Goal: Task Accomplishment & Management: Manage account settings

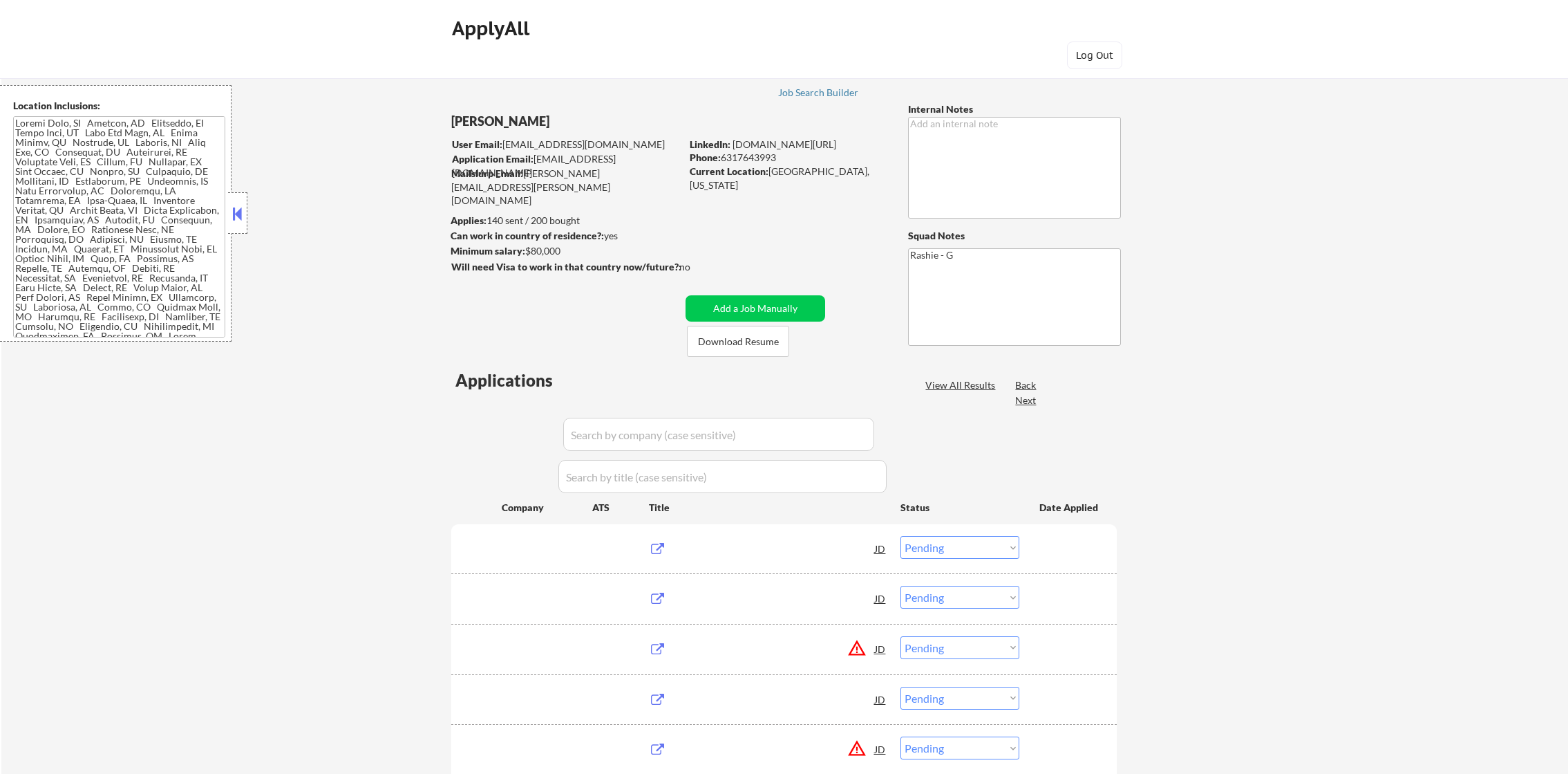
select select ""pending""
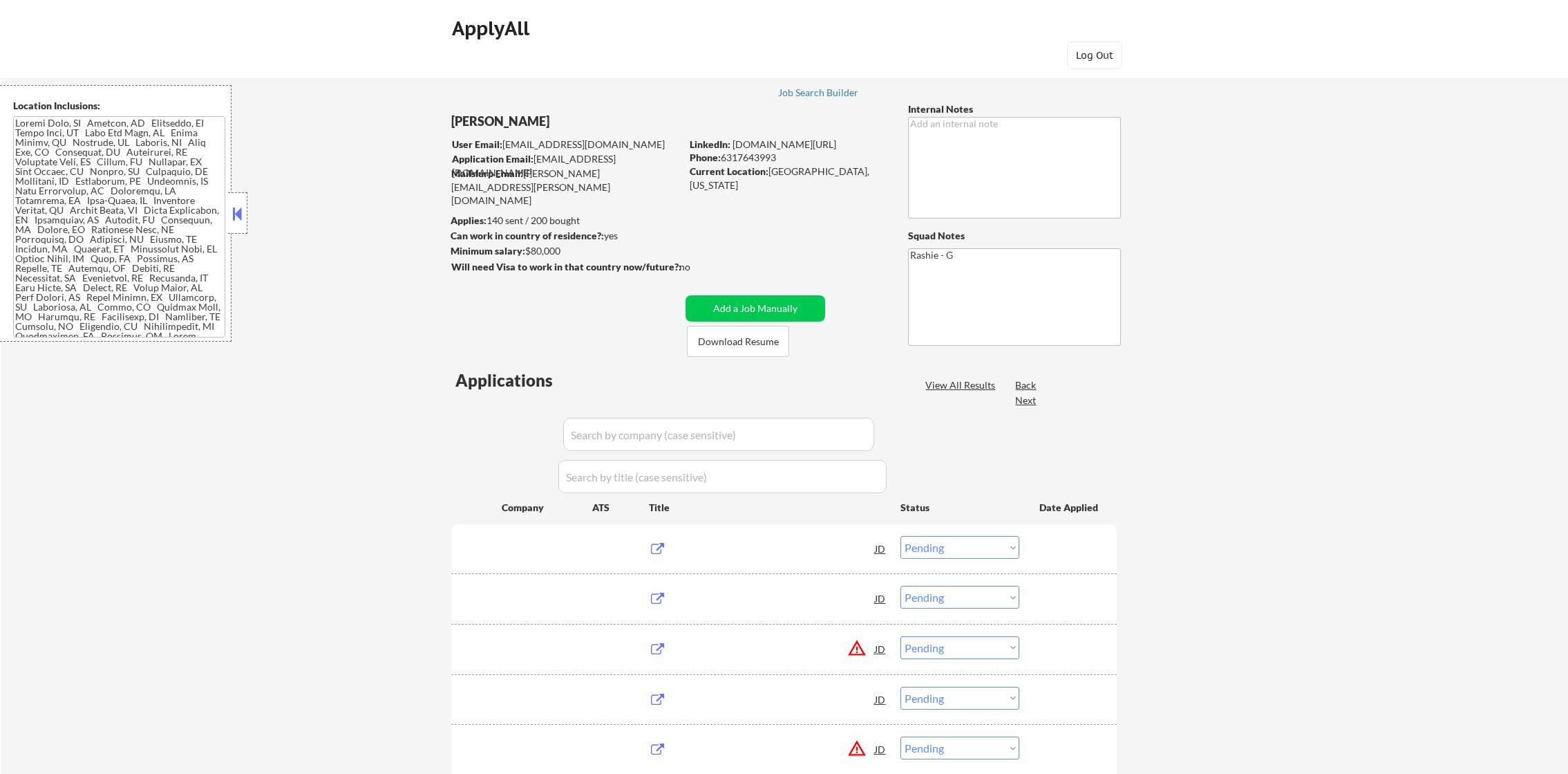
select select ""pending""
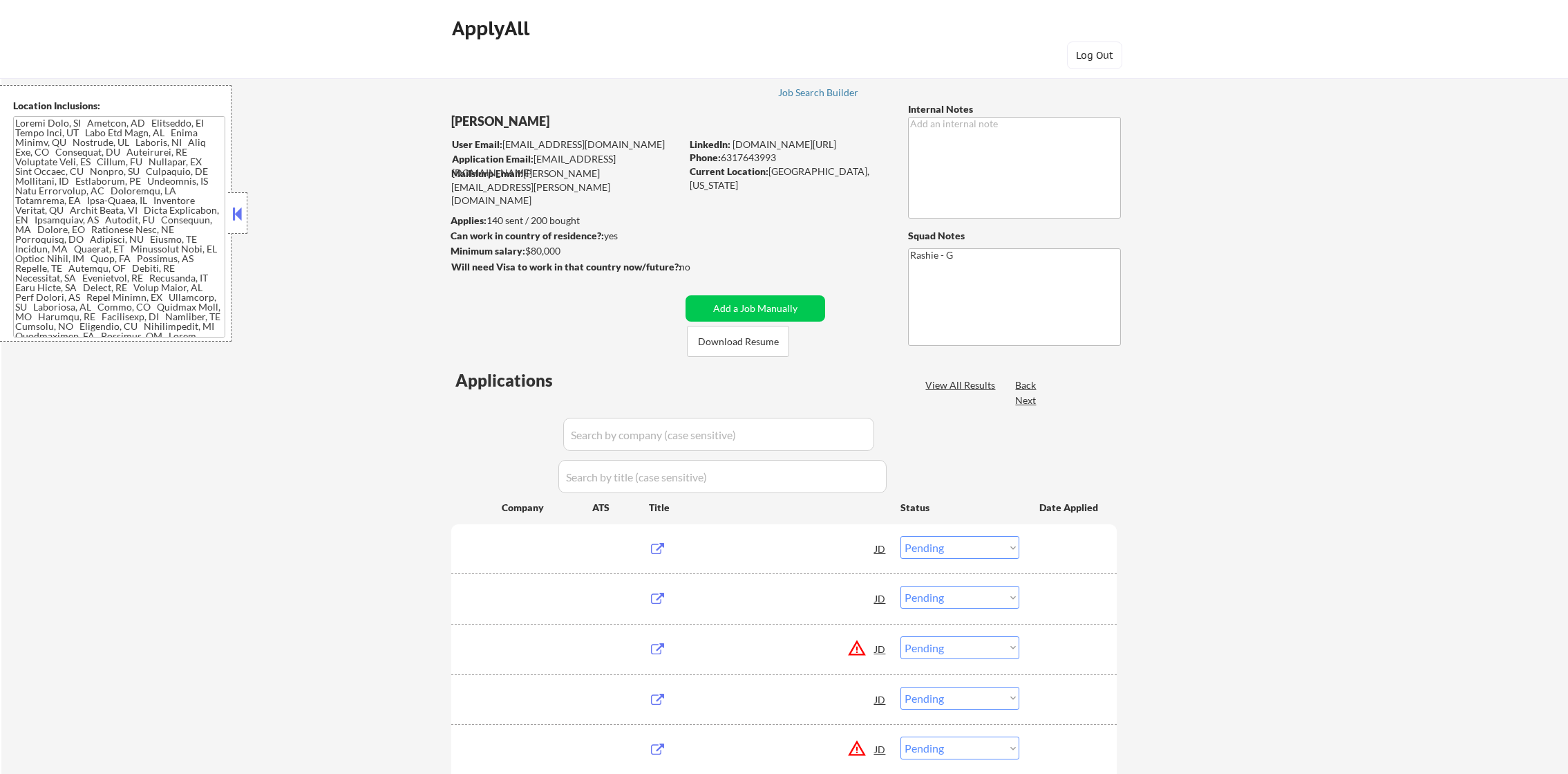
select select ""pending""
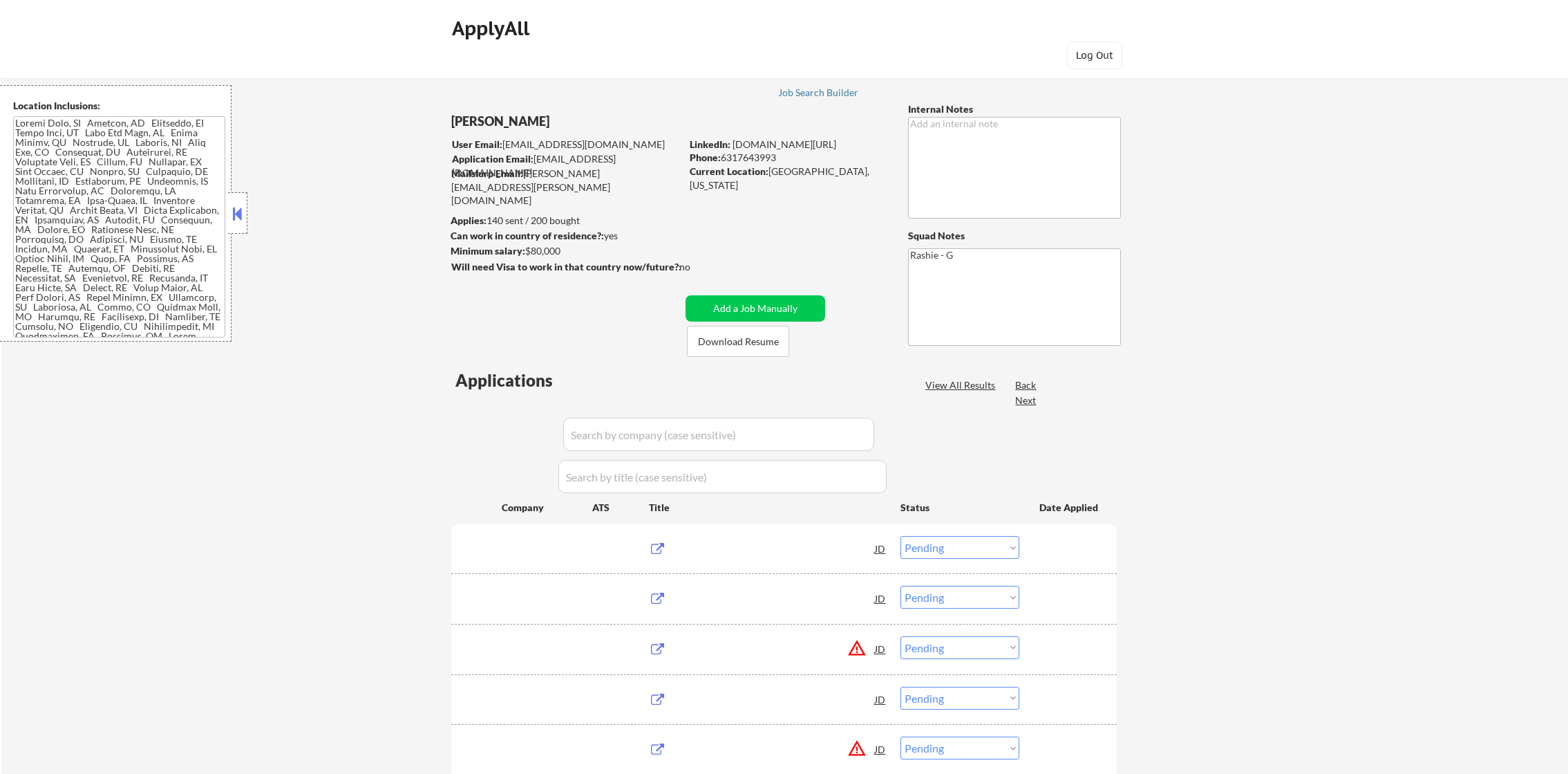
select select ""pending""
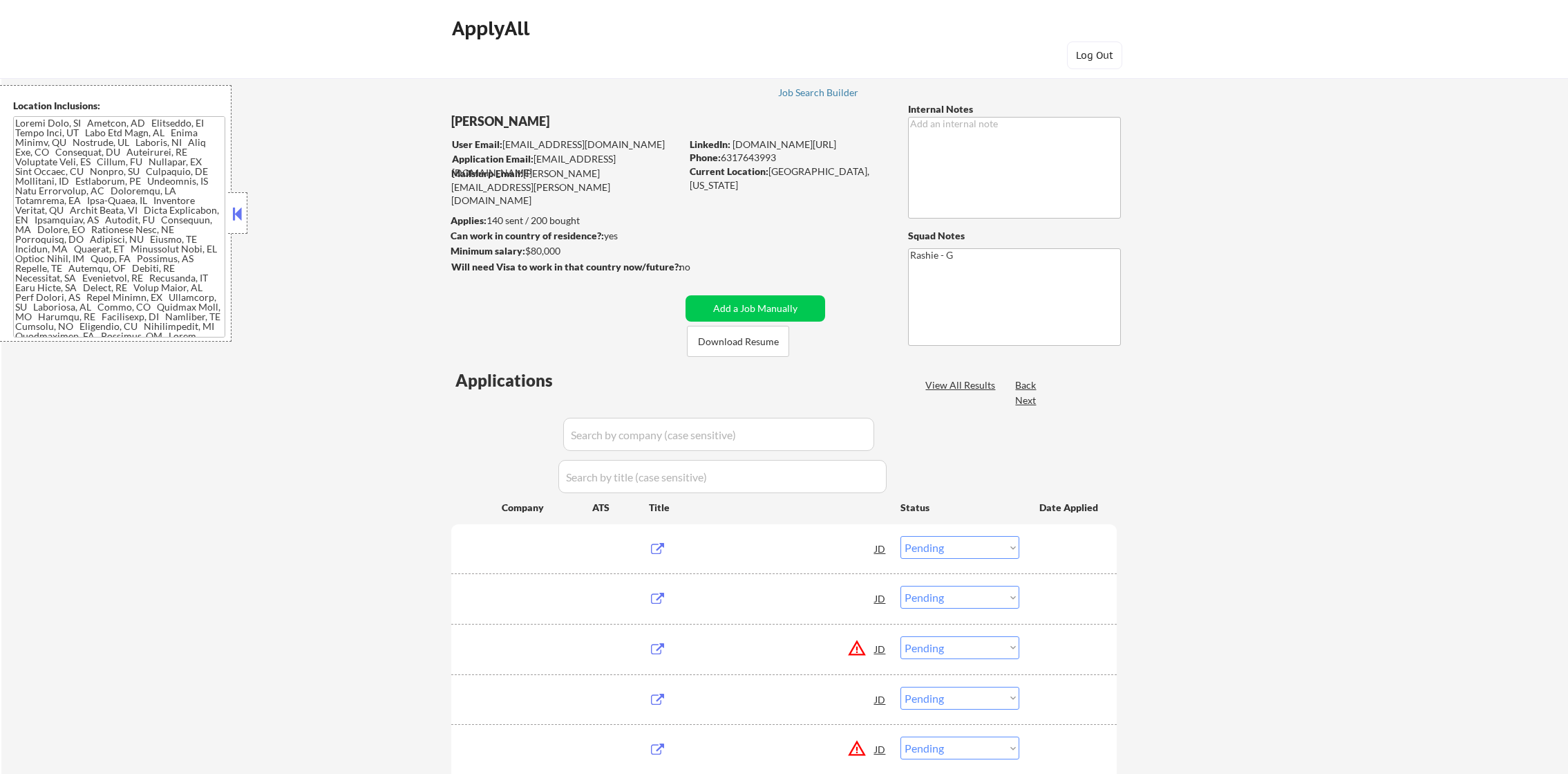
select select ""pending""
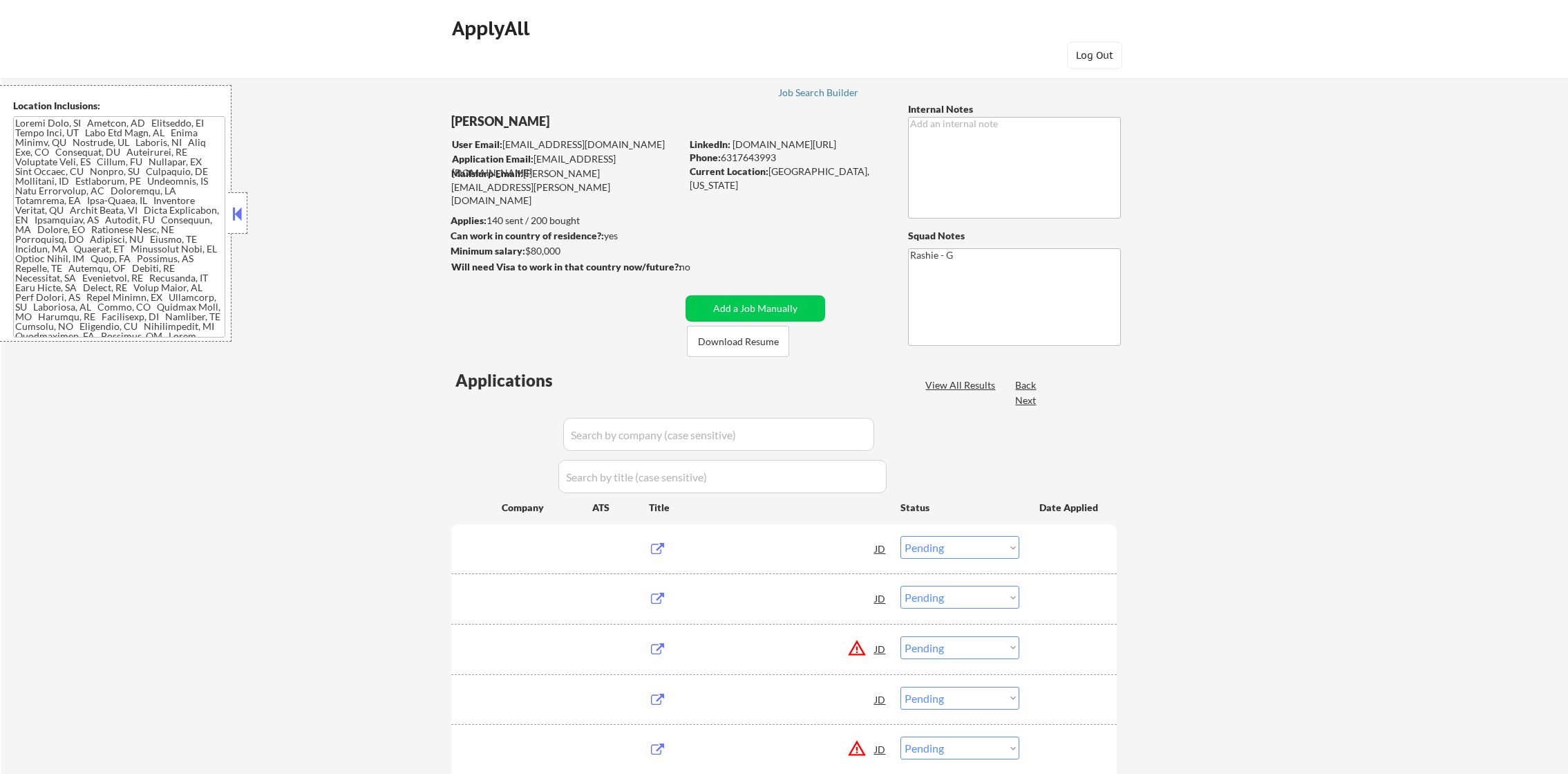
select select ""pending""
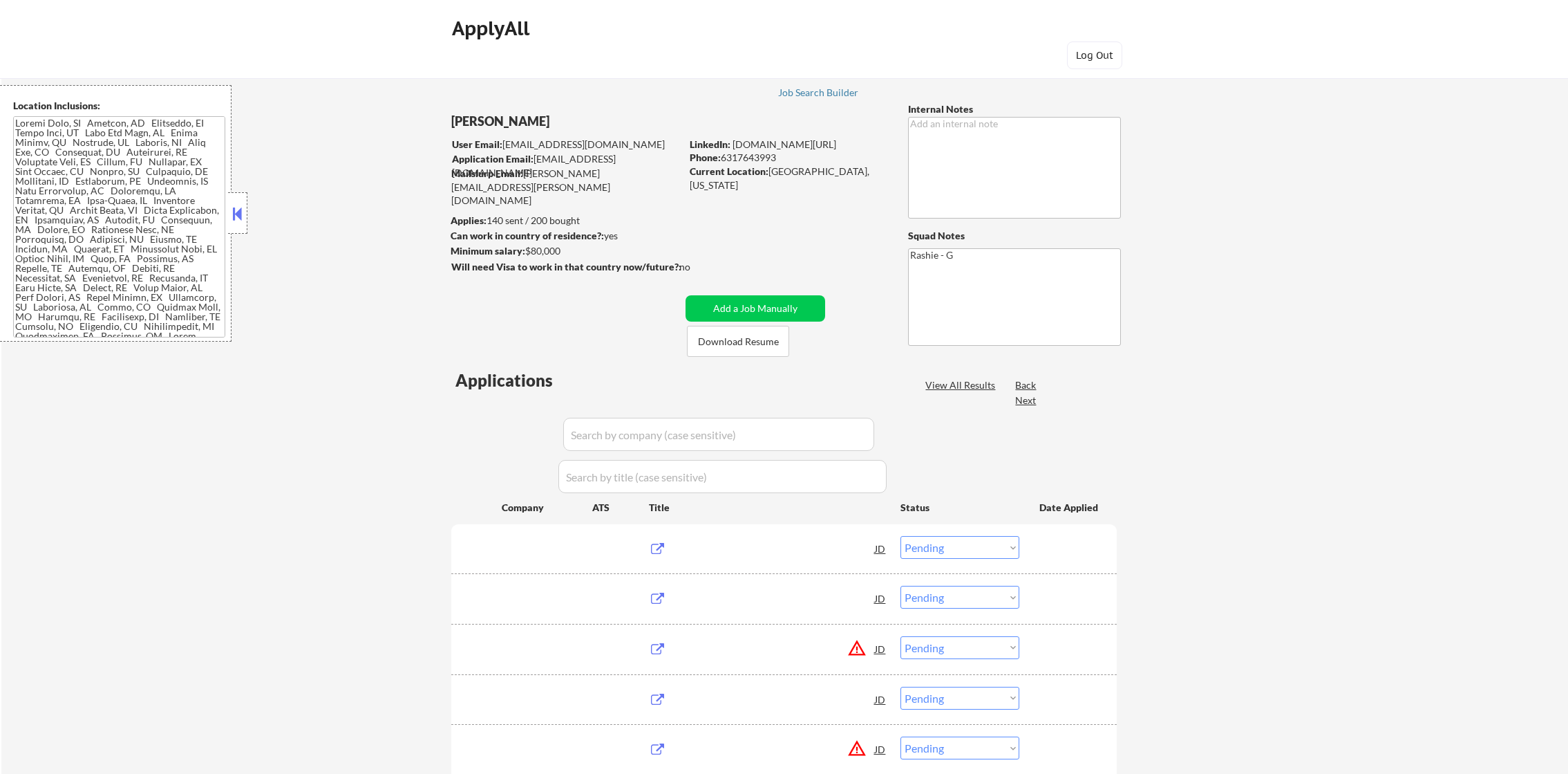
select select ""pending""
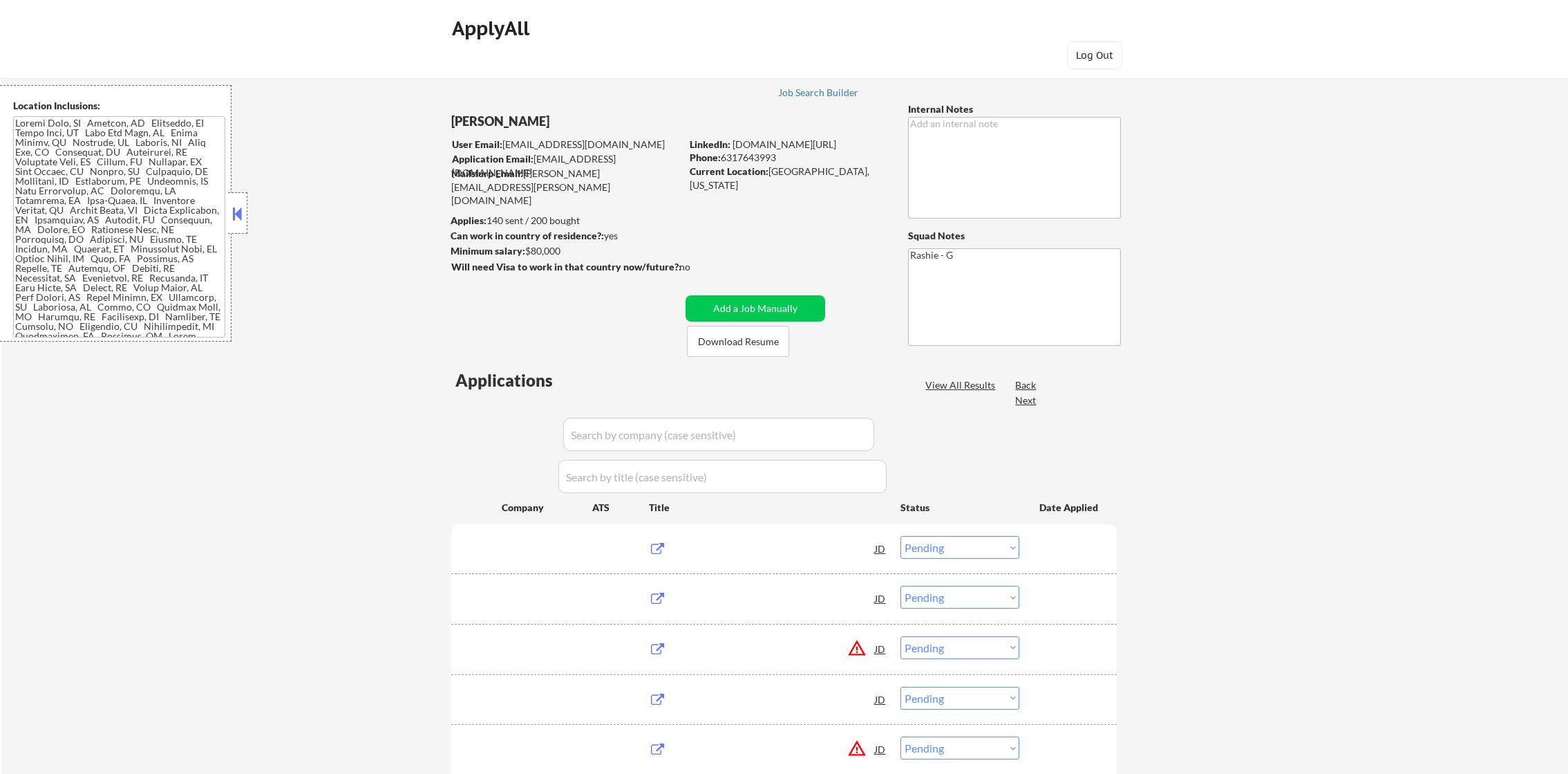
select select ""pending""
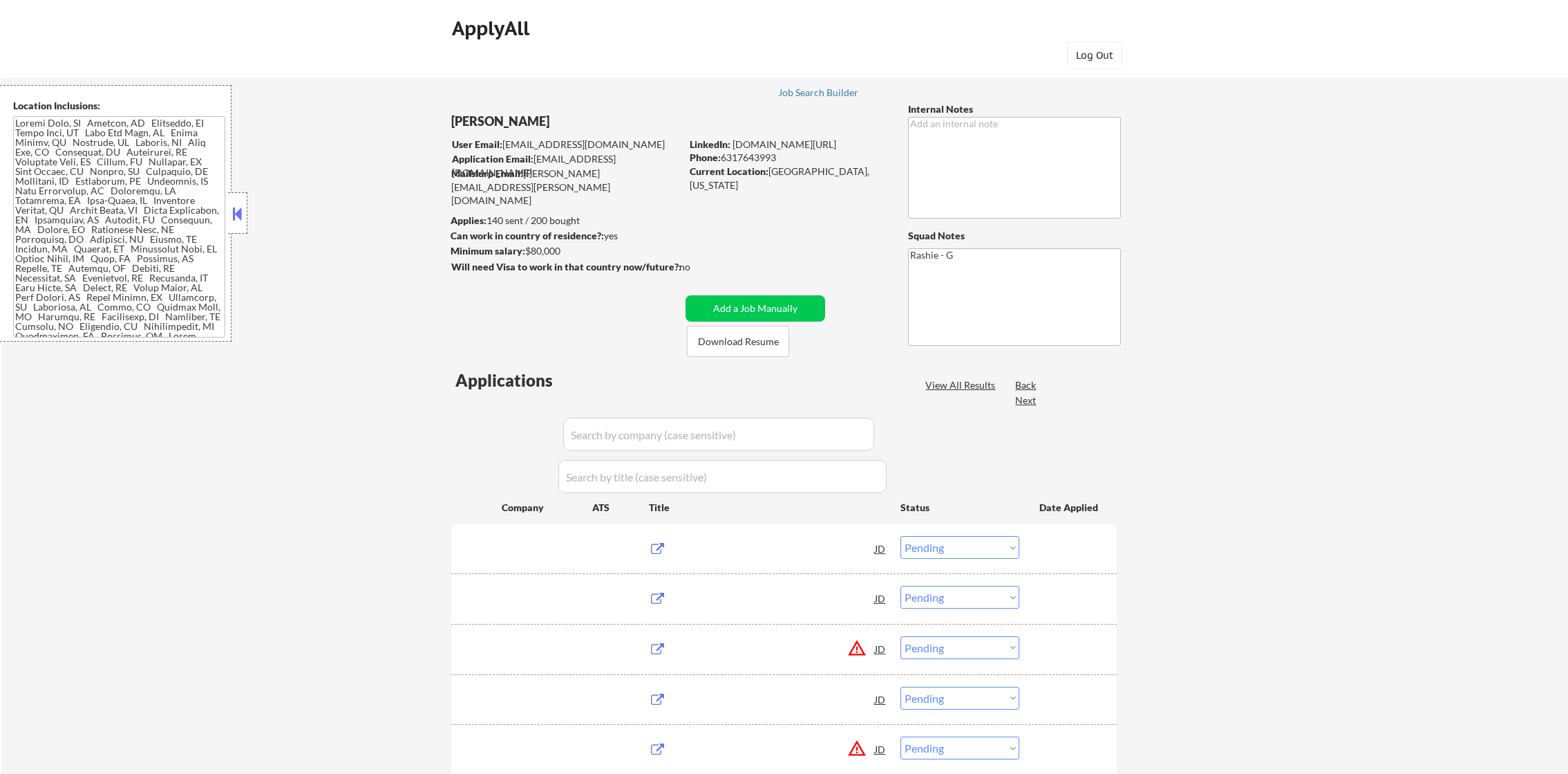
select select ""pending""
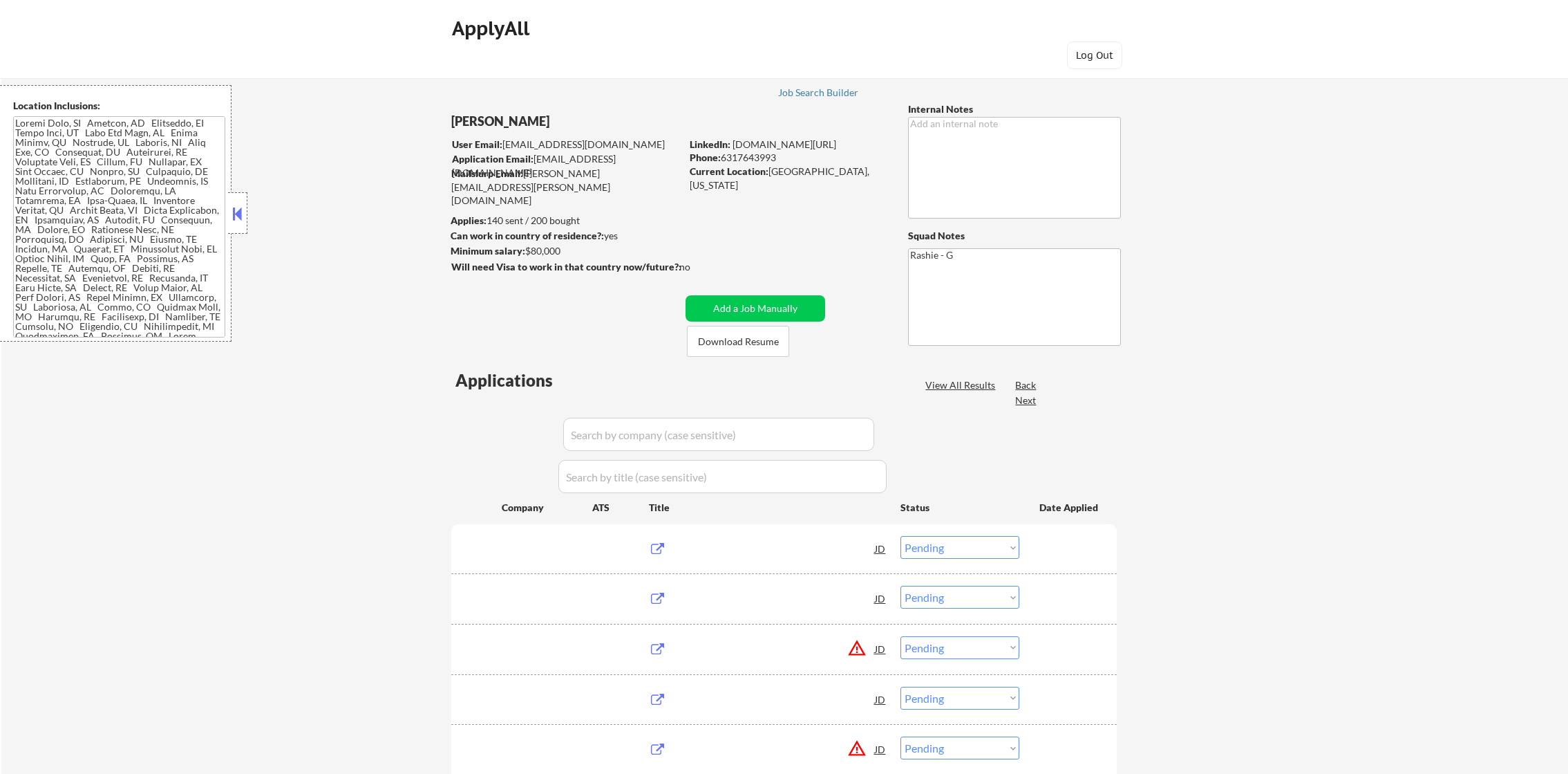
select select ""pending""
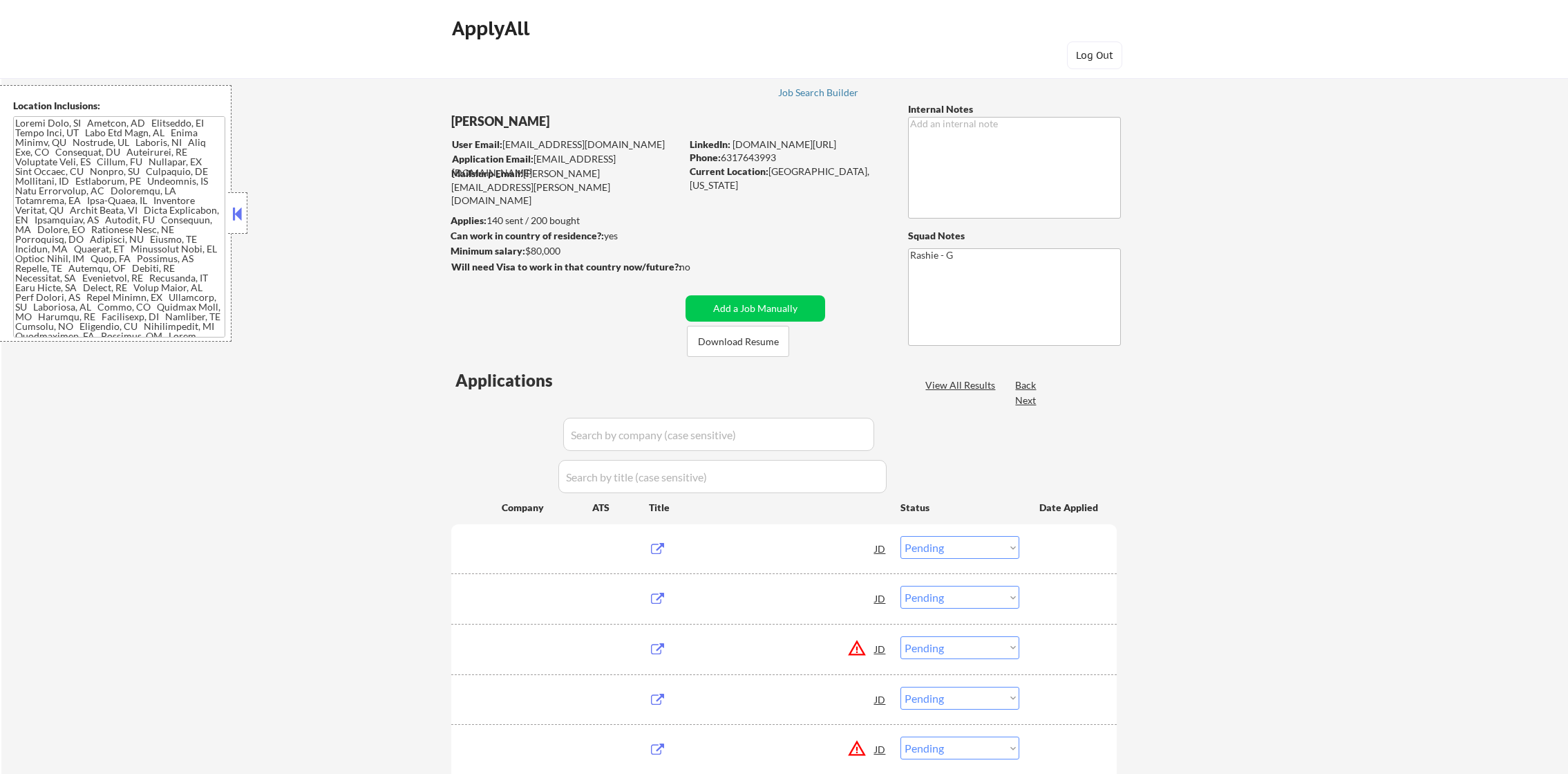
select select ""pending""
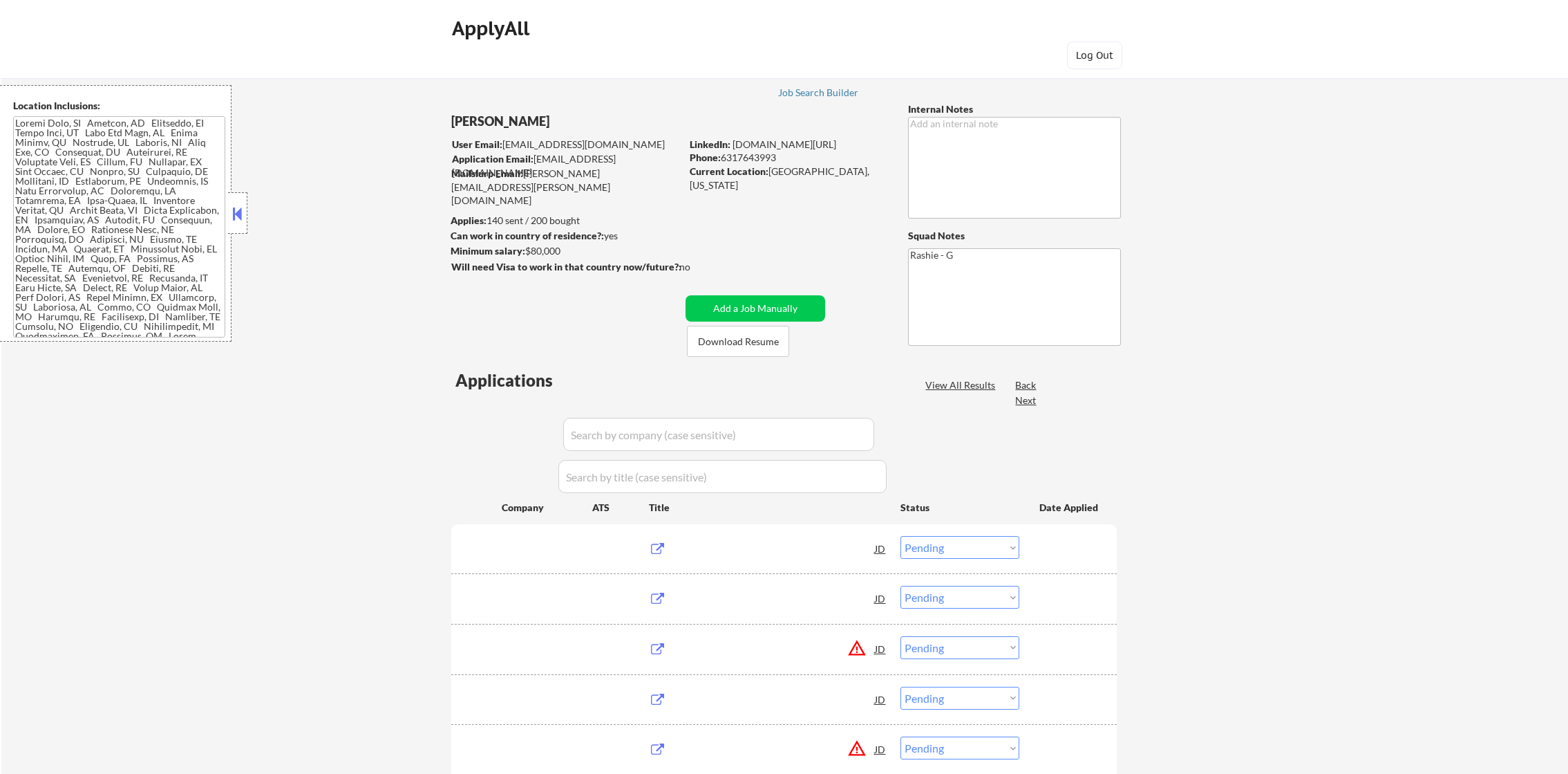
select select ""pending""
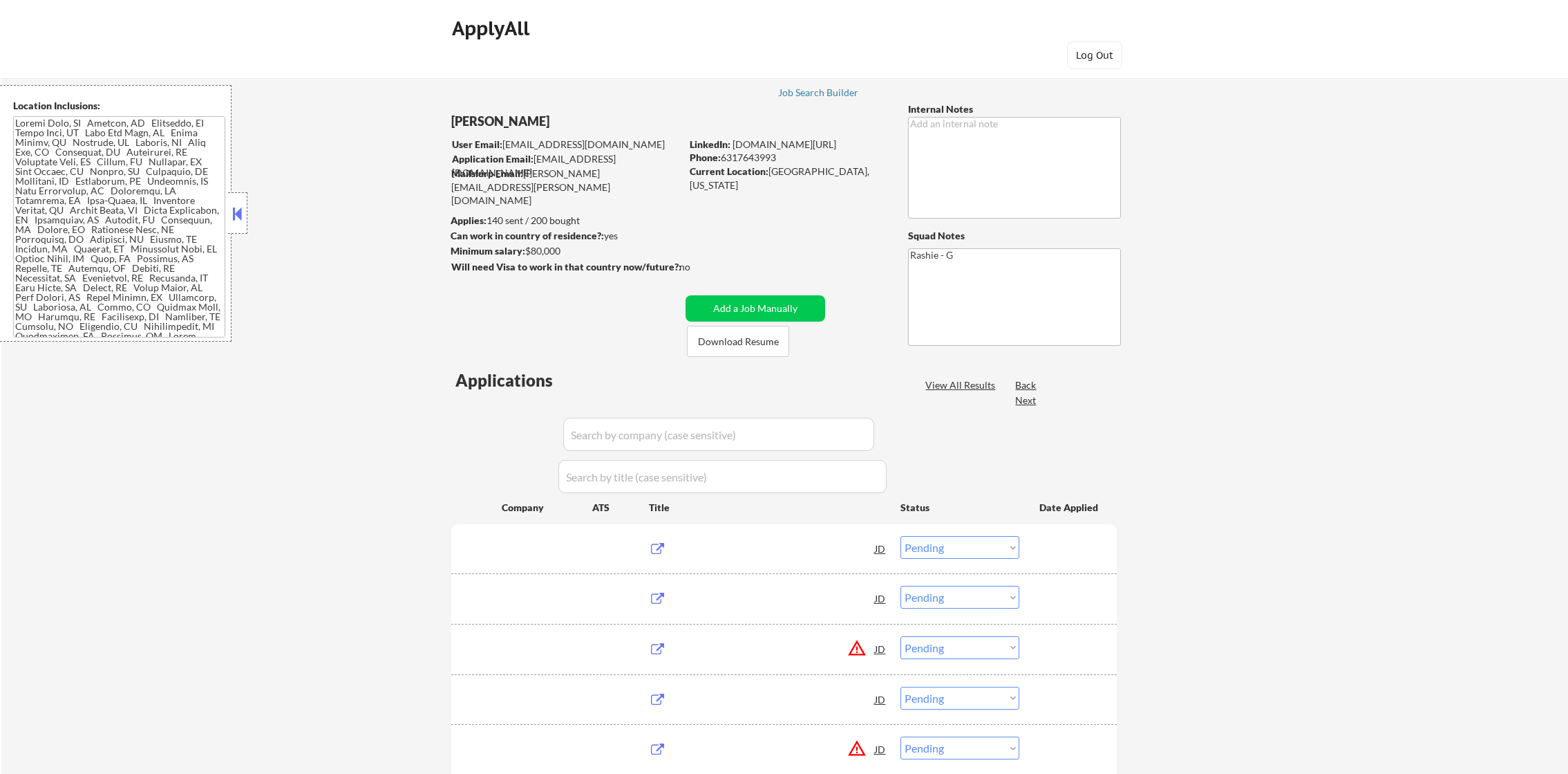
select select ""pending""
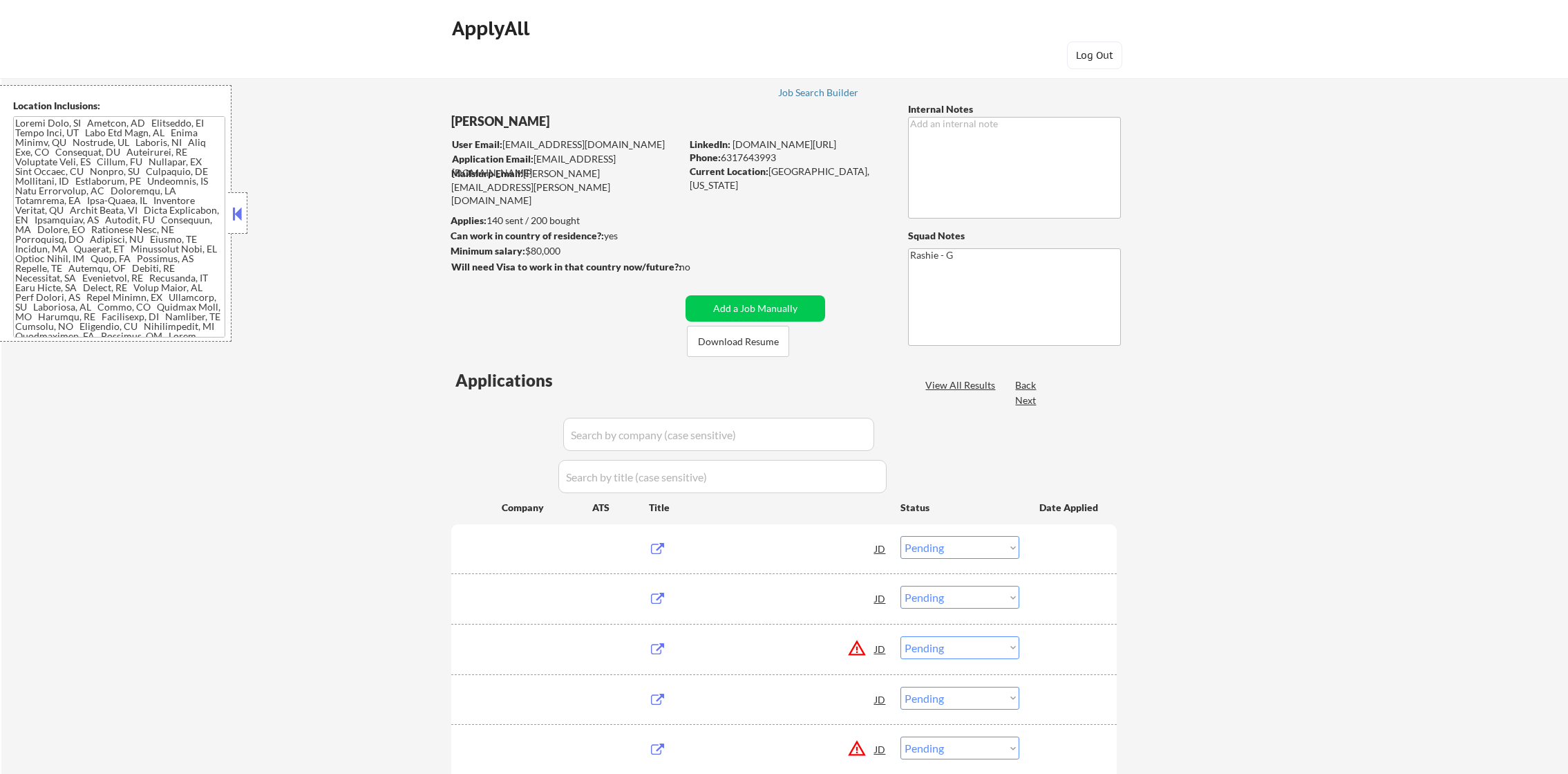
select select ""pending""
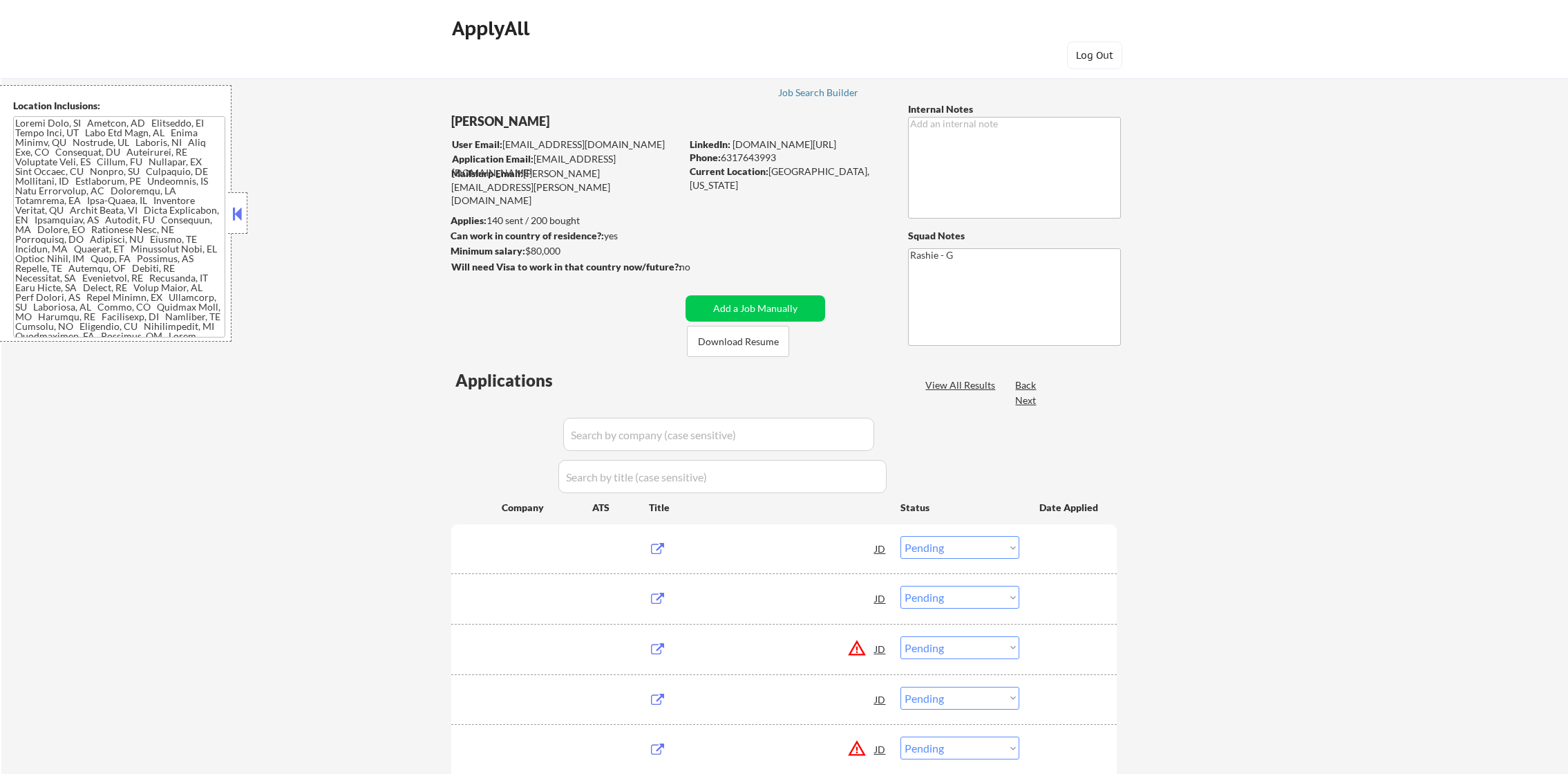
select select ""pending""
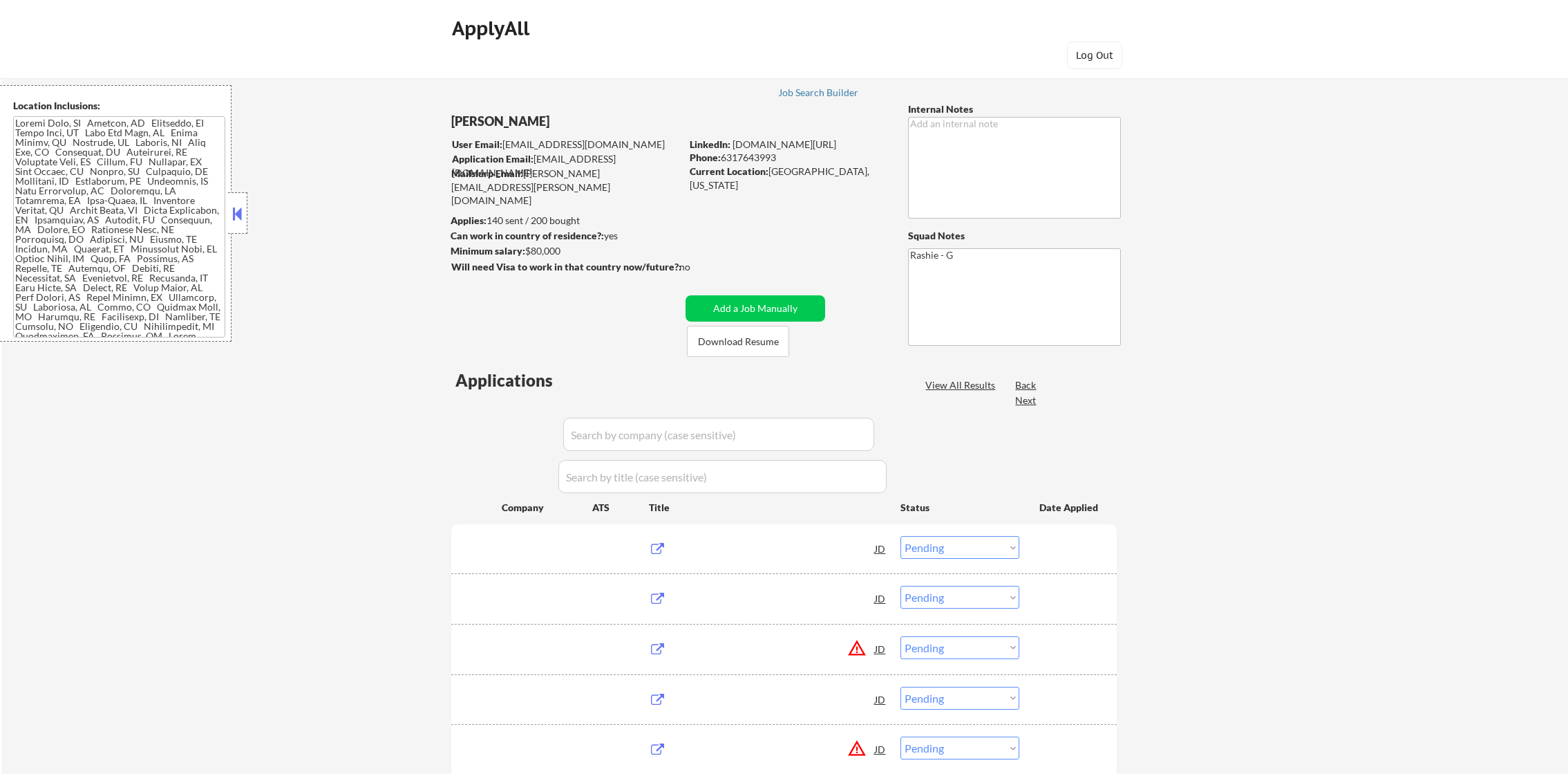
select select ""pending""
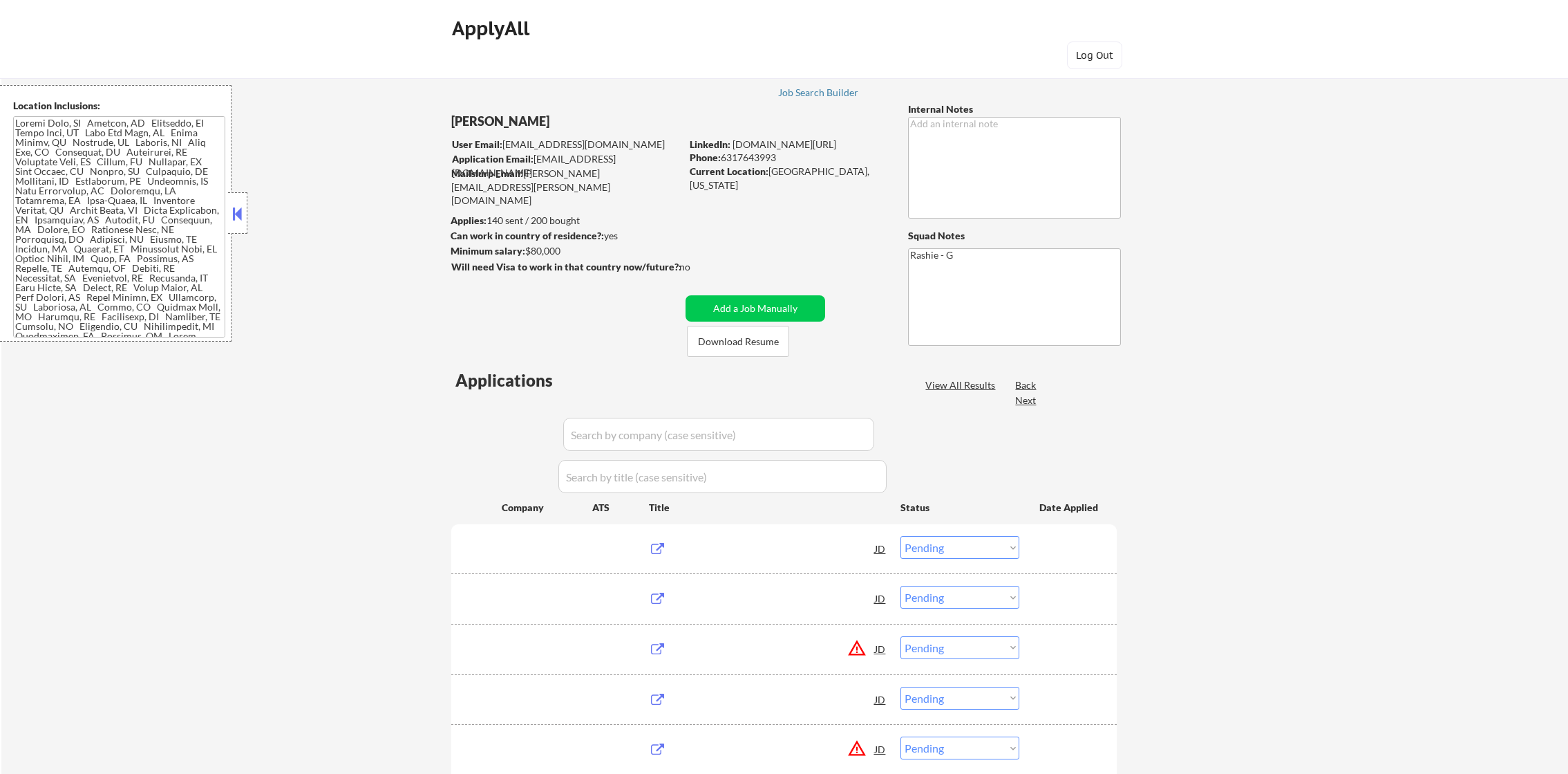
select select ""pending""
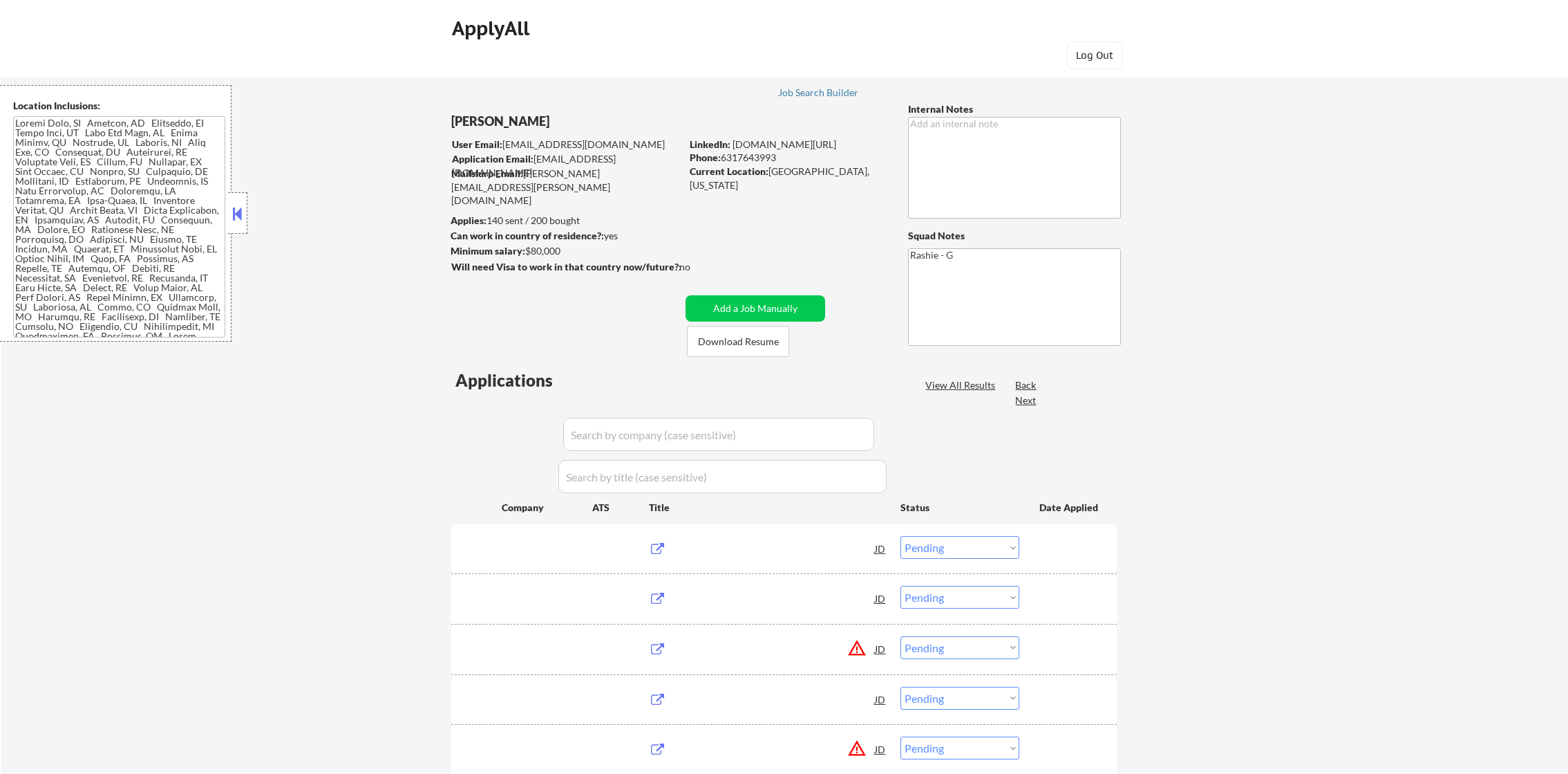
select select ""pending""
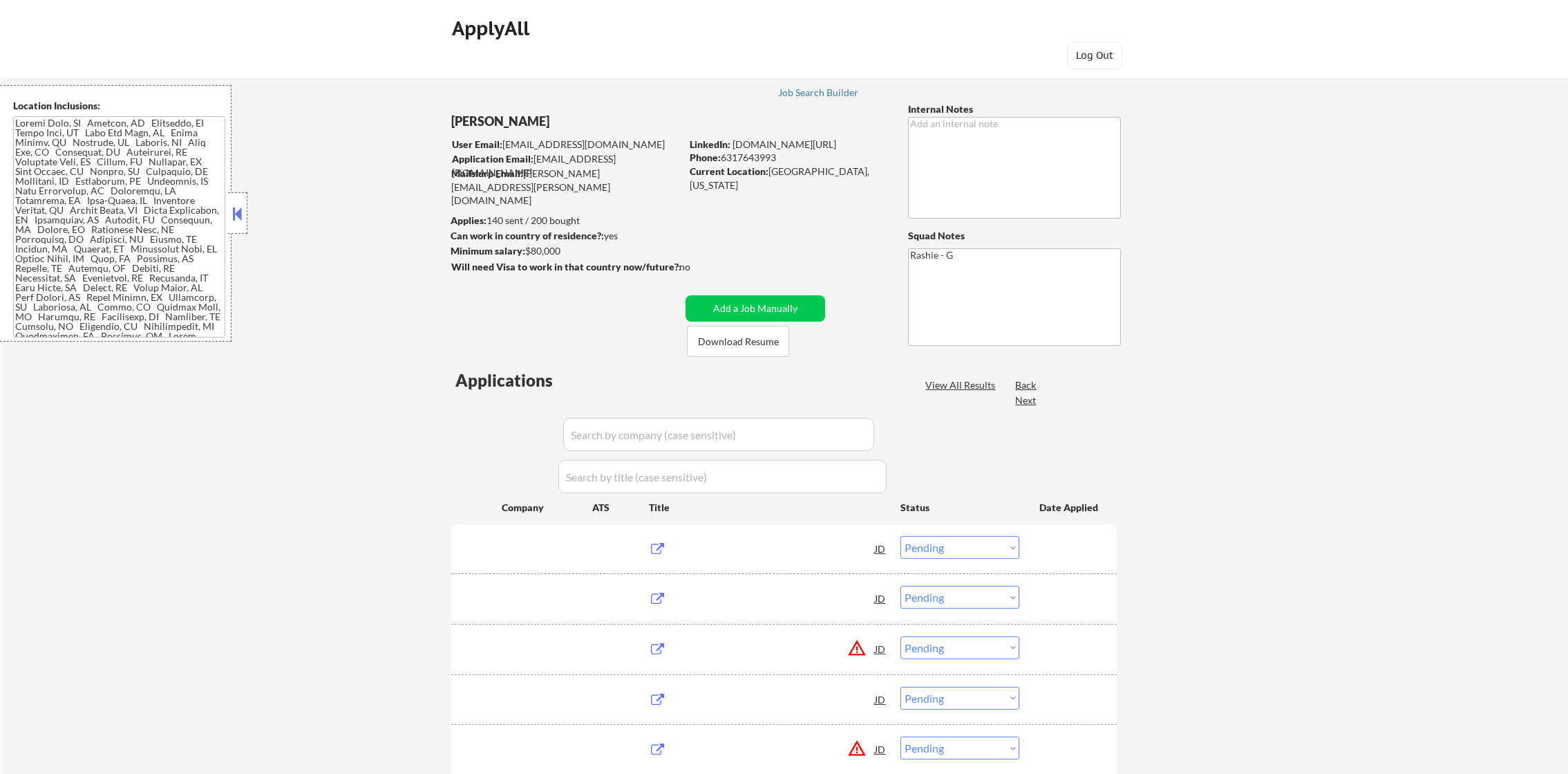
select select ""pending""
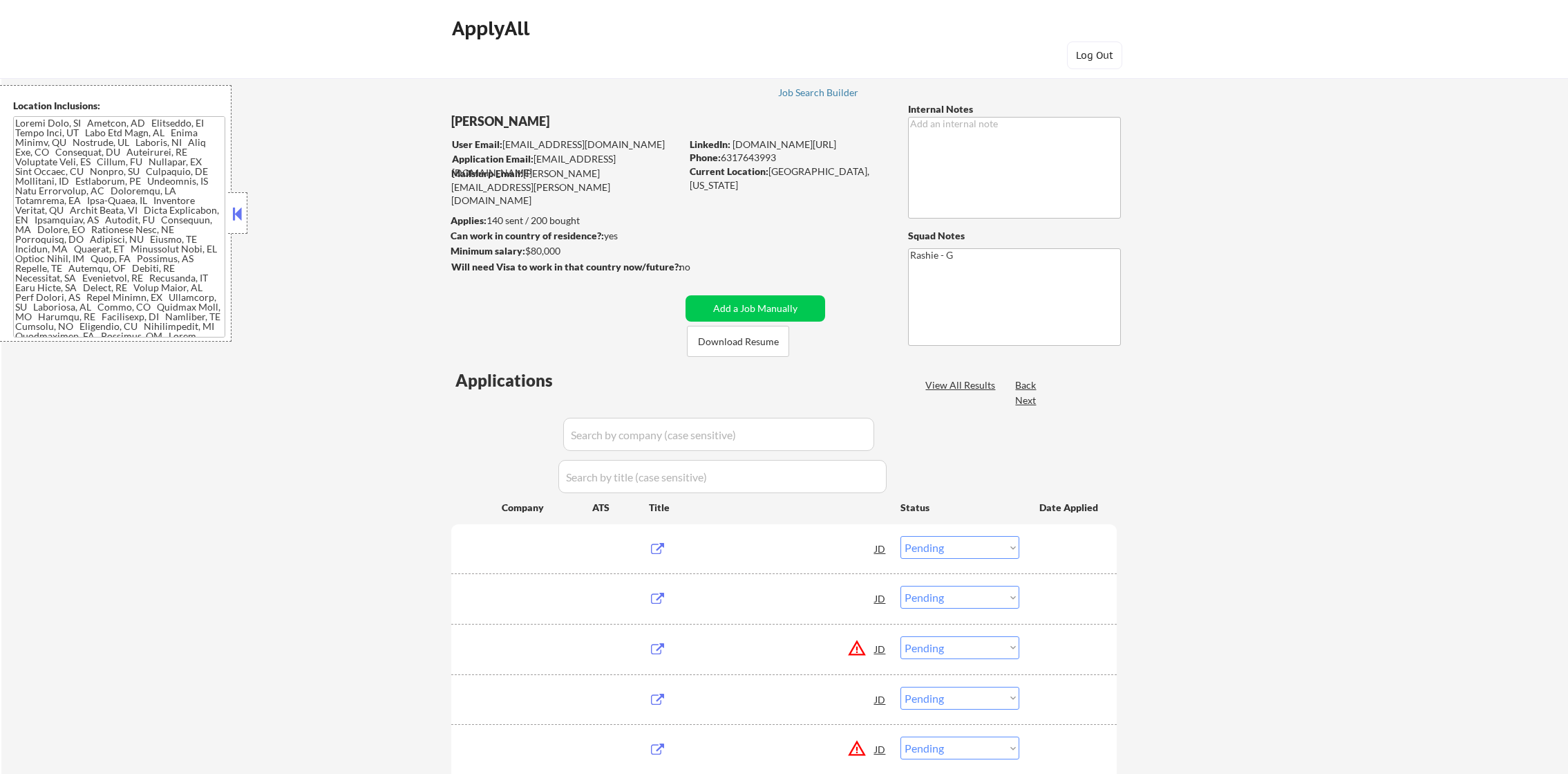
select select ""pending""
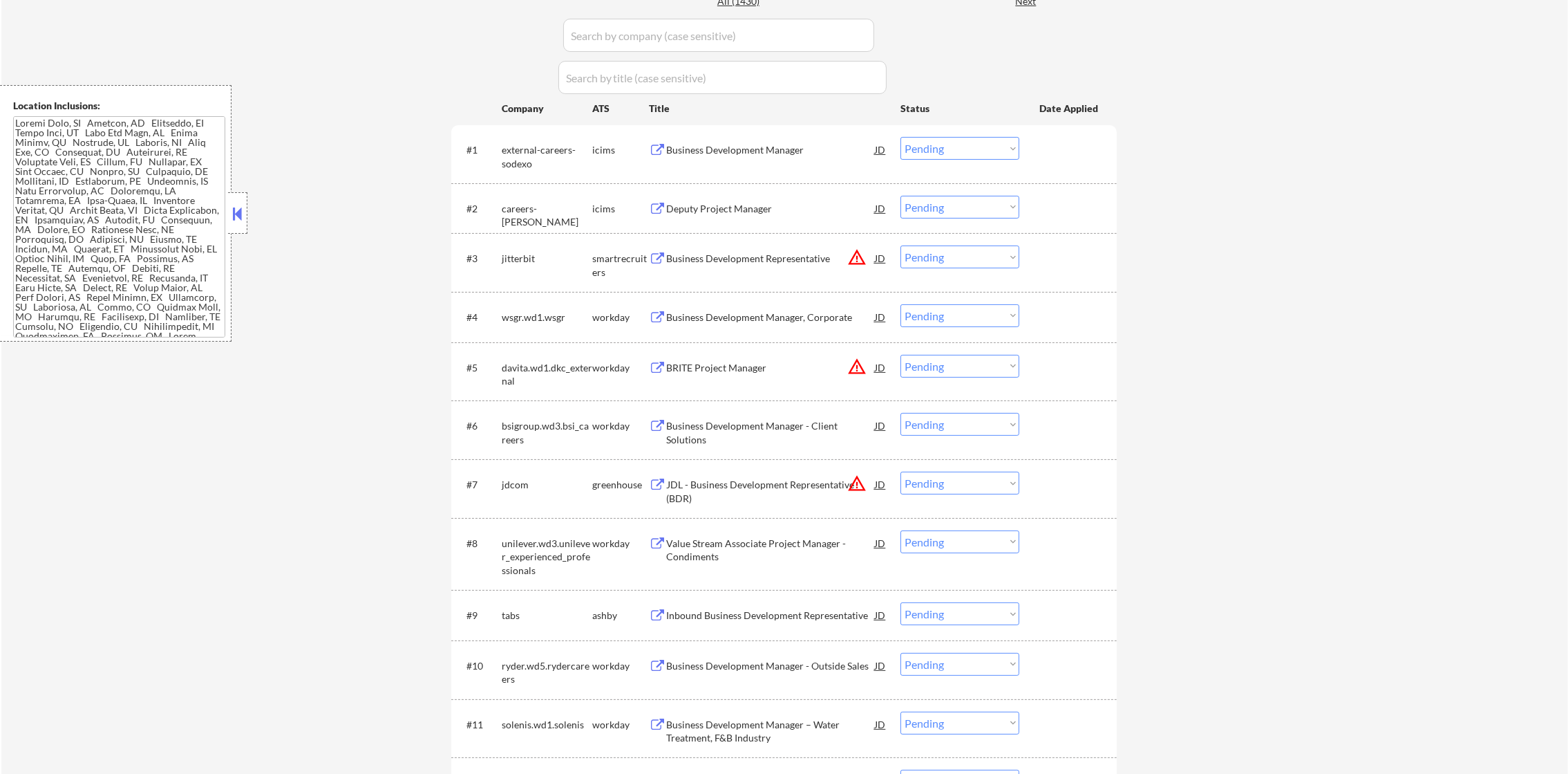
scroll to position [415, 0]
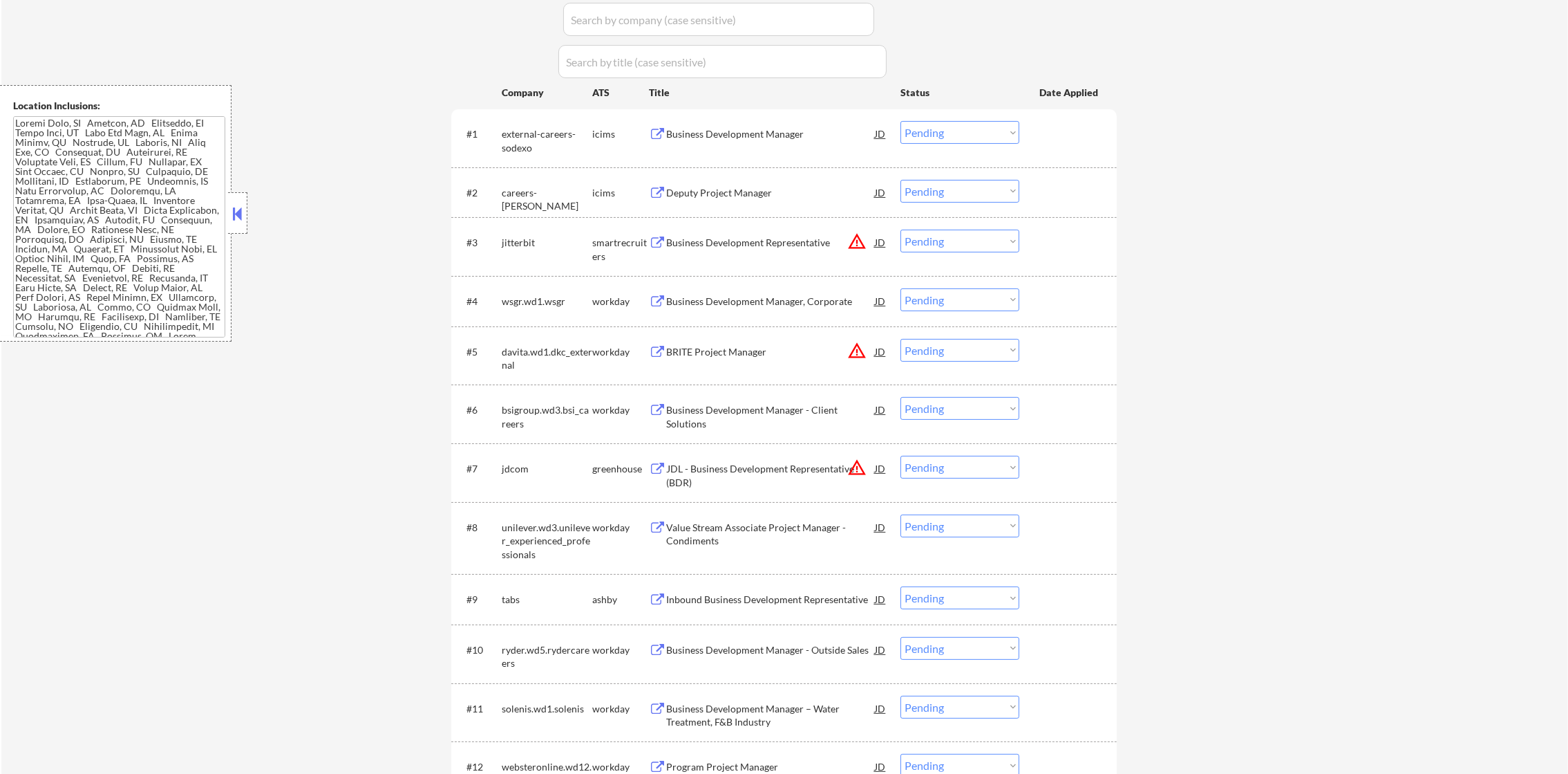
click at [860, 245] on button "warning_amber" at bounding box center [857, 241] width 19 height 19
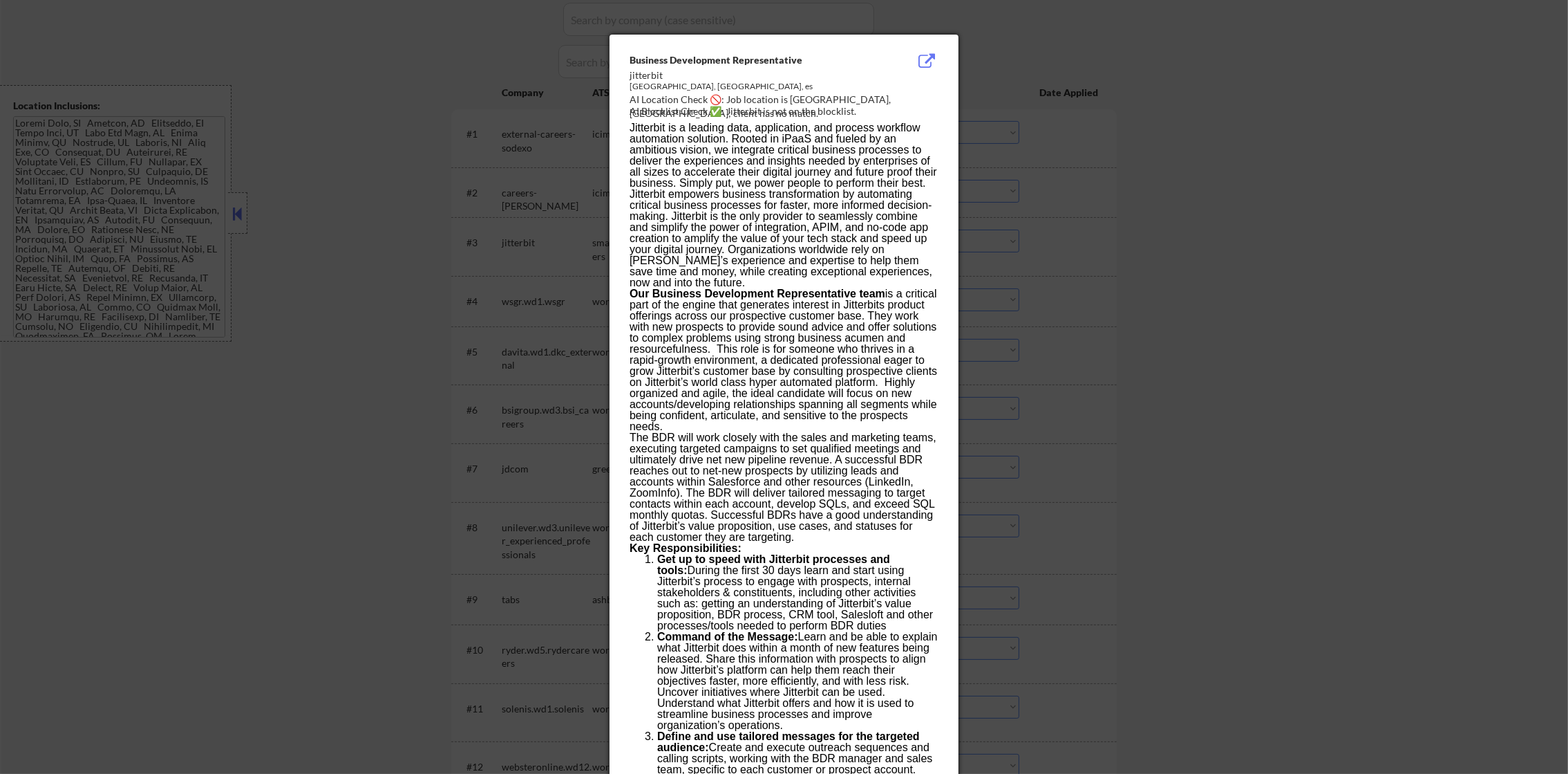
click at [1079, 244] on div at bounding box center [784, 387] width 1568 height 774
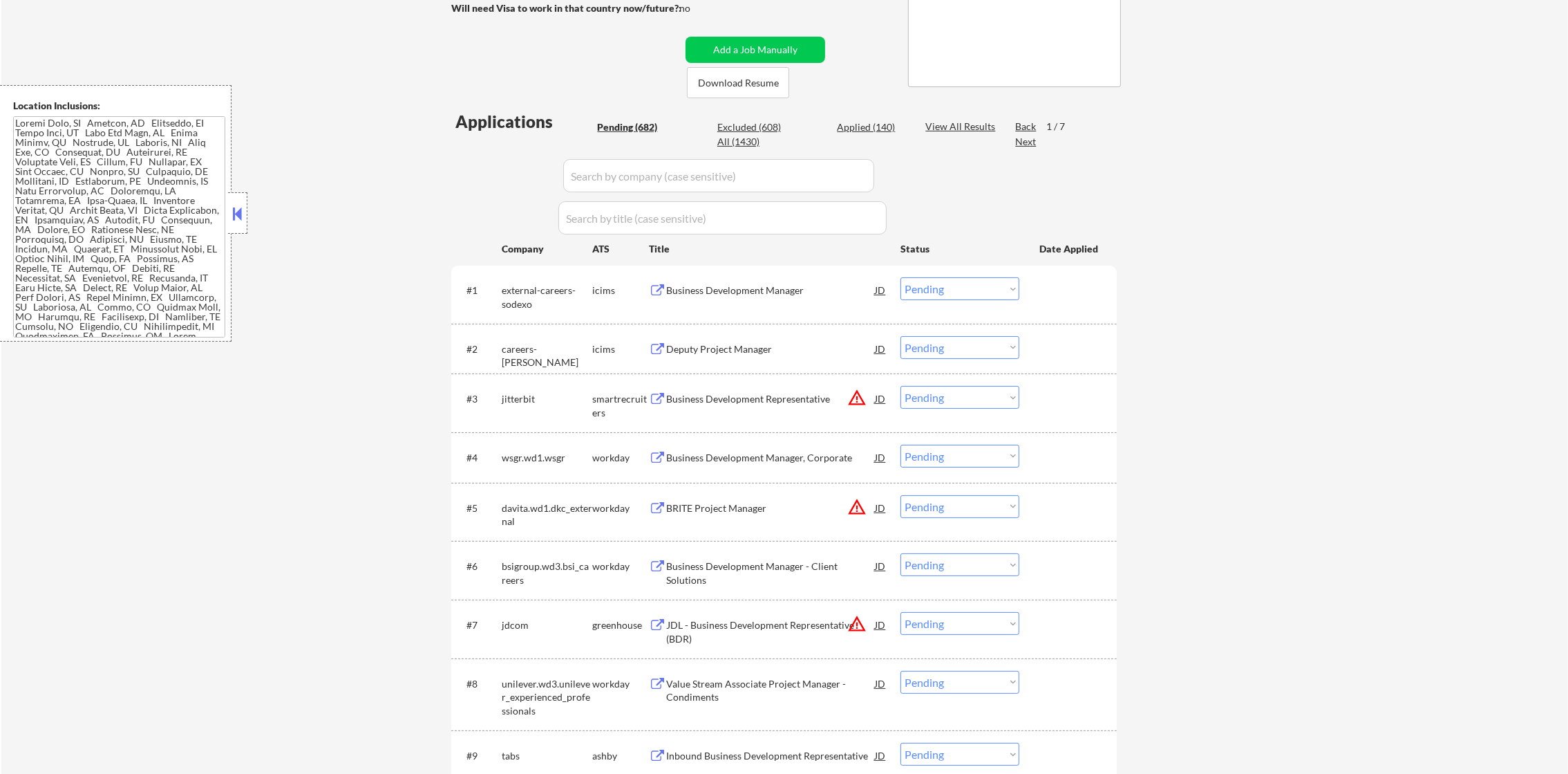
scroll to position [242, 0]
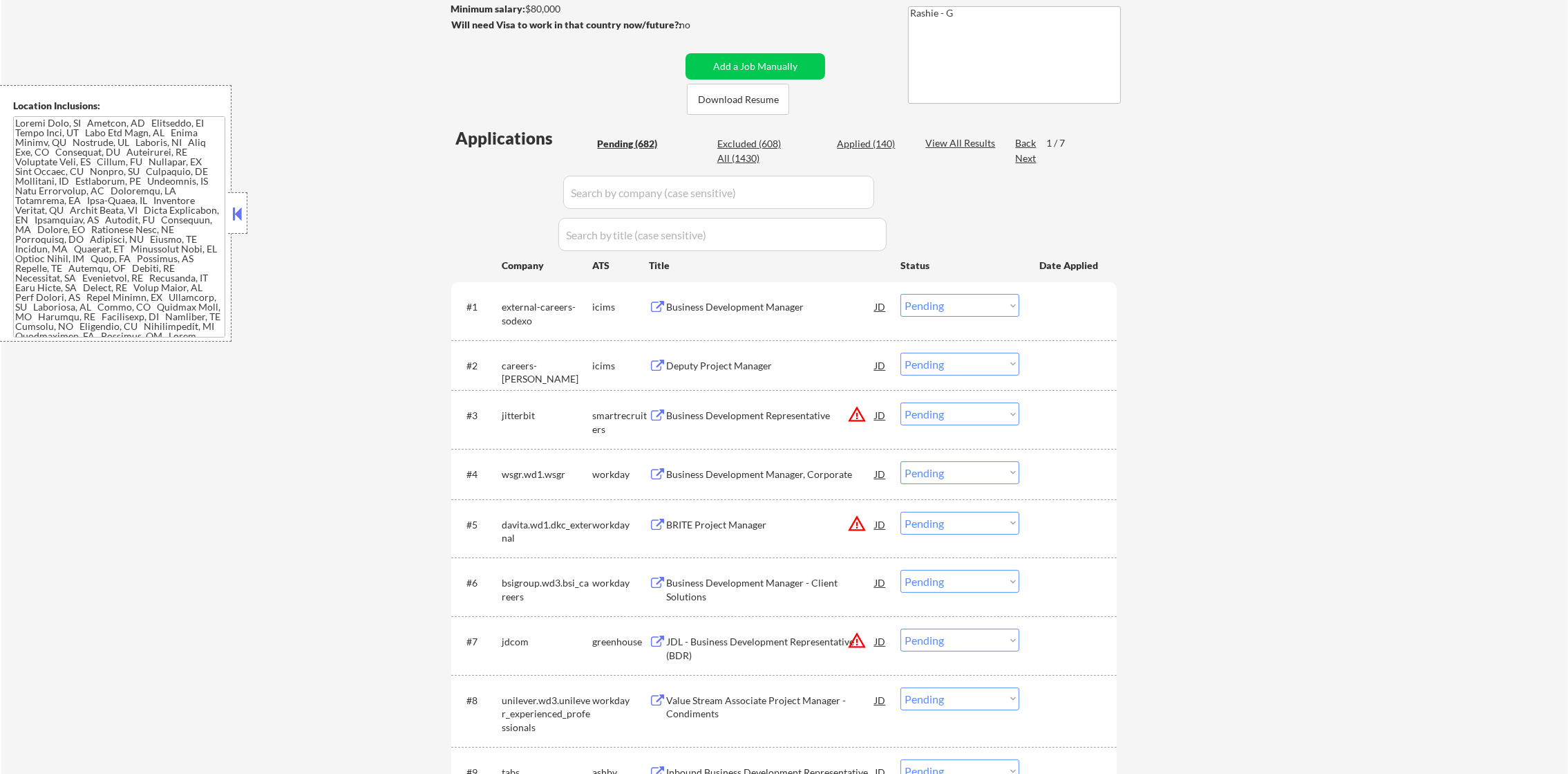
click at [1030, 158] on div "Next" at bounding box center [1026, 158] width 22 height 14
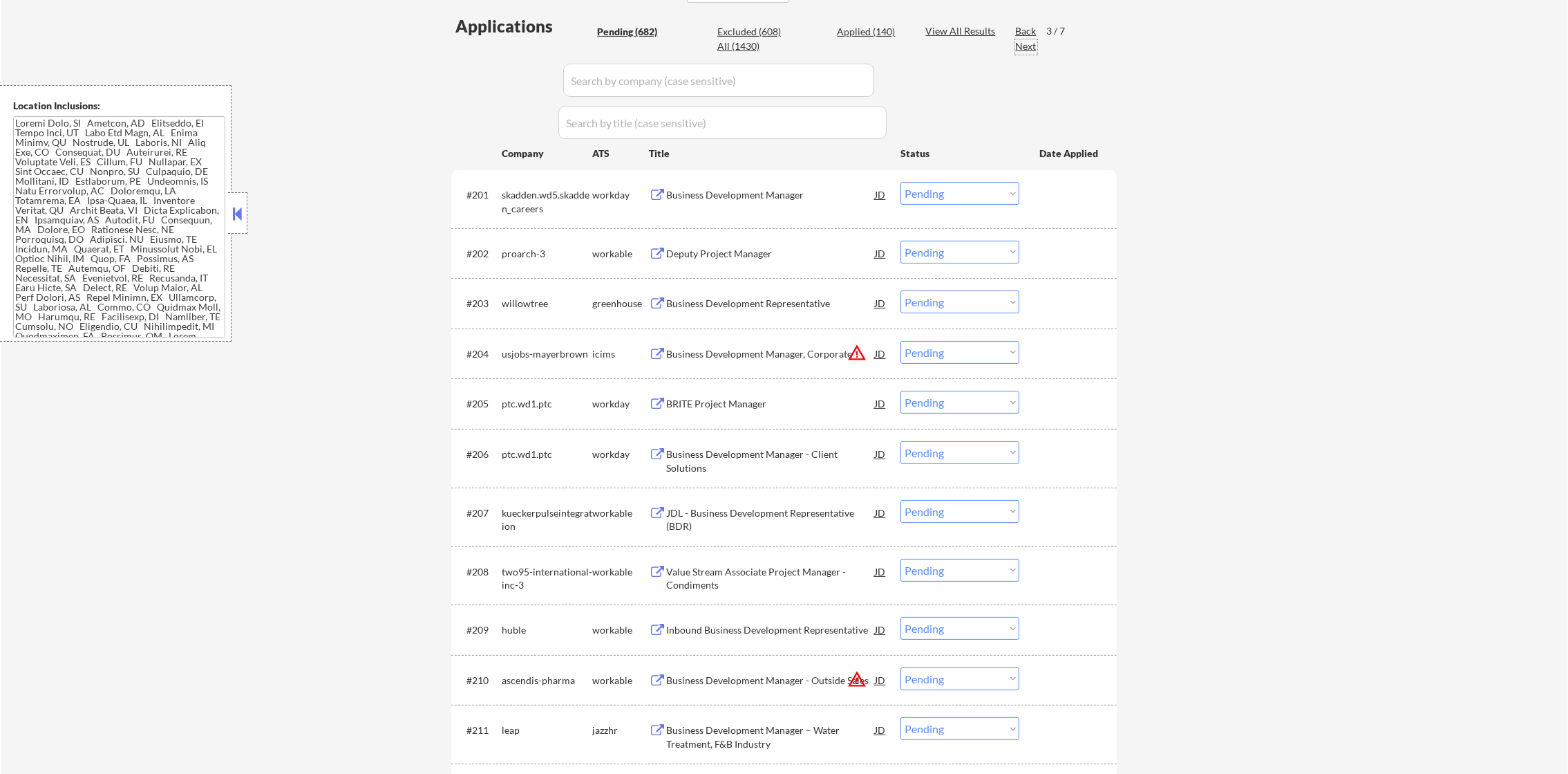
scroll to position [450, 0]
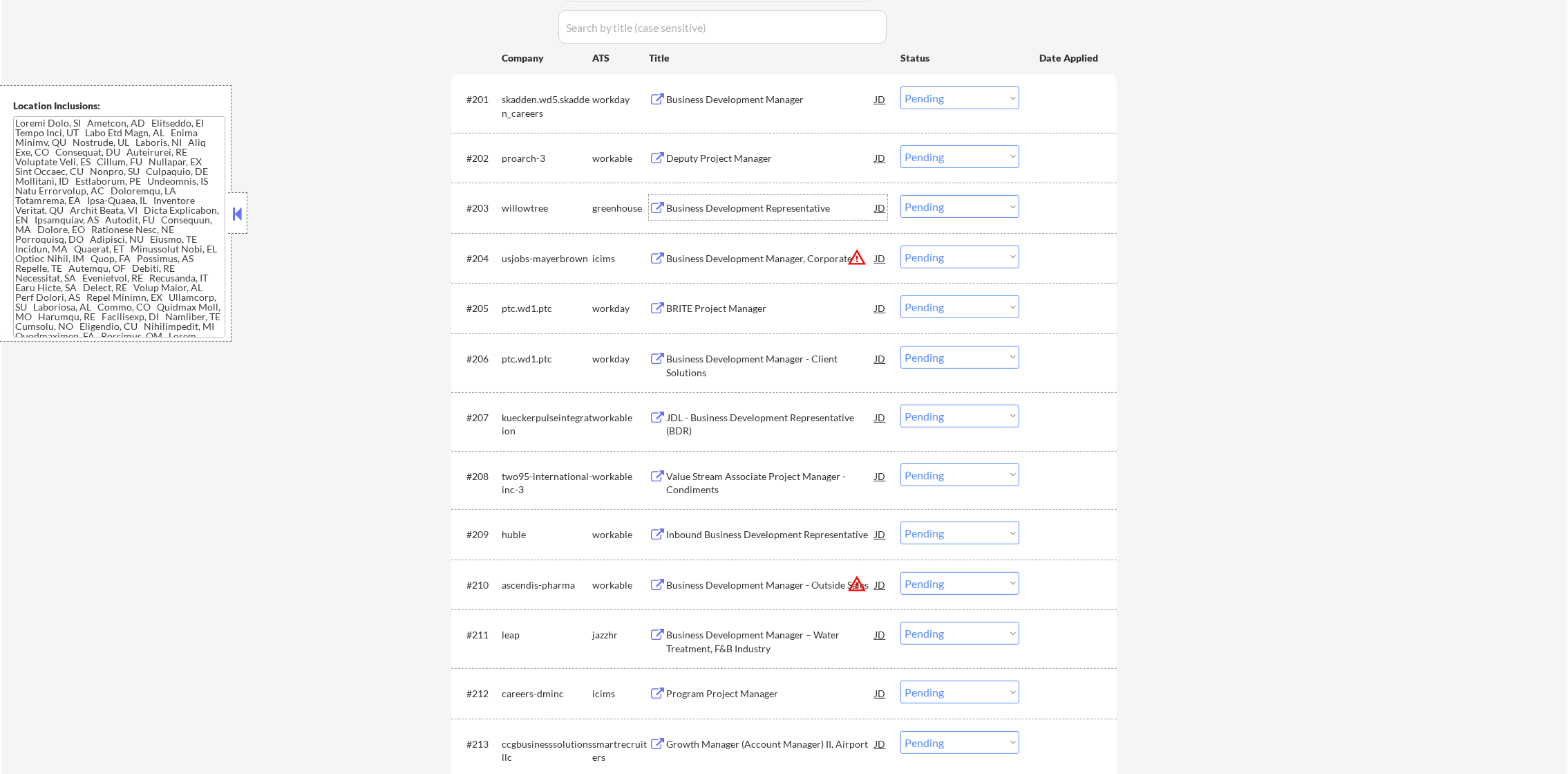
click at [779, 215] on div "Business Development Representative" at bounding box center [771, 208] width 209 height 25
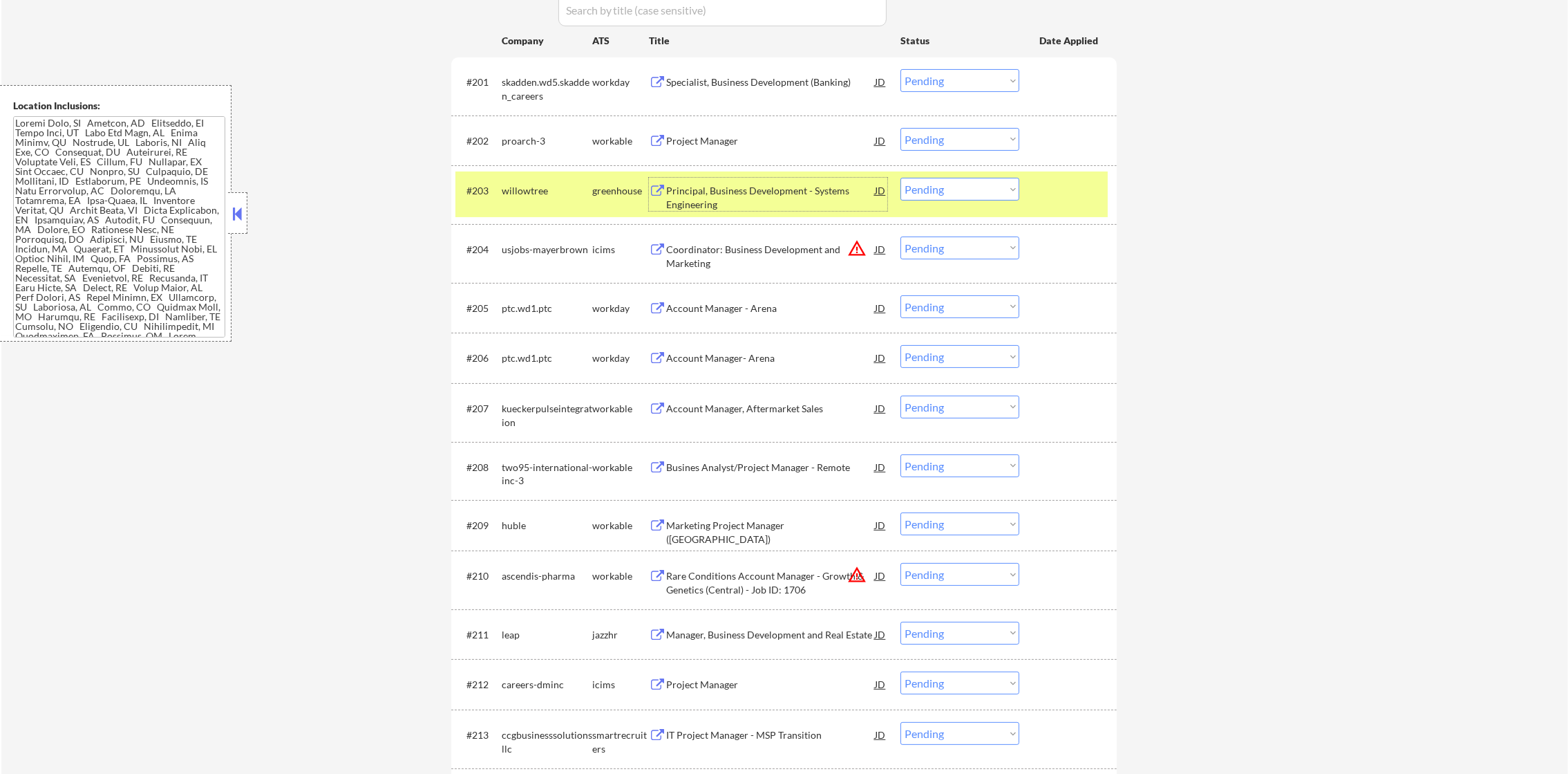
scroll to position [483, 0]
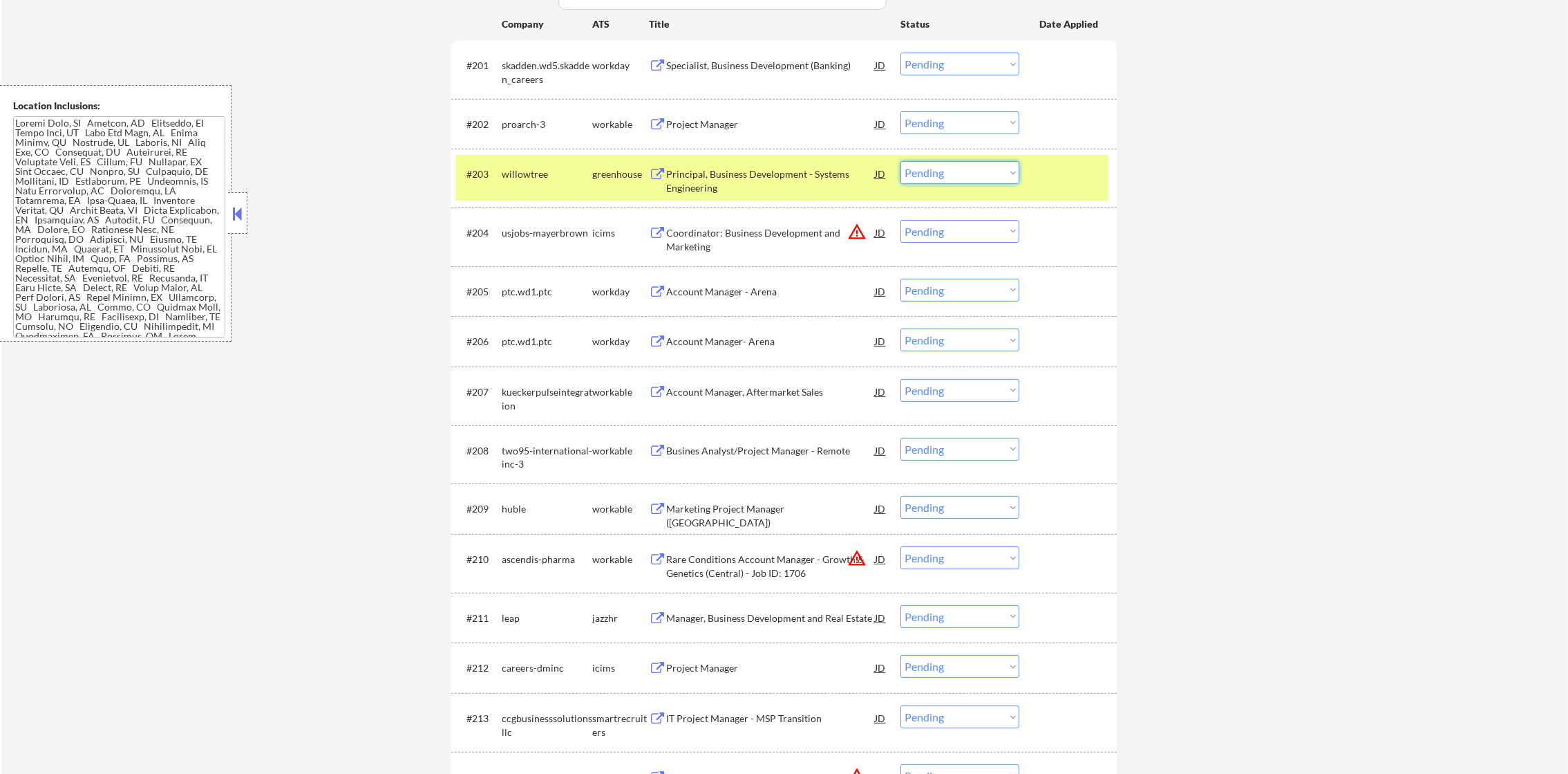
drag, startPoint x: 931, startPoint y: 167, endPoint x: 931, endPoint y: 183, distance: 16.0
click at [931, 167] on select "Choose an option... Pending Applied Excluded (Questions) Excluded (Expired) Exc…" at bounding box center [960, 172] width 119 height 23
click at [900, 161] on select "Choose an option... Pending Applied Excluded (Questions) Excluded (Expired) Exc…" at bounding box center [960, 172] width 119 height 23
click at [547, 178] on div "willowtree" at bounding box center [547, 174] width 91 height 14
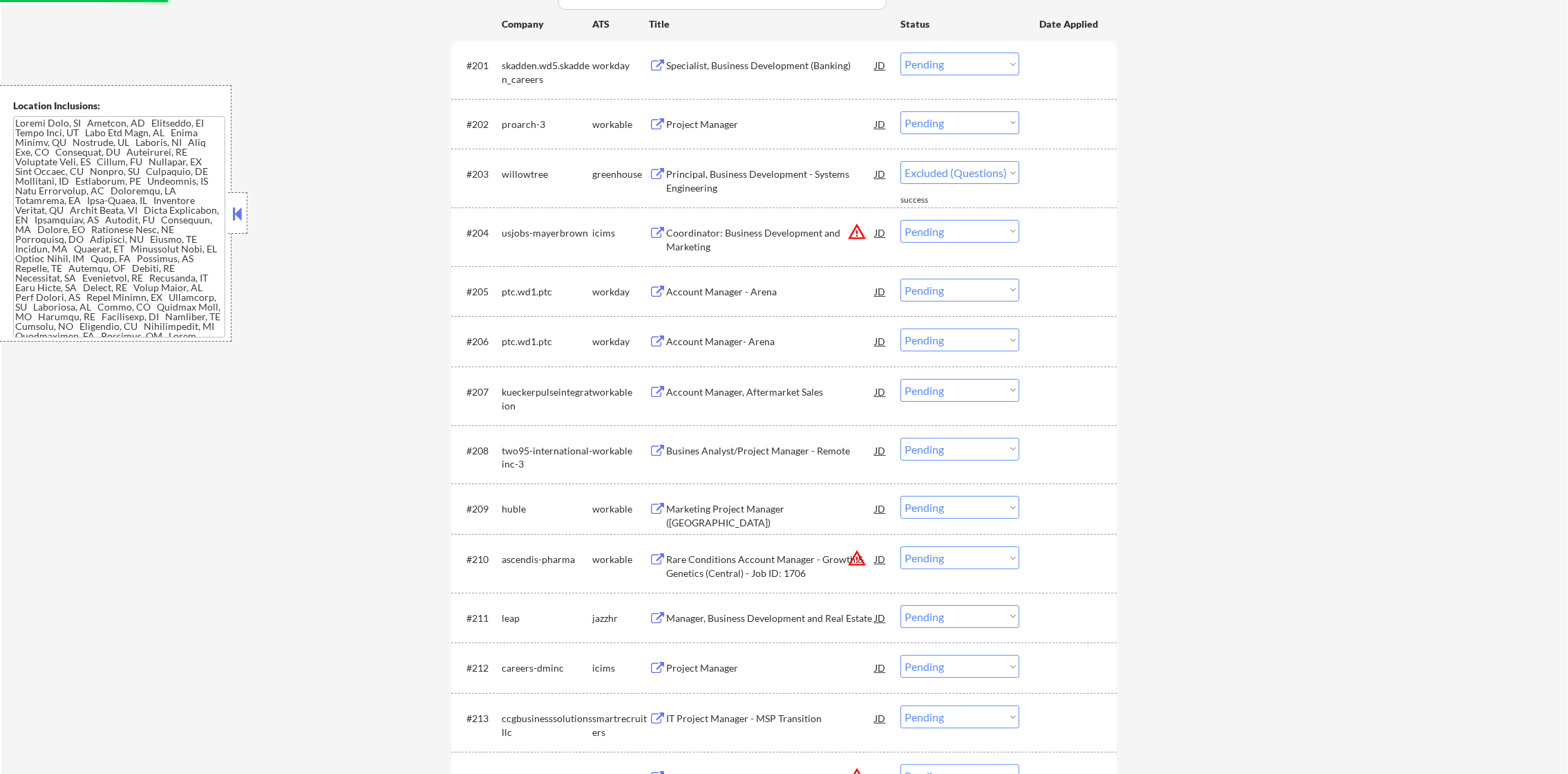
select select ""pending""
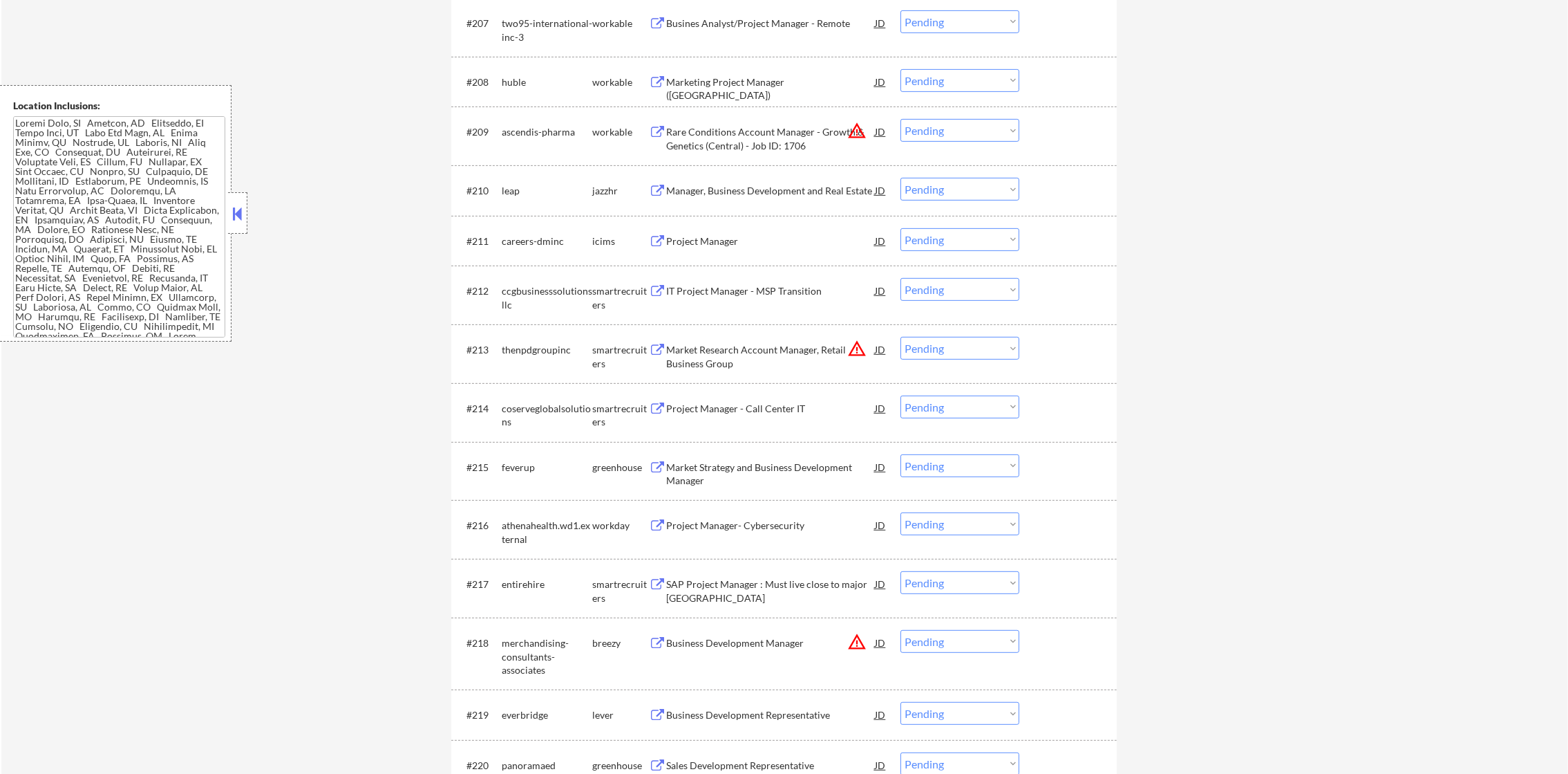
scroll to position [864, 0]
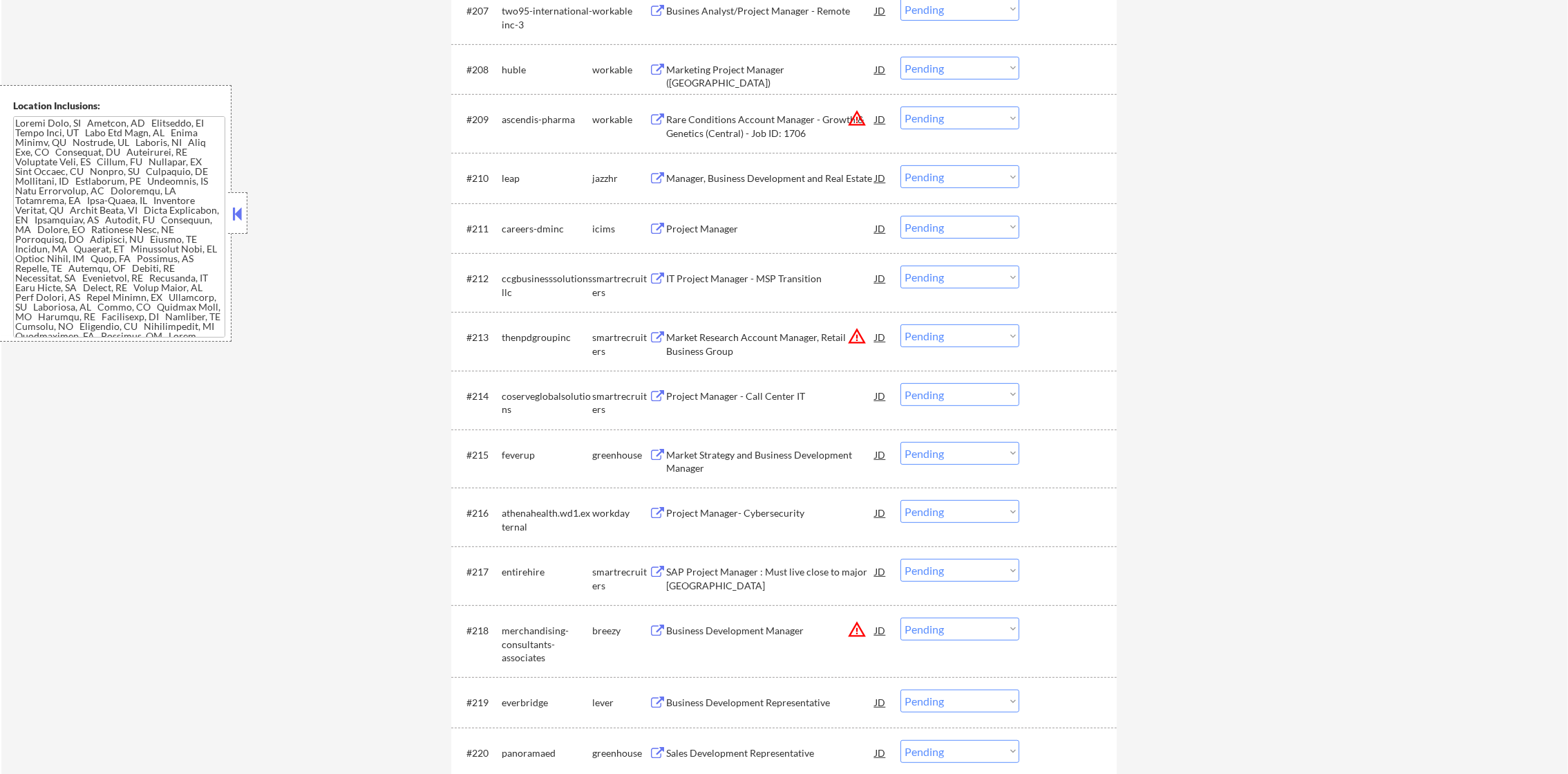
click at [748, 51] on div "#208 huble workable Marketing Project Manager ([GEOGRAPHIC_DATA]) JD Choose an …" at bounding box center [782, 69] width 653 height 37
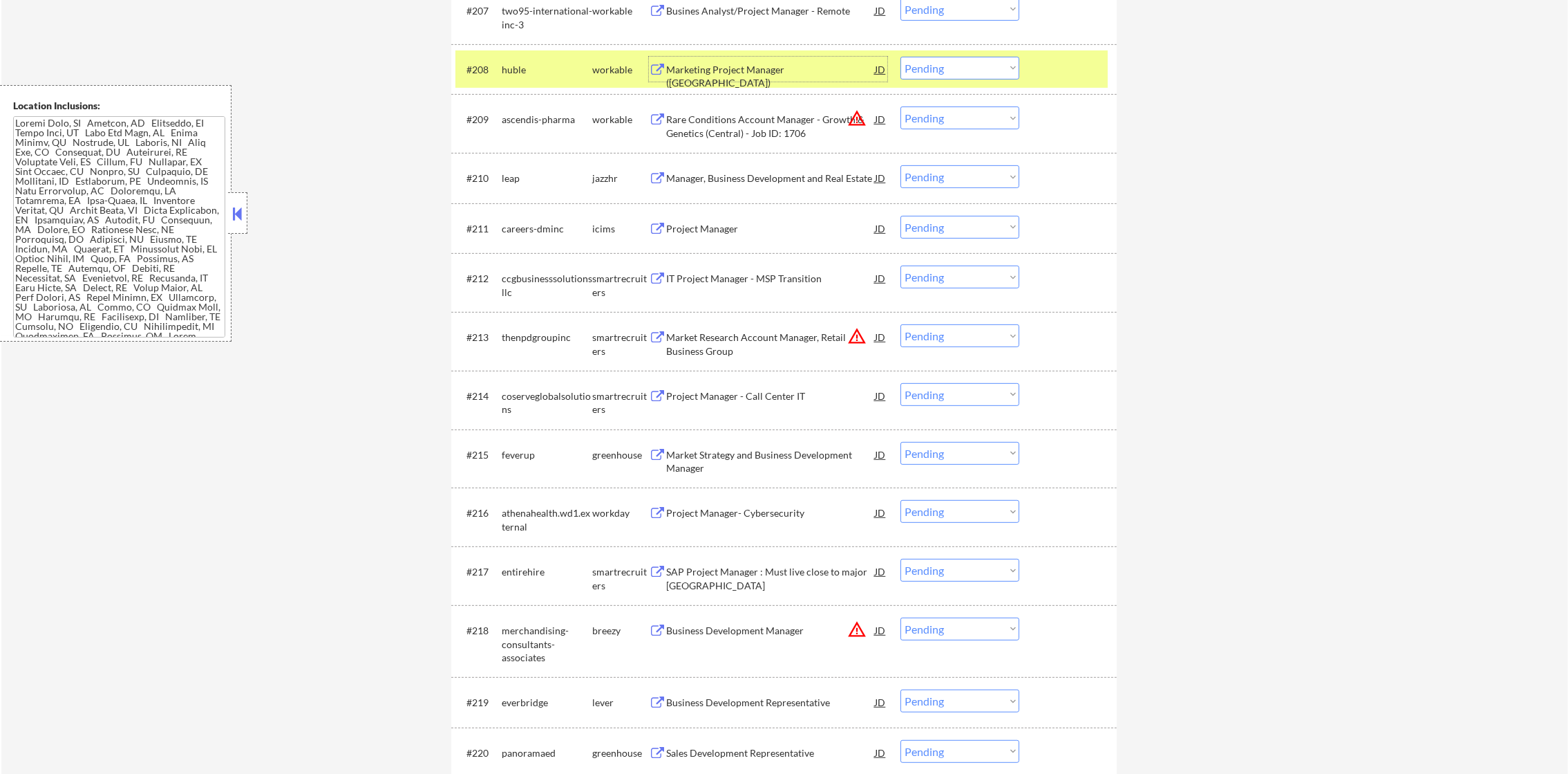
click at [783, 69] on div "Marketing Project Manager ([GEOGRAPHIC_DATA])" at bounding box center [771, 76] width 209 height 27
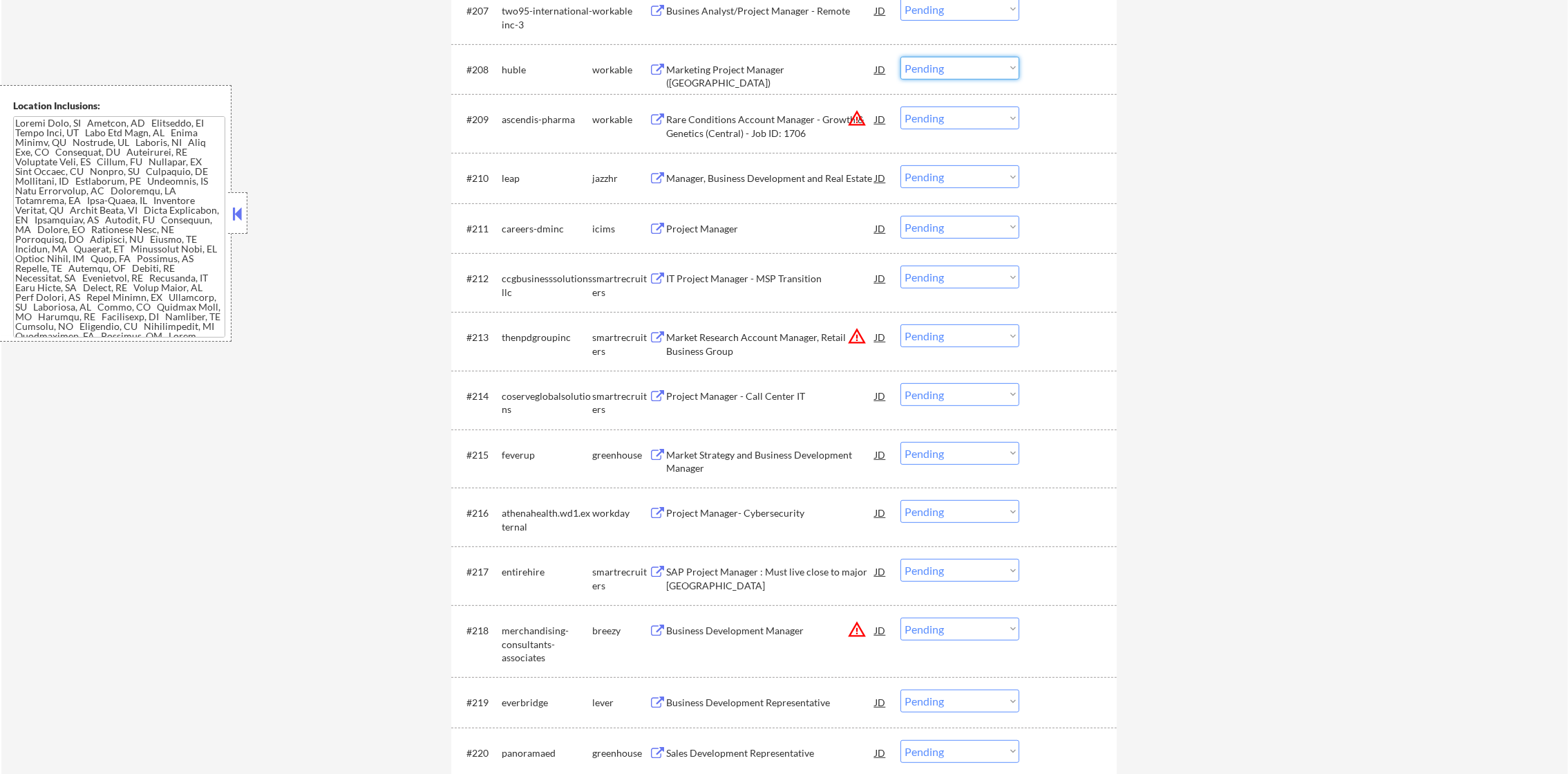
drag, startPoint x: 920, startPoint y: 62, endPoint x: 928, endPoint y: 78, distance: 17.9
click at [920, 62] on select "Choose an option... Pending Applied Excluded (Questions) Excluded (Expired) Exc…" at bounding box center [960, 68] width 119 height 23
click at [900, 57] on select "Choose an option... Pending Applied Excluded (Questions) Excluded (Expired) Exc…" at bounding box center [960, 68] width 119 height 23
select select ""pending""
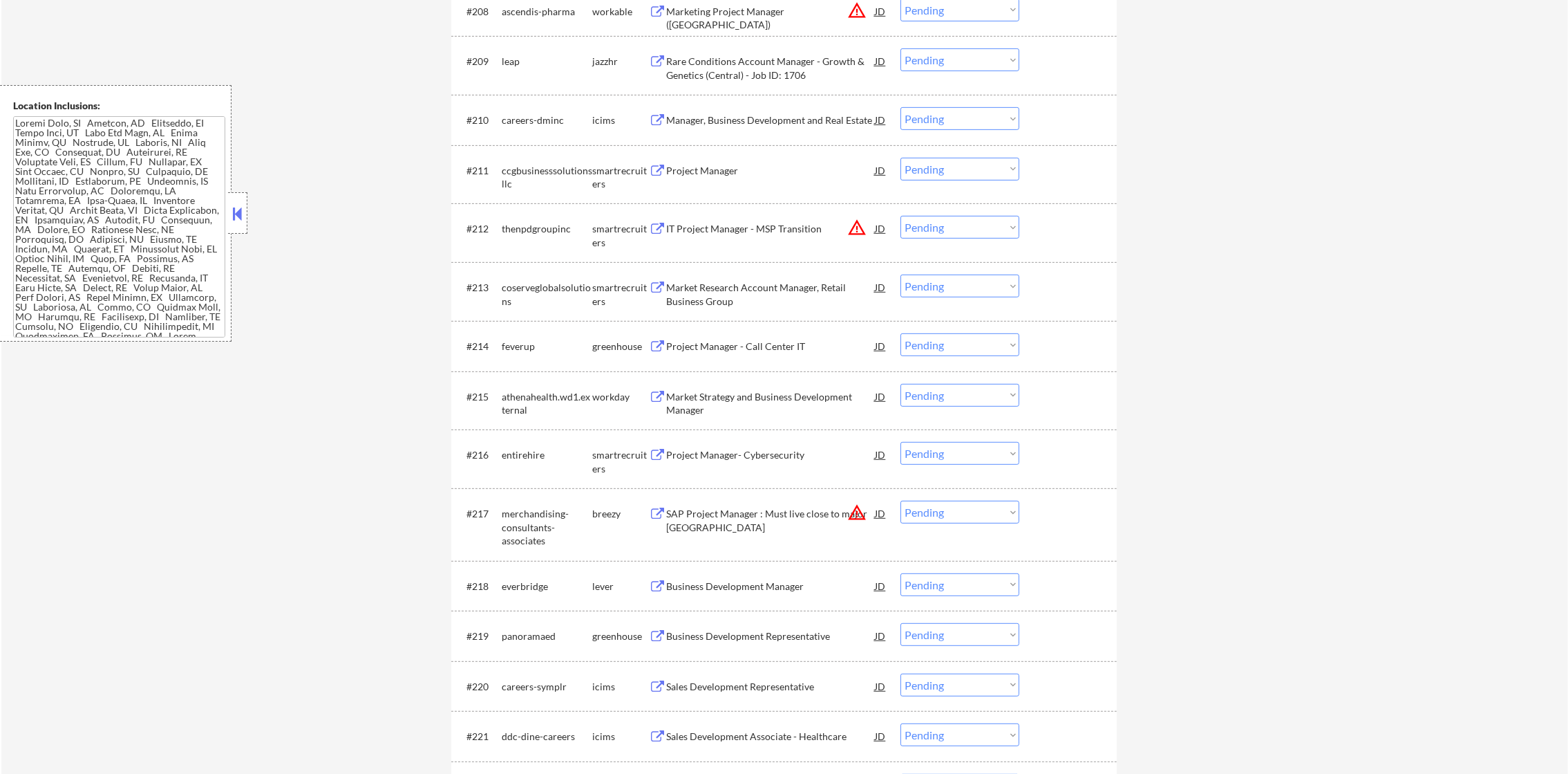
scroll to position [932, 0]
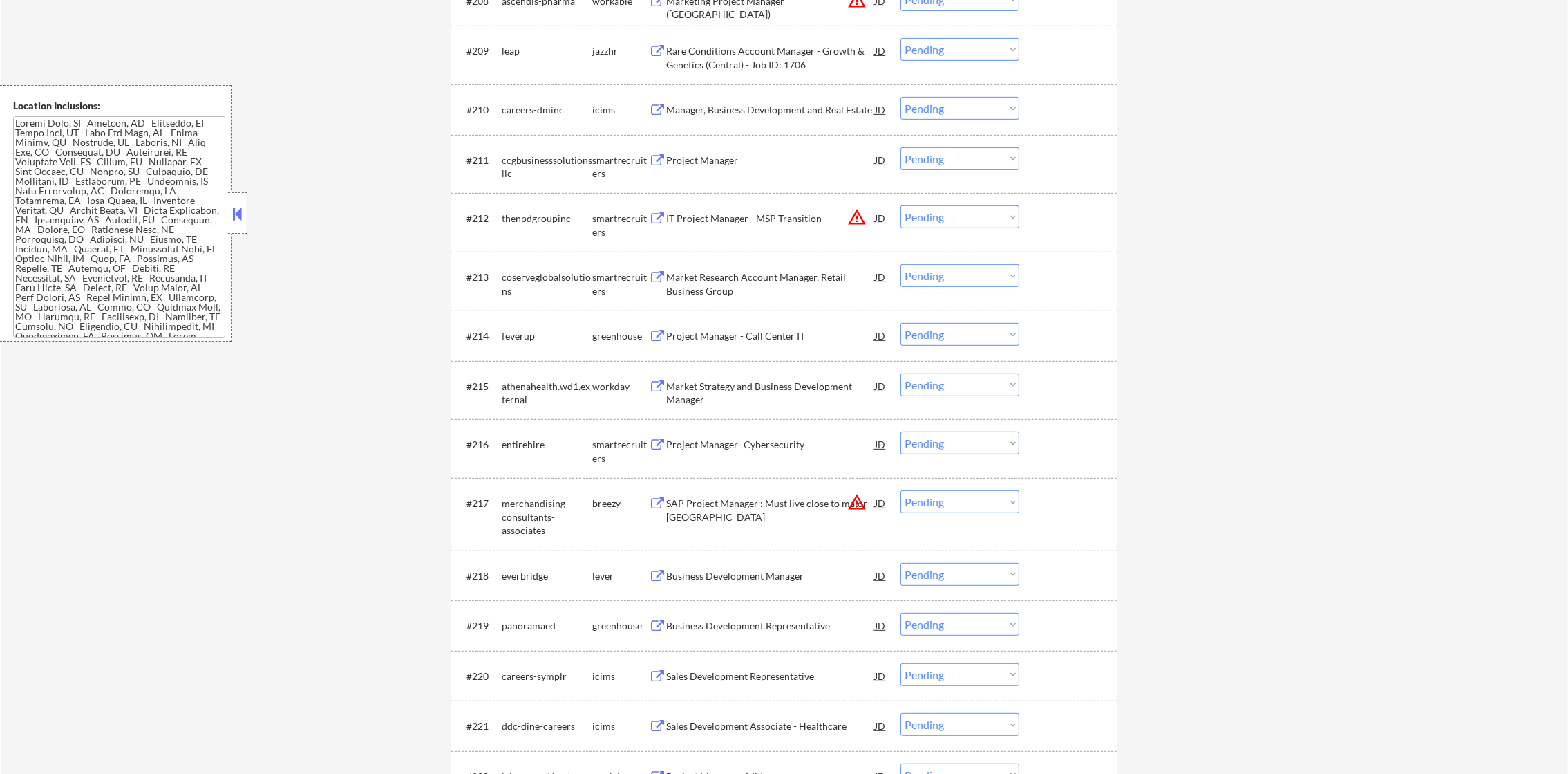
click at [773, 59] on div "Rare Conditions Account Manager - Growth & Genetics (Central) - Job ID: 1706" at bounding box center [771, 57] width 209 height 27
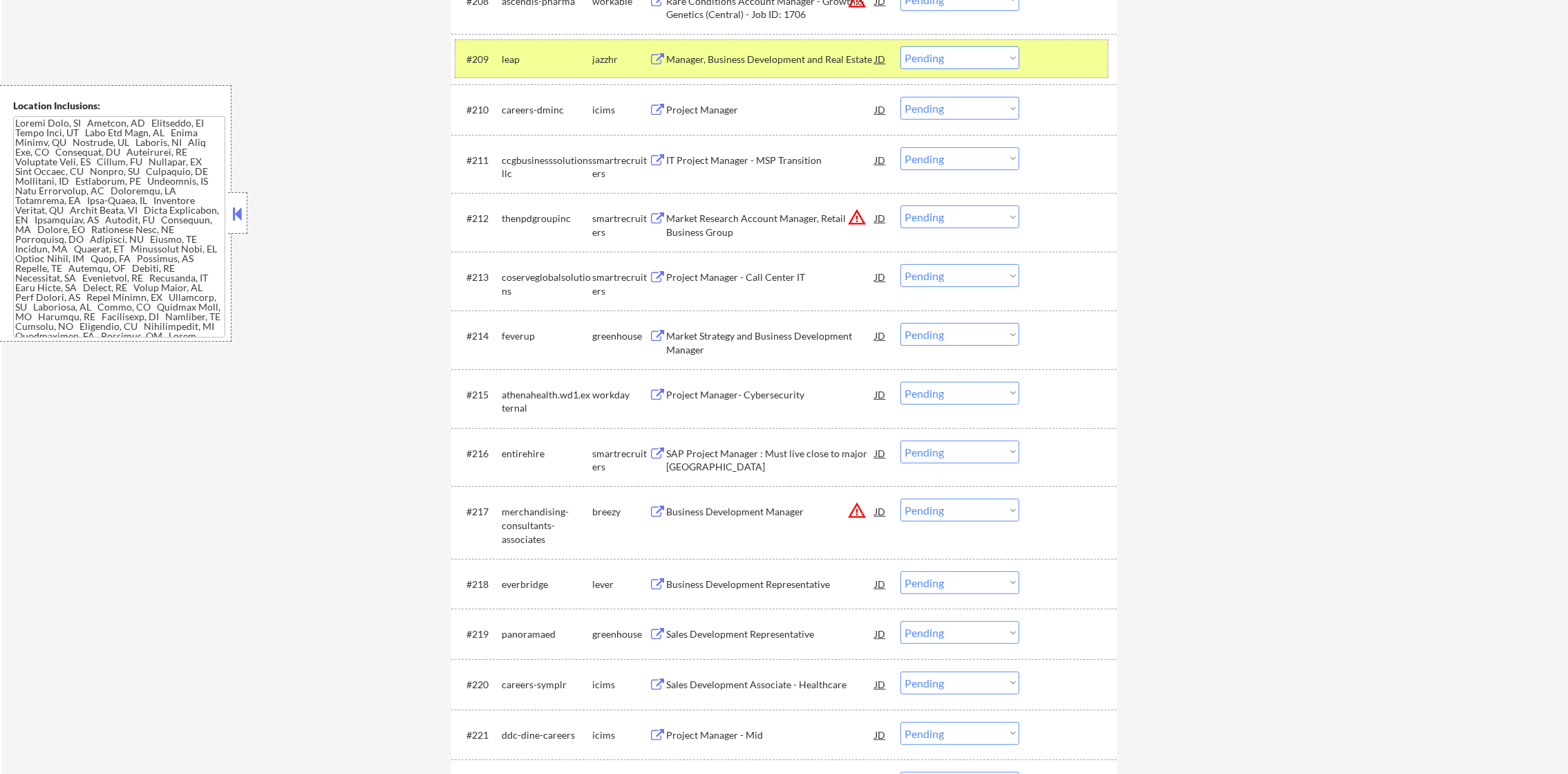
click at [512, 62] on div "leap" at bounding box center [547, 59] width 91 height 14
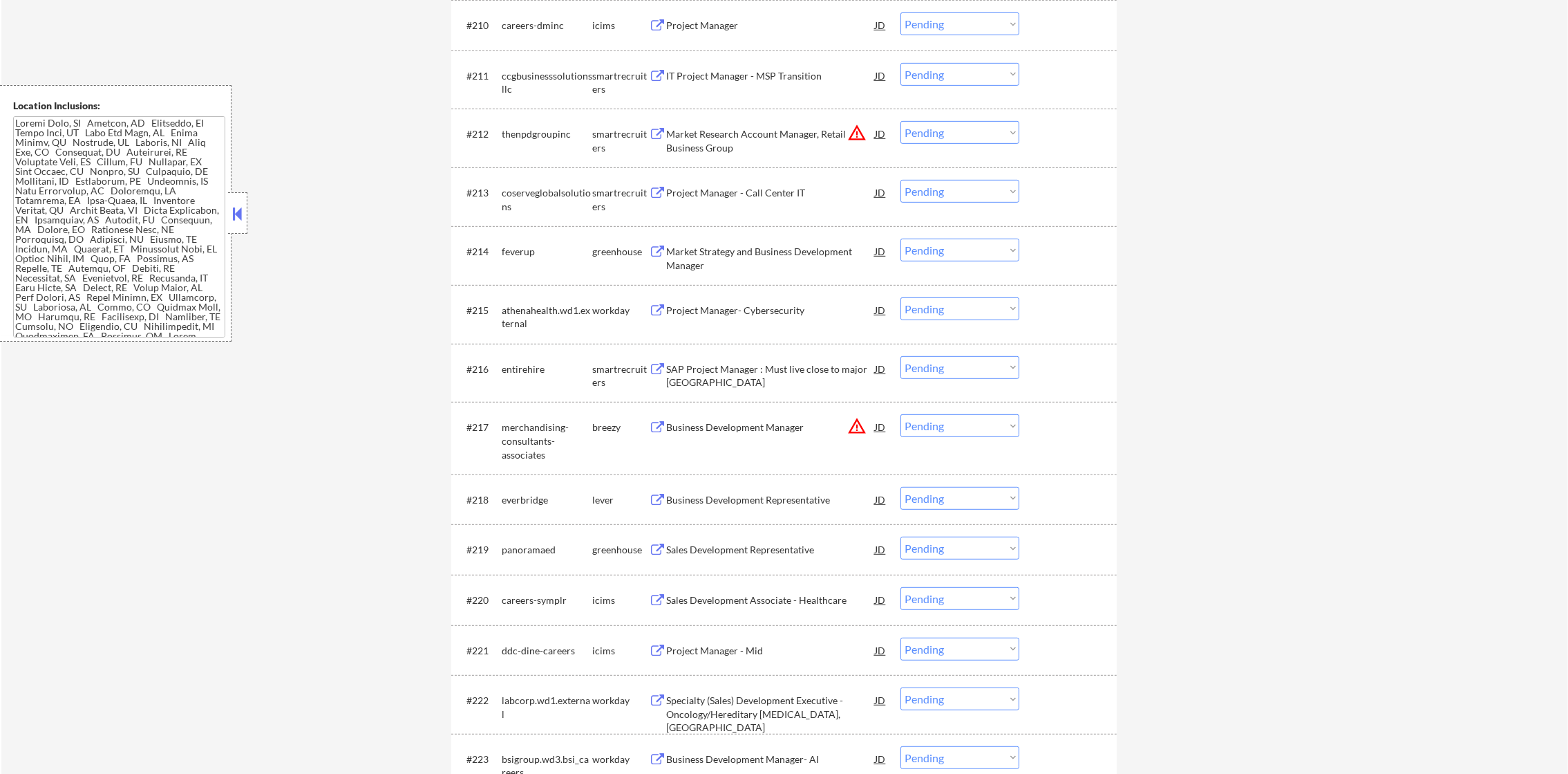
scroll to position [1036, 0]
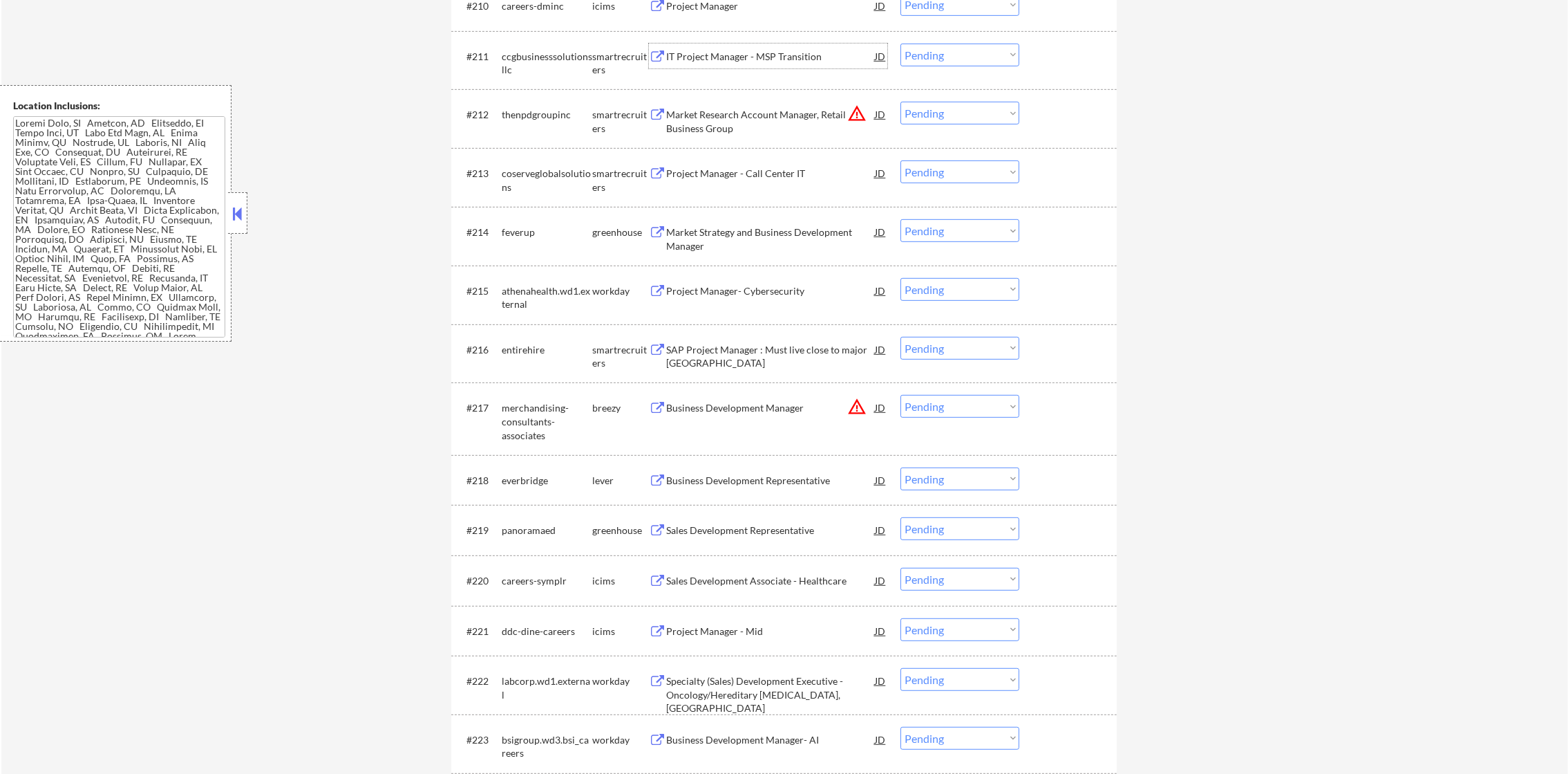
click at [797, 62] on div "IT Project Manager - MSP Transition" at bounding box center [771, 56] width 209 height 25
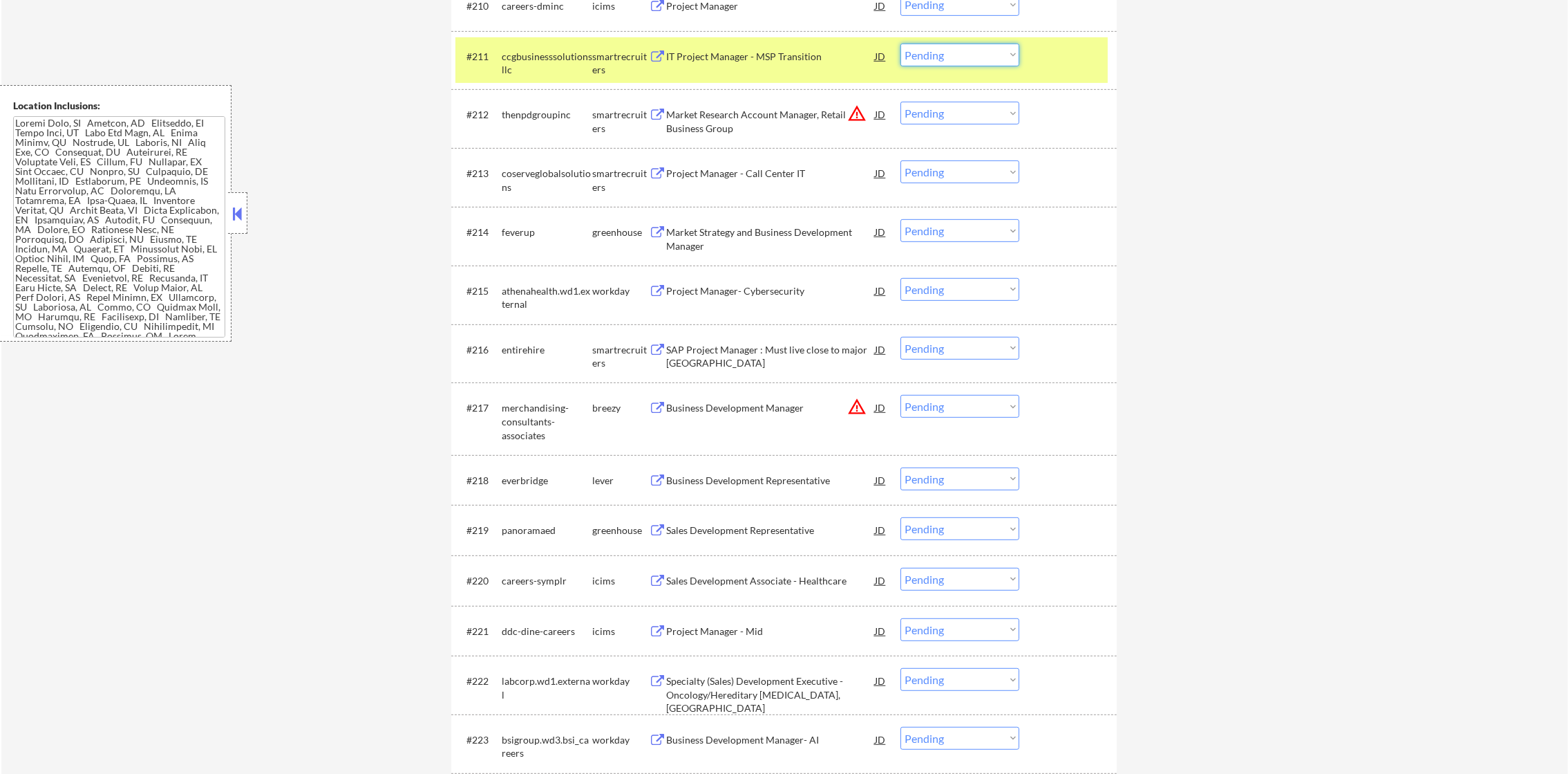
click at [958, 63] on select "Choose an option... Pending Applied Excluded (Questions) Excluded (Expired) Exc…" at bounding box center [960, 55] width 119 height 23
click at [900, 44] on select "Choose an option... Pending Applied Excluded (Questions) Excluded (Expired) Exc…" at bounding box center [960, 55] width 119 height 23
click at [505, 37] on div "#211 ccgbusinesssolutionsllc smartrecruiters IT Project Manager - MSP Transitio…" at bounding box center [782, 60] width 653 height 46
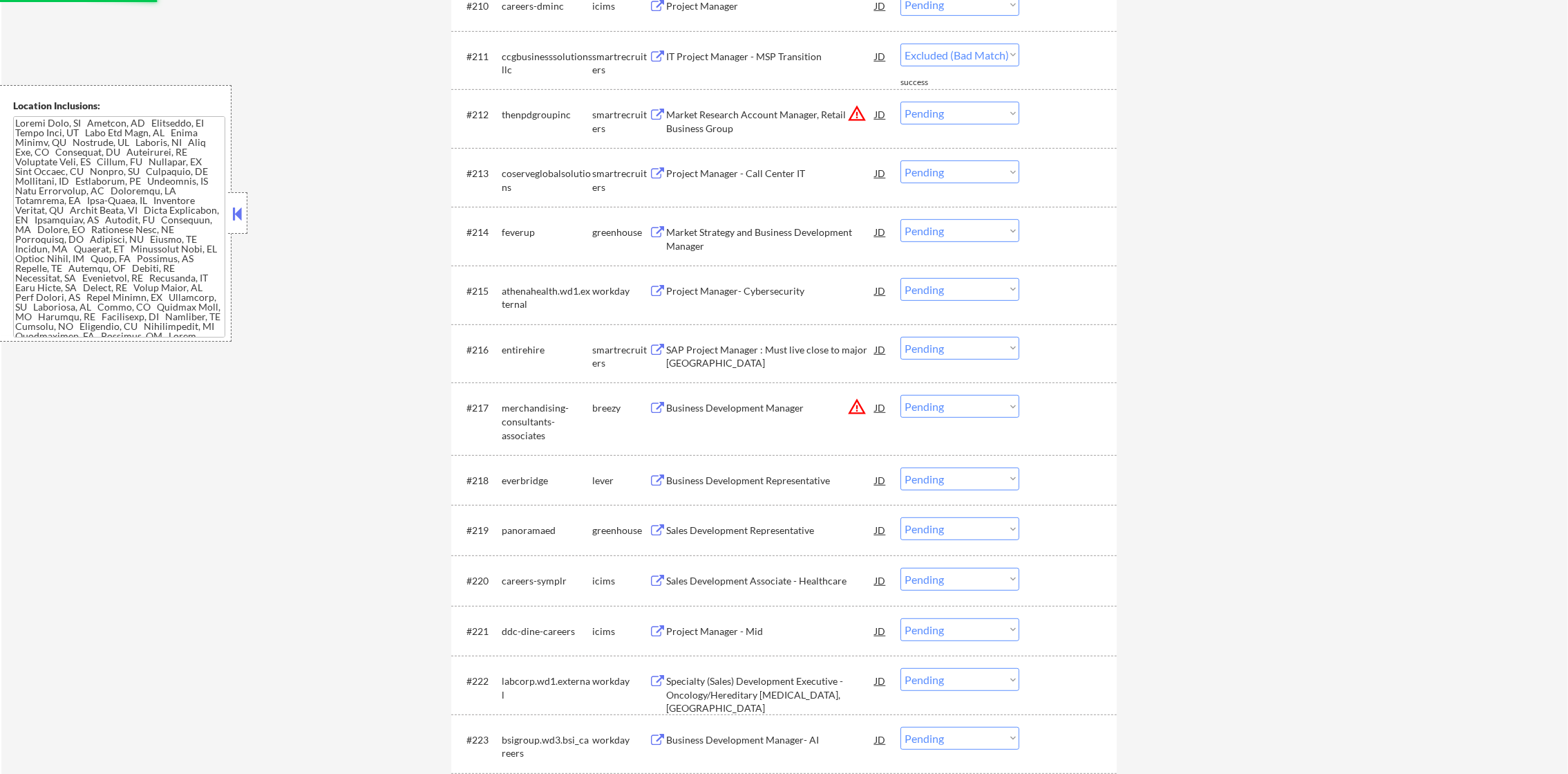
select select ""pending""
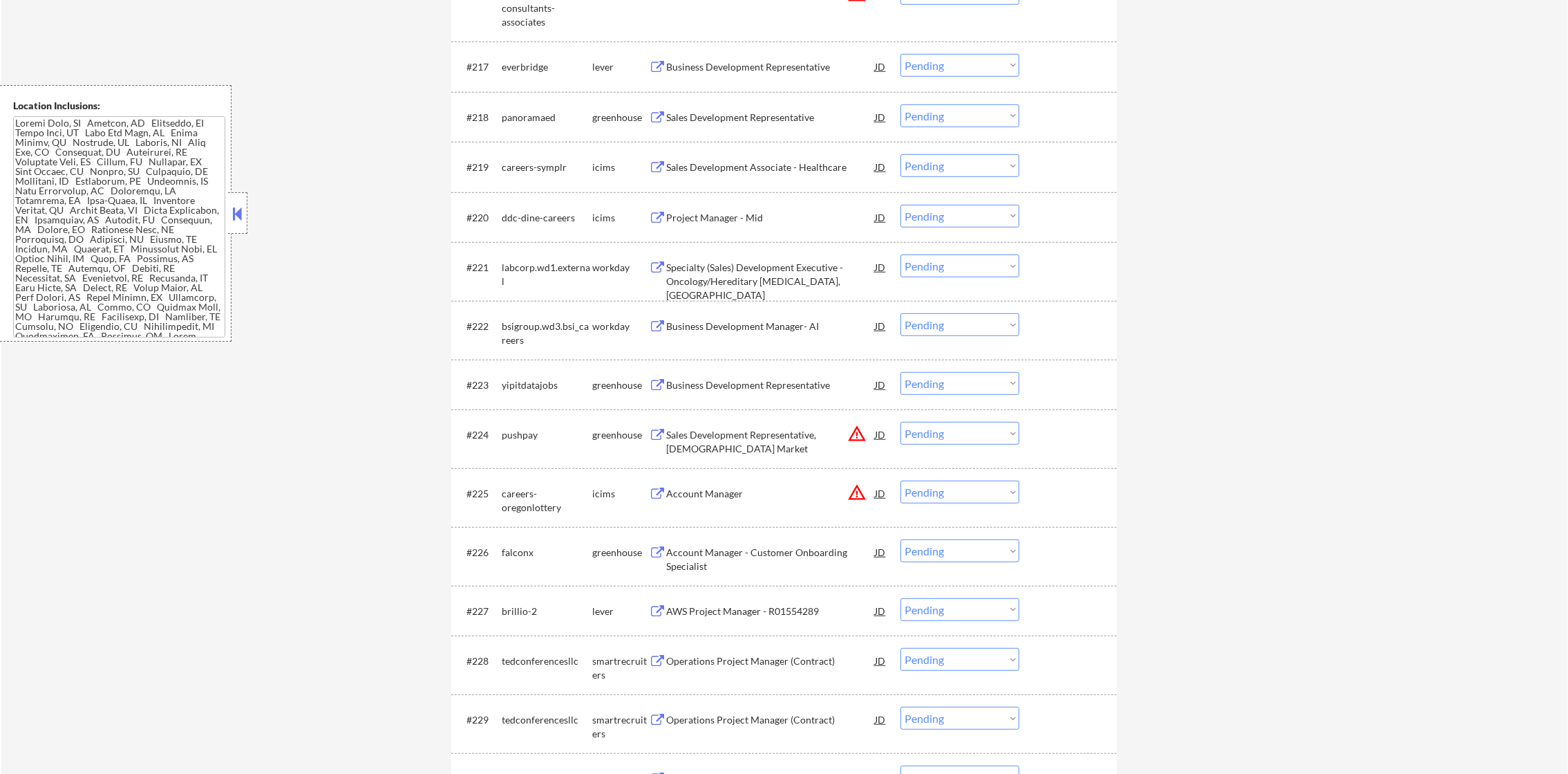
scroll to position [1417, 0]
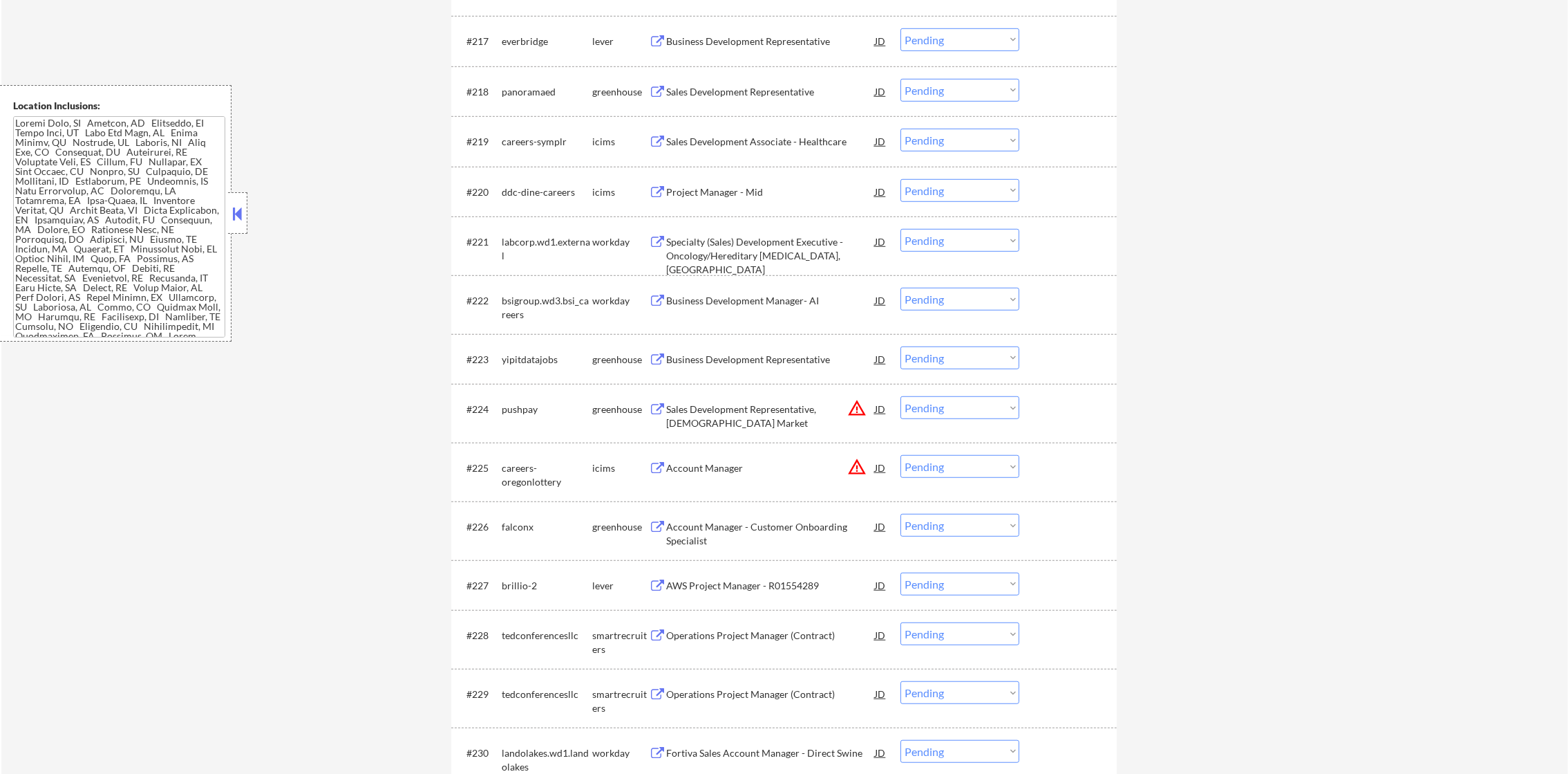
click at [736, 48] on div "Business Development Representative" at bounding box center [771, 41] width 209 height 25
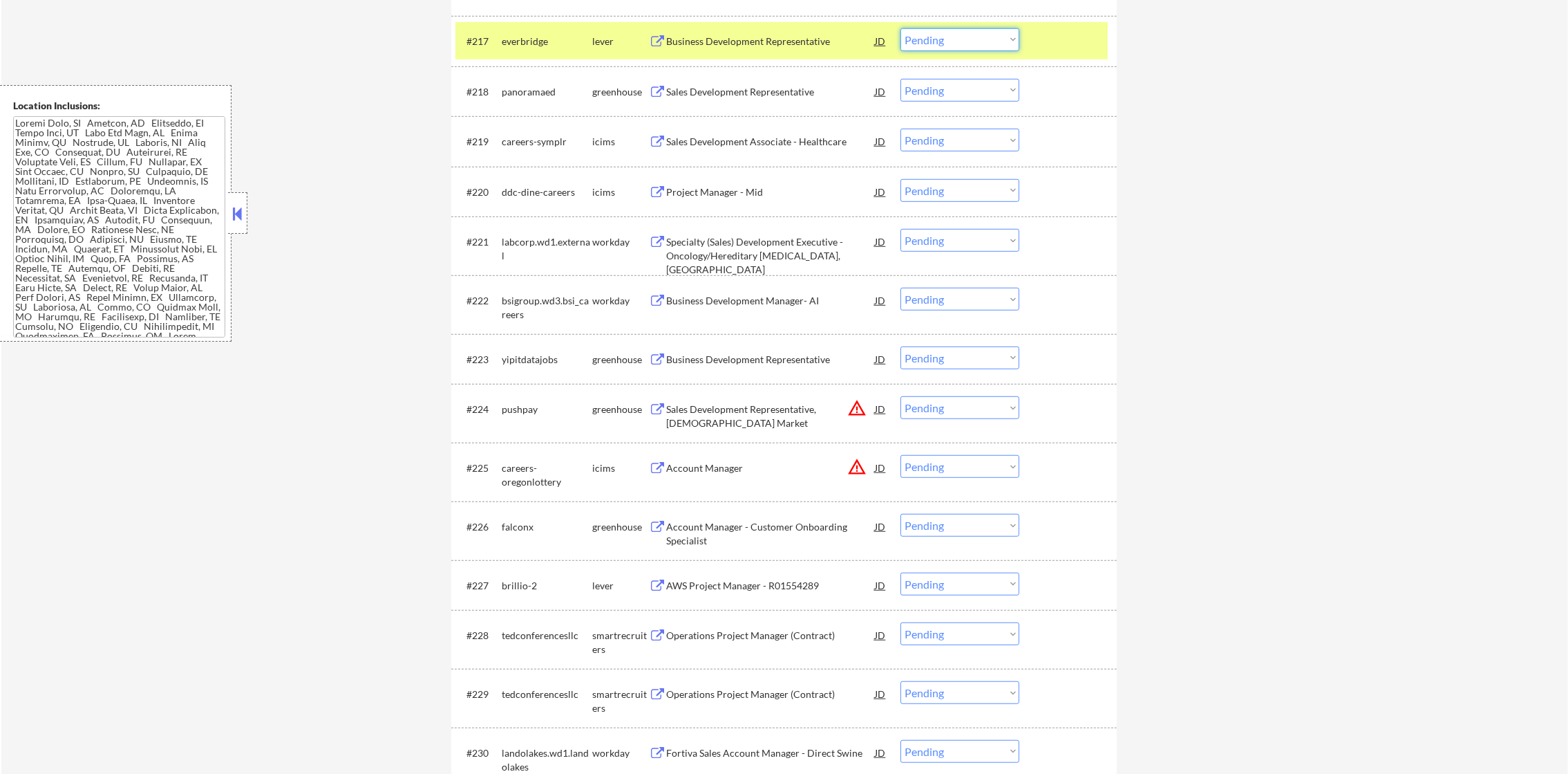
click at [955, 43] on select "Choose an option... Pending Applied Excluded (Questions) Excluded (Expired) Exc…" at bounding box center [960, 39] width 119 height 23
click at [900, 28] on select "Choose an option... Pending Applied Excluded (Questions) Excluded (Expired) Exc…" at bounding box center [960, 39] width 119 height 23
click at [532, 26] on div "#217 everbridge lever Business Development Representative JD warning_amber Choo…" at bounding box center [782, 41] width 653 height 37
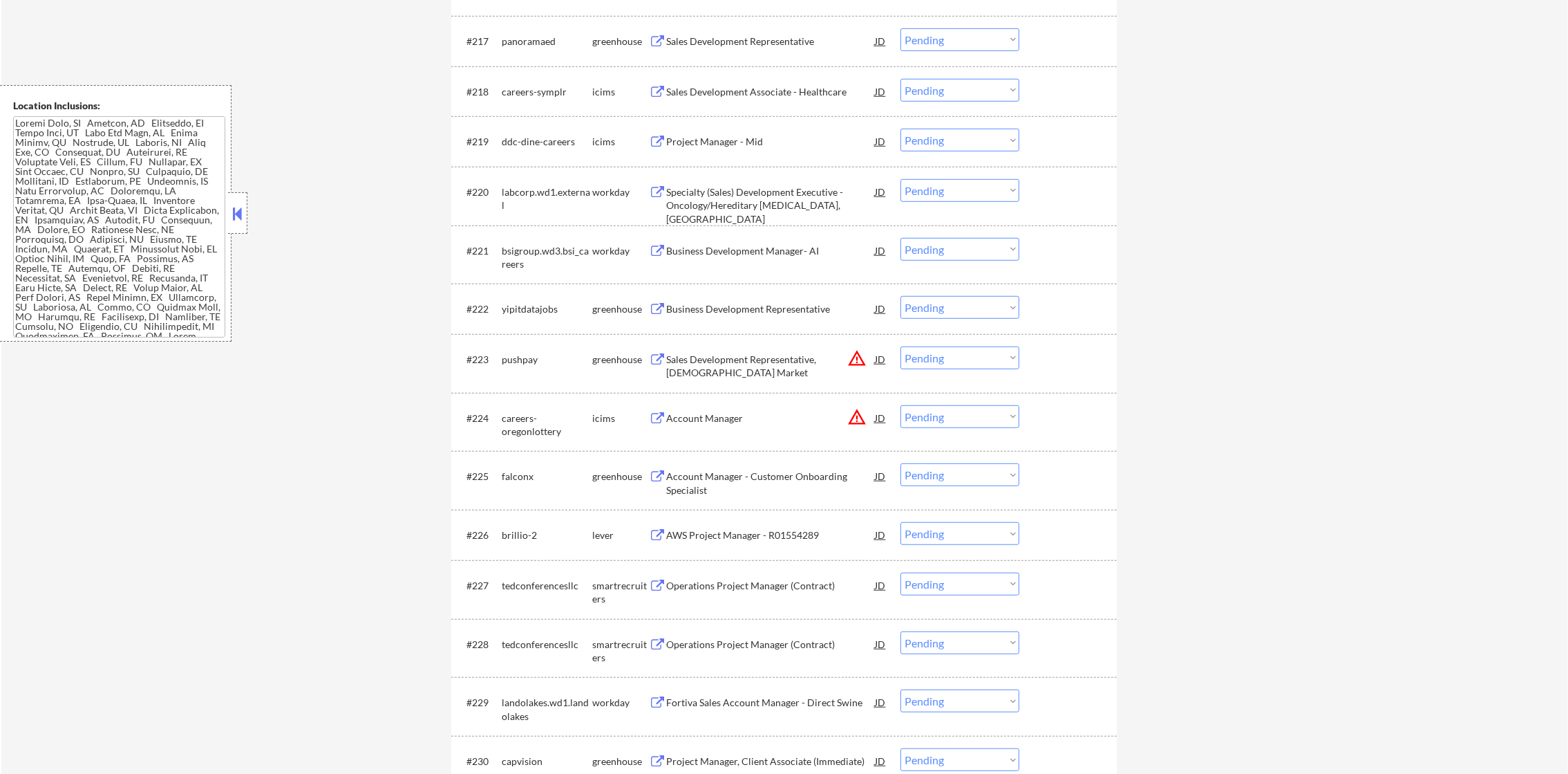
click at [725, 40] on div "Sales Development Representative" at bounding box center [771, 42] width 209 height 14
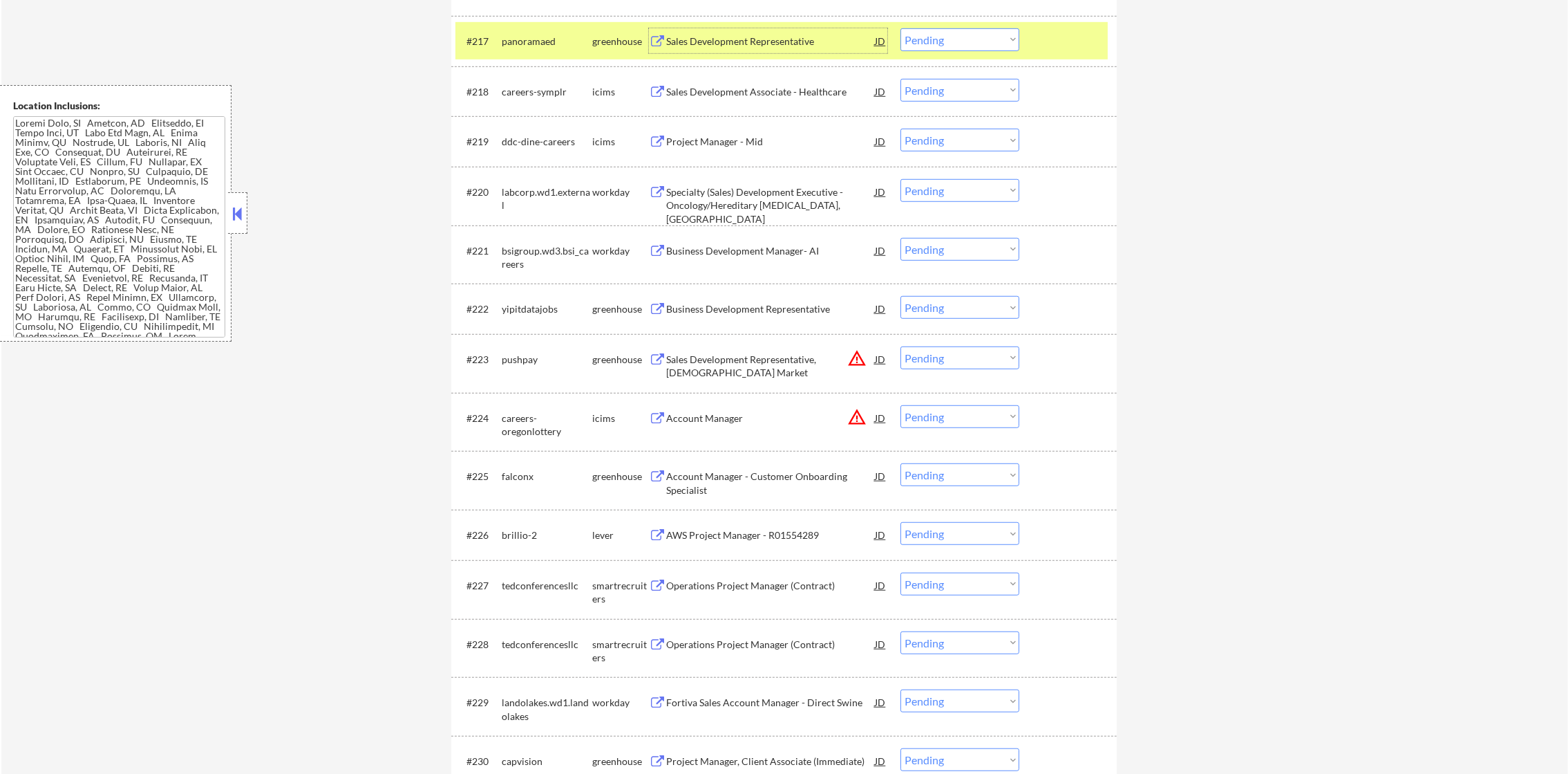
click at [938, 30] on select "Choose an option... Pending Applied Excluded (Questions) Excluded (Expired) Exc…" at bounding box center [960, 39] width 119 height 23
click at [900, 28] on select "Choose an option... Pending Applied Excluded (Questions) Excluded (Expired) Exc…" at bounding box center [960, 39] width 119 height 23
click at [512, 48] on div "panoramaed" at bounding box center [547, 41] width 91 height 25
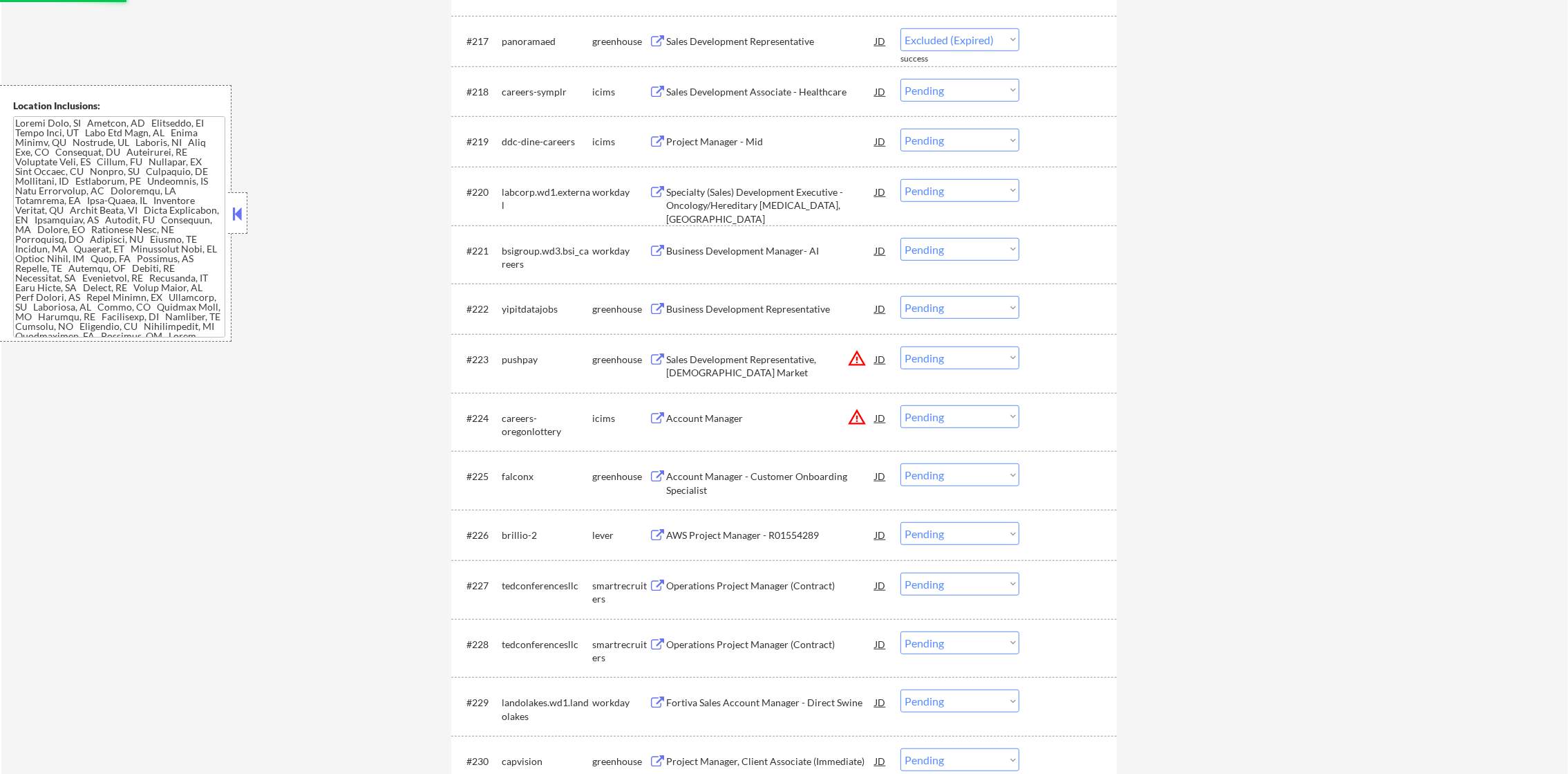
select select ""pending""
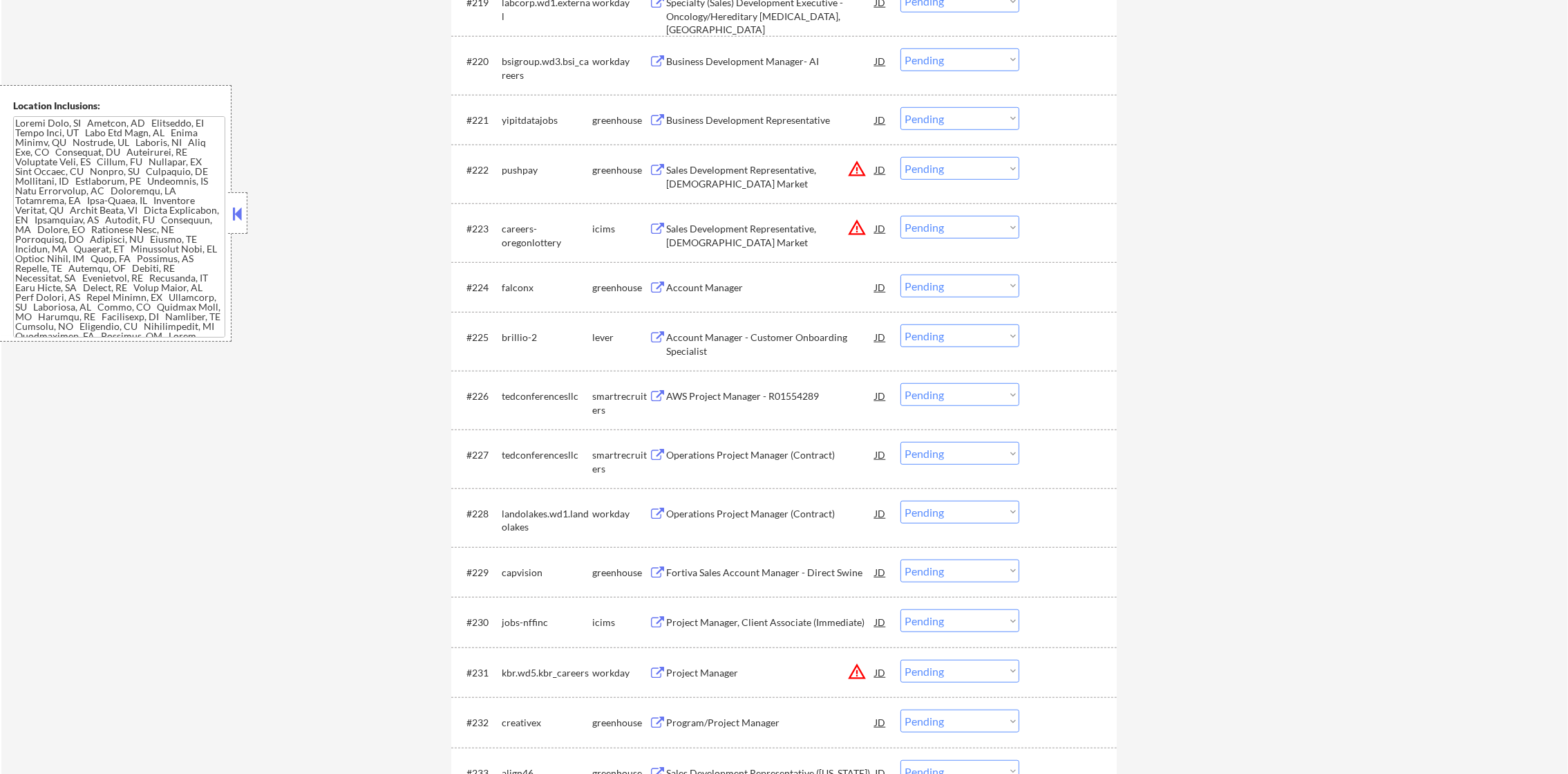
scroll to position [1624, 0]
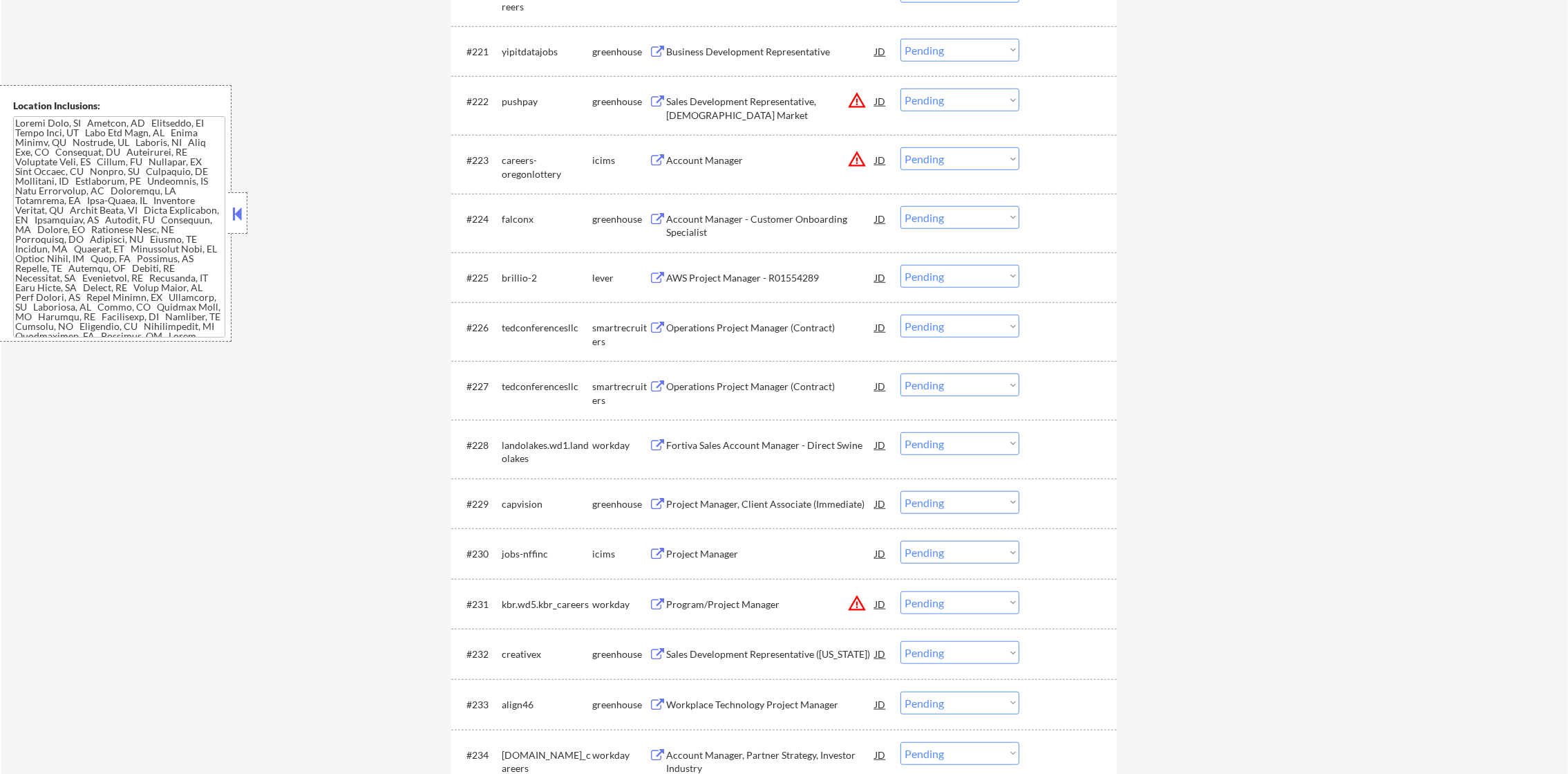
click at [779, 43] on div "Business Development Representative" at bounding box center [771, 51] width 209 height 25
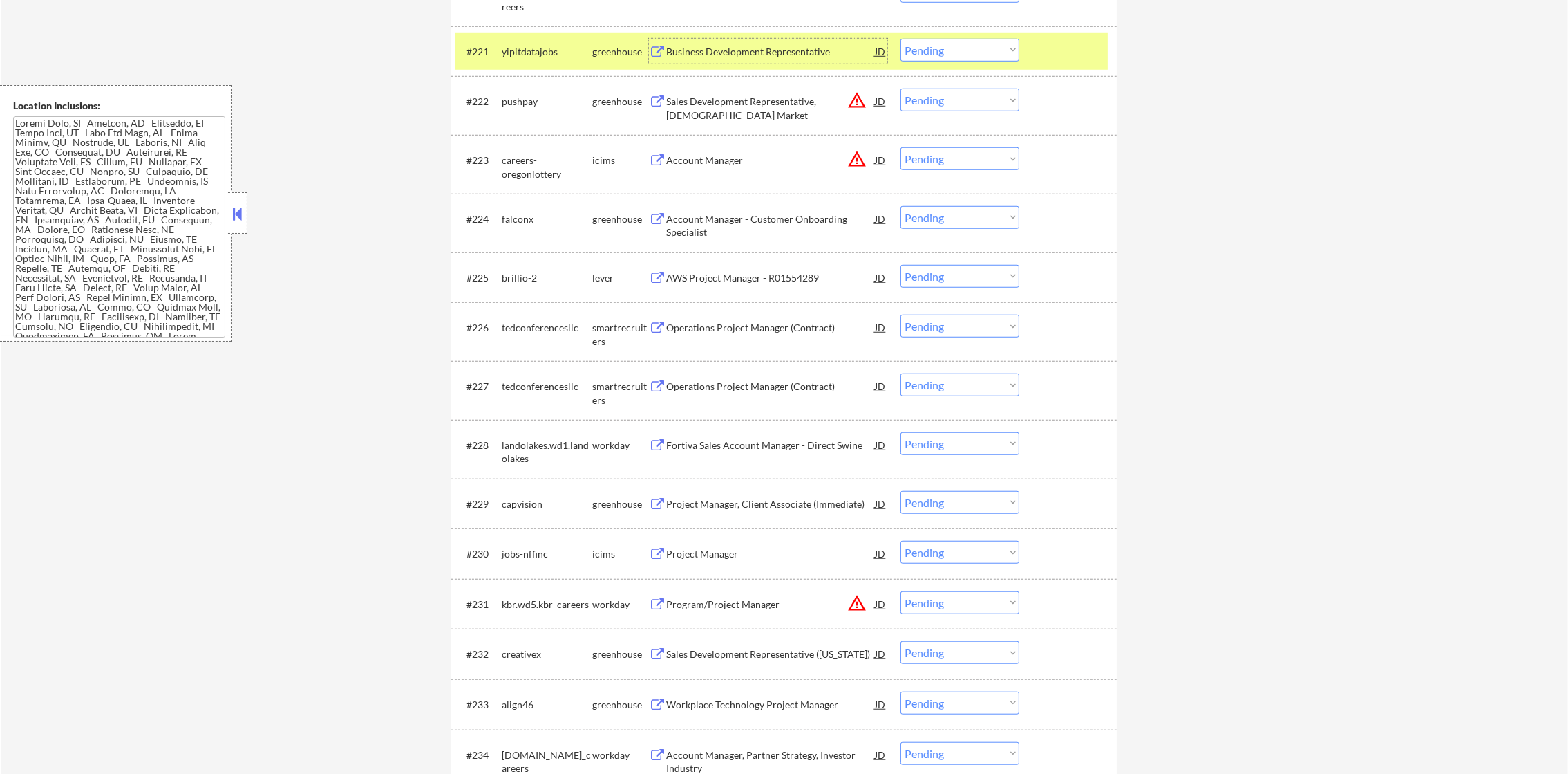
click at [951, 46] on select "Choose an option... Pending Applied Excluded (Questions) Excluded (Expired) Exc…" at bounding box center [960, 50] width 119 height 23
click at [900, 39] on select "Choose an option... Pending Applied Excluded (Questions) Excluded (Expired) Exc…" at bounding box center [960, 50] width 119 height 23
click at [536, 55] on div "yipitdatajobs" at bounding box center [547, 52] width 91 height 14
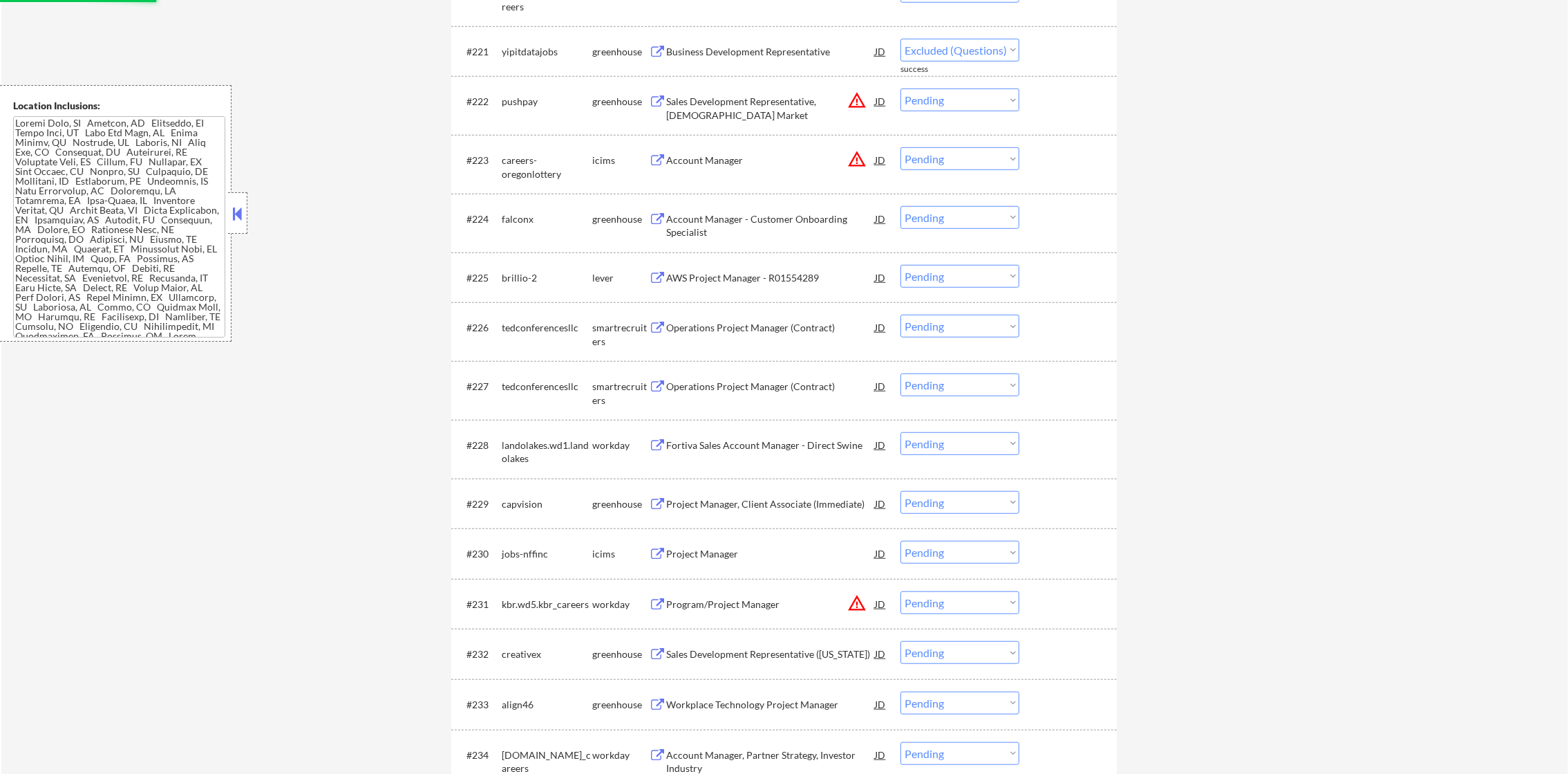
select select ""pending""
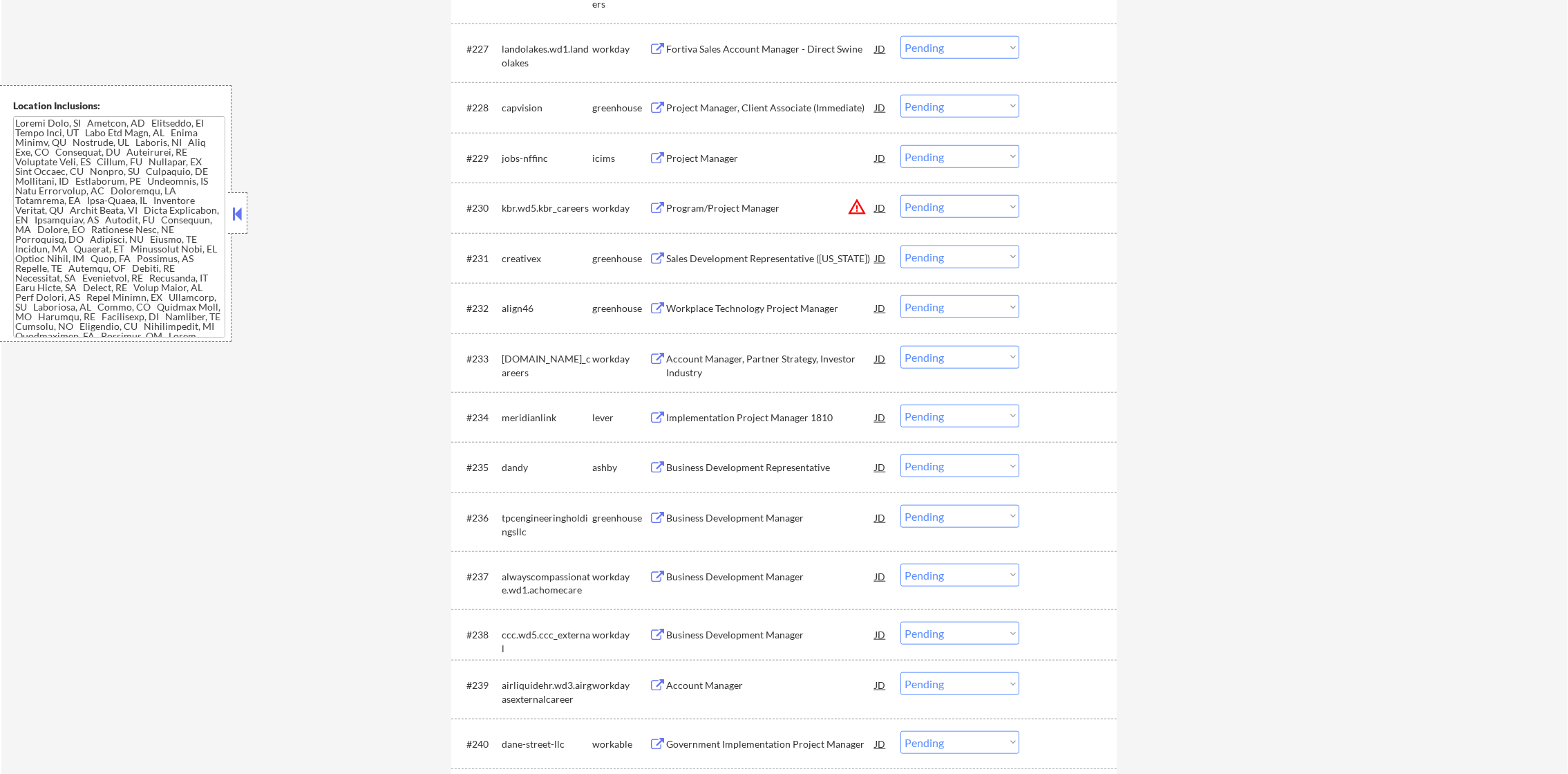
scroll to position [2005, 0]
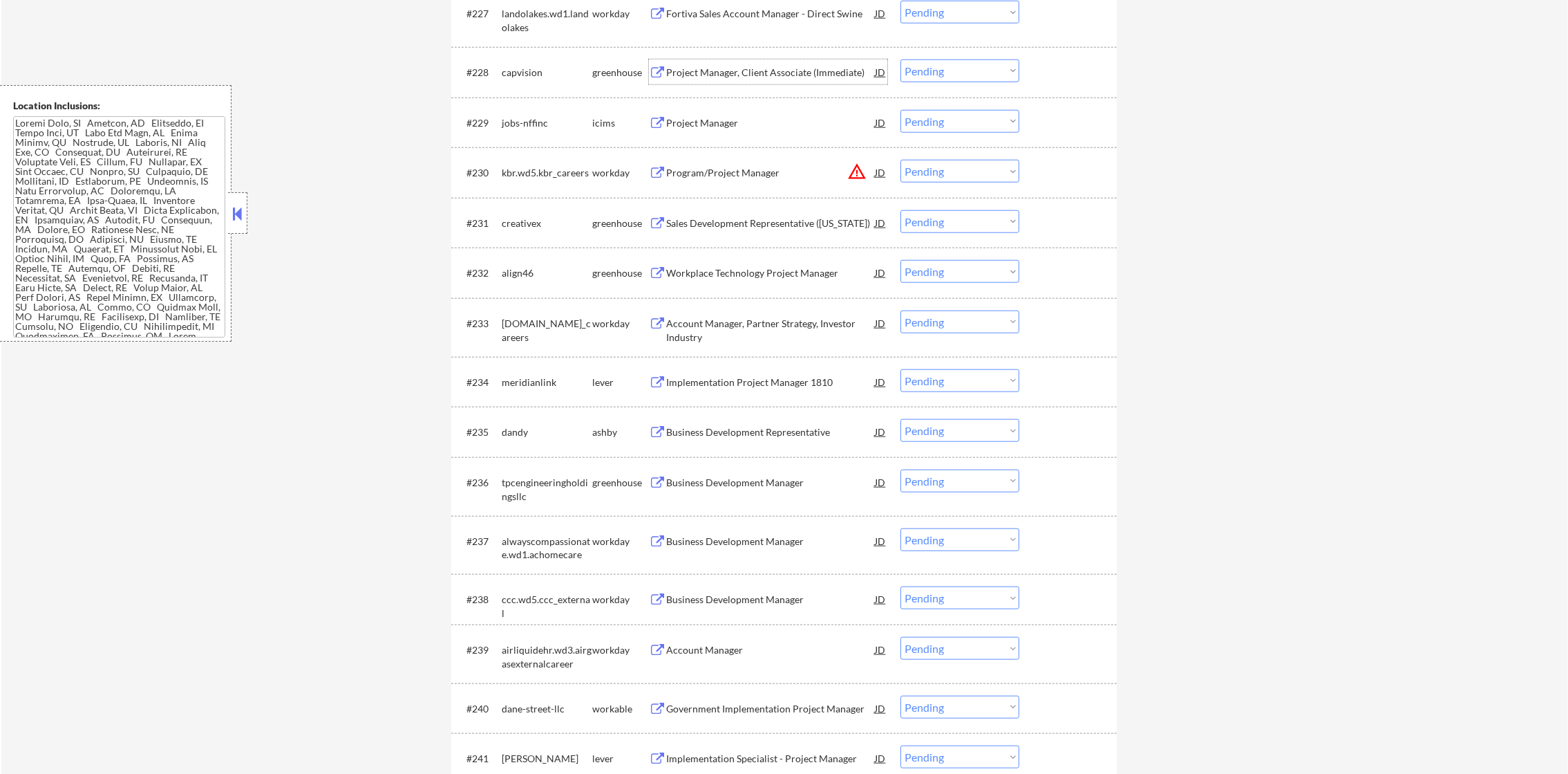
click at [702, 80] on div "Project Manager, Client Associate (Immediate)" at bounding box center [771, 72] width 209 height 25
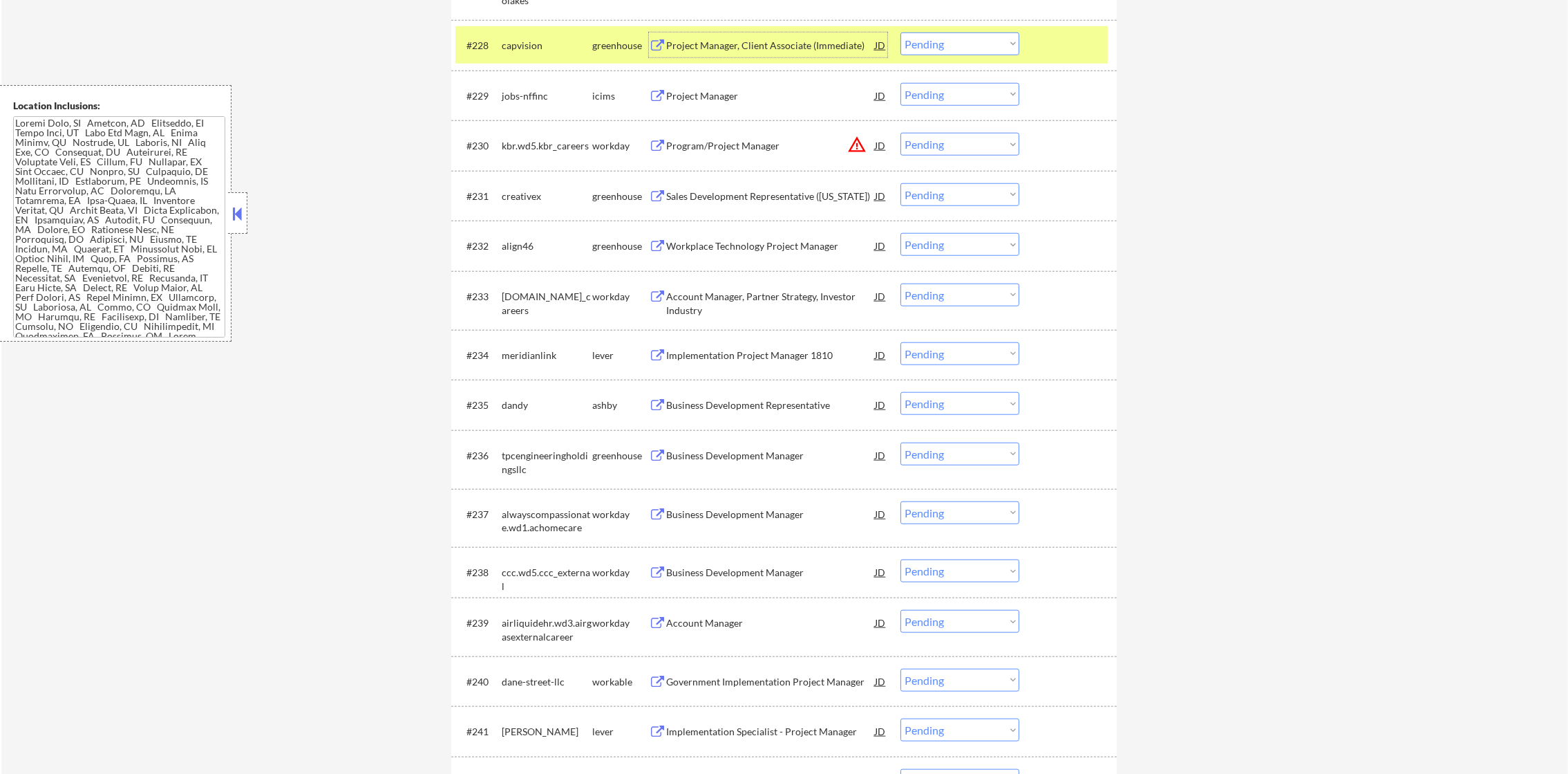
scroll to position [2039, 0]
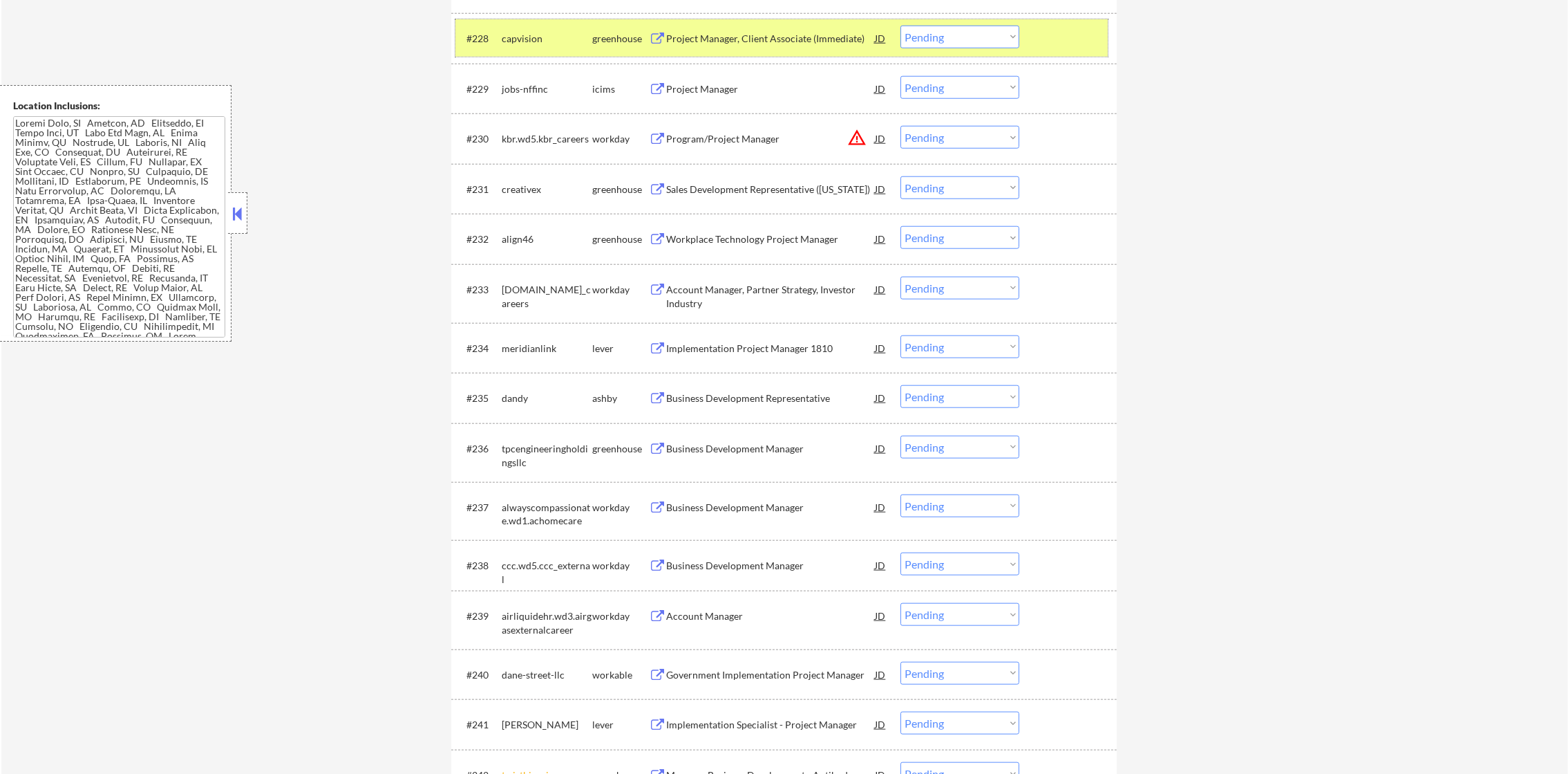
click at [512, 29] on div "capvision" at bounding box center [547, 38] width 91 height 25
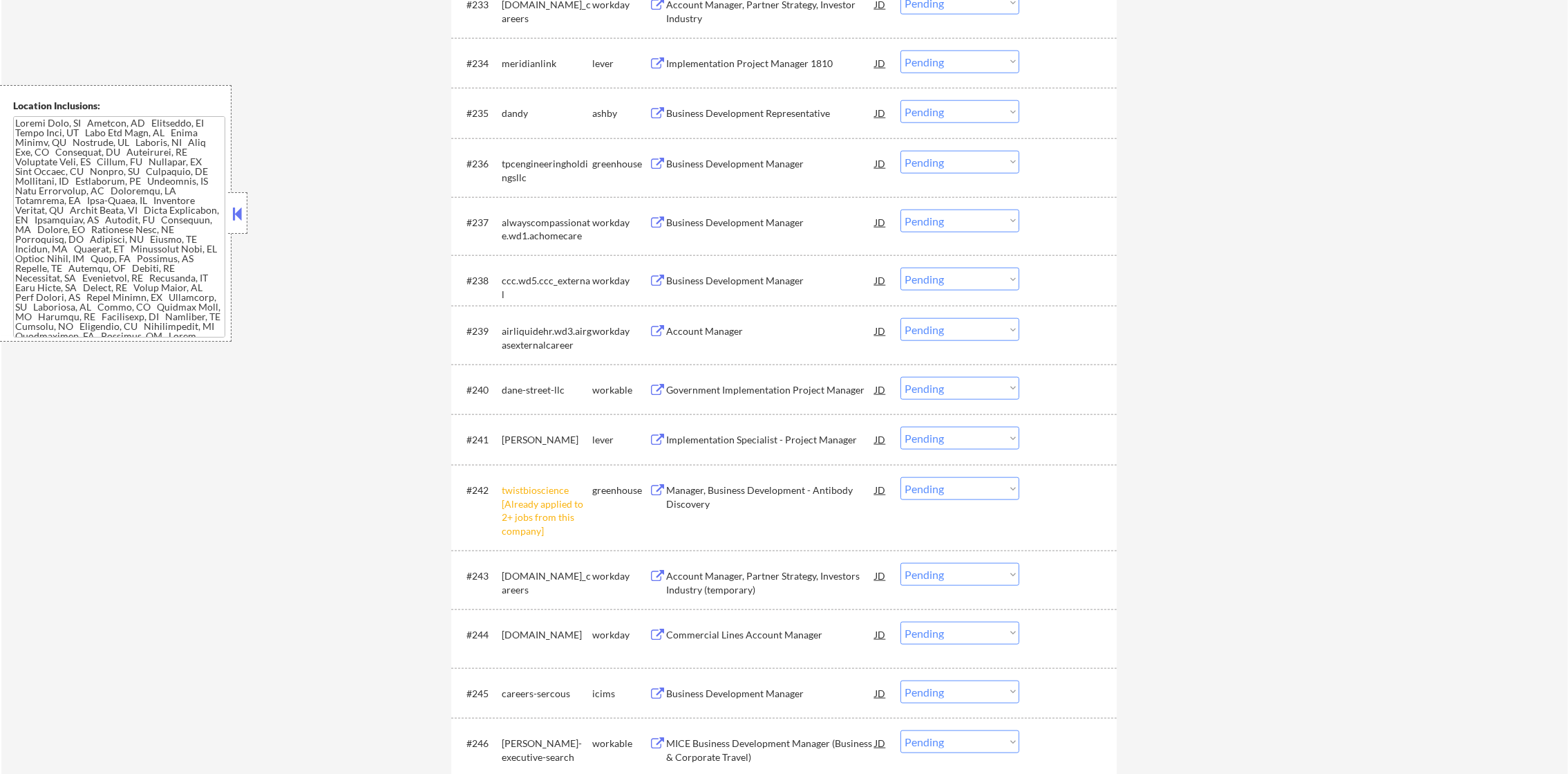
scroll to position [2350, 0]
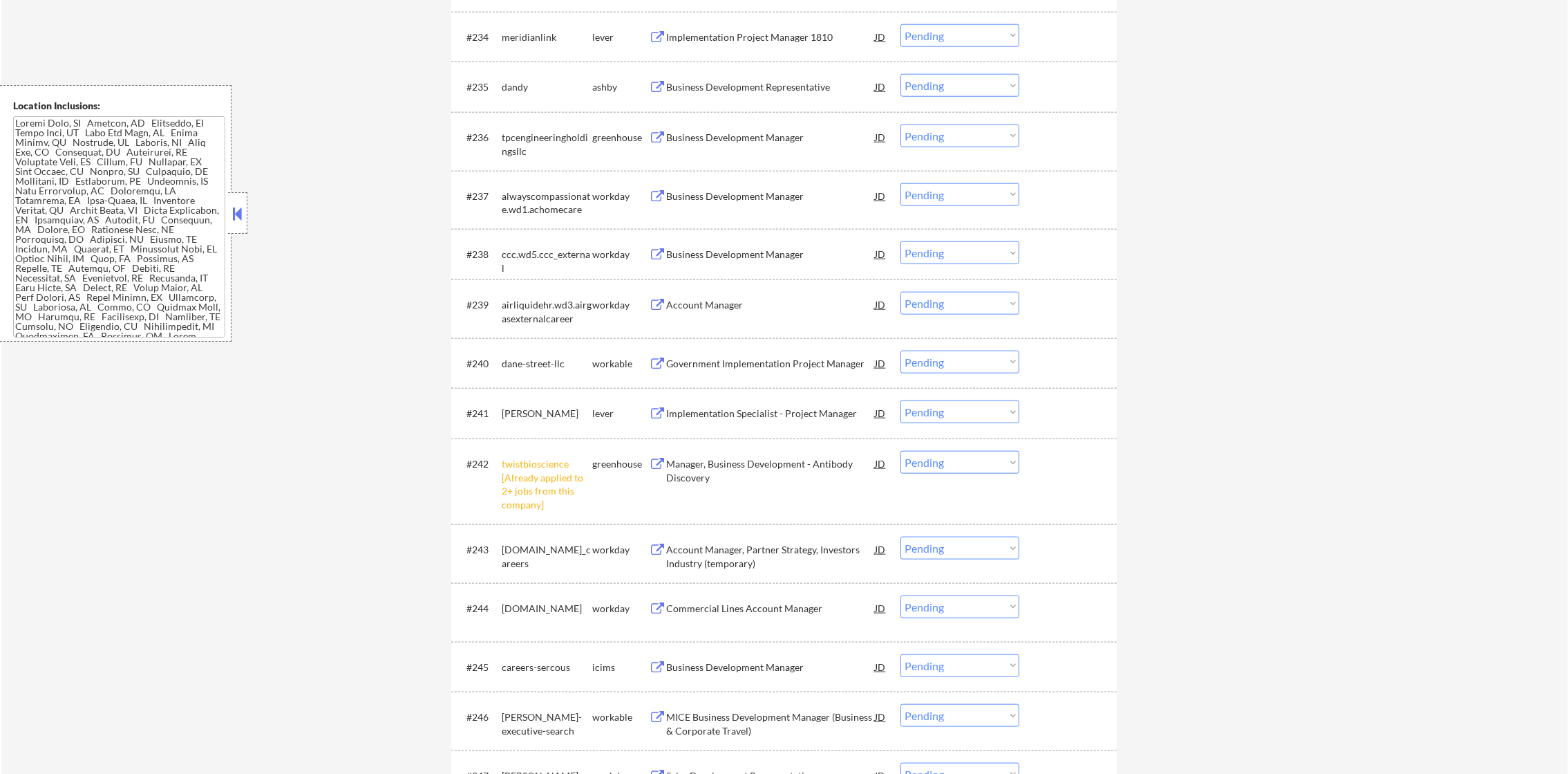
click at [776, 33] on div "Implementation Project Manager 1810" at bounding box center [771, 37] width 209 height 14
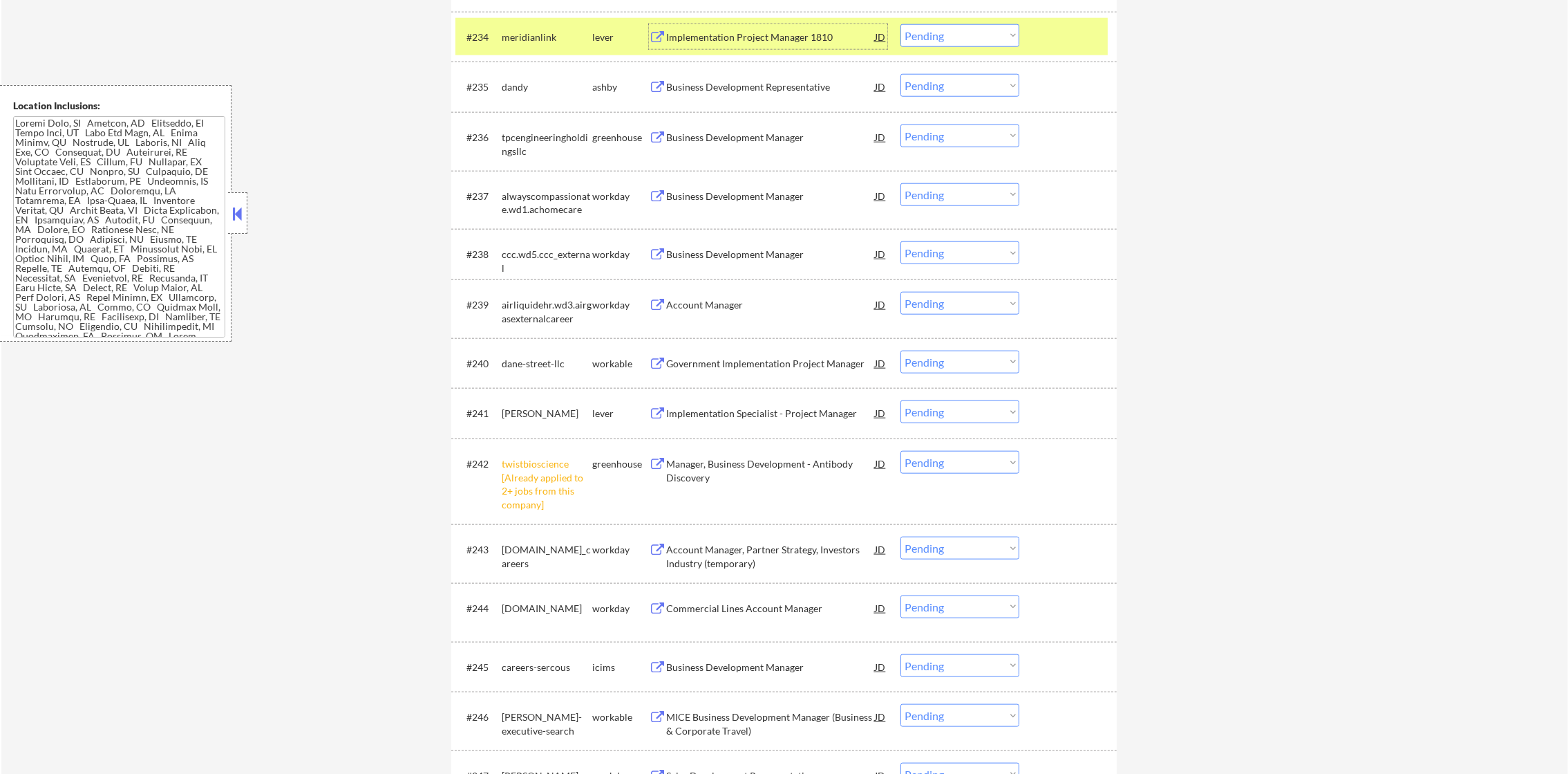
click at [971, 37] on select "Choose an option... Pending Applied Excluded (Questions) Excluded (Expired) Exc…" at bounding box center [960, 35] width 119 height 23
click at [900, 24] on select "Choose an option... Pending Applied Excluded (Questions) Excluded (Expired) Exc…" at bounding box center [960, 35] width 119 height 23
click at [566, 37] on div "meridianlink" at bounding box center [547, 37] width 91 height 14
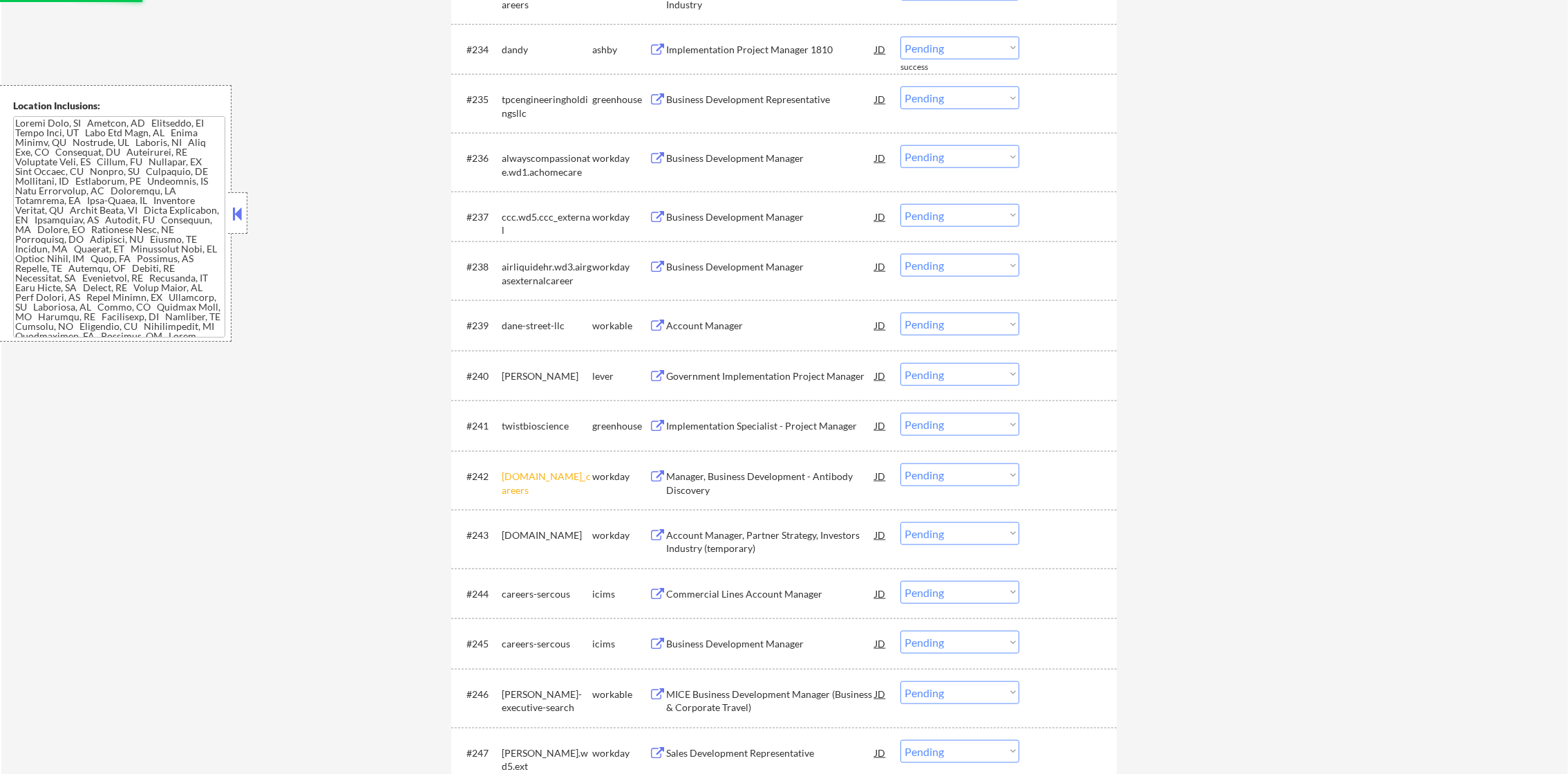
scroll to position [2281, 0]
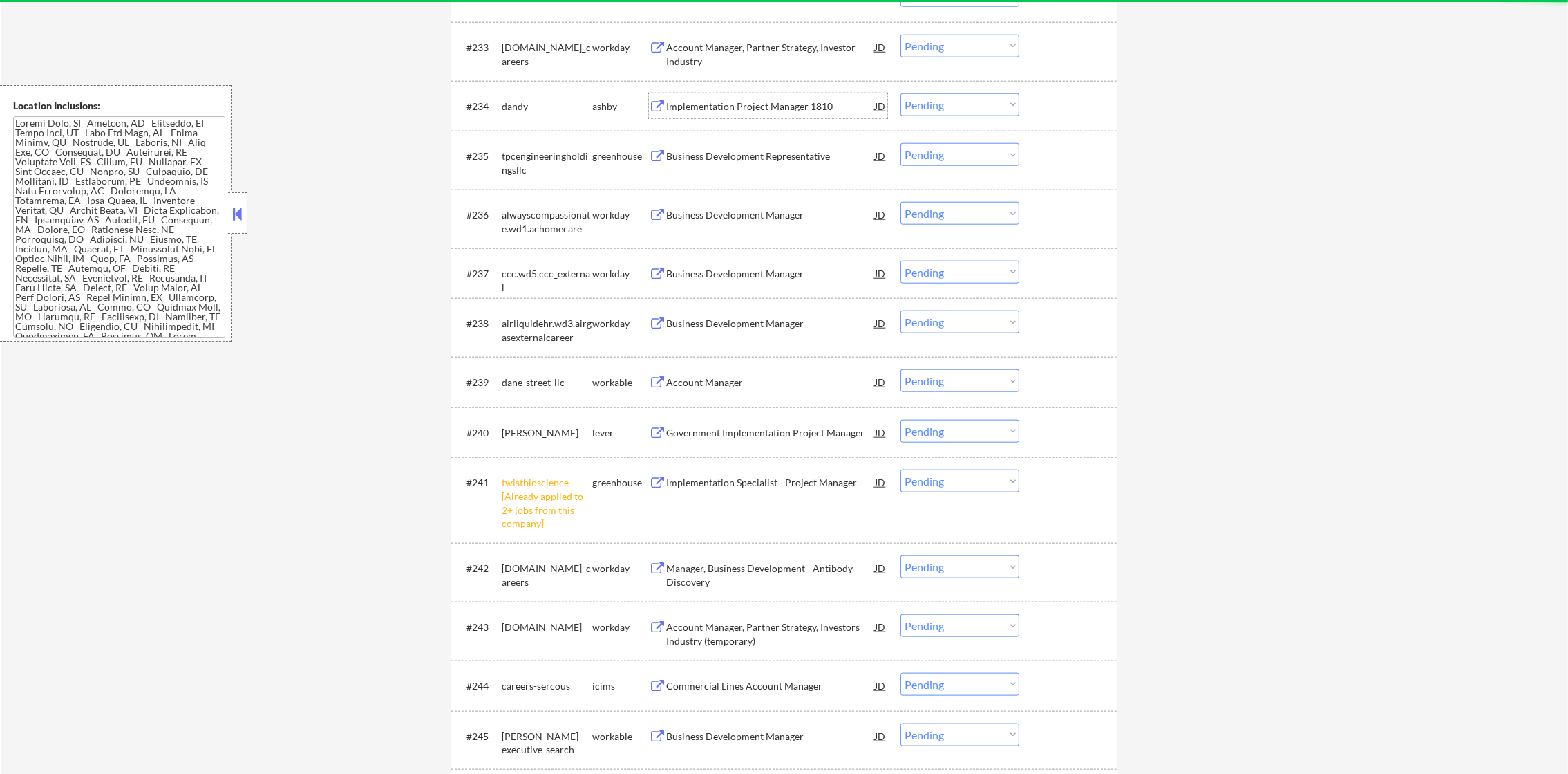
click at [805, 101] on div "Implementation Project Manager 1810" at bounding box center [771, 107] width 209 height 14
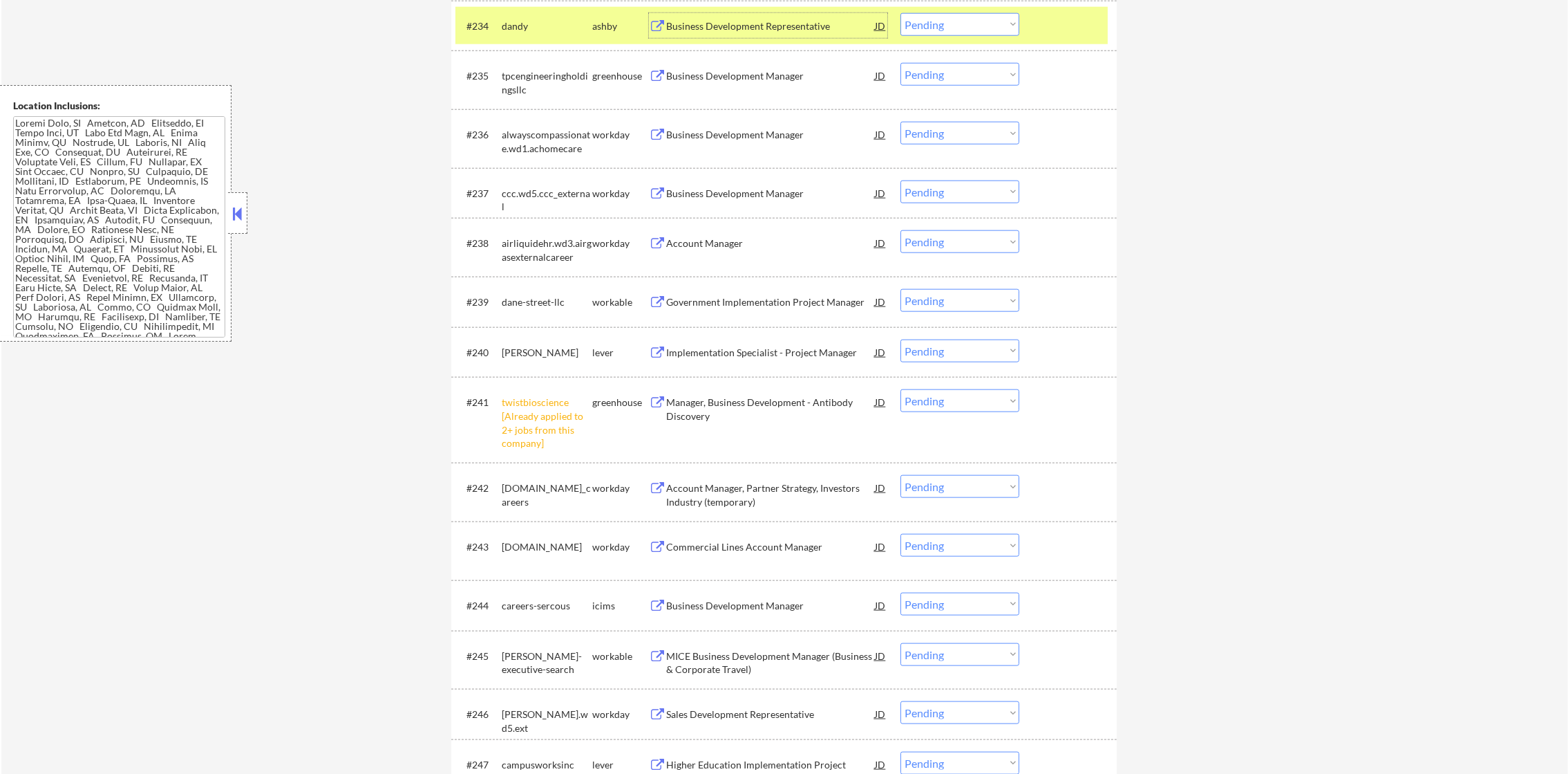
scroll to position [2350, 0]
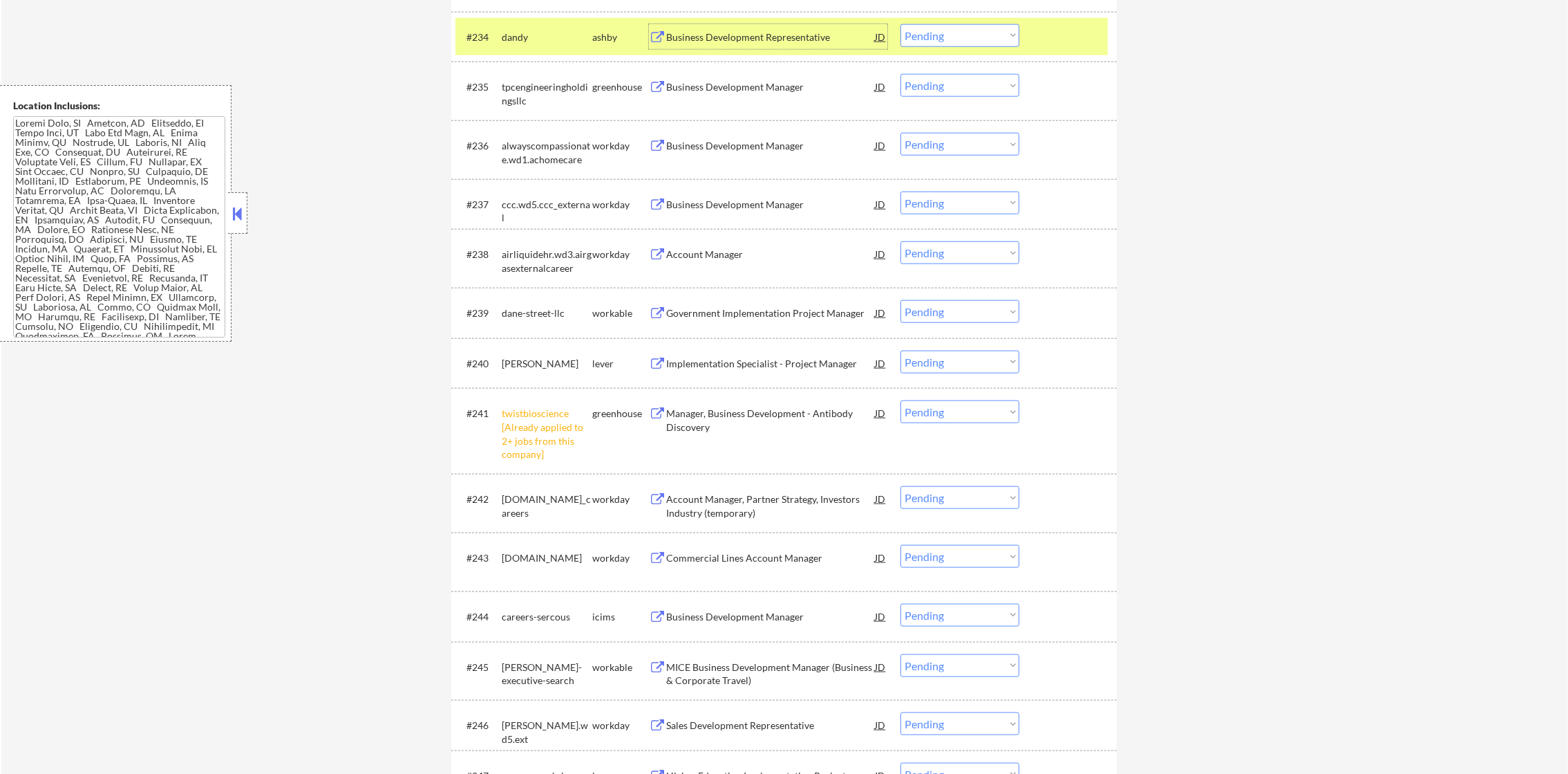
click at [965, 46] on select "Choose an option... Pending Applied Excluded (Questions) Excluded (Expired) Exc…" at bounding box center [960, 35] width 119 height 23
click at [900, 24] on select "Choose an option... Pending Applied Excluded (Questions) Excluded (Expired) Exc…" at bounding box center [960, 35] width 119 height 23
click at [514, 33] on div "dandy" at bounding box center [547, 37] width 91 height 14
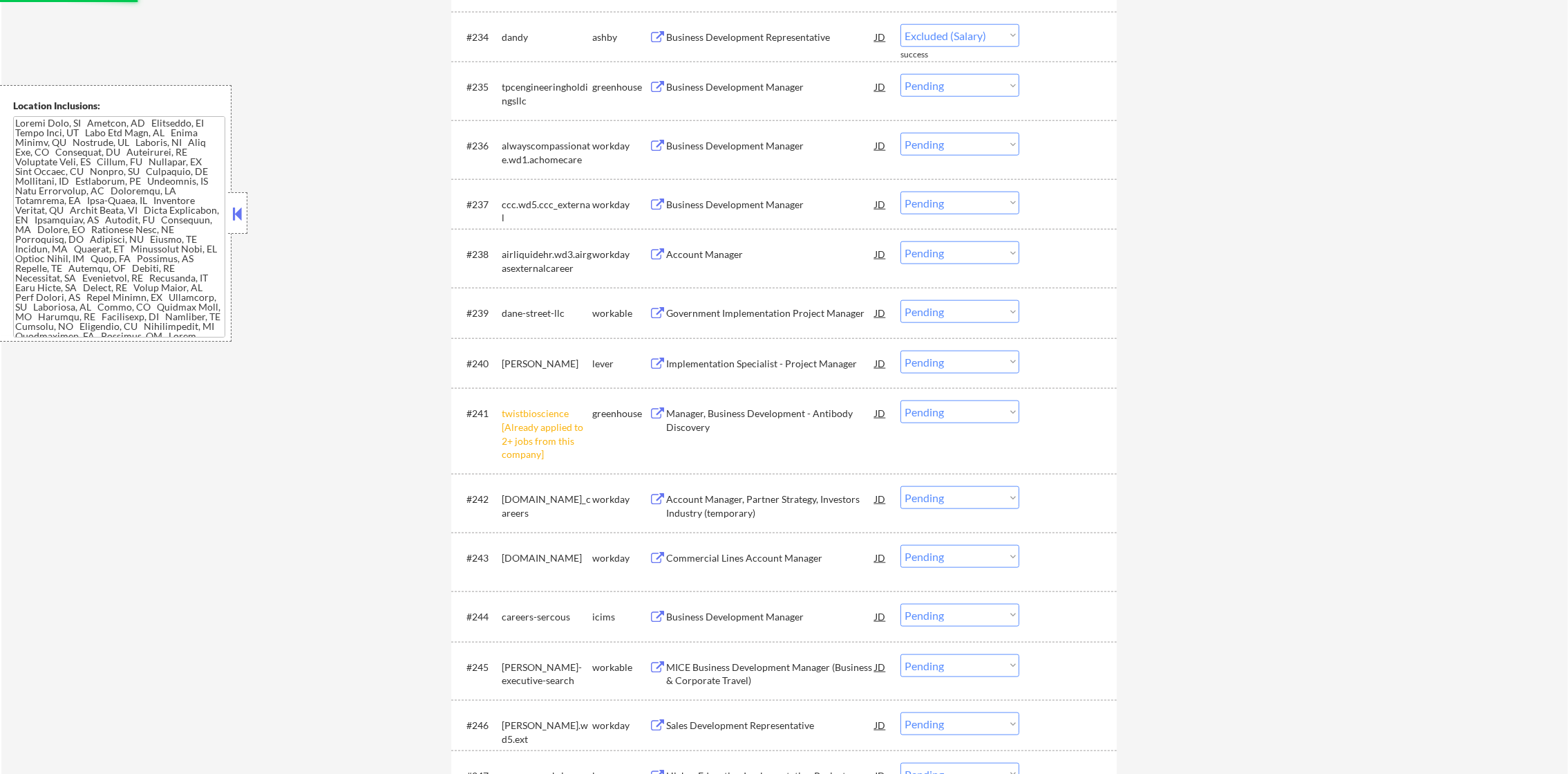
select select ""pending""
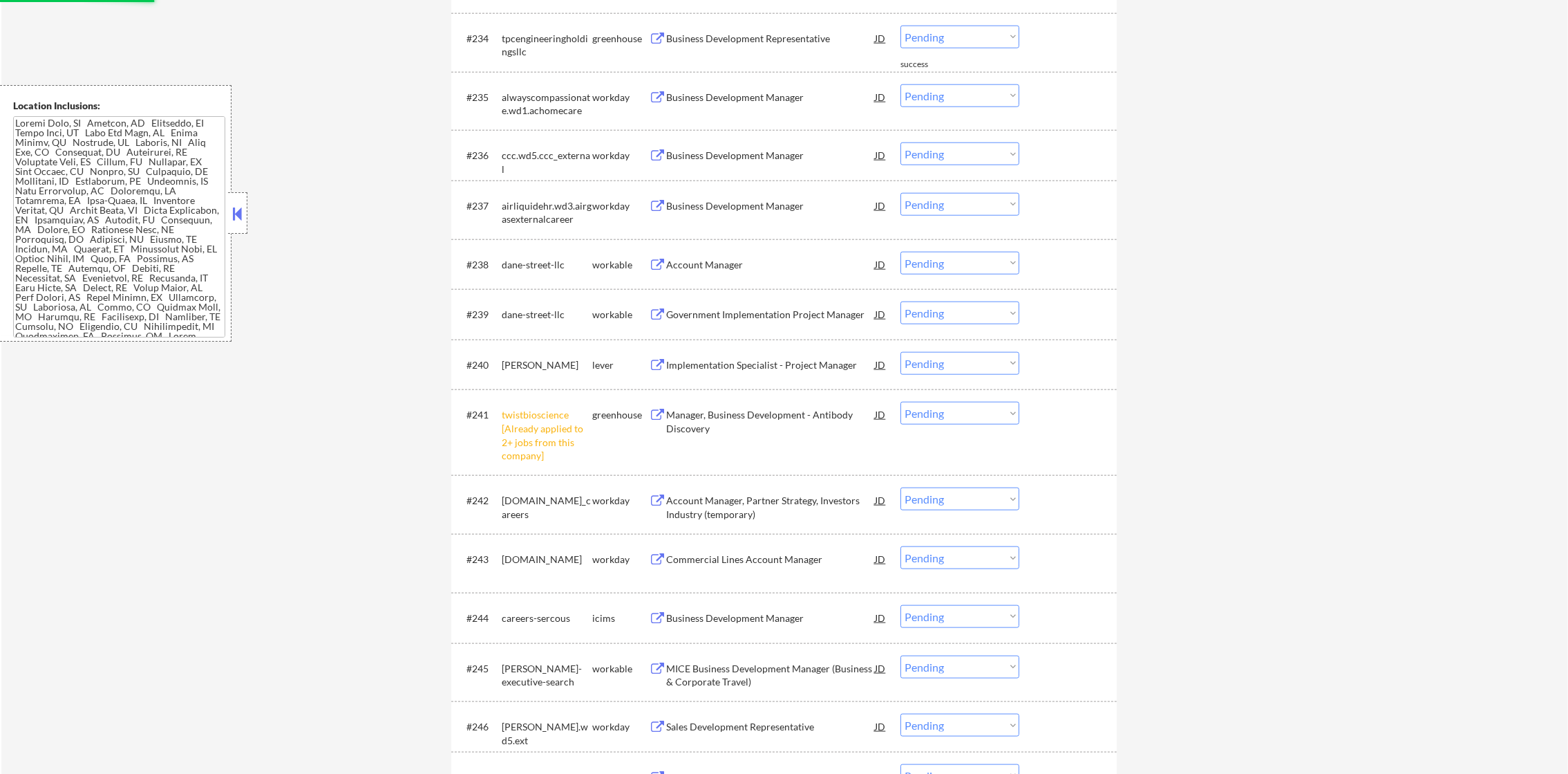
scroll to position [2316, 0]
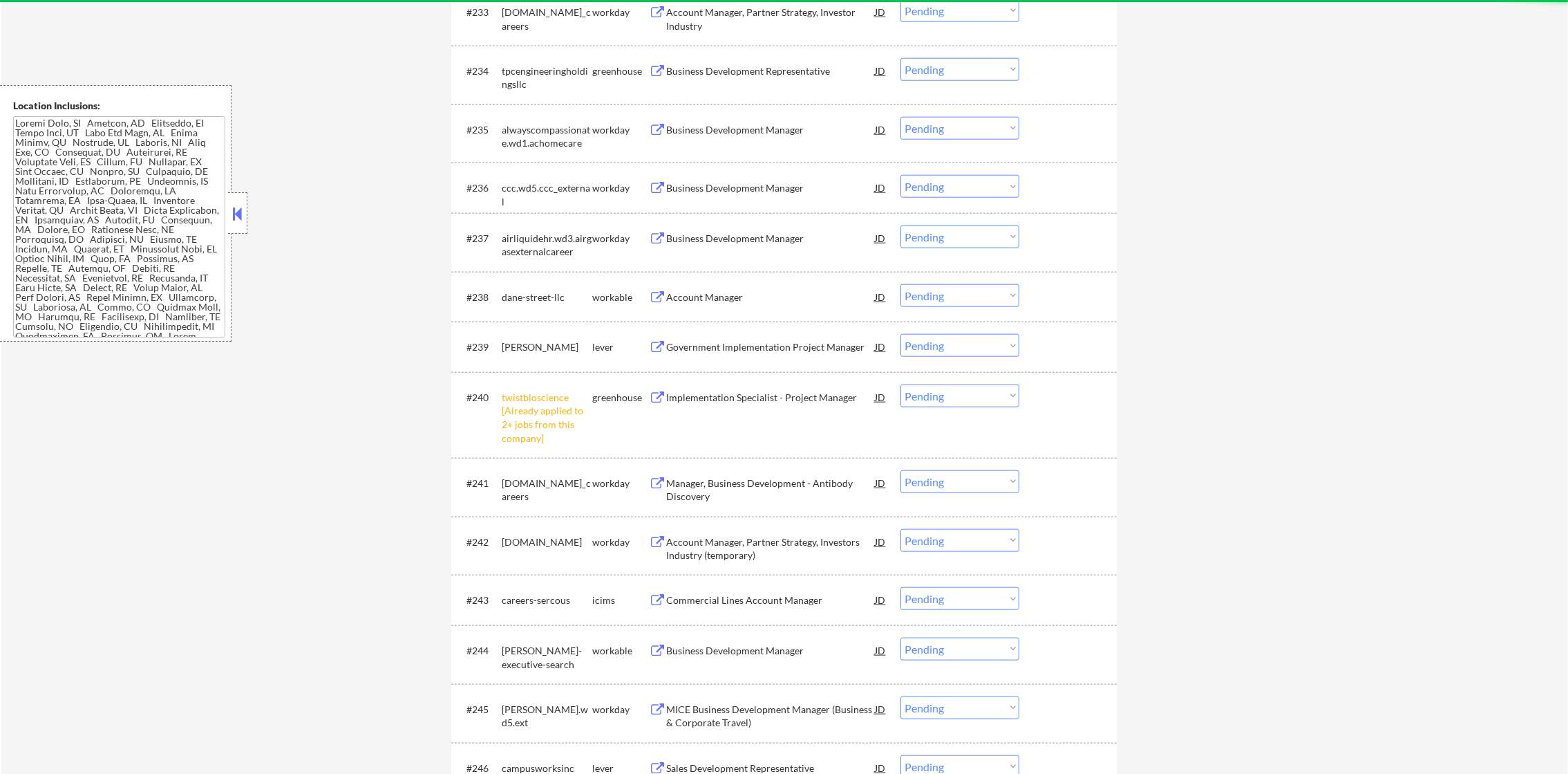
click at [943, 395] on select "Choose an option... Pending Applied Excluded (Questions) Excluded (Expired) Exc…" at bounding box center [960, 396] width 119 height 23
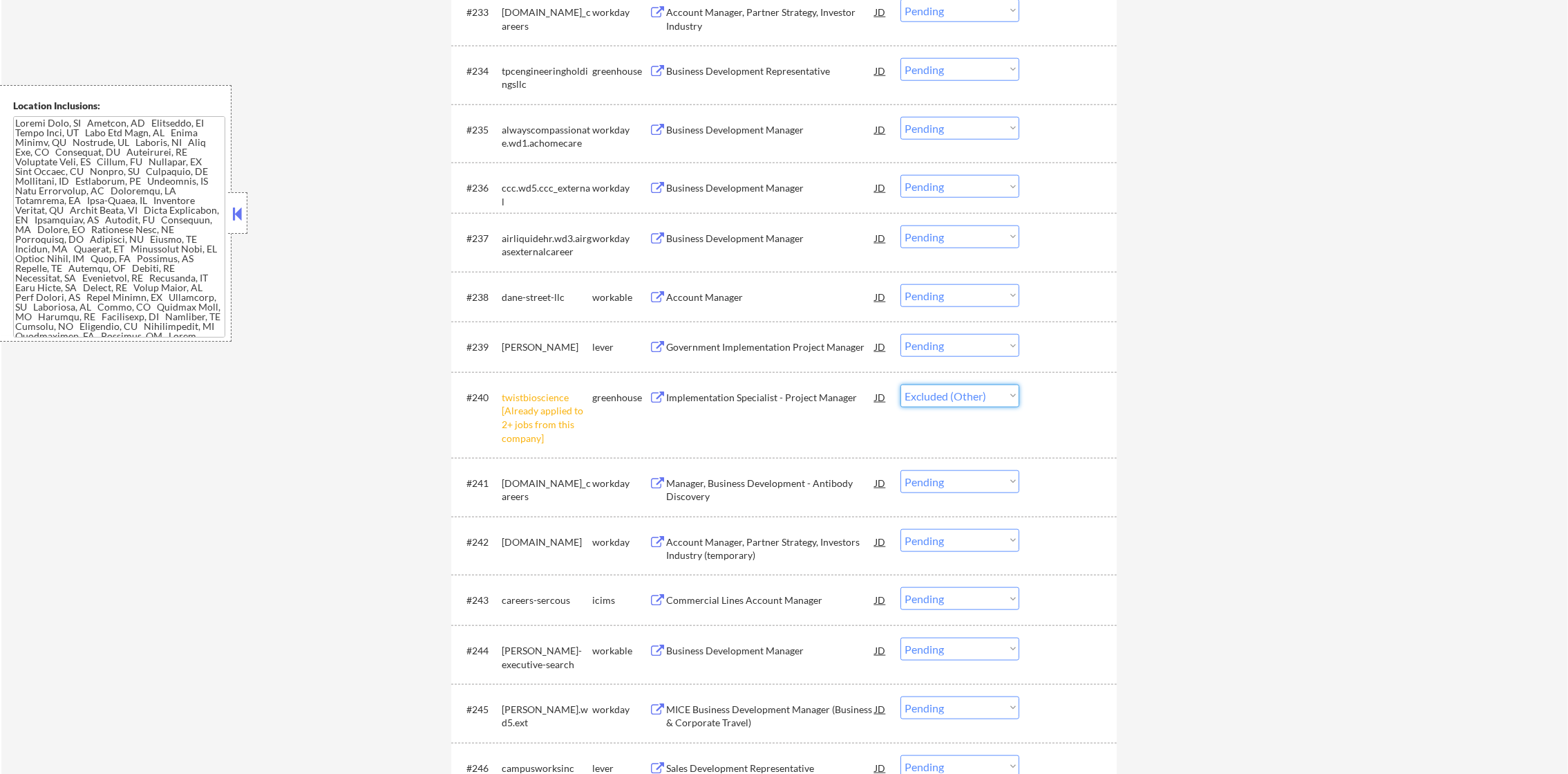
click at [900, 385] on select "Choose an option... Pending Applied Excluded (Questions) Excluded (Expired) Exc…" at bounding box center [960, 396] width 119 height 23
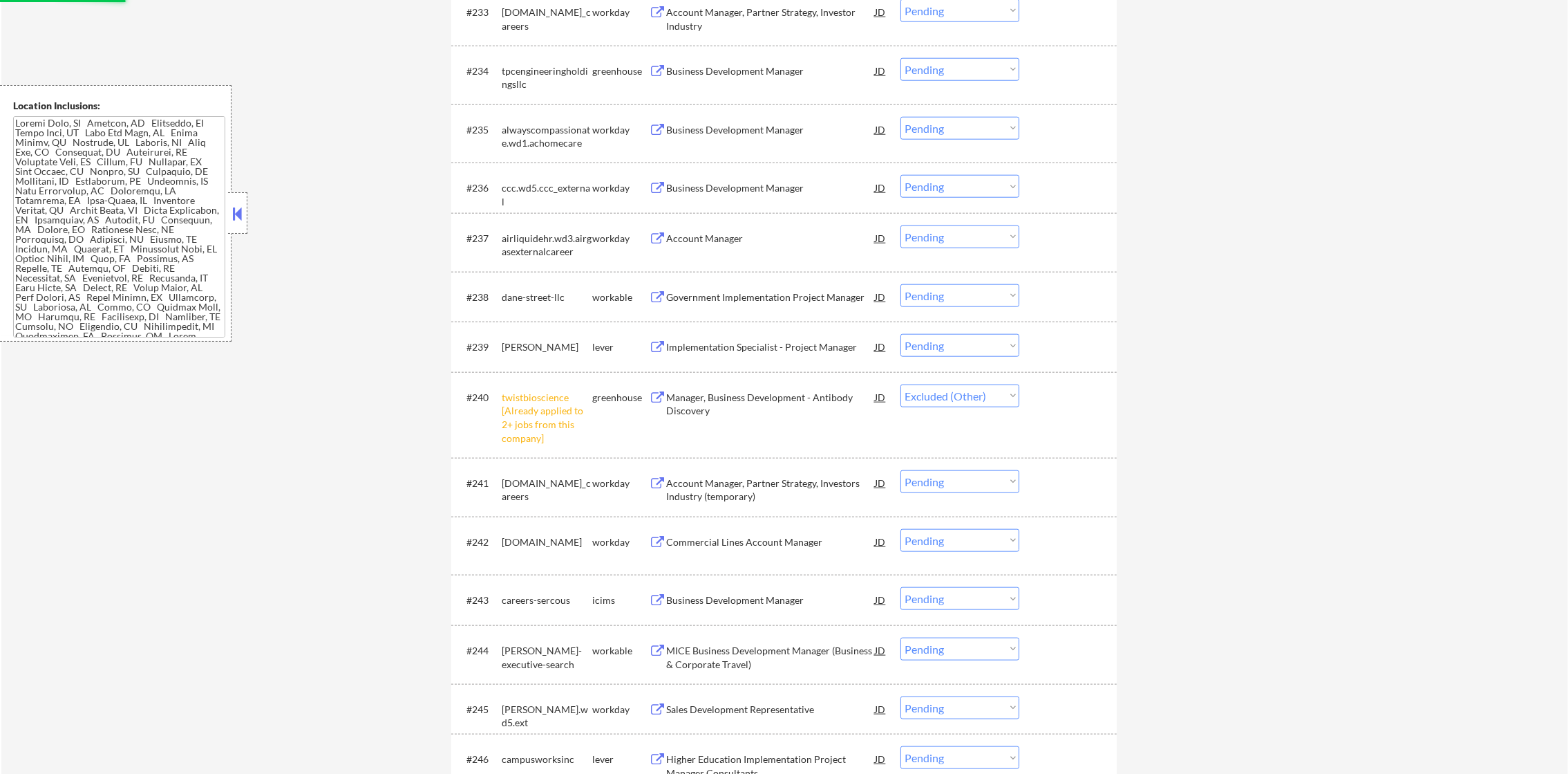
click at [756, 75] on div "Business Development Manager" at bounding box center [771, 71] width 209 height 14
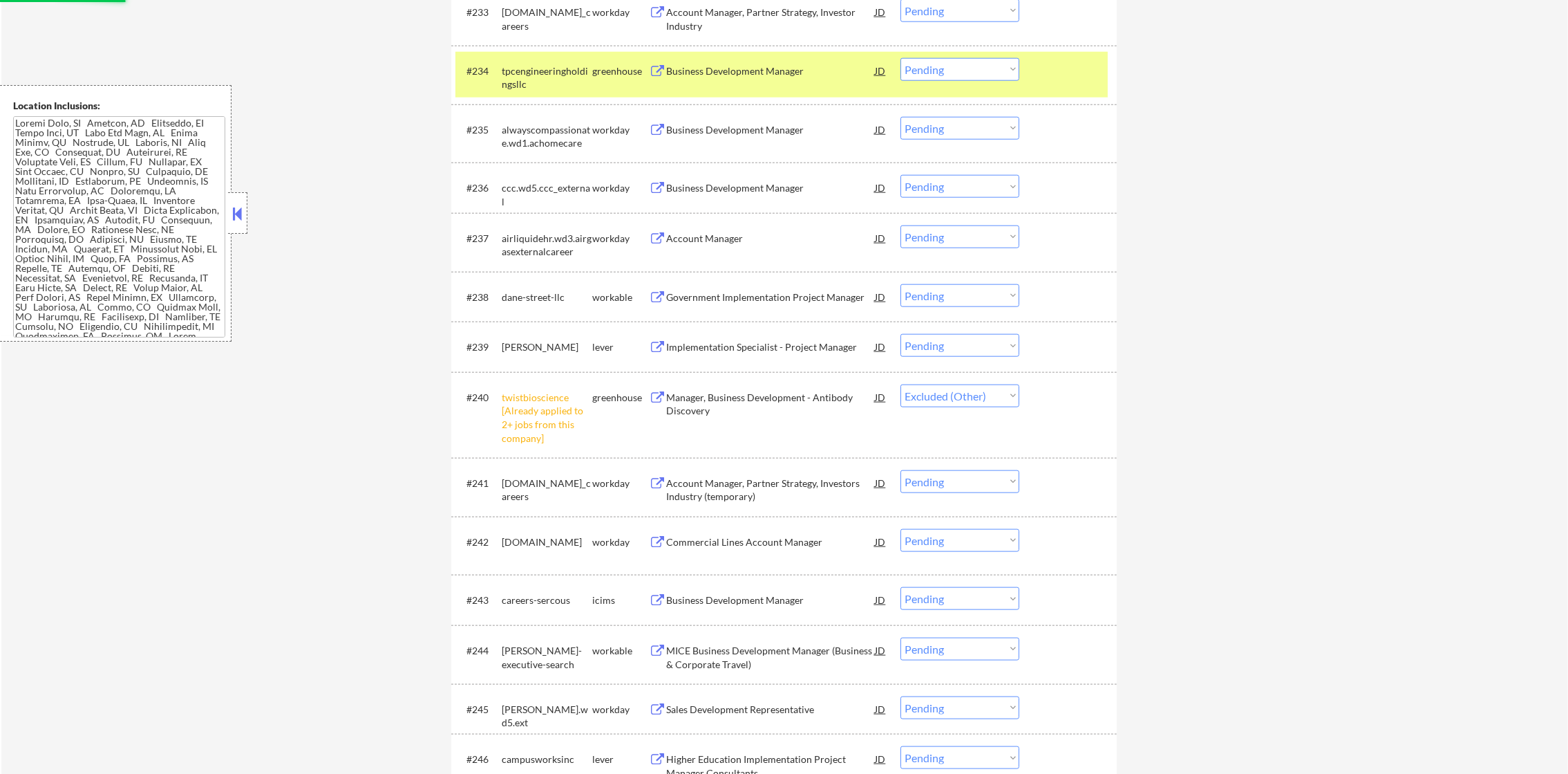
select select ""pending""
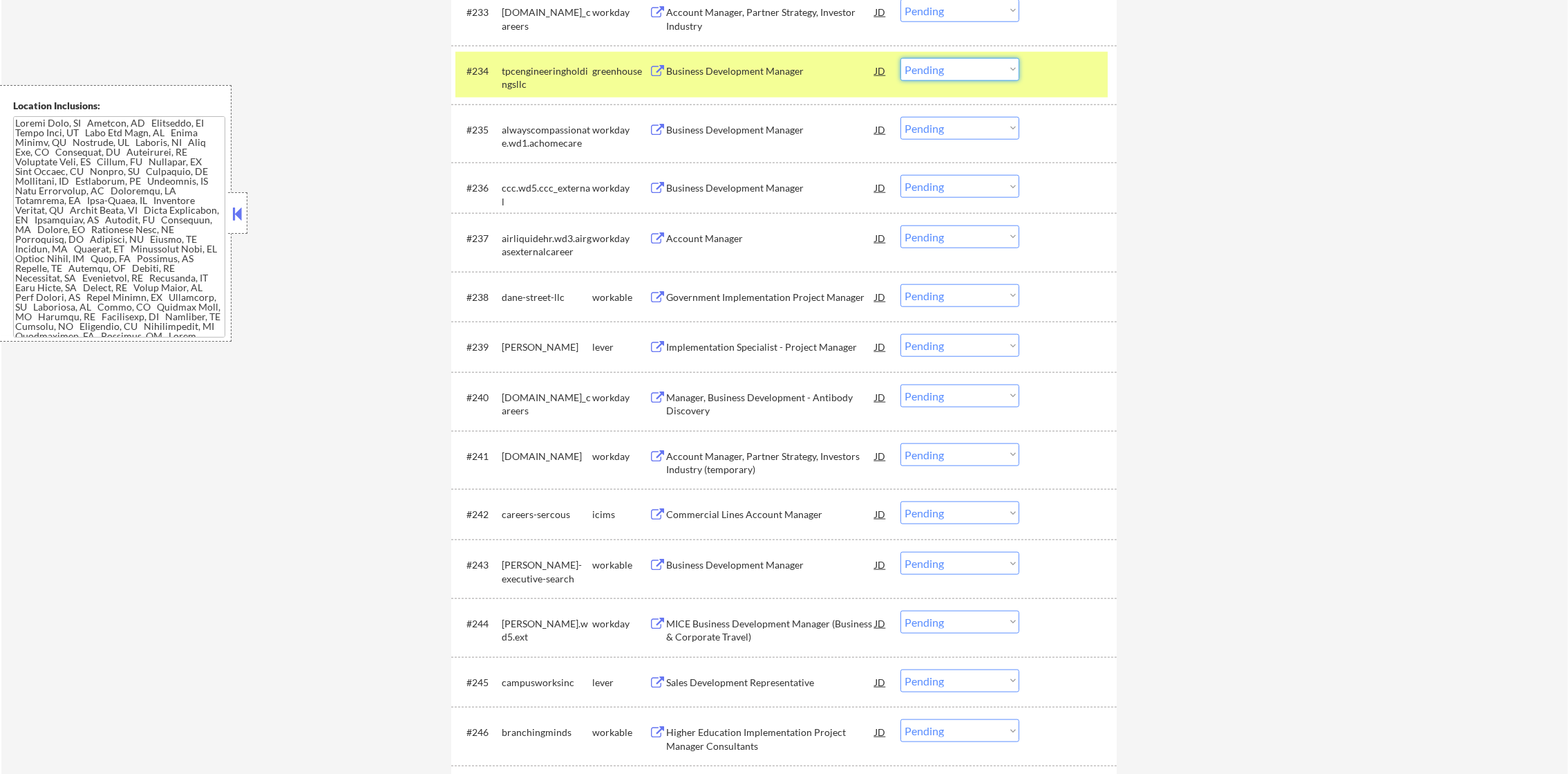
click at [917, 67] on select "Choose an option... Pending Applied Excluded (Questions) Excluded (Expired) Exc…" at bounding box center [960, 69] width 119 height 23
click at [900, 58] on select "Choose an option... Pending Applied Excluded (Questions) Excluded (Expired) Exc…" at bounding box center [960, 69] width 119 height 23
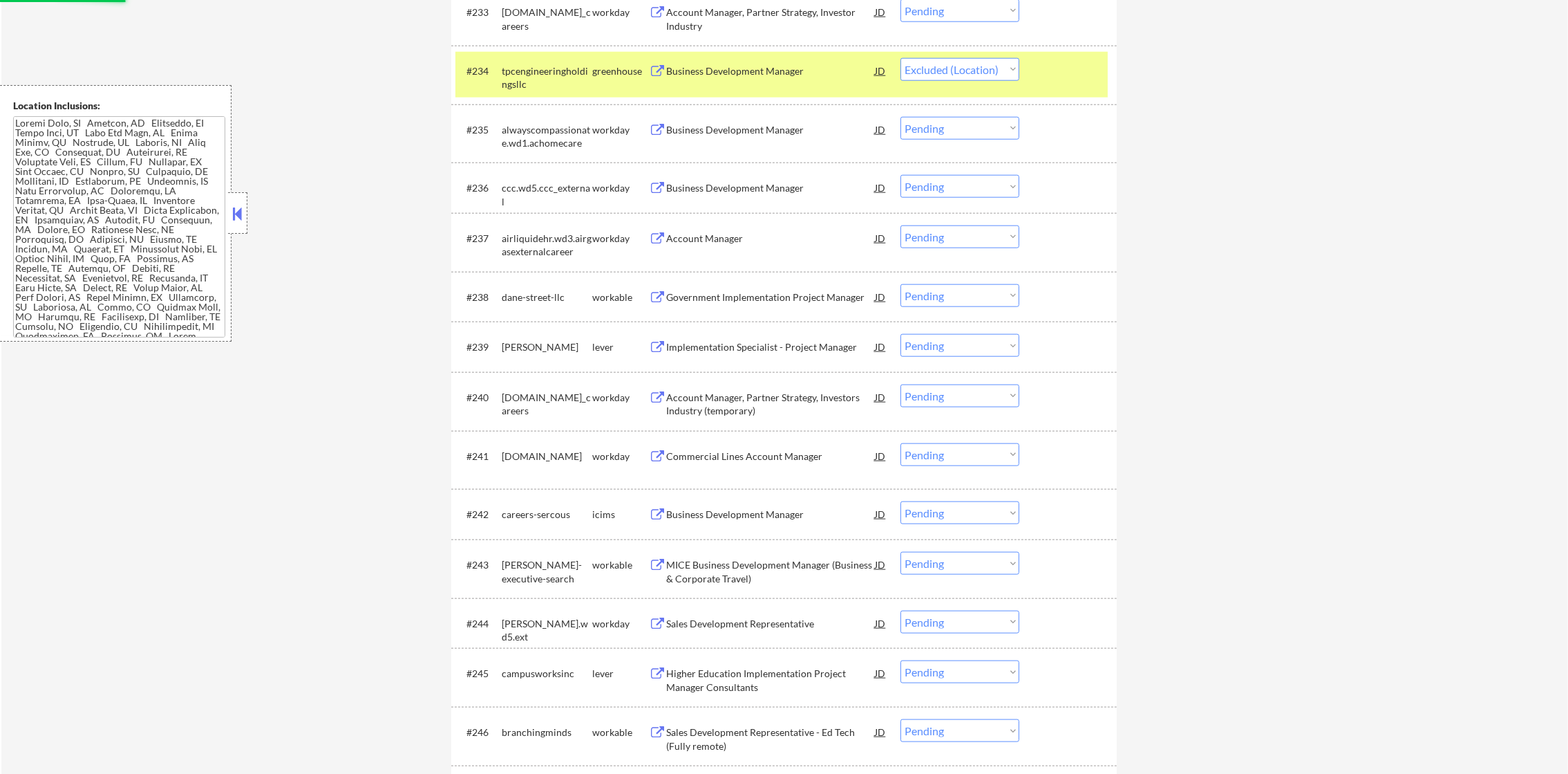
click at [517, 82] on div "tpcengineeringholdingsllc" at bounding box center [547, 77] width 91 height 27
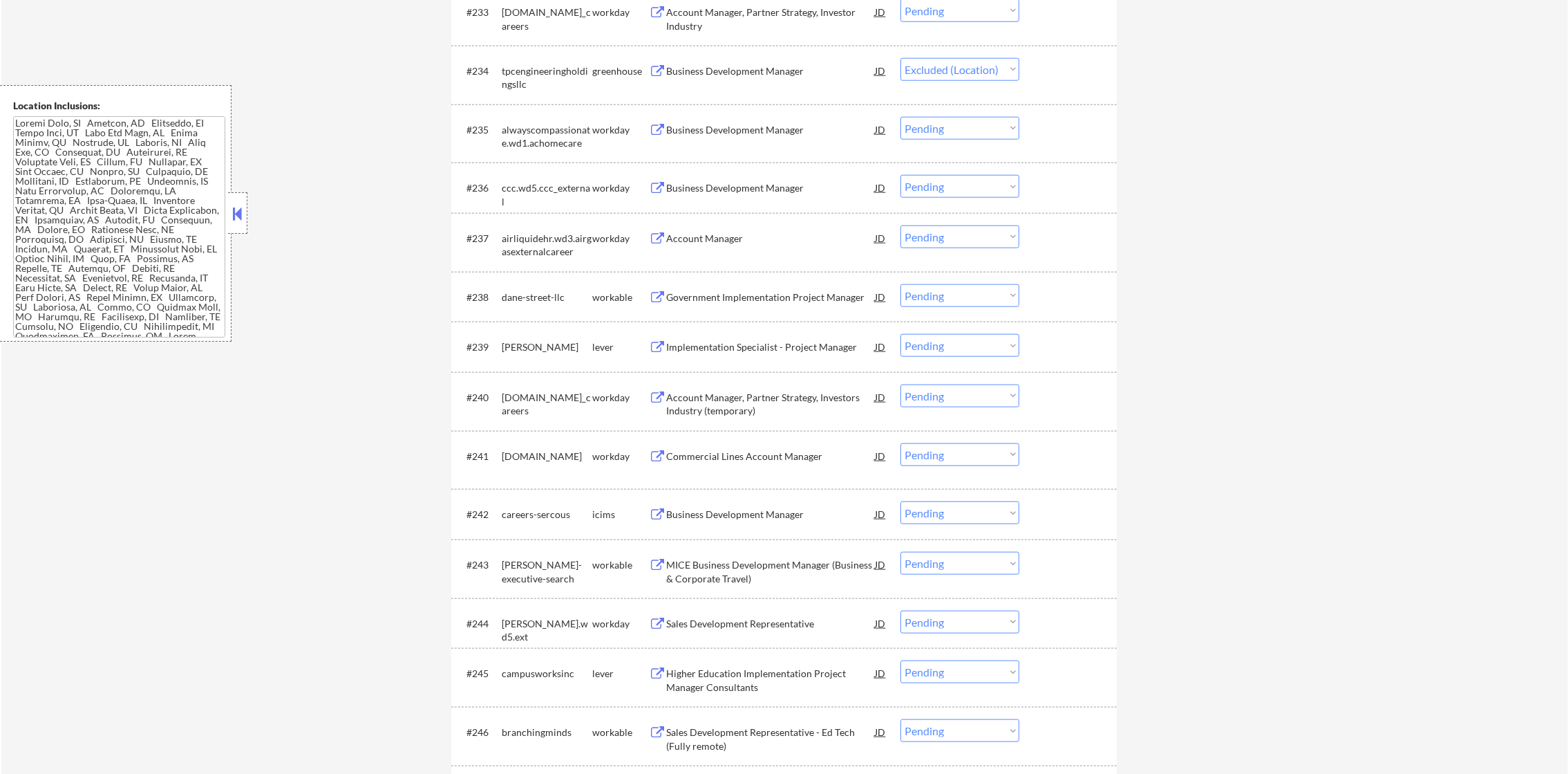
select select ""pending""
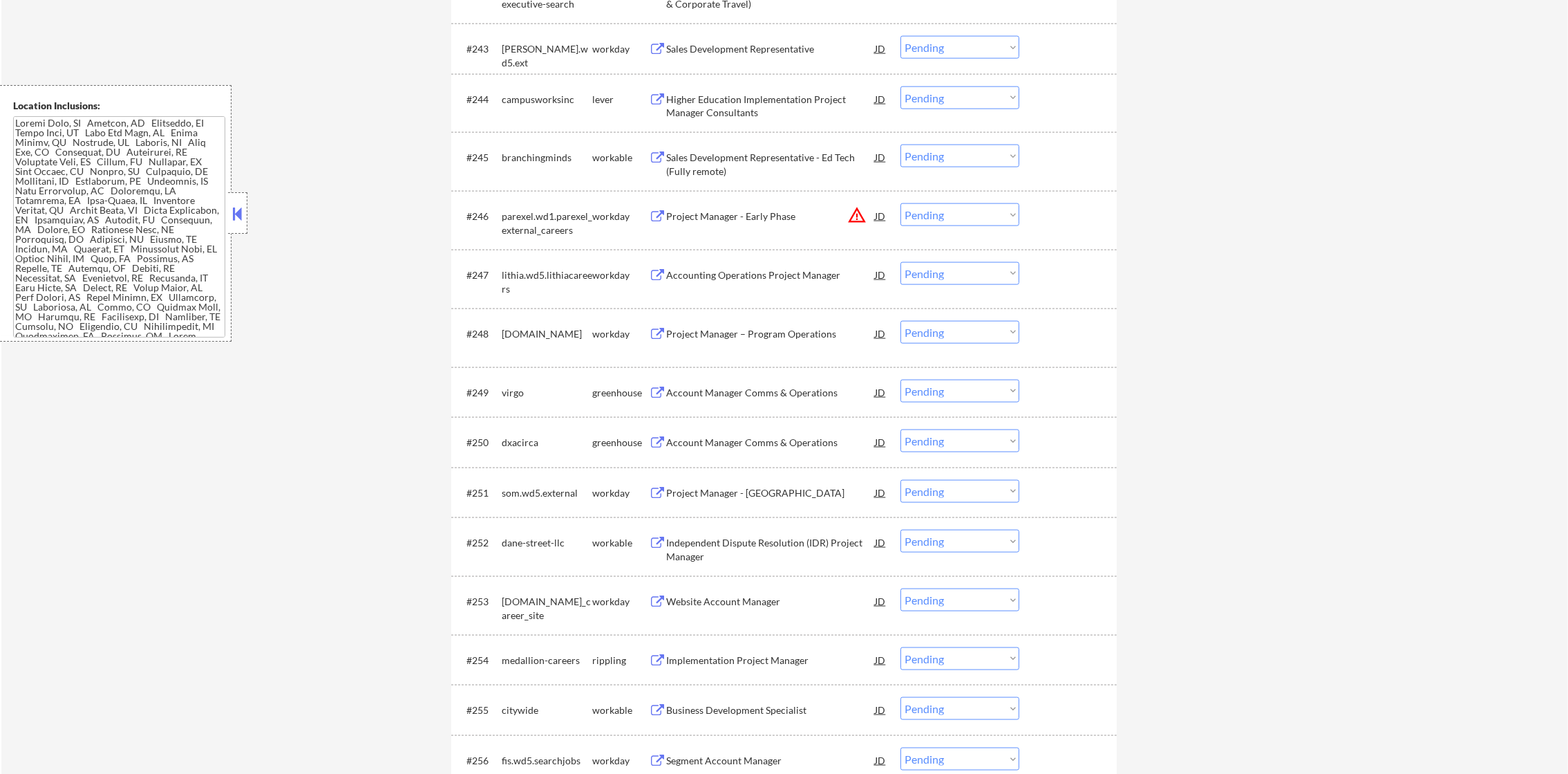
scroll to position [2868, 0]
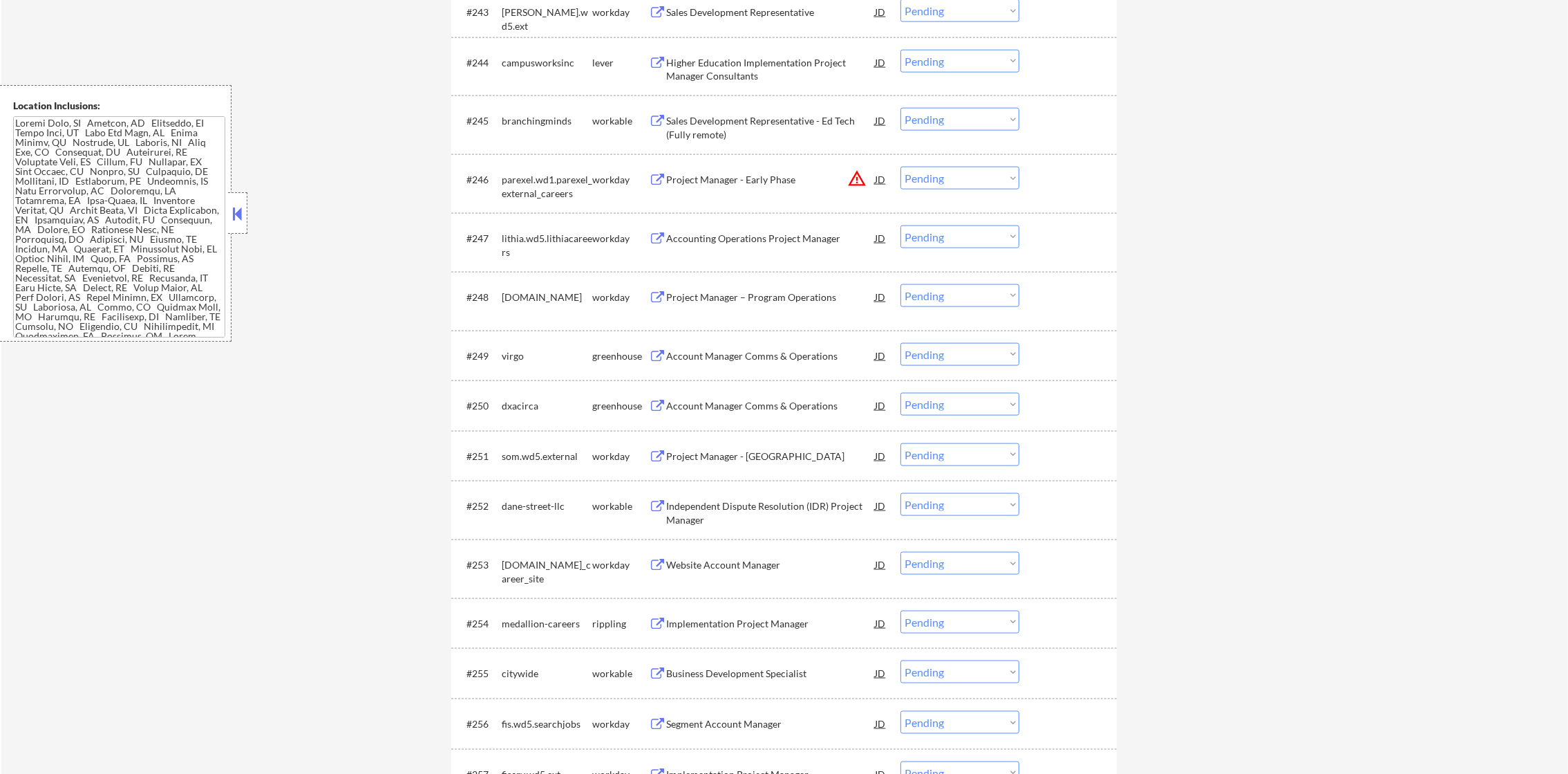
click at [753, 58] on div "Higher Education Implementation Project Manager Consultants" at bounding box center [771, 69] width 209 height 27
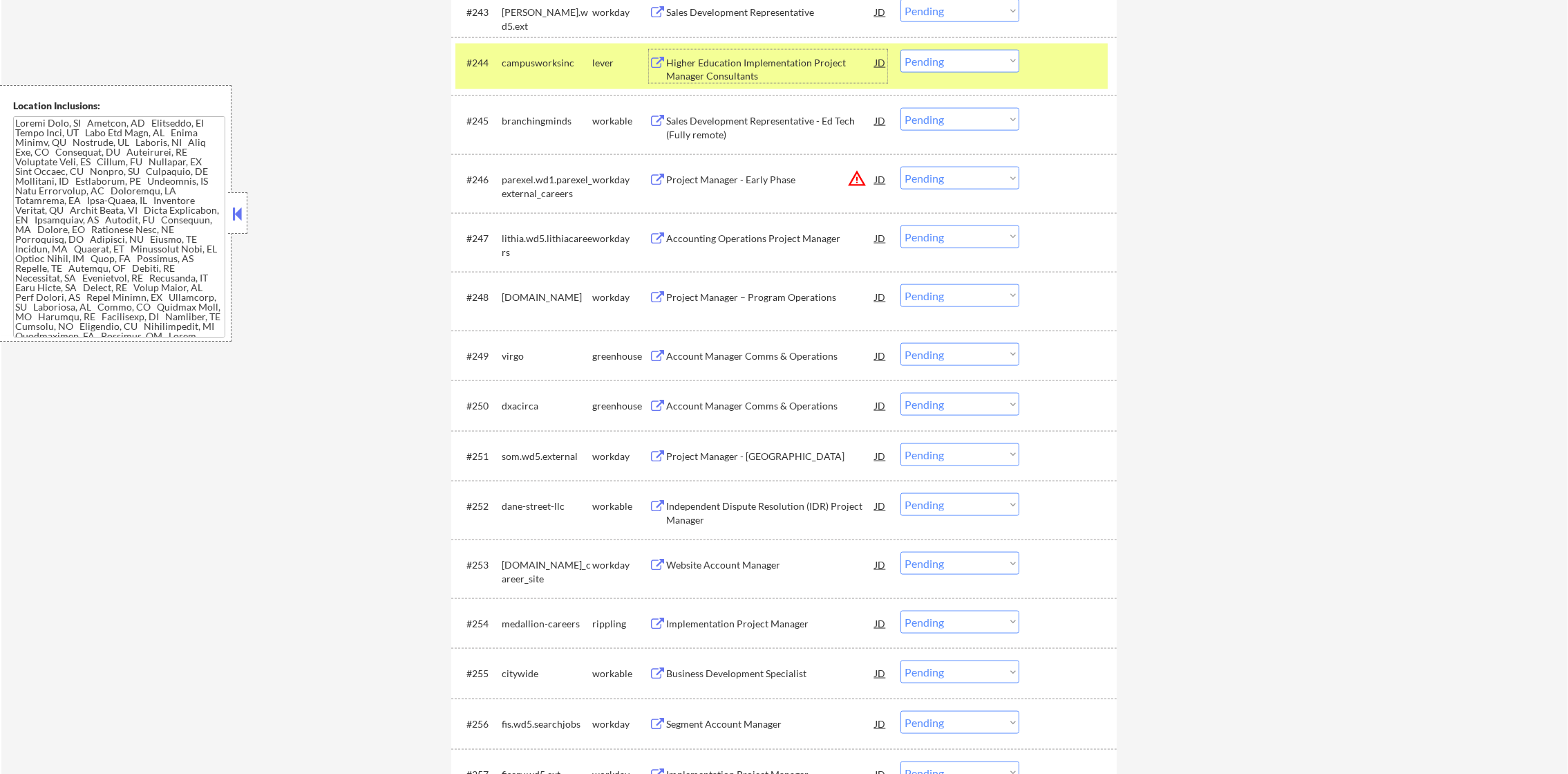
drag, startPoint x: 924, startPoint y: 57, endPoint x: 924, endPoint y: 70, distance: 13.0
click at [924, 57] on select "Choose an option... Pending Applied Excluded (Questions) Excluded (Expired) Exc…" at bounding box center [960, 61] width 119 height 23
click at [900, 50] on select "Choose an option... Pending Applied Excluded (Questions) Excluded (Expired) Exc…" at bounding box center [960, 61] width 119 height 23
click at [522, 58] on div "campusworksinc" at bounding box center [547, 63] width 91 height 14
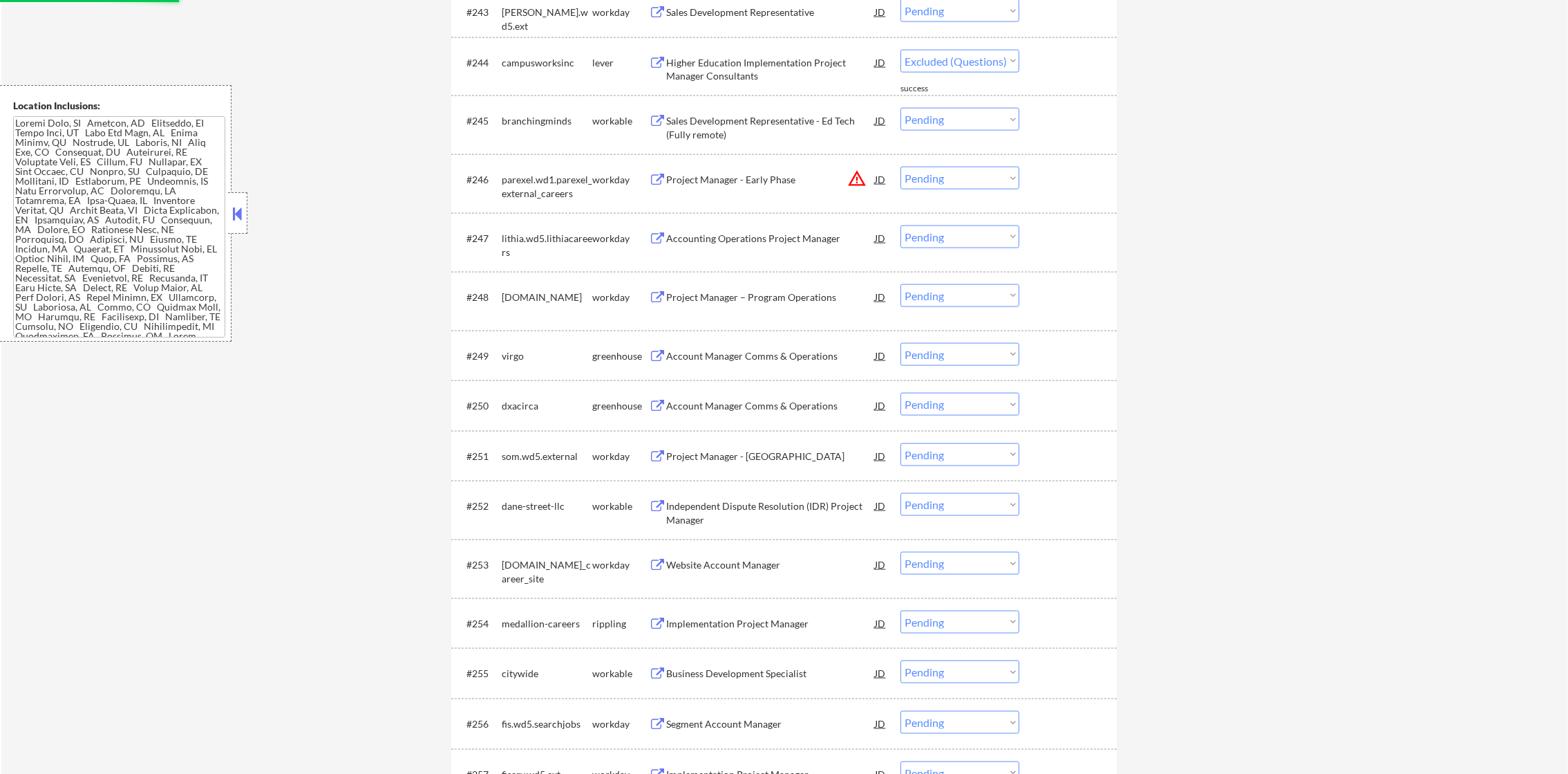
select select ""pending""
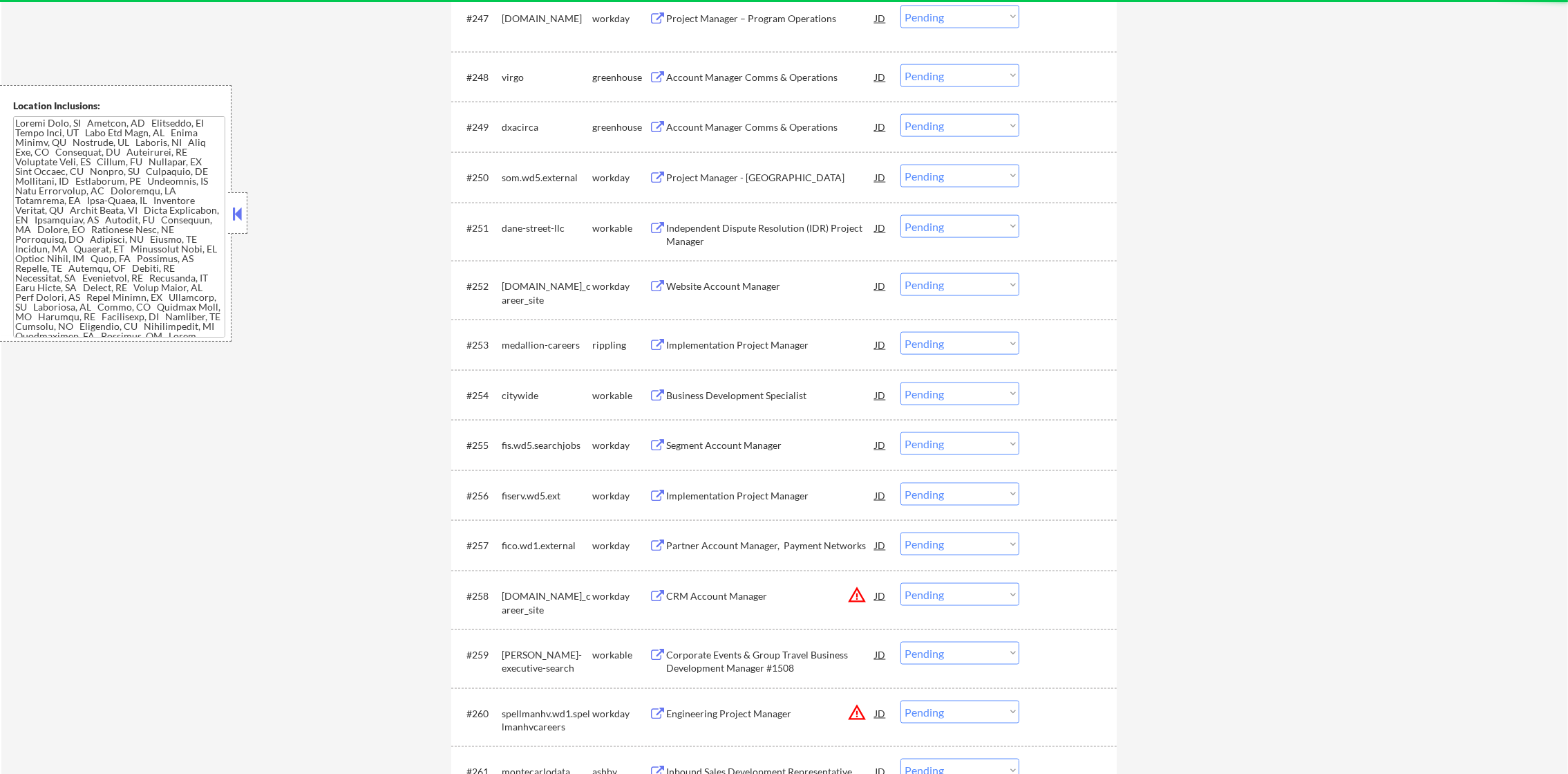
scroll to position [3076, 0]
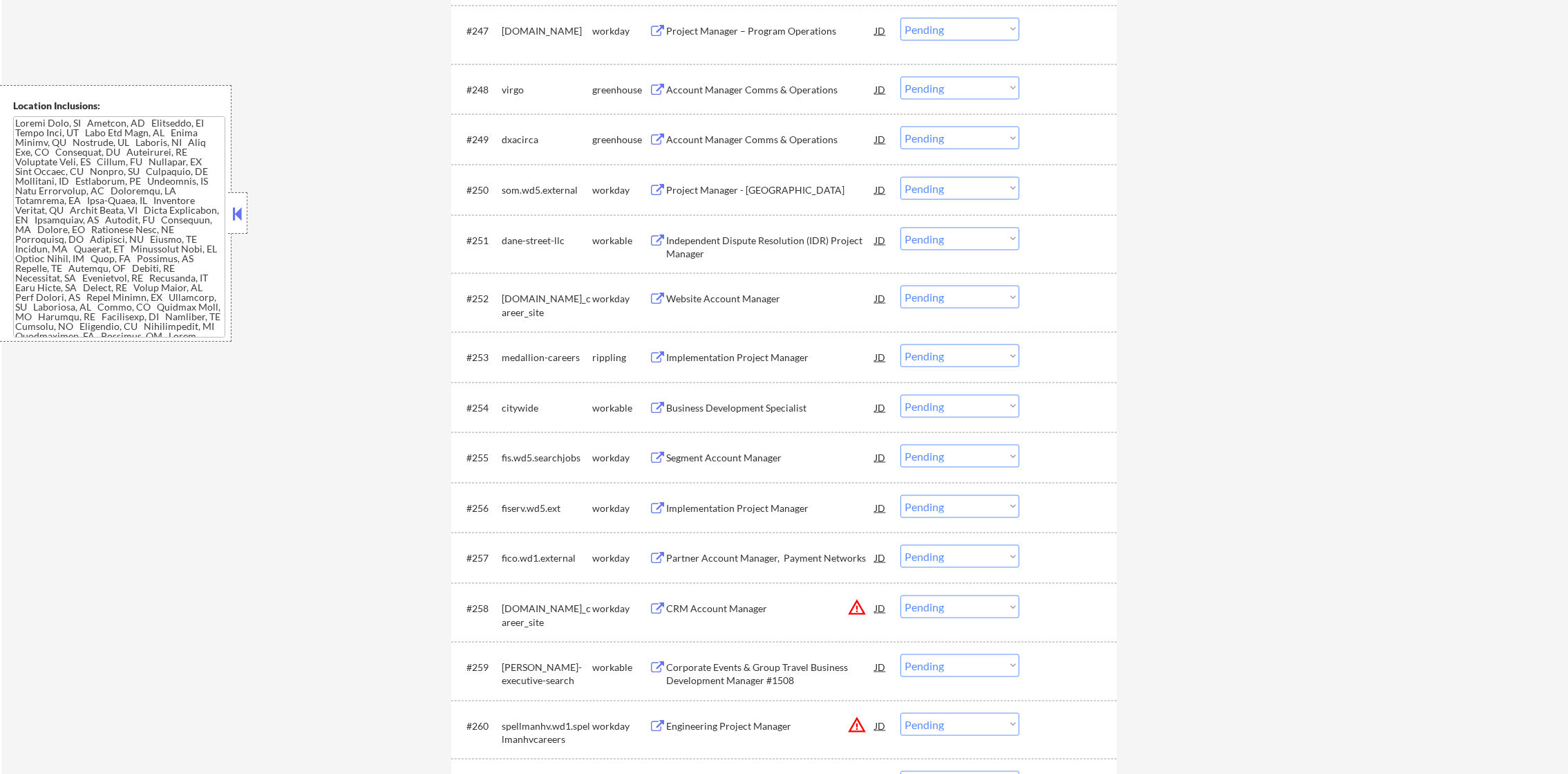
click at [770, 89] on div "Account Manager Comms & Operations" at bounding box center [771, 90] width 209 height 14
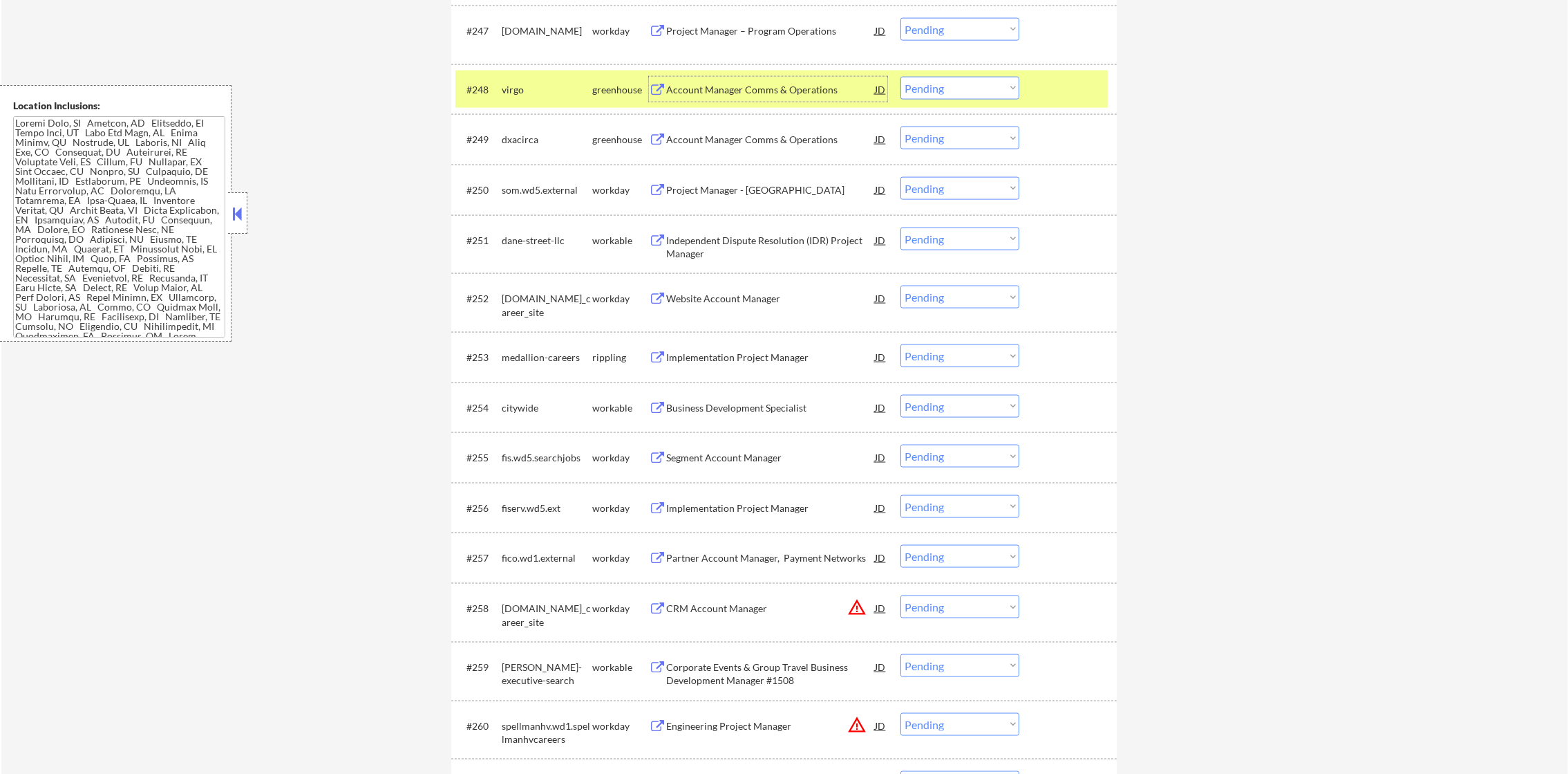
click at [1001, 88] on select "Choose an option... Pending Applied Excluded (Questions) Excluded (Expired) Exc…" at bounding box center [960, 88] width 119 height 23
click at [900, 77] on select "Choose an option... Pending Applied Excluded (Questions) Excluded (Expired) Exc…" at bounding box center [960, 88] width 119 height 23
click at [543, 100] on div "virgo" at bounding box center [547, 89] width 91 height 25
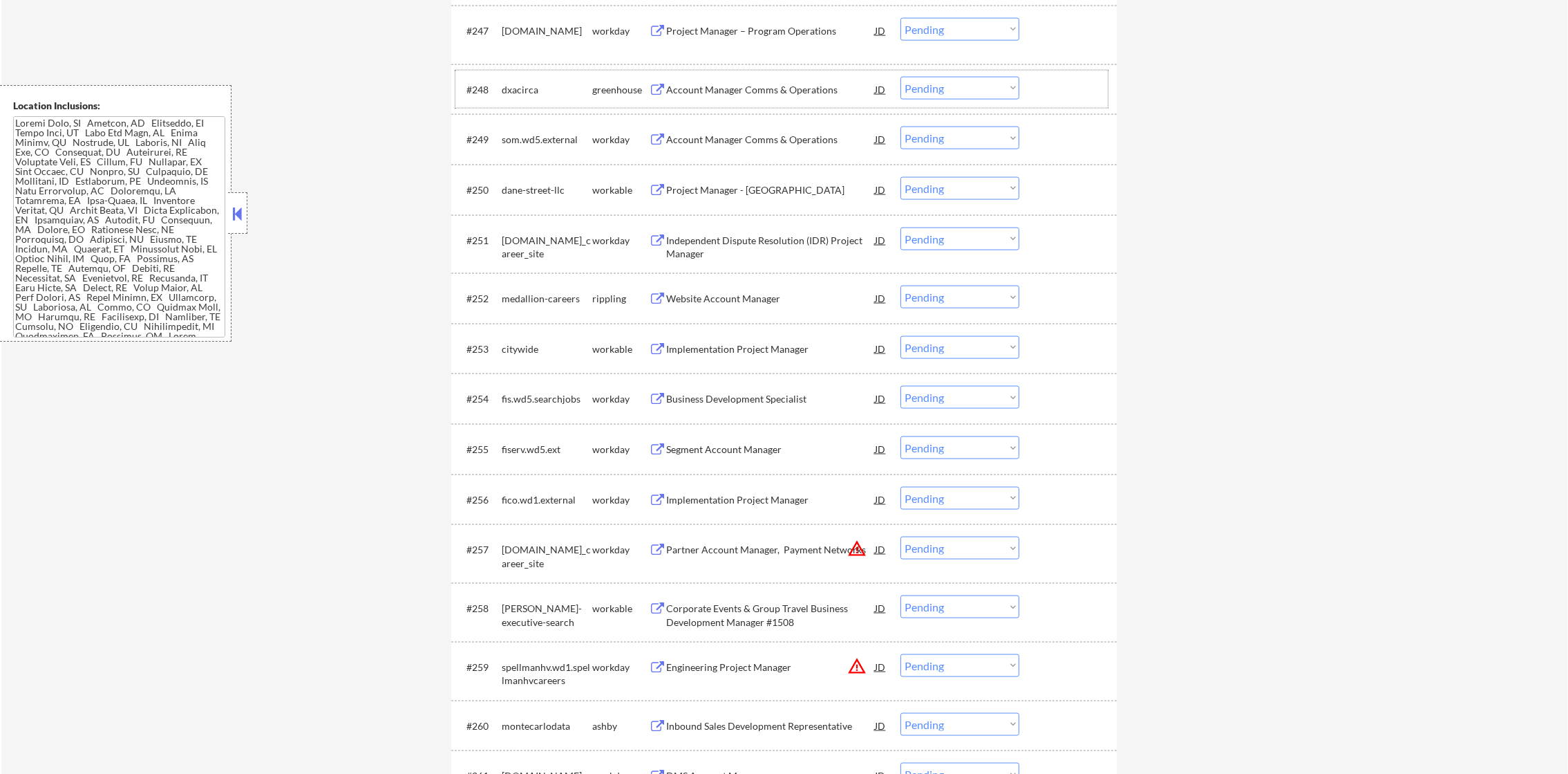
click at [778, 91] on div "Account Manager Comms & Operations" at bounding box center [771, 90] width 209 height 14
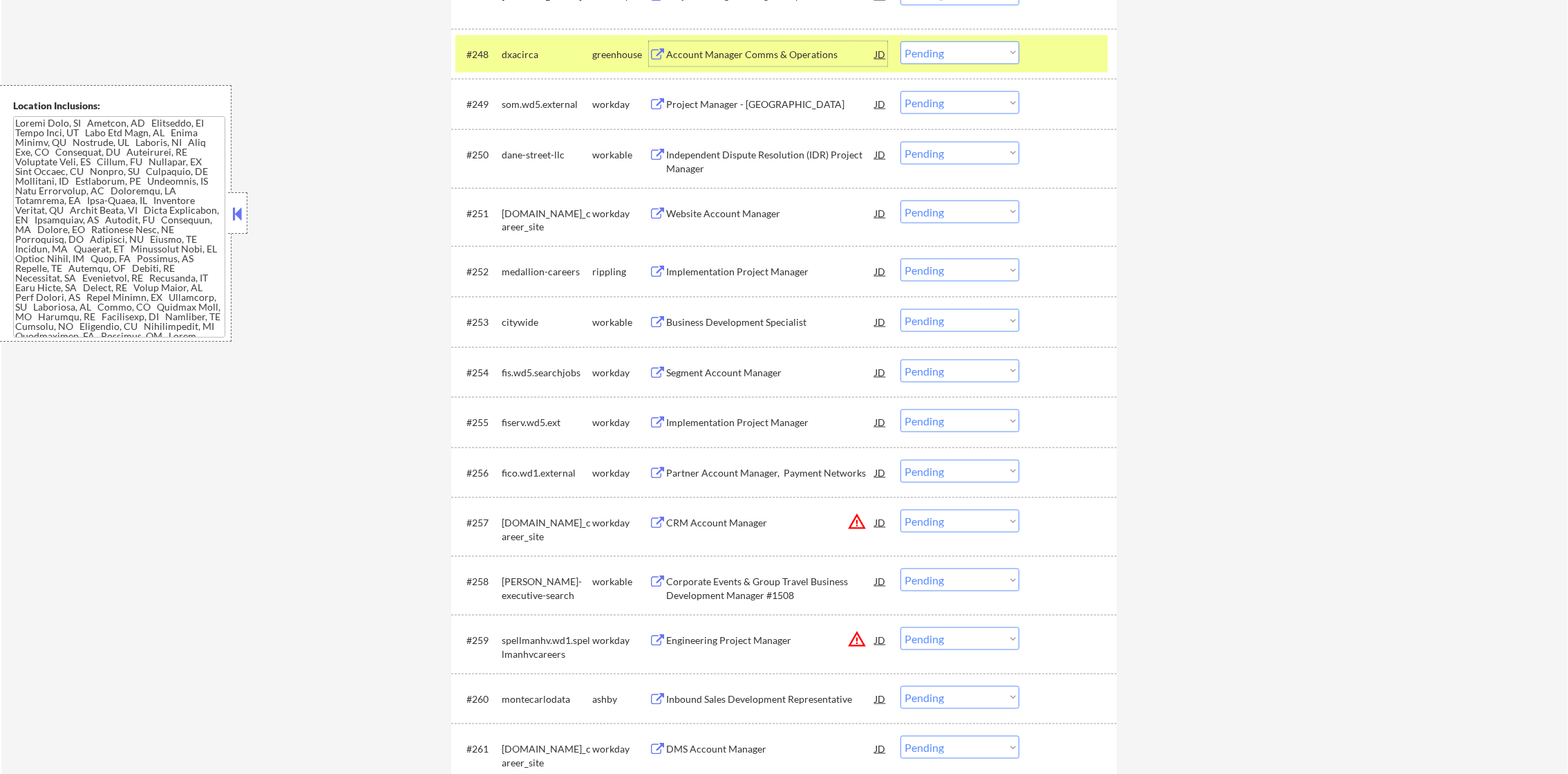
scroll to position [3146, 0]
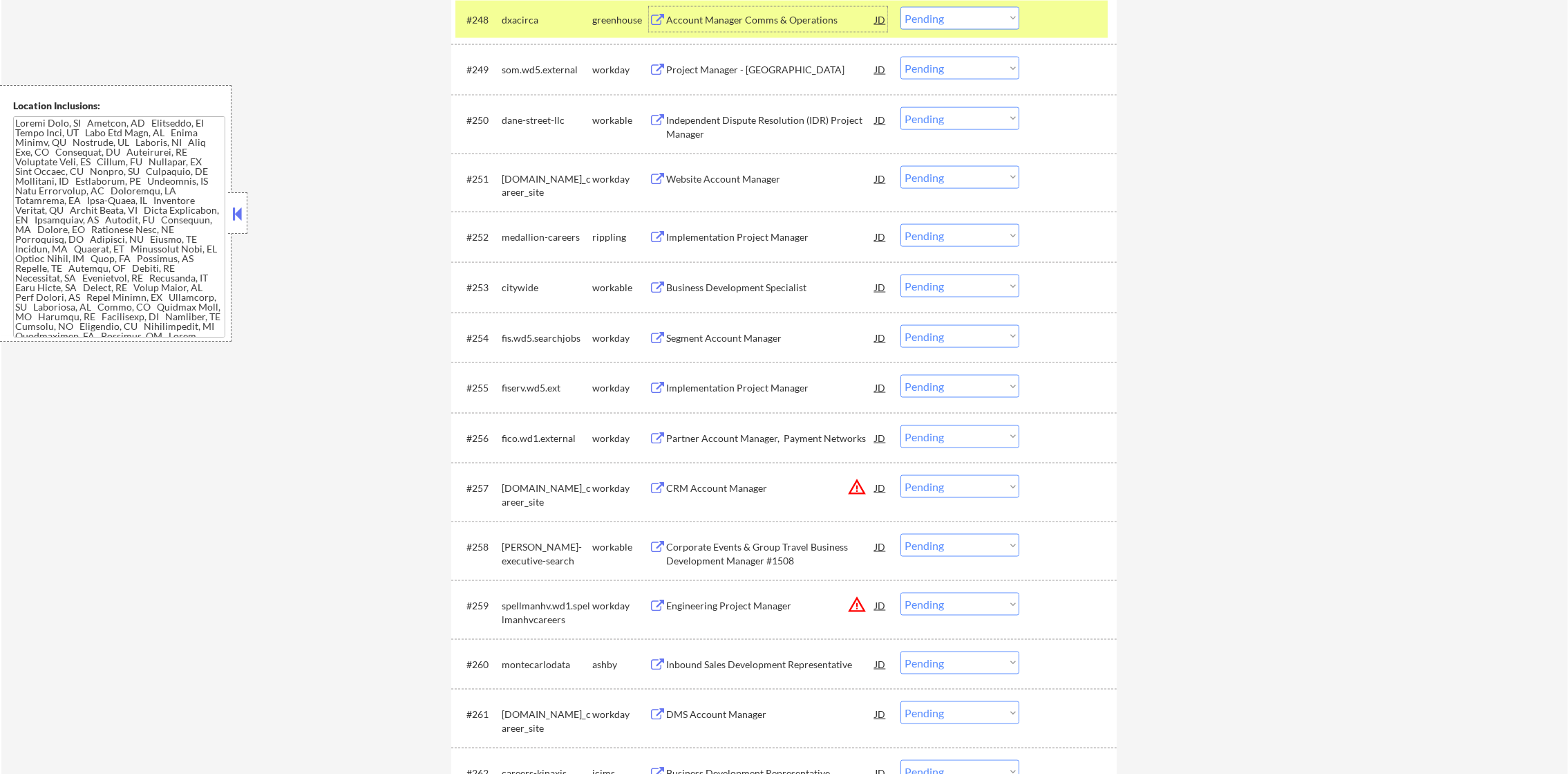
drag, startPoint x: 934, startPoint y: 24, endPoint x: 935, endPoint y: 30, distance: 6.1
click at [934, 24] on select "Choose an option... Pending Applied Excluded (Questions) Excluded (Expired) Exc…" at bounding box center [960, 18] width 119 height 23
click at [900, 7] on select "Choose an option... Pending Applied Excluded (Questions) Excluded (Expired) Exc…" at bounding box center [960, 18] width 119 height 23
select select ""pending""
click at [526, 17] on div "dxacirca" at bounding box center [547, 20] width 91 height 14
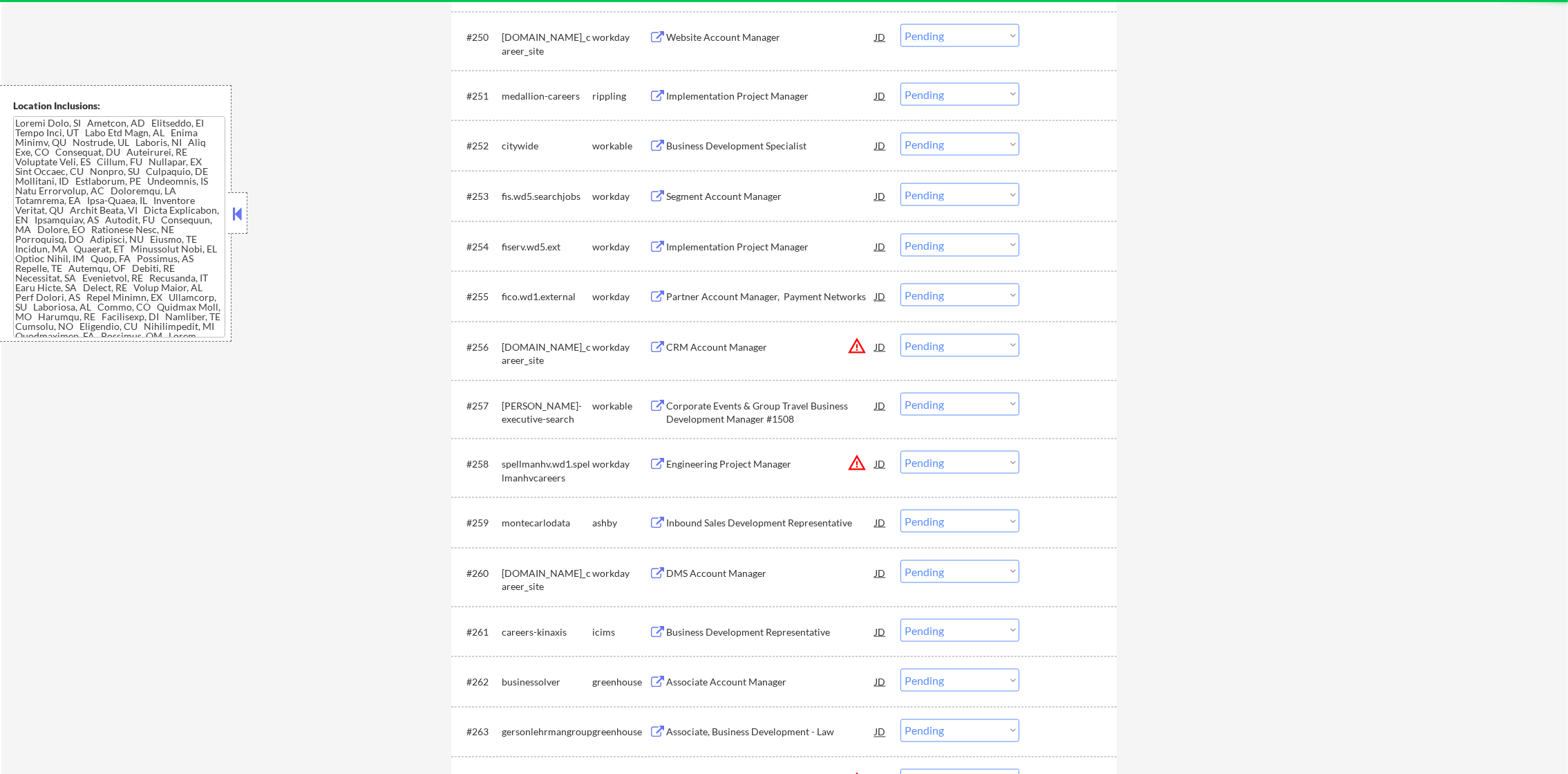
scroll to position [3250, 0]
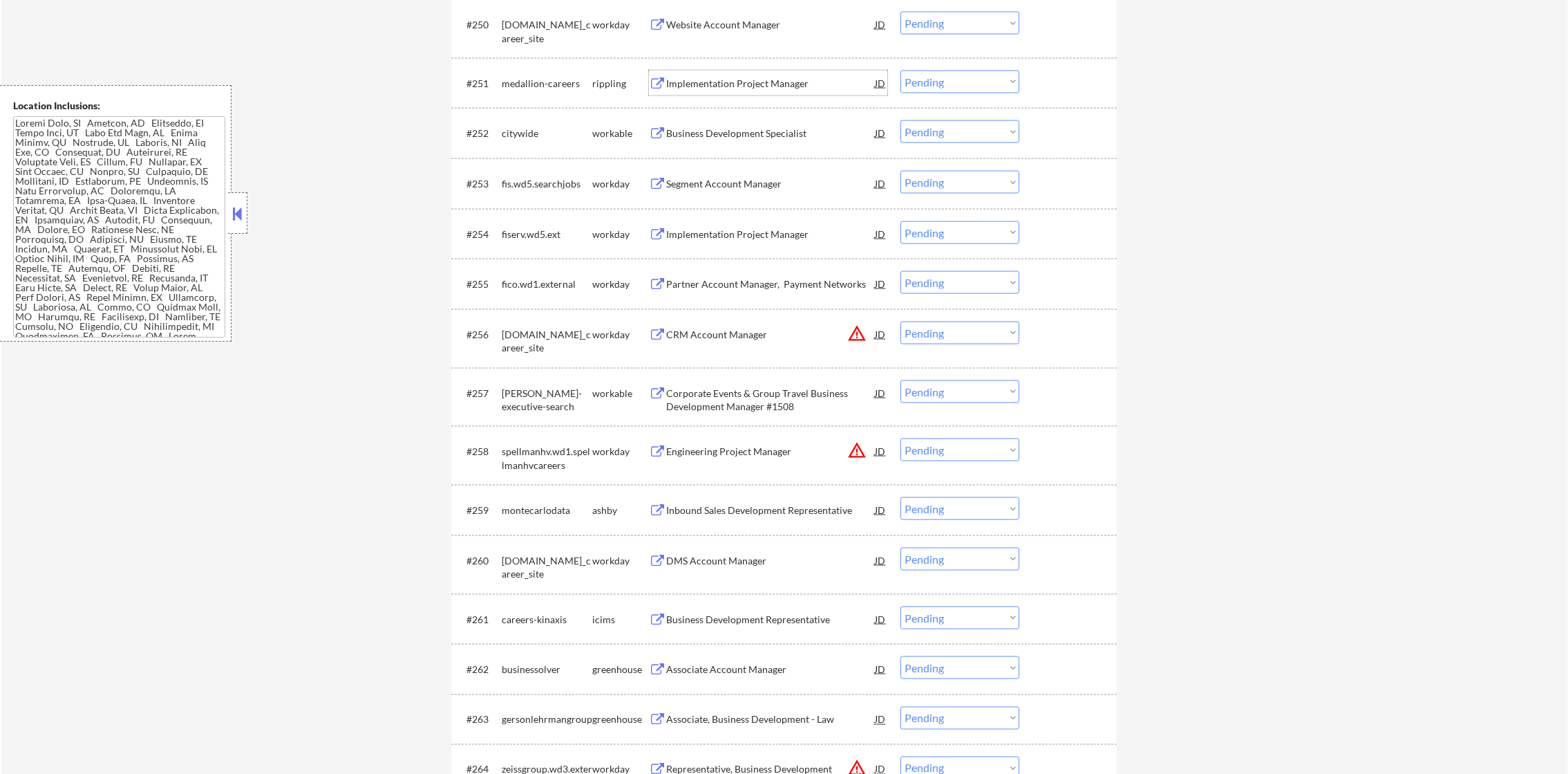
click at [778, 82] on div "Implementation Project Manager" at bounding box center [771, 84] width 209 height 14
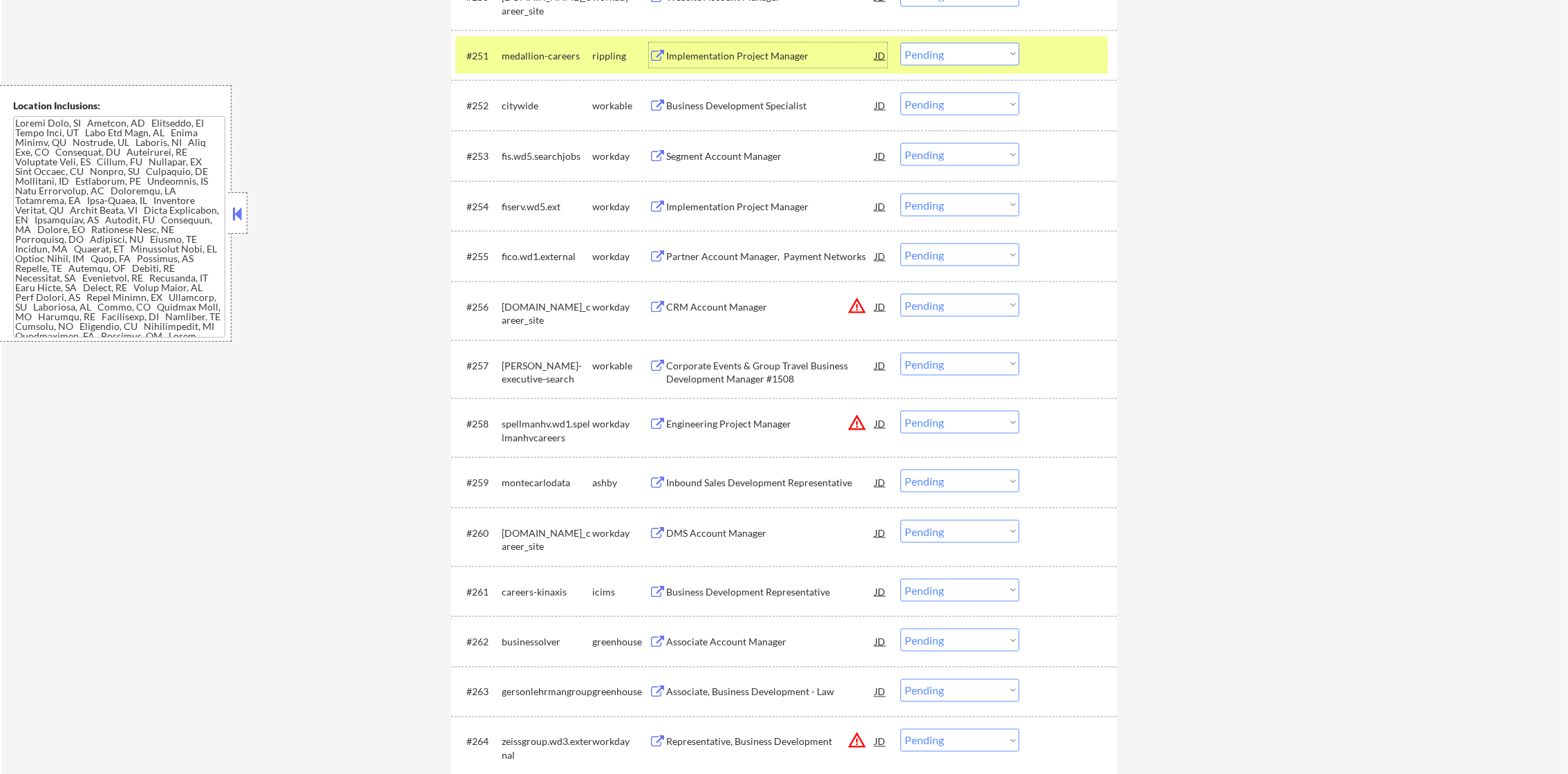
scroll to position [3283, 0]
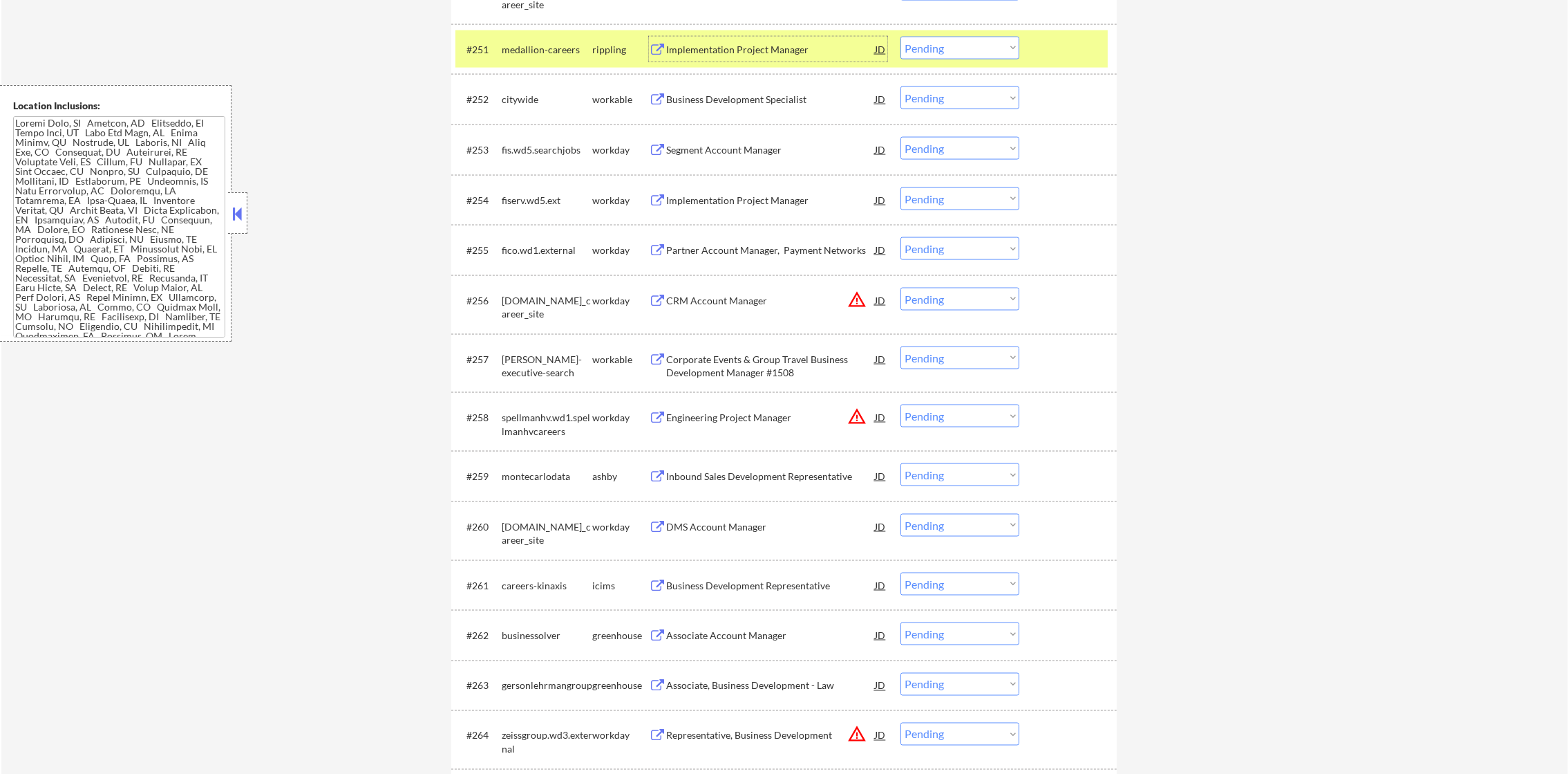
click at [922, 42] on select "Choose an option... Pending Applied Excluded (Questions) Excluded (Expired) Exc…" at bounding box center [960, 48] width 119 height 23
click at [900, 37] on select "Choose an option... Pending Applied Excluded (Questions) Excluded (Expired) Exc…" at bounding box center [960, 48] width 119 height 23
click at [539, 63] on div "#251 medallion-careers rippling Implementation Project Manager JD warning_amber…" at bounding box center [782, 49] width 653 height 37
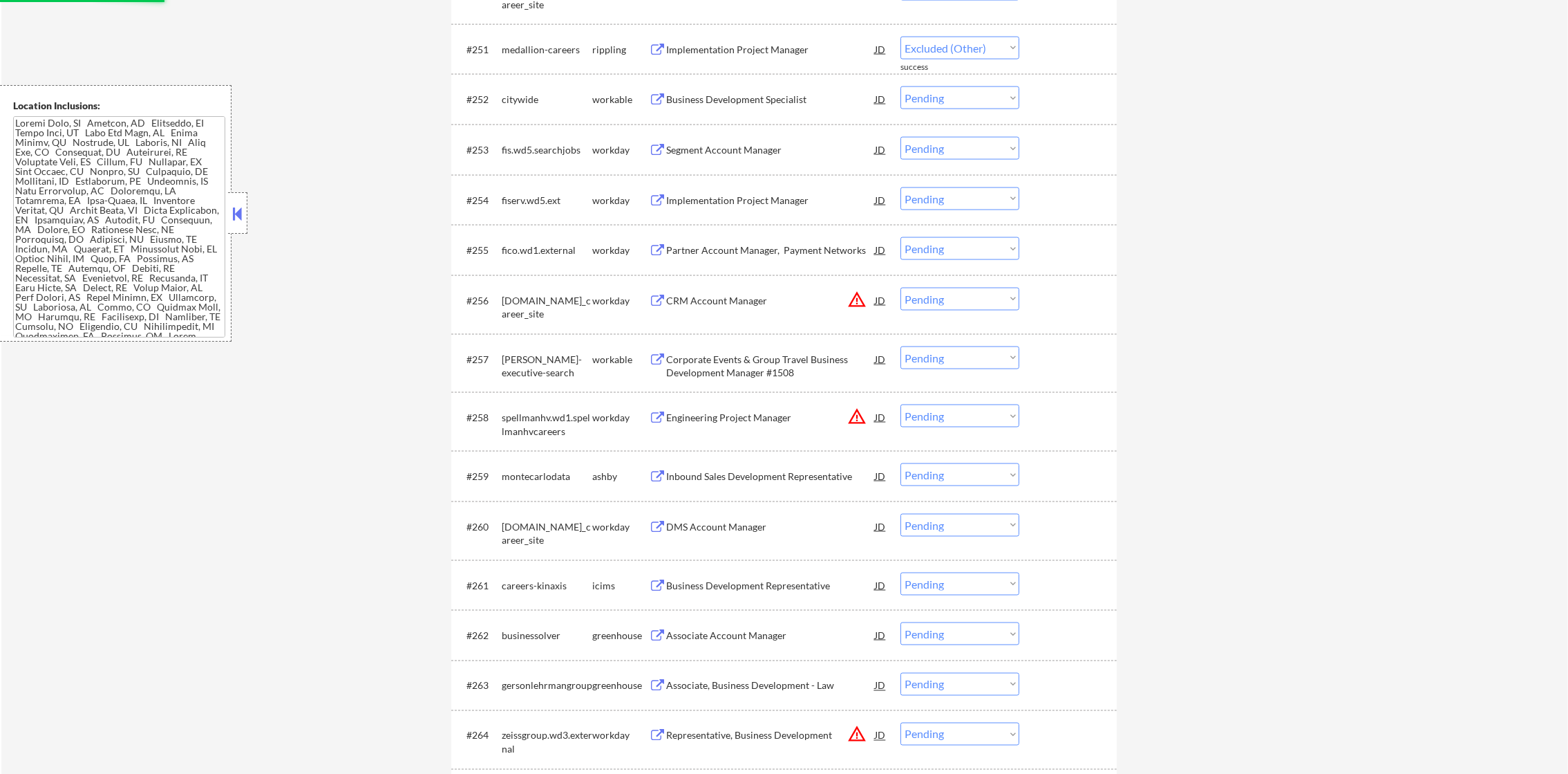
select select ""pending""
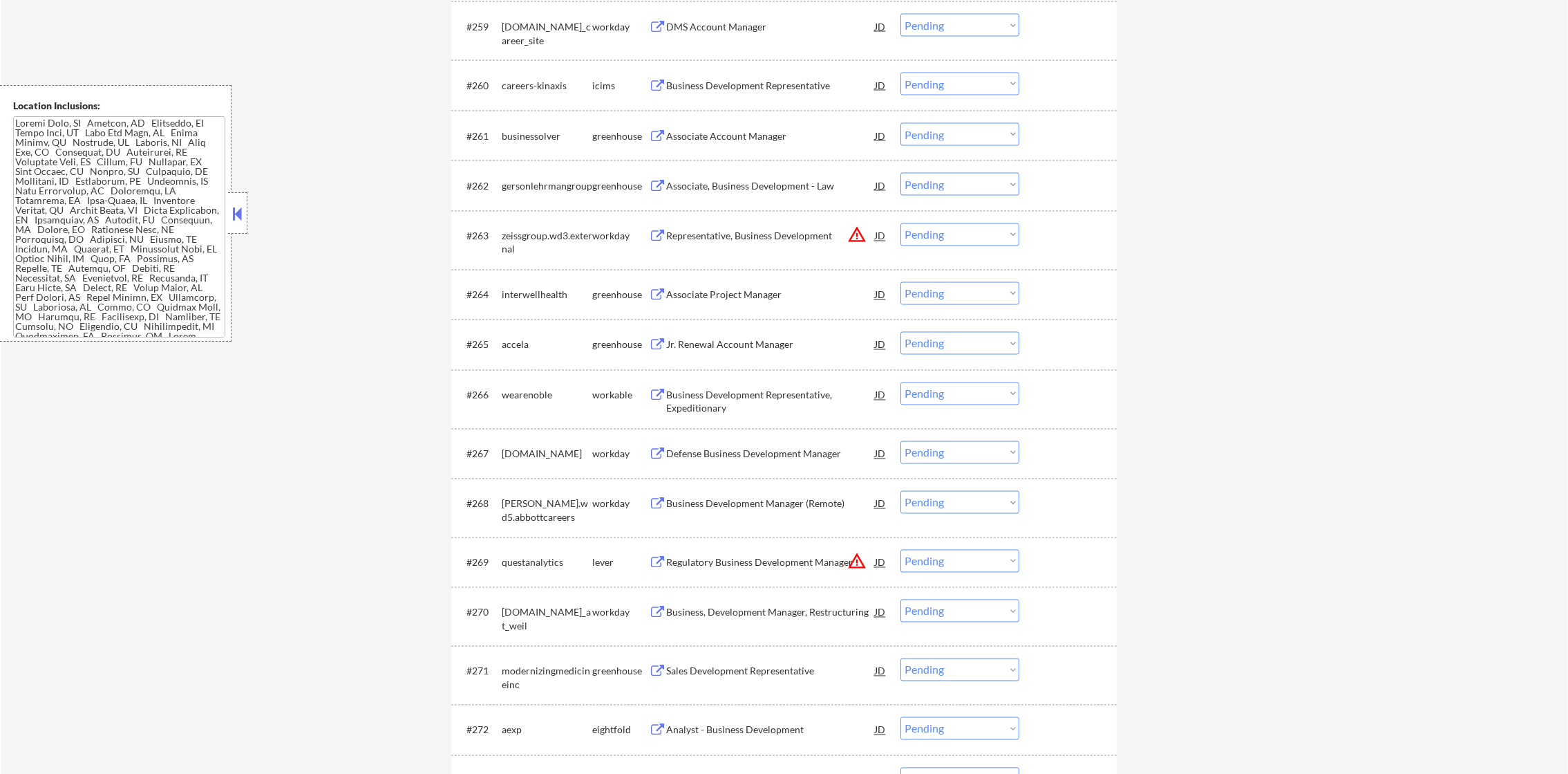
scroll to position [3768, 0]
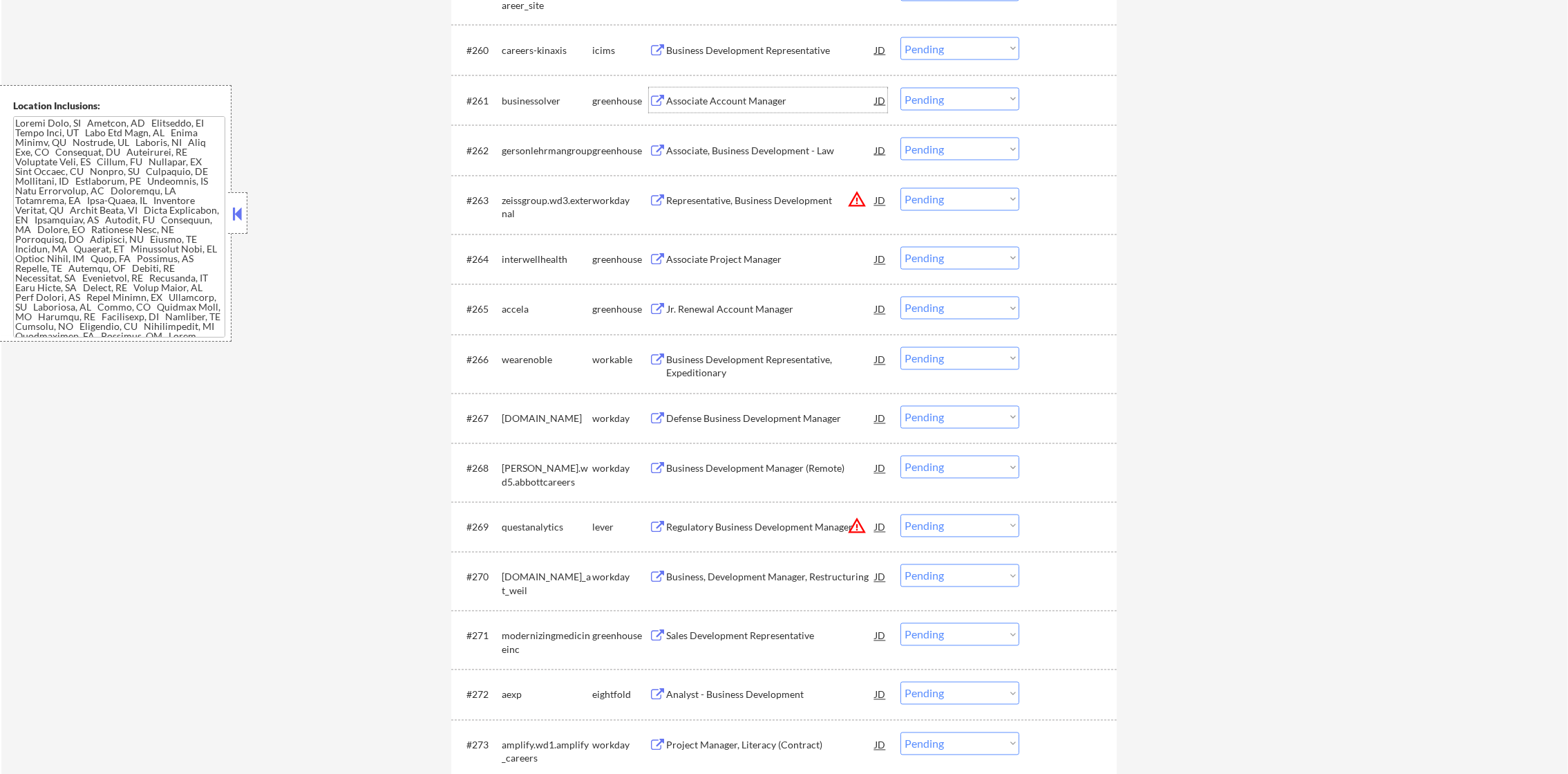
click at [770, 104] on div "Associate Account Manager" at bounding box center [771, 101] width 209 height 14
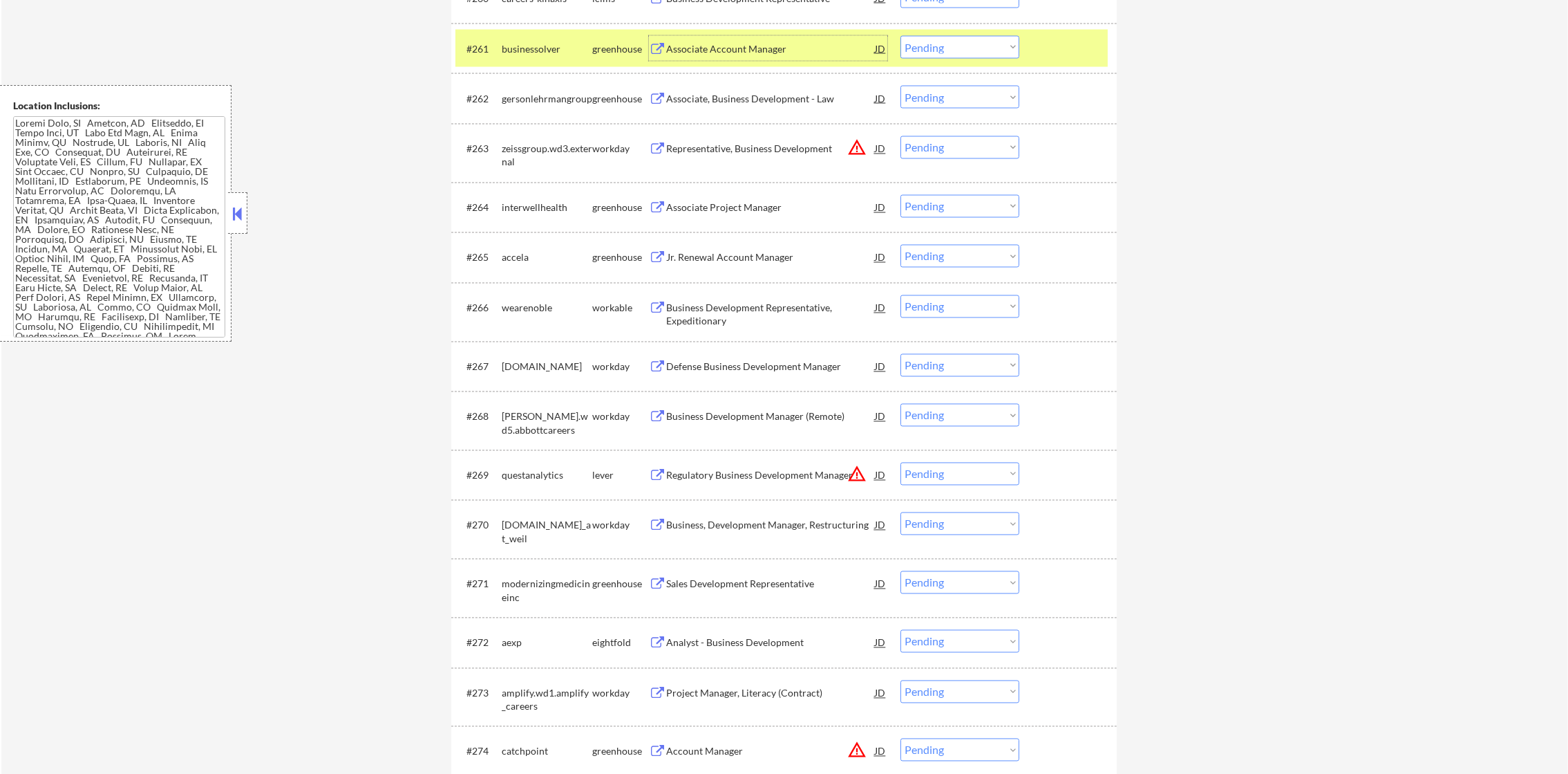
scroll to position [3837, 0]
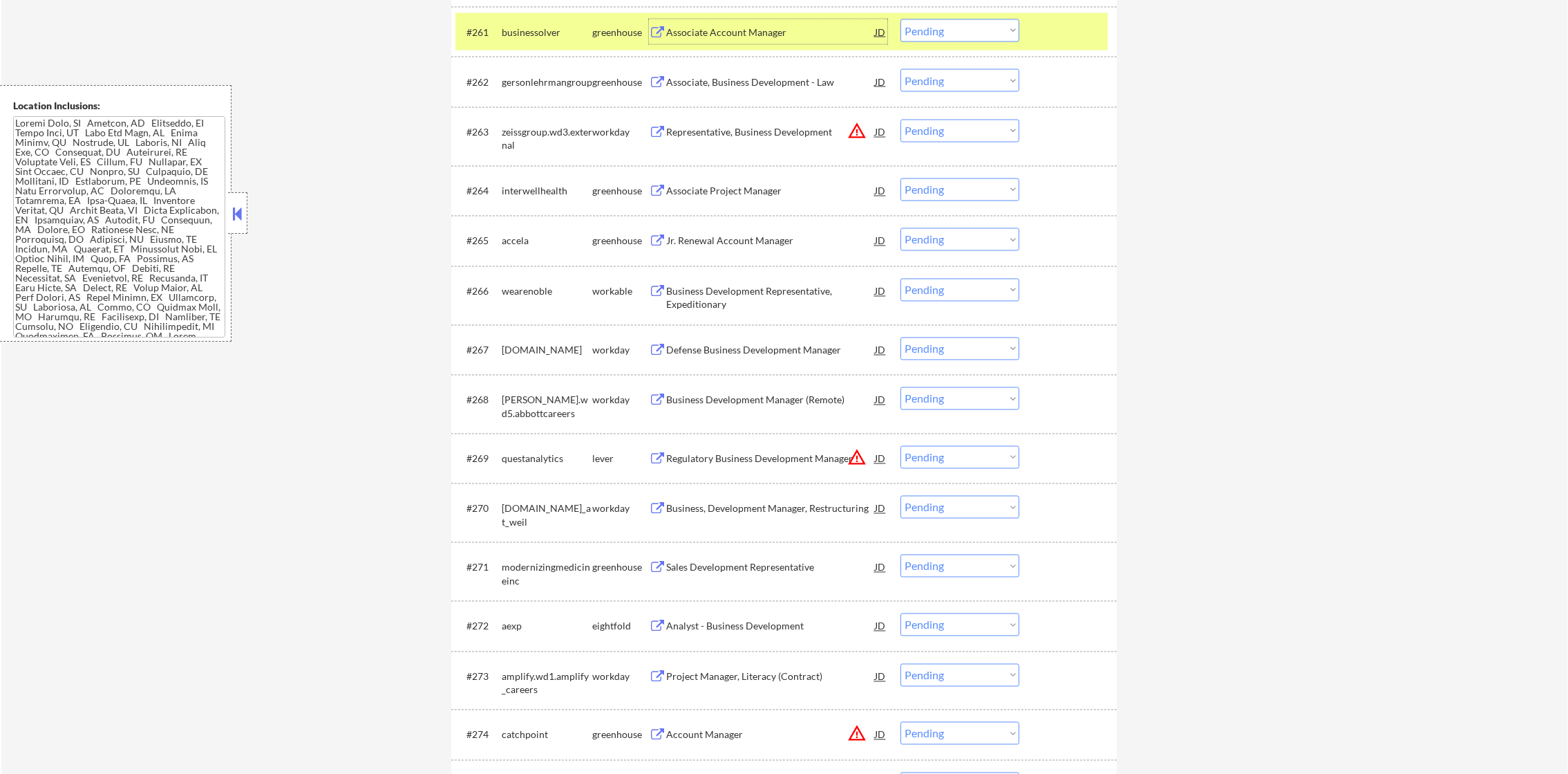
click at [532, 26] on div "businessolver" at bounding box center [547, 33] width 91 height 14
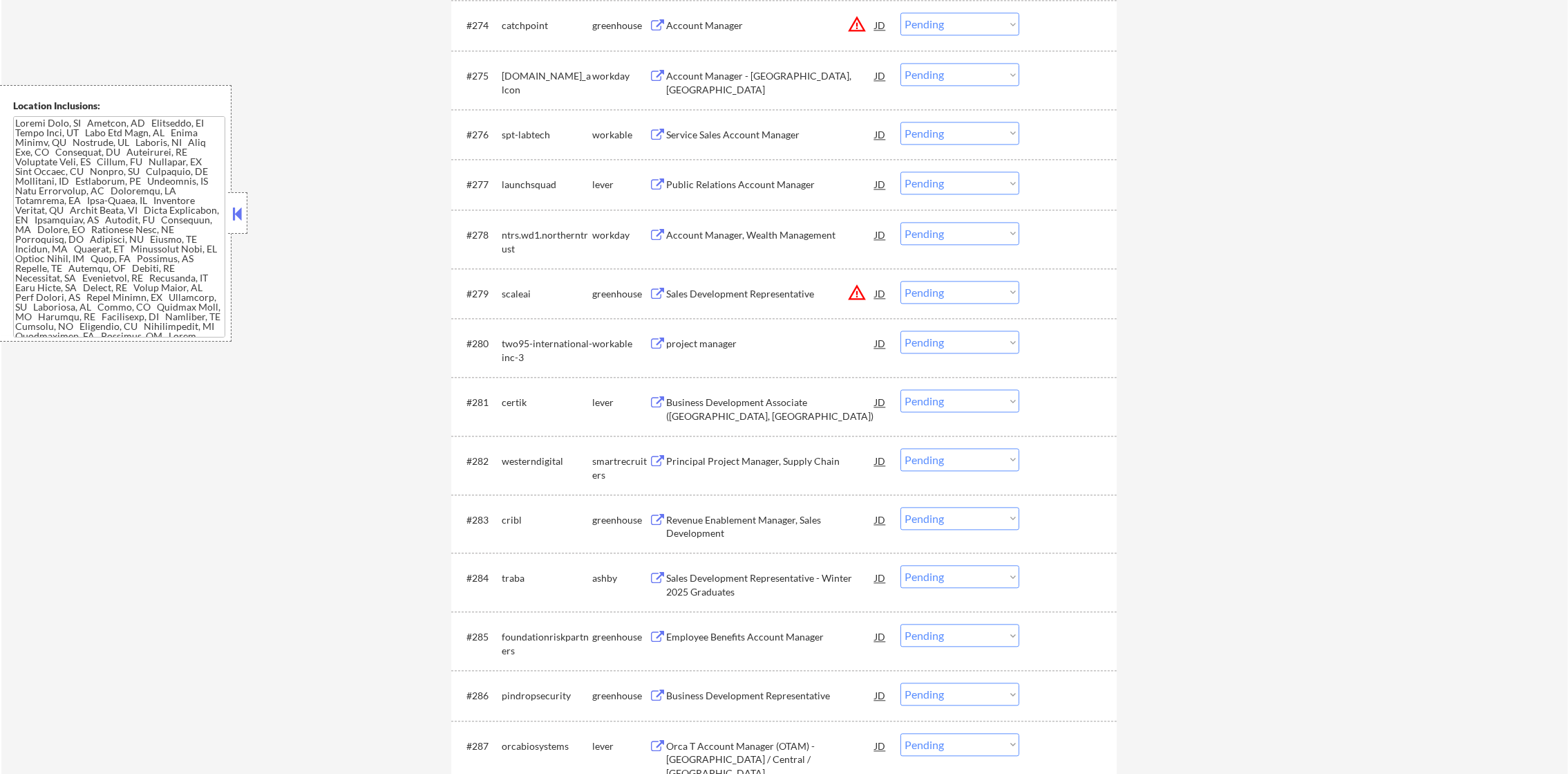
scroll to position [4666, 0]
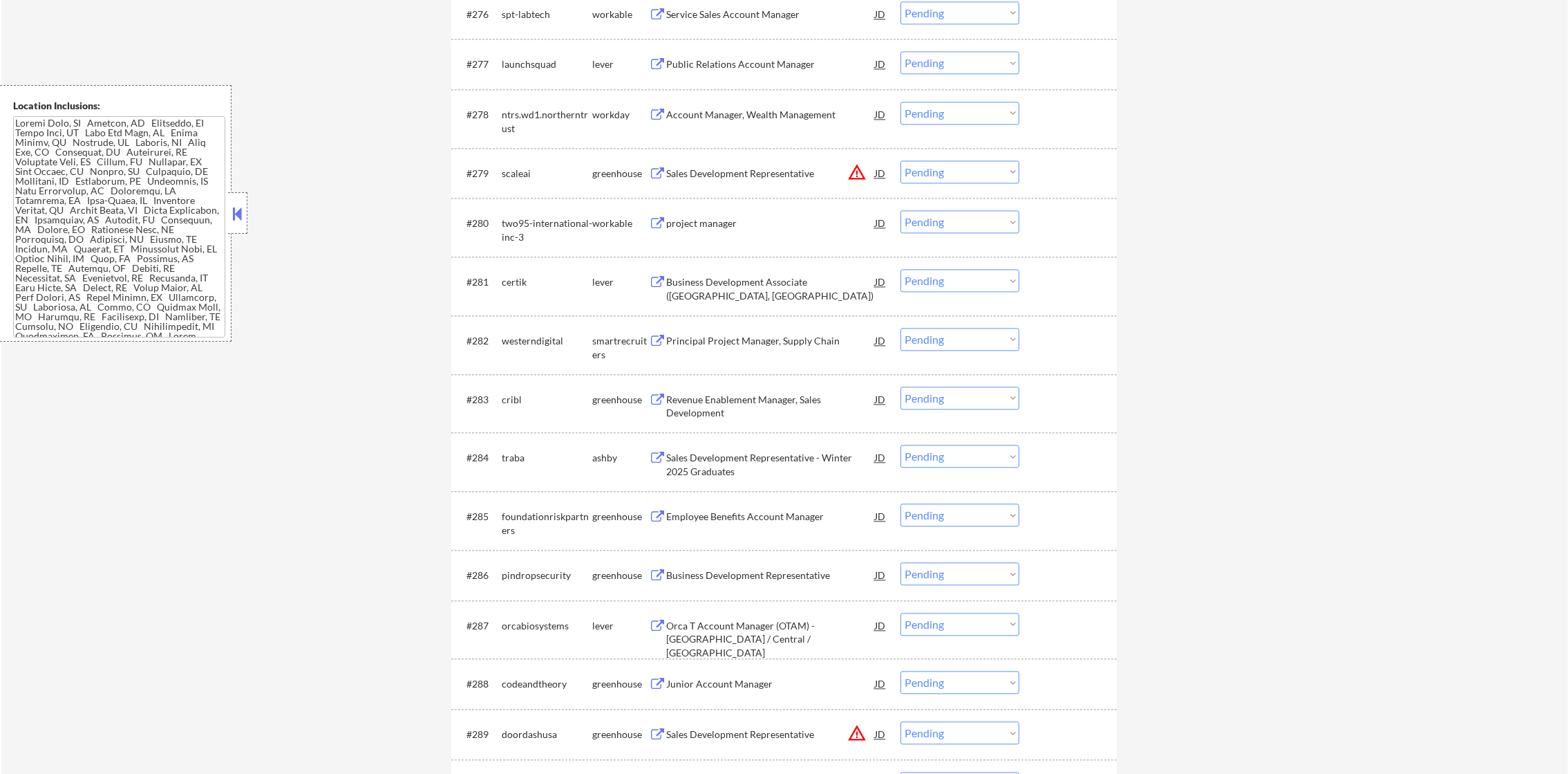
click at [794, 71] on div "Public Relations Account Manager" at bounding box center [771, 64] width 209 height 25
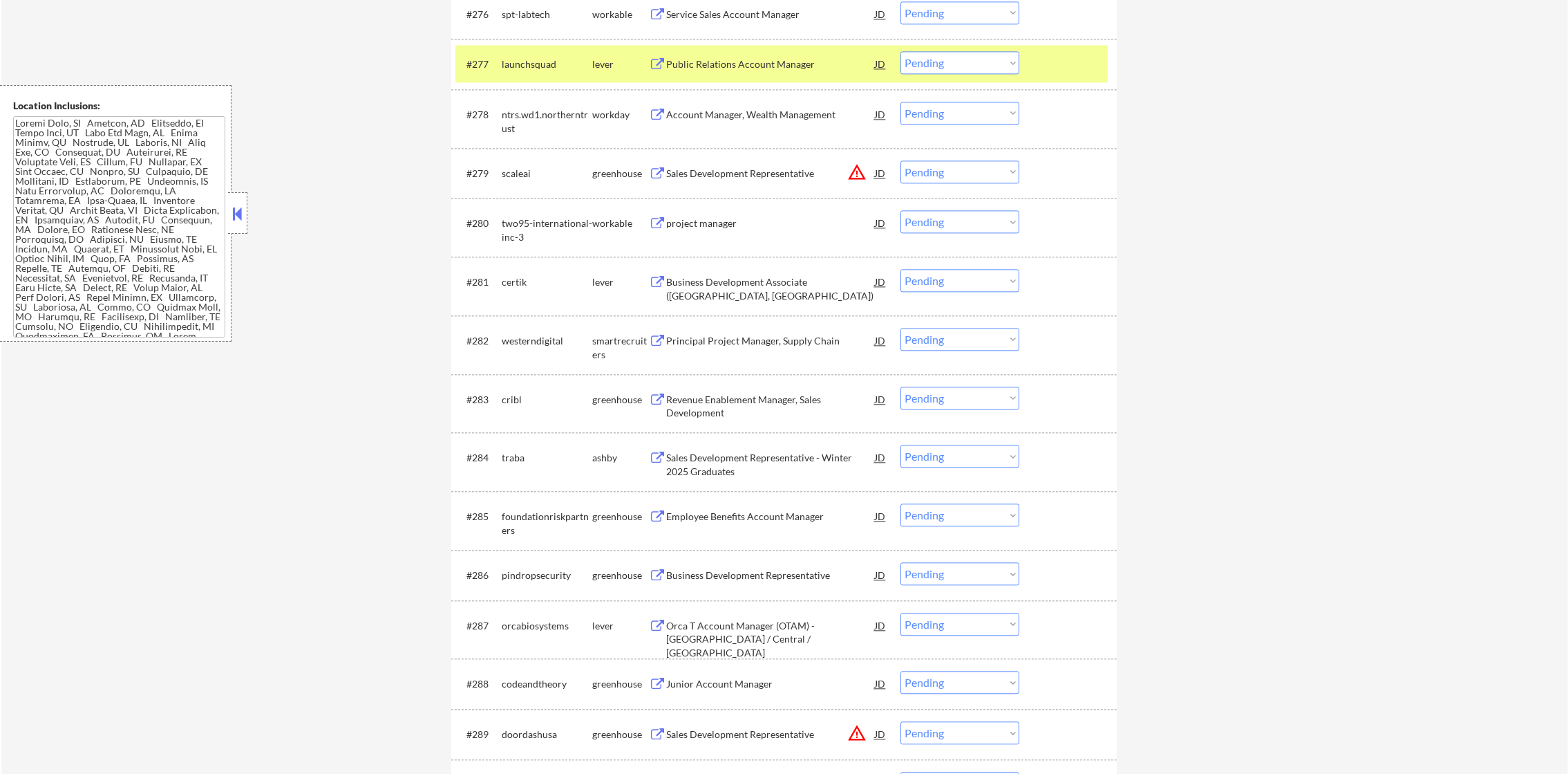
drag, startPoint x: 940, startPoint y: 83, endPoint x: 946, endPoint y: 69, distance: 15.2
click at [943, 80] on div "#277 launchsquad lever Public Relations Account Manager JD warning_amber Choose…" at bounding box center [784, 64] width 666 height 50
click at [946, 69] on select "Choose an option... Pending Applied Excluded (Questions) Excluded (Expired) Exc…" at bounding box center [960, 62] width 119 height 23
click at [900, 51] on select "Choose an option... Pending Applied Excluded (Questions) Excluded (Expired) Exc…" at bounding box center [960, 62] width 119 height 23
click at [571, 75] on div "launchsquad" at bounding box center [547, 64] width 91 height 25
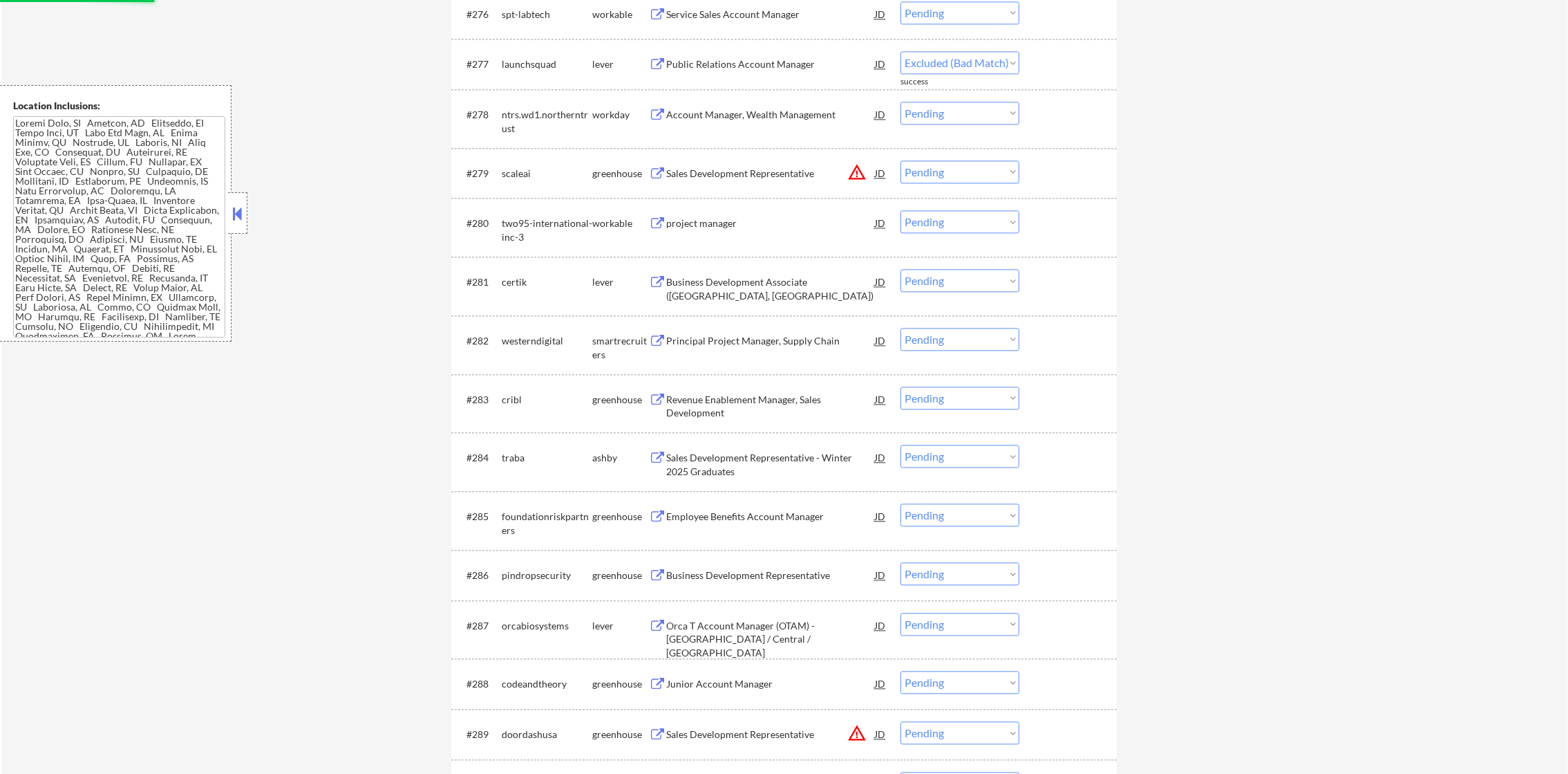
select select ""pending""
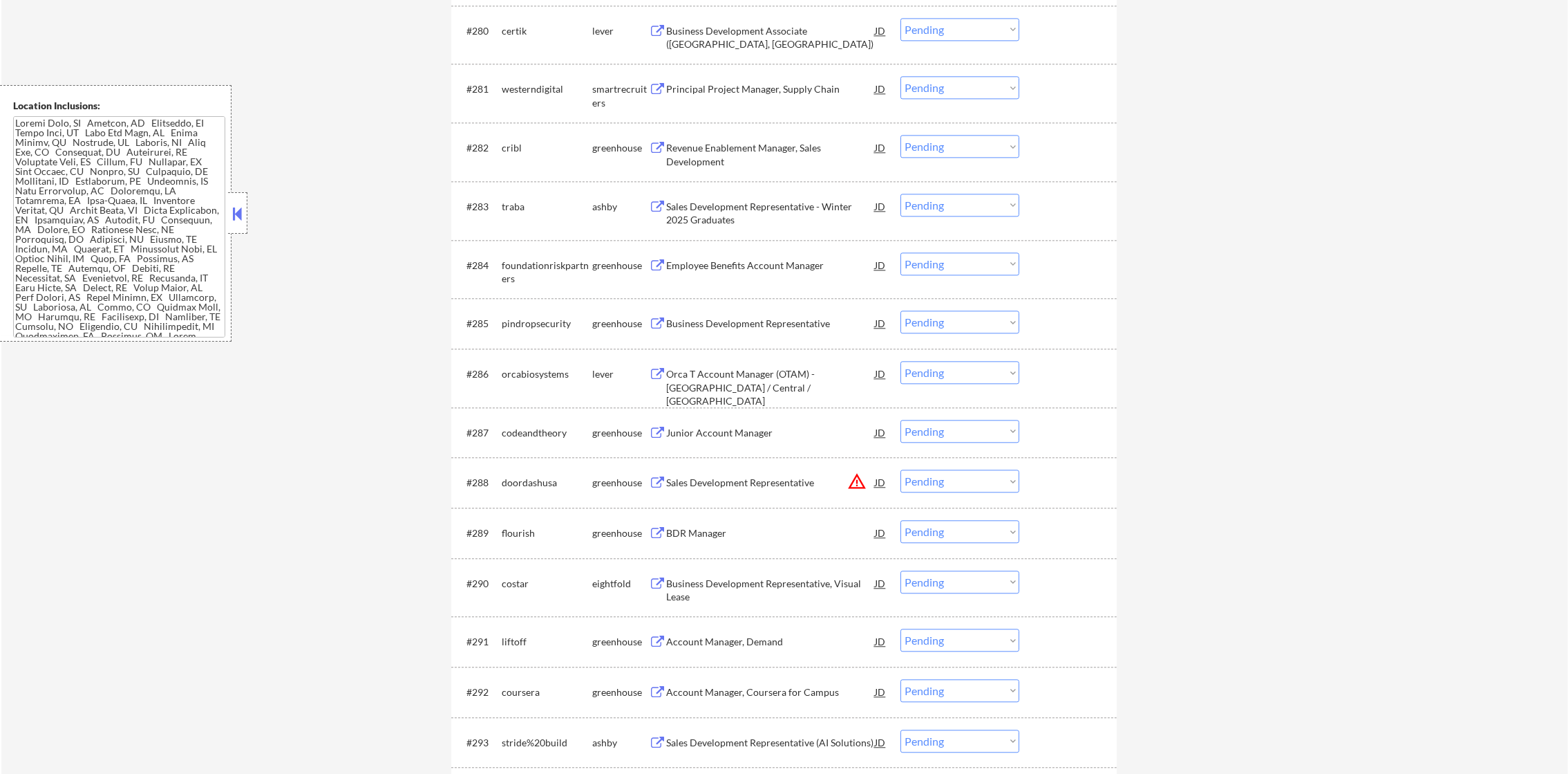
scroll to position [4874, 0]
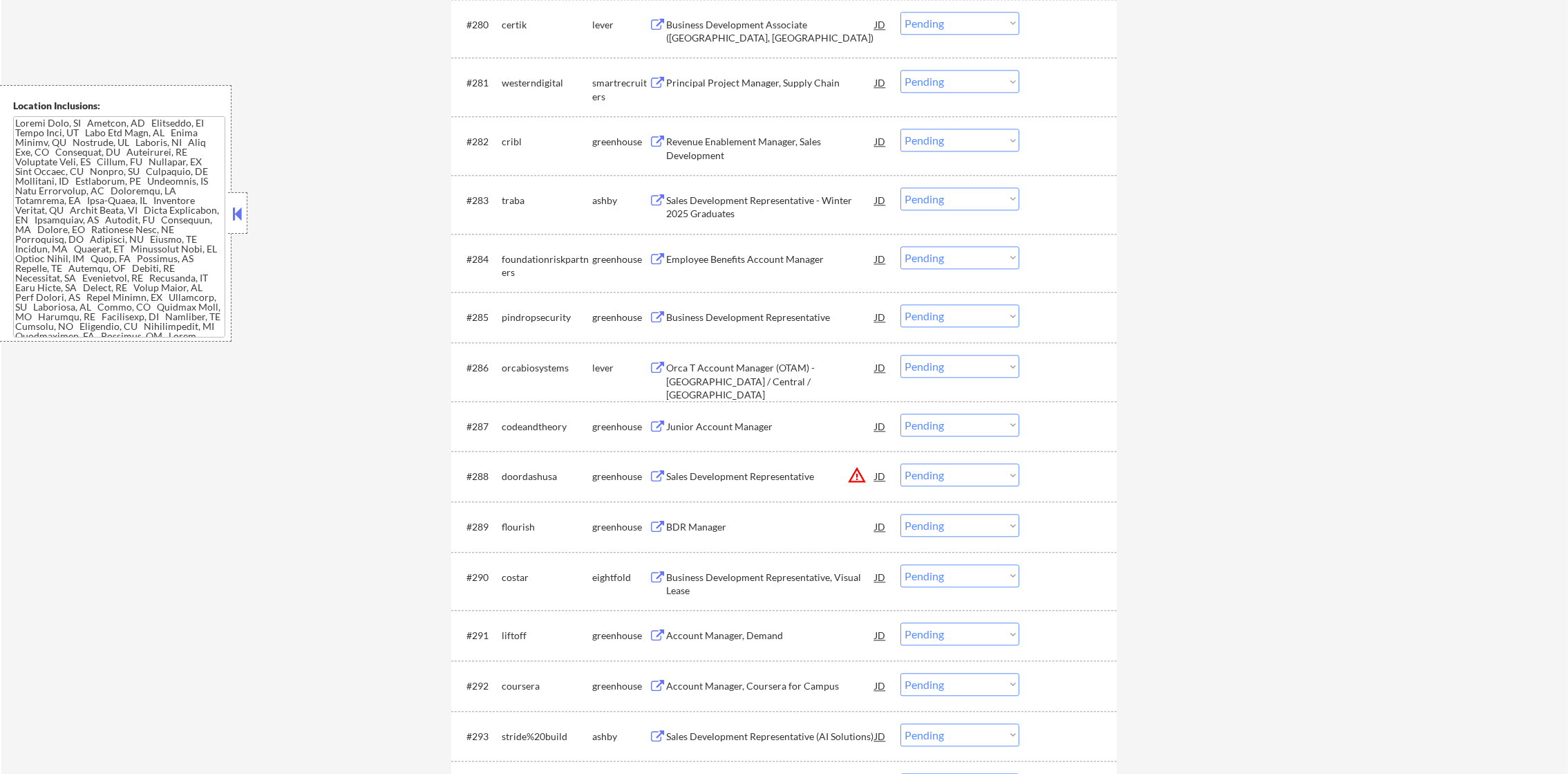
click at [931, 17] on select "Choose an option... Pending Applied Excluded (Questions) Excluded (Expired) Exc…" at bounding box center [960, 23] width 119 height 23
click at [900, 12] on select "Choose an option... Pending Applied Excluded (Questions) Excluded (Expired) Exc…" at bounding box center [960, 23] width 119 height 23
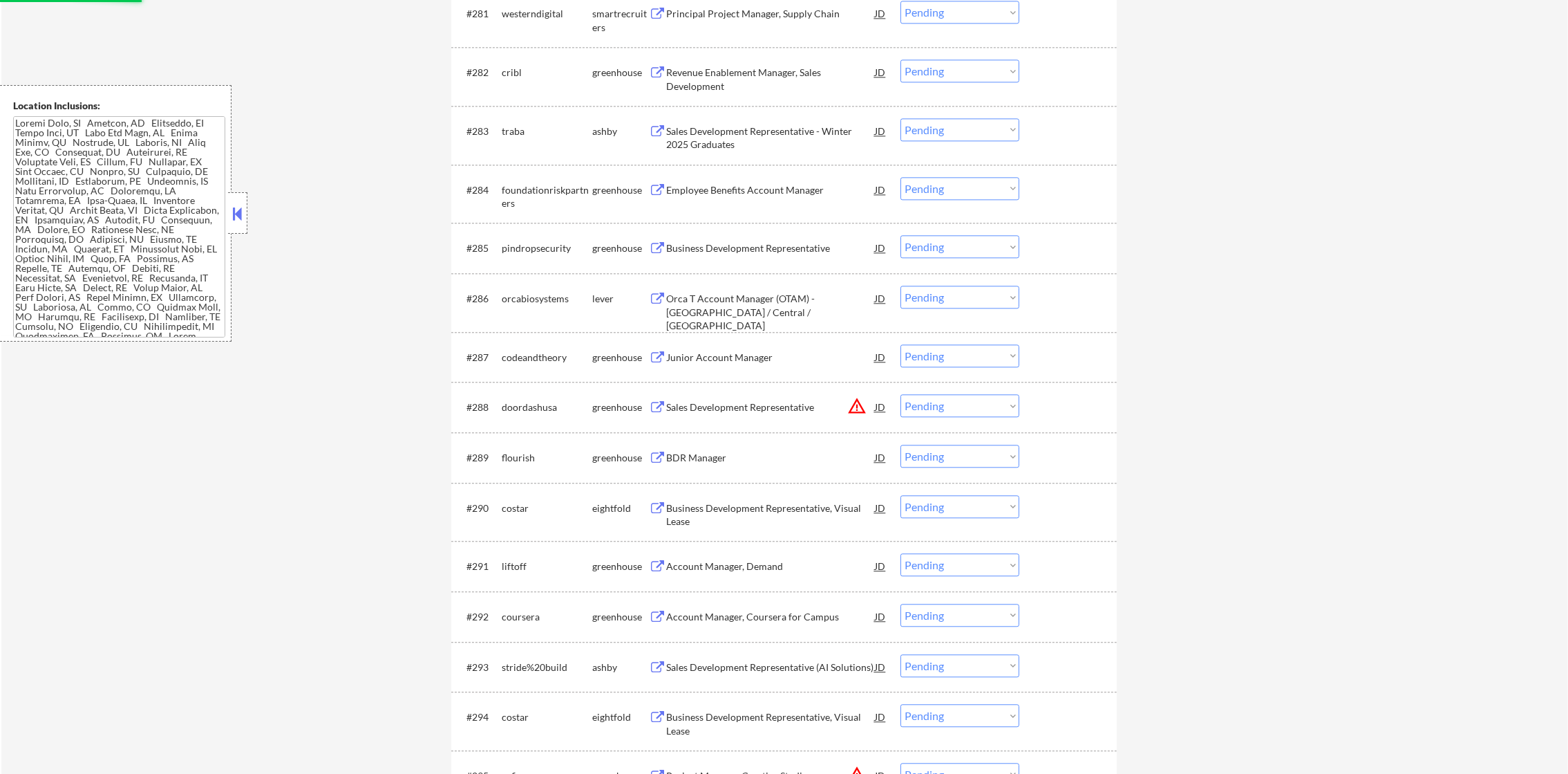
select select ""pending""
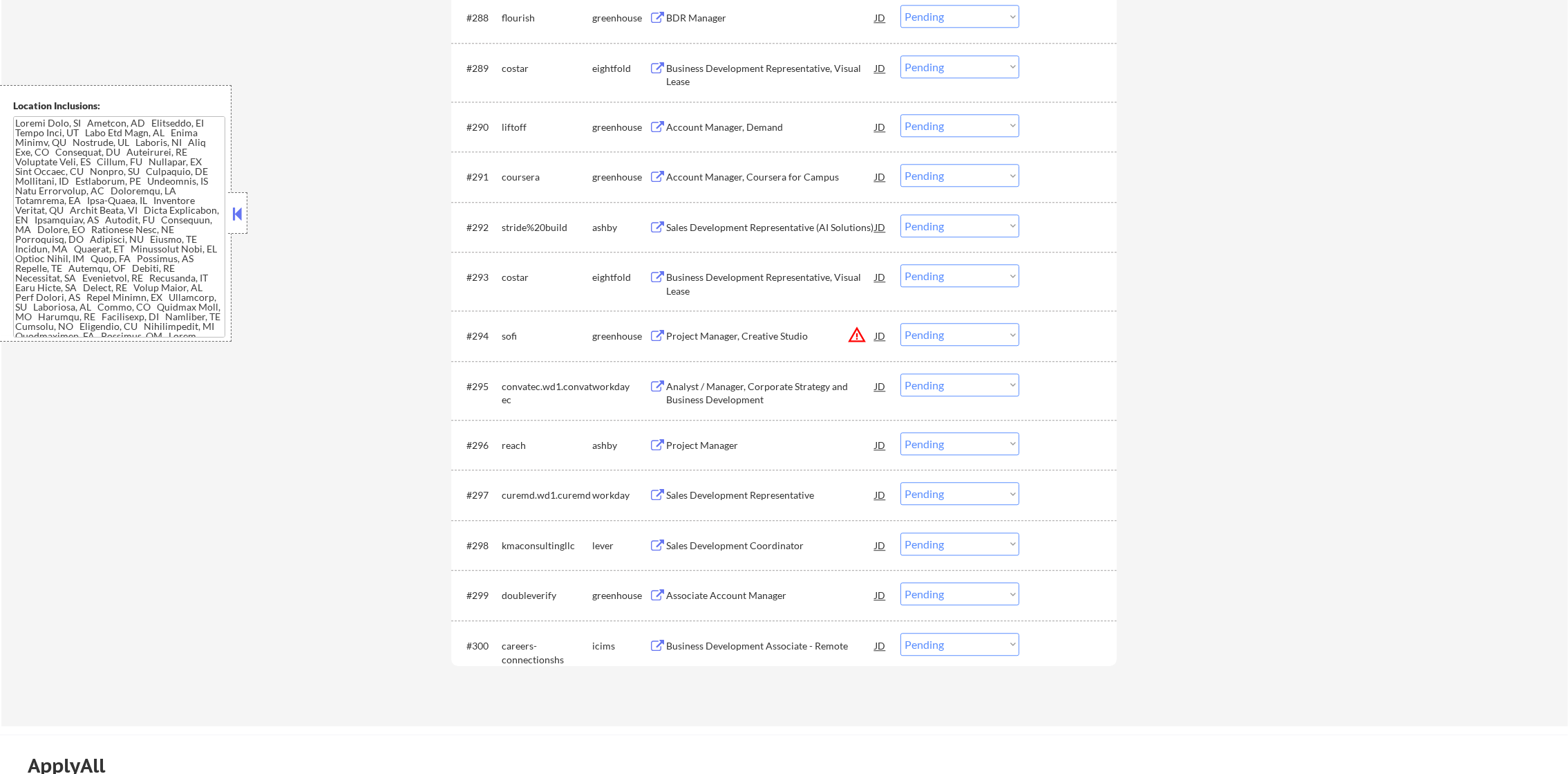
scroll to position [5289, 0]
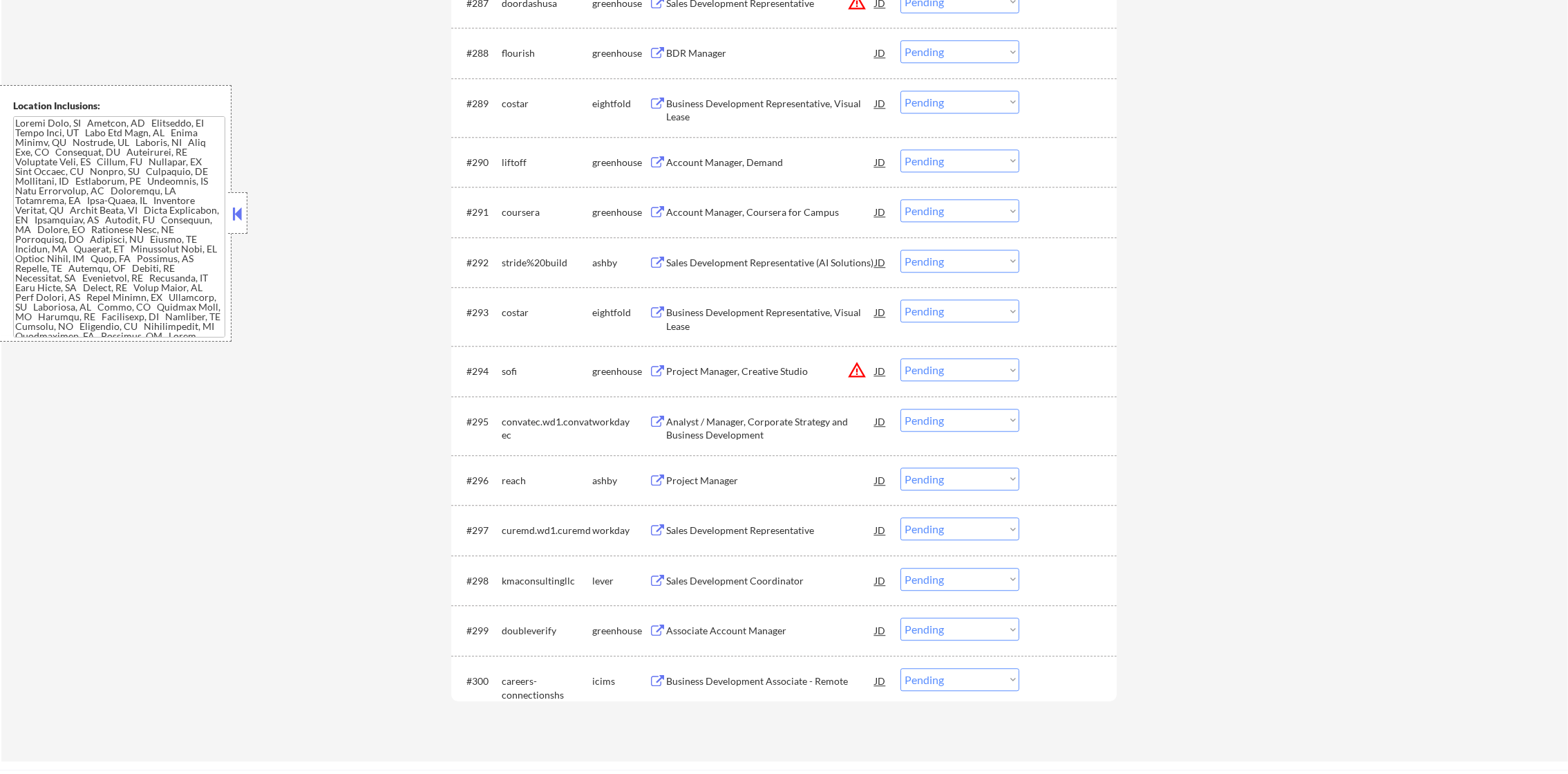
click at [756, 57] on div "BDR Manager" at bounding box center [771, 53] width 209 height 14
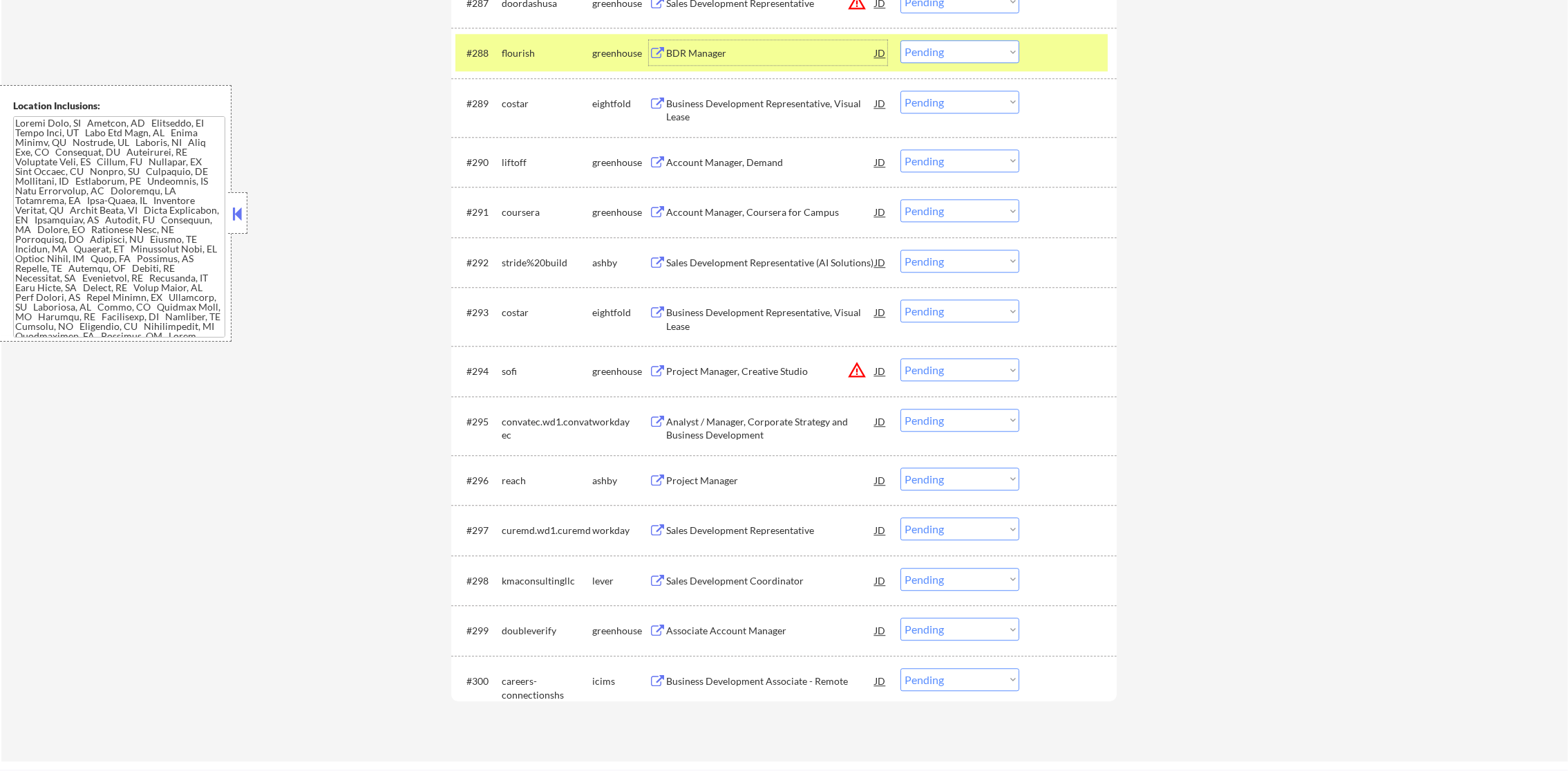
click at [959, 57] on select "Choose an option... Pending Applied Excluded (Questions) Excluded (Expired) Exc…" at bounding box center [960, 51] width 119 height 23
click at [900, 40] on select "Choose an option... Pending Applied Excluded (Questions) Excluded (Expired) Exc…" at bounding box center [960, 51] width 119 height 23
click at [574, 55] on div "flourish" at bounding box center [547, 53] width 91 height 14
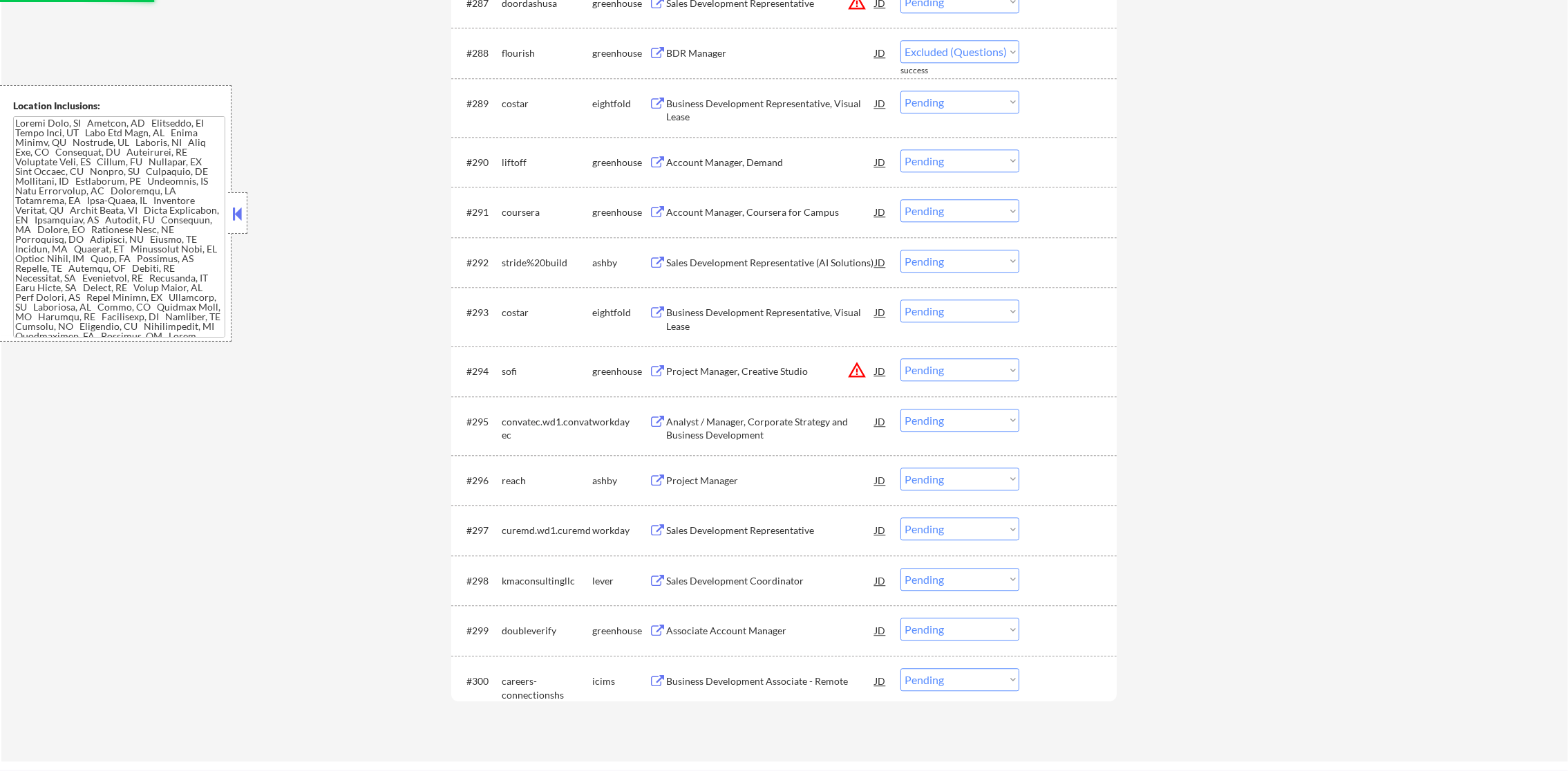
select select ""pending""
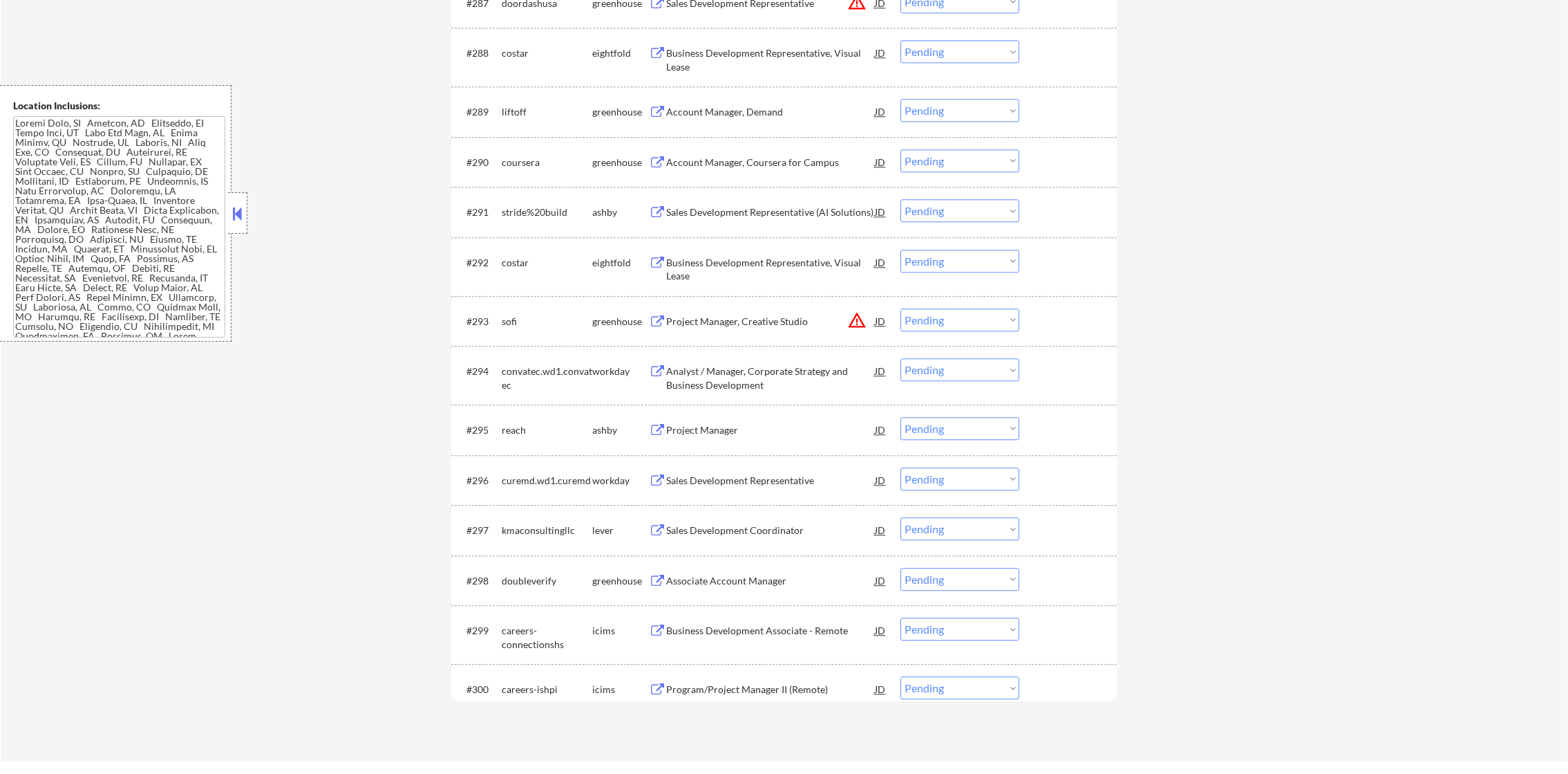
click at [785, 115] on div "Account Manager, Demand" at bounding box center [771, 112] width 209 height 14
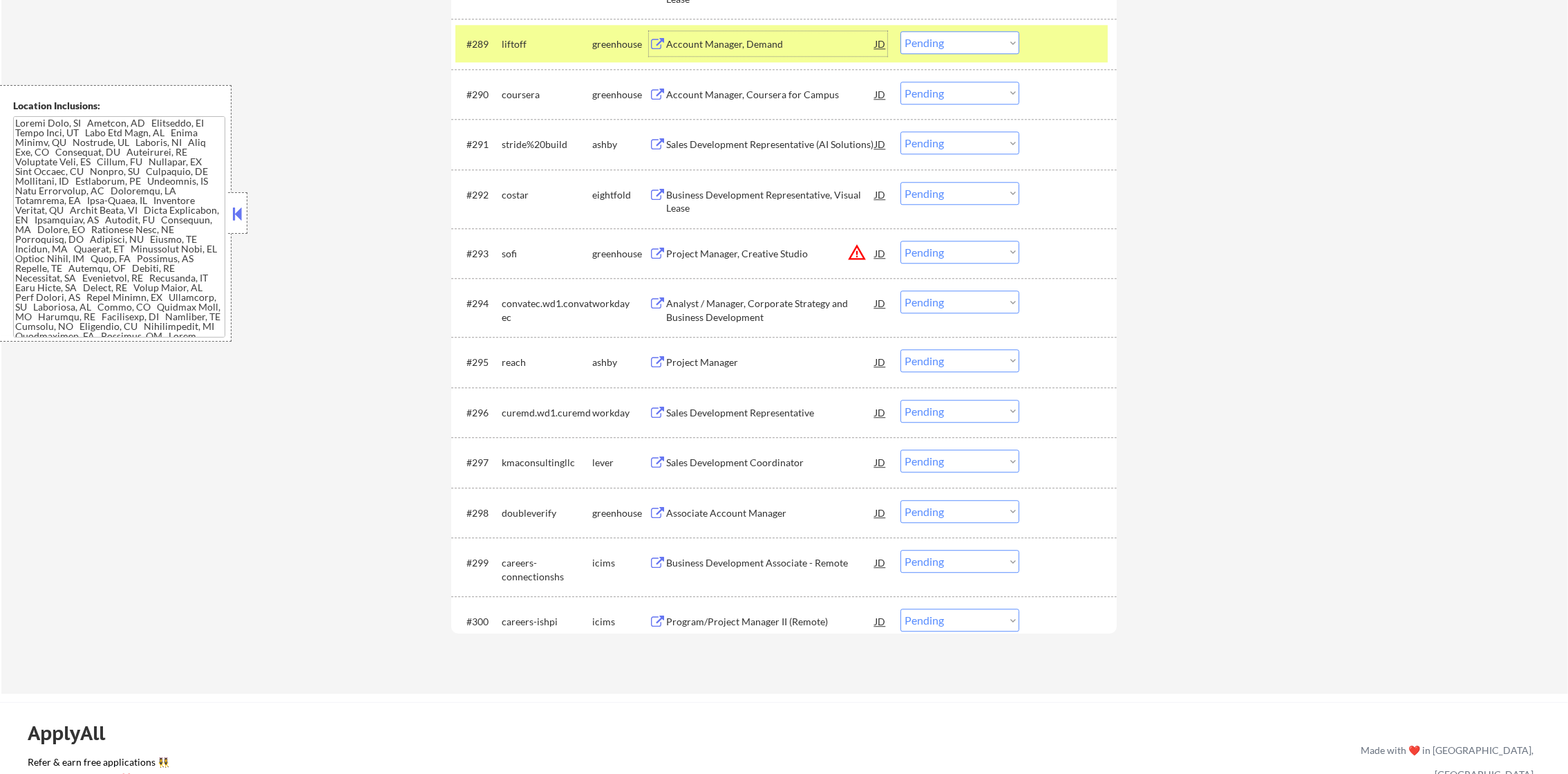
scroll to position [5358, 0]
click at [955, 45] on select "Choose an option... Pending Applied Excluded (Questions) Excluded (Expired) Exc…" at bounding box center [960, 41] width 119 height 23
click at [900, 30] on select "Choose an option... Pending Applied Excluded (Questions) Excluded (Expired) Exc…" at bounding box center [960, 41] width 119 height 23
select select ""pending""
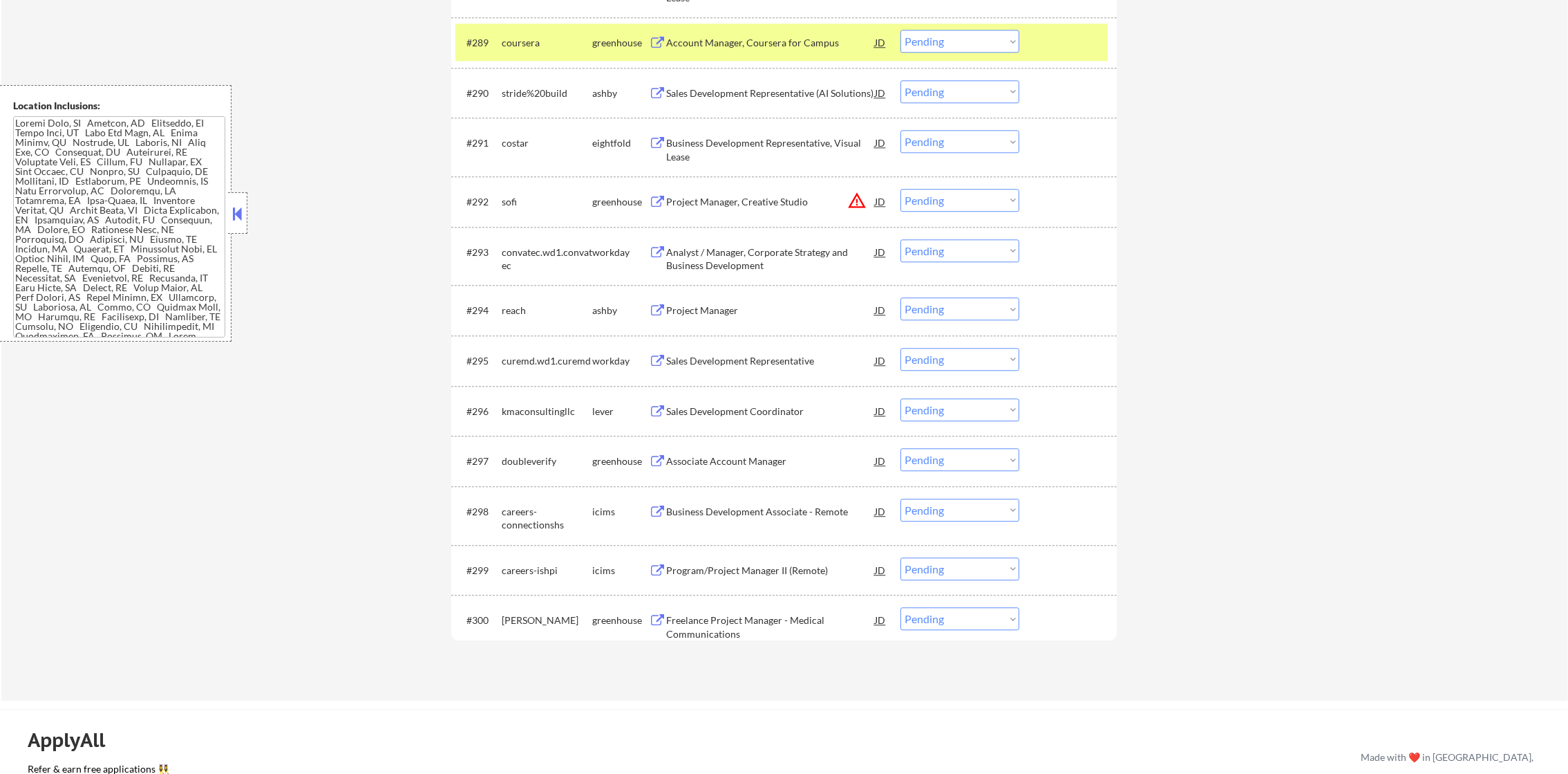
click at [517, 40] on div "coursera" at bounding box center [547, 43] width 91 height 14
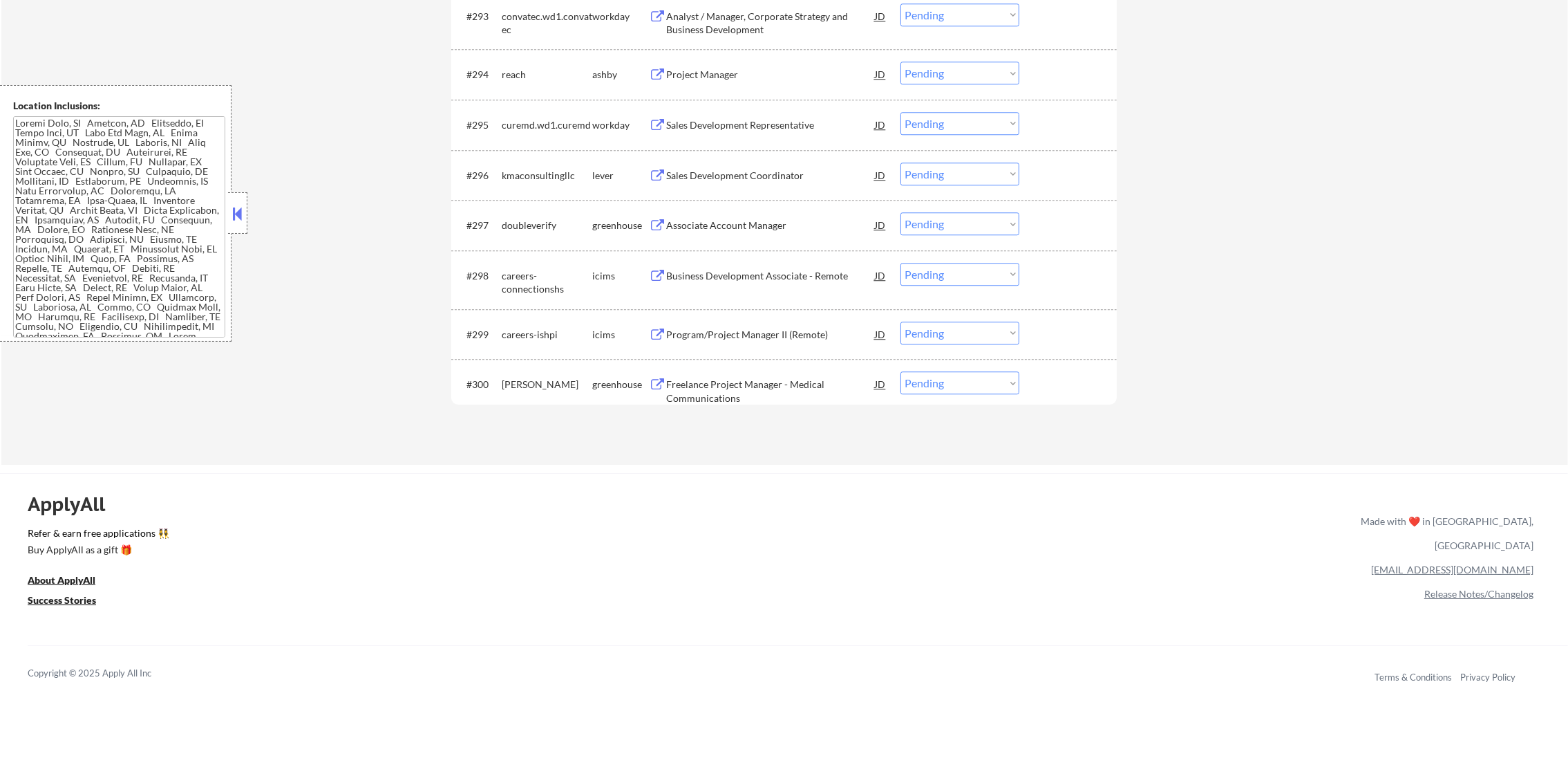
scroll to position [5599, 0]
click at [753, 62] on div "Project Manager" at bounding box center [771, 68] width 209 height 14
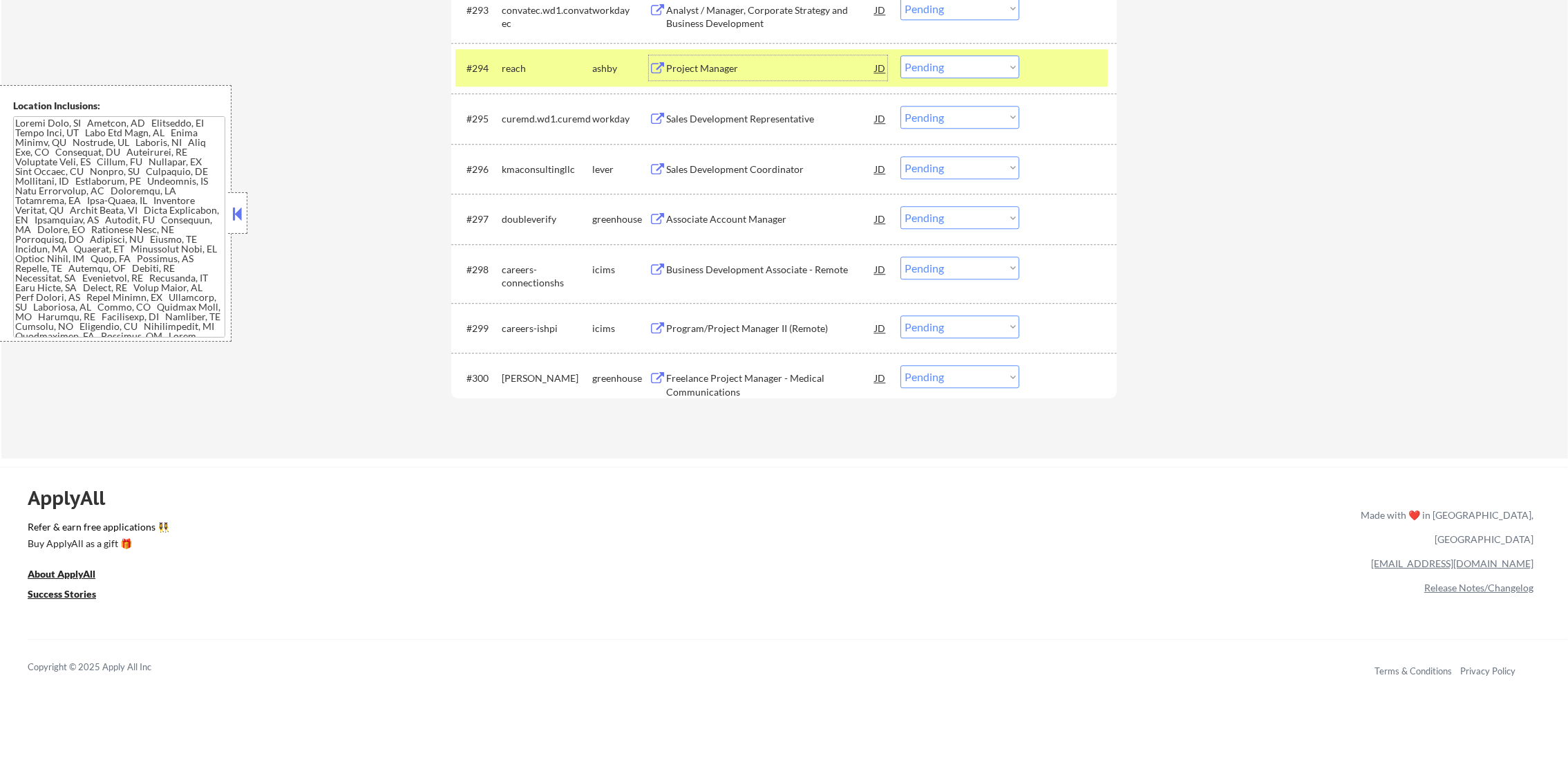
click at [926, 80] on div "#294 reach [PERSON_NAME] Project Manager JD warning_amber Choose an option... P…" at bounding box center [782, 68] width 653 height 37
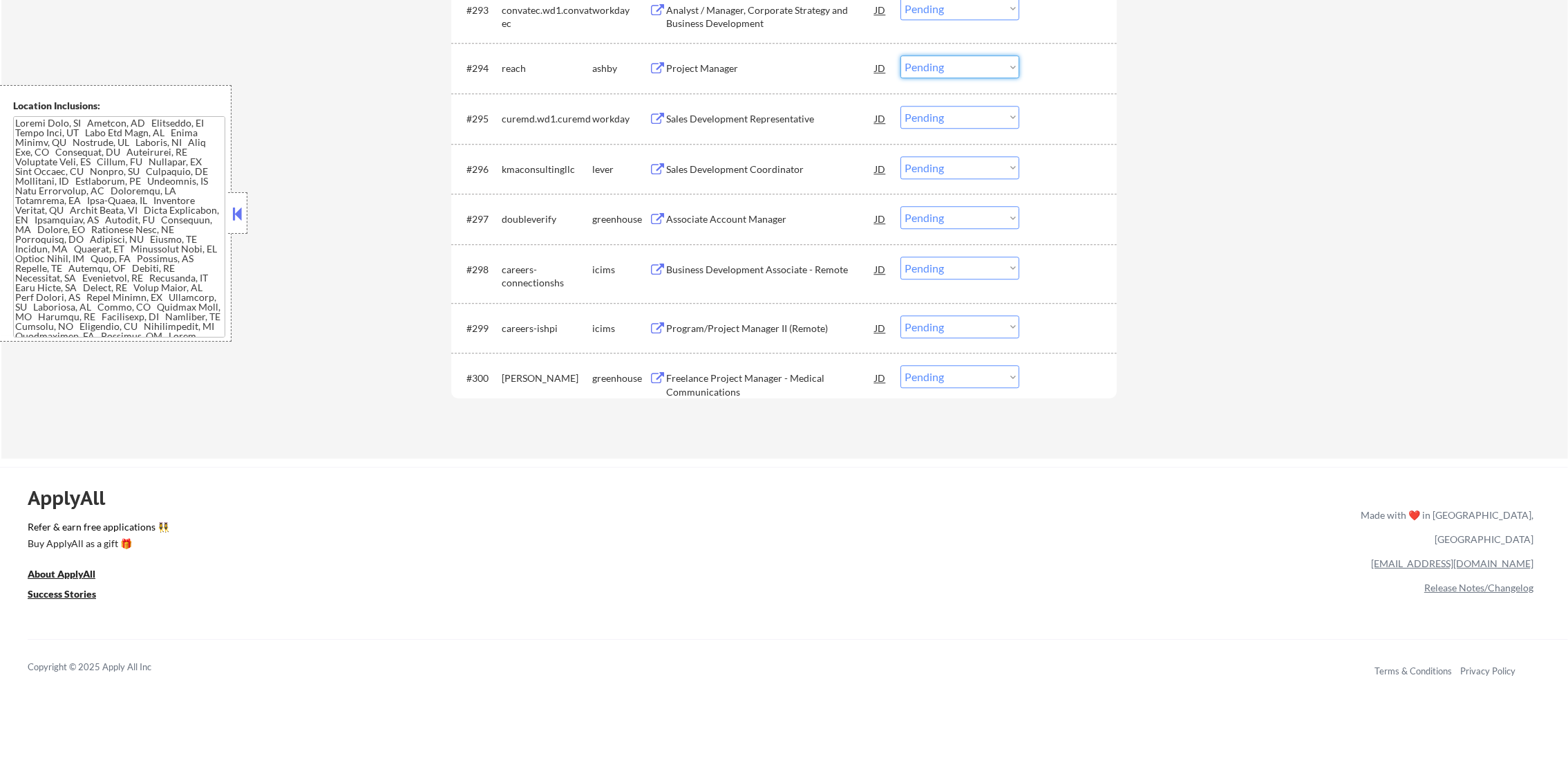
click at [942, 62] on select "Choose an option... Pending Applied Excluded (Questions) Excluded (Expired) Exc…" at bounding box center [960, 66] width 119 height 23
click at [900, 55] on select "Choose an option... Pending Applied Excluded (Questions) Excluded (Expired) Exc…" at bounding box center [960, 66] width 119 height 23
select select ""pending""
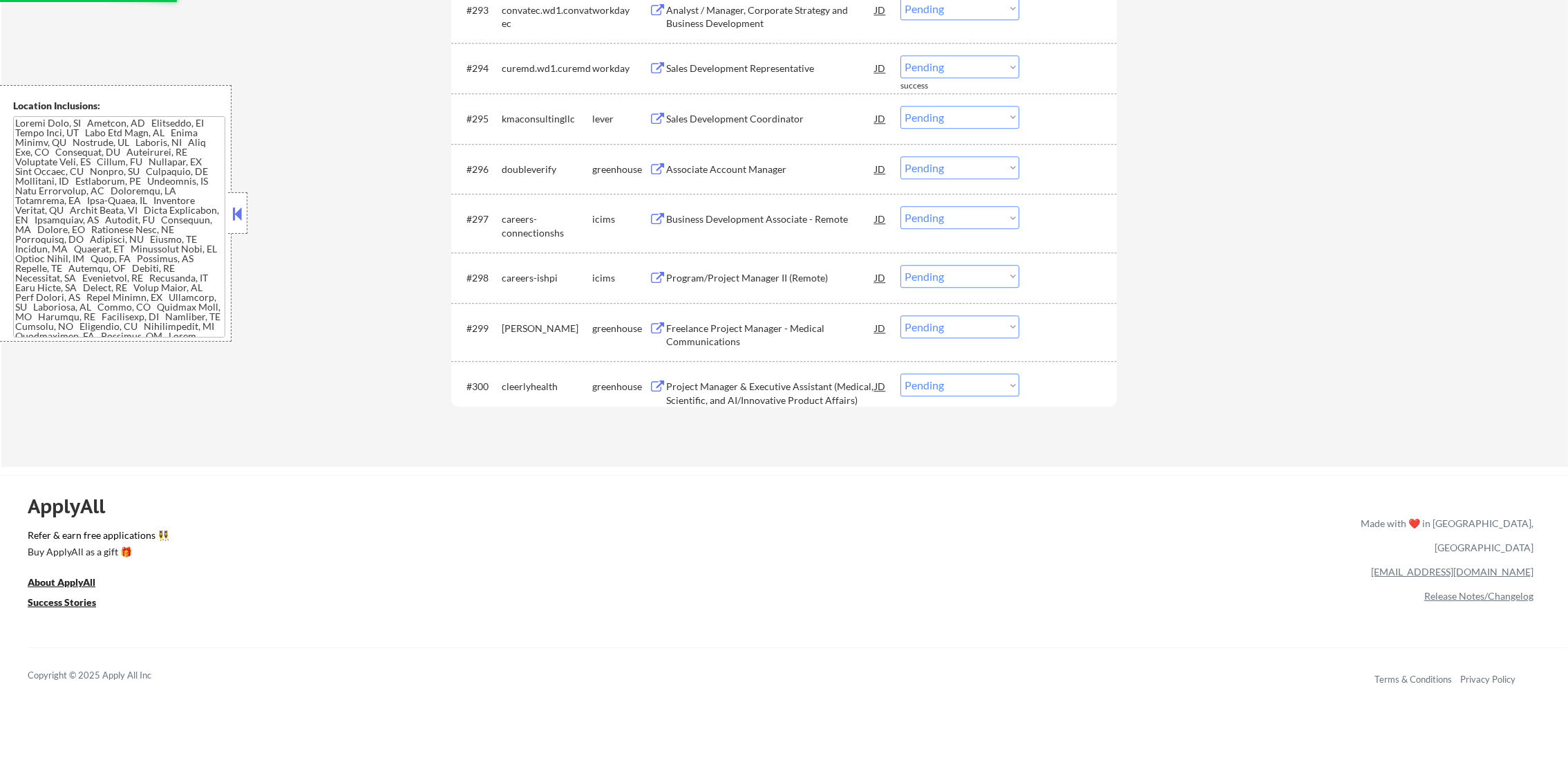
click at [777, 109] on div "Sales Development Coordinator" at bounding box center [771, 118] width 209 height 25
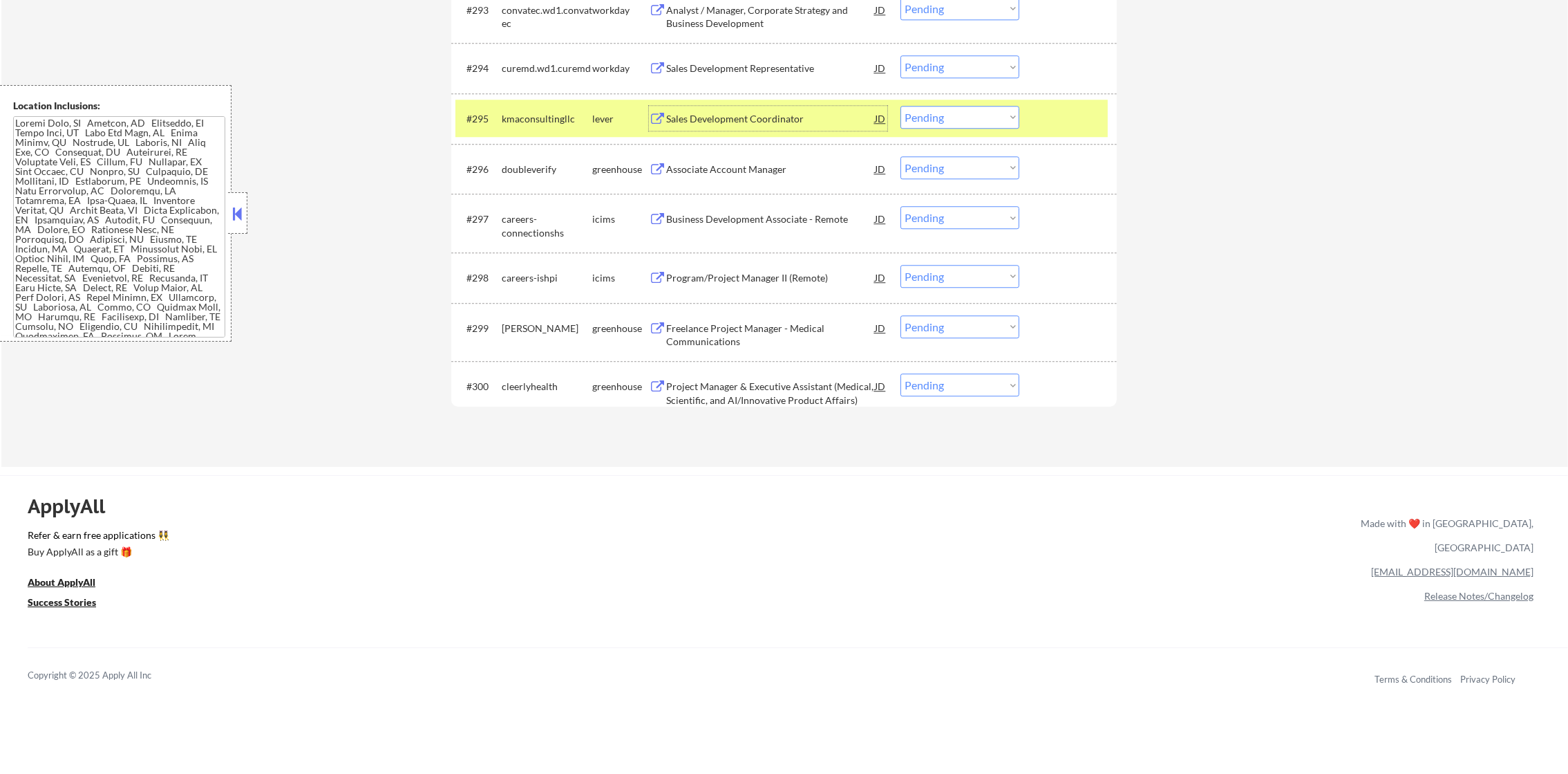
click at [921, 119] on select "Choose an option... Pending Applied Excluded (Questions) Excluded (Expired) Exc…" at bounding box center [960, 117] width 119 height 23
click at [900, 106] on select "Choose an option... Pending Applied Excluded (Questions) Excluded (Expired) Exc…" at bounding box center [960, 117] width 119 height 23
click at [524, 117] on div "kmaconsultingllc" at bounding box center [547, 119] width 91 height 14
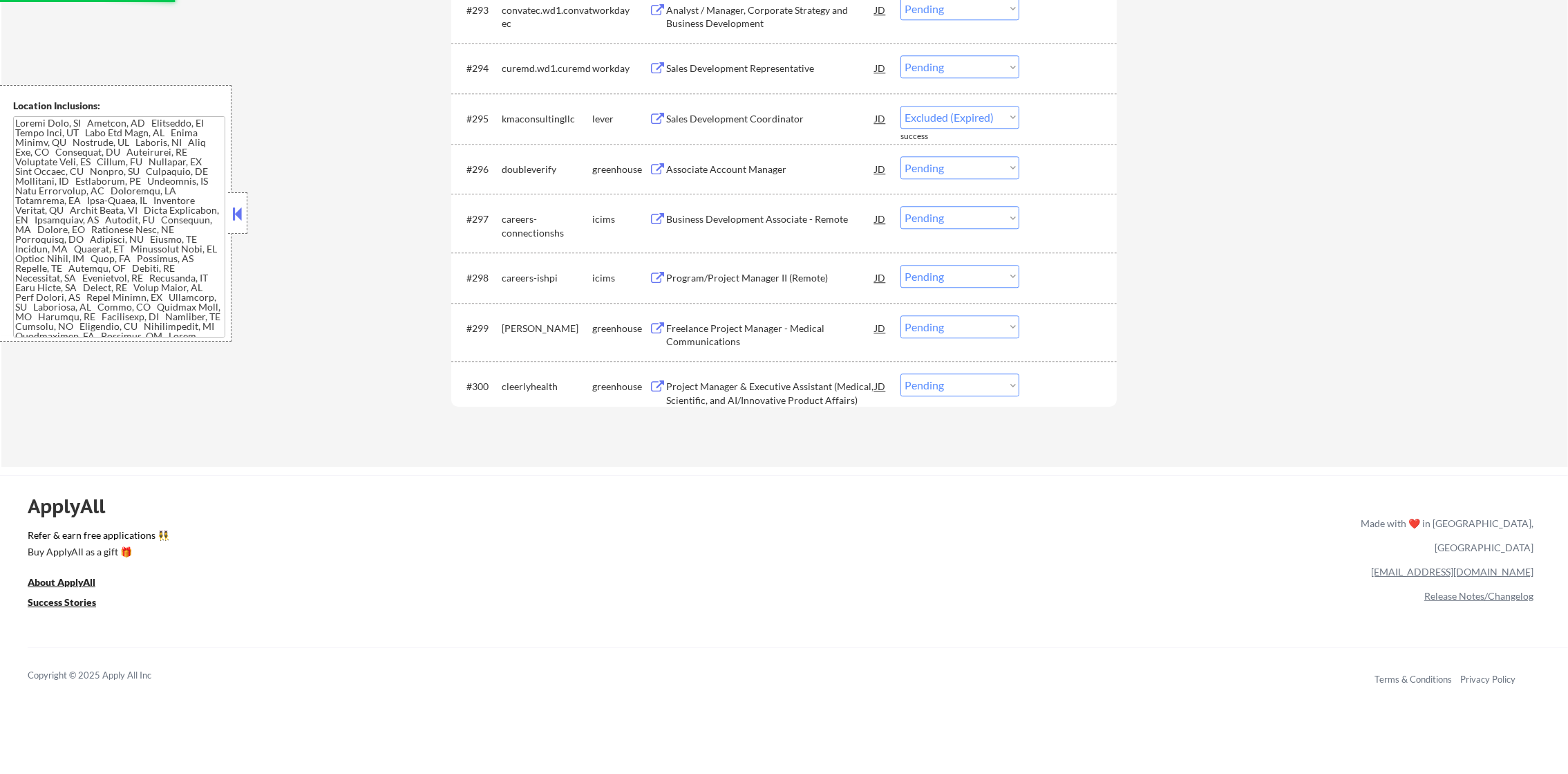
select select ""pending""
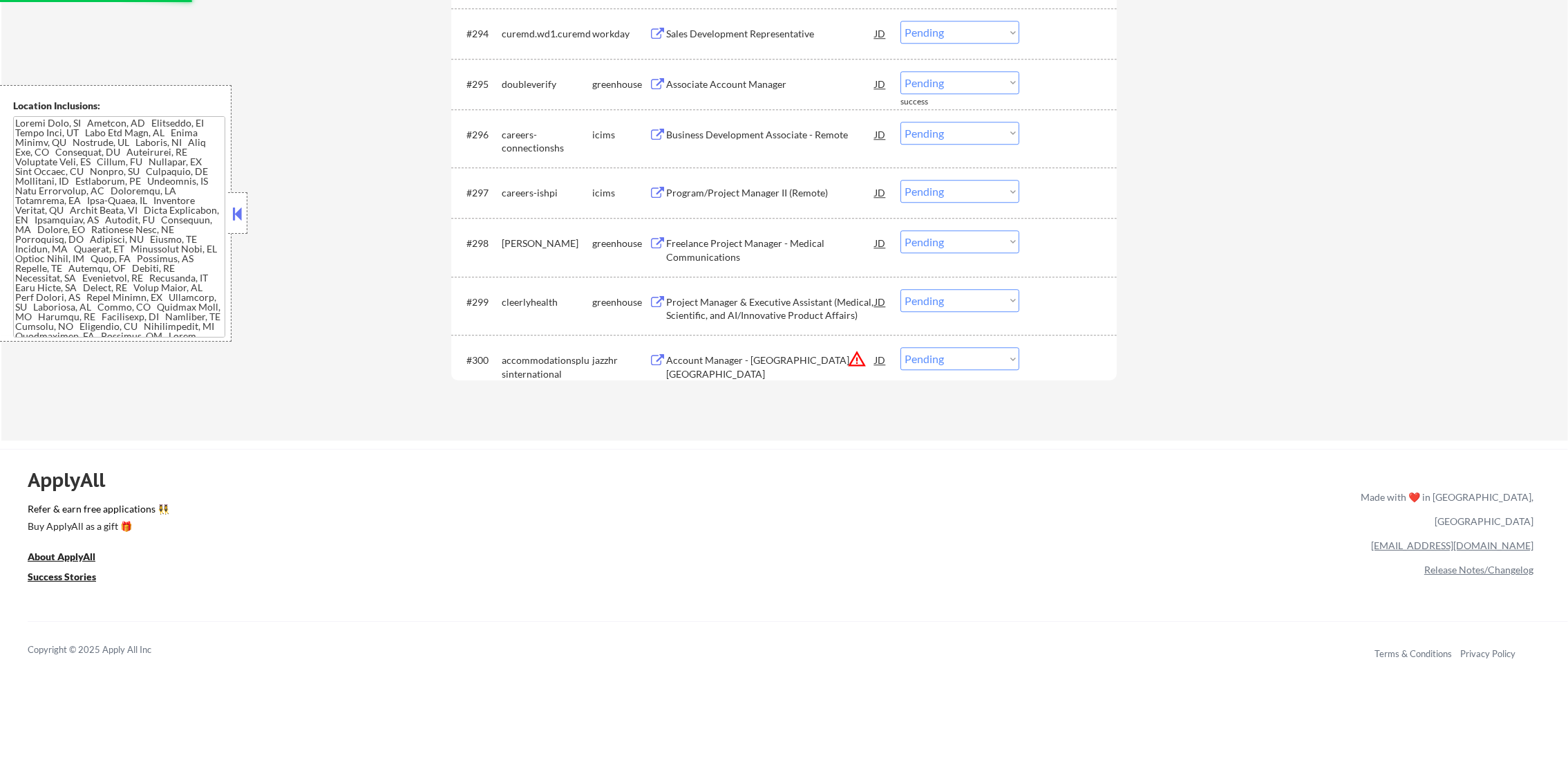
scroll to position [5634, 0]
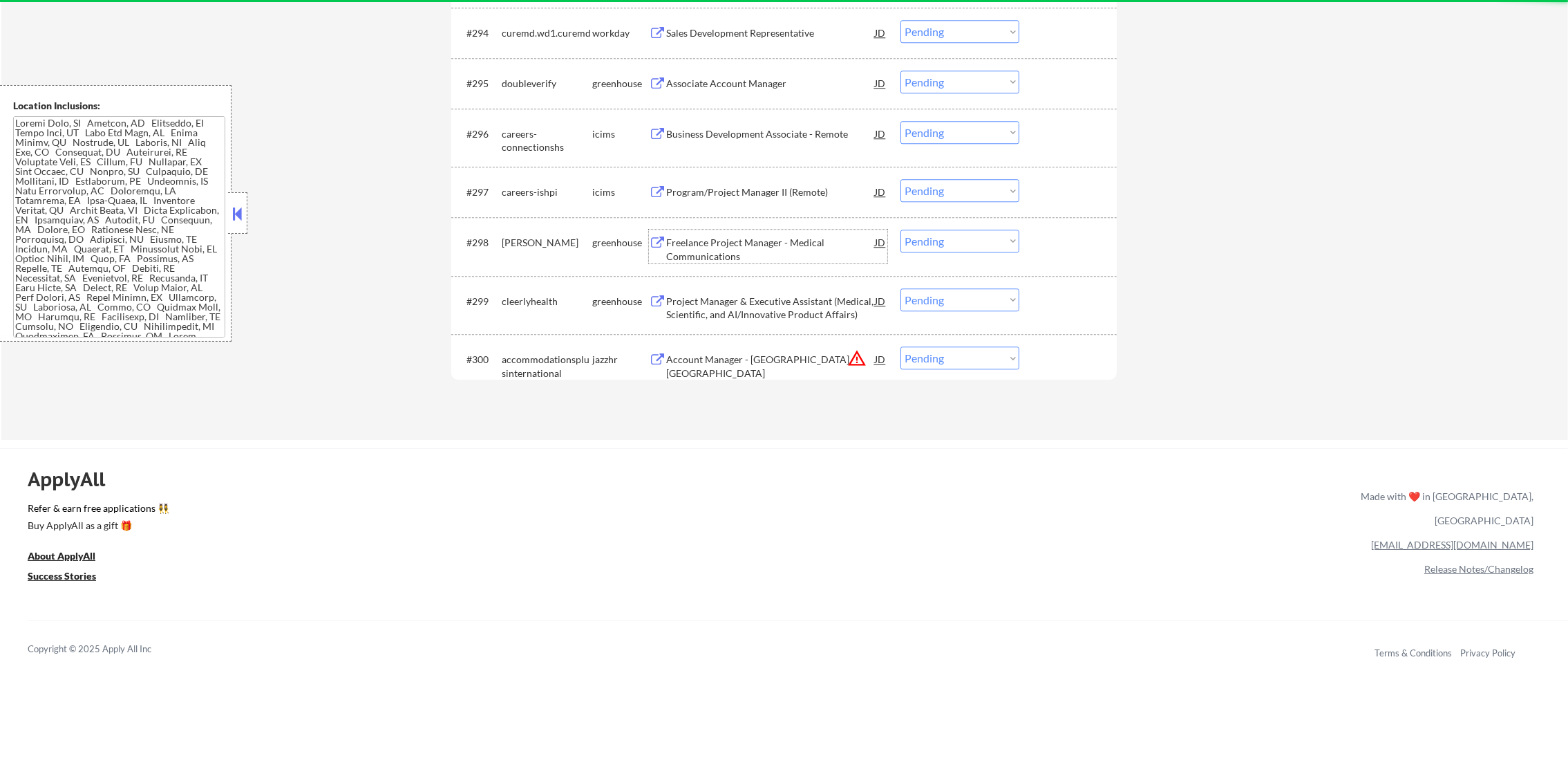
click at [745, 241] on div "Freelance Project Manager - Medical Communications" at bounding box center [771, 249] width 209 height 27
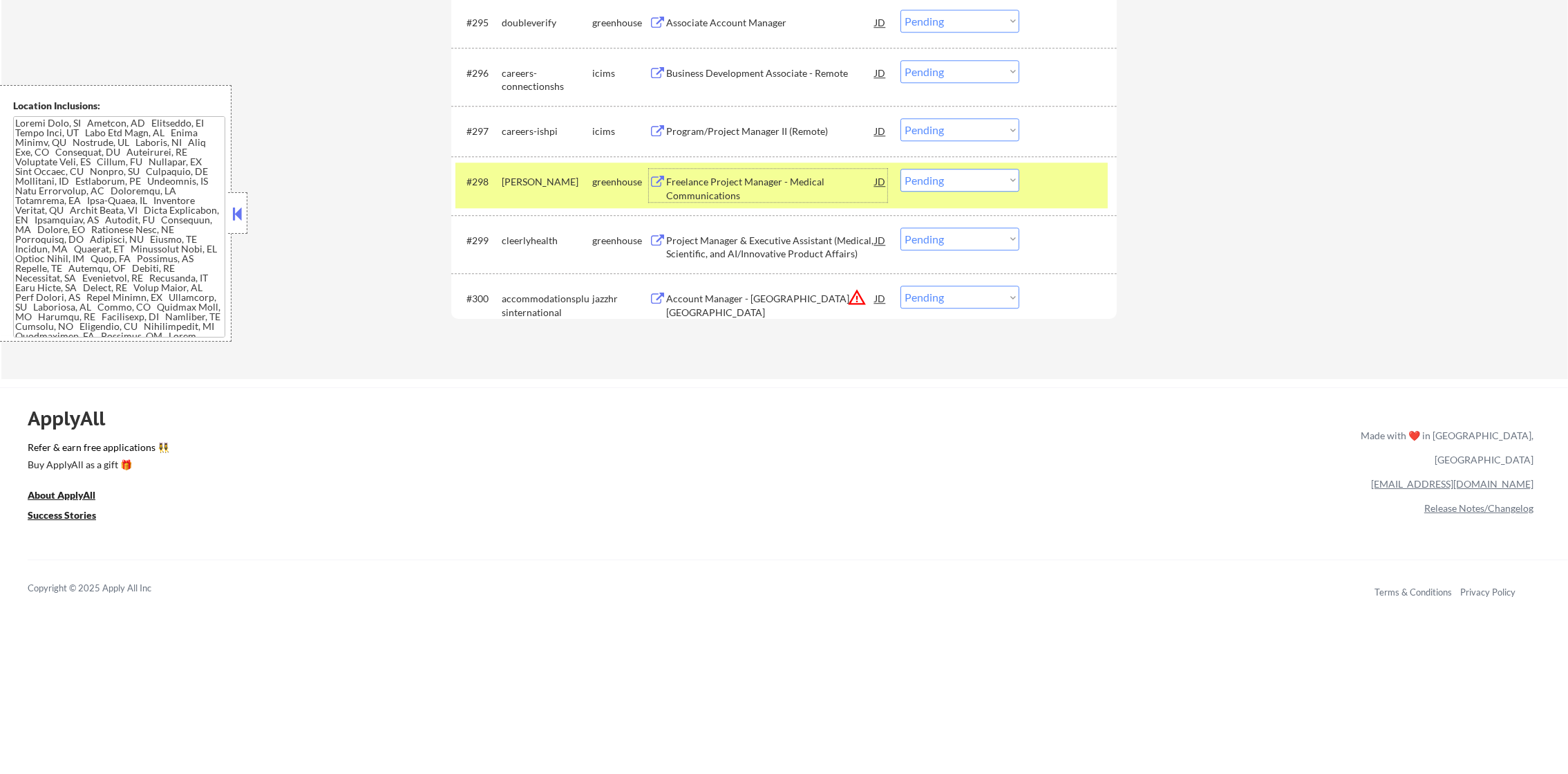
scroll to position [5772, 0]
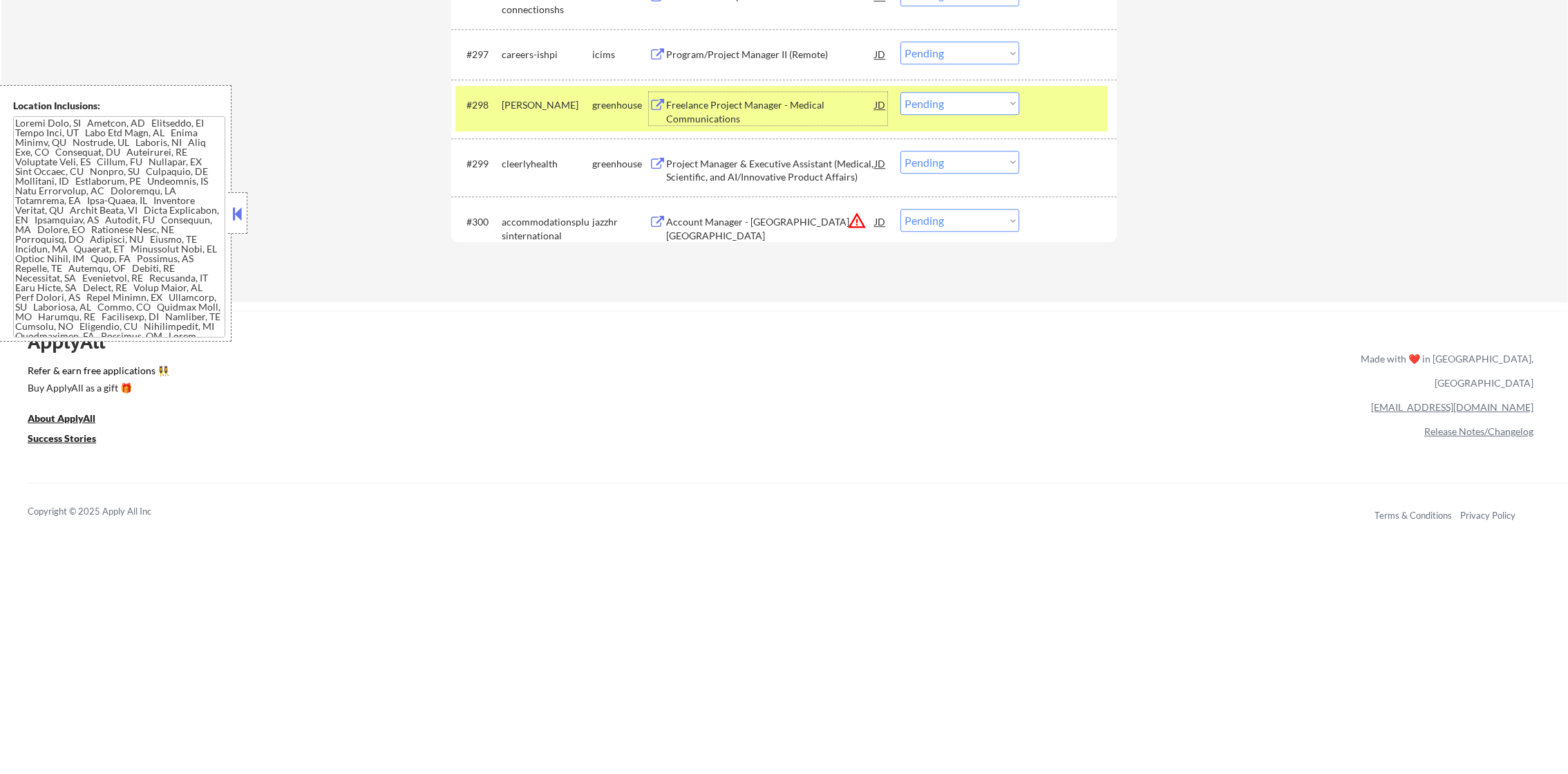
click at [971, 107] on select "Choose an option... Pending Applied Excluded (Questions) Excluded (Expired) Exc…" at bounding box center [960, 103] width 119 height 23
click at [900, 92] on select "Choose an option... Pending Applied Excluded (Questions) Excluded (Expired) Exc…" at bounding box center [960, 103] width 119 height 23
click at [519, 117] on div "#298 [PERSON_NAME] greenhouse Freelance Project Manager - Medical Communication…" at bounding box center [782, 109] width 653 height 46
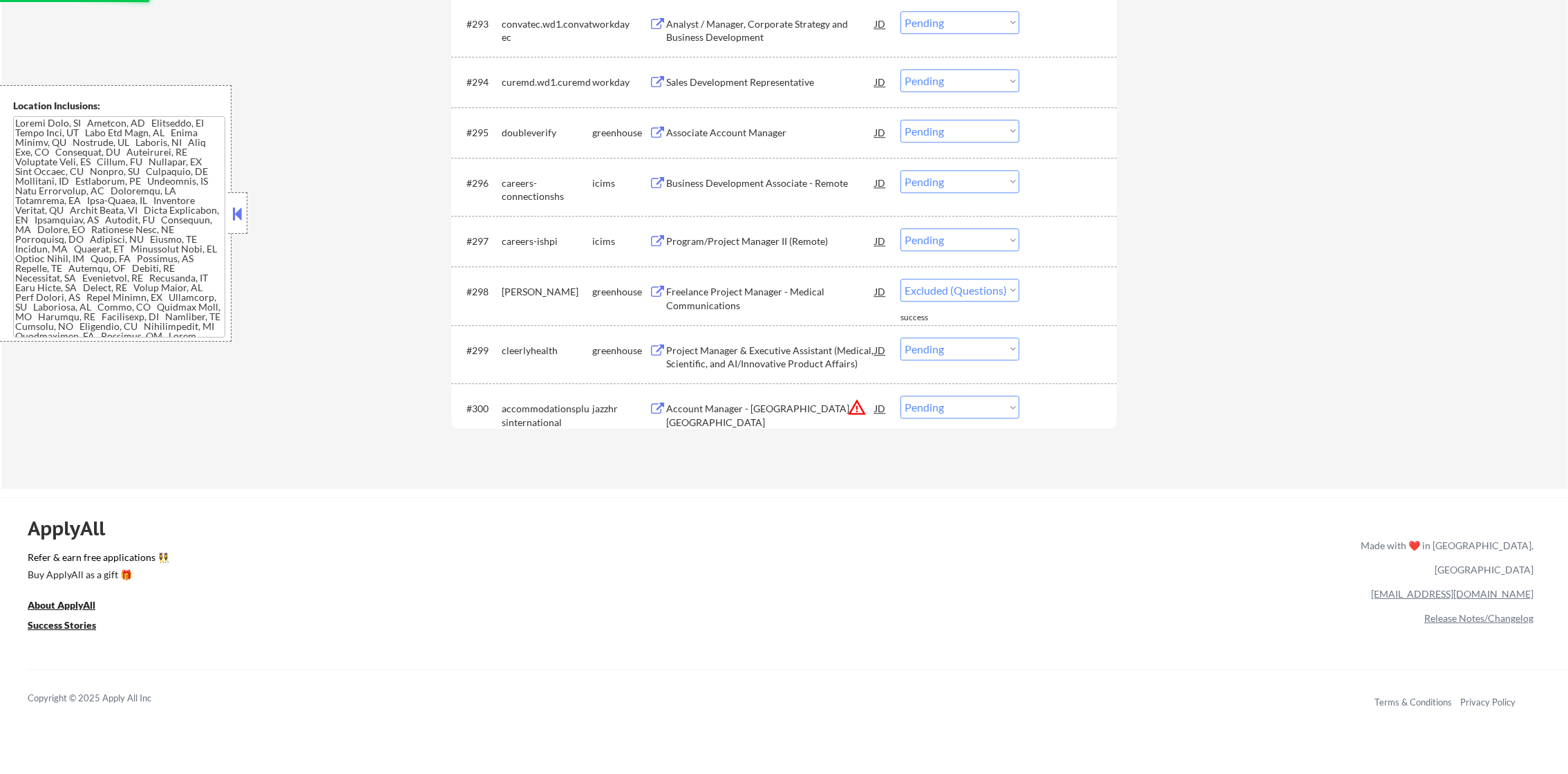
select select ""pending""
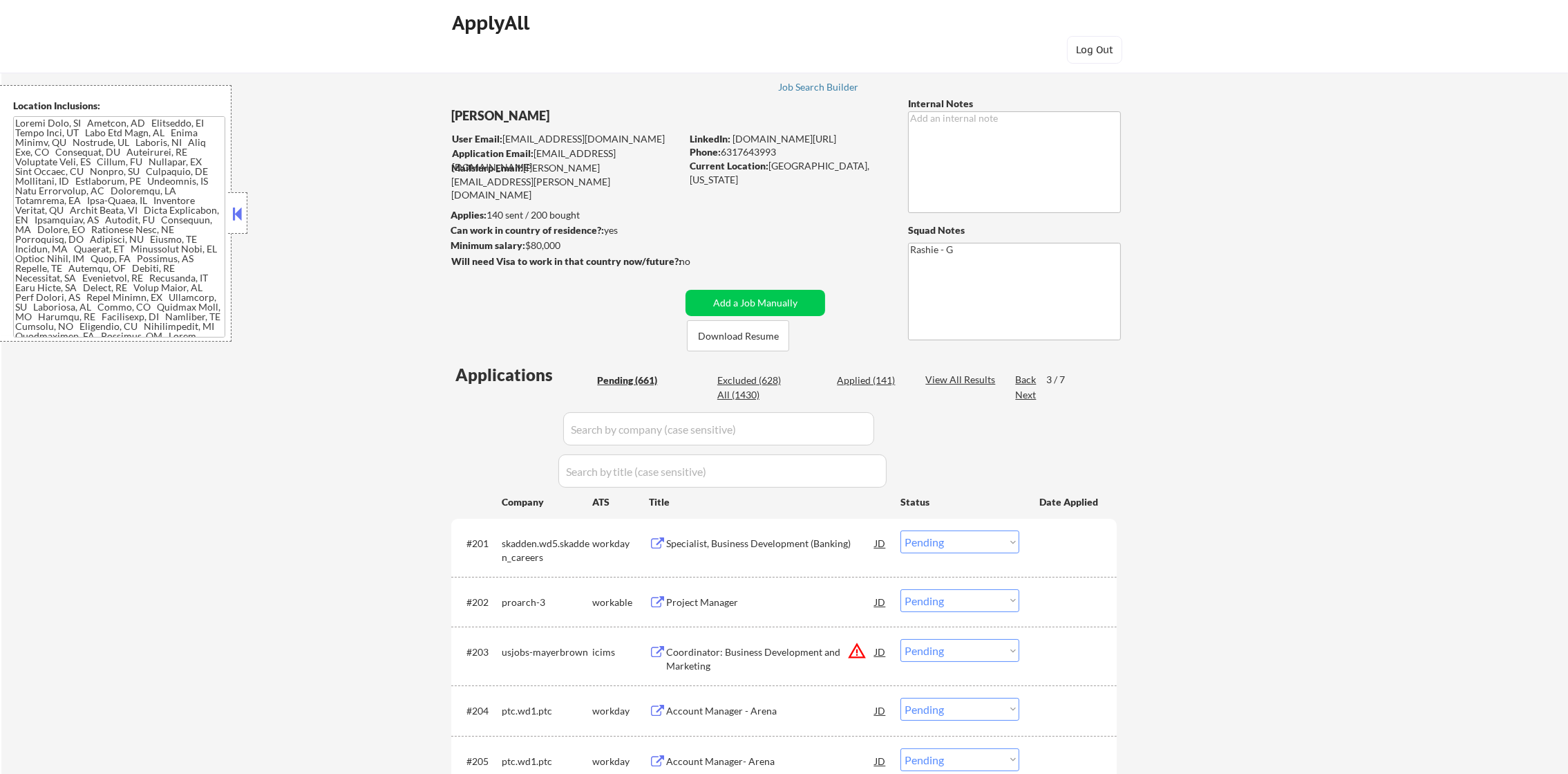
scroll to position [0, 0]
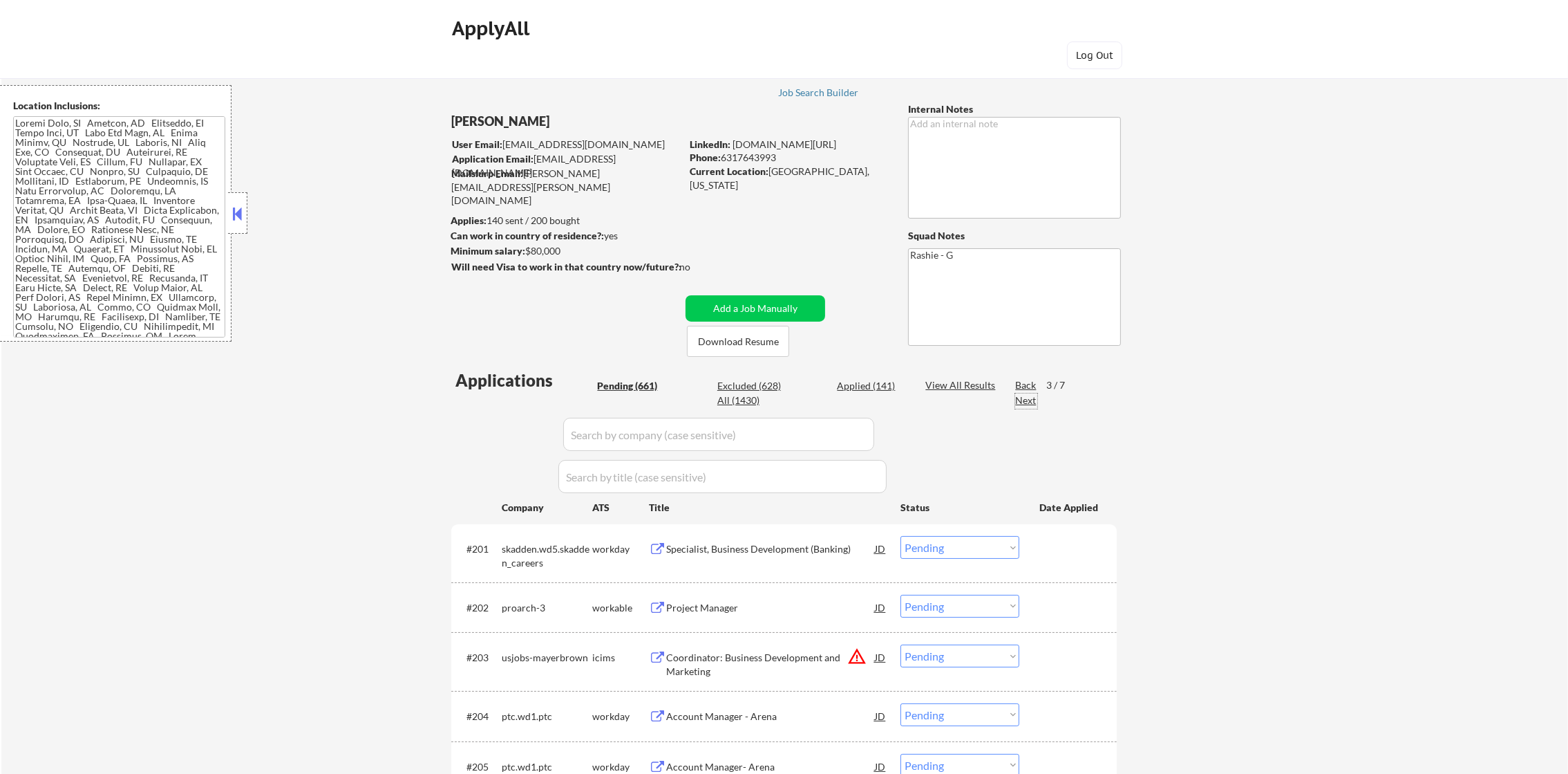
click at [1027, 397] on div "Next" at bounding box center [1026, 400] width 22 height 14
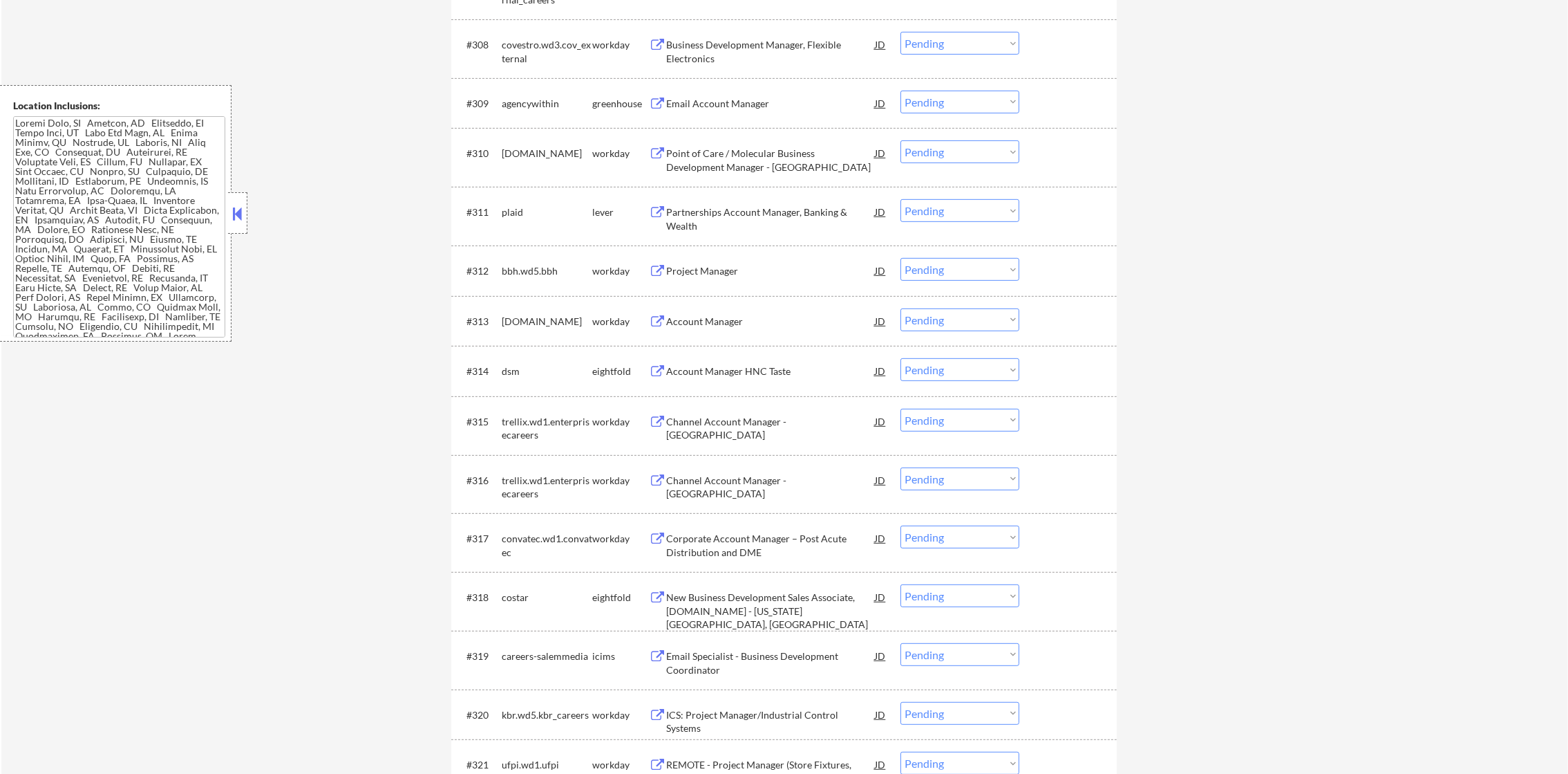
scroll to position [932, 0]
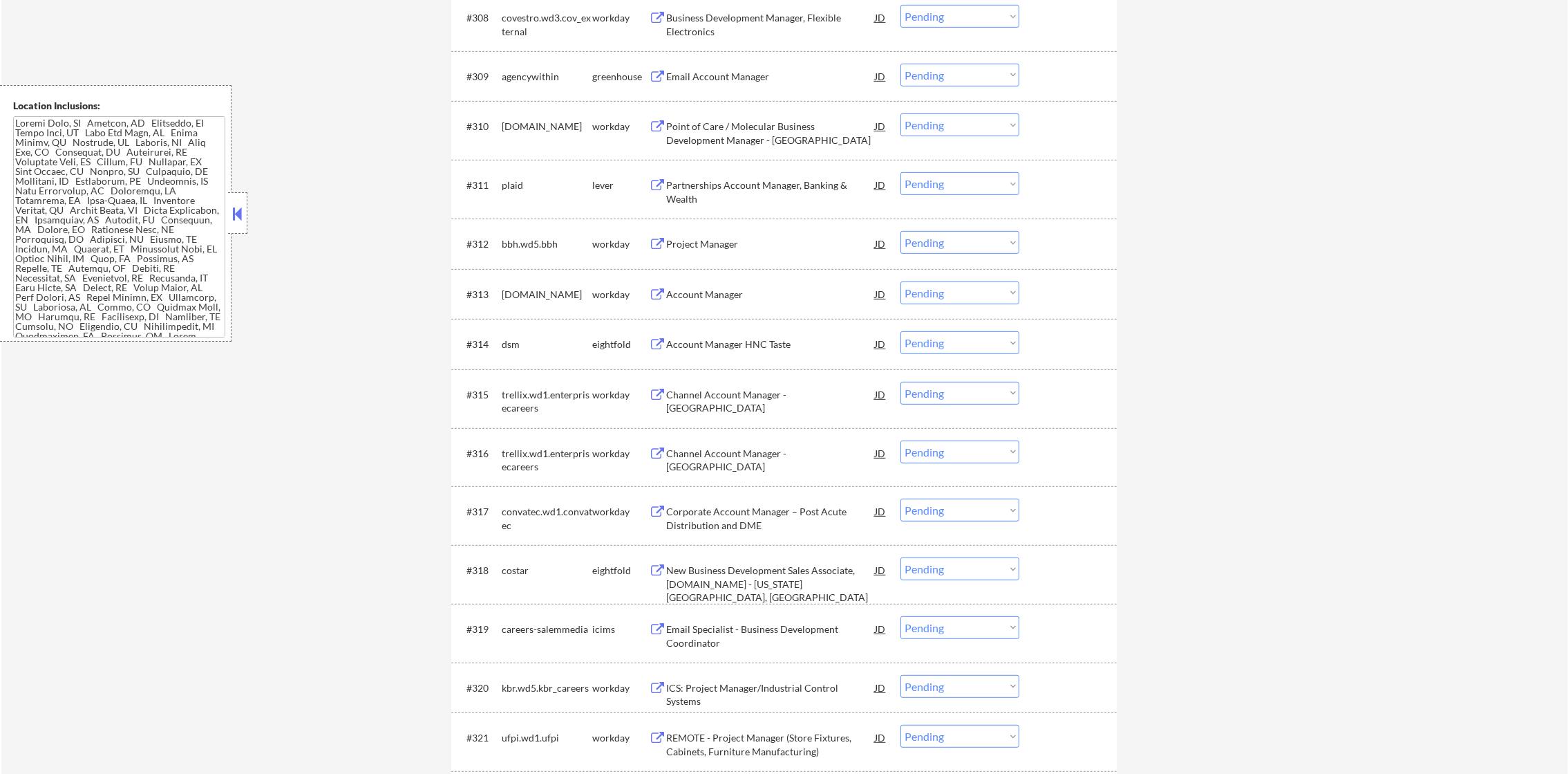
click at [772, 77] on div "Email Account Manager" at bounding box center [771, 77] width 209 height 14
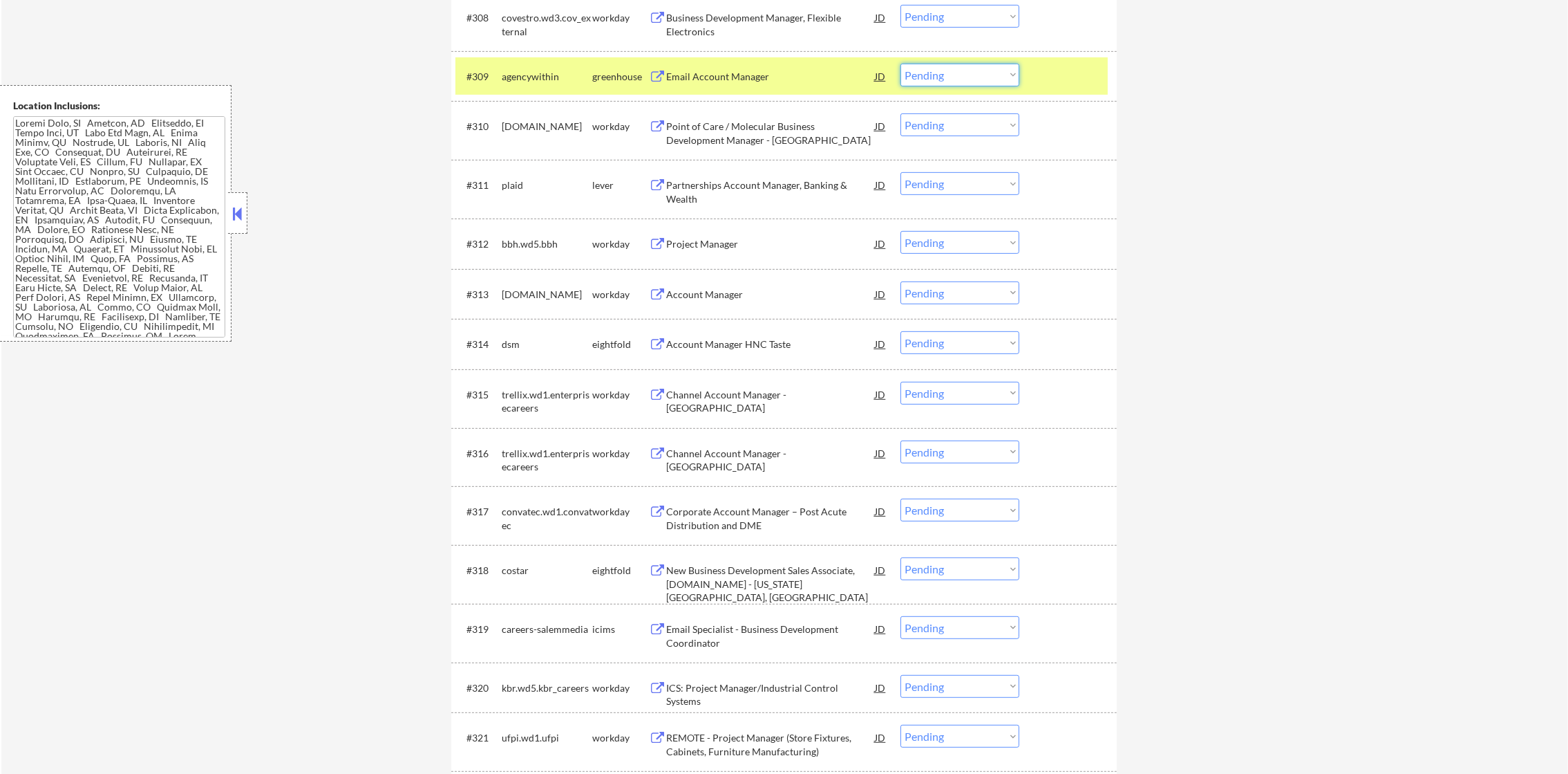
click at [937, 70] on select "Choose an option... Pending Applied Excluded (Questions) Excluded (Expired) Exc…" at bounding box center [960, 75] width 119 height 23
click at [900, 64] on select "Choose an option... Pending Applied Excluded (Questions) Excluded (Expired) Exc…" at bounding box center [960, 75] width 119 height 23
click at [532, 80] on div "agencywithin" at bounding box center [547, 77] width 91 height 14
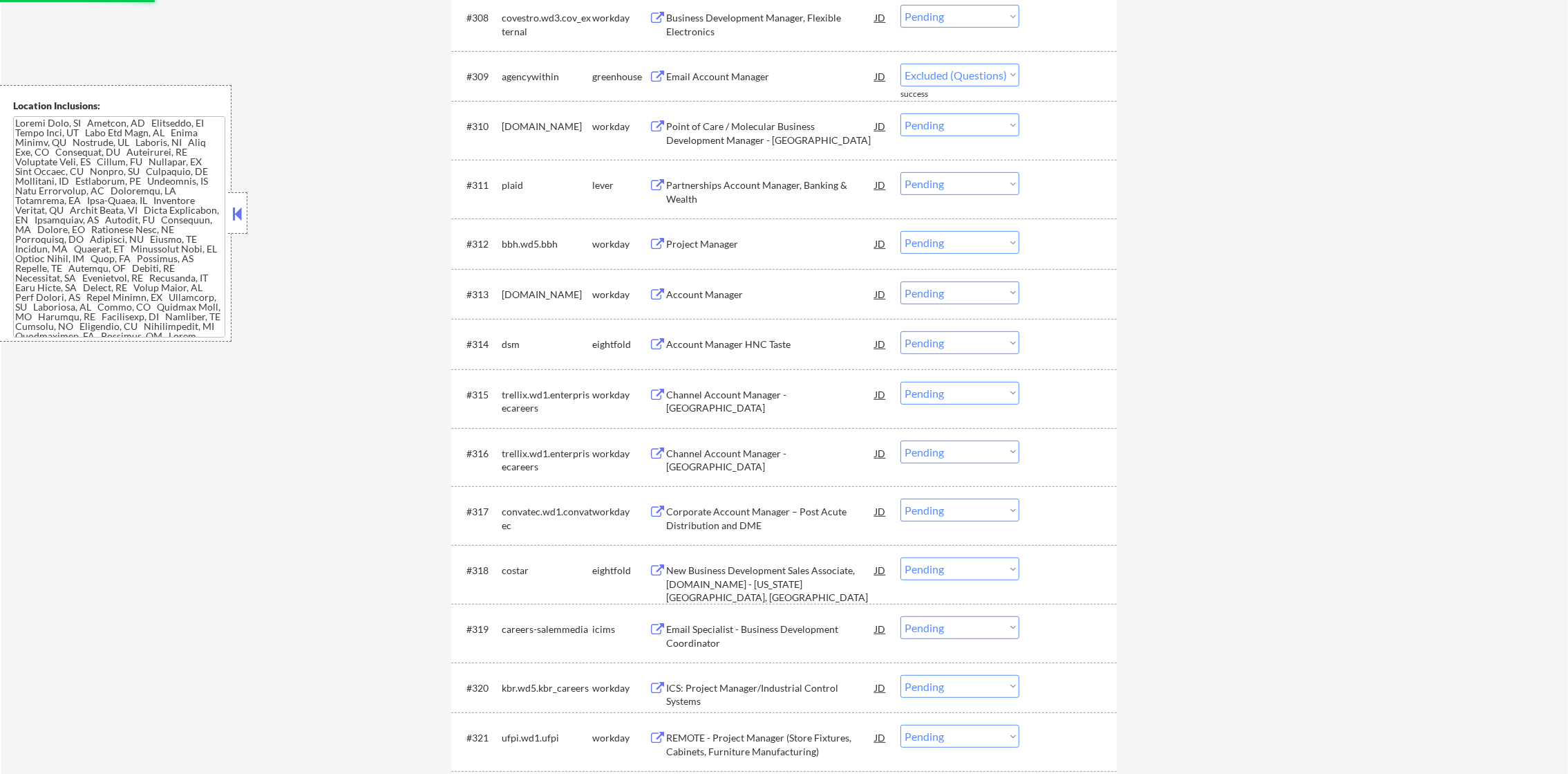
select select ""pending""
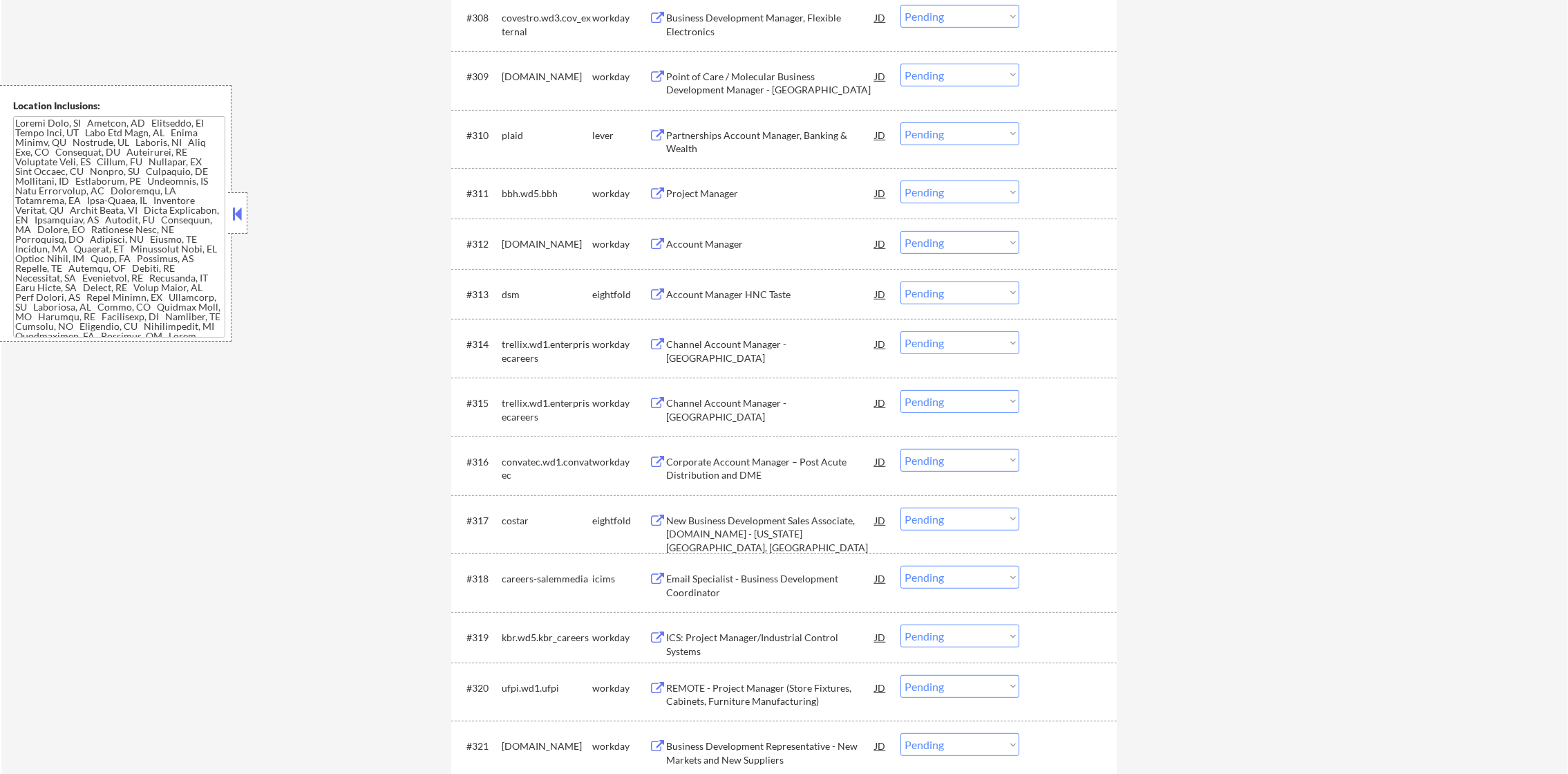
click at [778, 144] on div "Partnerships Account Manager, Banking & Wealth" at bounding box center [771, 142] width 209 height 27
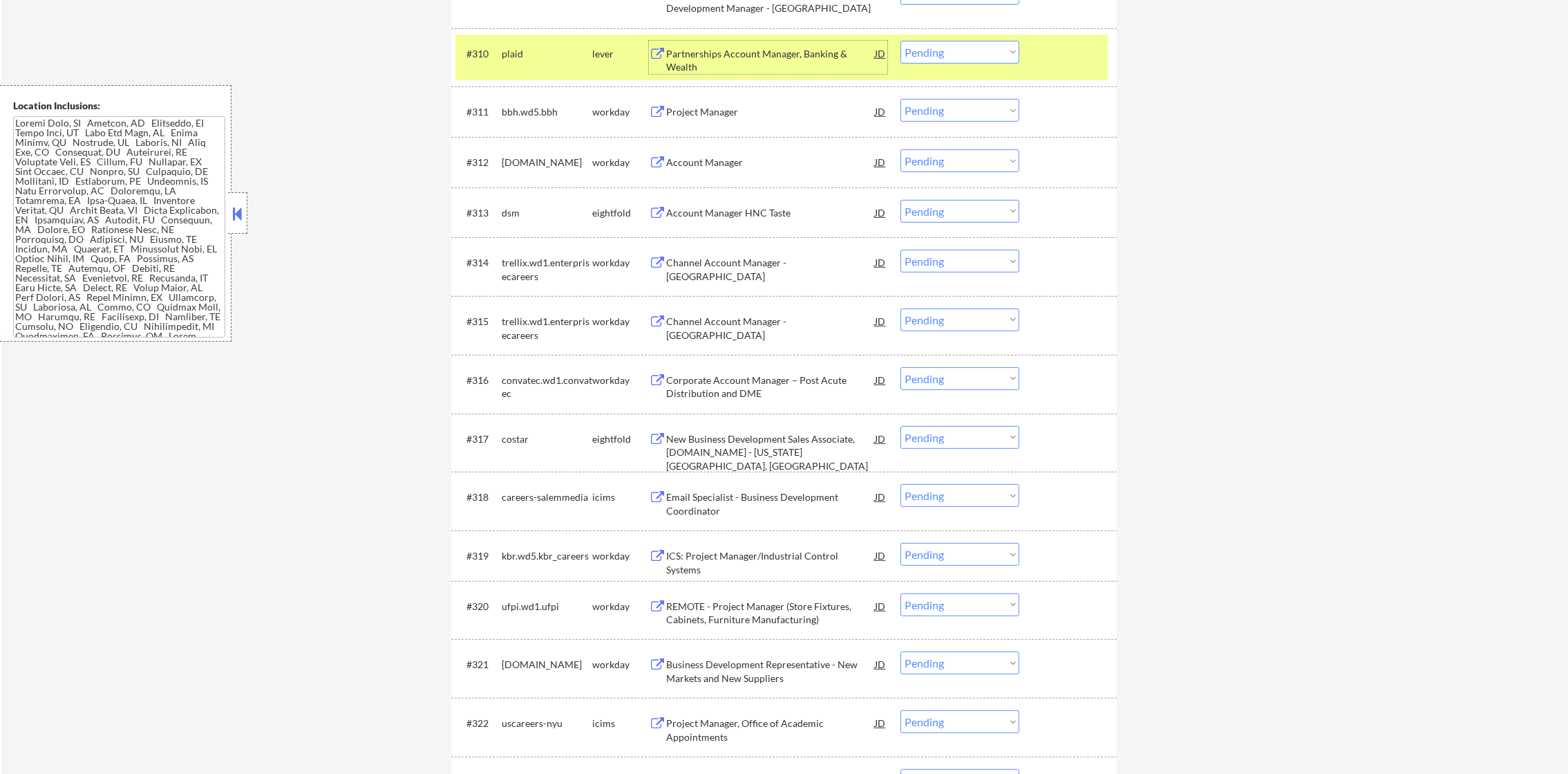
scroll to position [1036, 0]
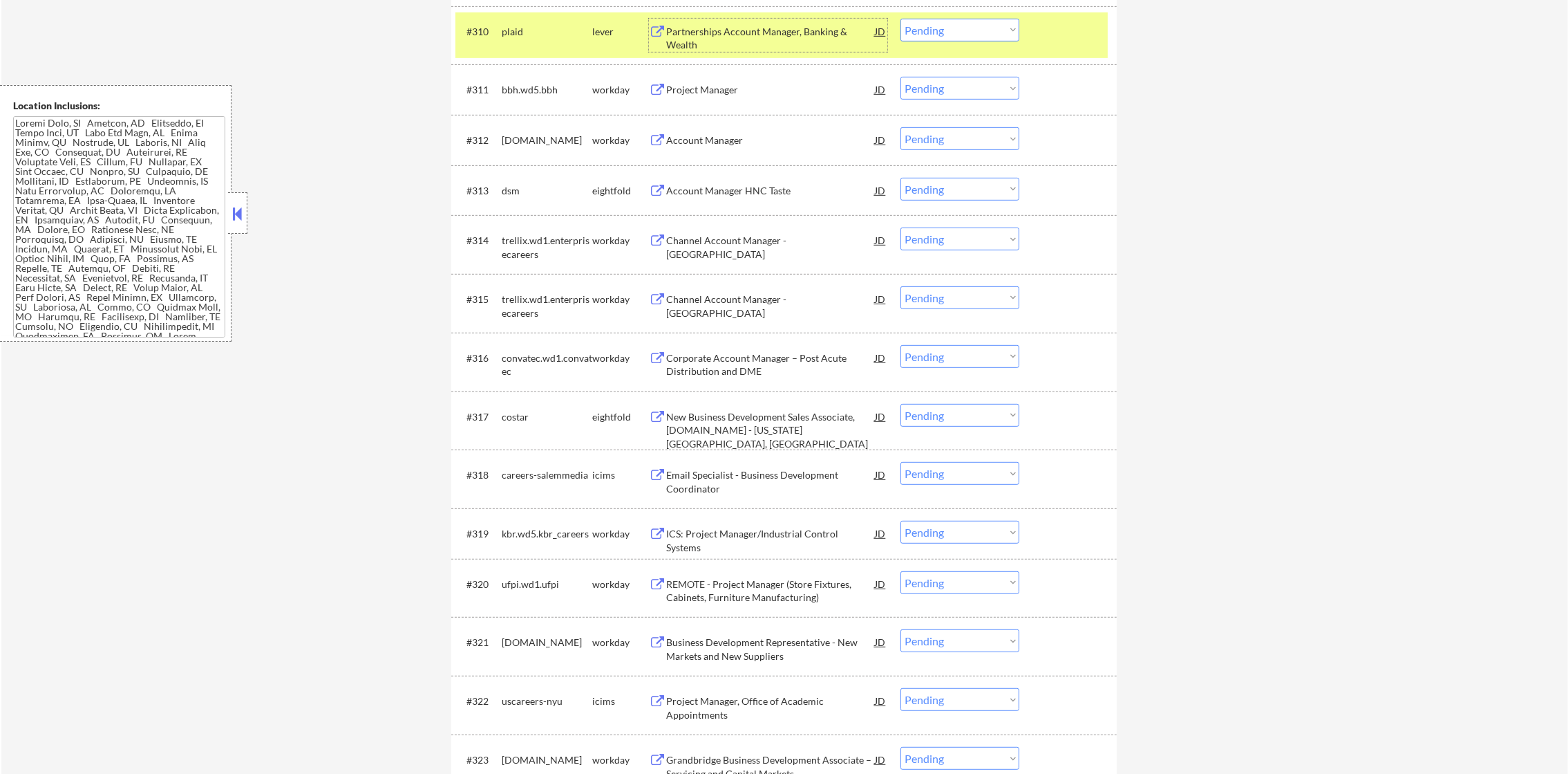
click at [963, 25] on select "Choose an option... Pending Applied Excluded (Questions) Excluded (Expired) Exc…" at bounding box center [960, 30] width 119 height 23
click at [900, 19] on select "Choose an option... Pending Applied Excluded (Questions) Excluded (Expired) Exc…" at bounding box center [960, 30] width 119 height 23
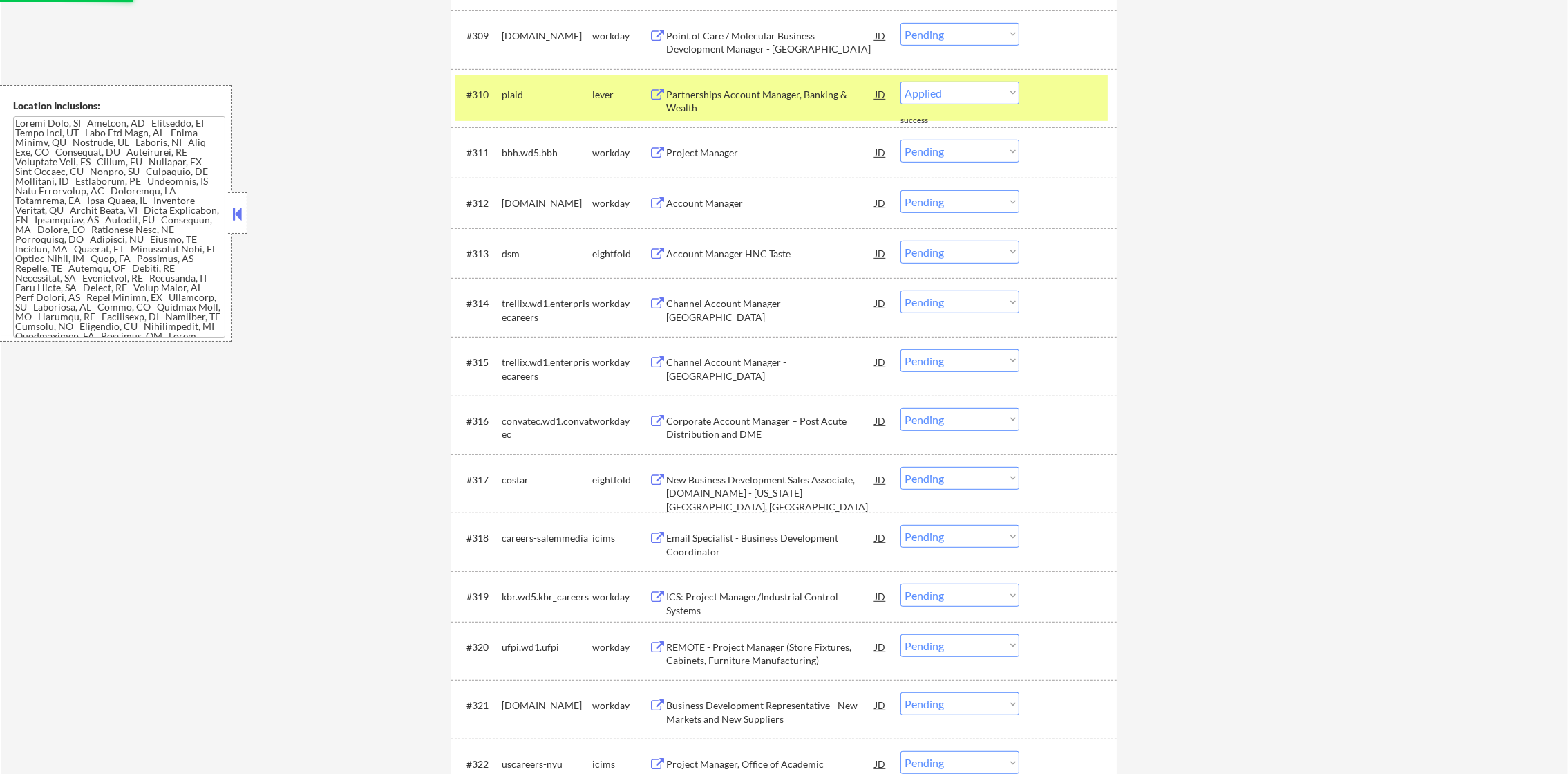
scroll to position [932, 0]
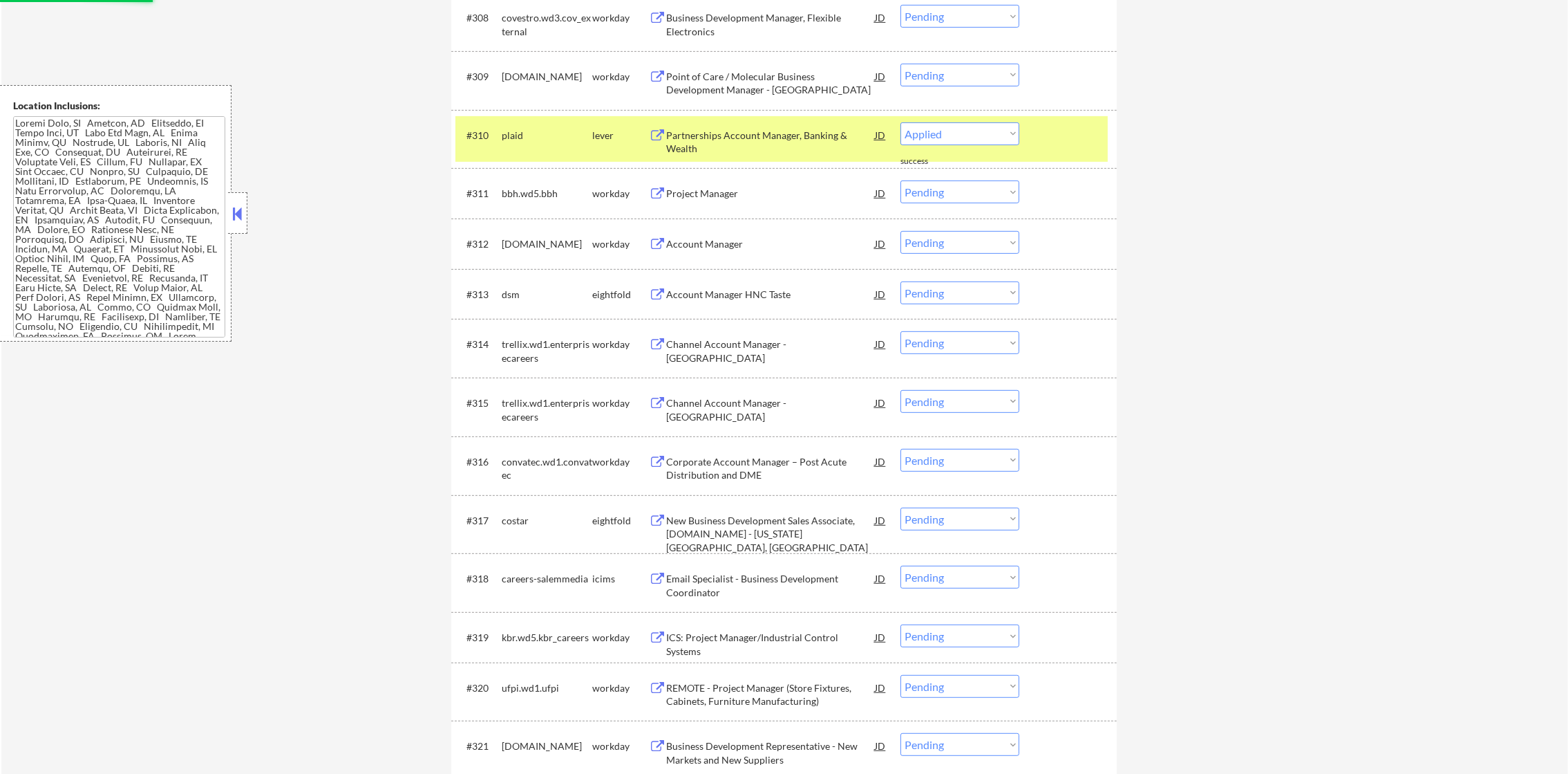
select select ""pending""
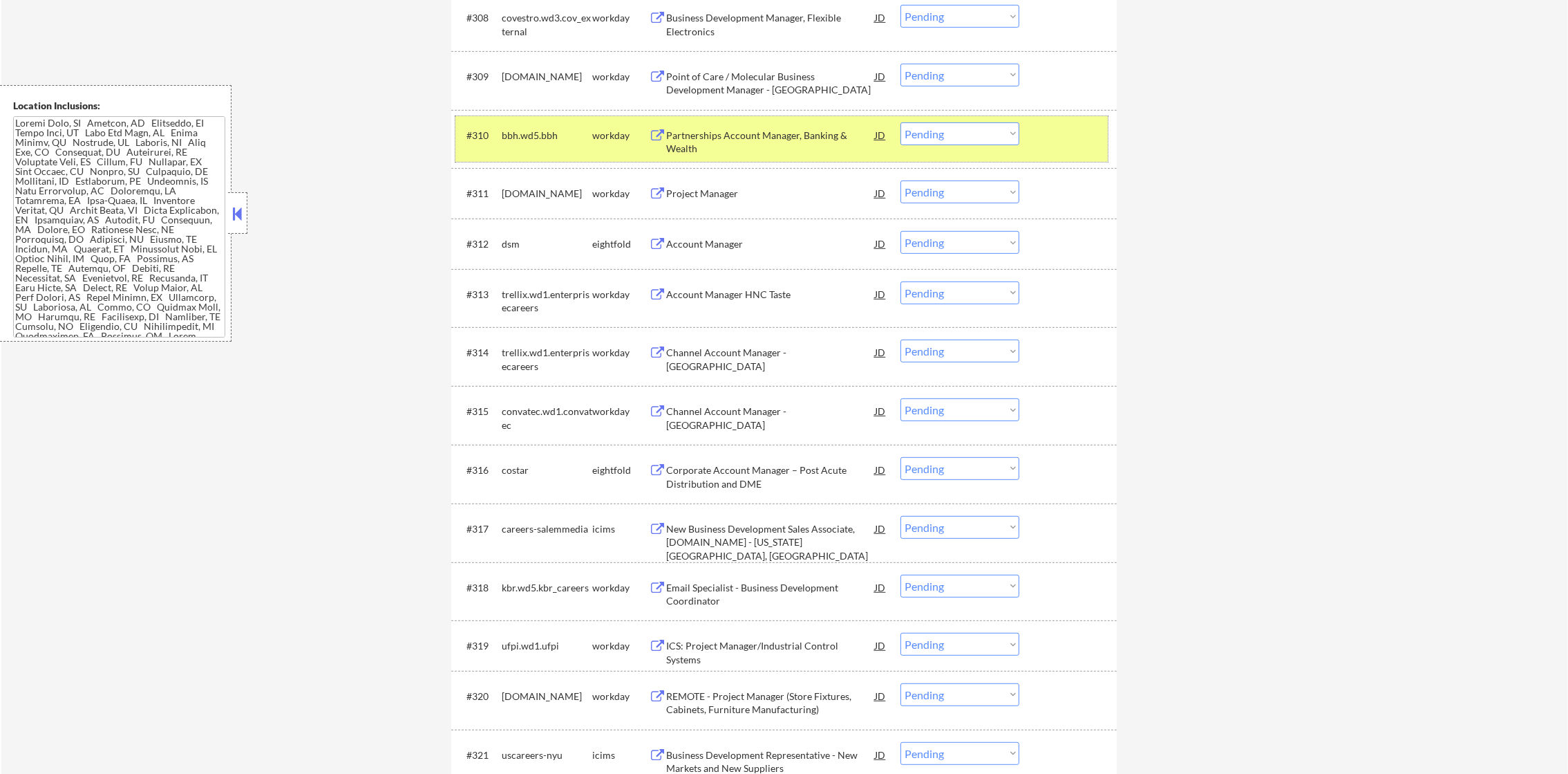
click at [557, 140] on div "bbh.wd5.bbh" at bounding box center [547, 136] width 91 height 14
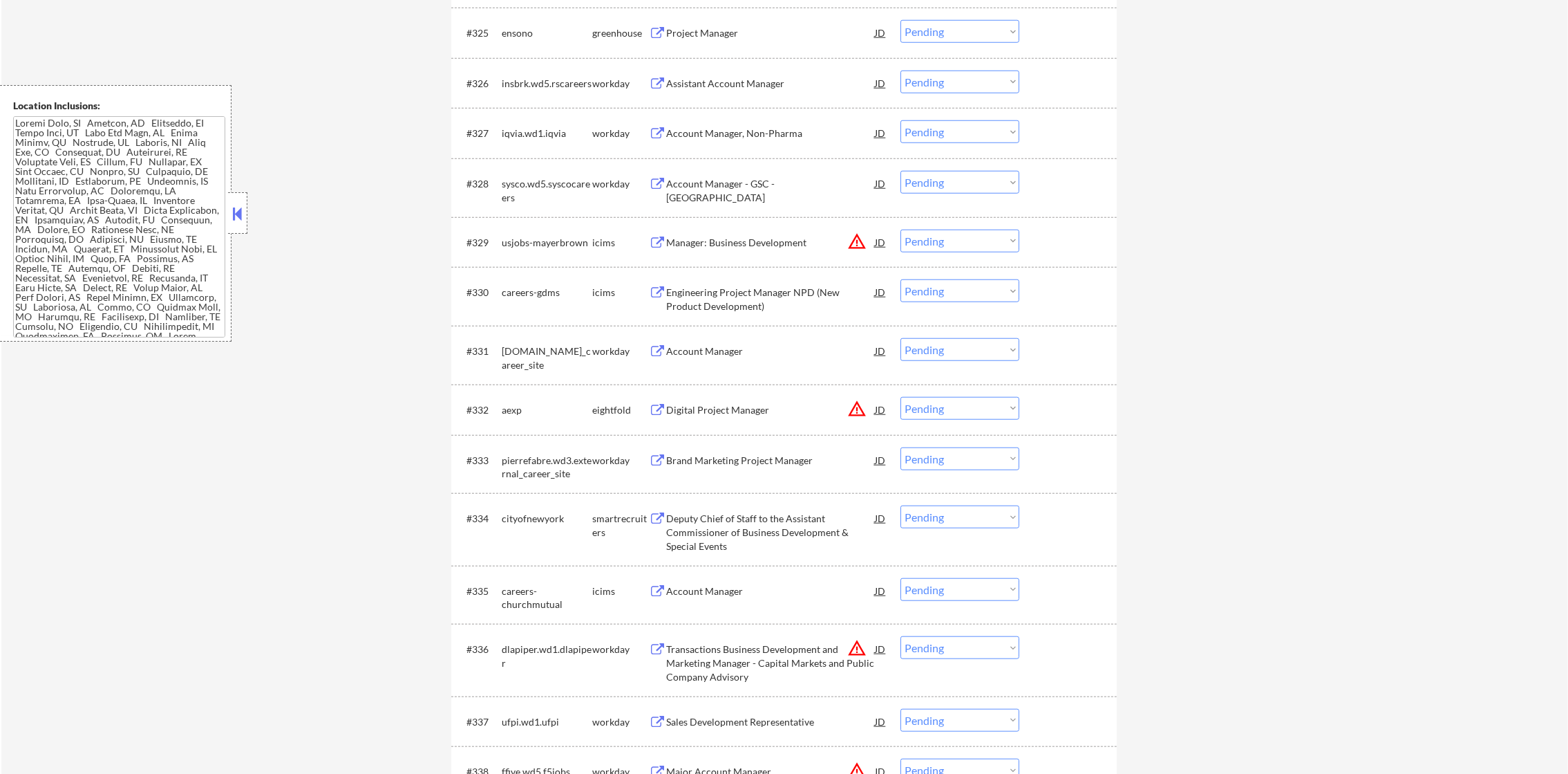
scroll to position [1866, 0]
click at [752, 28] on div "Project Manager" at bounding box center [771, 30] width 209 height 14
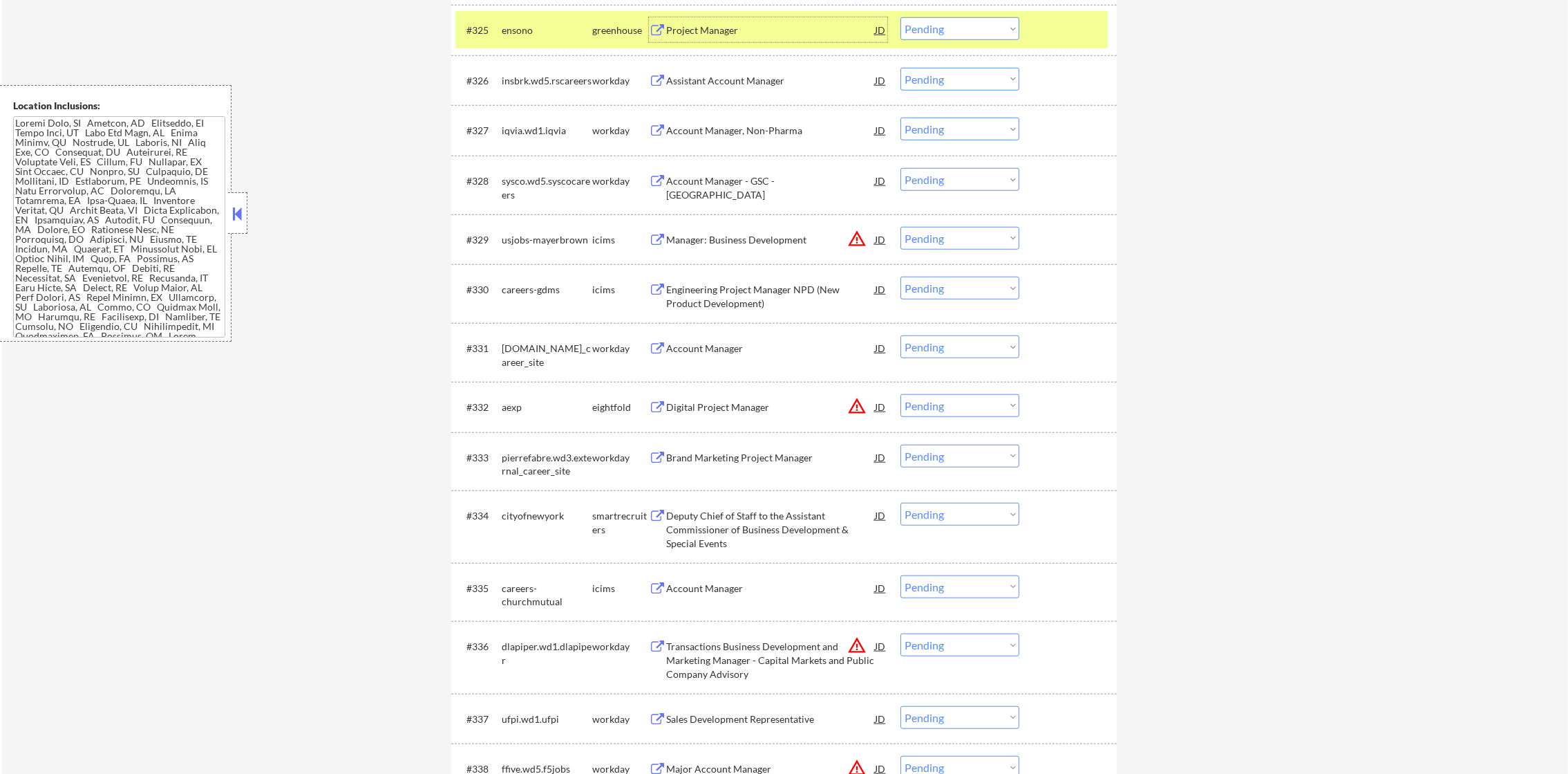
click at [1000, 20] on select "Choose an option... Pending Applied Excluded (Questions) Excluded (Expired) Exc…" at bounding box center [960, 28] width 119 height 23
click at [900, 17] on select "Choose an option... Pending Applied Excluded (Questions) Excluded (Expired) Exc…" at bounding box center [960, 28] width 119 height 23
click at [538, 28] on div "ensono" at bounding box center [547, 30] width 91 height 14
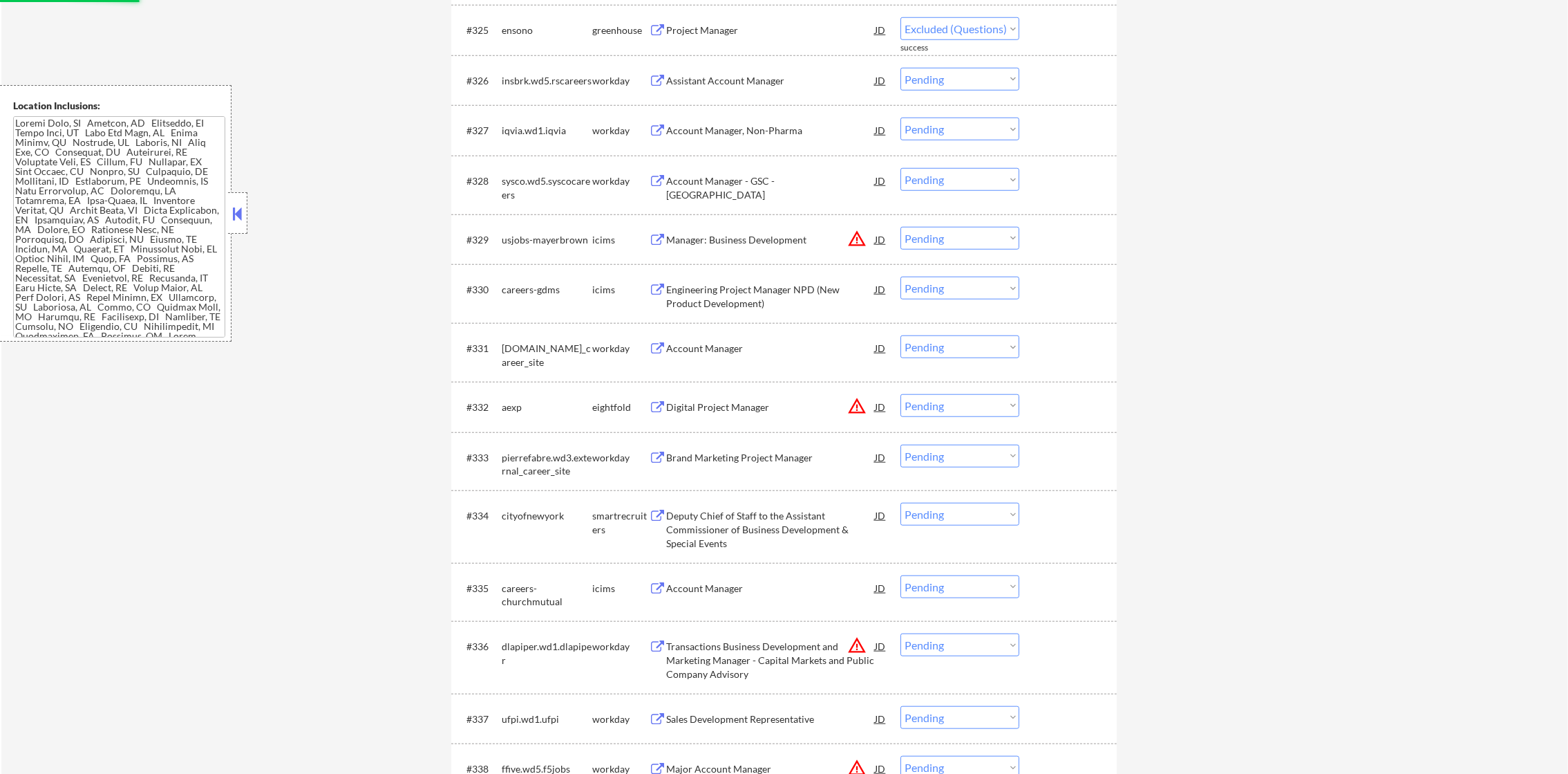
select select ""pending""
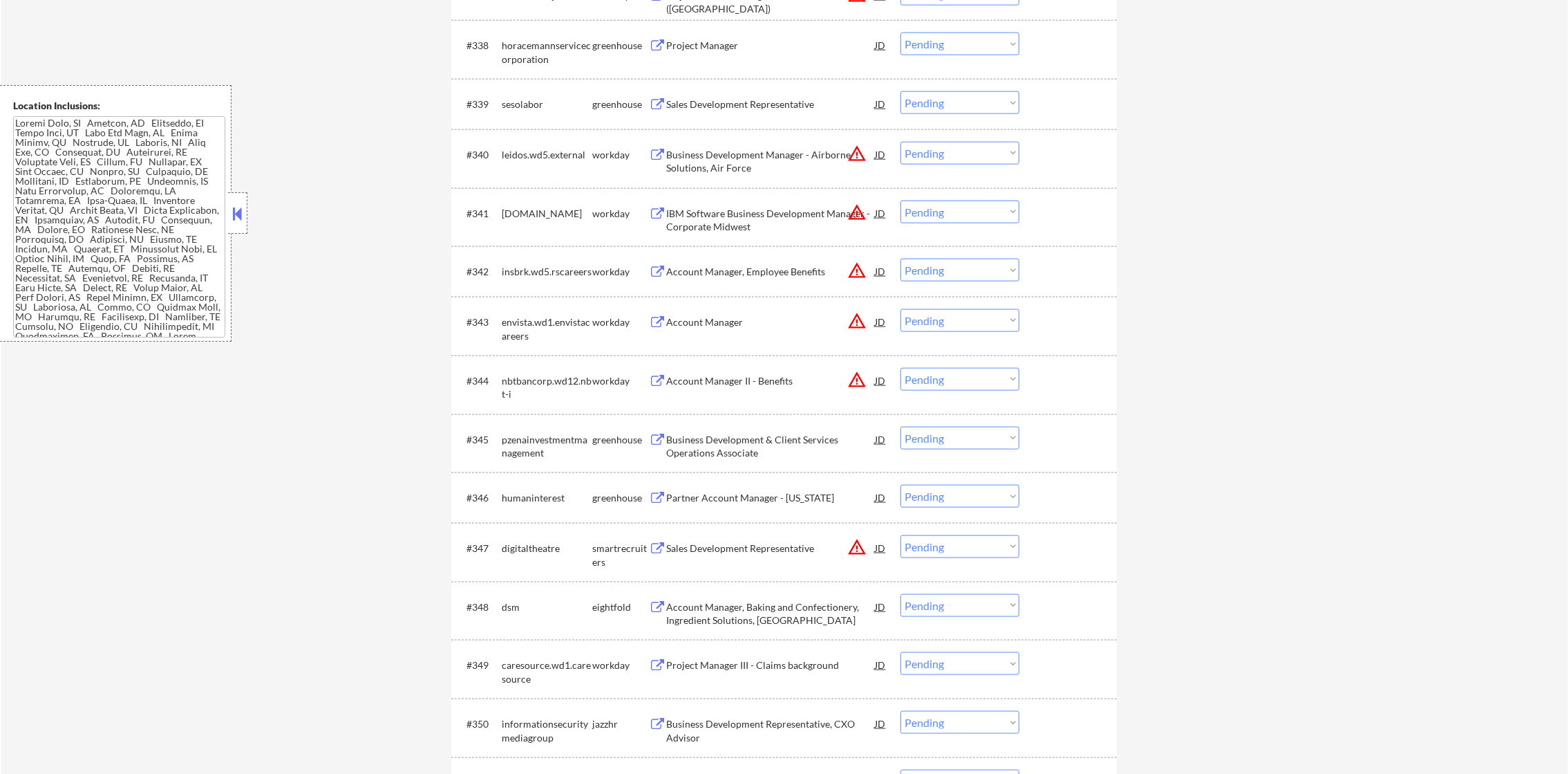
scroll to position [2627, 0]
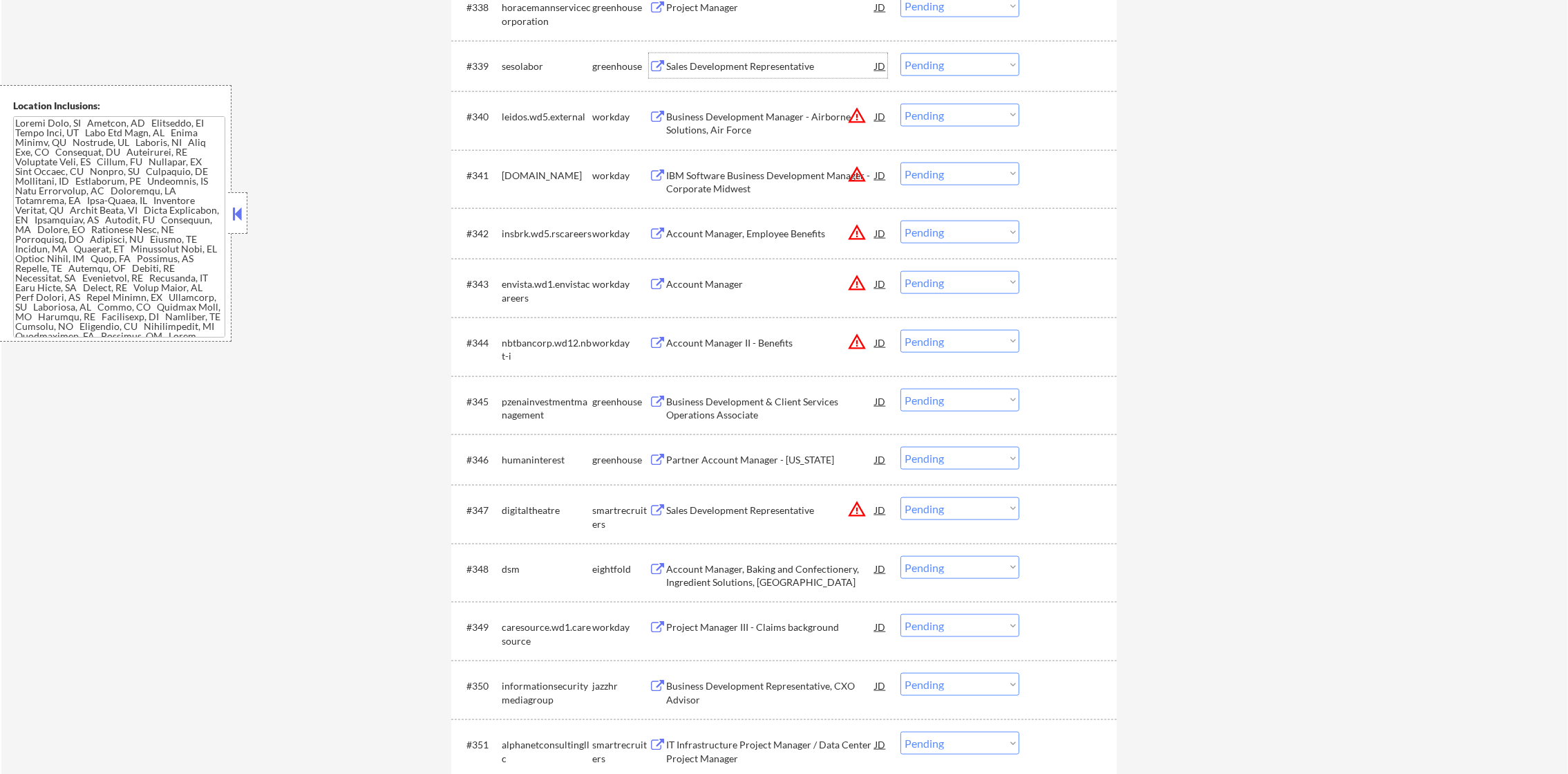
click at [797, 55] on div "Sales Development Representative" at bounding box center [771, 66] width 209 height 25
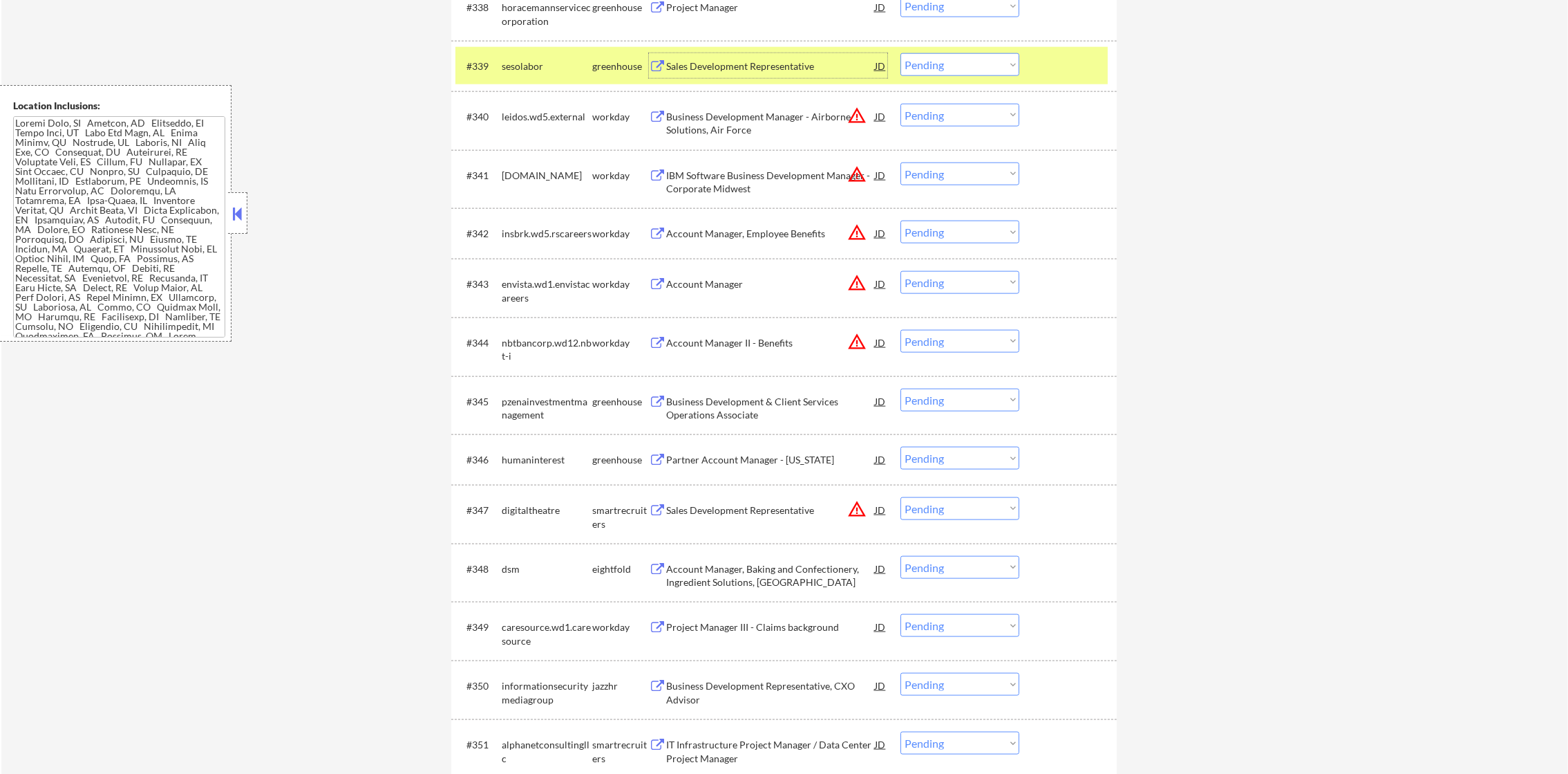
click at [926, 70] on select "Choose an option... Pending Applied Excluded (Questions) Excluded (Expired) Exc…" at bounding box center [960, 64] width 119 height 23
click at [900, 53] on select "Choose an option... Pending Applied Excluded (Questions) Excluded (Expired) Exc…" at bounding box center [960, 64] width 119 height 23
click at [557, 67] on div "sesolabor" at bounding box center [547, 66] width 91 height 14
select select ""pending""
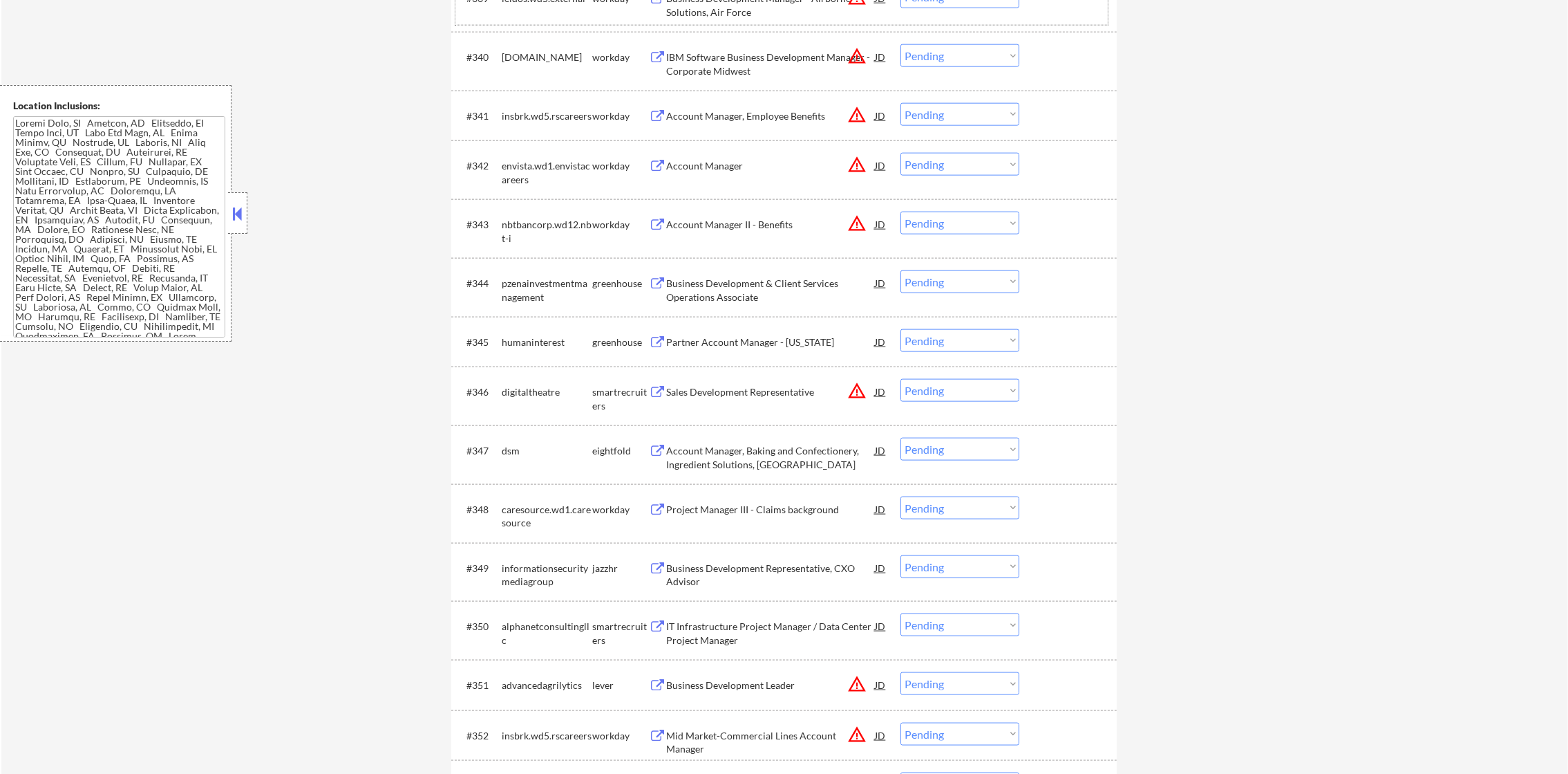
scroll to position [2696, 0]
click at [975, 50] on select "Choose an option... Pending Applied Excluded (Questions) Excluded (Expired) Exc…" at bounding box center [960, 55] width 119 height 23
click at [900, 44] on select "Choose an option... Pending Applied Excluded (Questions) Excluded (Expired) Exc…" at bounding box center [960, 55] width 119 height 23
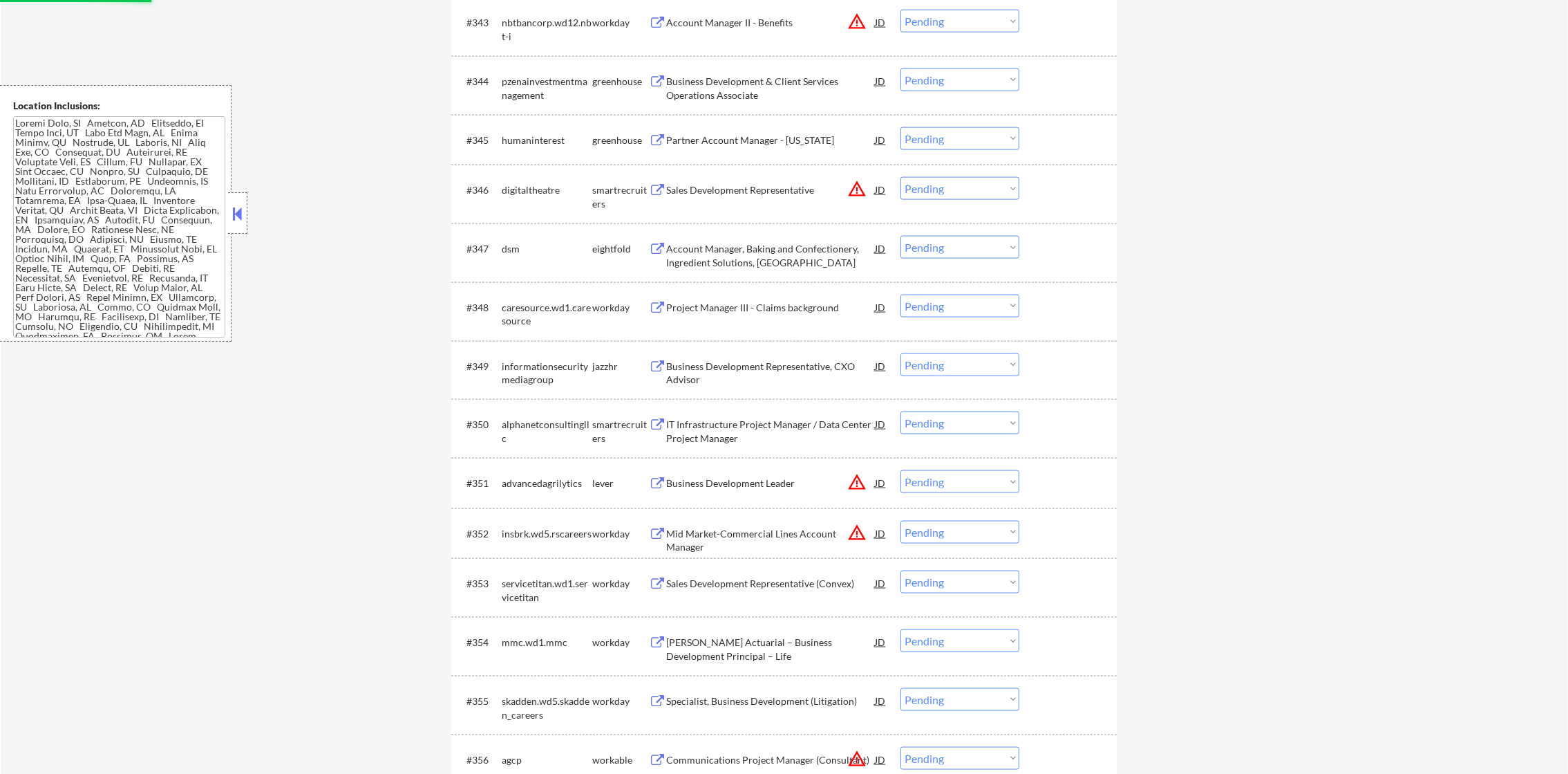
select select ""pending""
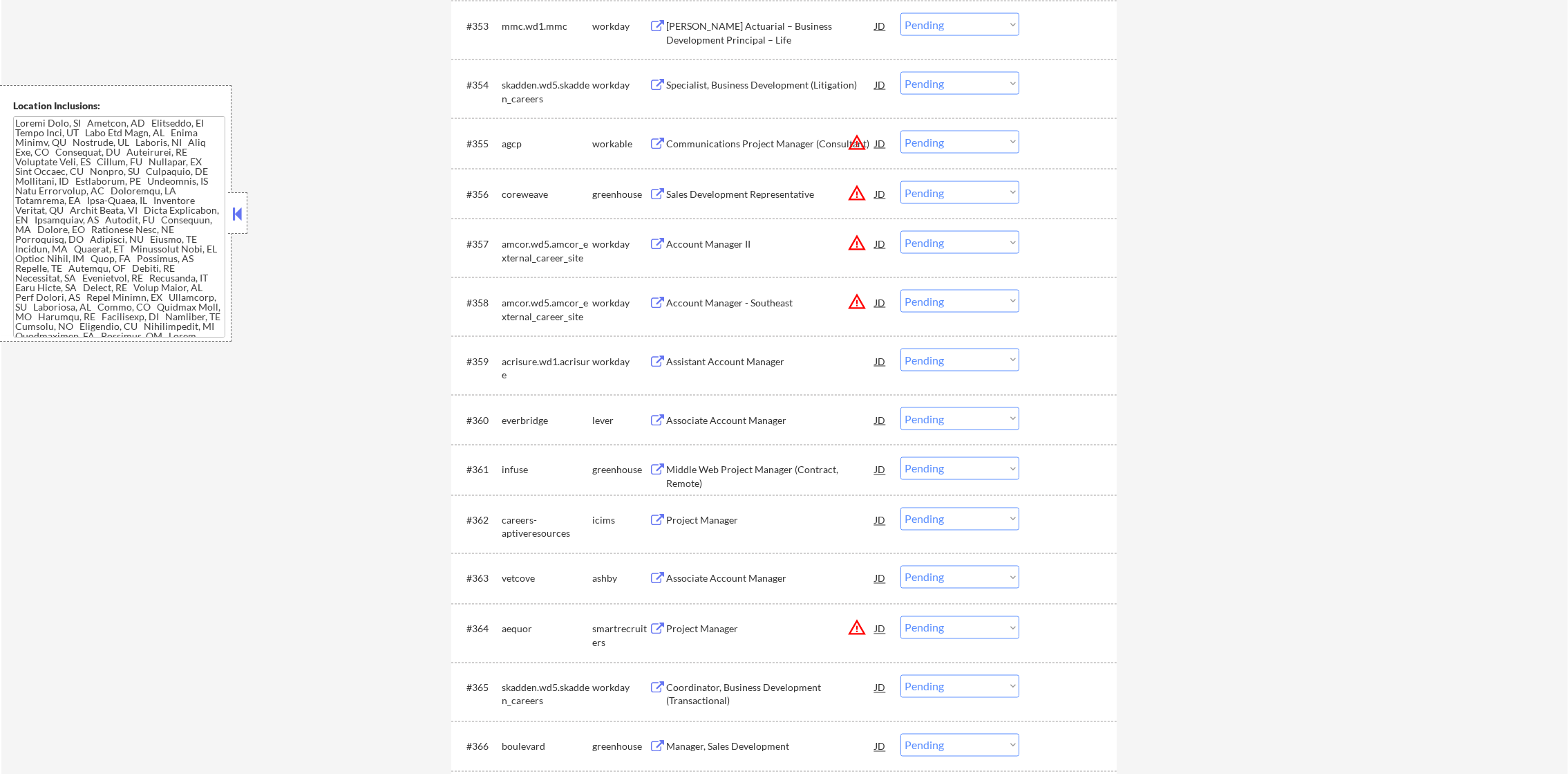
scroll to position [3457, 0]
click at [913, 287] on select "Choose an option... Pending Applied Excluded (Questions) Excluded (Expired) Exc…" at bounding box center [960, 298] width 119 height 23
click at [900, 287] on select "Choose an option... Pending Applied Excluded (Questions) Excluded (Expired) Exc…" at bounding box center [960, 298] width 119 height 23
click at [855, 237] on button "warning_amber" at bounding box center [857, 240] width 19 height 19
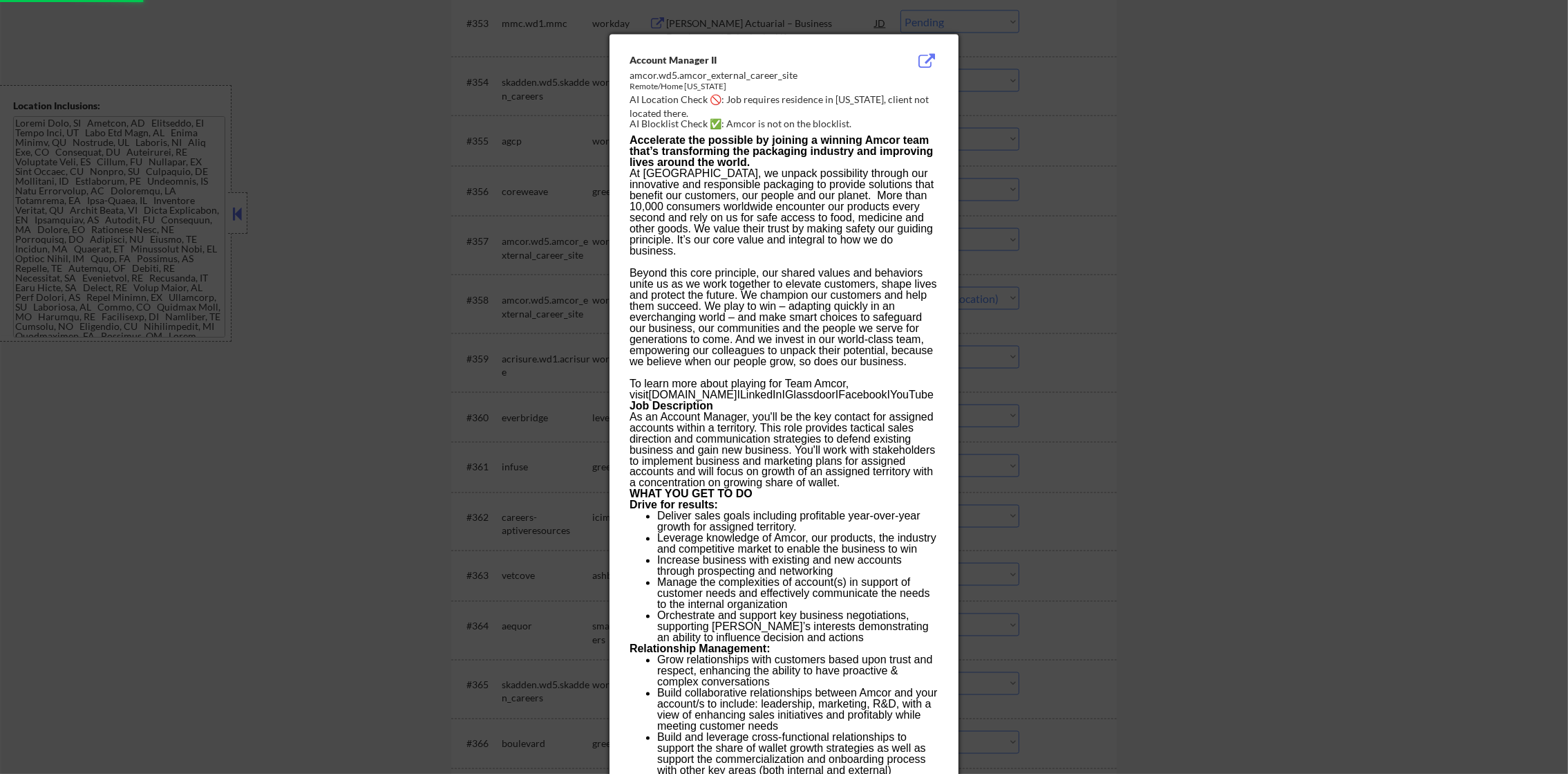
click at [1064, 220] on div at bounding box center [784, 387] width 1568 height 774
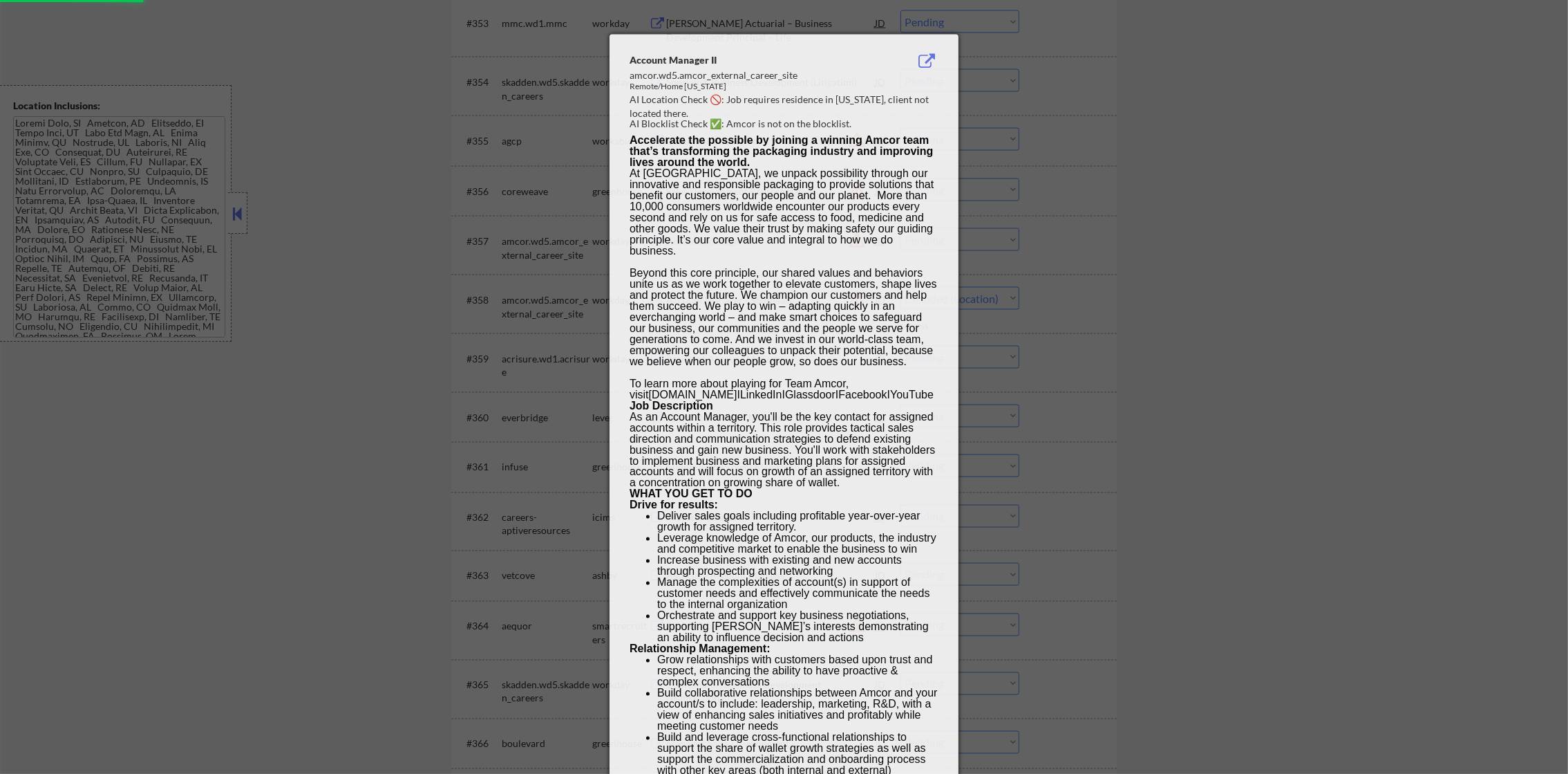
select select ""pending""
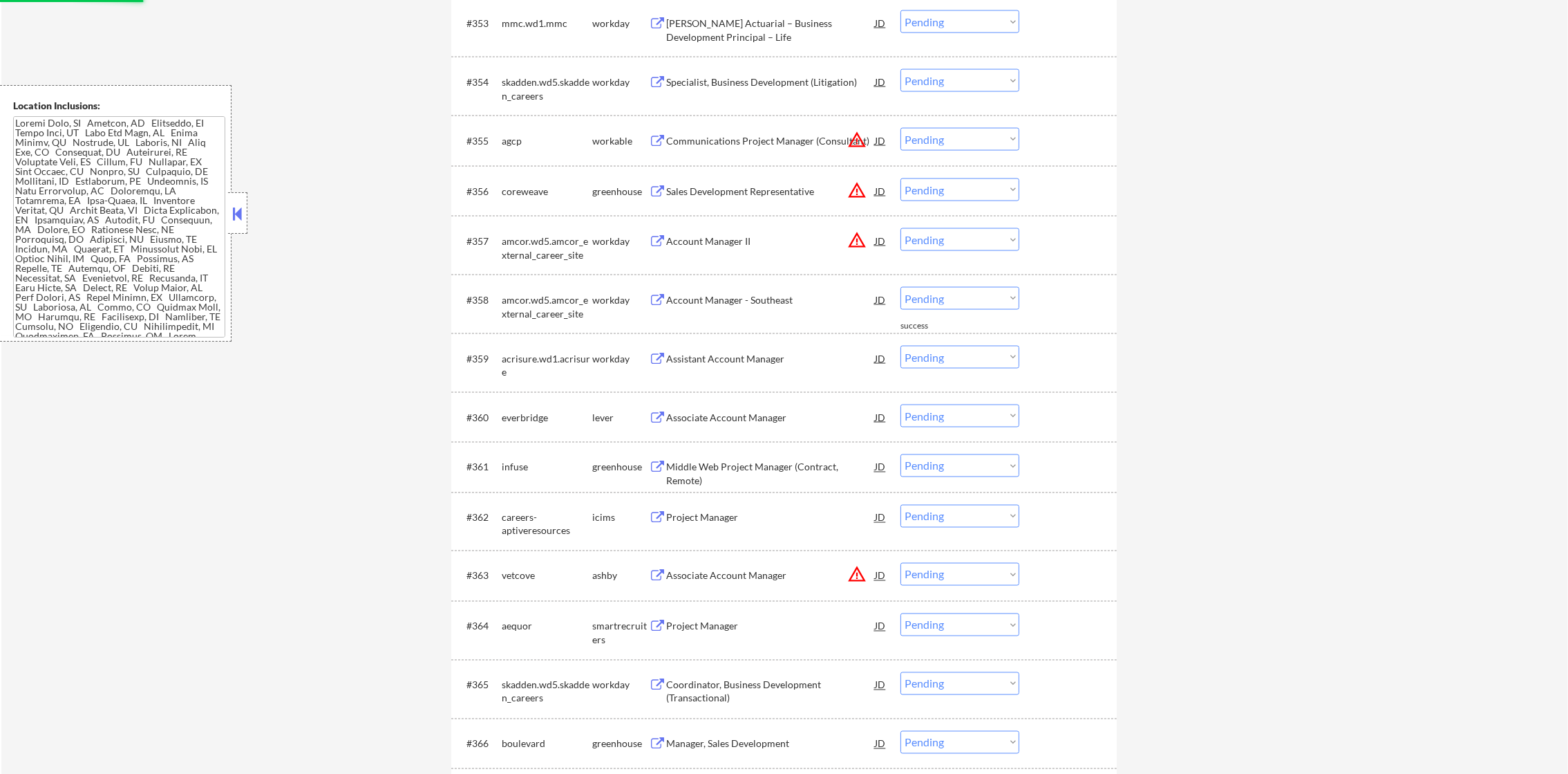
click at [973, 250] on select "Choose an option... Pending Applied Excluded (Questions) Excluded (Expired) Exc…" at bounding box center [960, 239] width 119 height 23
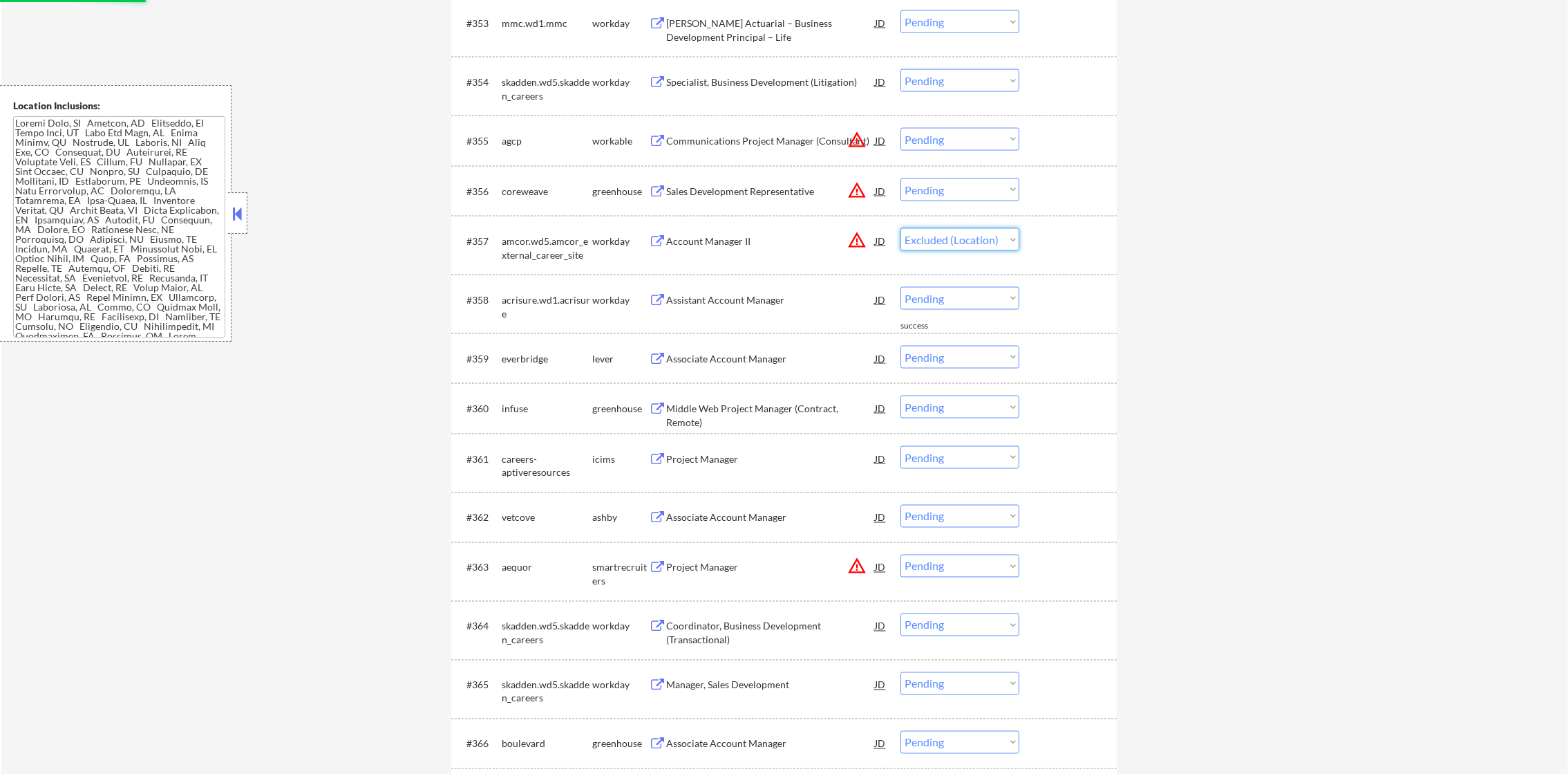
click at [900, 228] on select "Choose an option... Pending Applied Excluded (Questions) Excluded (Expired) Exc…" at bounding box center [960, 239] width 119 height 23
click at [853, 188] on button "warning_amber" at bounding box center [857, 190] width 19 height 19
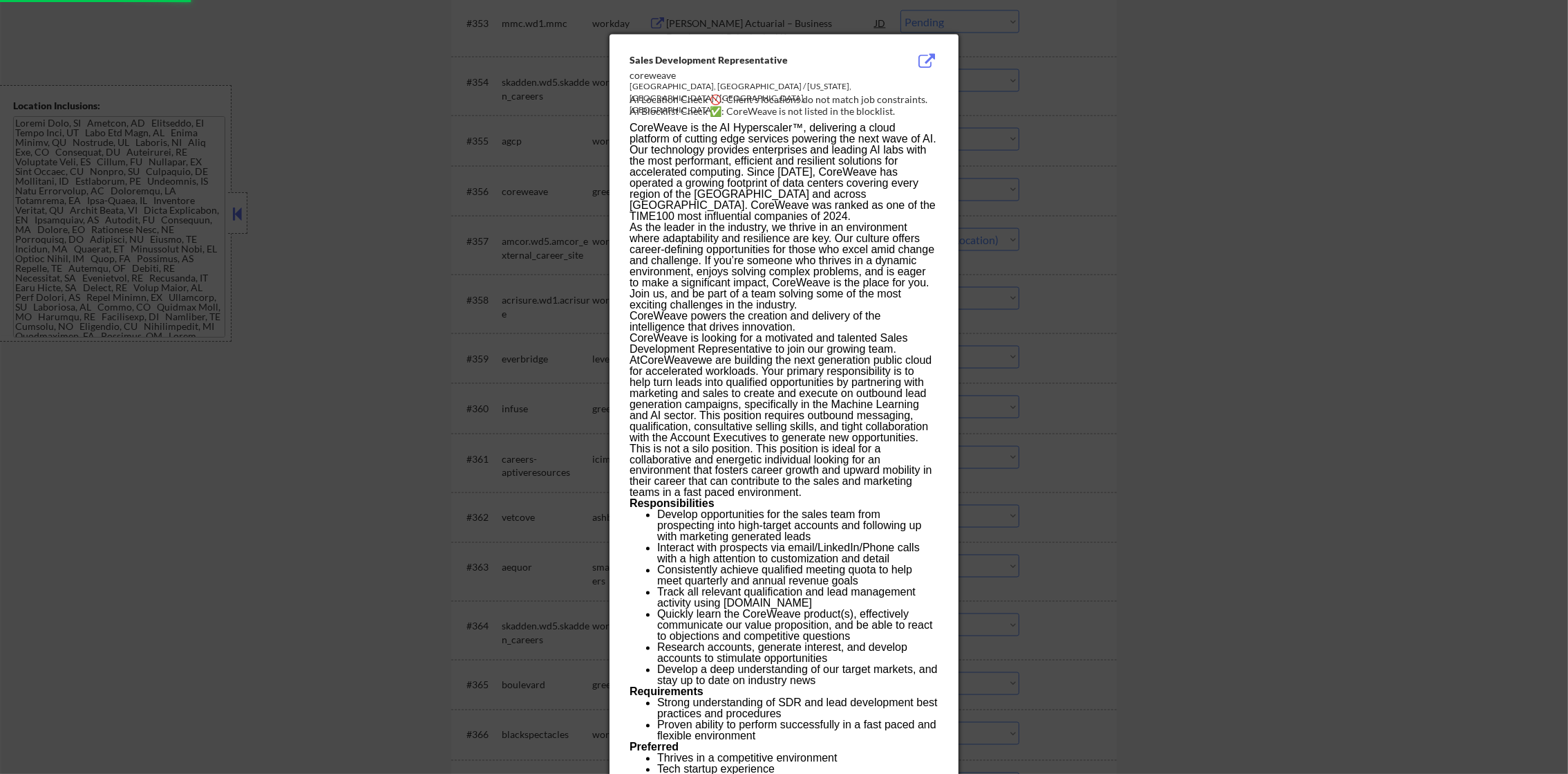
click at [1037, 151] on div at bounding box center [784, 387] width 1568 height 774
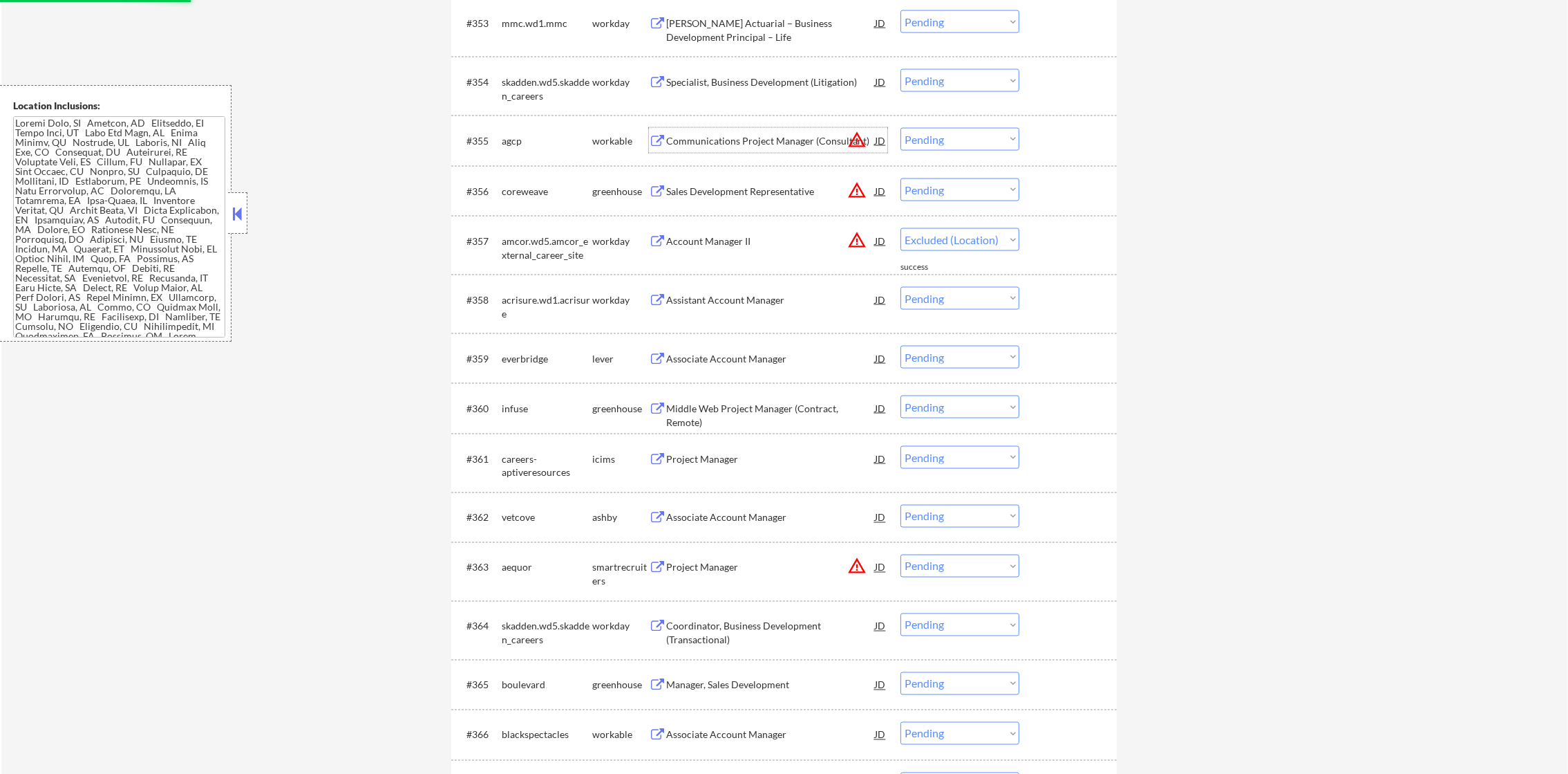
drag, startPoint x: 859, startPoint y: 152, endPoint x: 857, endPoint y: 137, distance: 15.1
click at [857, 138] on div "Communications Project Manager (Consultant) JD warning_amber" at bounding box center [777, 140] width 221 height 25
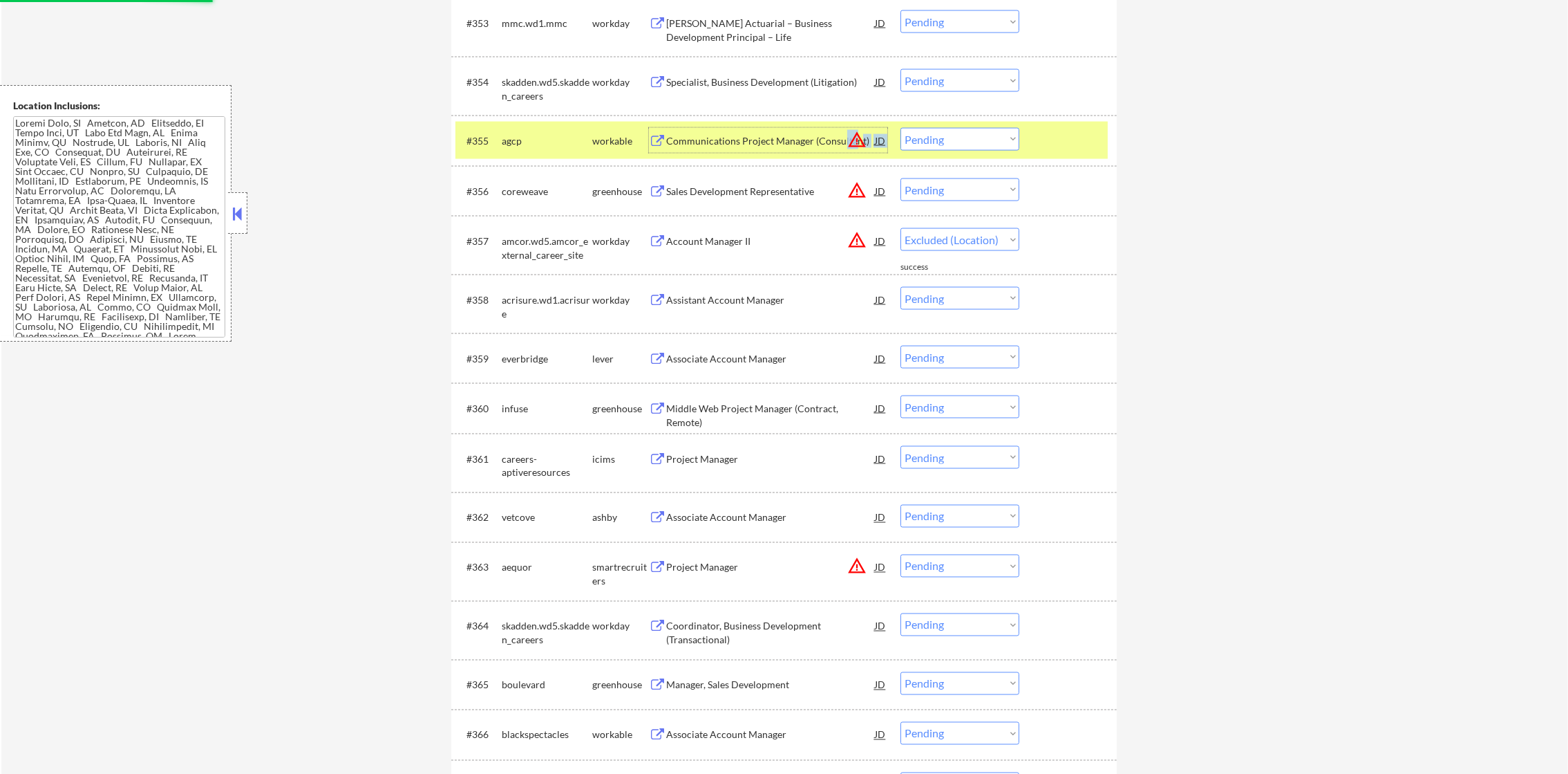
select select ""pending""
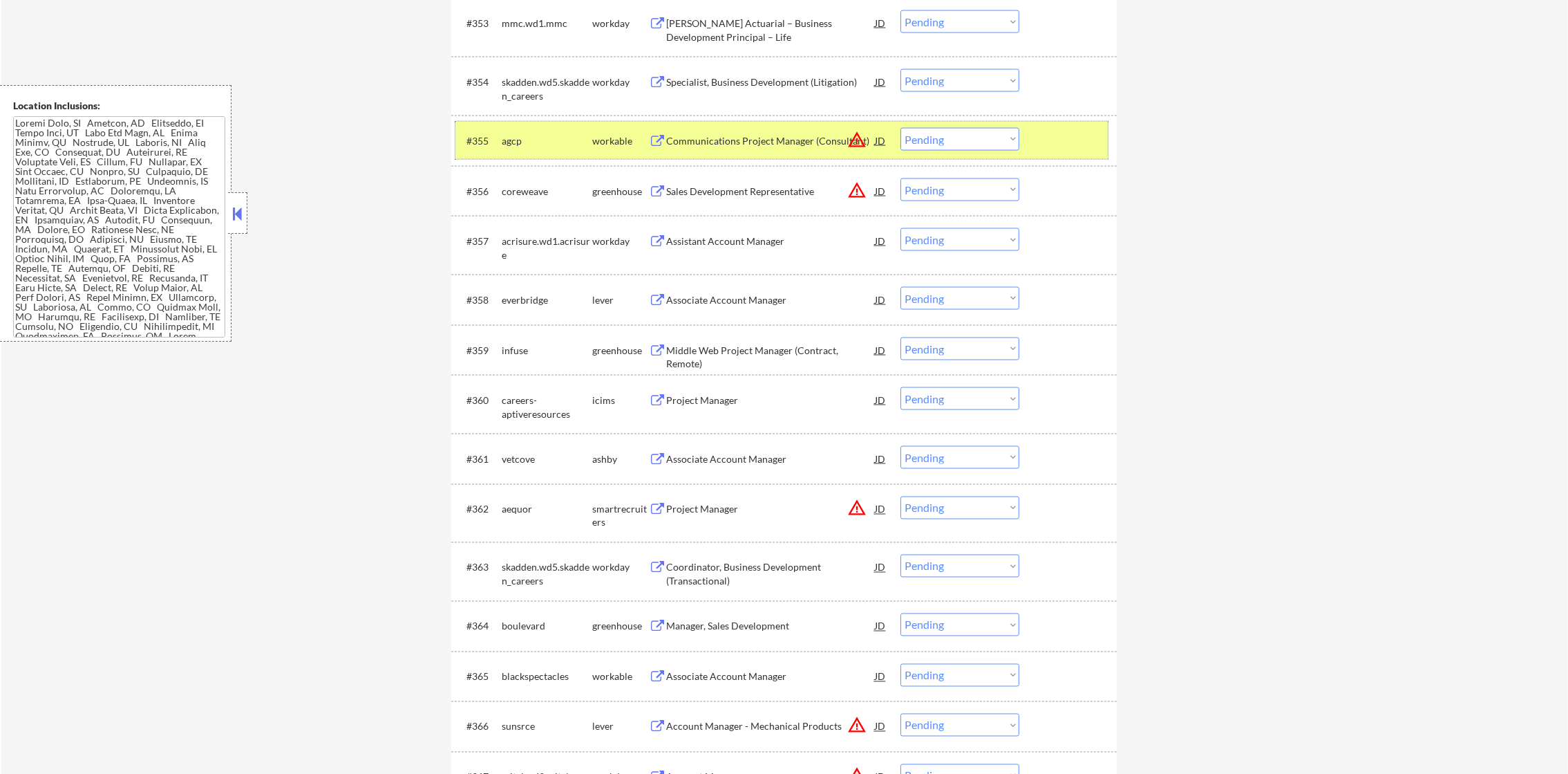
click at [536, 138] on div "agcp" at bounding box center [547, 141] width 91 height 14
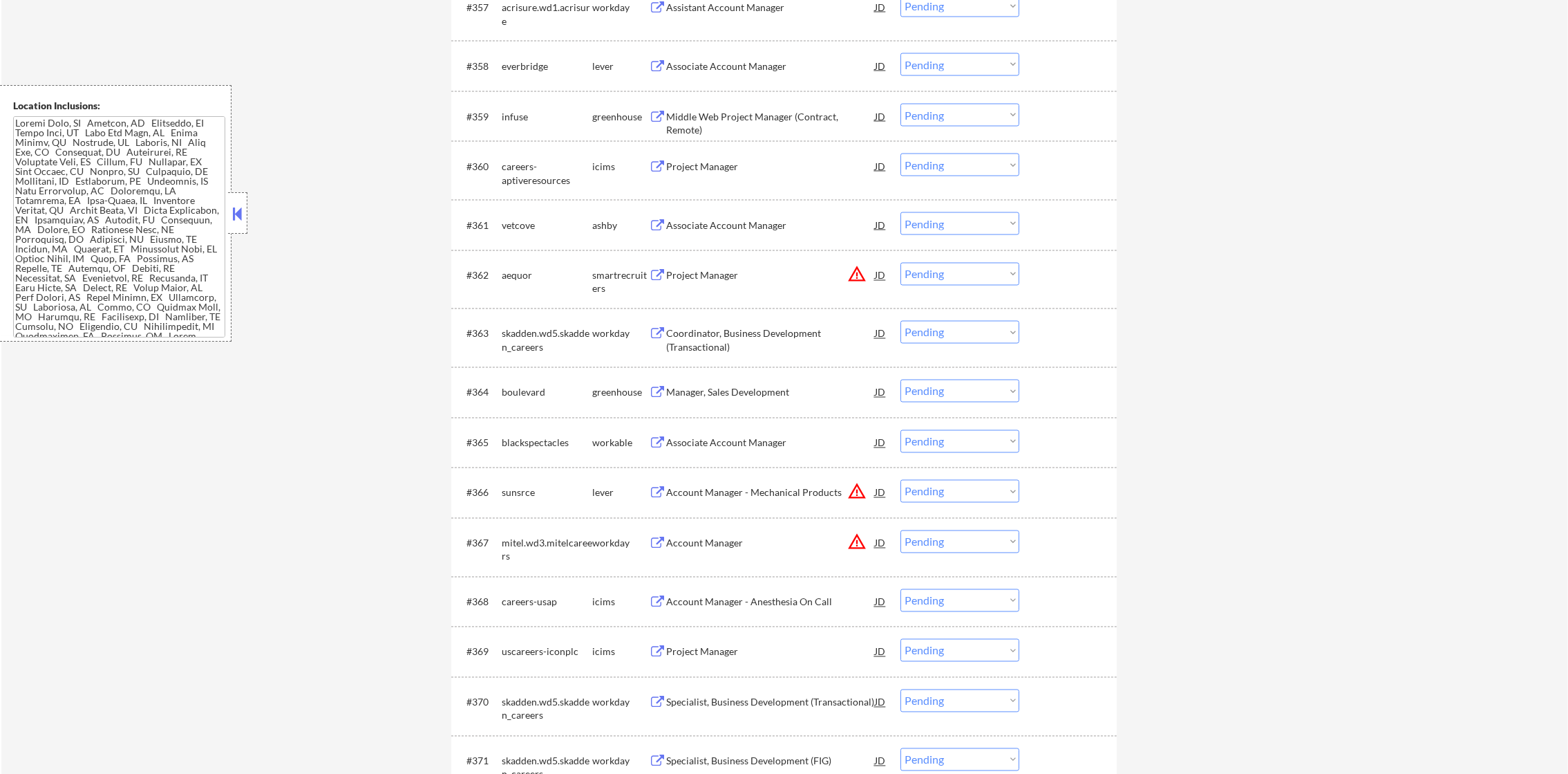
scroll to position [3698, 0]
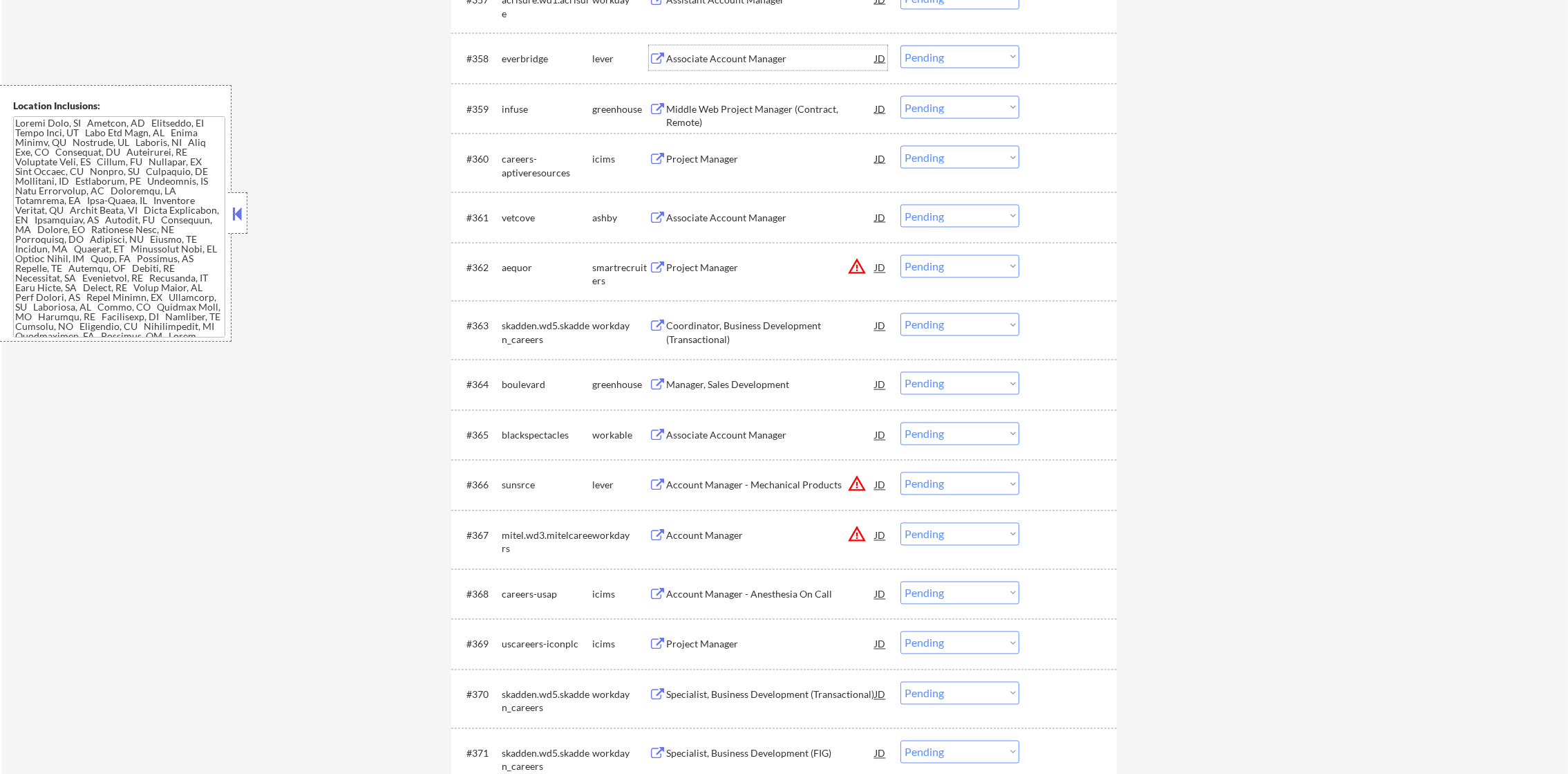
click at [758, 55] on div "Associate Account Manager" at bounding box center [771, 59] width 209 height 14
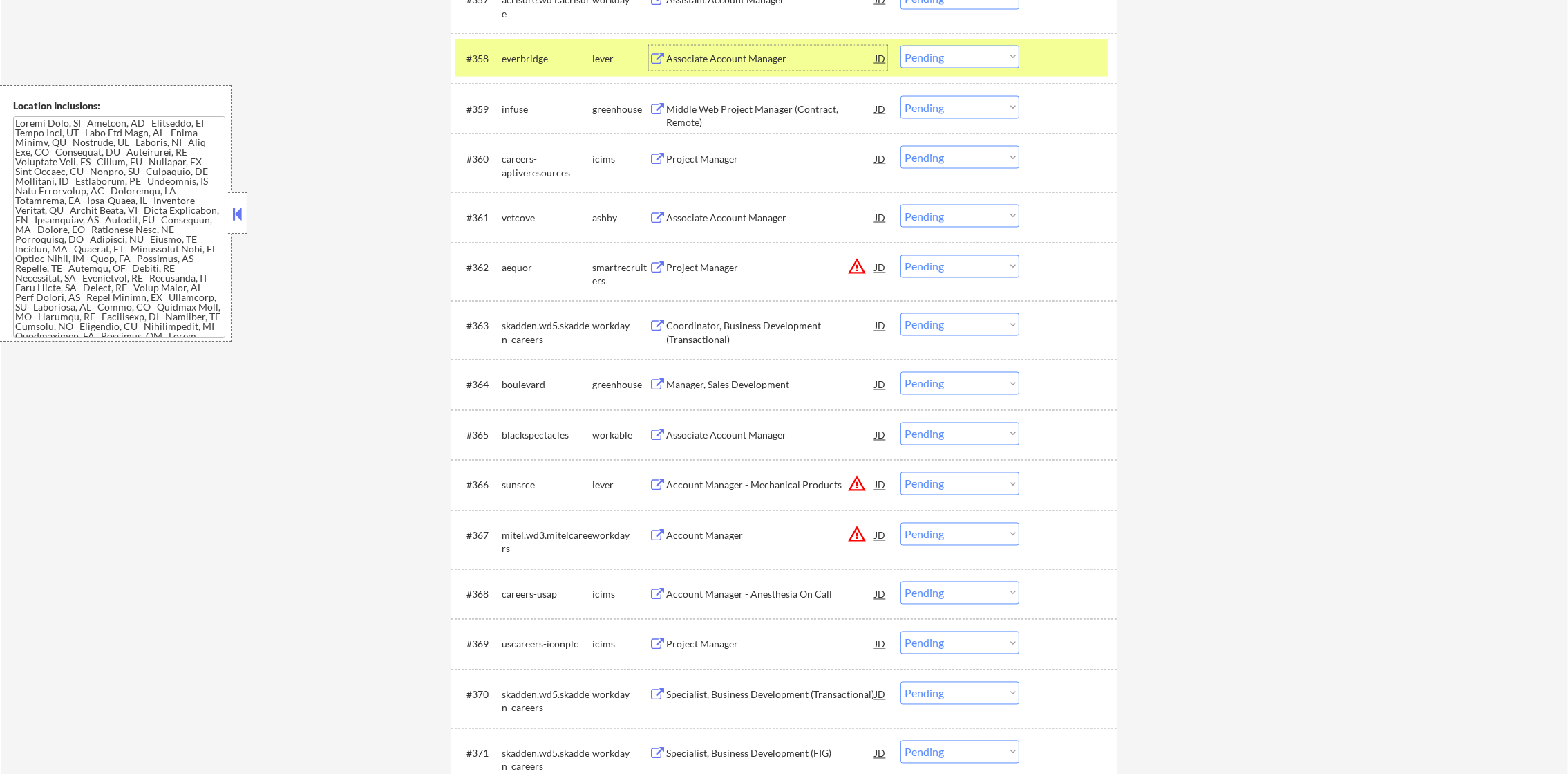
click at [964, 50] on select "Choose an option... Pending Applied Excluded (Questions) Excluded (Expired) Exc…" at bounding box center [960, 57] width 119 height 23
click at [900, 46] on select "Choose an option... Pending Applied Excluded (Questions) Excluded (Expired) Exc…" at bounding box center [960, 57] width 119 height 23
click at [512, 69] on div "everbridge" at bounding box center [547, 58] width 91 height 25
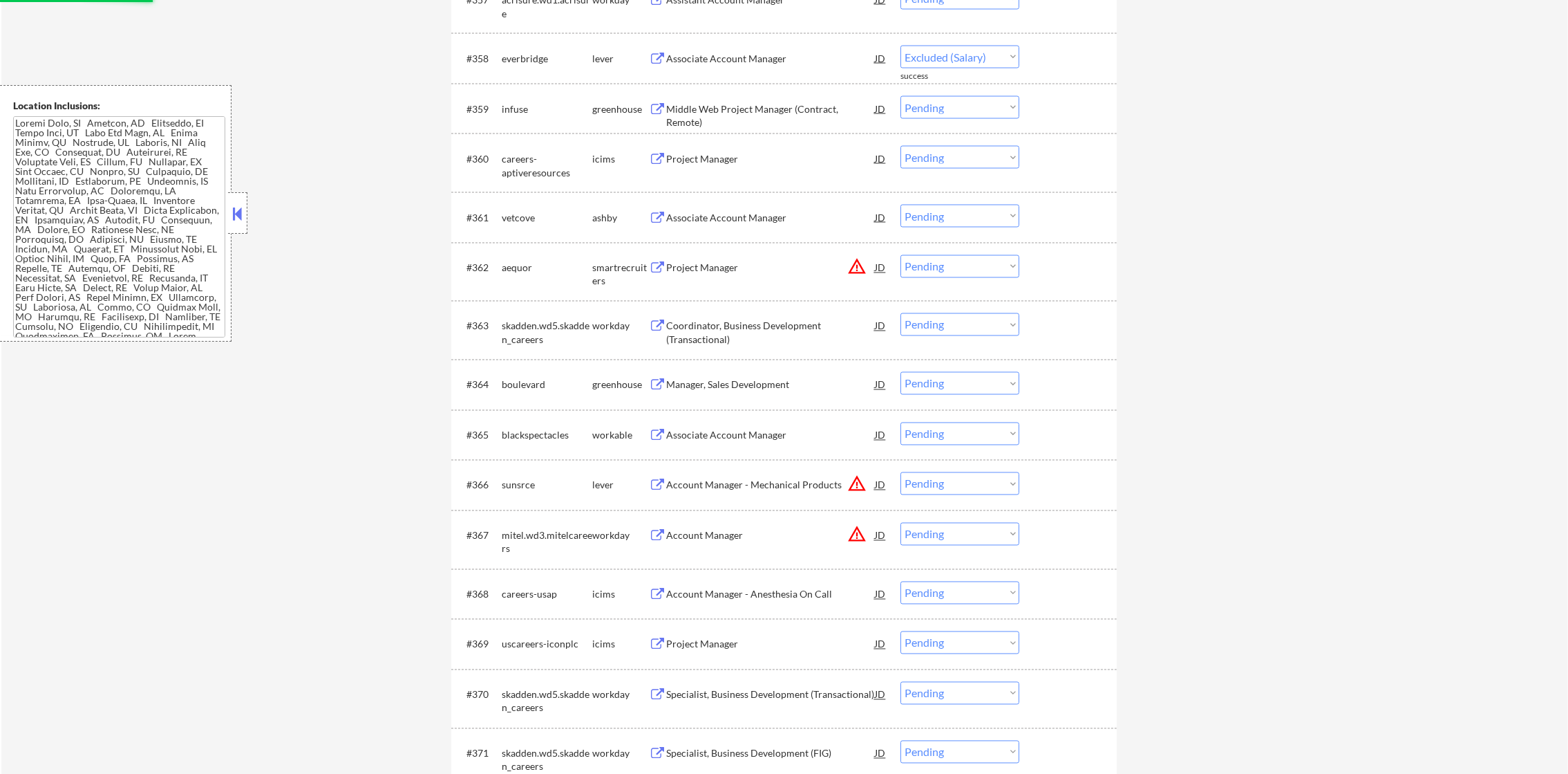
select select ""pending""
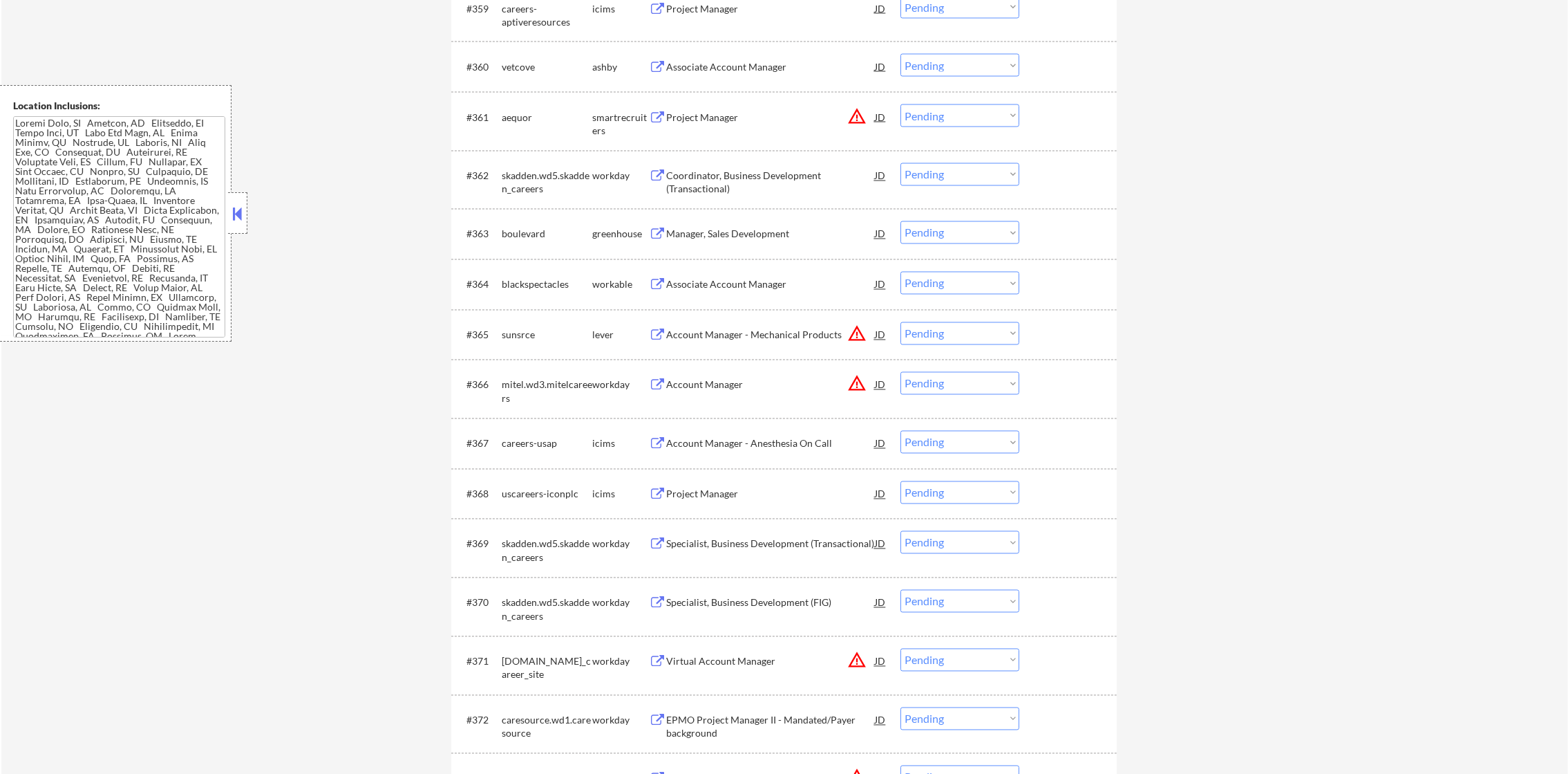
scroll to position [3802, 0]
click at [785, 69] on div "Associate Account Manager" at bounding box center [771, 64] width 209 height 14
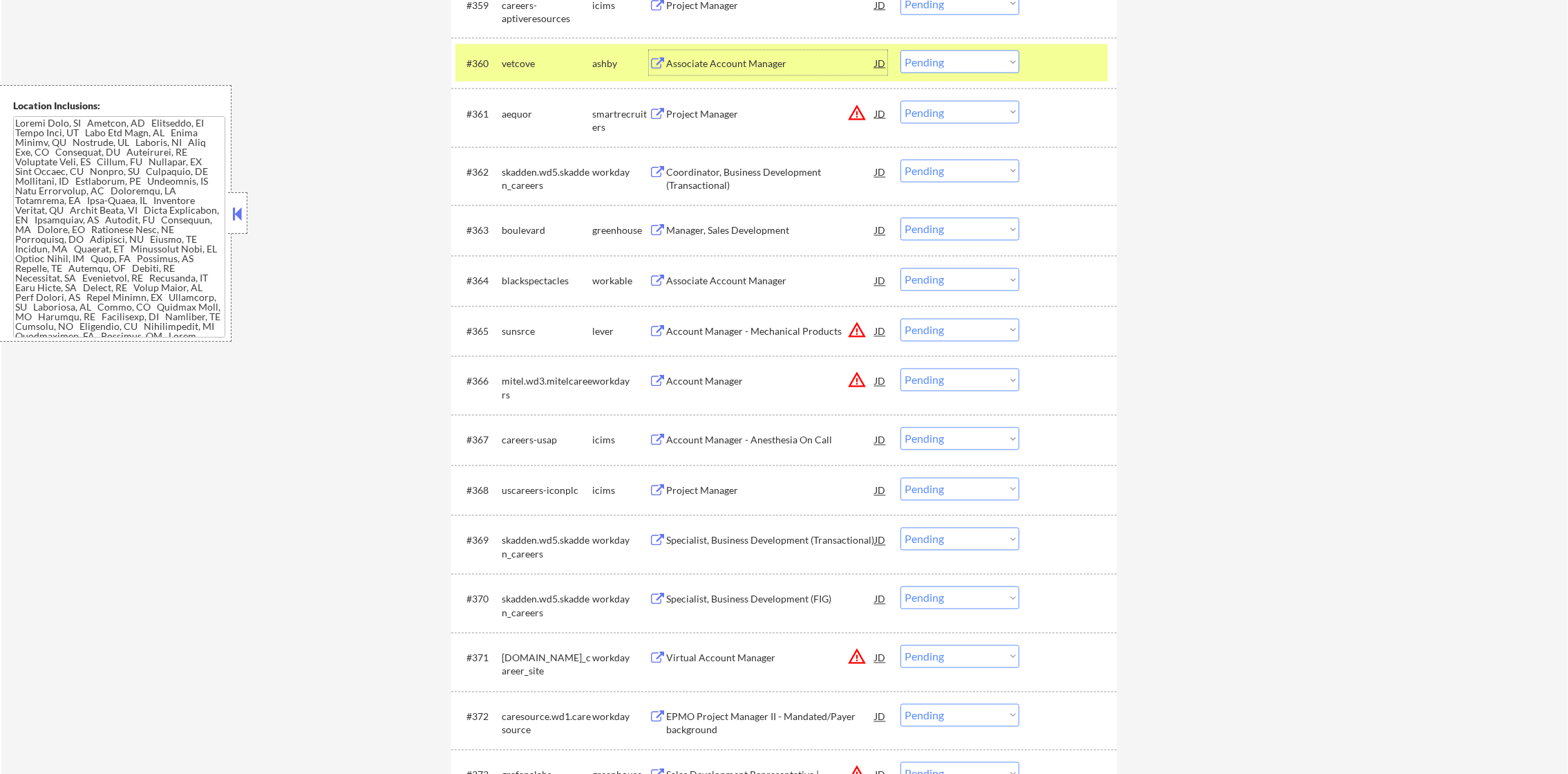
click at [799, 62] on div "Associate Account Manager" at bounding box center [771, 64] width 209 height 14
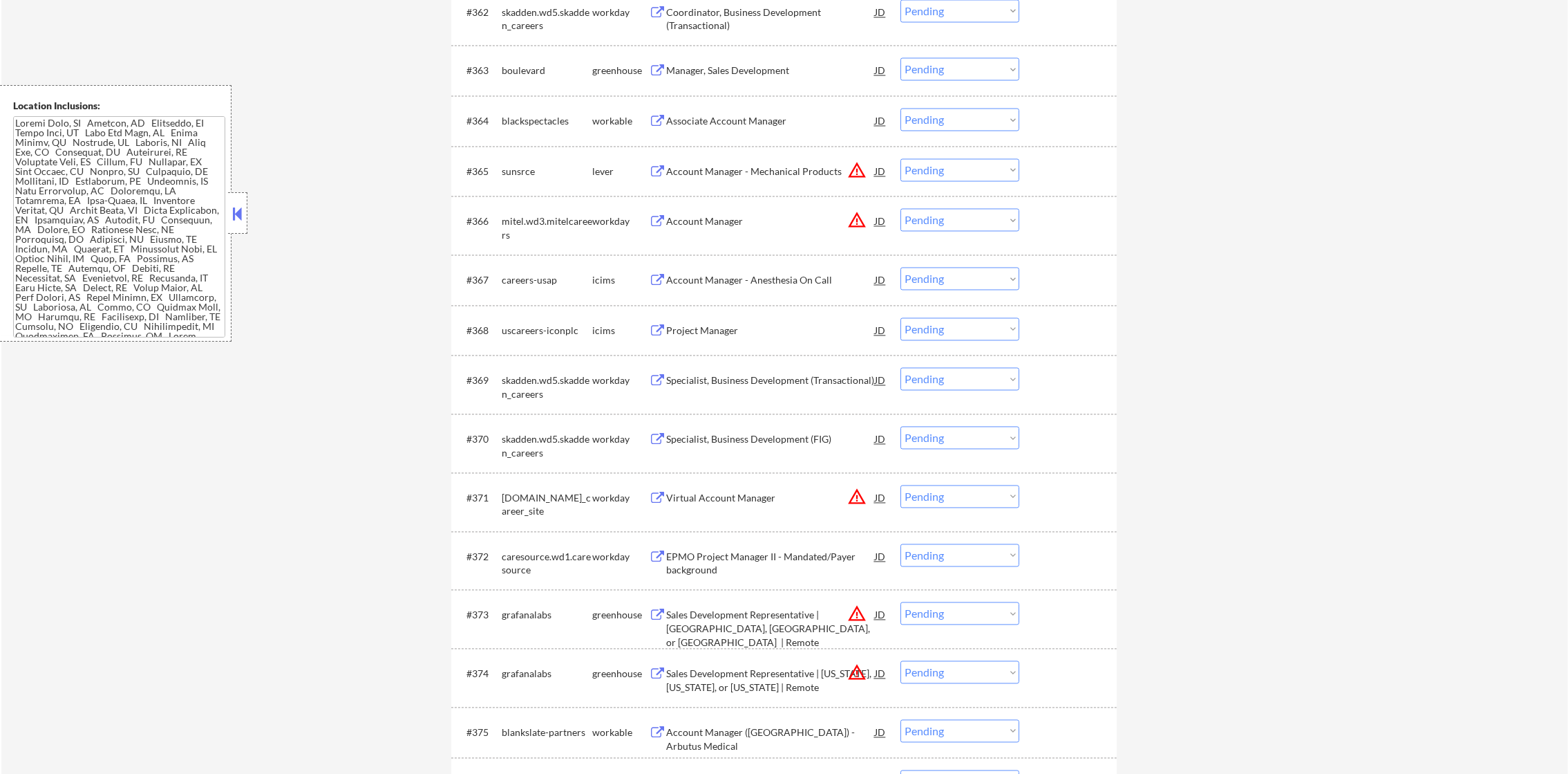
scroll to position [3976, 0]
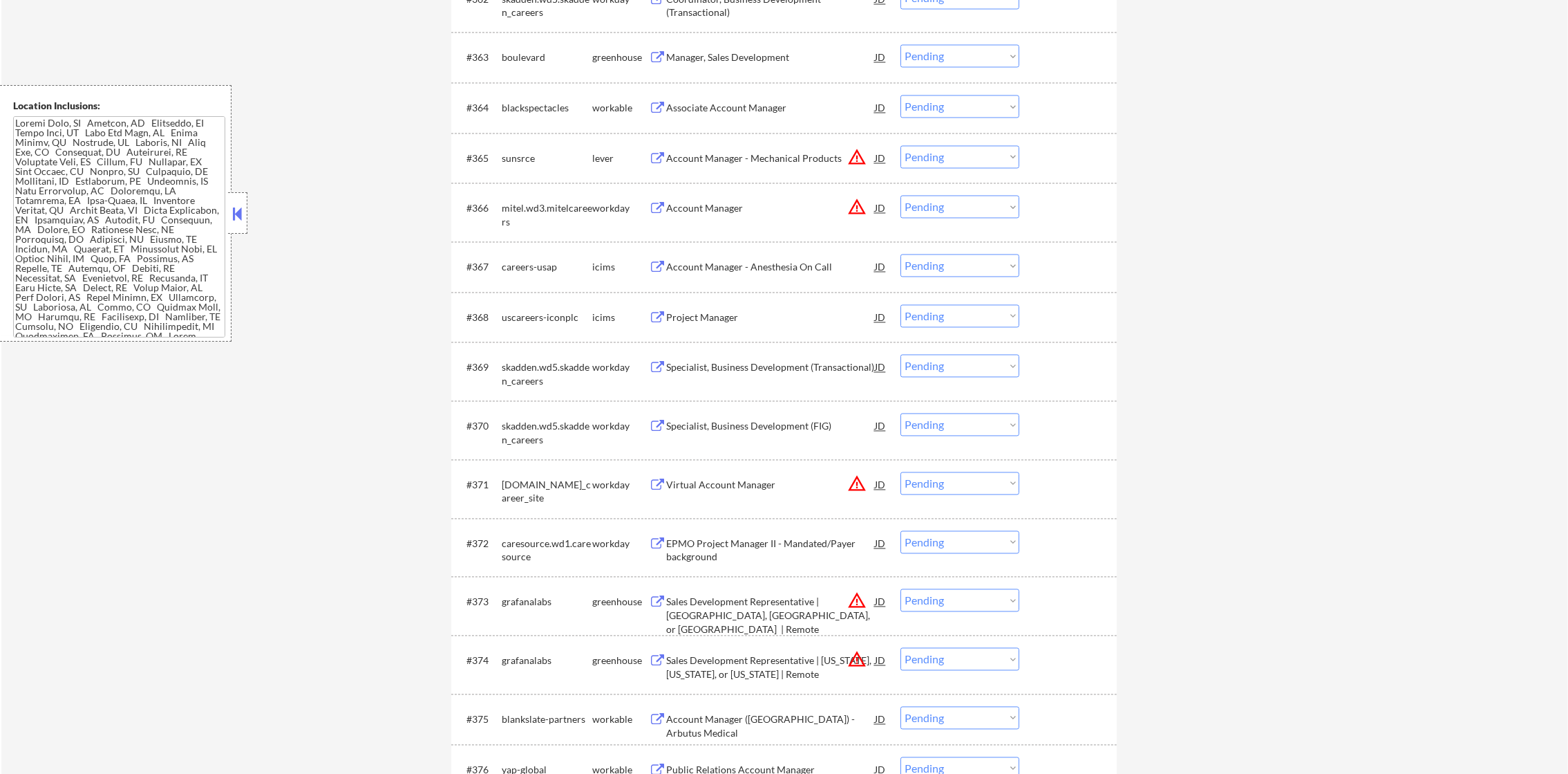
click at [731, 55] on div "Manager, Sales Development" at bounding box center [771, 57] width 209 height 14
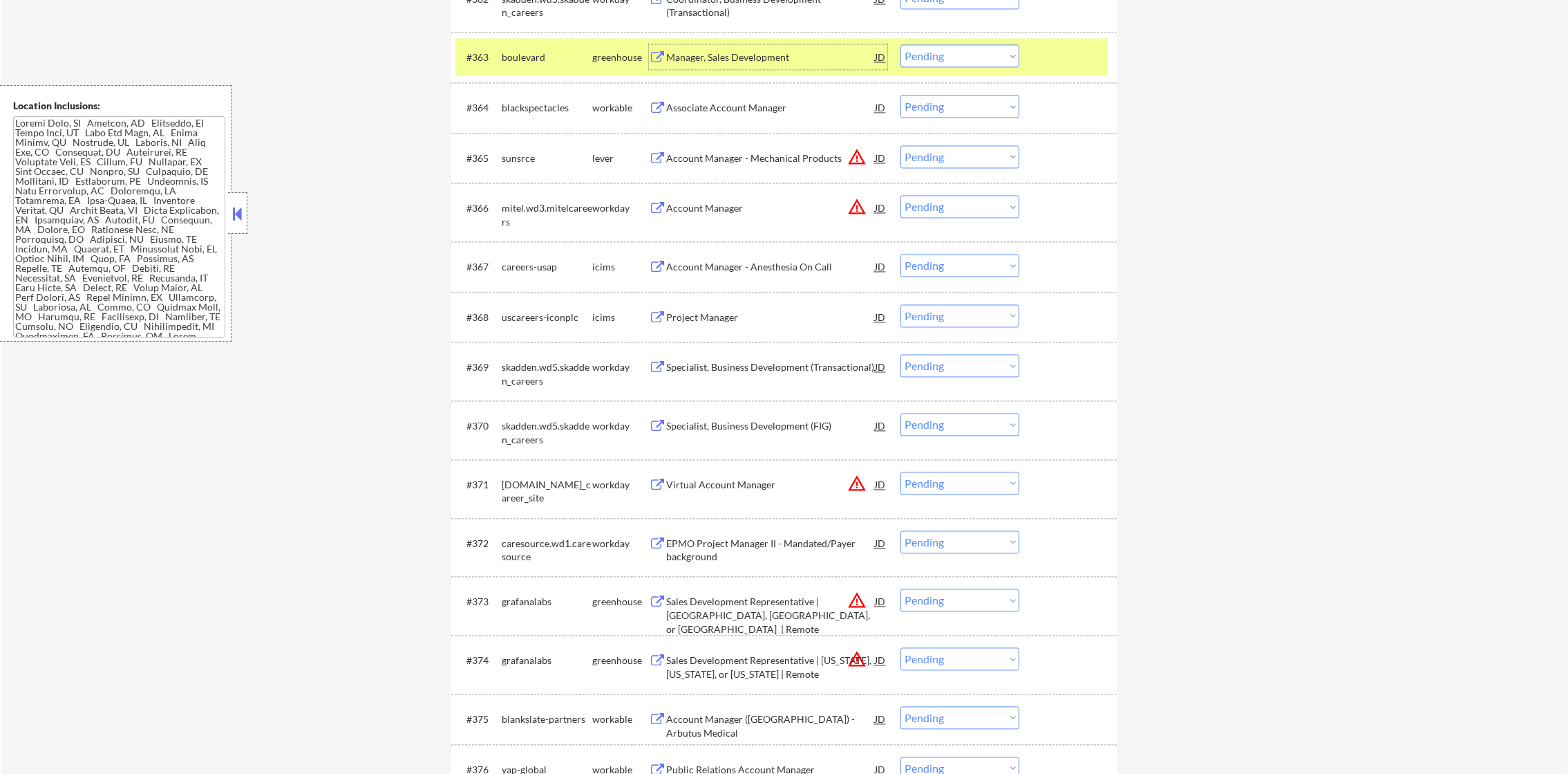
click at [926, 62] on select "Choose an option... Pending Applied Excluded (Questions) Excluded (Expired) Exc…" at bounding box center [960, 55] width 119 height 23
click at [900, 44] on select "Choose an option... Pending Applied Excluded (Questions) Excluded (Expired) Exc…" at bounding box center [960, 55] width 119 height 23
select select ""pending""
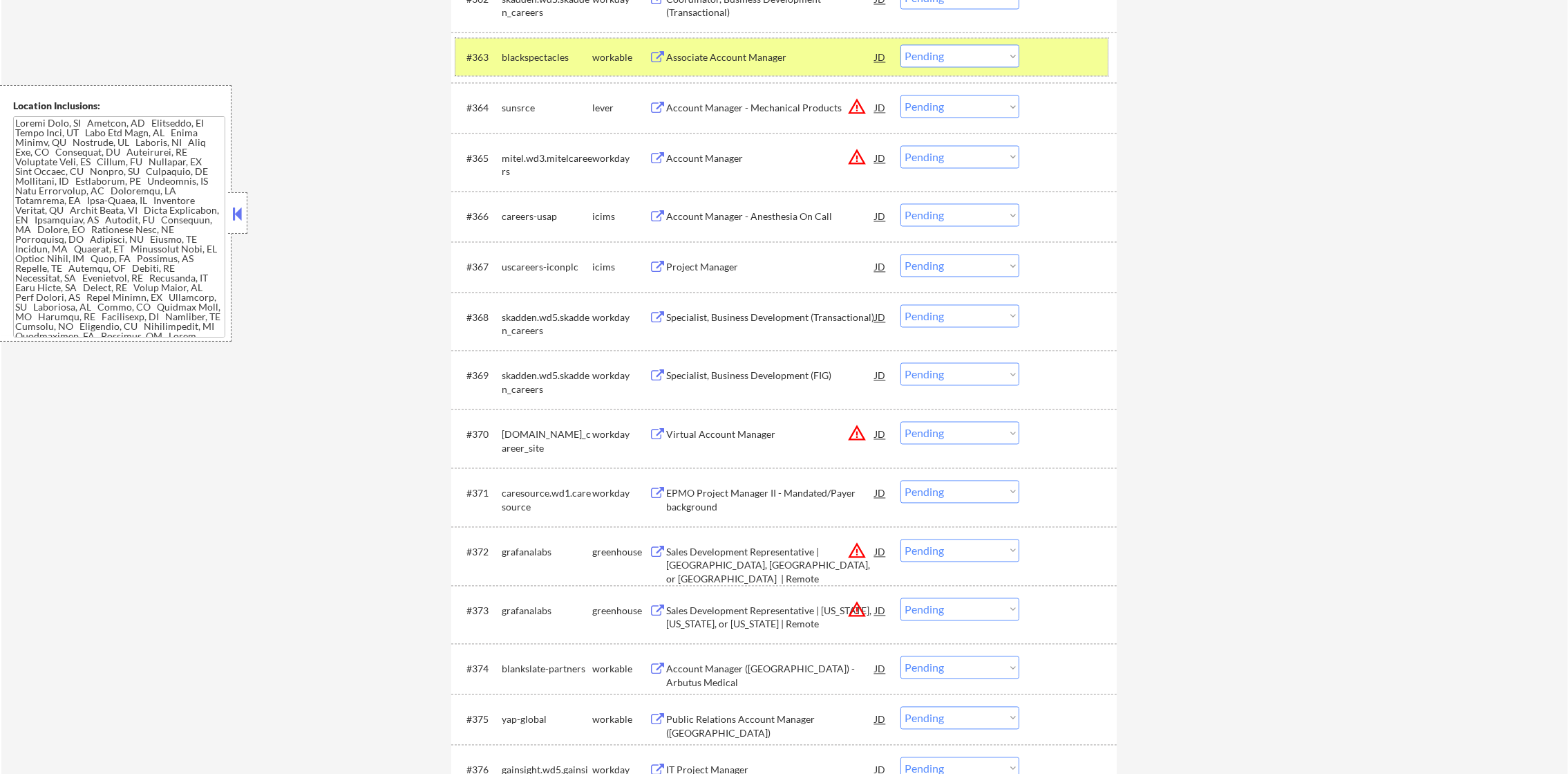
click at [561, 38] on div "#363 blackspectacles workable Associate Account Manager JD warning_amber Choose…" at bounding box center [782, 57] width 653 height 37
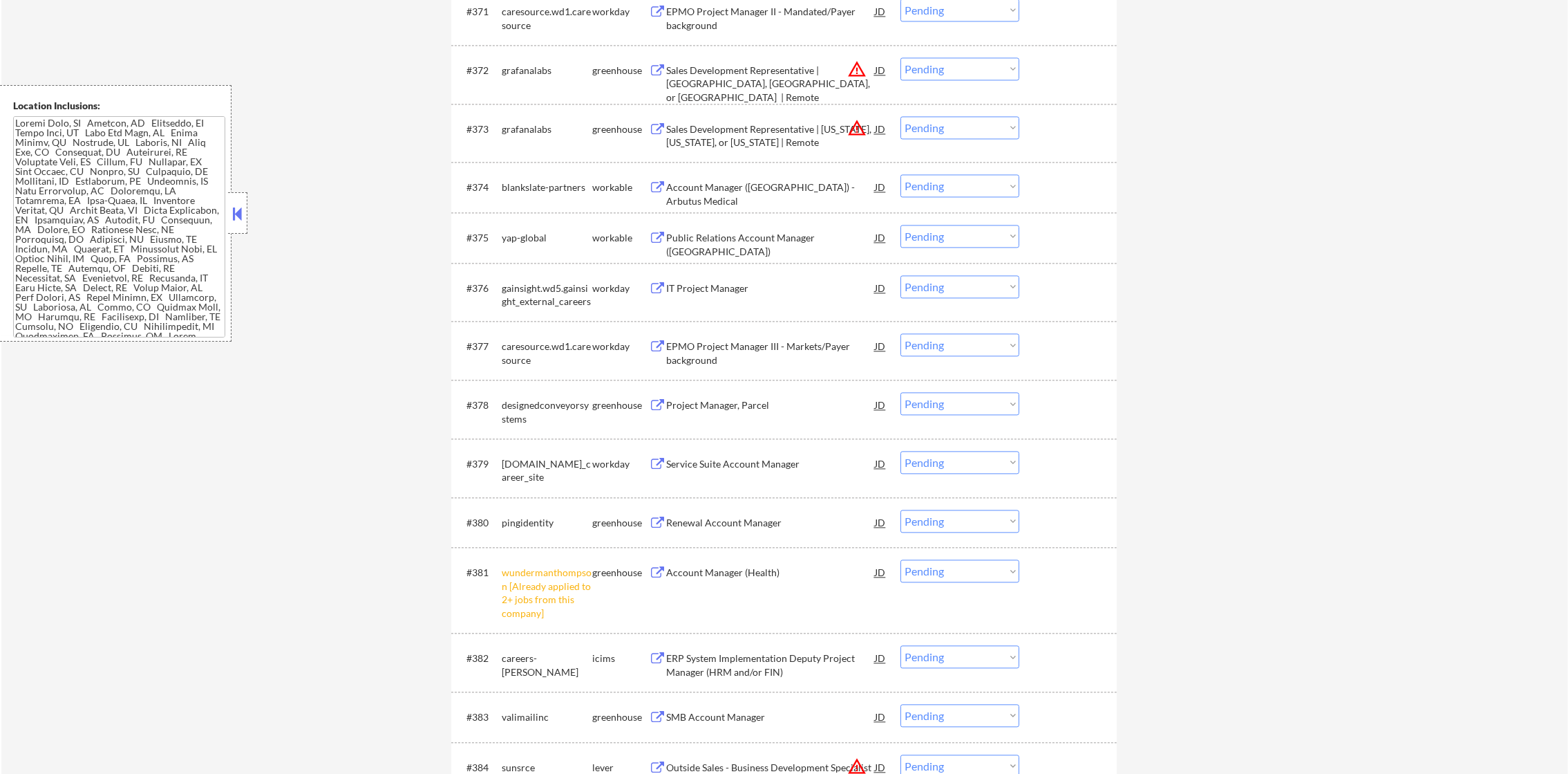
scroll to position [4459, 0]
click at [935, 75] on select "Choose an option... Pending Applied Excluded (Questions) Excluded (Expired) Exc…" at bounding box center [960, 66] width 119 height 23
click at [1018, 134] on select "Choose an option... Pending Applied Excluded (Questions) Excluded (Expired) Exc…" at bounding box center [960, 125] width 119 height 23
select select ""excluded__location_""
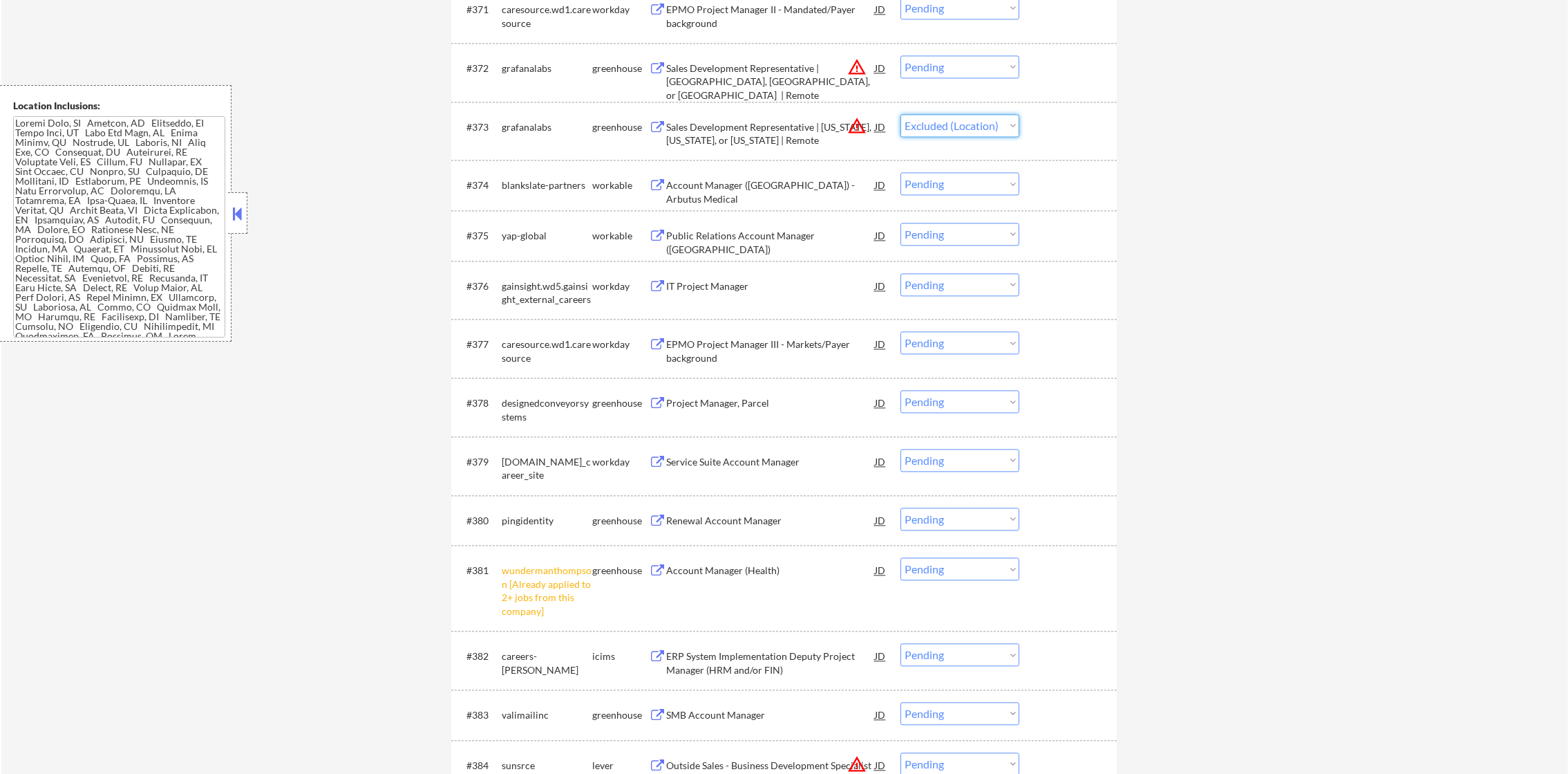
click at [900, 114] on select "Choose an option... Pending Applied Excluded (Questions) Excluded (Expired) Exc…" at bounding box center [960, 125] width 119 height 23
click at [948, 69] on select "Choose an option... Pending Applied Excluded (Questions) Excluded (Expired) Exc…" at bounding box center [960, 66] width 119 height 23
select select ""excluded__location_""
click at [900, 55] on select "Choose an option... Pending Applied Excluded (Questions) Excluded (Expired) Exc…" at bounding box center [960, 66] width 119 height 23
select select ""pending""
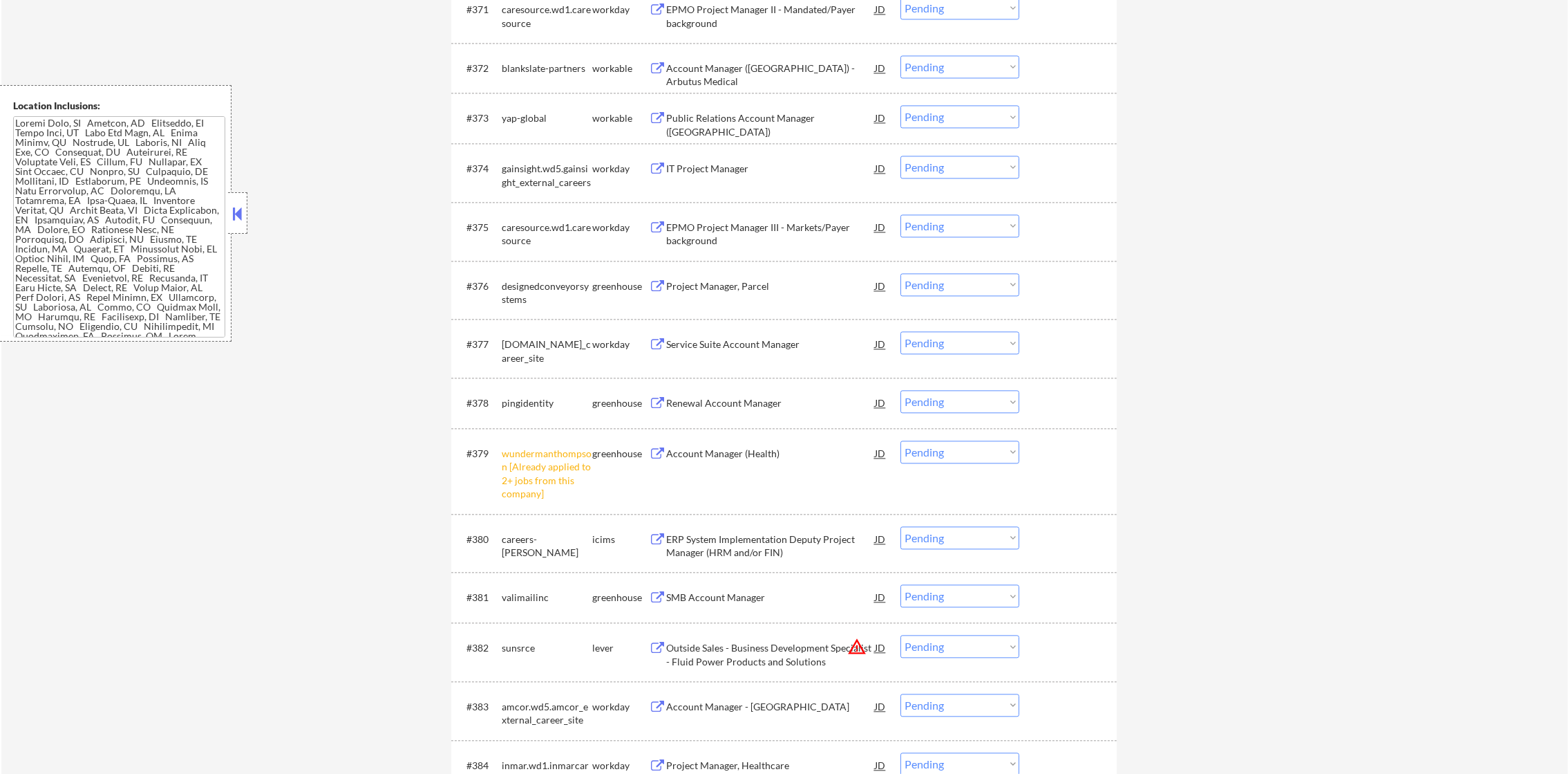
click at [768, 70] on div "Account Manager ([GEOGRAPHIC_DATA]) - Arbutus Medical" at bounding box center [771, 75] width 209 height 27
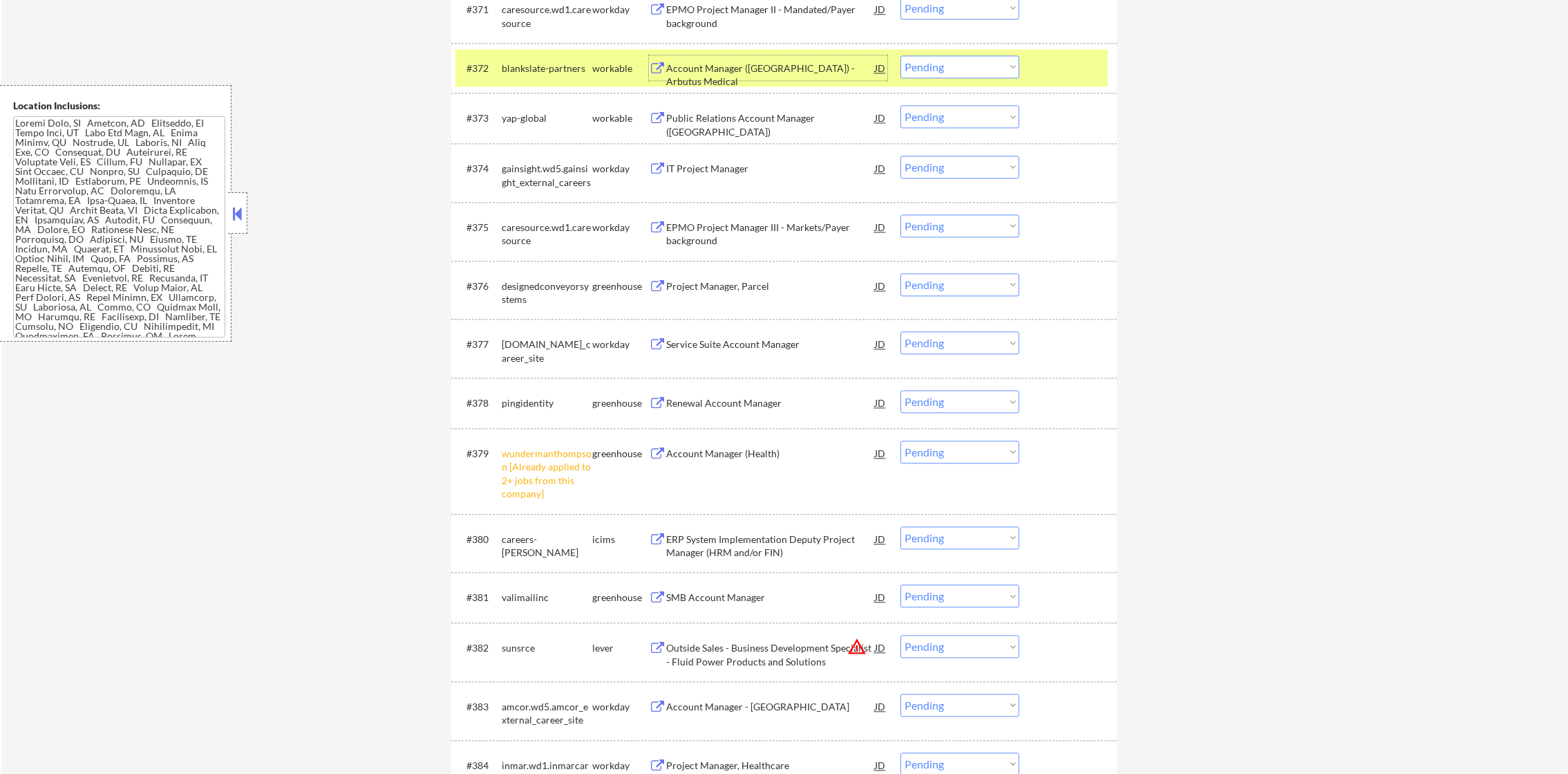
click at [942, 79] on div "#372 blankslate-partners workable Account Manager ([GEOGRAPHIC_DATA]) - [PERSON…" at bounding box center [782, 68] width 653 height 37
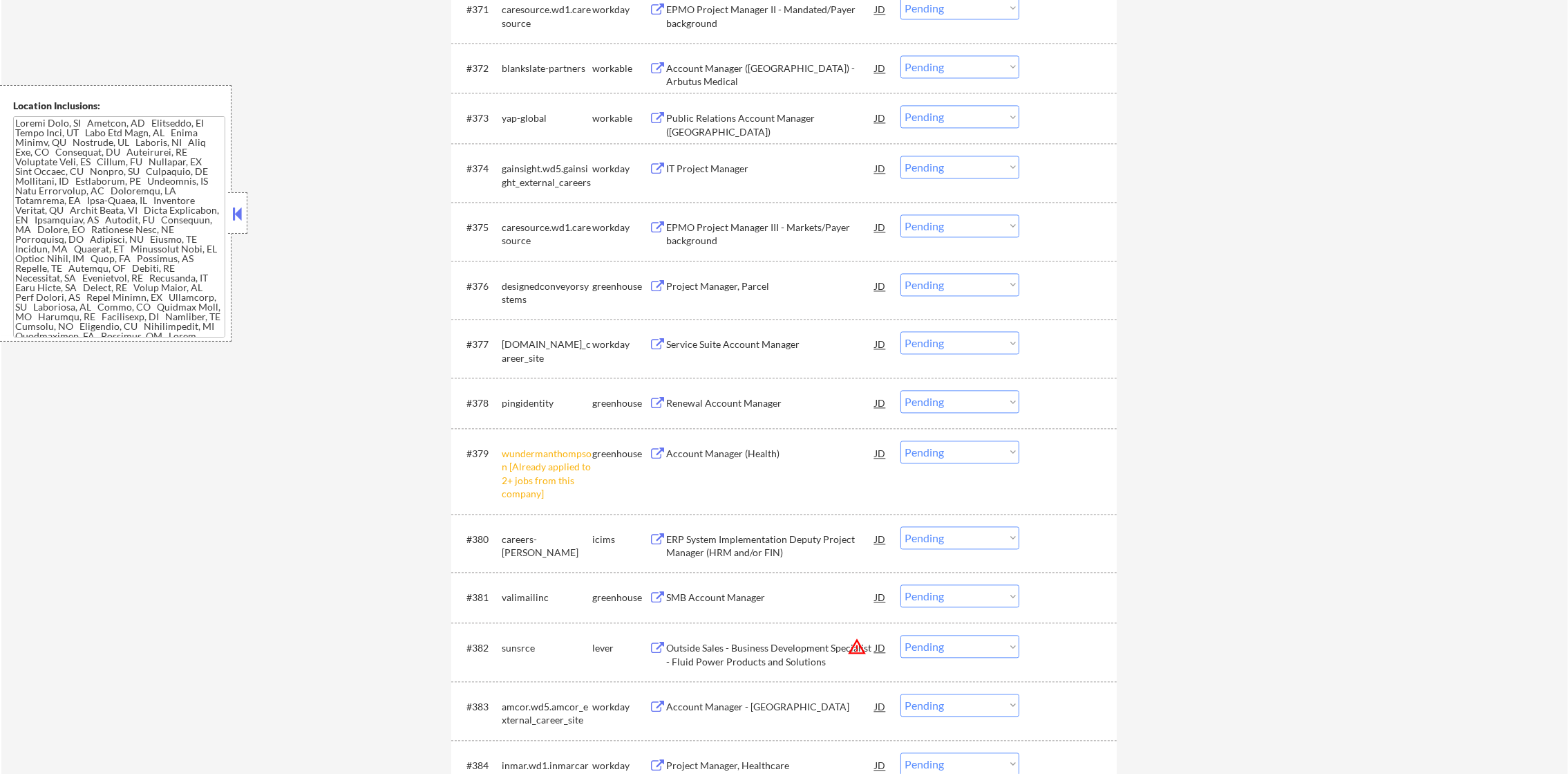
drag, startPoint x: 977, startPoint y: 71, endPoint x: 978, endPoint y: 79, distance: 8.1
click at [977, 71] on select "Choose an option... Pending Applied Excluded (Questions) Excluded (Expired) Exc…" at bounding box center [960, 66] width 119 height 23
select select ""excluded__salary_""
click at [900, 55] on select "Choose an option... Pending Applied Excluded (Questions) Excluded (Expired) Exc…" at bounding box center [960, 66] width 119 height 23
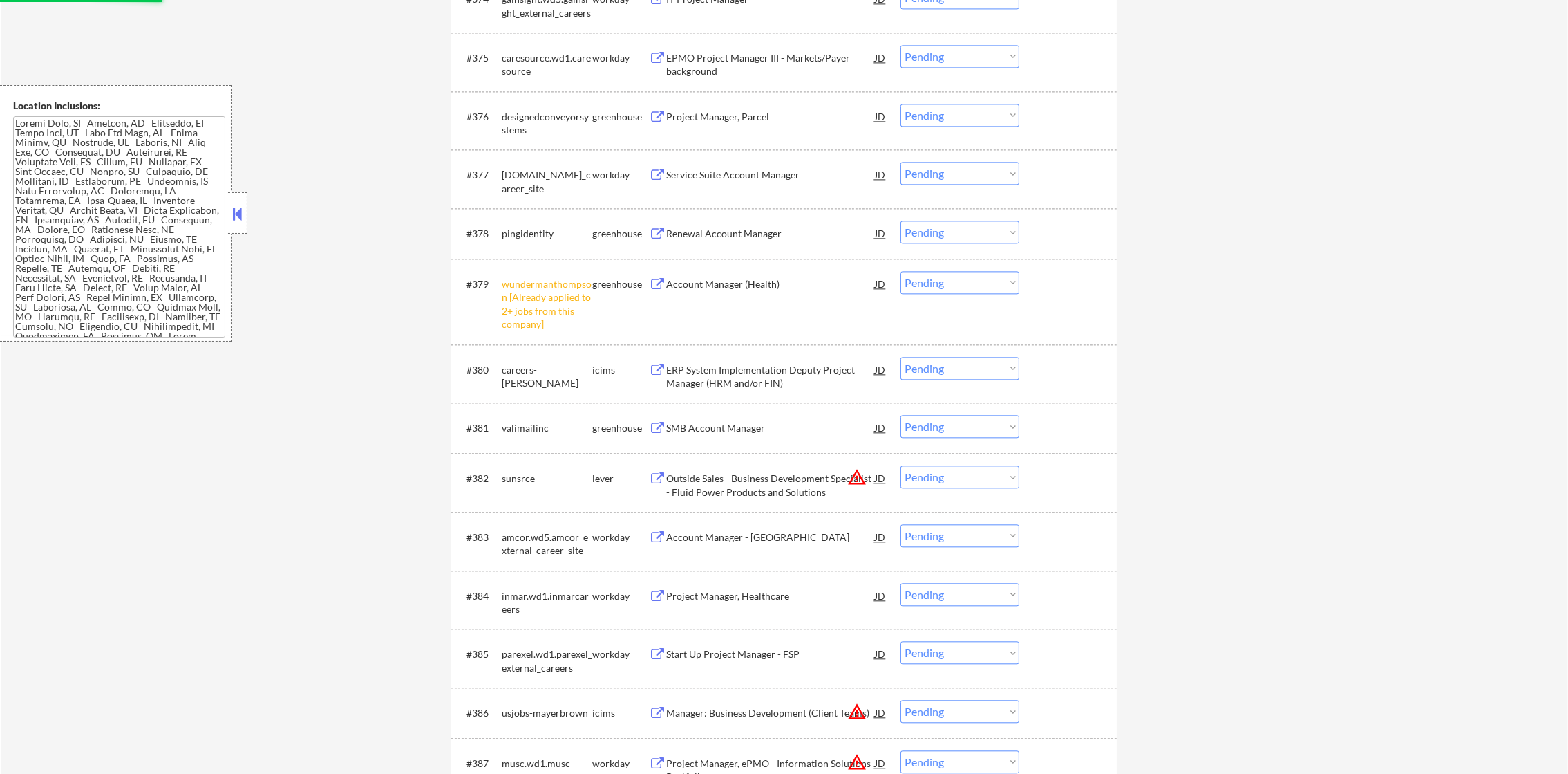
scroll to position [4701, 0]
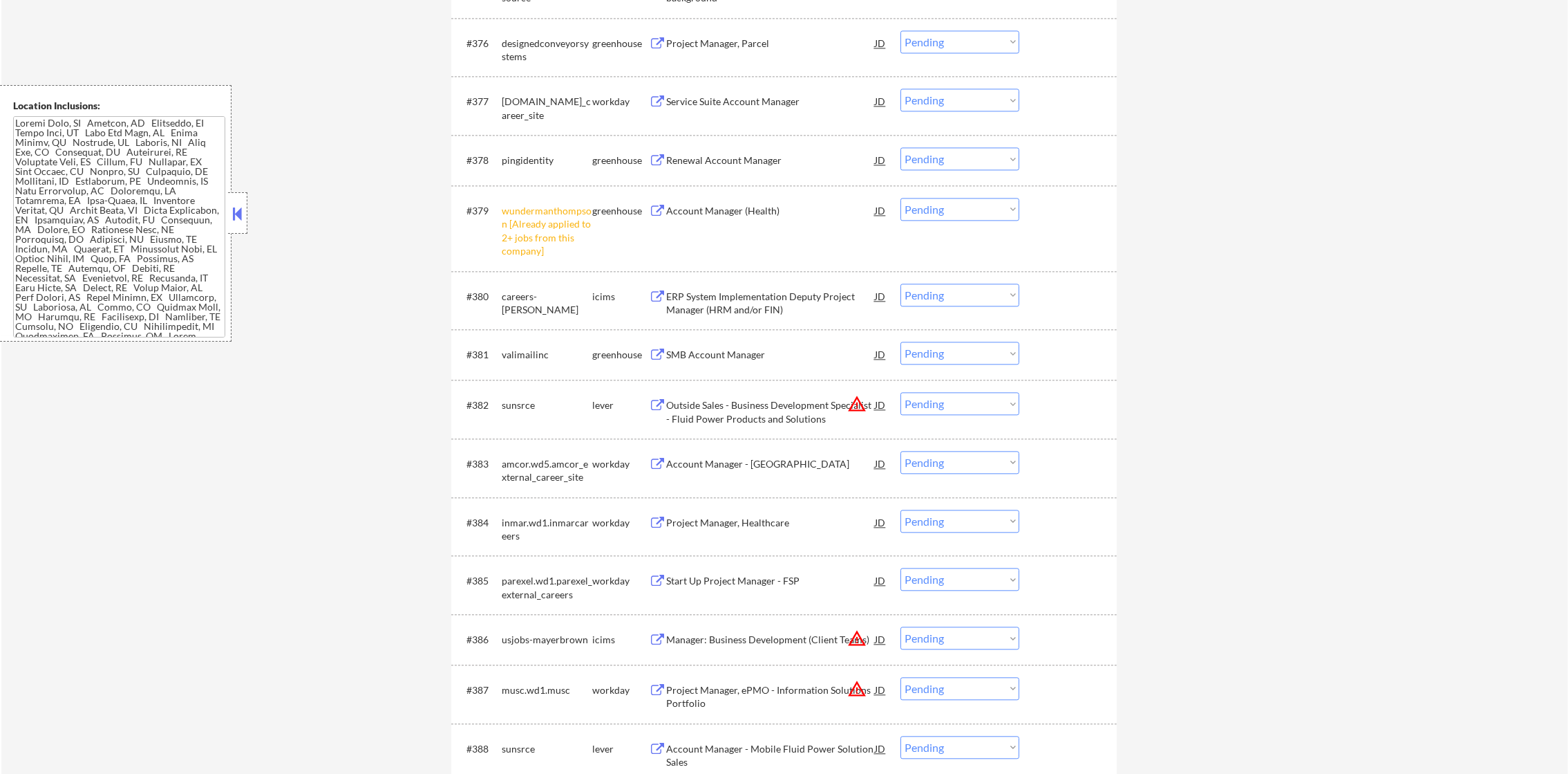
click at [763, 160] on div "Renewal Account Manager" at bounding box center [771, 160] width 209 height 14
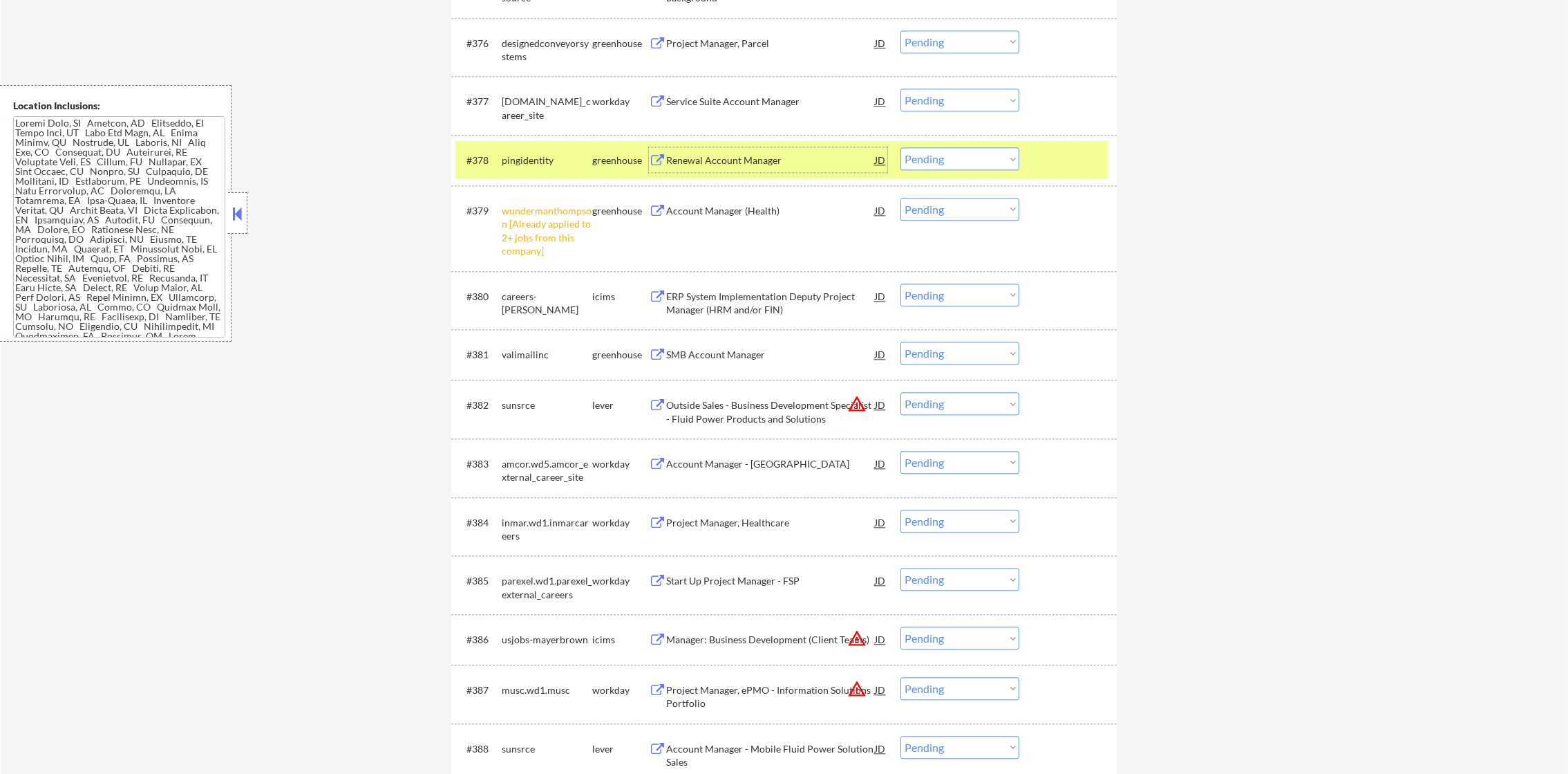
drag, startPoint x: 923, startPoint y: 158, endPoint x: 923, endPoint y: 169, distance: 11.0
click at [923, 158] on select "Choose an option... Pending Applied Excluded (Questions) Excluded (Expired) Exc…" at bounding box center [960, 158] width 119 height 23
select select ""excluded__salary_""
click at [900, 147] on select "Choose an option... Pending Applied Excluded (Questions) Excluded (Expired) Exc…" at bounding box center [960, 158] width 119 height 23
click at [516, 155] on div "pingidentity" at bounding box center [547, 160] width 91 height 14
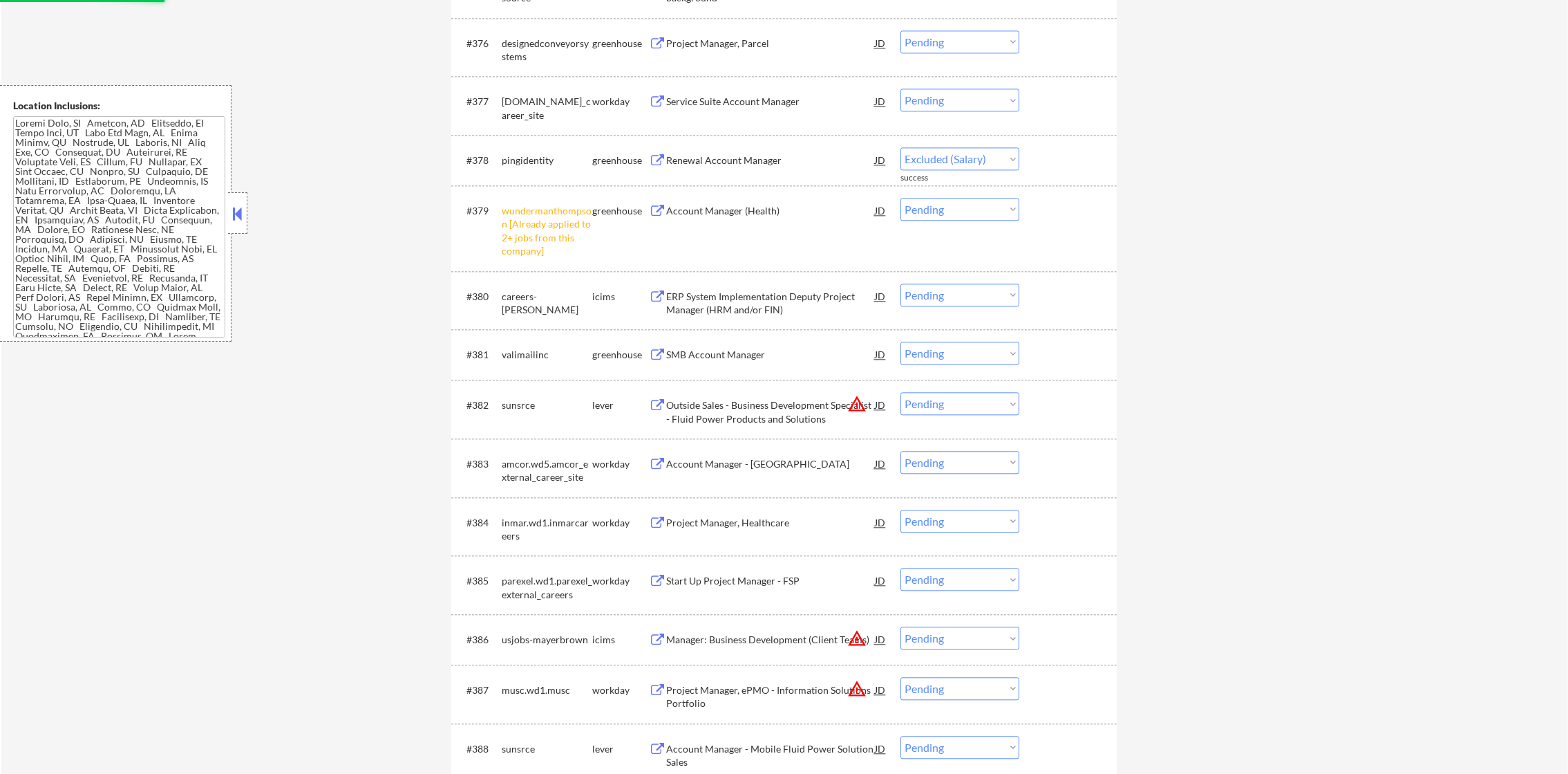
select select ""pending""
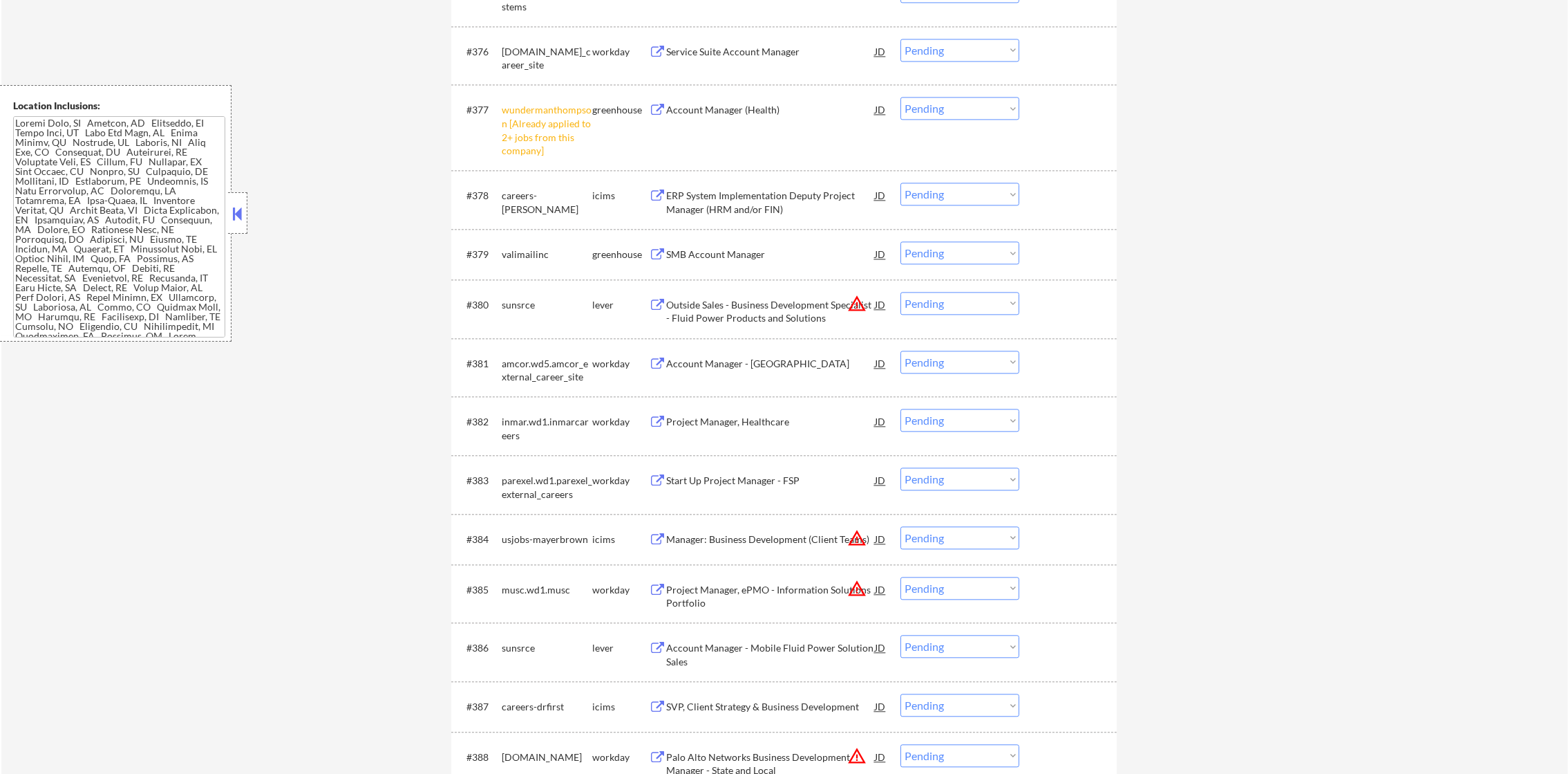
click at [917, 116] on select "Choose an option... Pending Applied Excluded (Questions) Excluded (Expired) Exc…" at bounding box center [960, 108] width 119 height 23
click at [900, 97] on select "Choose an option... Pending Applied Excluded (Questions) Excluded (Expired) Exc…" at bounding box center [960, 108] width 119 height 23
select select ""pending""
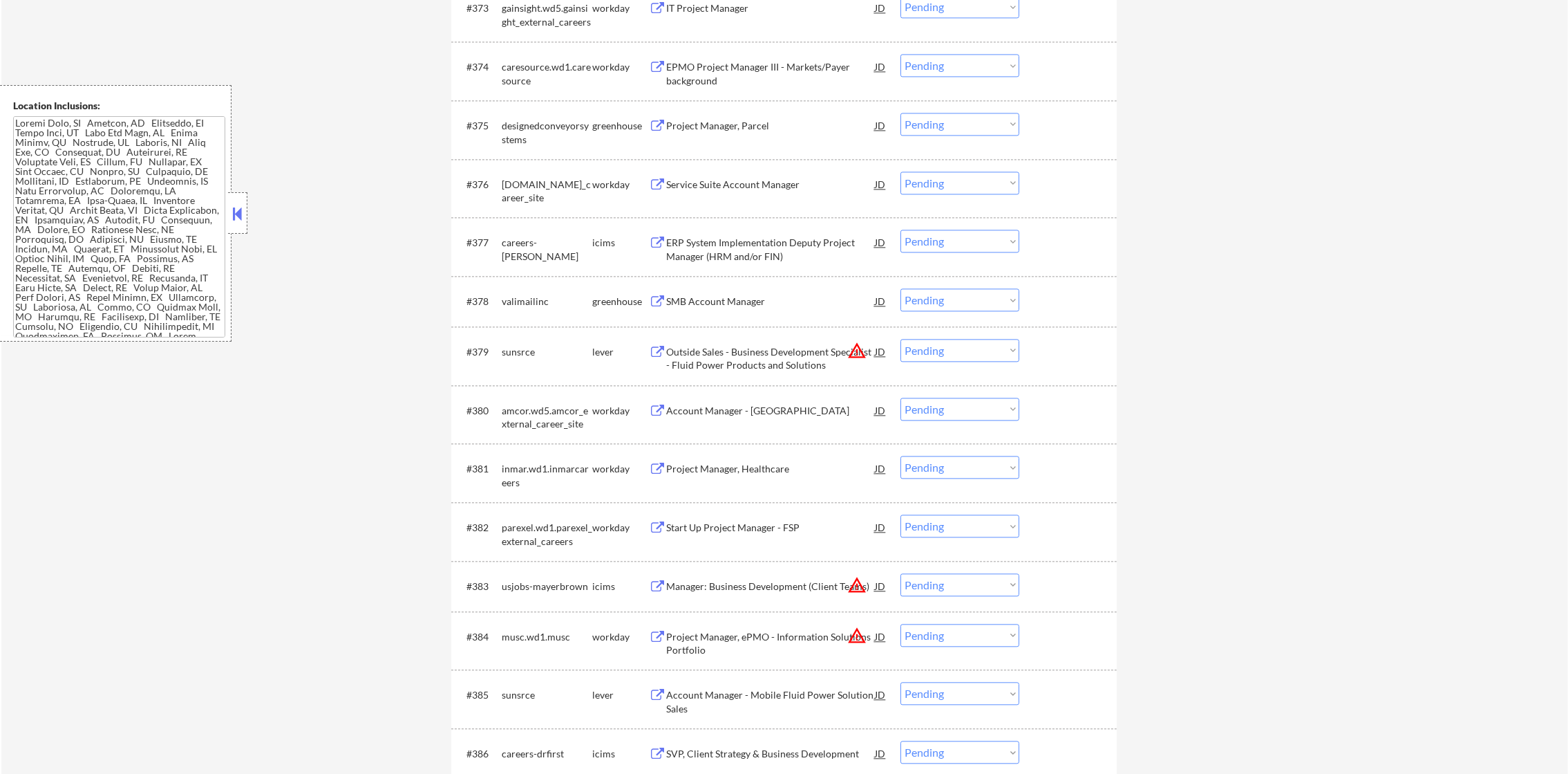
scroll to position [4562, 0]
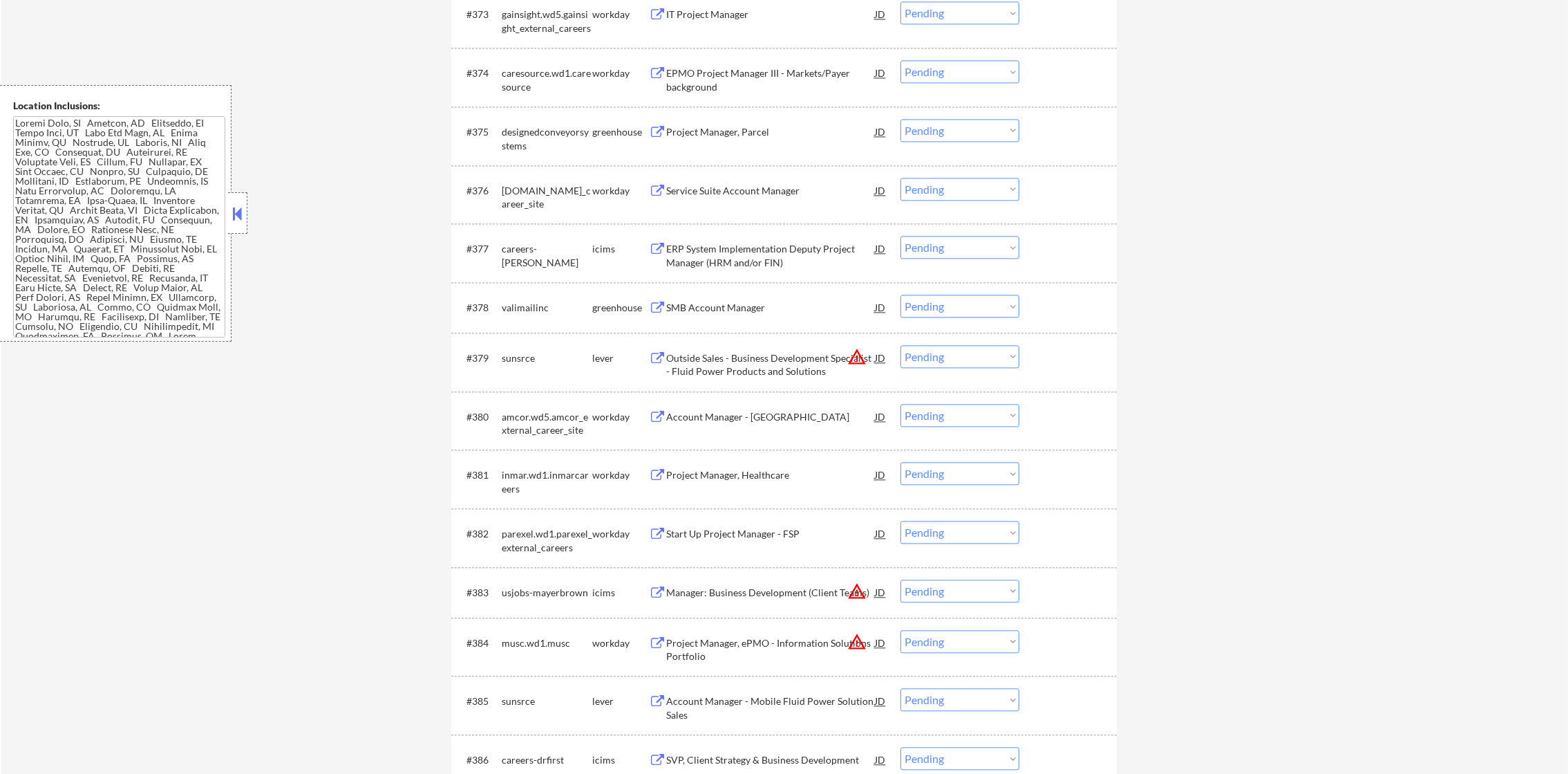
click at [754, 125] on div "Project Manager, Parcel" at bounding box center [771, 132] width 209 height 14
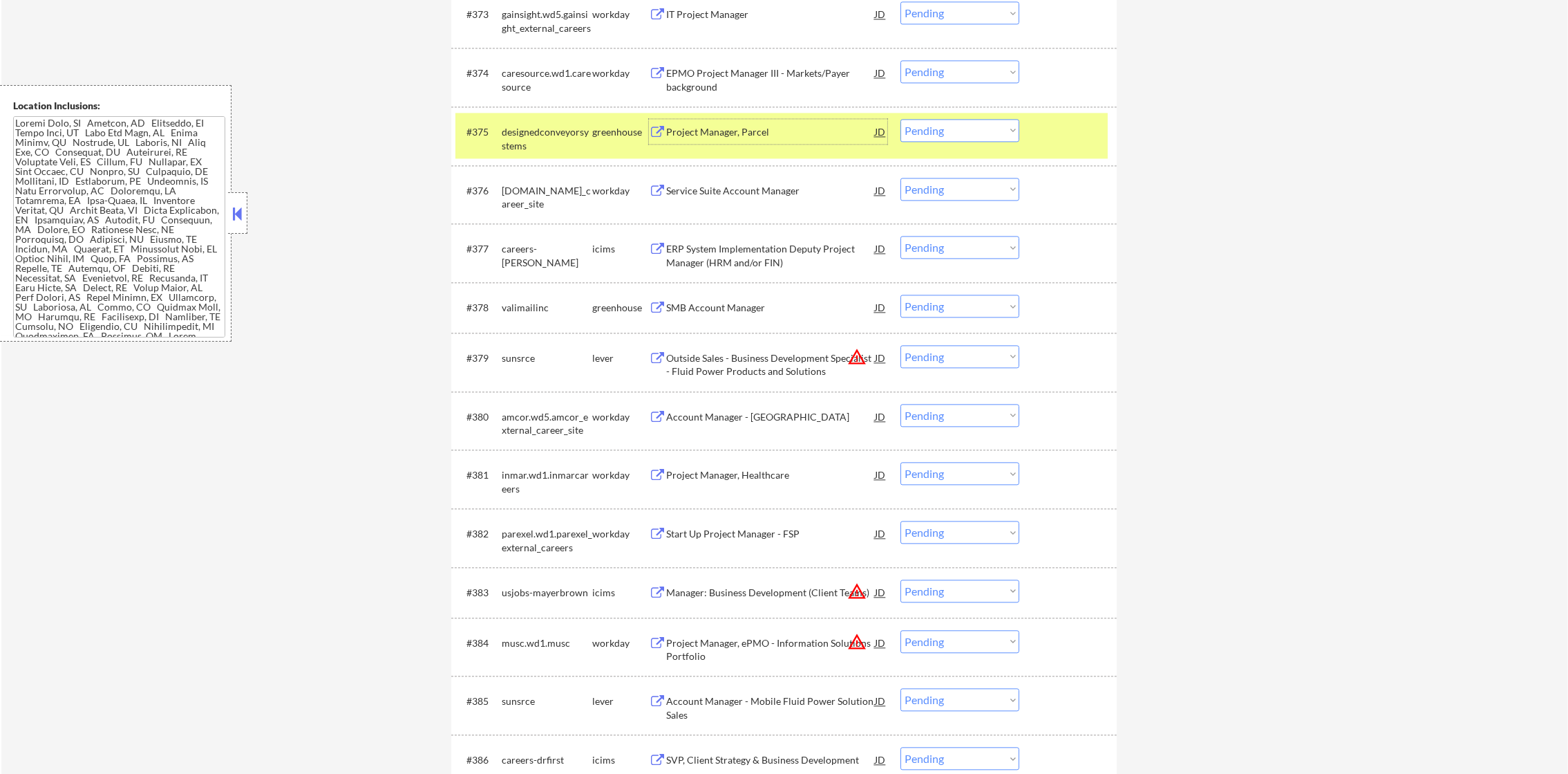
click at [914, 119] on select "Choose an option... Pending Applied Excluded (Questions) Excluded (Expired) Exc…" at bounding box center [960, 130] width 119 height 23
click at [900, 119] on select "Choose an option... Pending Applied Excluded (Questions) Excluded (Expired) Exc…" at bounding box center [960, 130] width 119 height 23
click at [516, 141] on div "designedconveyorsystems" at bounding box center [547, 138] width 91 height 27
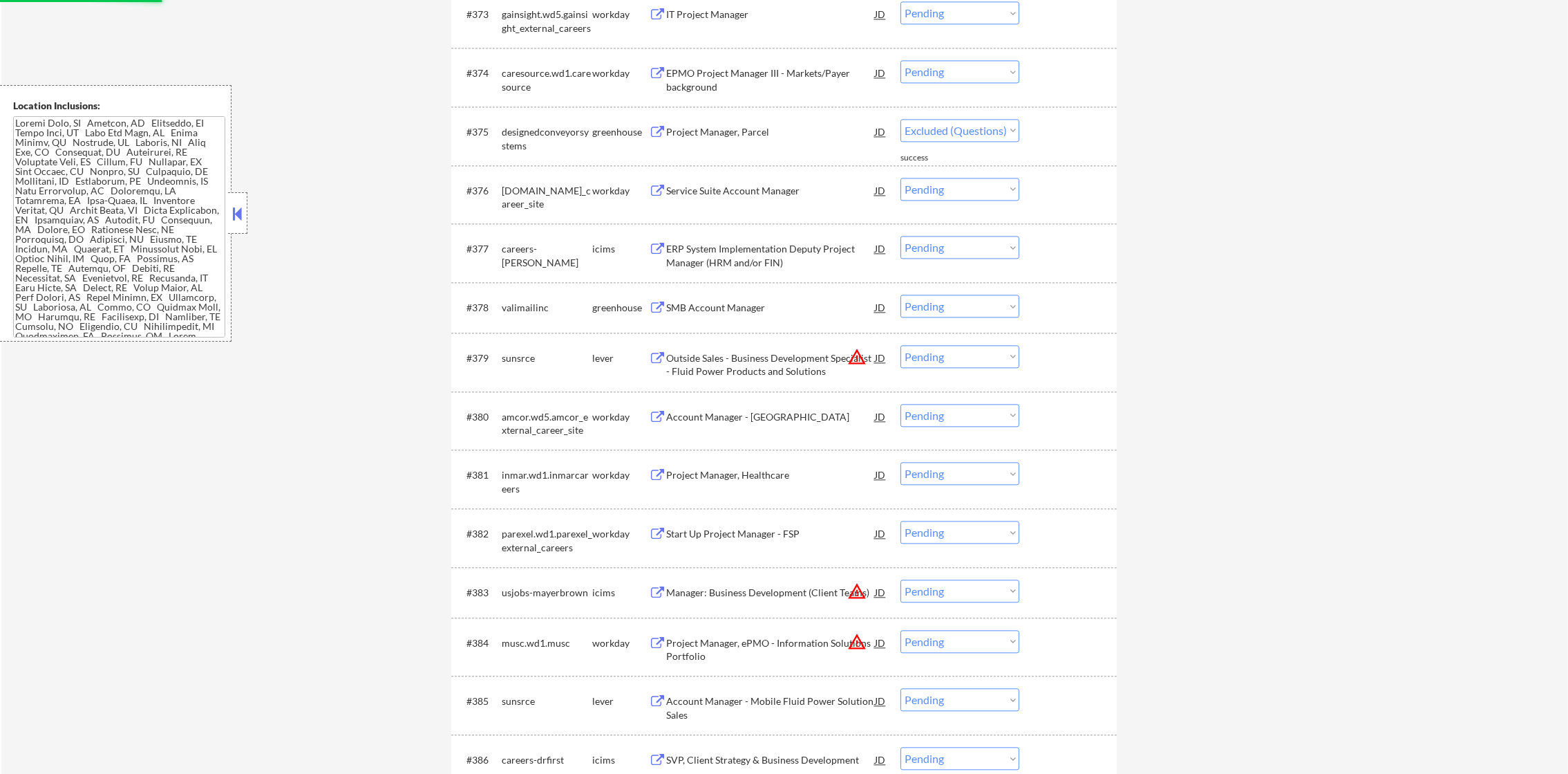
select select ""pending""
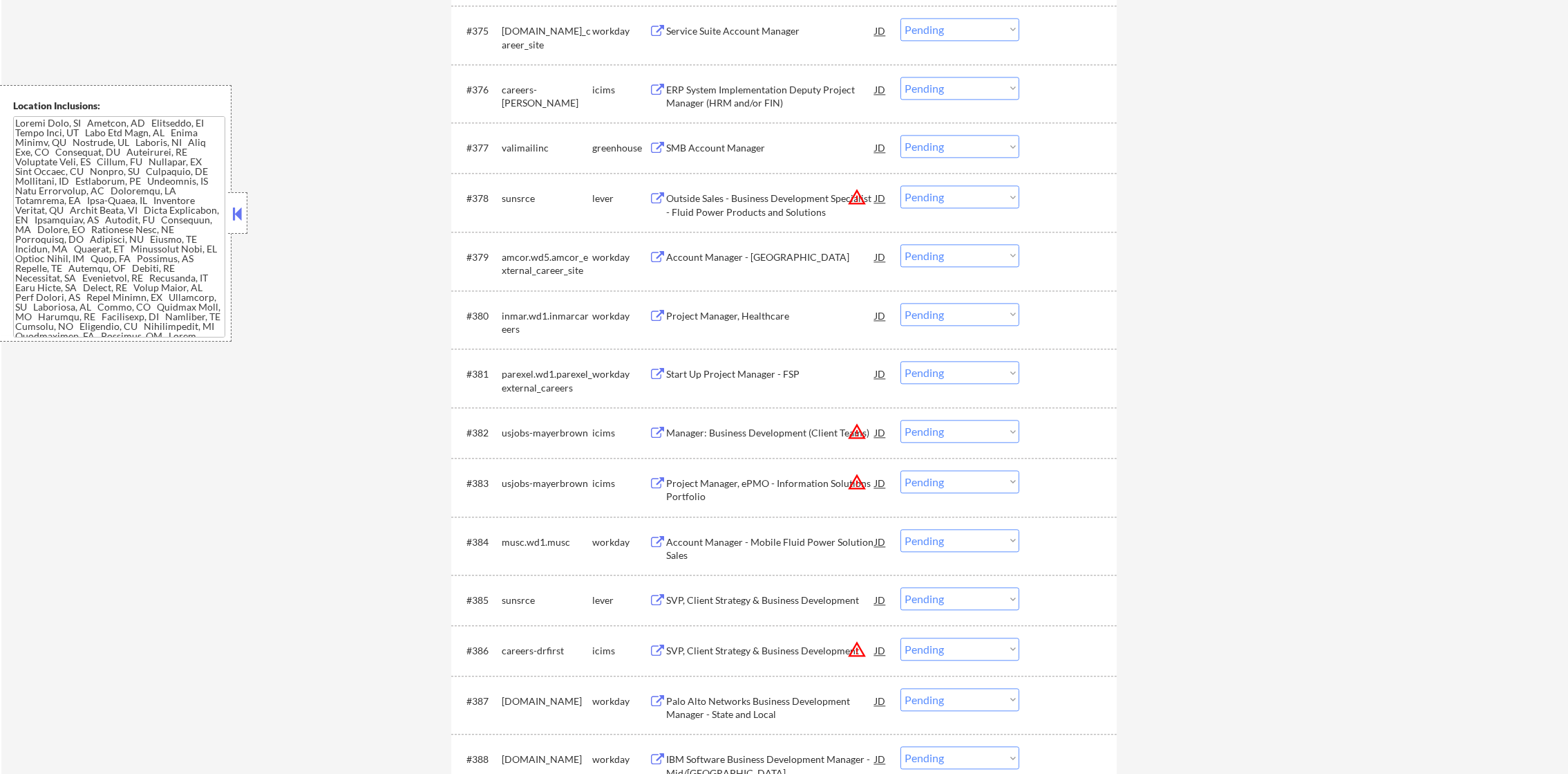
scroll to position [4666, 0]
click at [769, 146] on div "SMB Account Manager" at bounding box center [771, 145] width 209 height 14
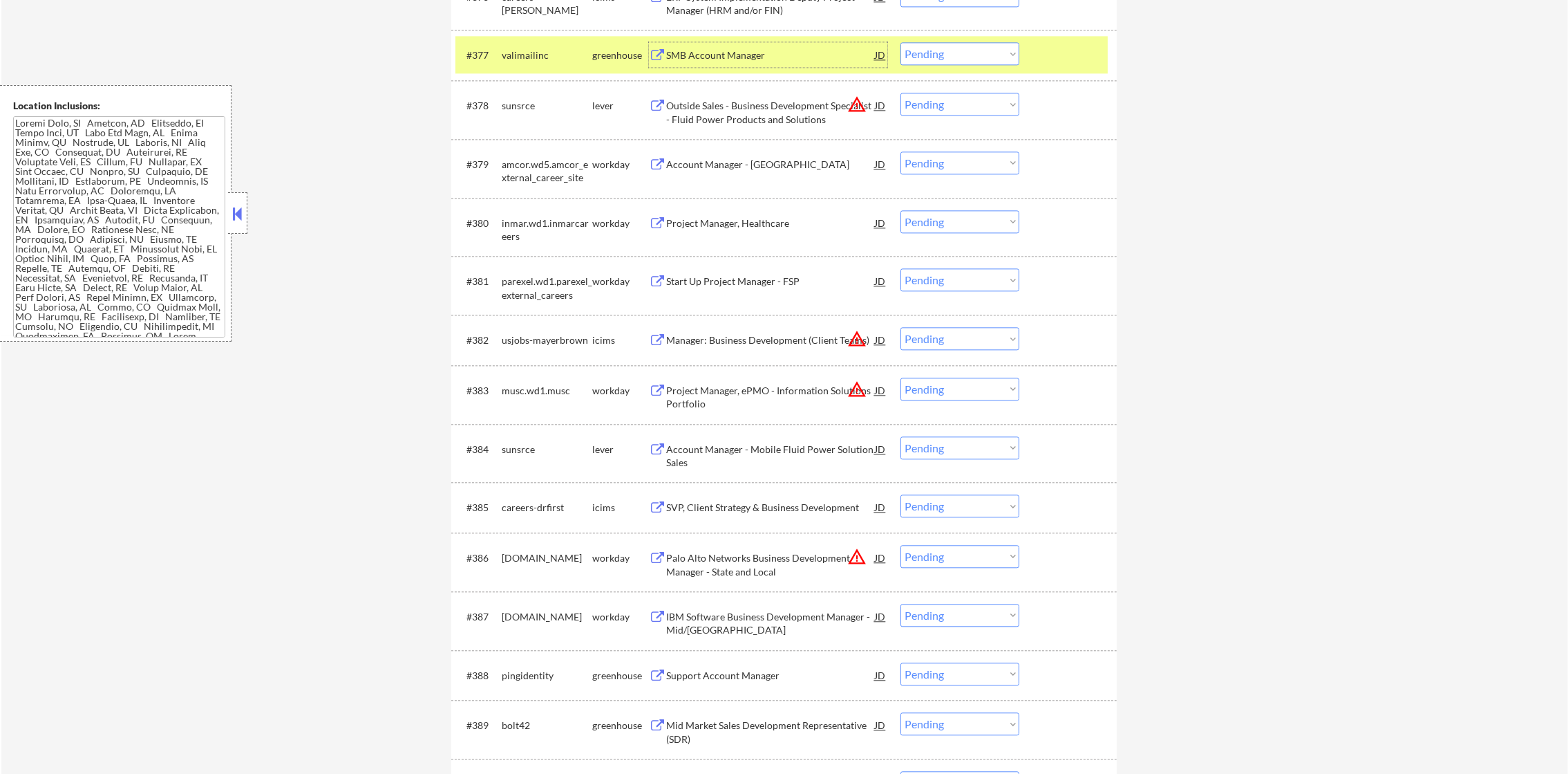
scroll to position [4770, 0]
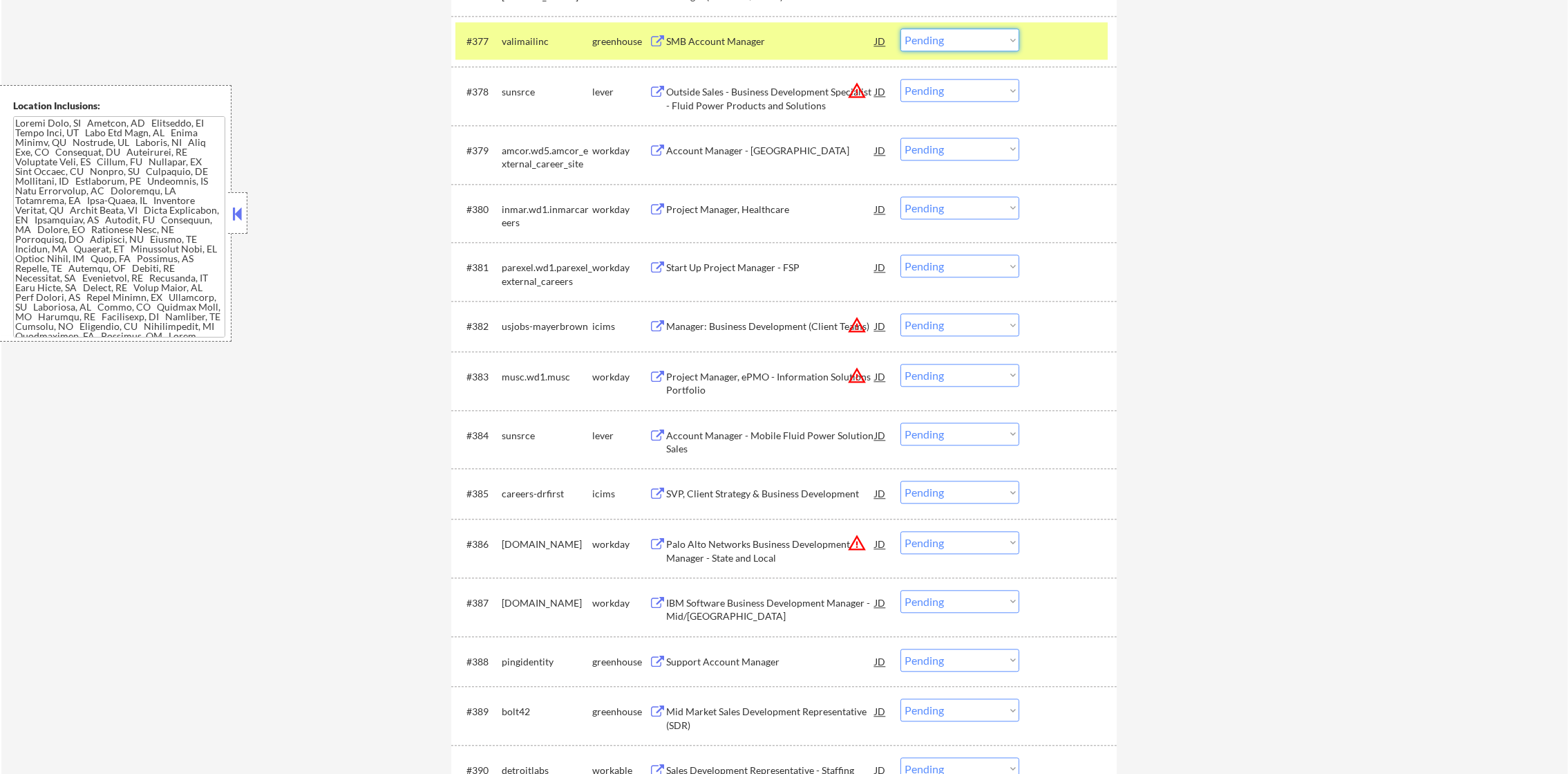
drag, startPoint x: 940, startPoint y: 32, endPoint x: 939, endPoint y: 45, distance: 13.0
click at [940, 32] on select "Choose an option... Pending Applied Excluded (Questions) Excluded (Expired) Exc…" at bounding box center [960, 39] width 119 height 23
click at [900, 28] on select "Choose an option... Pending Applied Excluded (Questions) Excluded (Expired) Exc…" at bounding box center [960, 39] width 119 height 23
click at [573, 43] on div "valimailinc" at bounding box center [547, 42] width 91 height 14
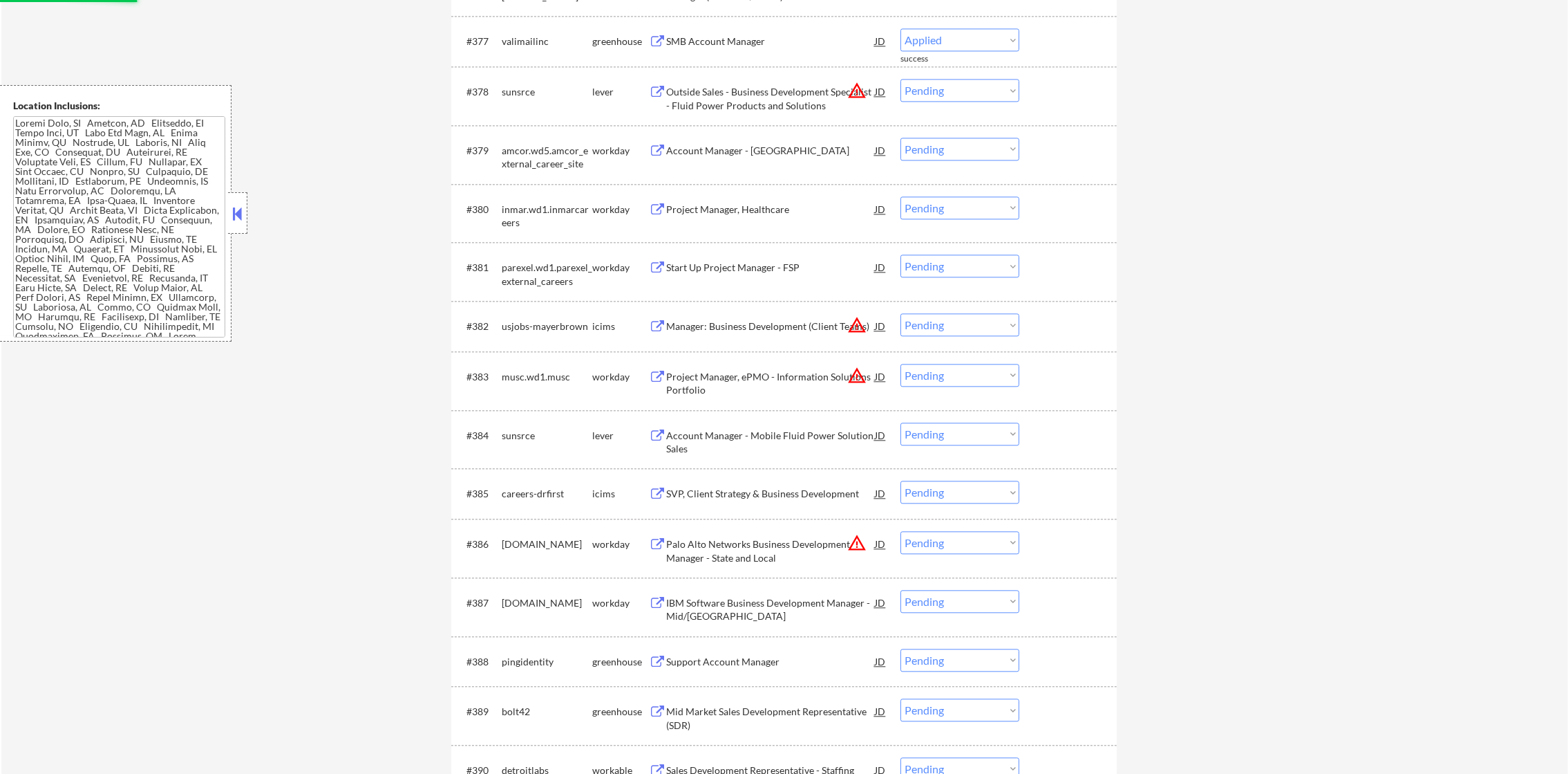
select select ""pending""
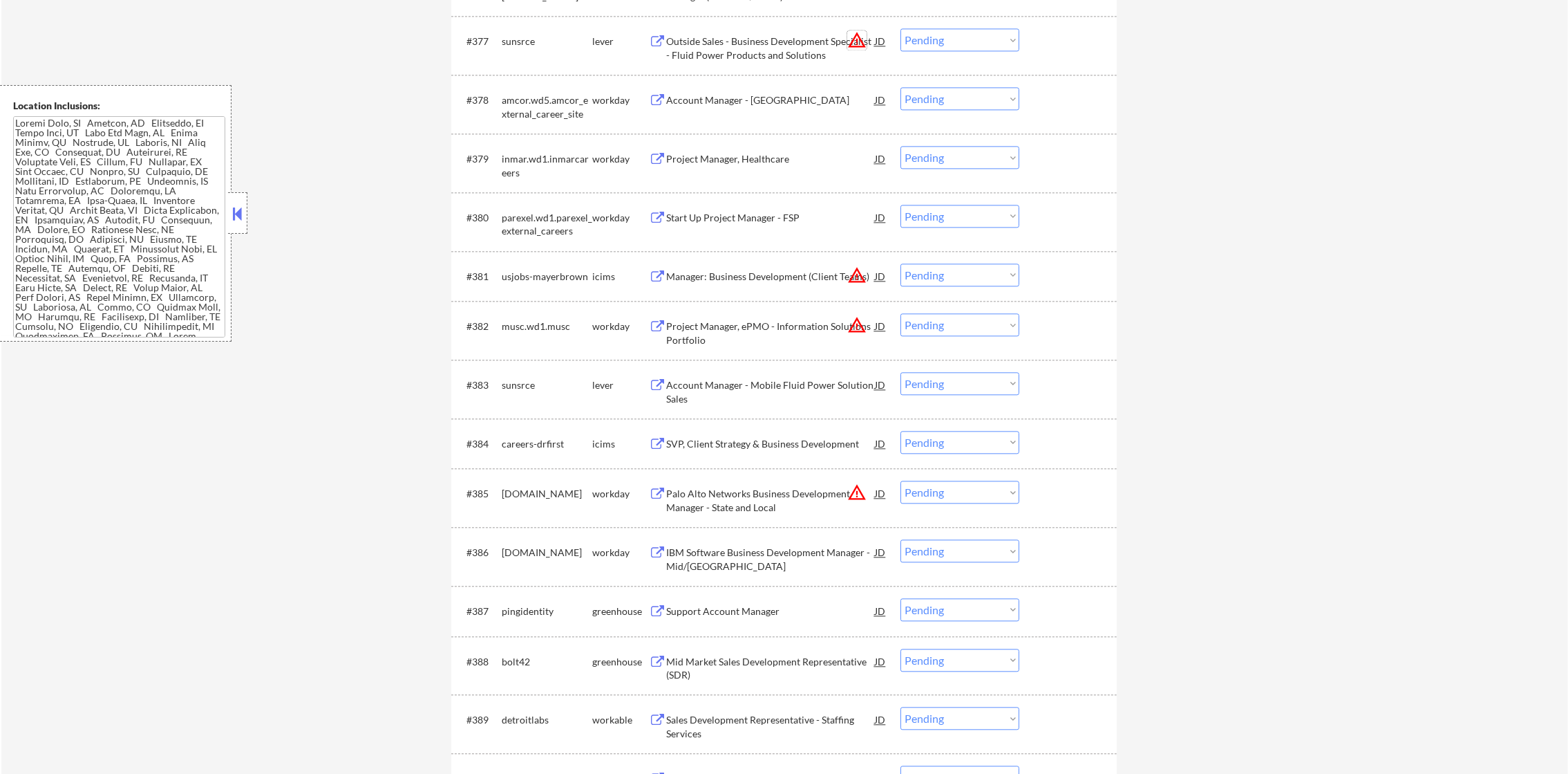
click at [853, 30] on button "warning_amber" at bounding box center [857, 40] width 19 height 19
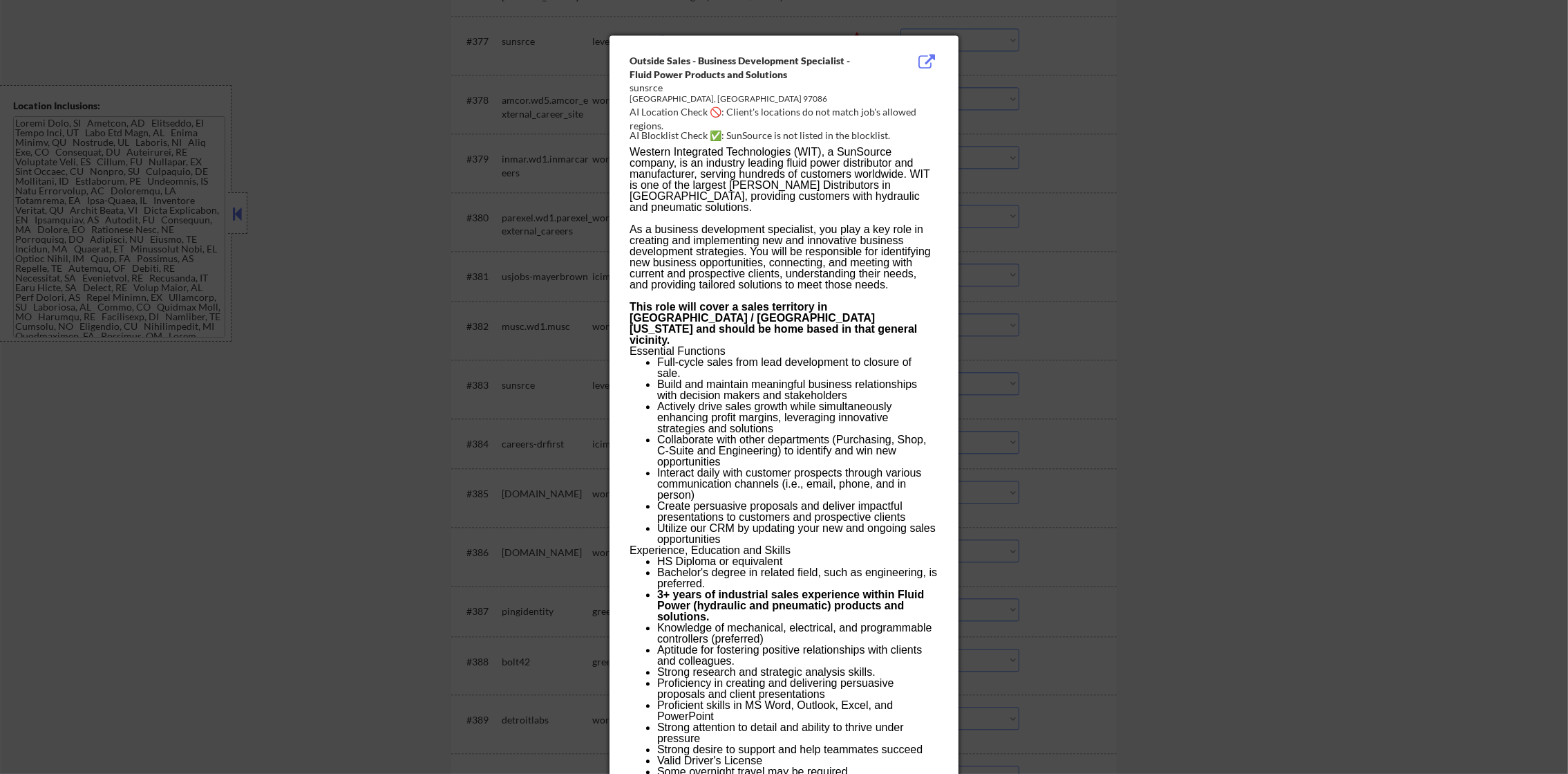
click at [1005, 84] on div at bounding box center [784, 387] width 1568 height 774
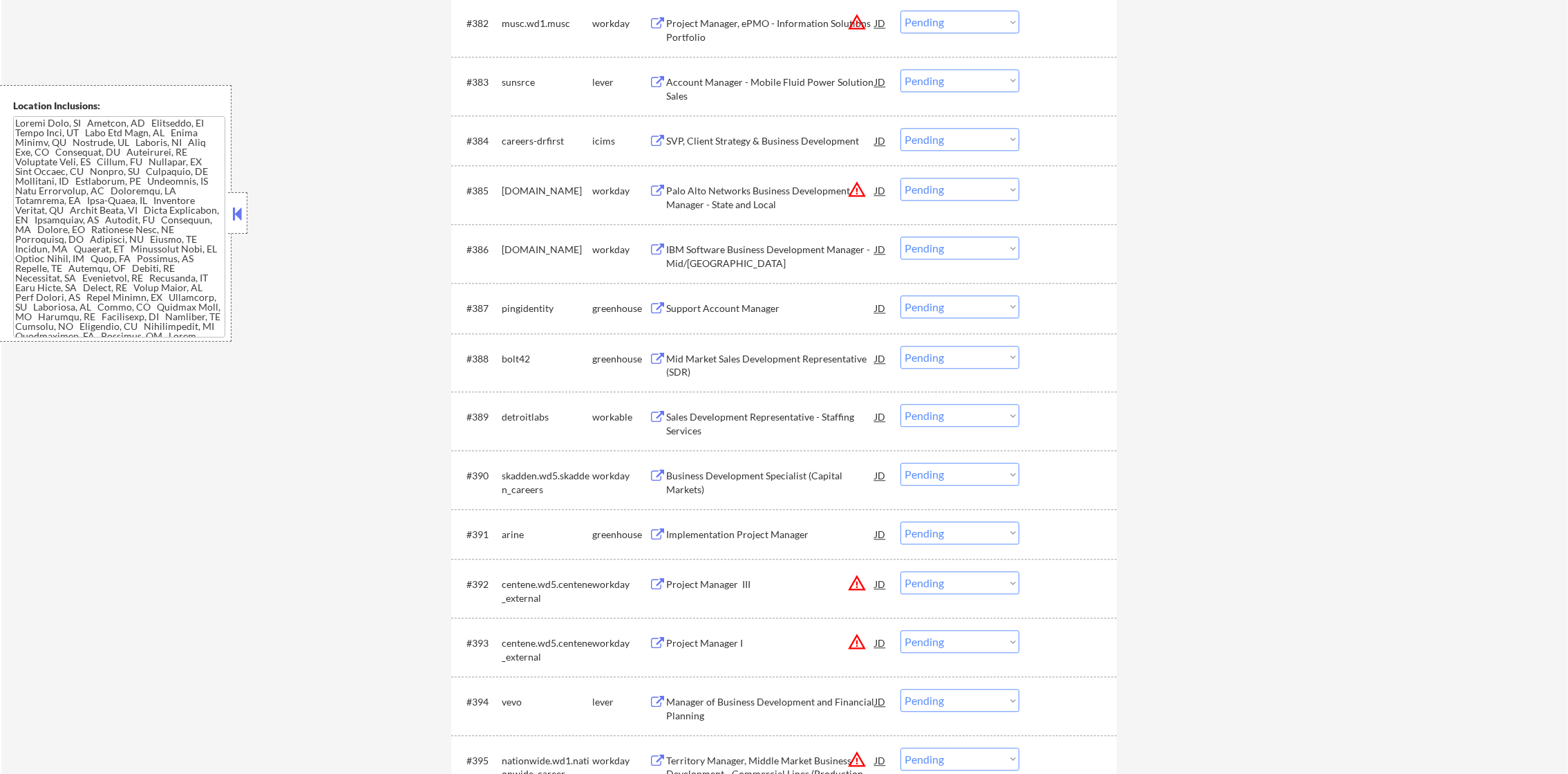
scroll to position [5081, 0]
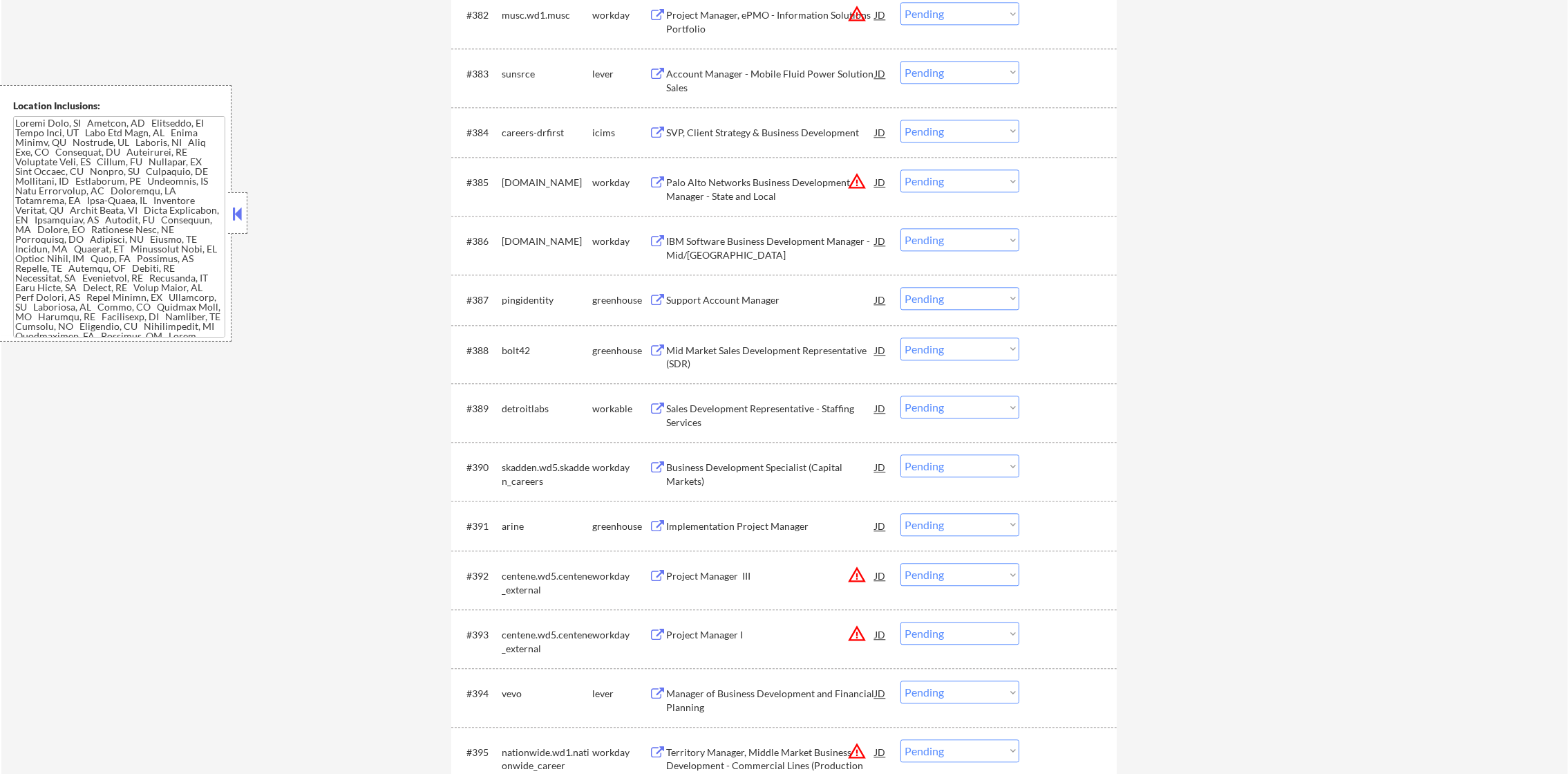
click at [853, 19] on button "warning_amber" at bounding box center [857, 14] width 19 height 19
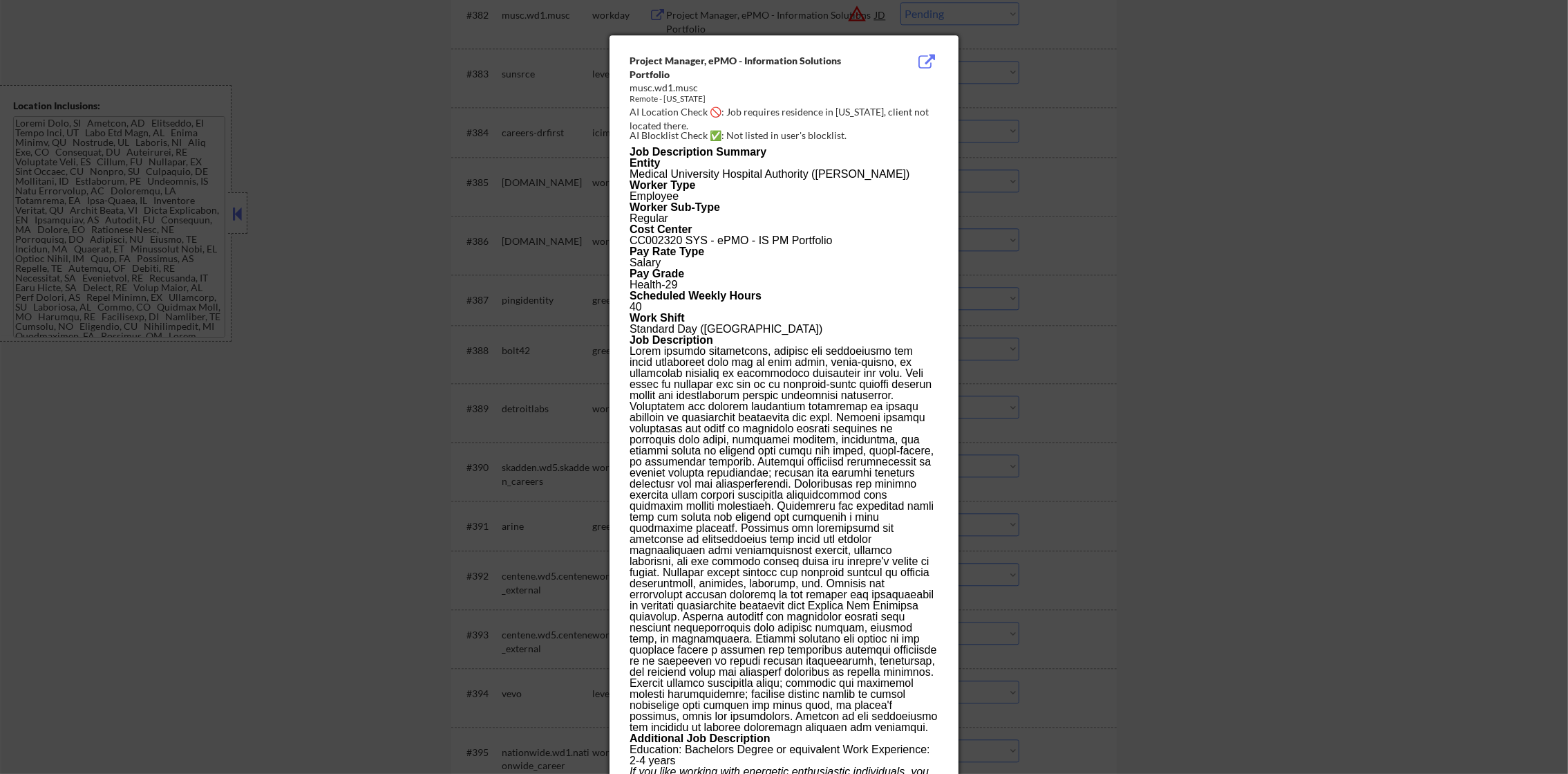
click at [1017, 66] on div at bounding box center [784, 387] width 1568 height 774
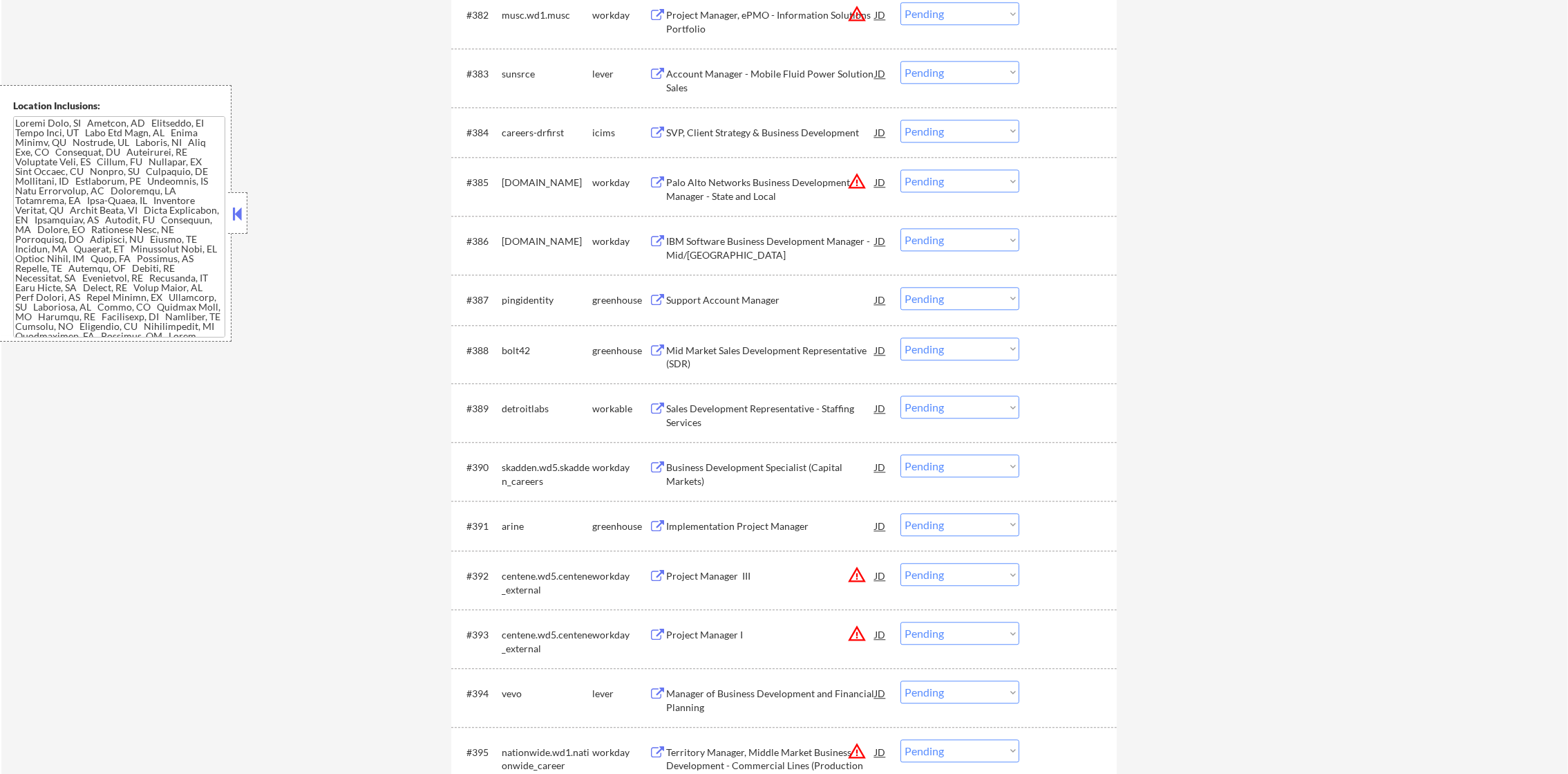
click at [980, 13] on select "Choose an option... Pending Applied Excluded (Questions) Excluded (Expired) Exc…" at bounding box center [960, 13] width 119 height 23
click at [900, 2] on select "Choose an option... Pending Applied Excluded (Questions) Excluded (Expired) Exc…" at bounding box center [960, 13] width 119 height 23
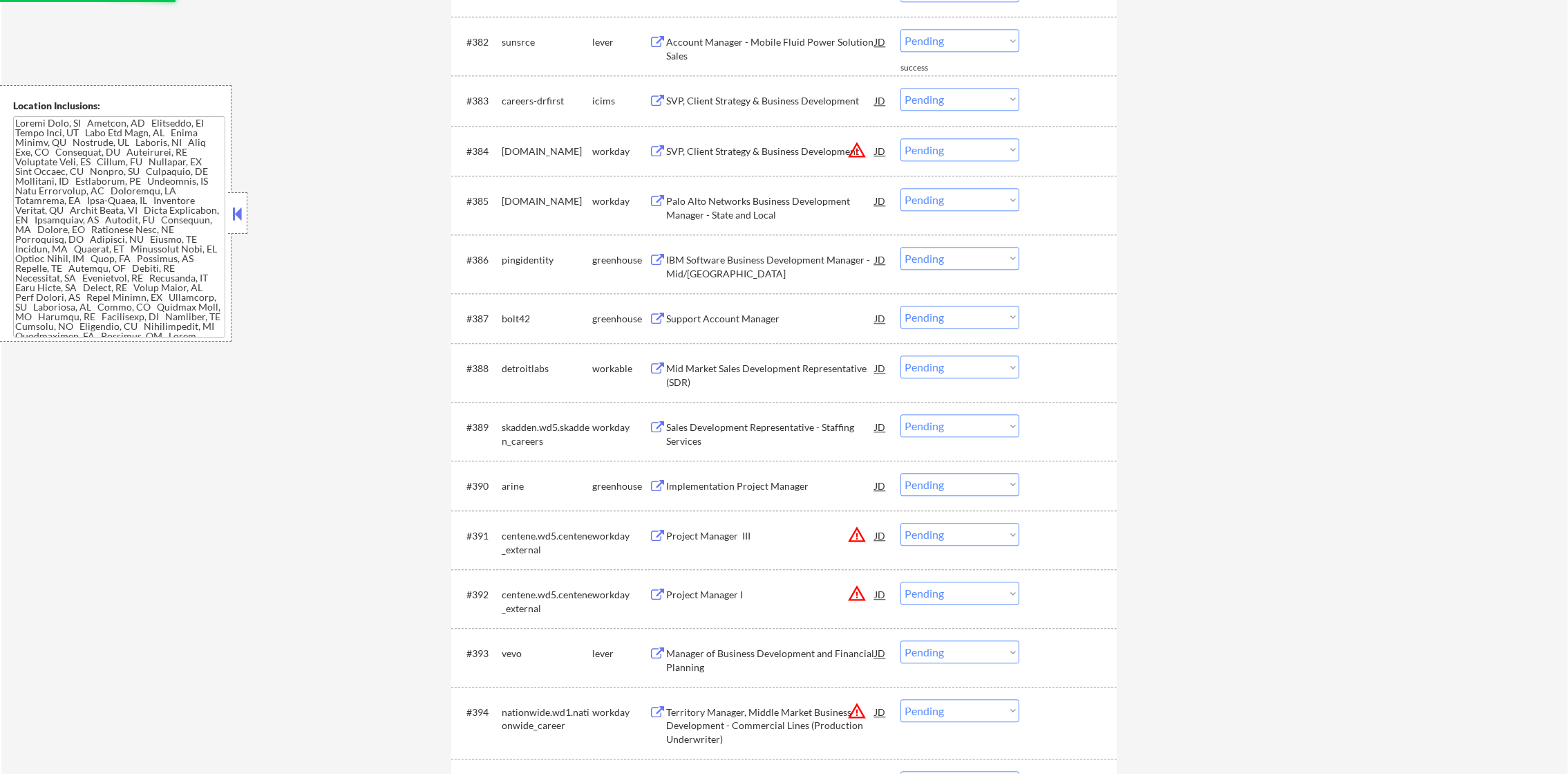
scroll to position [5047, 0]
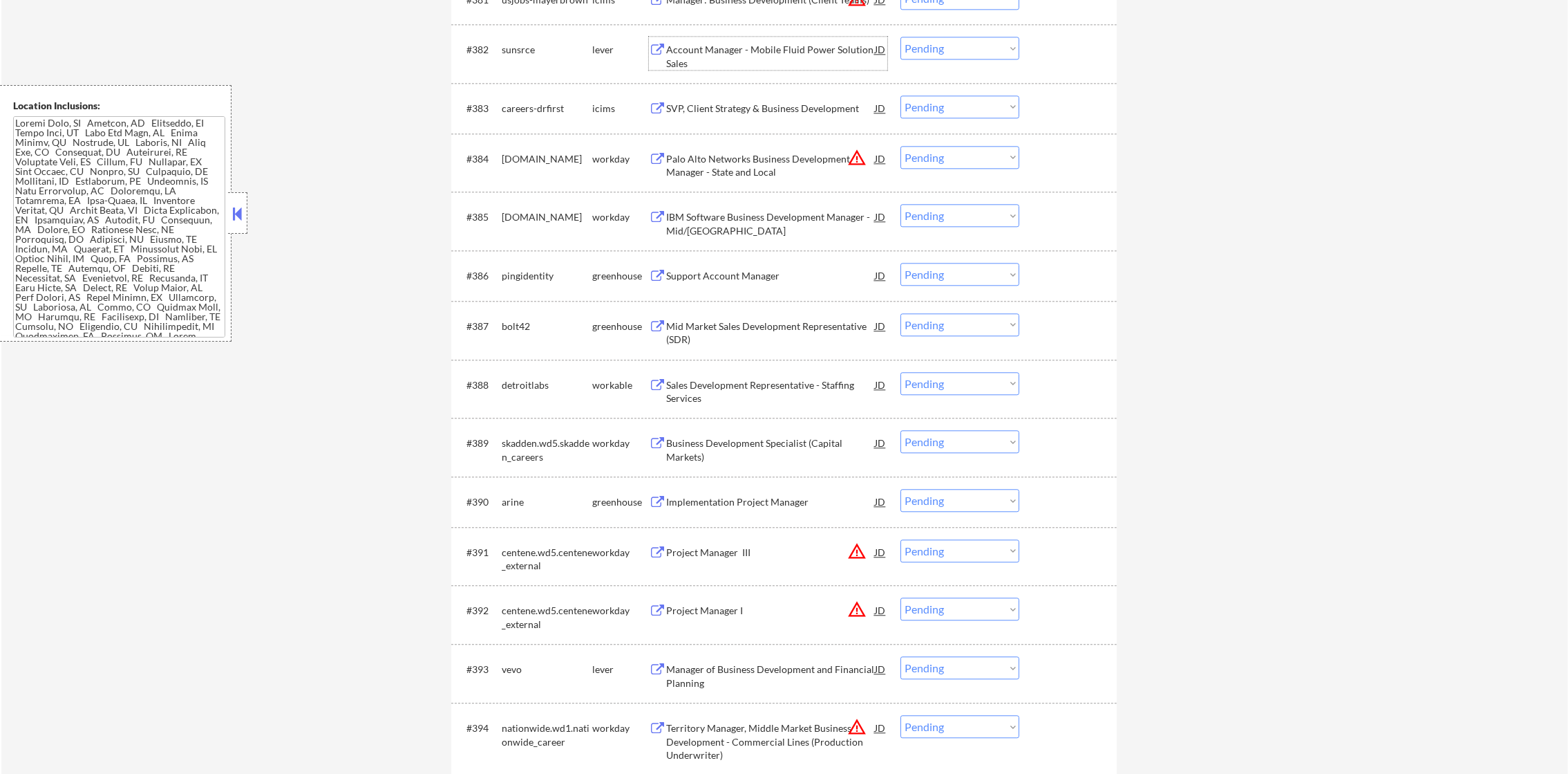
click at [777, 61] on div "Account Manager - Mobile Fluid Power Solution Sales" at bounding box center [771, 56] width 209 height 27
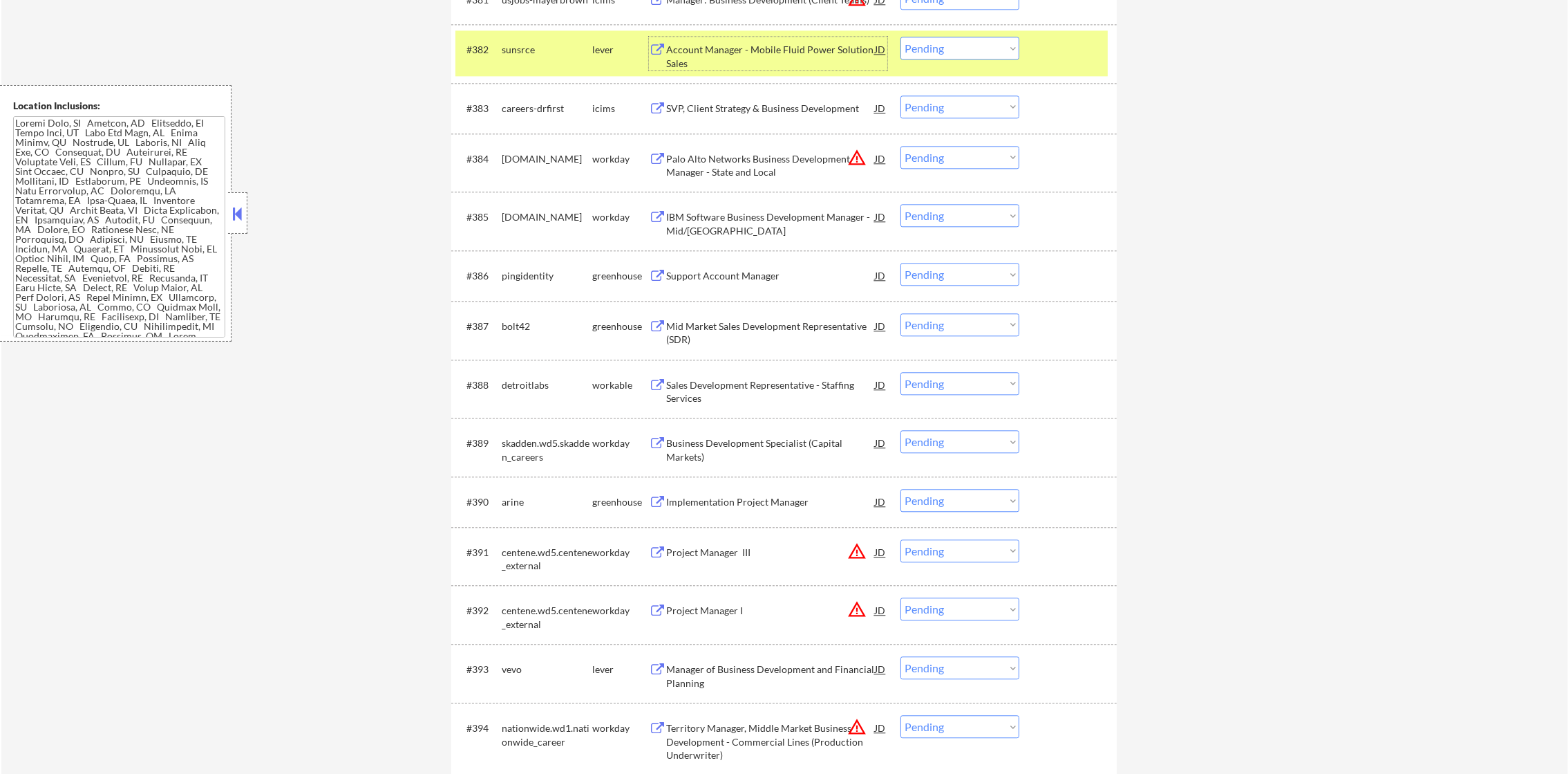
click at [935, 57] on select "Choose an option... Pending Applied Excluded (Questions) Excluded (Expired) Exc…" at bounding box center [960, 48] width 119 height 23
click at [900, 37] on select "Choose an option... Pending Applied Excluded (Questions) Excluded (Expired) Exc…" at bounding box center [960, 48] width 119 height 23
click at [519, 53] on div "sunsrce" at bounding box center [547, 50] width 91 height 14
select select ""pending""
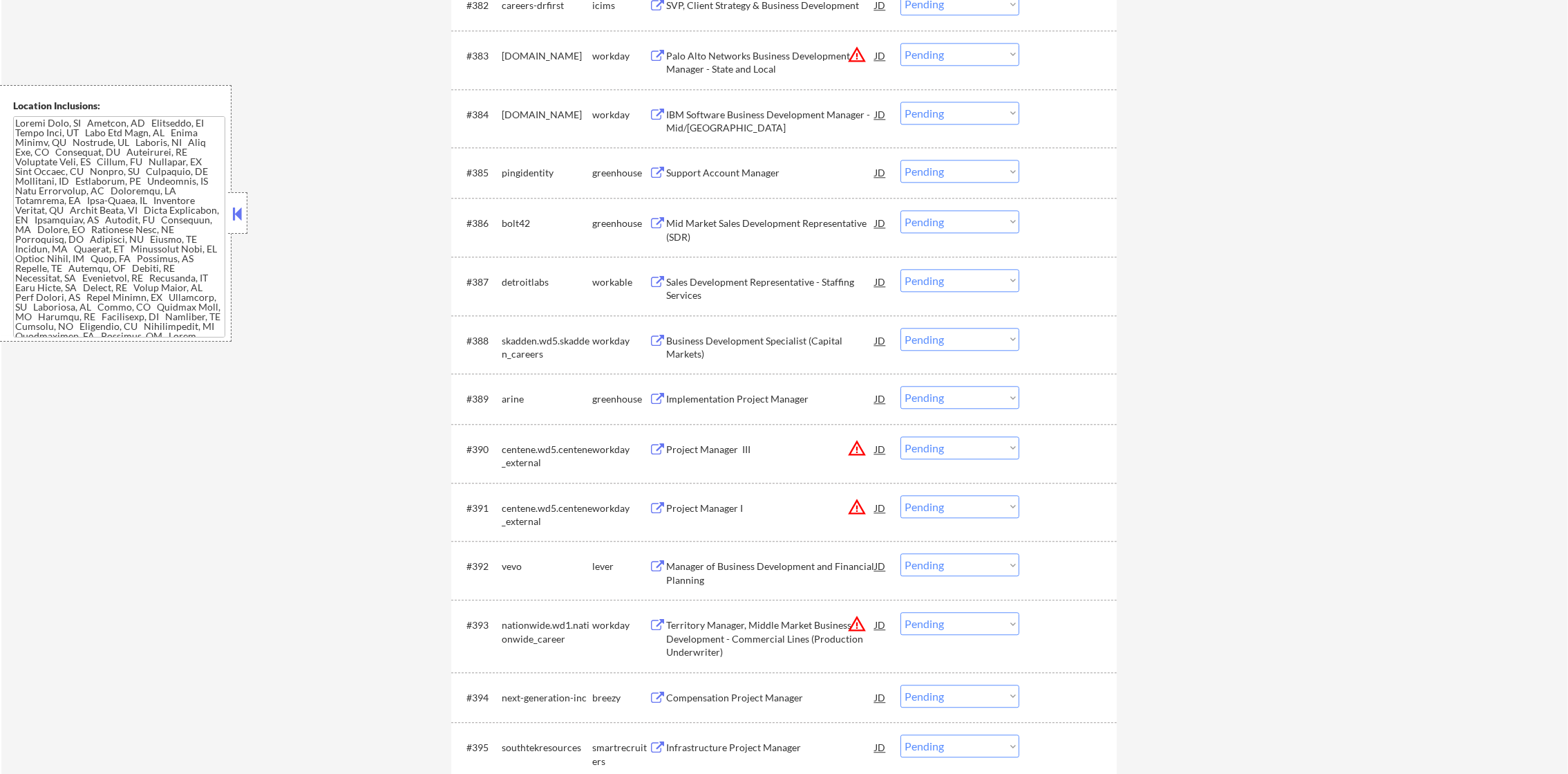
scroll to position [5185, 0]
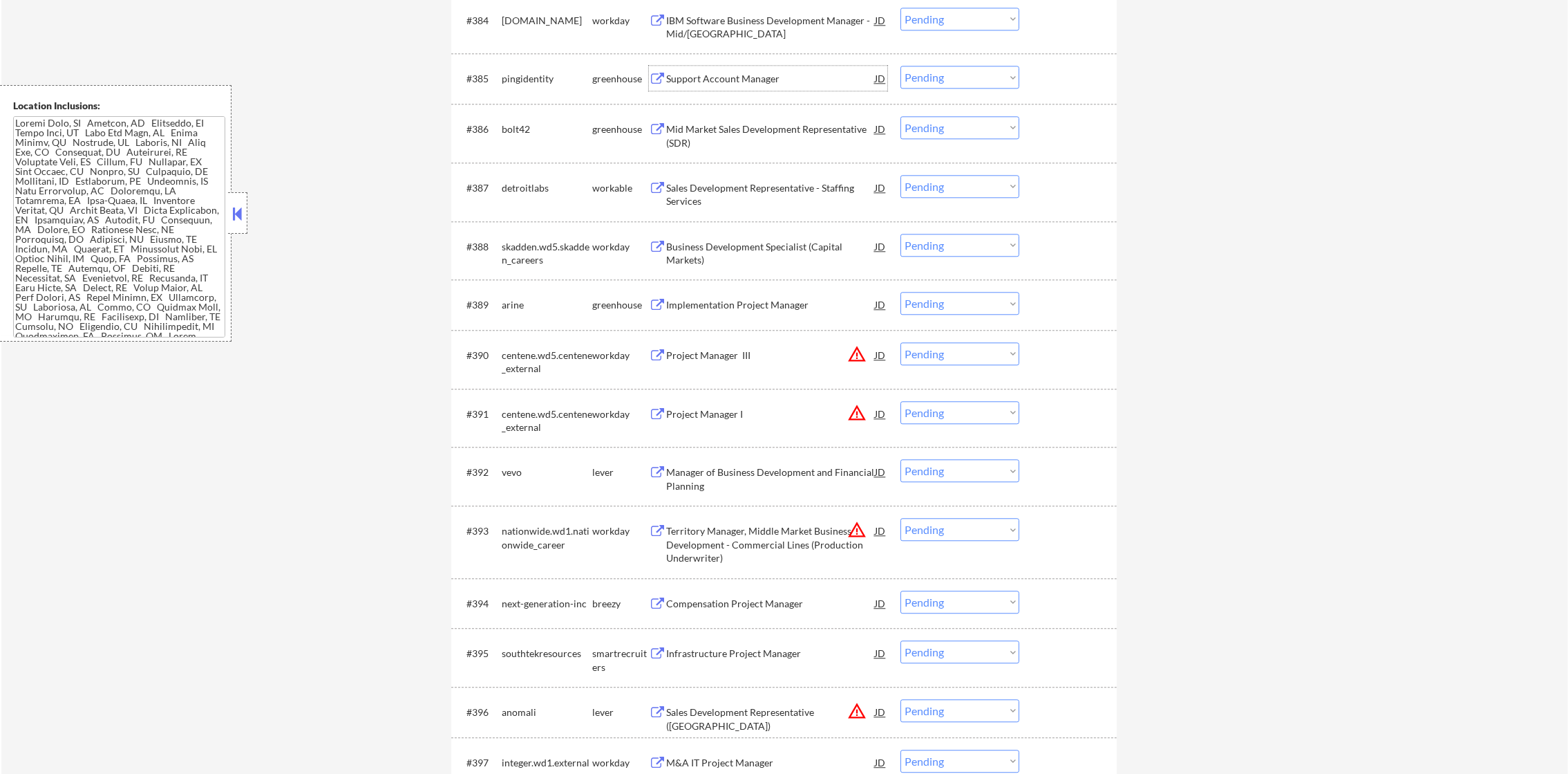
click at [764, 67] on div "Support Account Manager" at bounding box center [771, 78] width 209 height 25
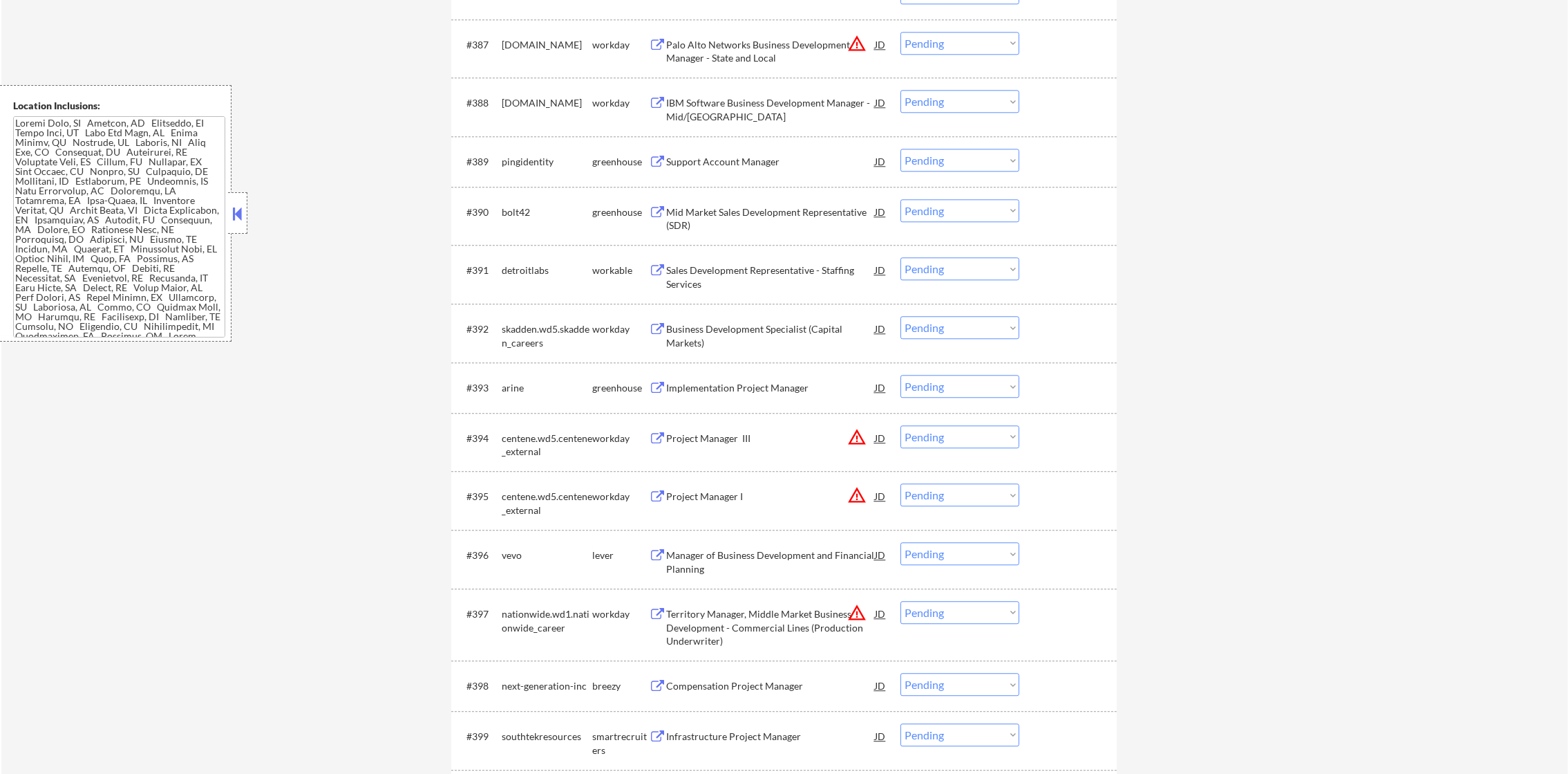
scroll to position [5324, 0]
drag, startPoint x: 930, startPoint y: 159, endPoint x: 934, endPoint y: 170, distance: 11.7
click at [930, 159] on select "Choose an option... Pending Applied Excluded (Questions) Excluded (Expired) Exc…" at bounding box center [960, 156] width 119 height 23
click at [900, 145] on select "Choose an option... Pending Applied Excluded (Questions) Excluded (Expired) Exc…" at bounding box center [960, 156] width 119 height 23
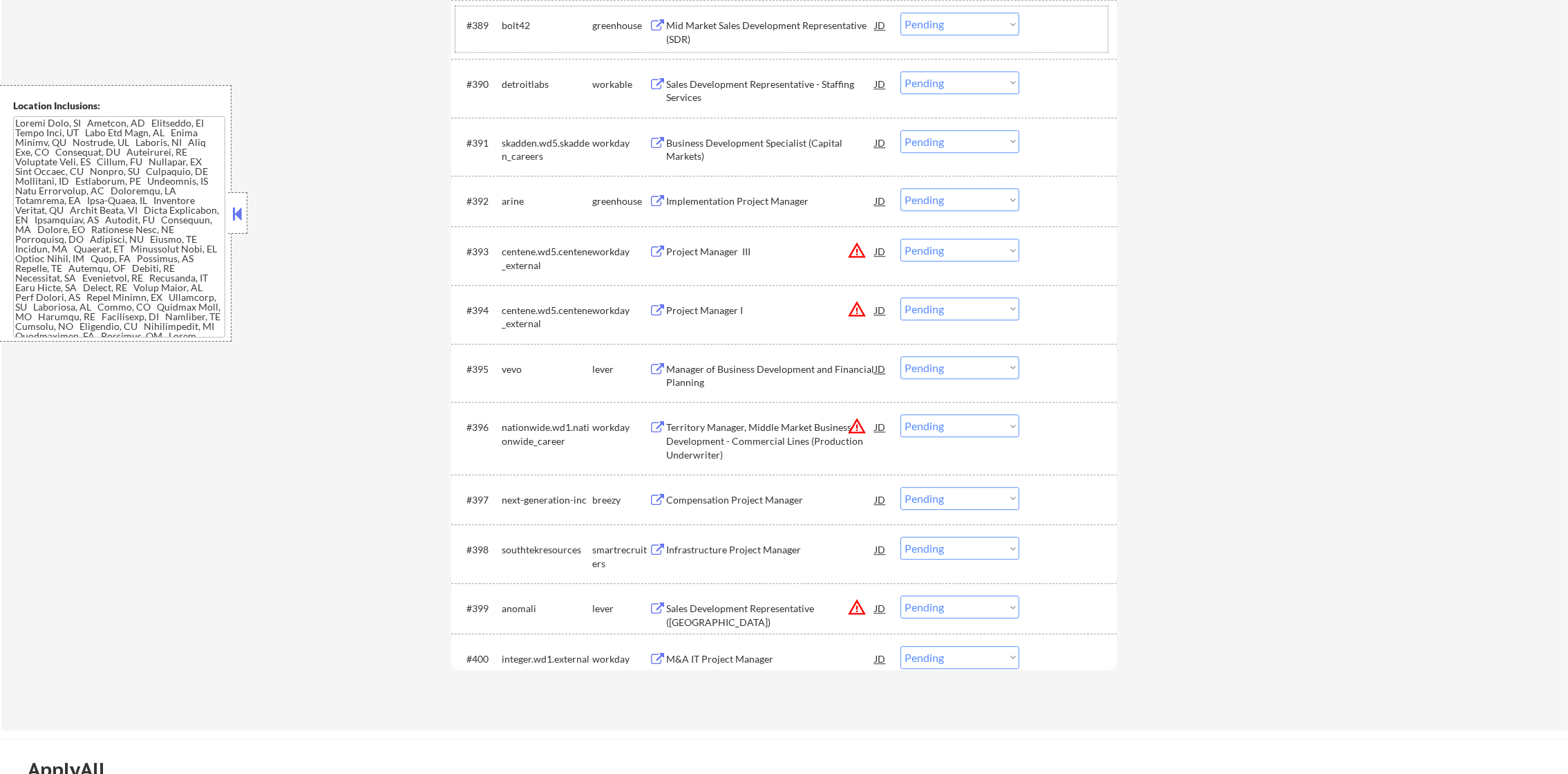
scroll to position [5462, 0]
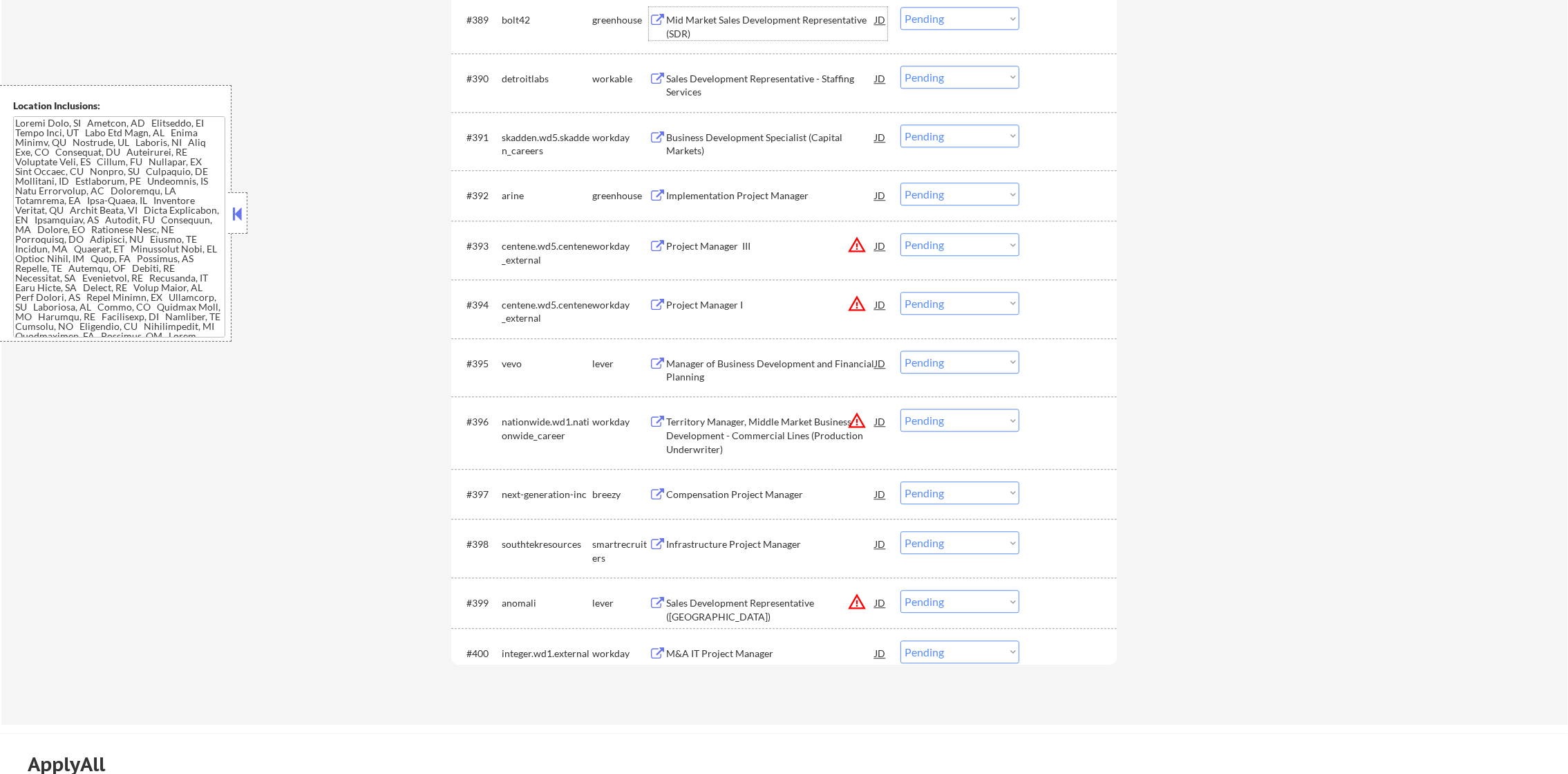
click at [821, 13] on div "Mid Market Sales Development Representative (SDR)" at bounding box center [771, 26] width 209 height 27
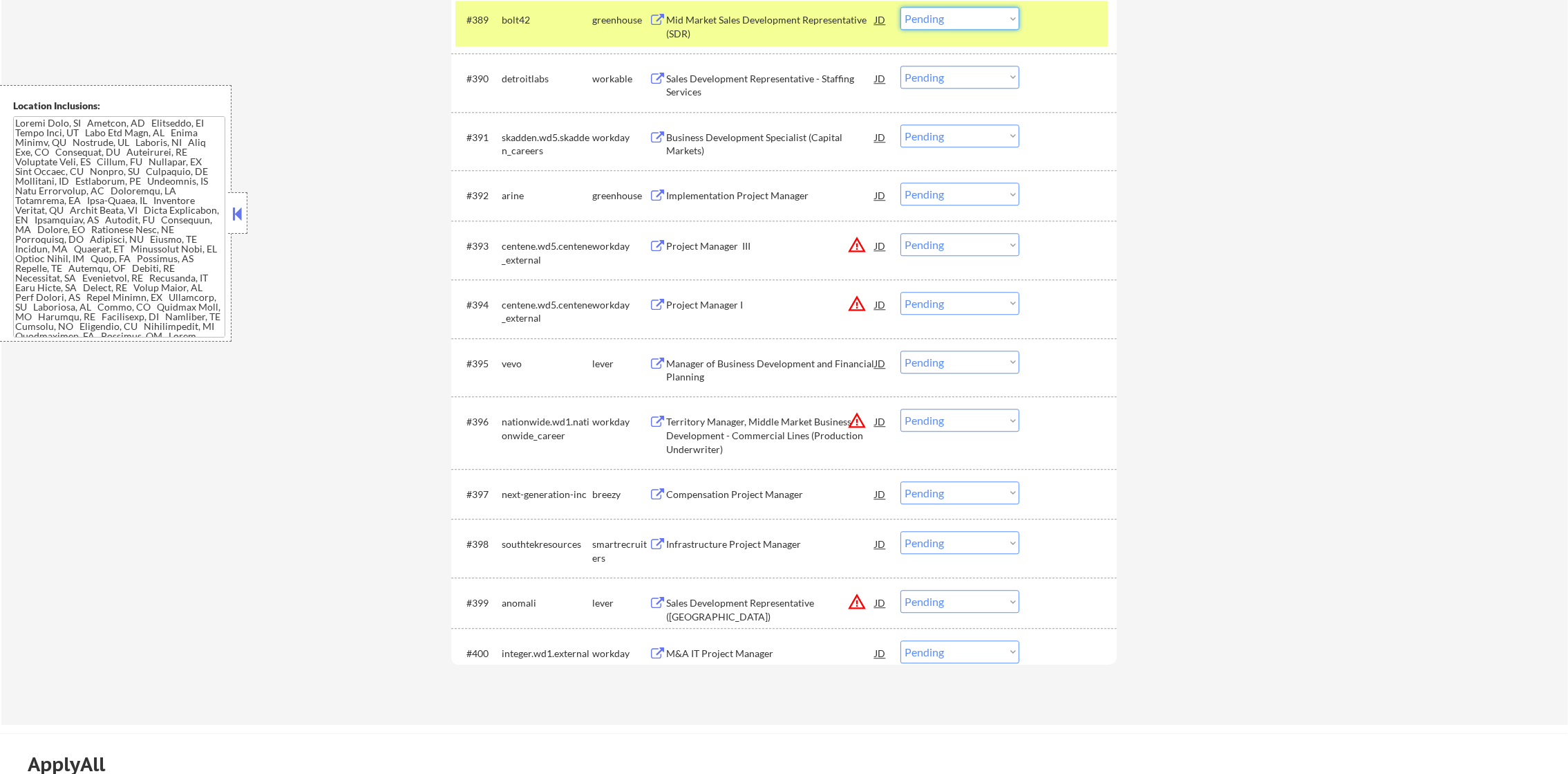
click at [993, 21] on select "Choose an option... Pending Applied Excluded (Questions) Excluded (Expired) Exc…" at bounding box center [960, 18] width 119 height 23
click at [580, 46] on div "#389 bolt42 greenhouse Mid Market Sales Development Representative (SDR) JD war…" at bounding box center [782, 24] width 653 height 46
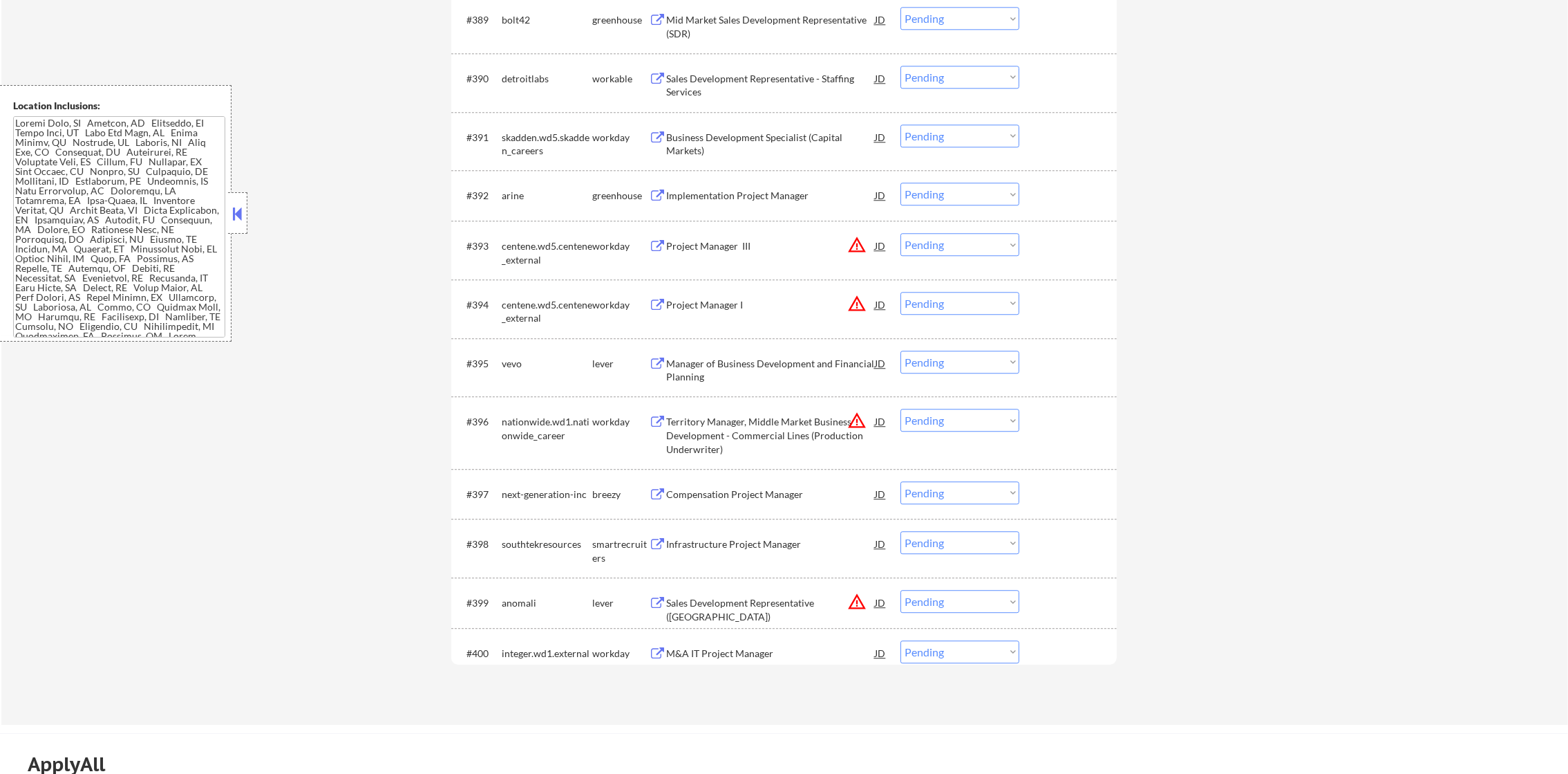
click at [573, 42] on div "#389 bolt42 greenhouse Mid Market Sales Development Representative (SDR) JD war…" at bounding box center [782, 24] width 653 height 46
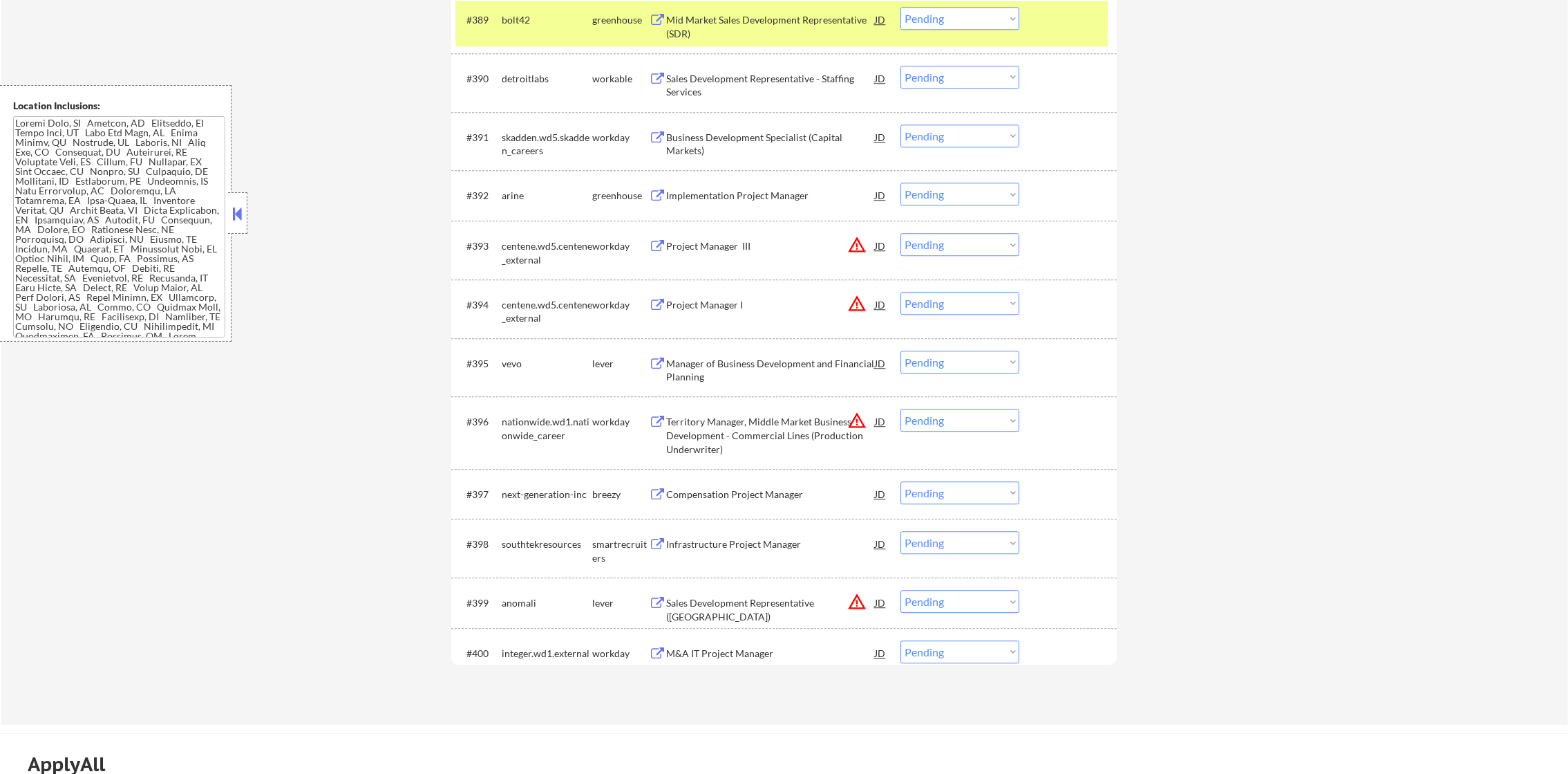
click at [578, 40] on div "#389 bolt42 greenhouse Mid Market Sales Development Representative (SDR) JD war…" at bounding box center [782, 24] width 653 height 46
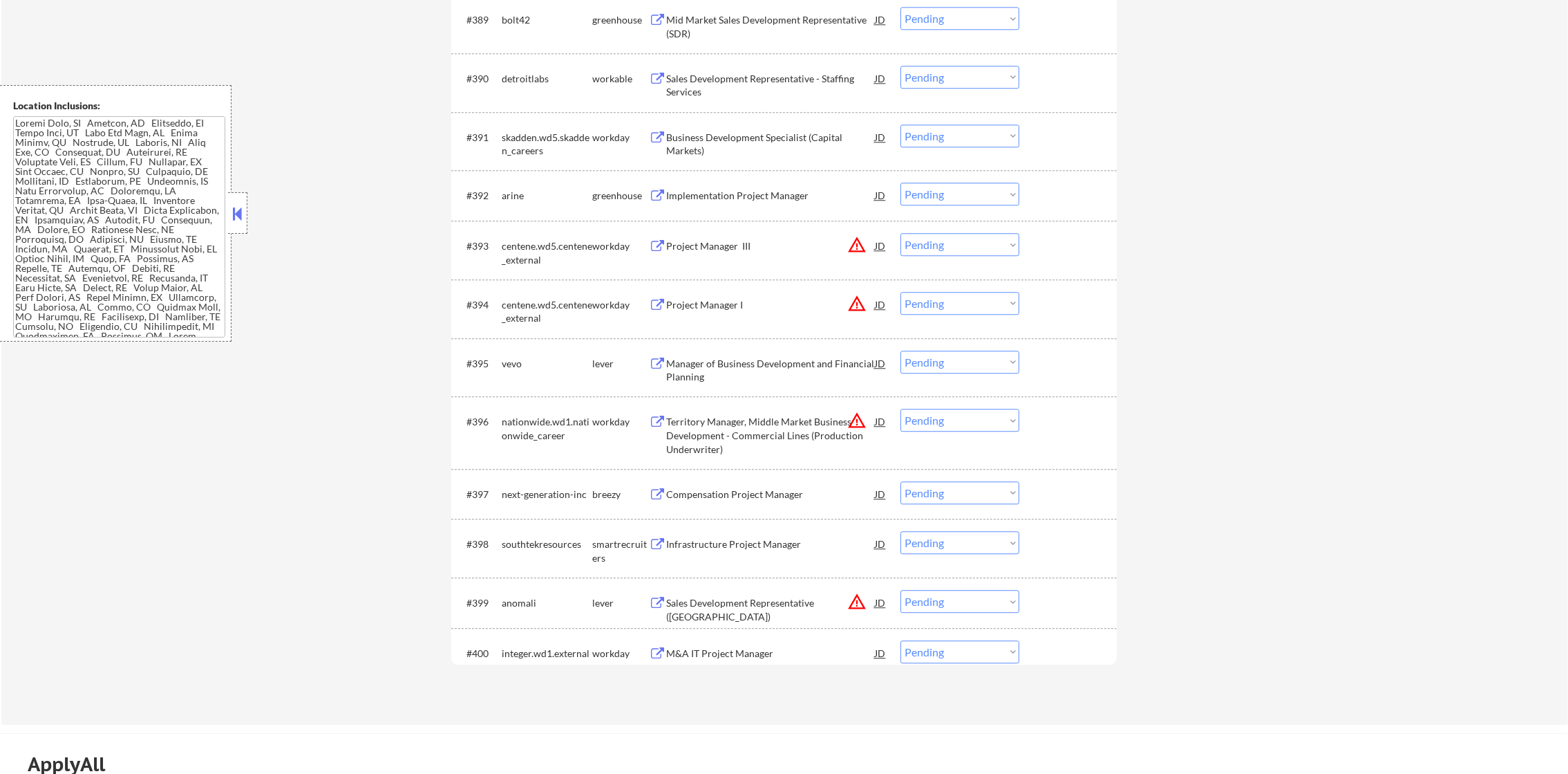
click at [932, 25] on select "Choose an option... Pending Applied Excluded (Questions) Excluded (Expired) Exc…" at bounding box center [960, 18] width 119 height 23
click at [900, 7] on select "Choose an option... Pending Applied Excluded (Questions) Excluded (Expired) Exc…" at bounding box center [960, 18] width 119 height 23
select select ""pending""
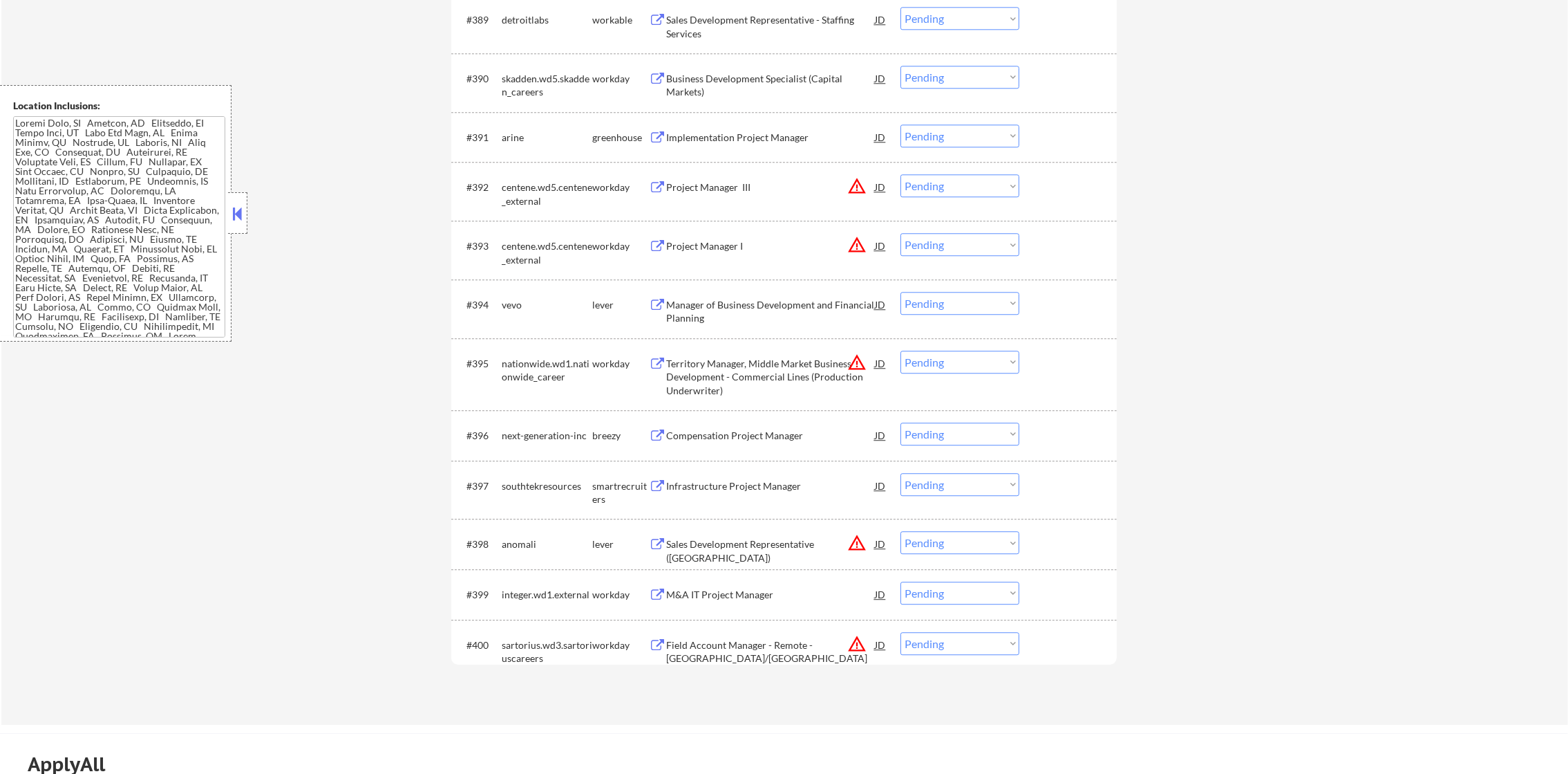
click at [736, 136] on div "Implementation Project Manager" at bounding box center [771, 138] width 209 height 14
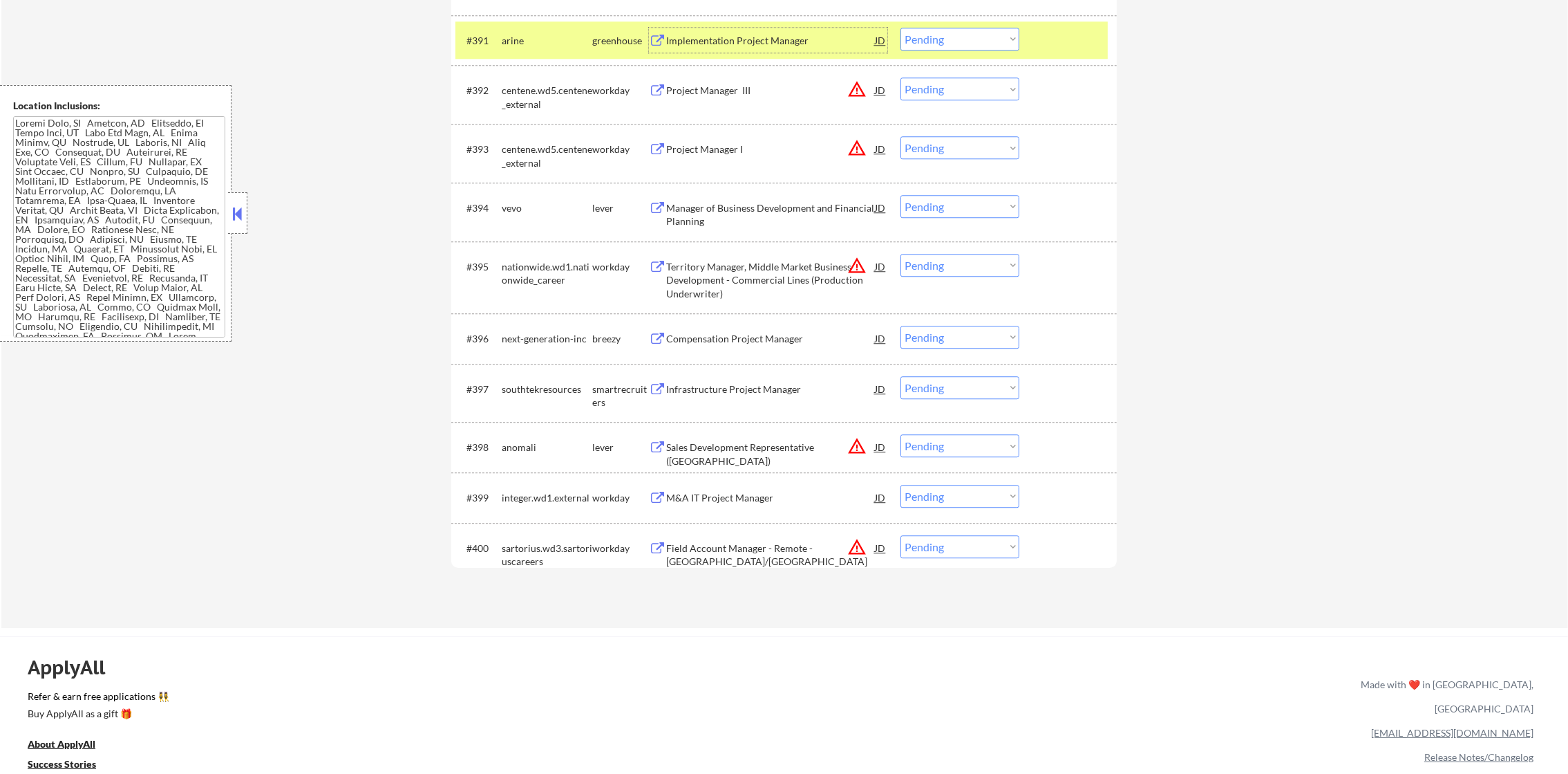
scroll to position [5565, 0]
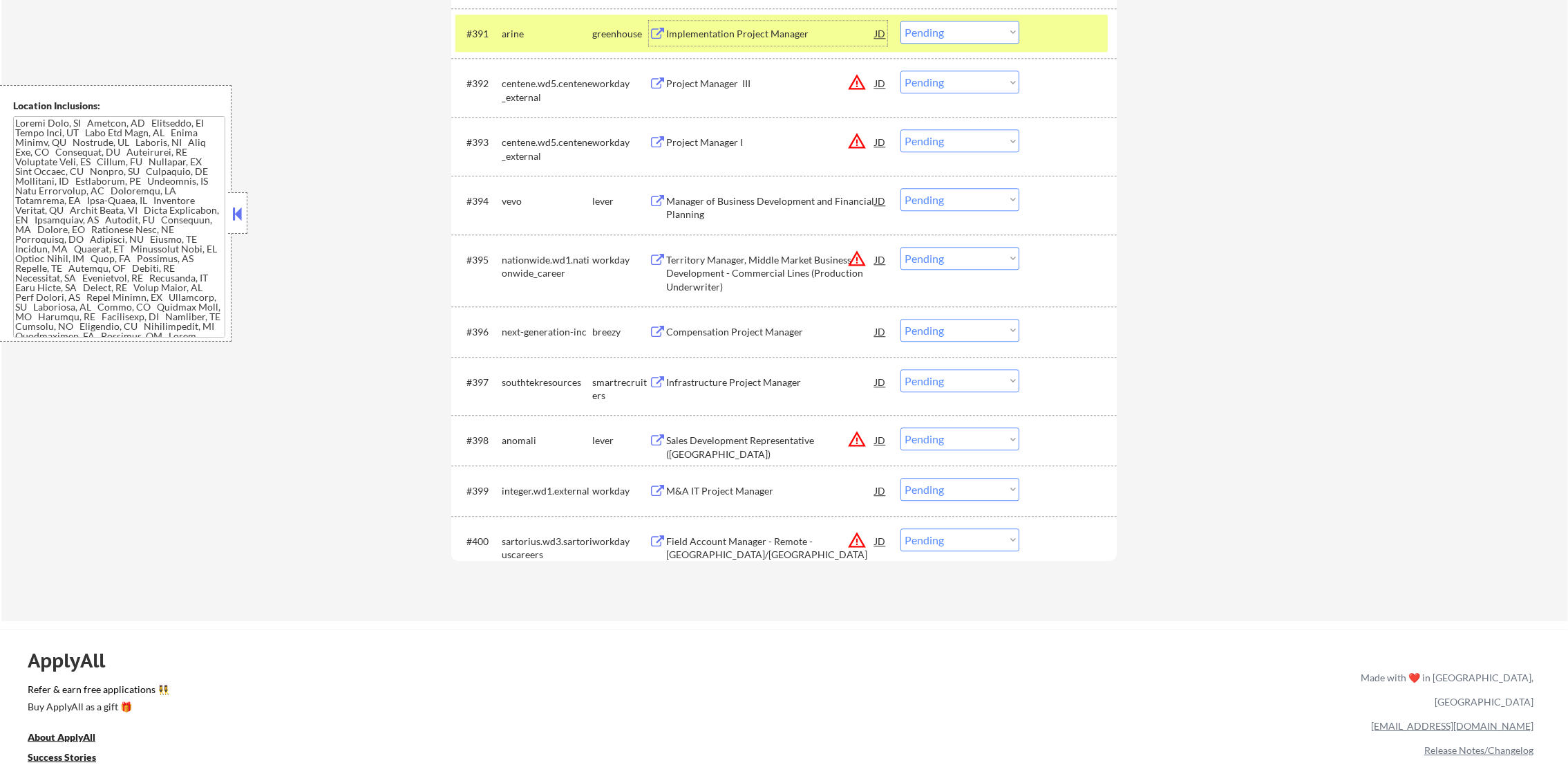
click at [986, 40] on select "Choose an option... Pending Applied Excluded (Questions) Excluded (Expired) Exc…" at bounding box center [960, 32] width 119 height 23
click at [900, 21] on select "Choose an option... Pending Applied Excluded (Questions) Excluded (Expired) Exc…" at bounding box center [960, 32] width 119 height 23
click at [579, 18] on div "#391 arine greenhouse Implementation Project Manager JD warning_amber Choose an…" at bounding box center [782, 33] width 653 height 37
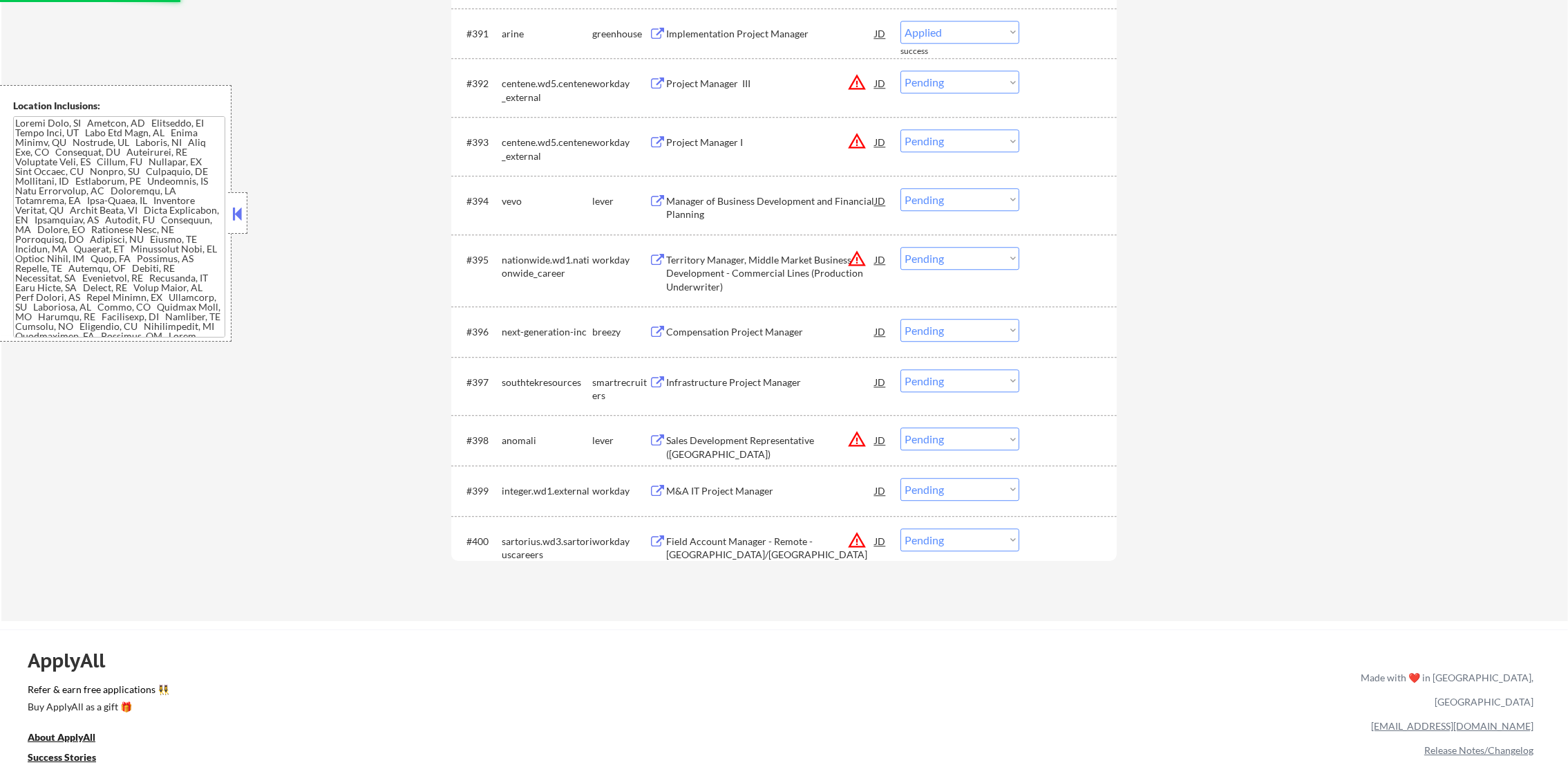
select select ""pending""
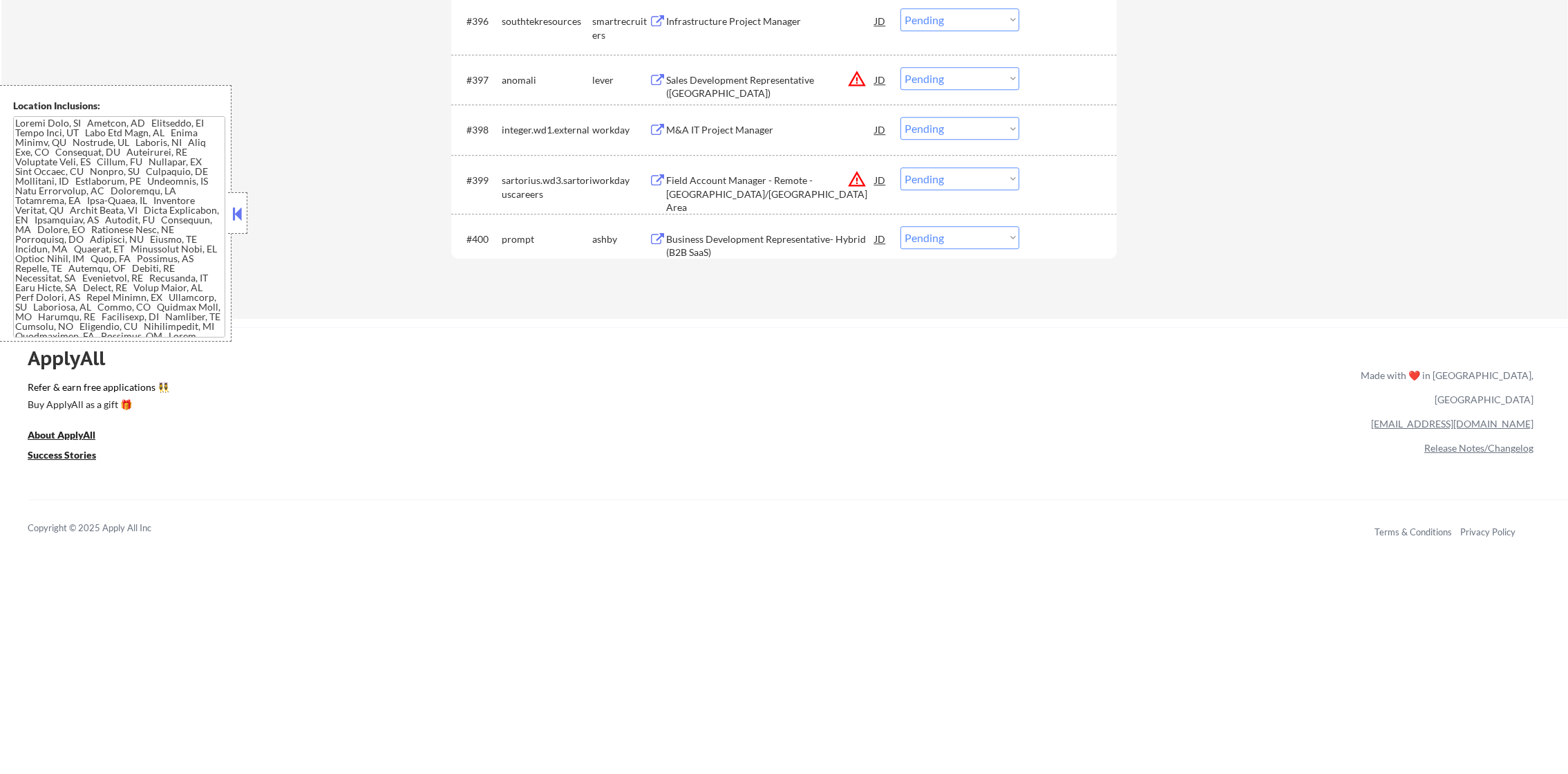
scroll to position [5876, 0]
click at [760, 241] on div "Business Development Representative- Hybrid (B2B SaaS)" at bounding box center [771, 245] width 209 height 27
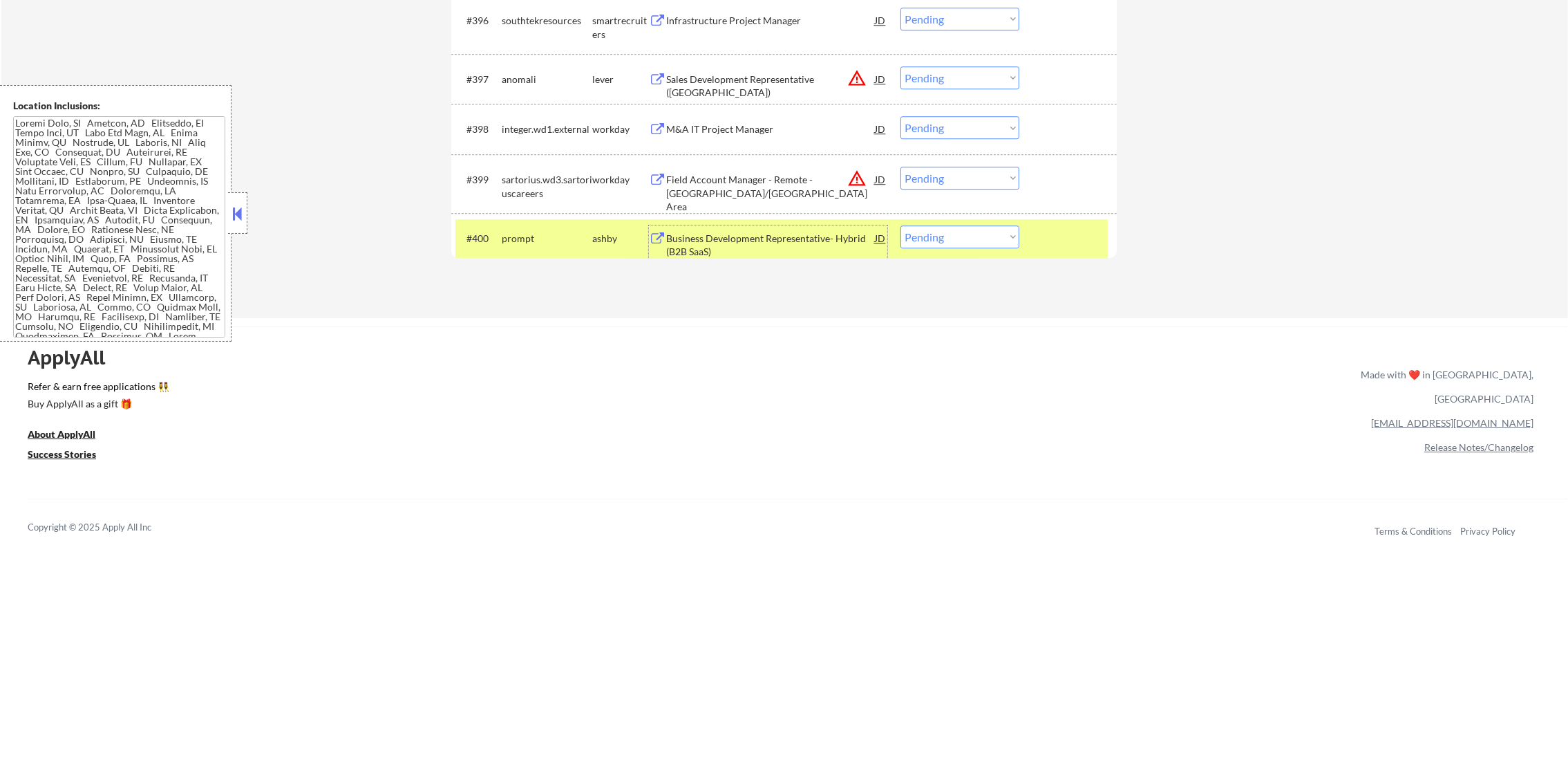
click at [545, 225] on div "prompt" at bounding box center [547, 238] width 91 height 25
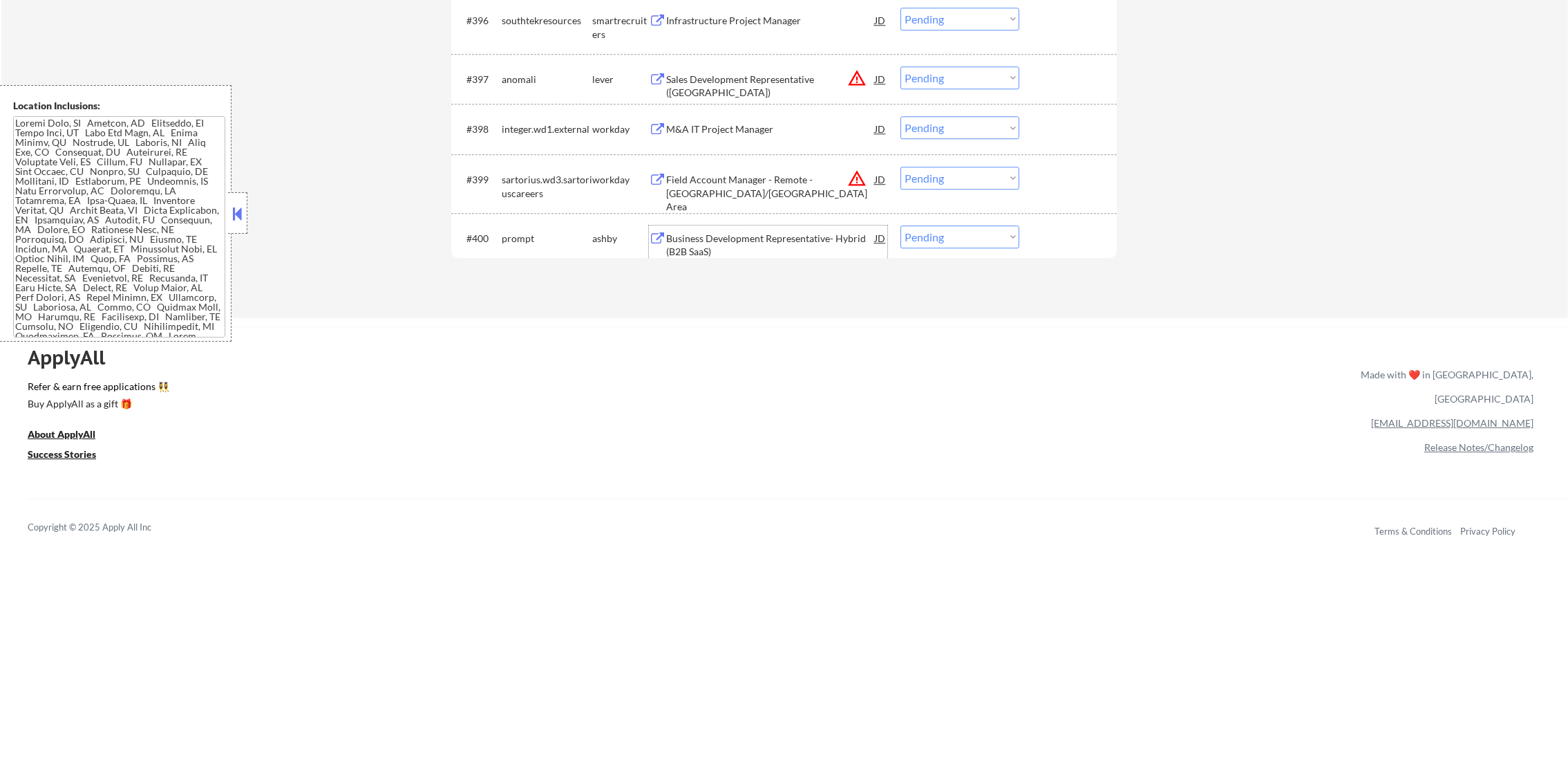
click at [718, 249] on div "Business Development Representative- Hybrid (B2B SaaS)" at bounding box center [771, 245] width 209 height 27
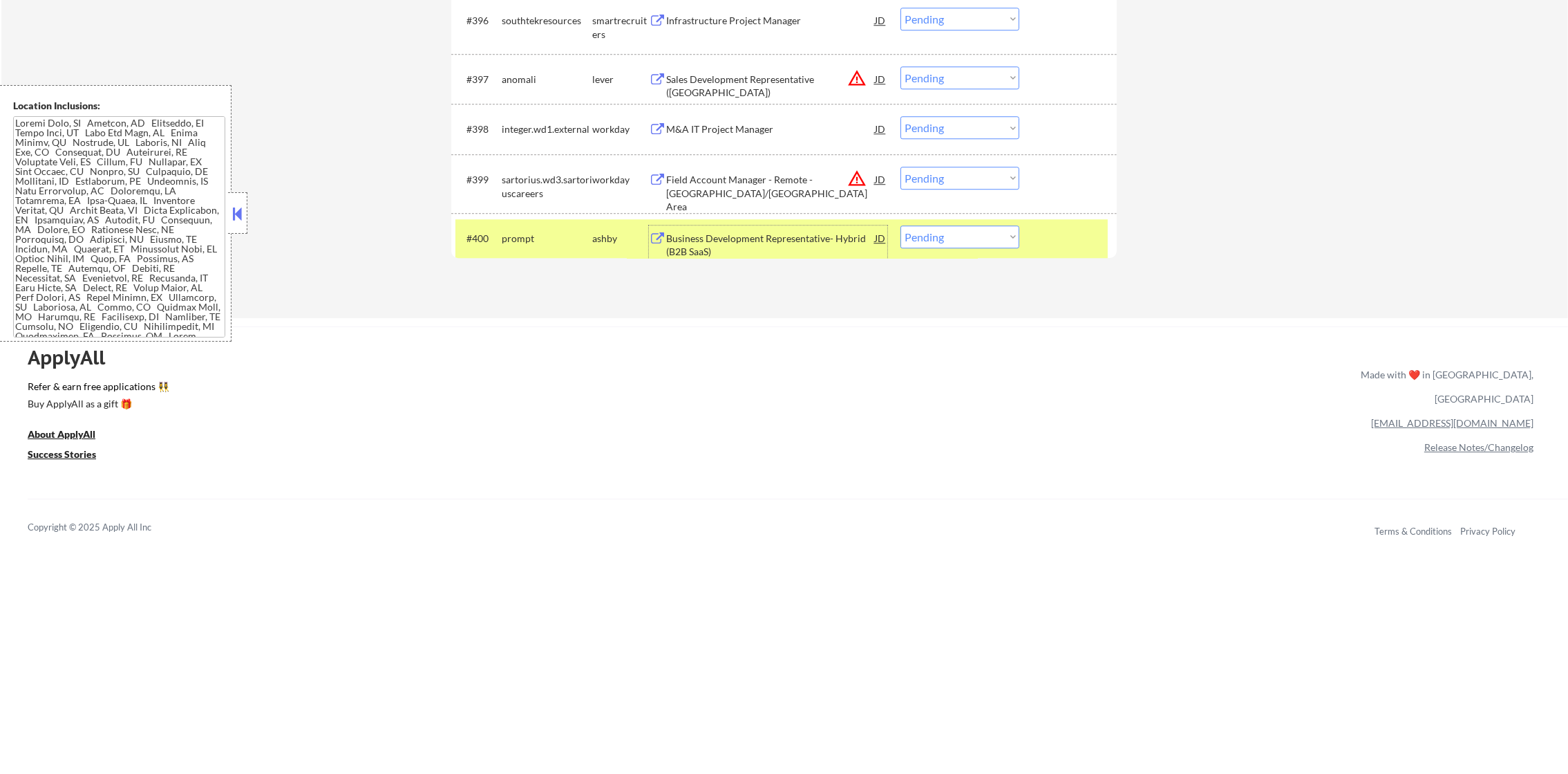
drag, startPoint x: 931, startPoint y: 241, endPoint x: 931, endPoint y: 250, distance: 9.0
click at [931, 241] on select "Choose an option... Pending Applied Excluded (Questions) Excluded (Expired) Exc…" at bounding box center [960, 237] width 119 height 23
click at [900, 225] on select "Choose an option... Pending Applied Excluded (Questions) Excluded (Expired) Exc…" at bounding box center [960, 237] width 119 height 23
click at [541, 244] on div "prompt" at bounding box center [547, 239] width 91 height 14
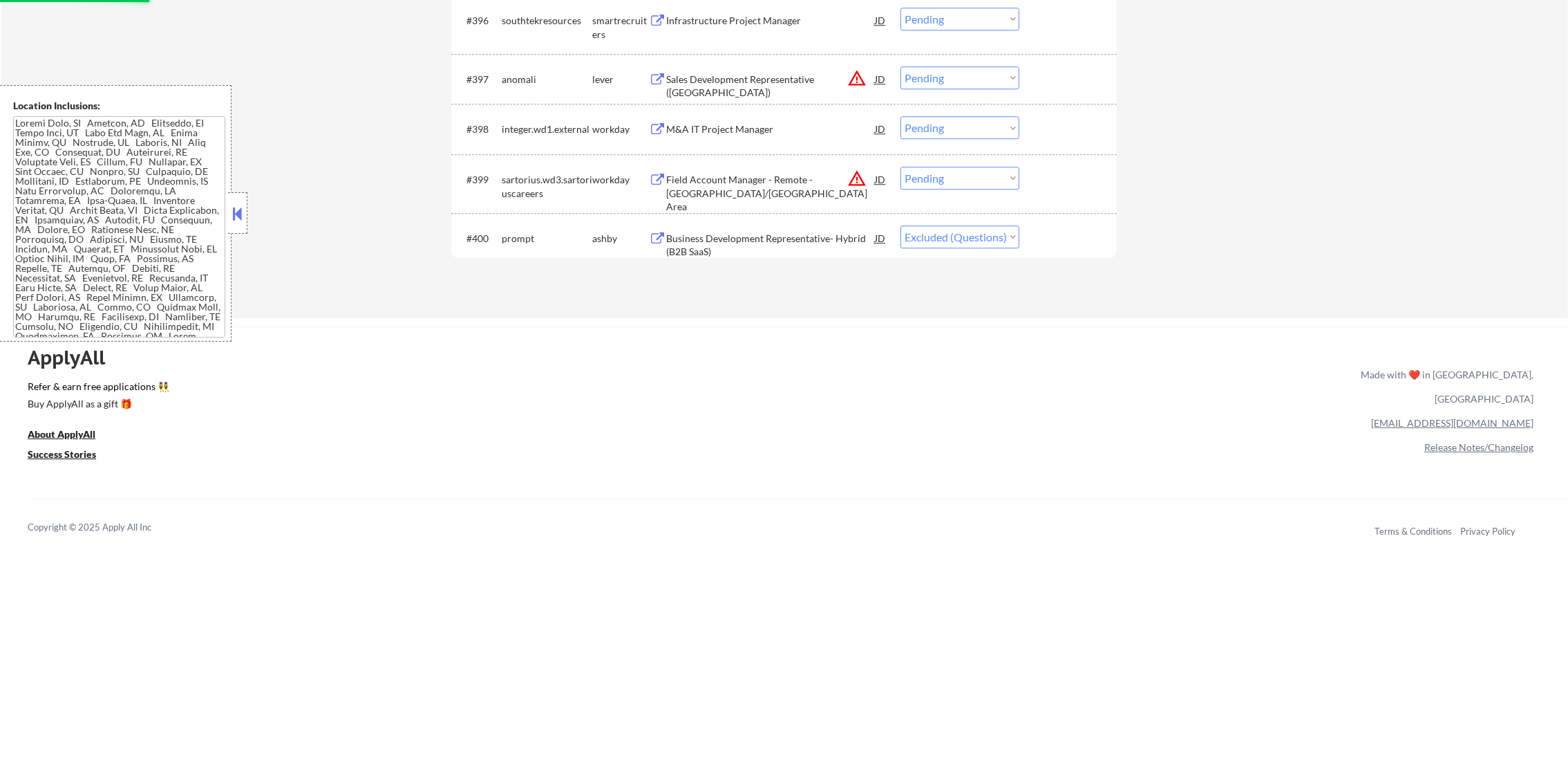
select select ""pending""
drag, startPoint x: 960, startPoint y: 71, endPoint x: 961, endPoint y: 86, distance: 15.0
click at [960, 71] on select "Choose an option... Pending Applied Excluded (Questions) Excluded (Expired) Exc…" at bounding box center [960, 77] width 119 height 23
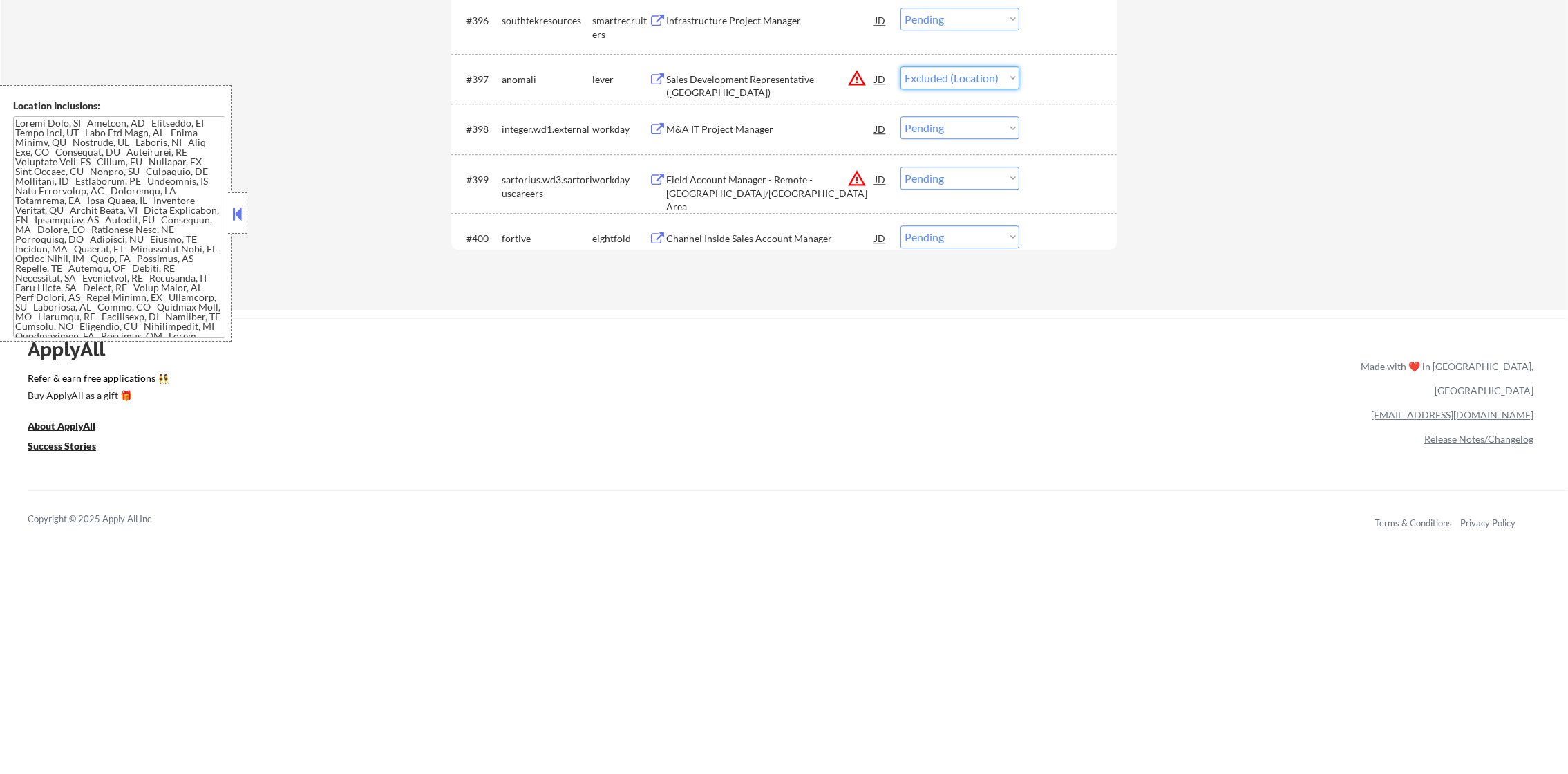
click at [900, 66] on select "Choose an option... Pending Applied Excluded (Questions) Excluded (Expired) Exc…" at bounding box center [960, 77] width 119 height 23
select select ""pending""
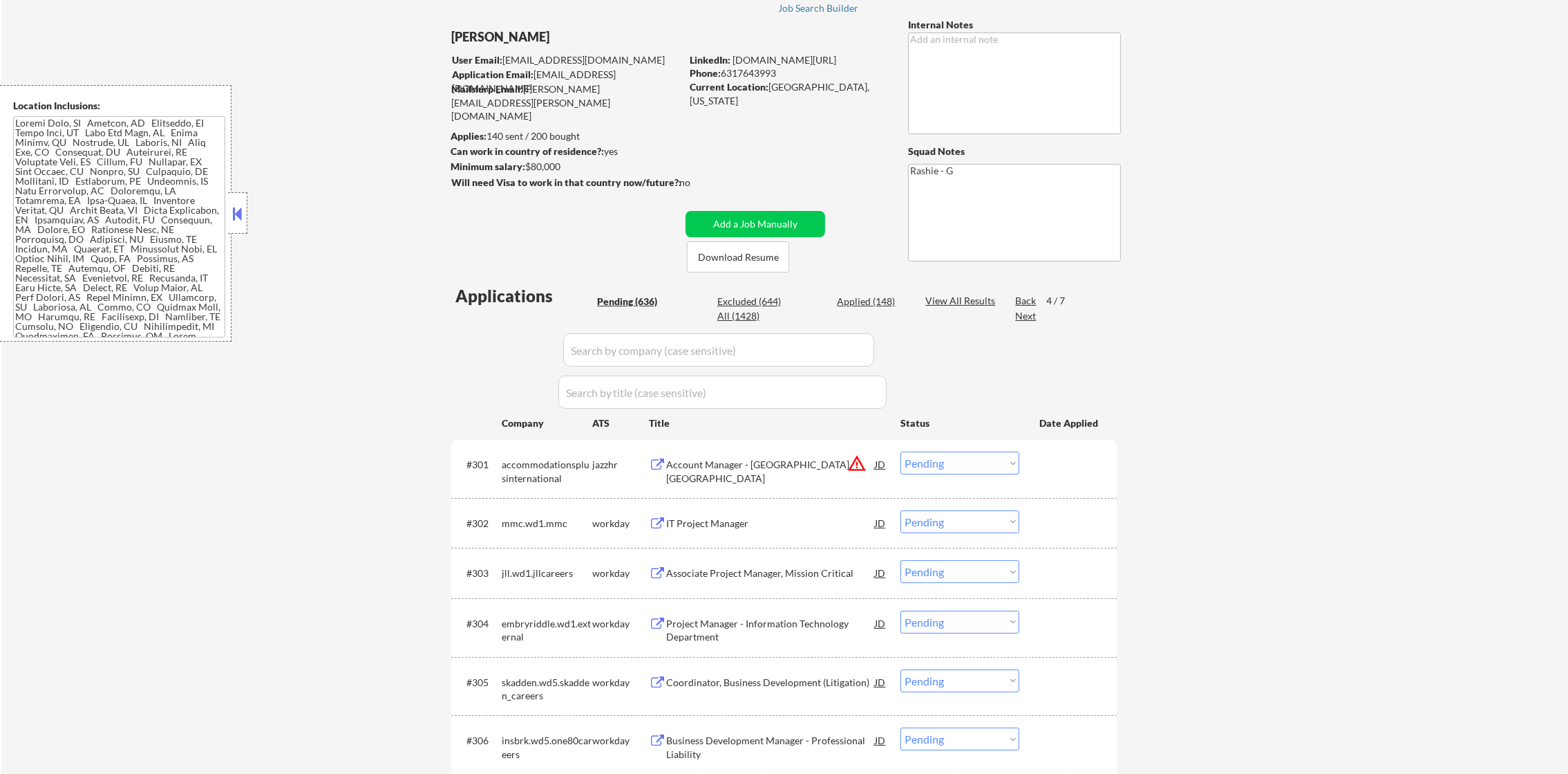
scroll to position [0, 0]
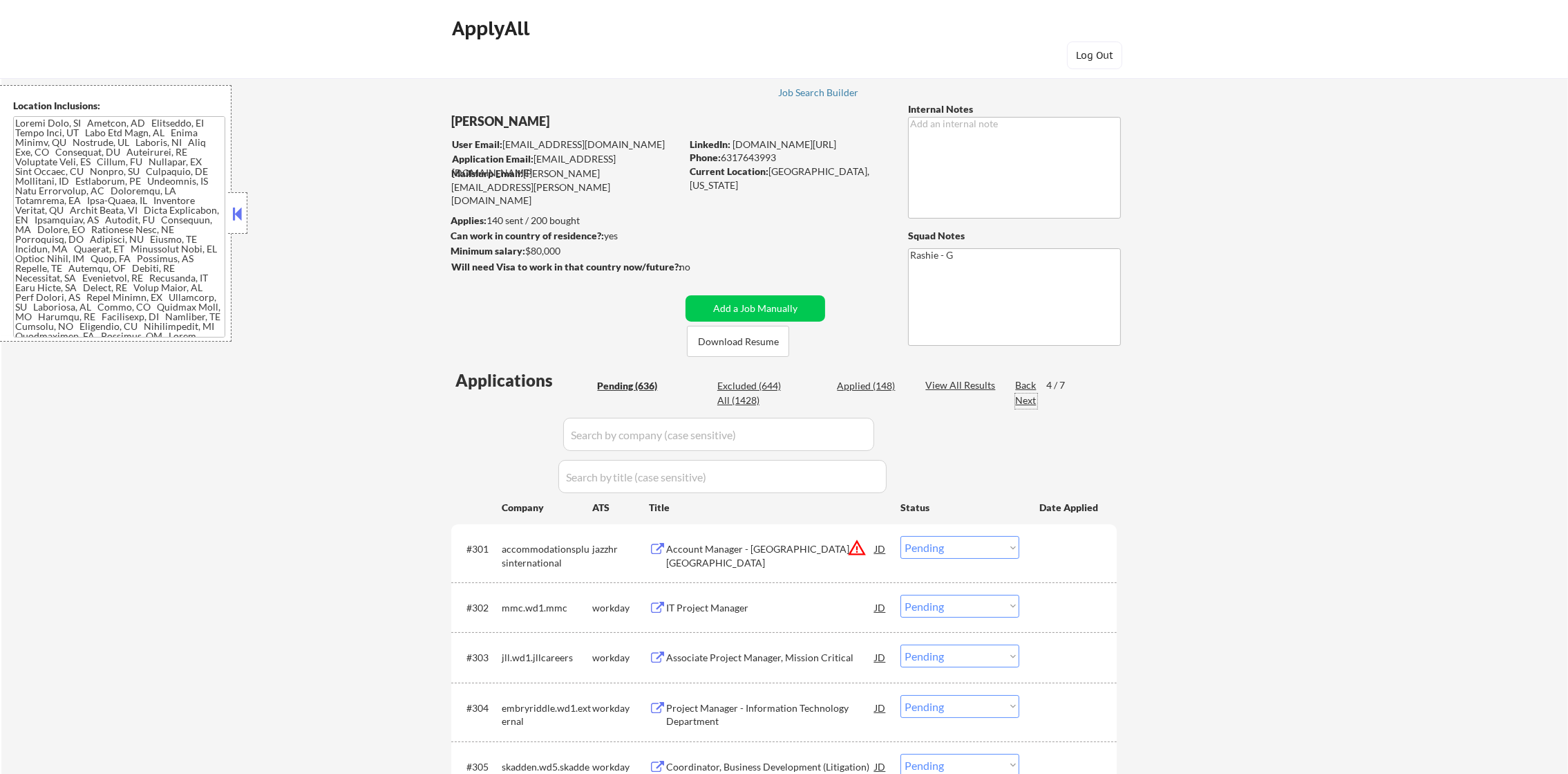
click at [1034, 402] on div "Next" at bounding box center [1026, 400] width 22 height 14
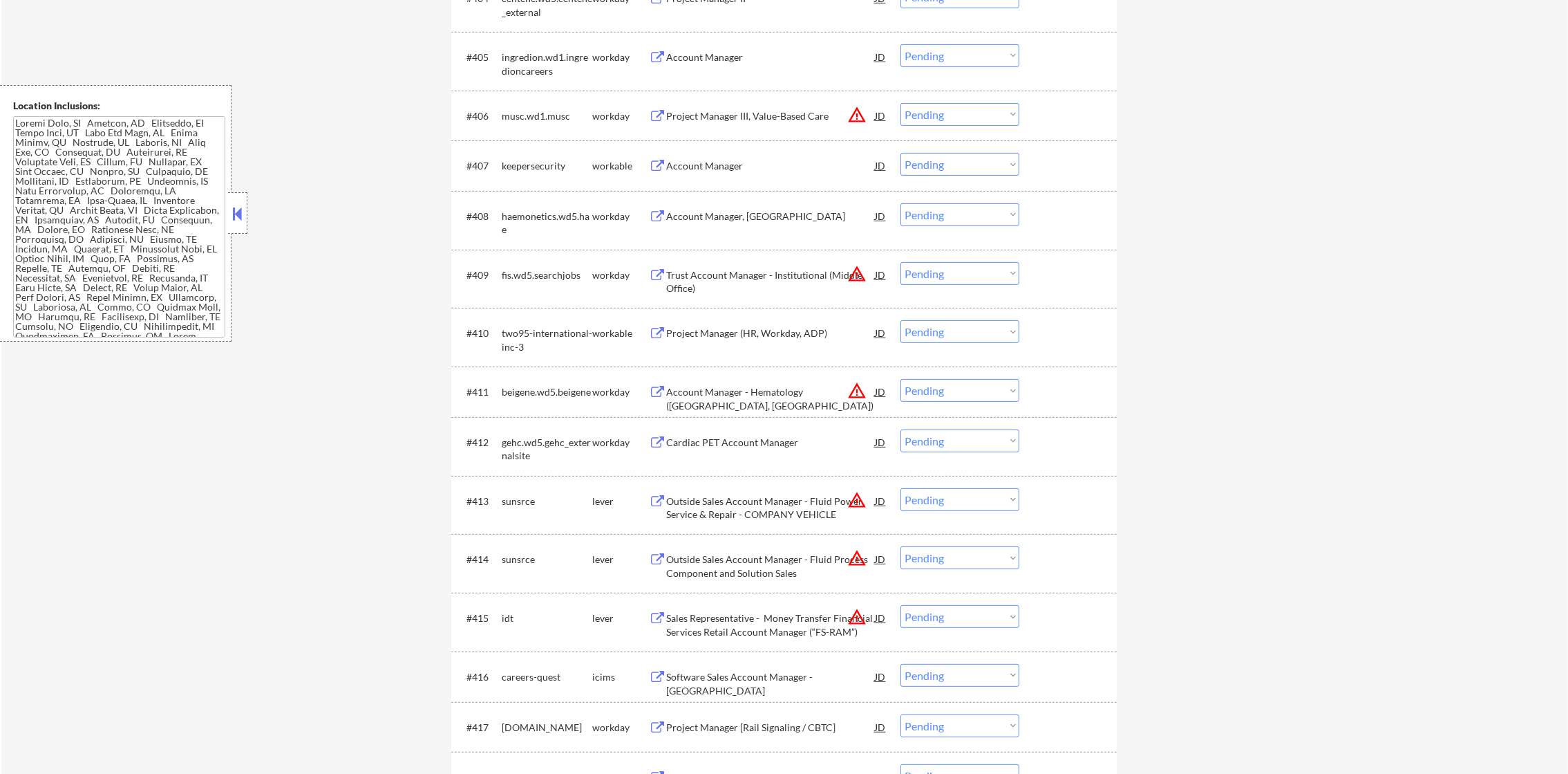
scroll to position [761, 0]
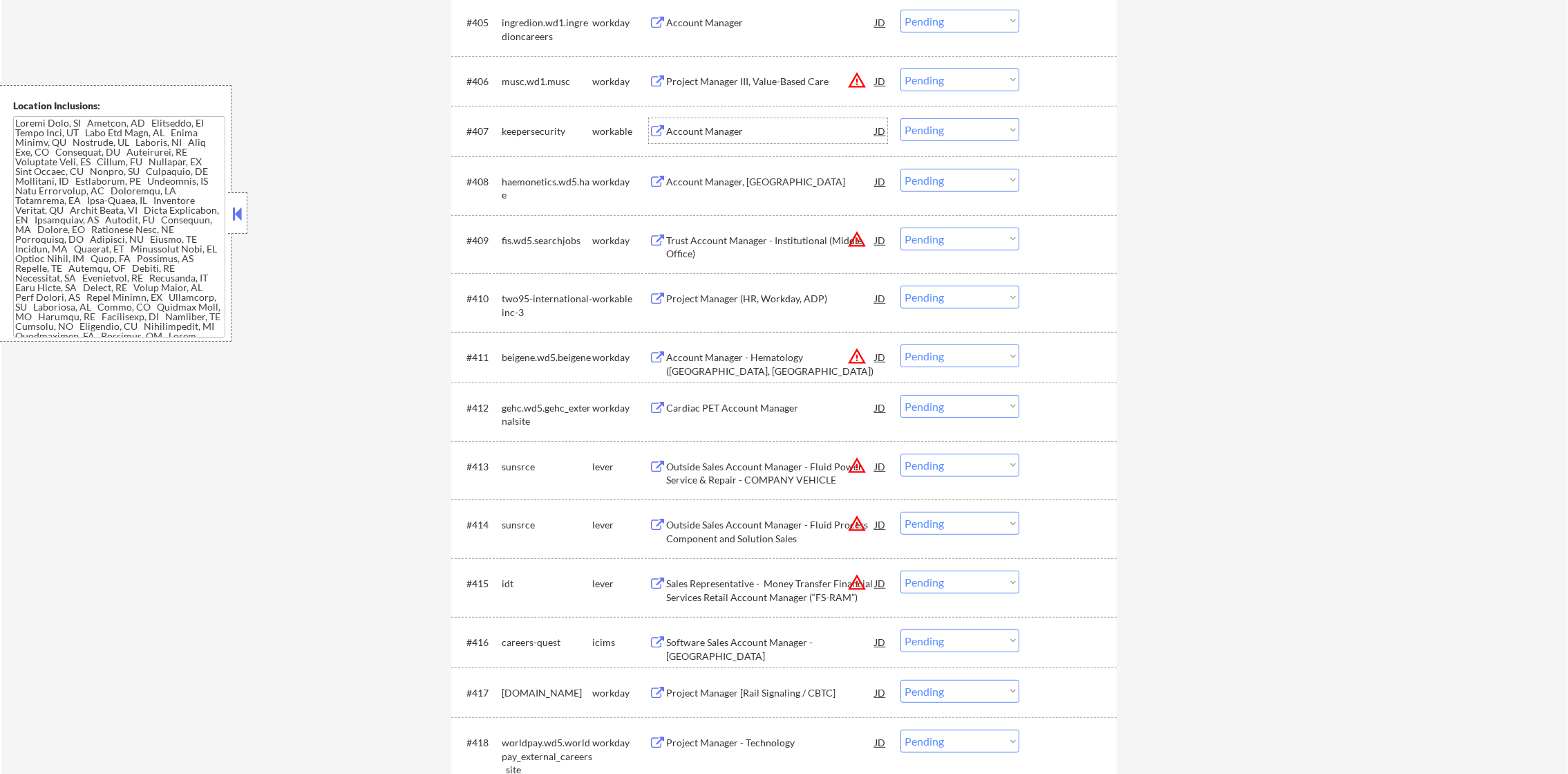
click at [779, 126] on div "Account Manager" at bounding box center [771, 131] width 209 height 14
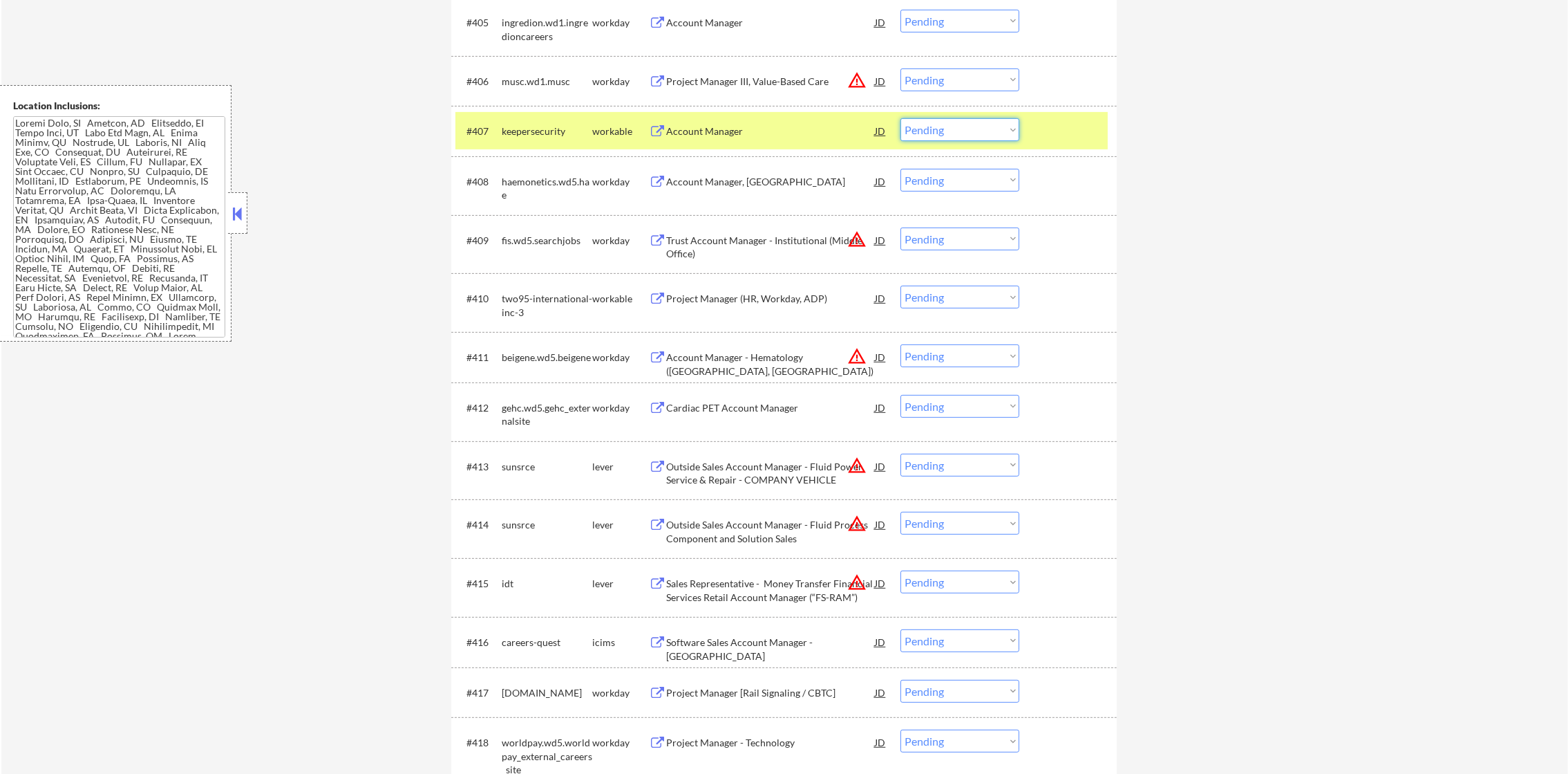
drag, startPoint x: 913, startPoint y: 119, endPoint x: 913, endPoint y: 128, distance: 9.0
click at [913, 120] on select "Choose an option... Pending Applied Excluded (Questions) Excluded (Expired) Exc…" at bounding box center [960, 129] width 119 height 23
click at [900, 118] on select "Choose an option... Pending Applied Excluded (Questions) Excluded (Expired) Exc…" at bounding box center [960, 129] width 119 height 23
click at [472, 127] on div "#407" at bounding box center [478, 131] width 24 height 14
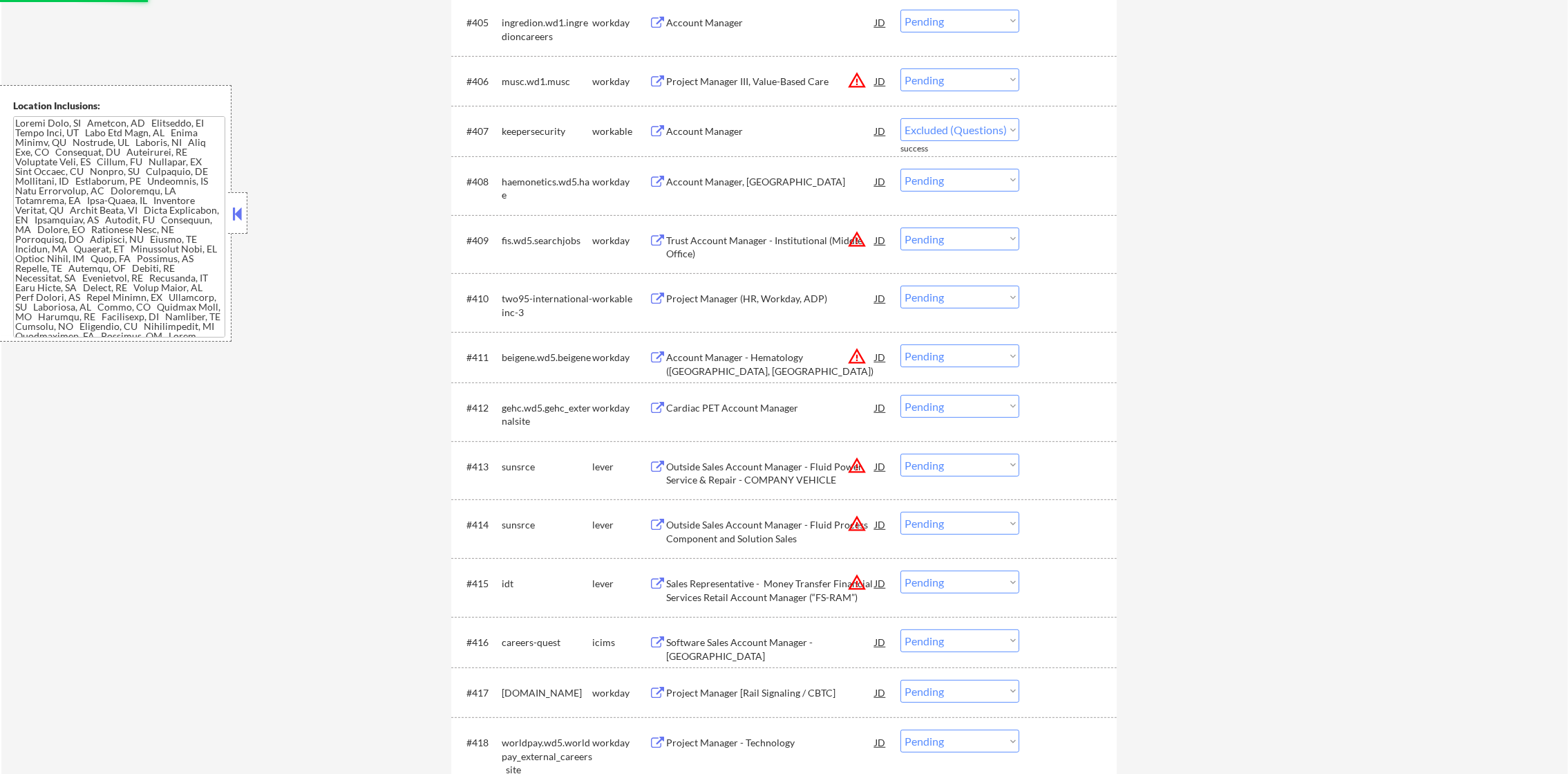
select select ""pending""
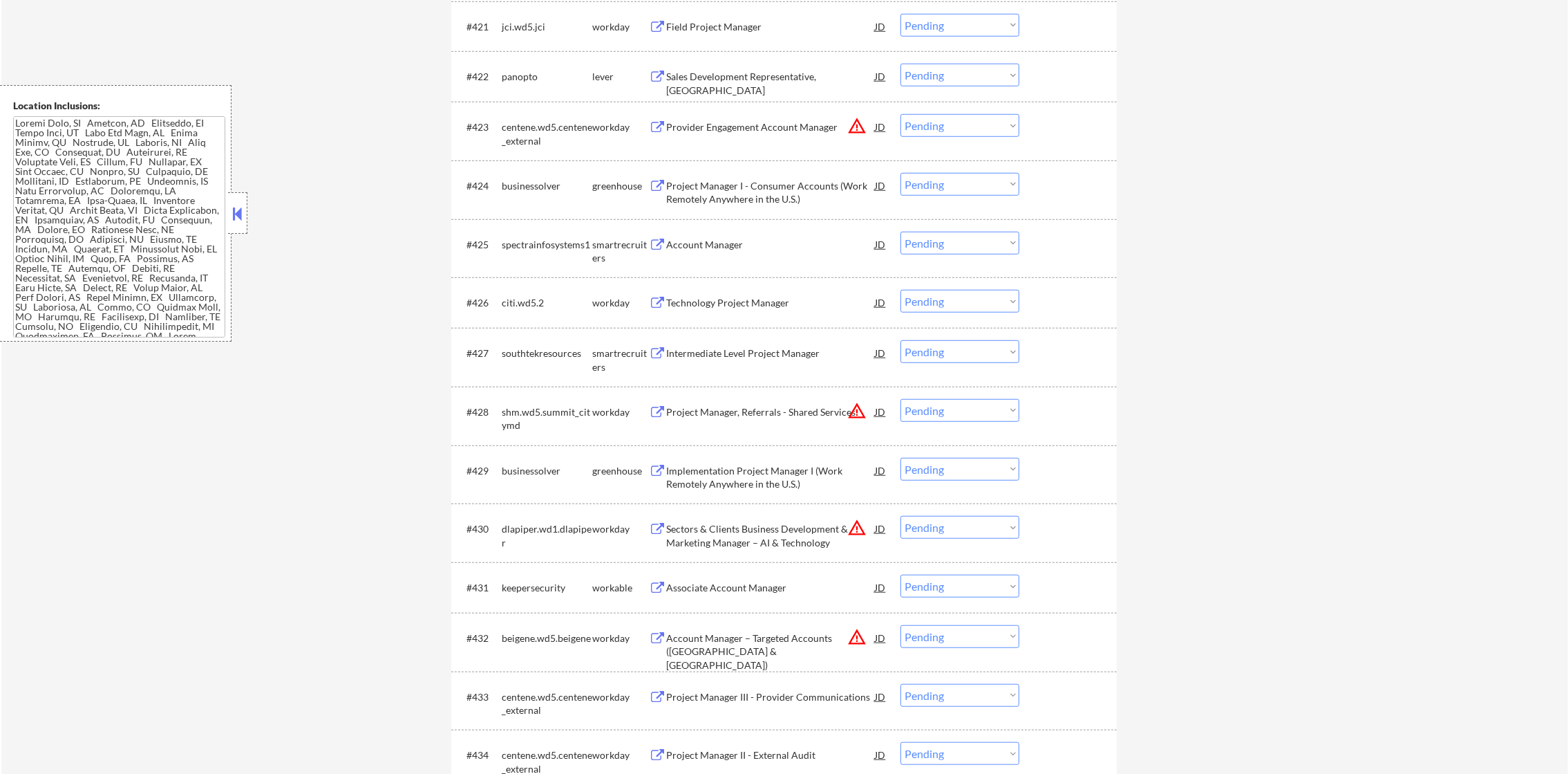
scroll to position [1659, 0]
click at [783, 59] on div "#422 panopto lever Sales Development Representative, [GEOGRAPHIC_DATA] JD warni…" at bounding box center [782, 74] width 653 height 37
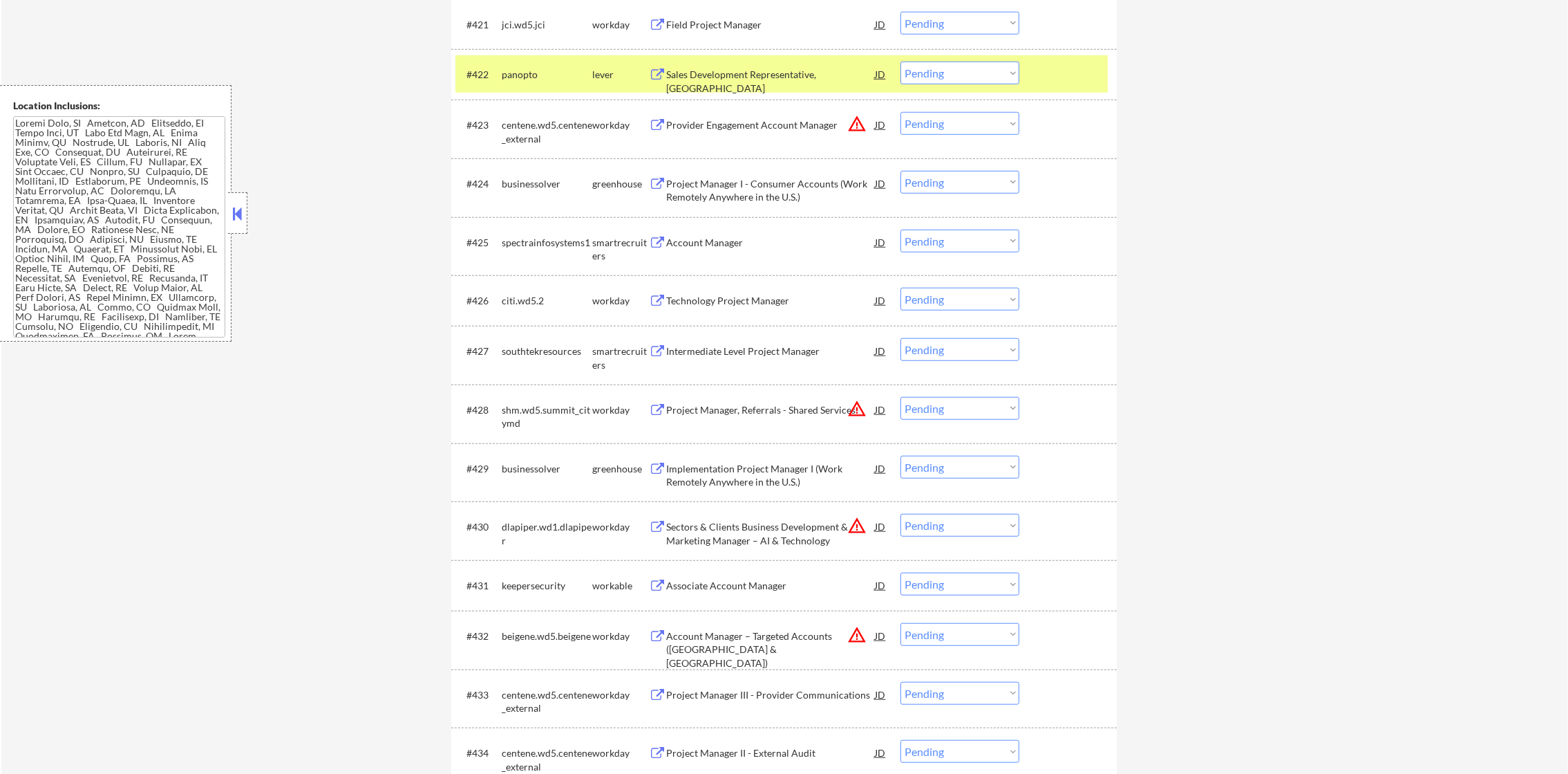
click at [768, 62] on div "Sales Development Representative, [GEOGRAPHIC_DATA]" at bounding box center [771, 74] width 209 height 25
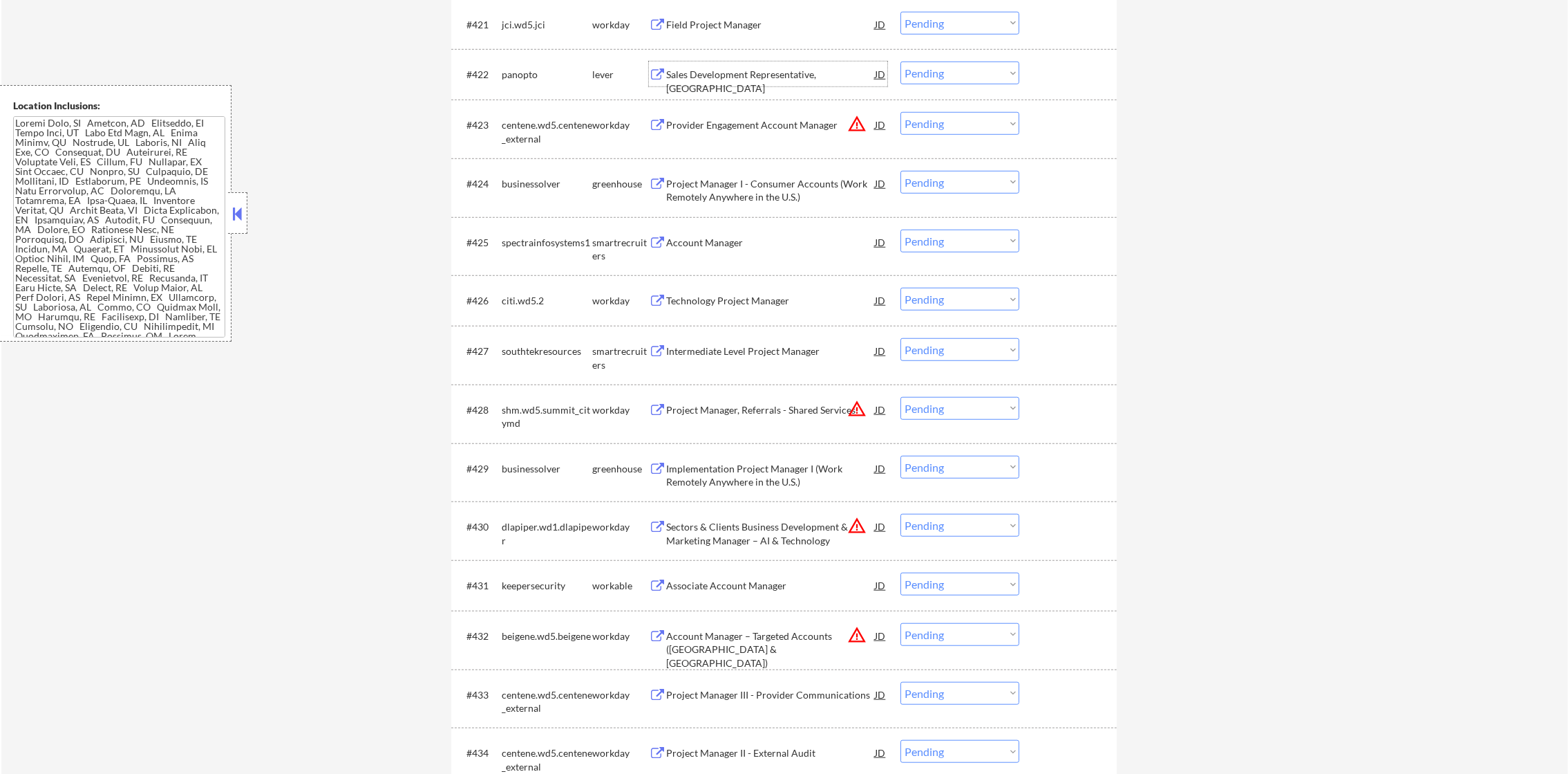
click at [538, 75] on div "panopto" at bounding box center [547, 75] width 91 height 14
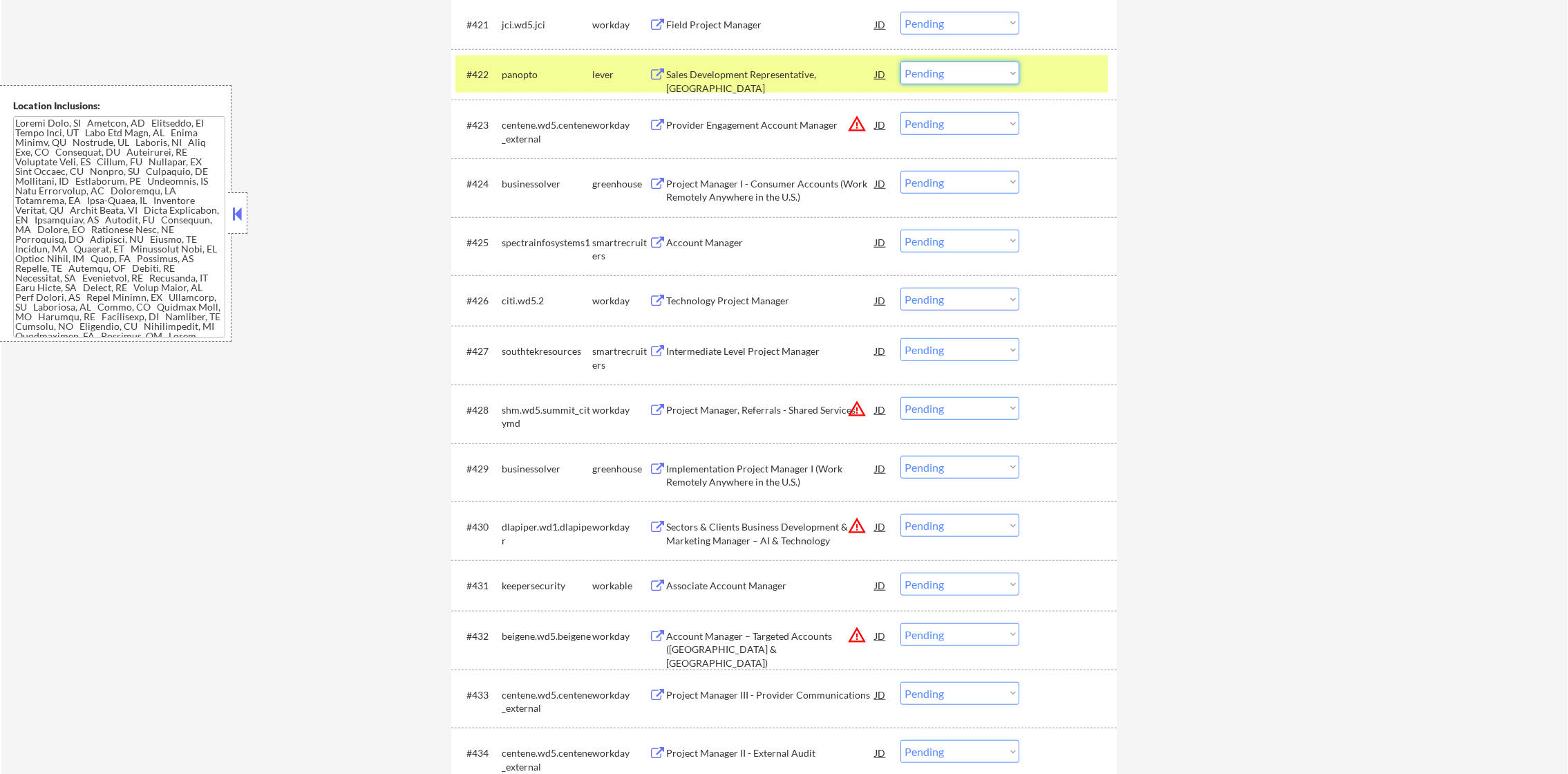
click at [918, 79] on select "Choose an option... Pending Applied Excluded (Questions) Excluded (Expired) Exc…" at bounding box center [960, 73] width 119 height 23
click at [900, 62] on select "Choose an option... Pending Applied Excluded (Questions) Excluded (Expired) Exc…" at bounding box center [960, 73] width 119 height 23
click at [512, 74] on div "panopto" at bounding box center [547, 75] width 91 height 14
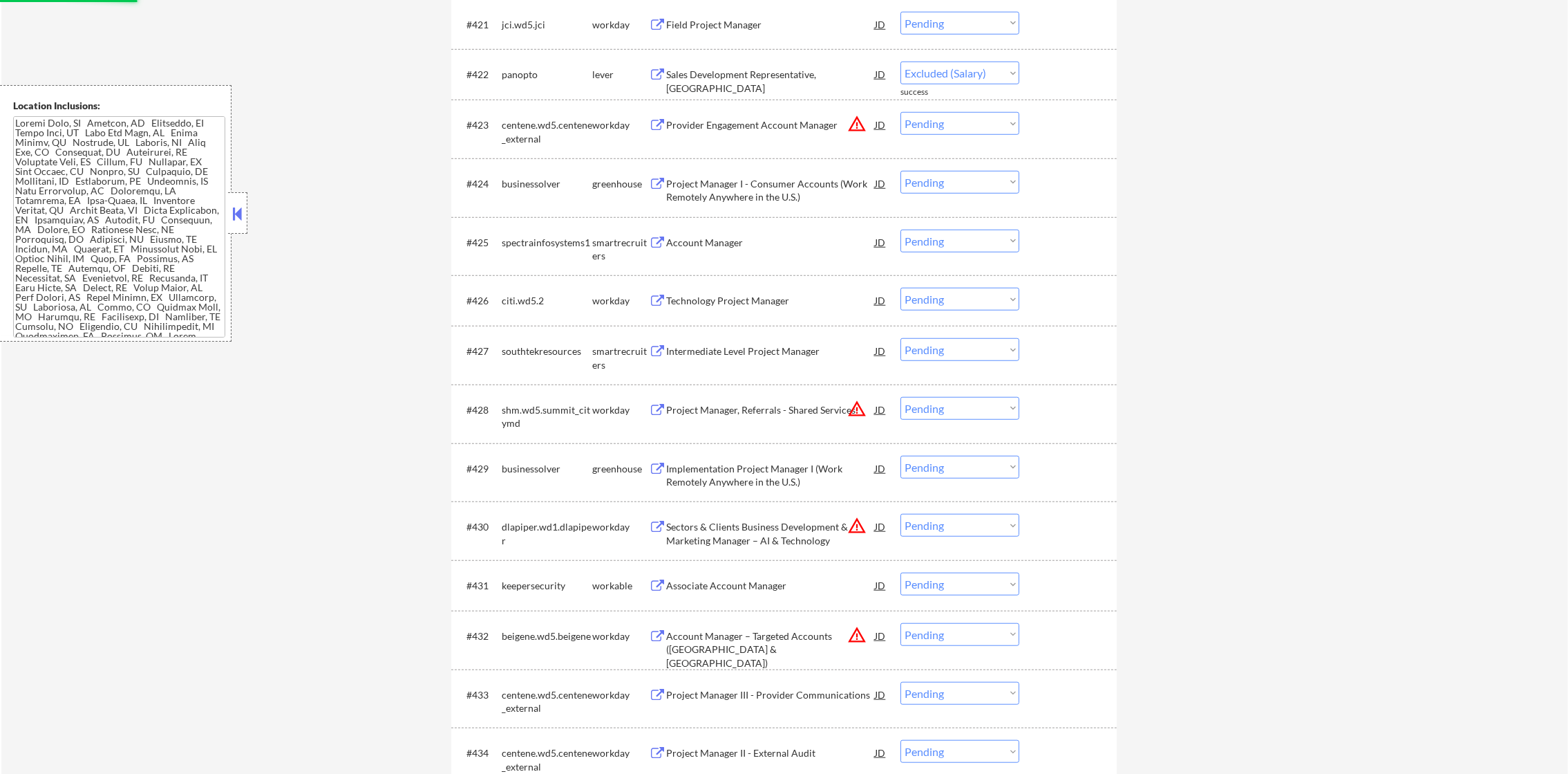
select select ""pending""
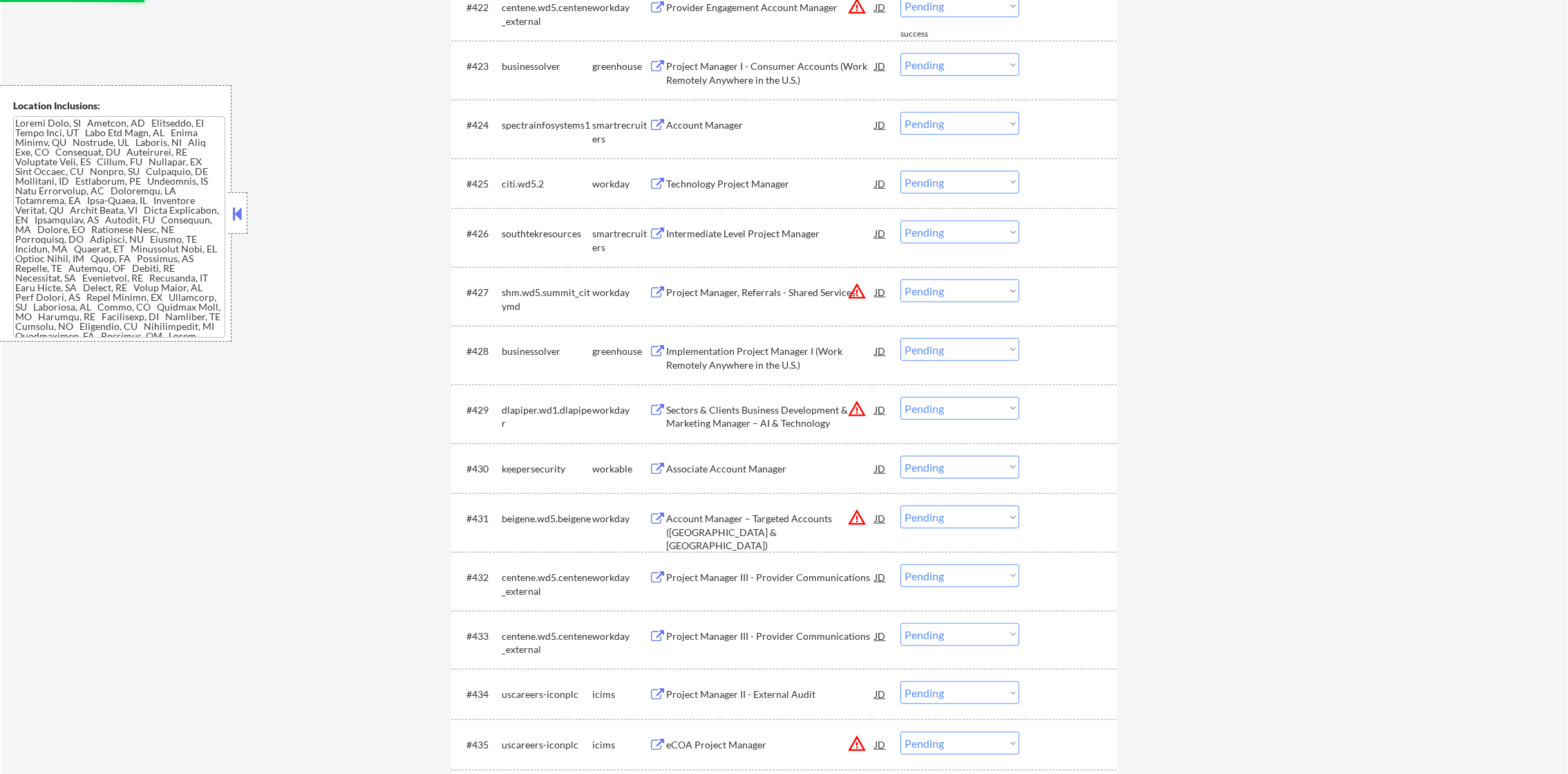
scroll to position [1728, 0]
click at [740, 124] on div "Account Manager" at bounding box center [771, 124] width 209 height 14
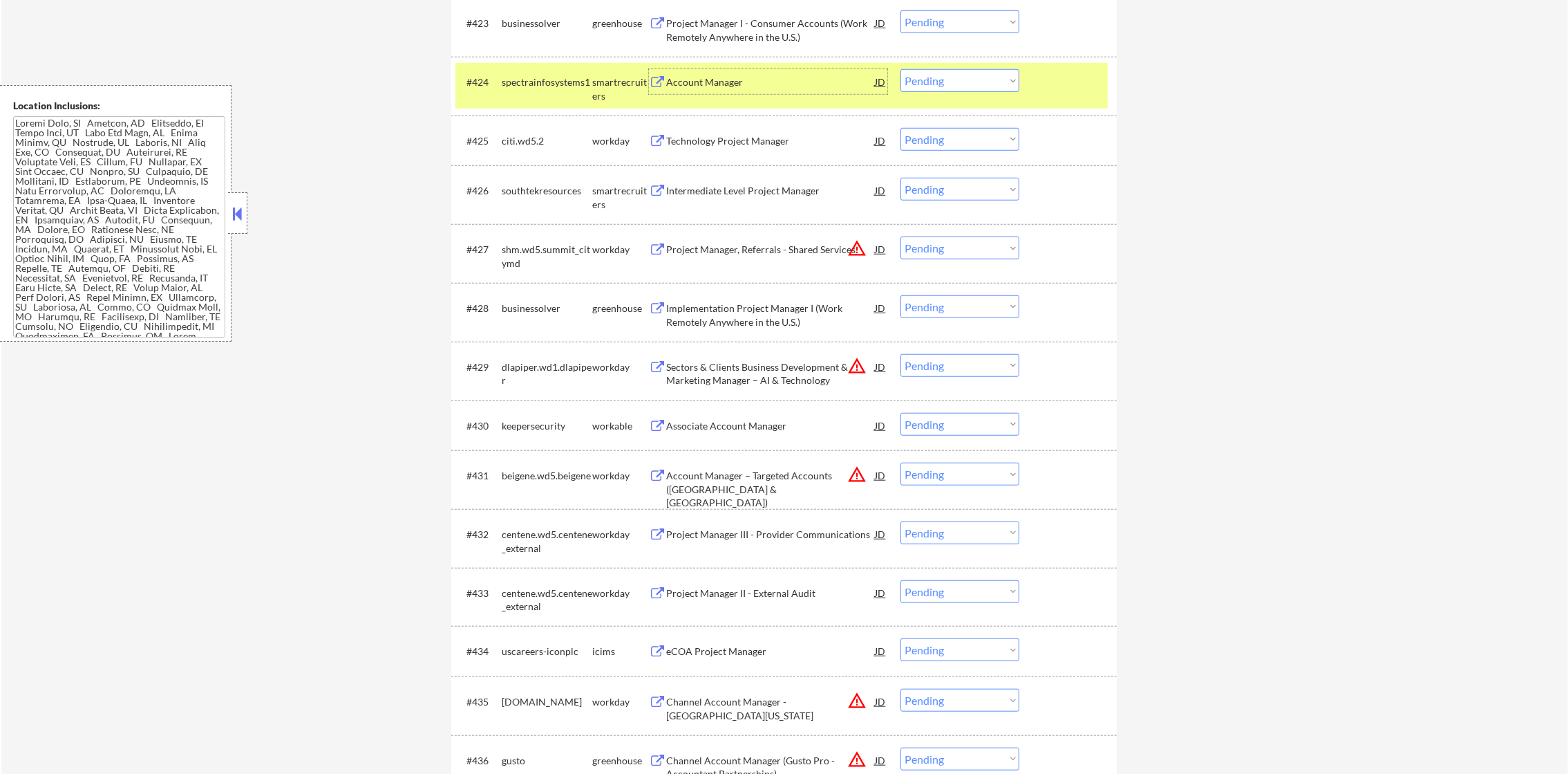
scroll to position [1798, 0]
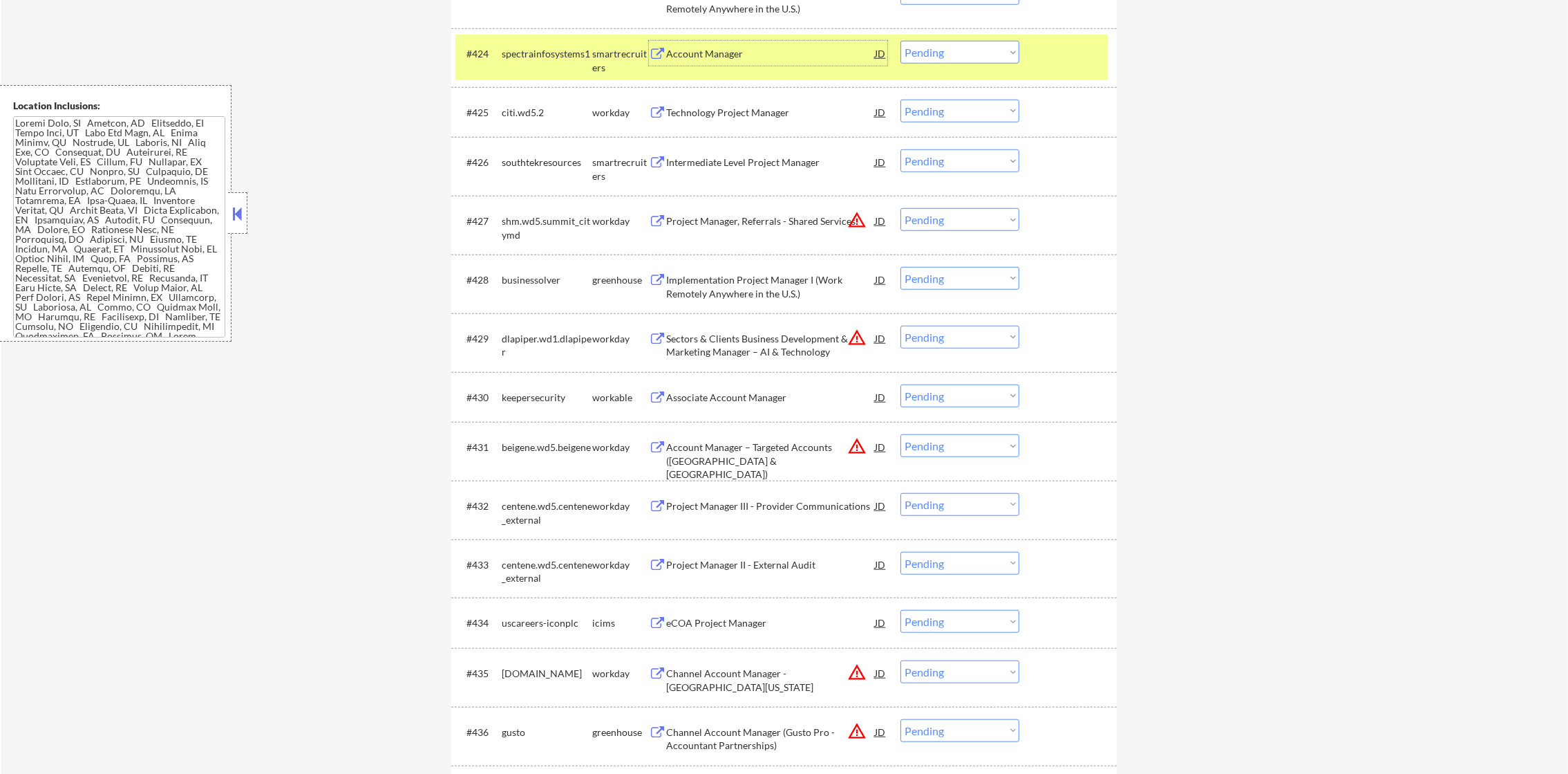
click at [505, 64] on div "spectrainfosystems1" at bounding box center [547, 53] width 91 height 25
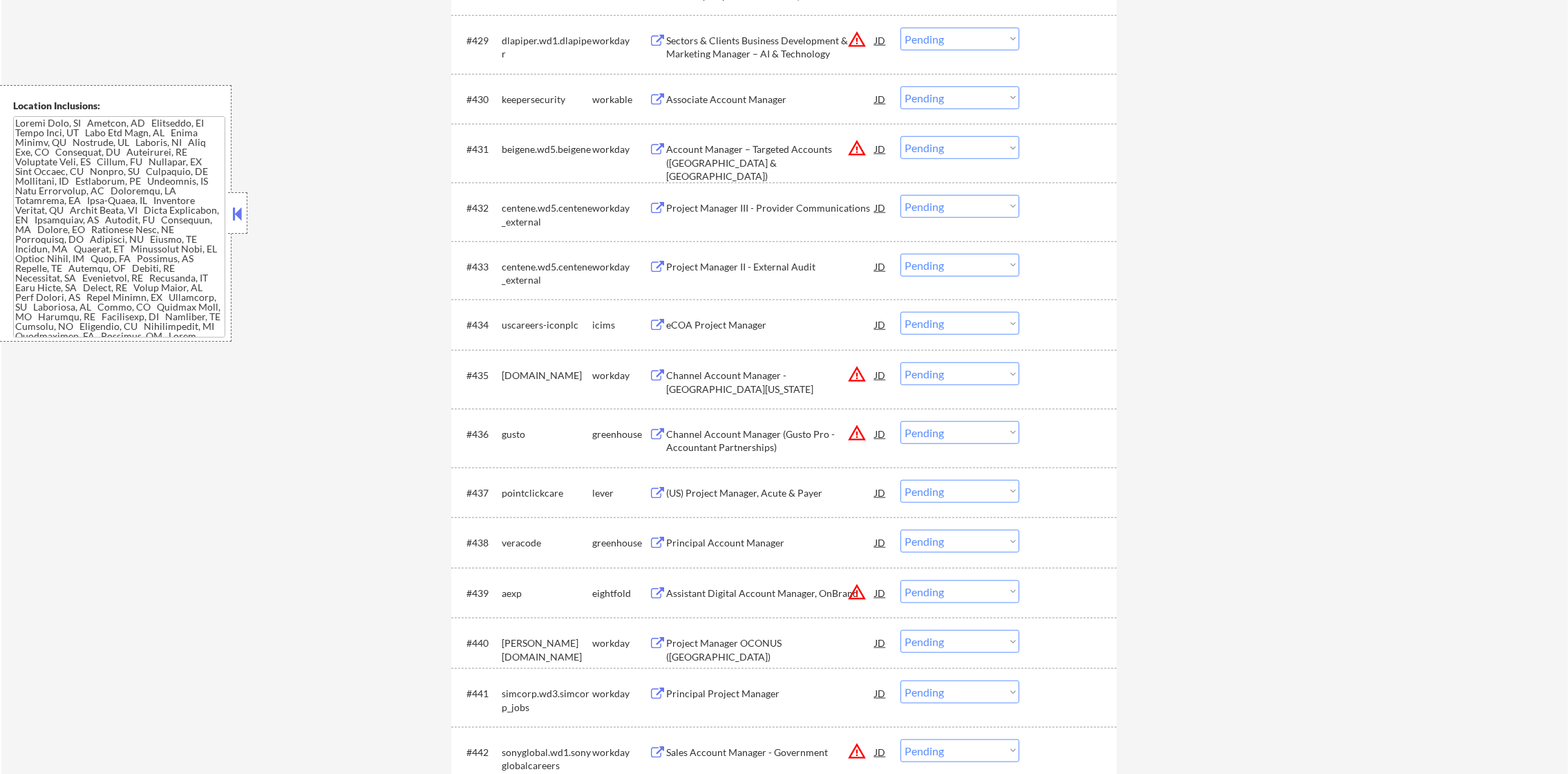
scroll to position [2143, 0]
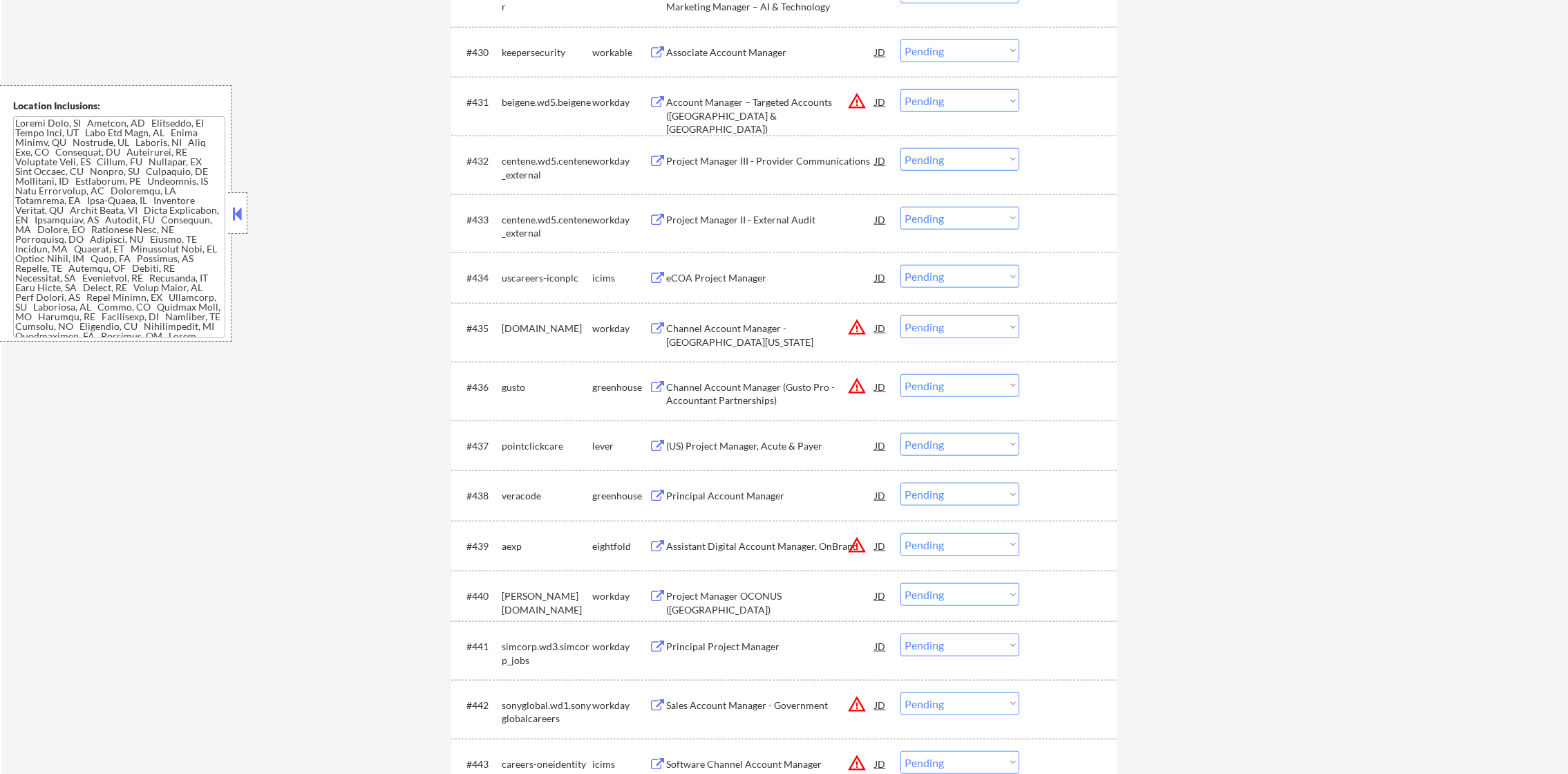
click at [776, 49] on div "Associate Account Manager" at bounding box center [771, 53] width 209 height 14
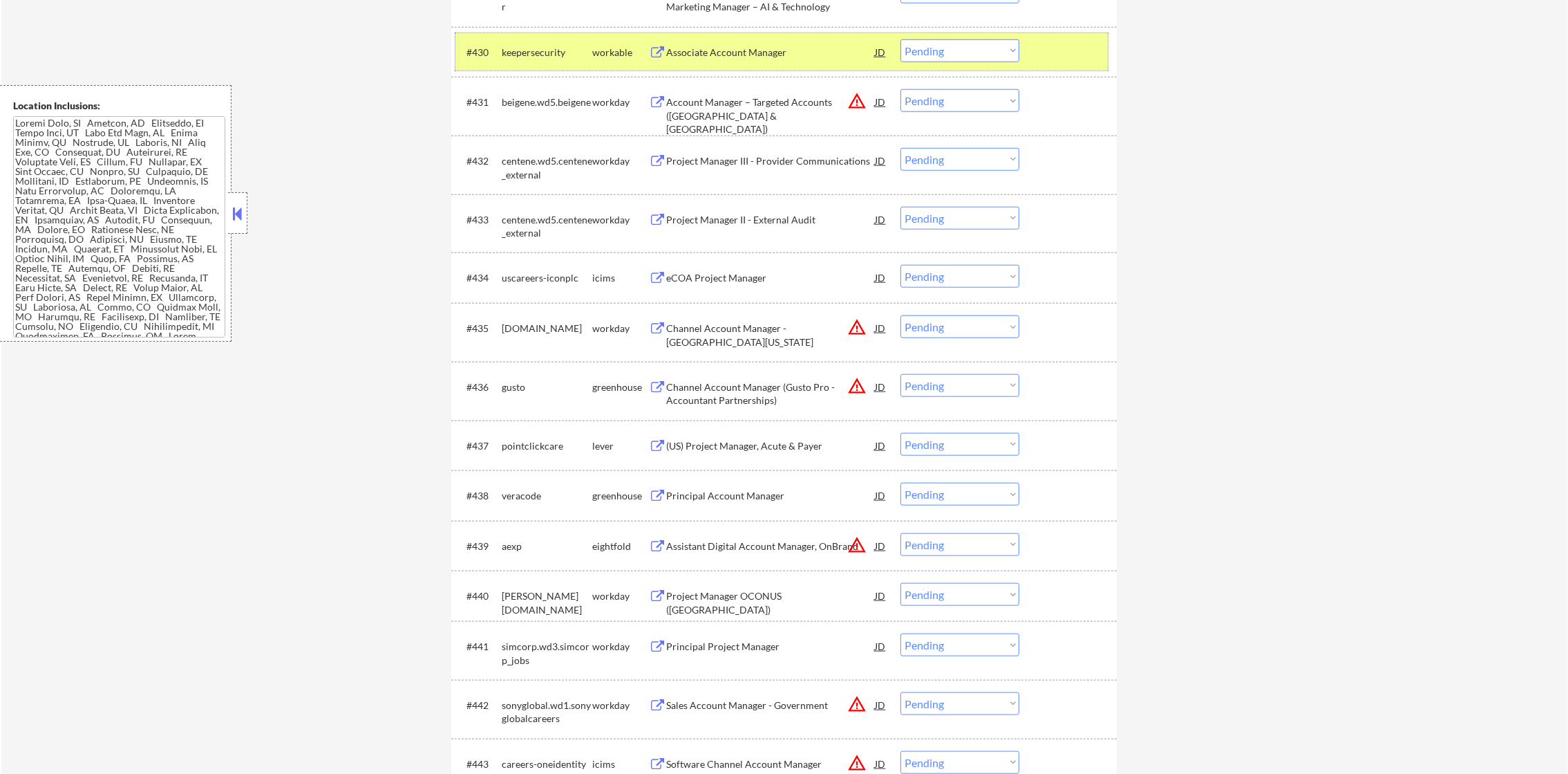
click at [897, 50] on div "#430 keepersecurity workable Associate Account Manager JD warning_amber Choose …" at bounding box center [782, 52] width 653 height 37
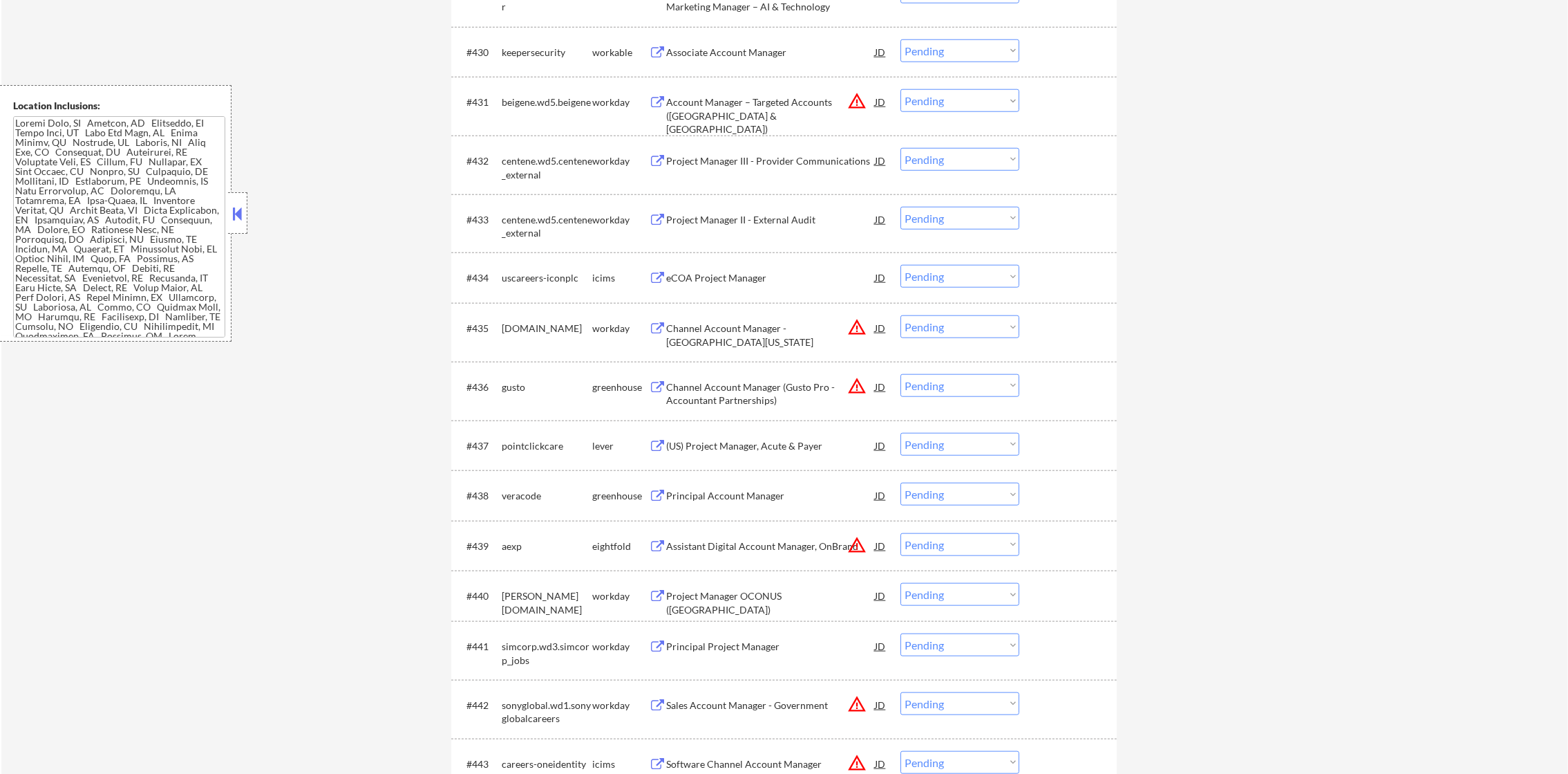
click at [935, 51] on select "Choose an option... Pending Applied Excluded (Questions) Excluded (Expired) Exc…" at bounding box center [960, 50] width 119 height 23
click at [900, 39] on select "Choose an option... Pending Applied Excluded (Questions) Excluded (Expired) Exc…" at bounding box center [960, 50] width 119 height 23
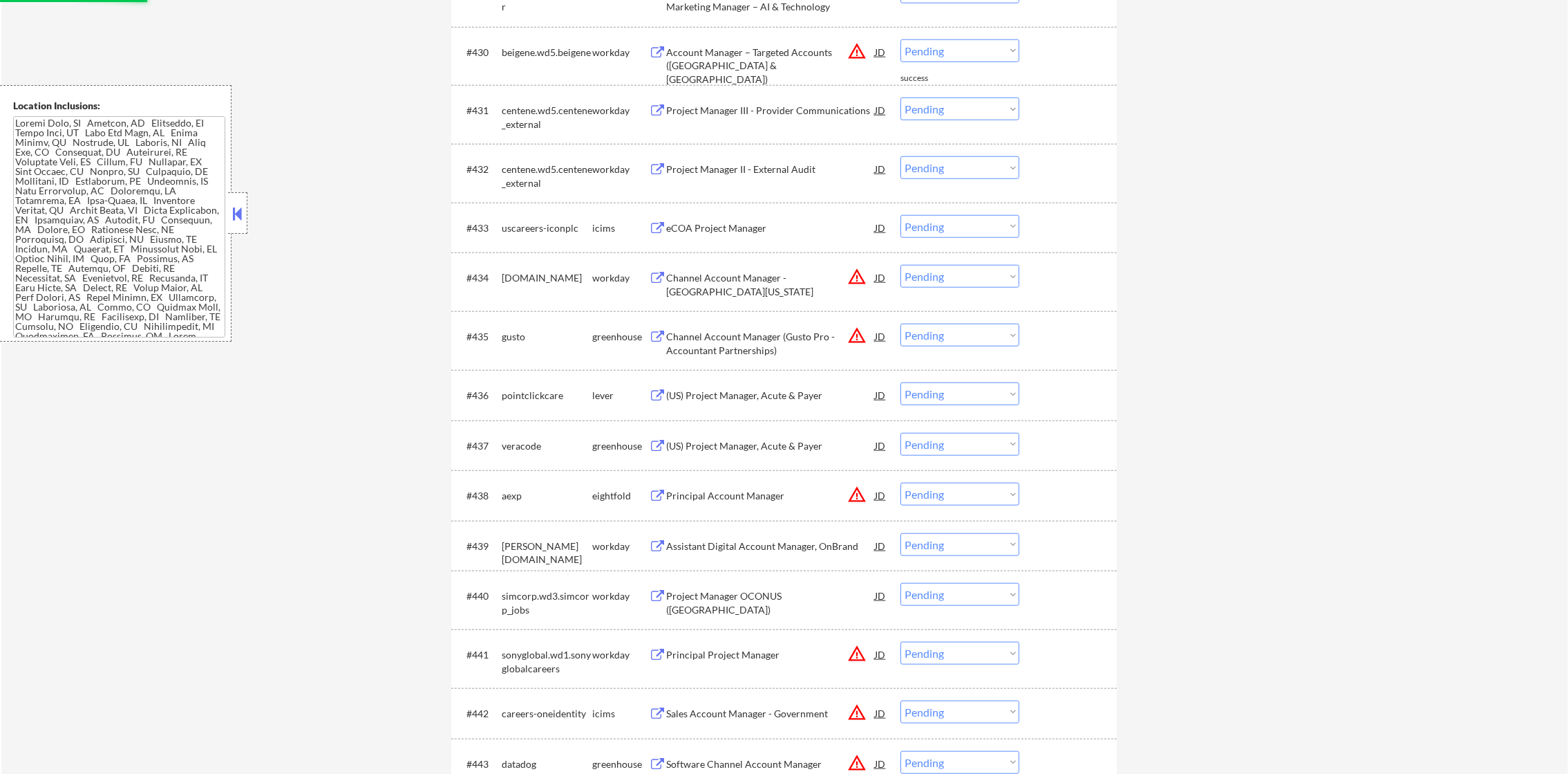
click at [960, 47] on select "Choose an option... Pending Applied Excluded (Questions) Excluded (Expired) Exc…" at bounding box center [960, 50] width 119 height 23
click at [900, 39] on select "Choose an option... Pending Applied Excluded (Questions) Excluded (Expired) Exc…" at bounding box center [960, 50] width 119 height 23
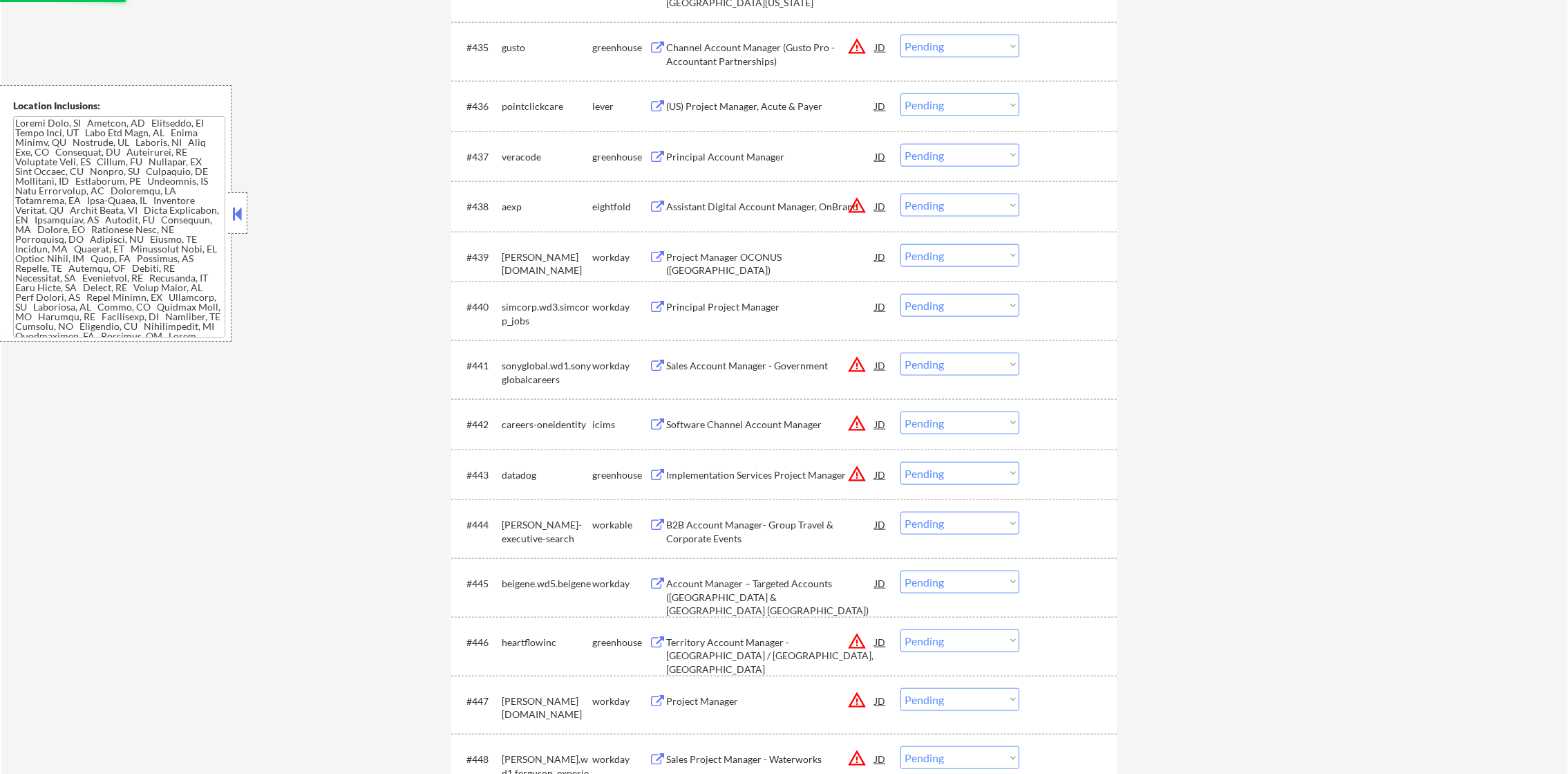
select select ""pending""
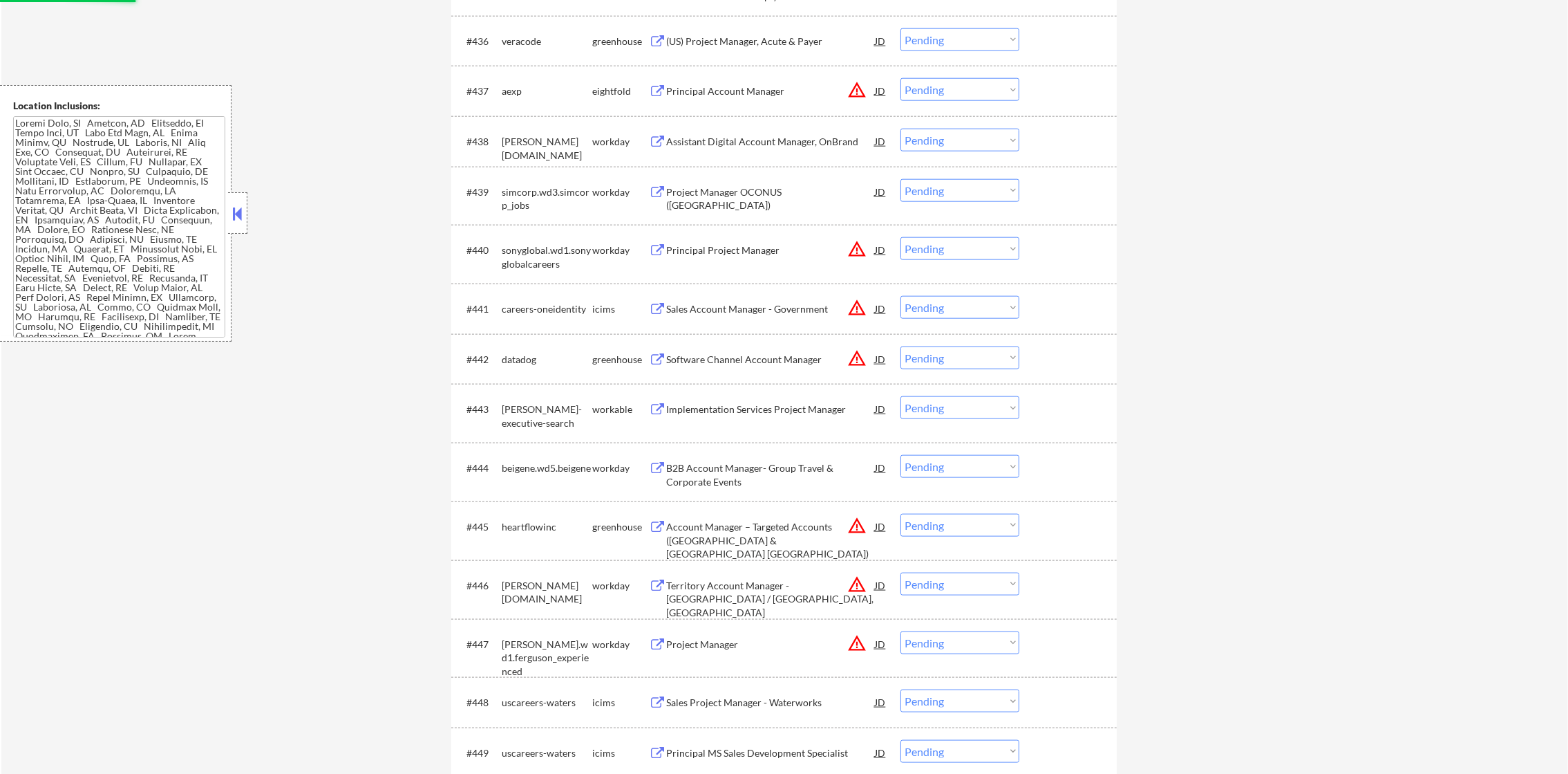
scroll to position [2420, 0]
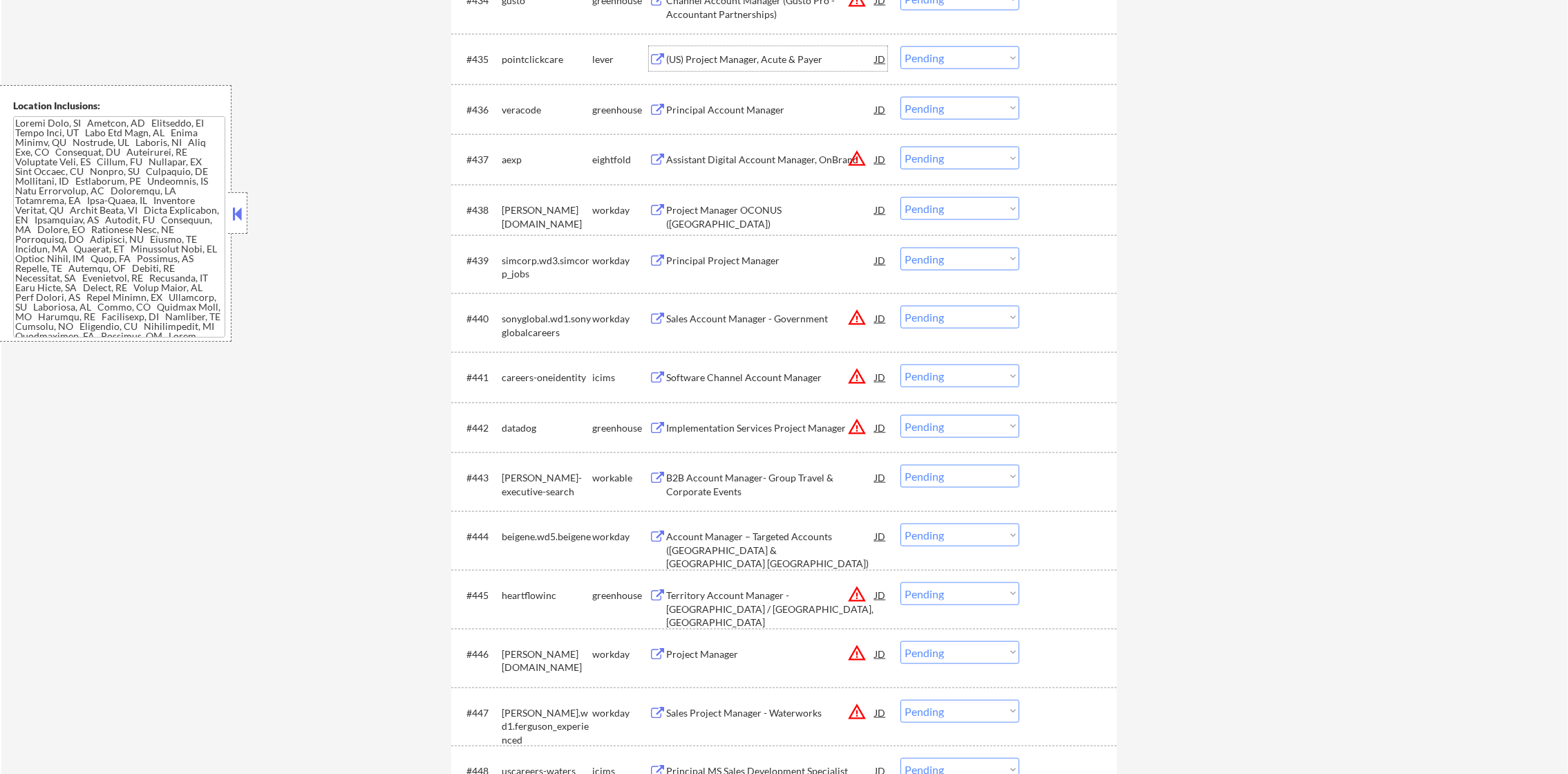
click at [777, 50] on div "(US) Project Manager, Acute & Payer" at bounding box center [771, 59] width 209 height 25
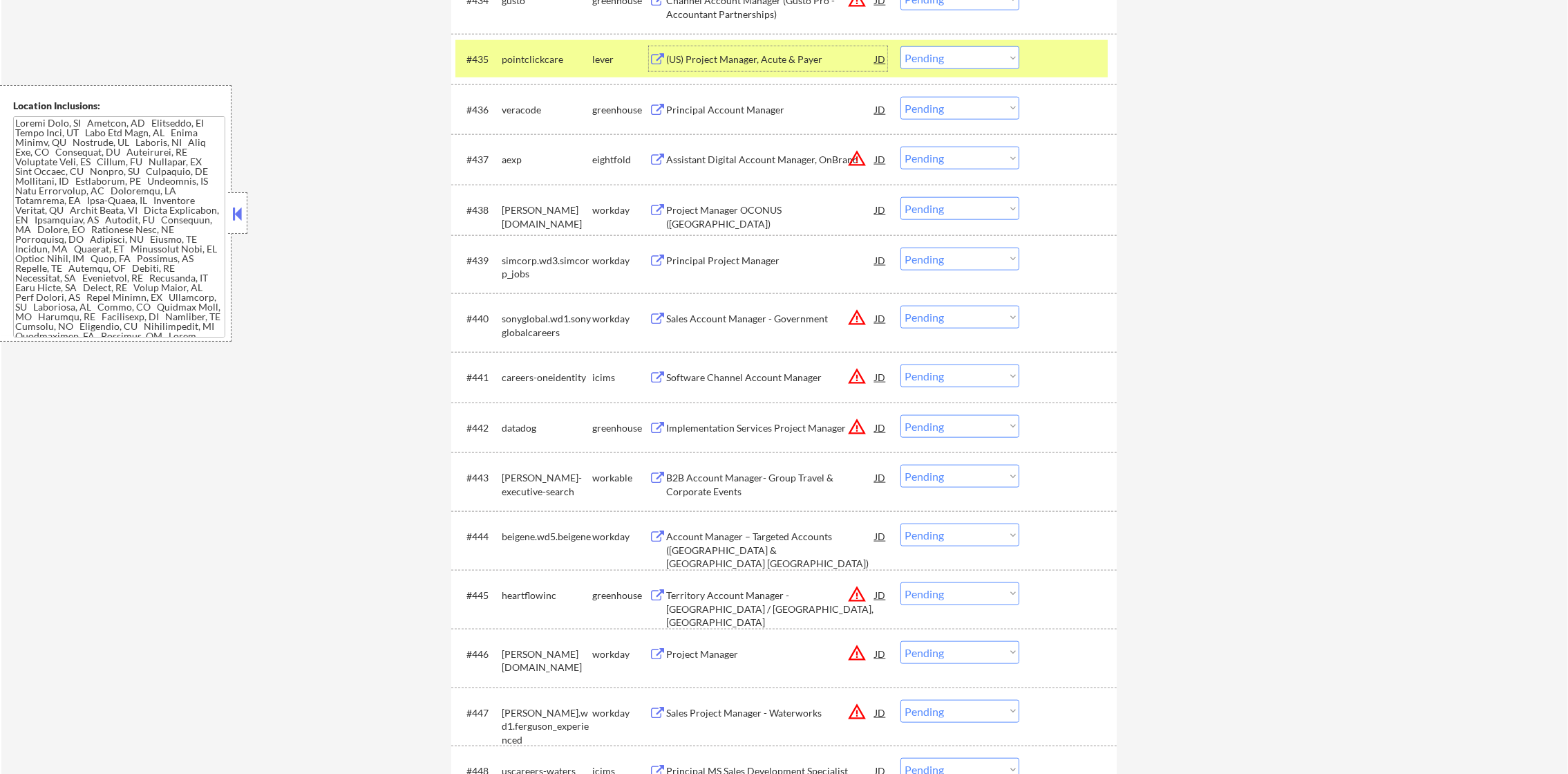
click at [943, 48] on select "Choose an option... Pending Applied Excluded (Questions) Excluded (Expired) Exc…" at bounding box center [960, 57] width 119 height 23
click at [900, 46] on select "Choose an option... Pending Applied Excluded (Questions) Excluded (Expired) Exc…" at bounding box center [960, 57] width 119 height 23
click at [501, 54] on div "#435 pointclickcare lever (US) Project Manager, Acute & [PERSON_NAME] warning_a…" at bounding box center [782, 59] width 653 height 37
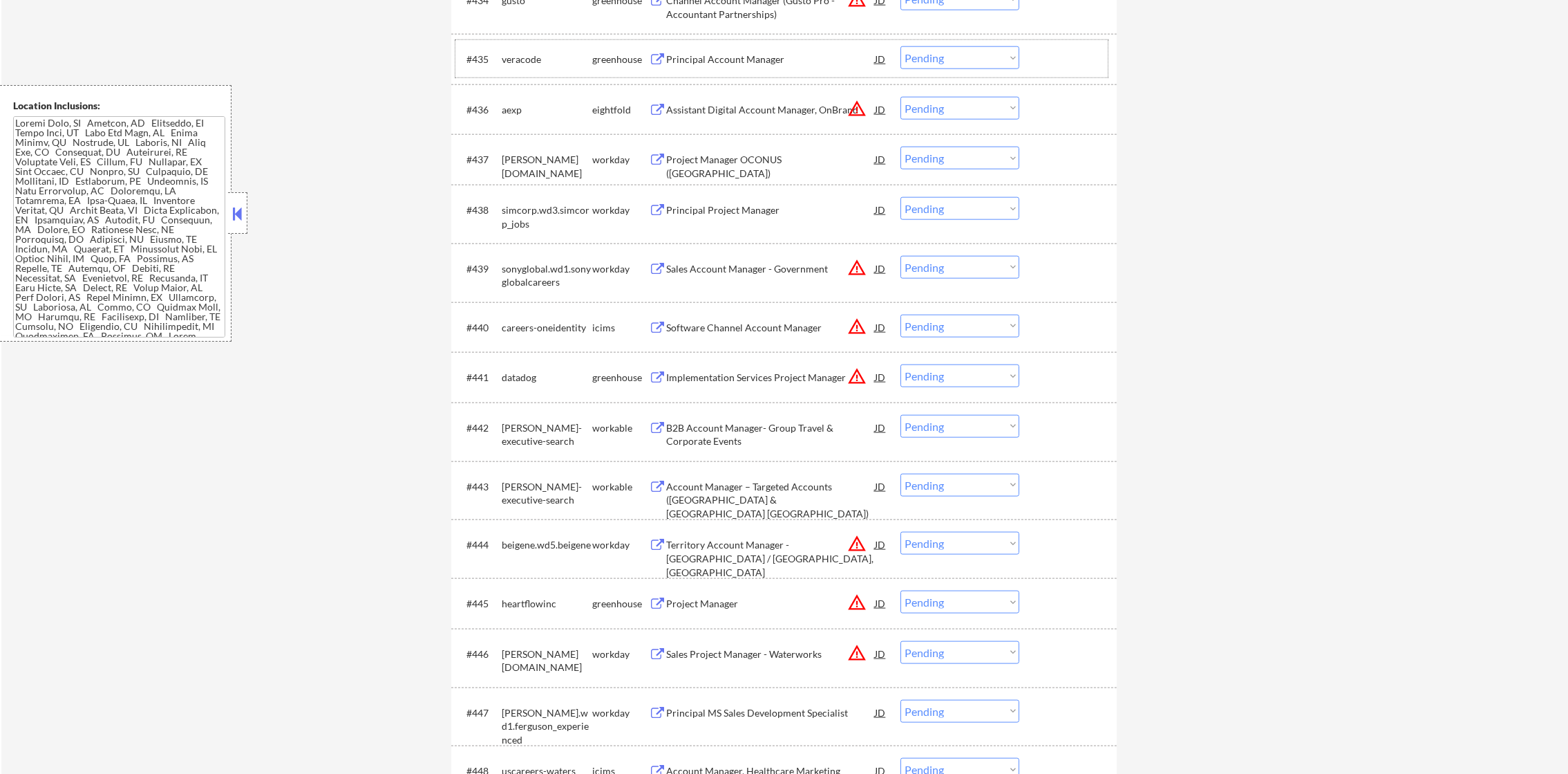
click at [761, 53] on div "Principal Account Manager" at bounding box center [771, 59] width 209 height 14
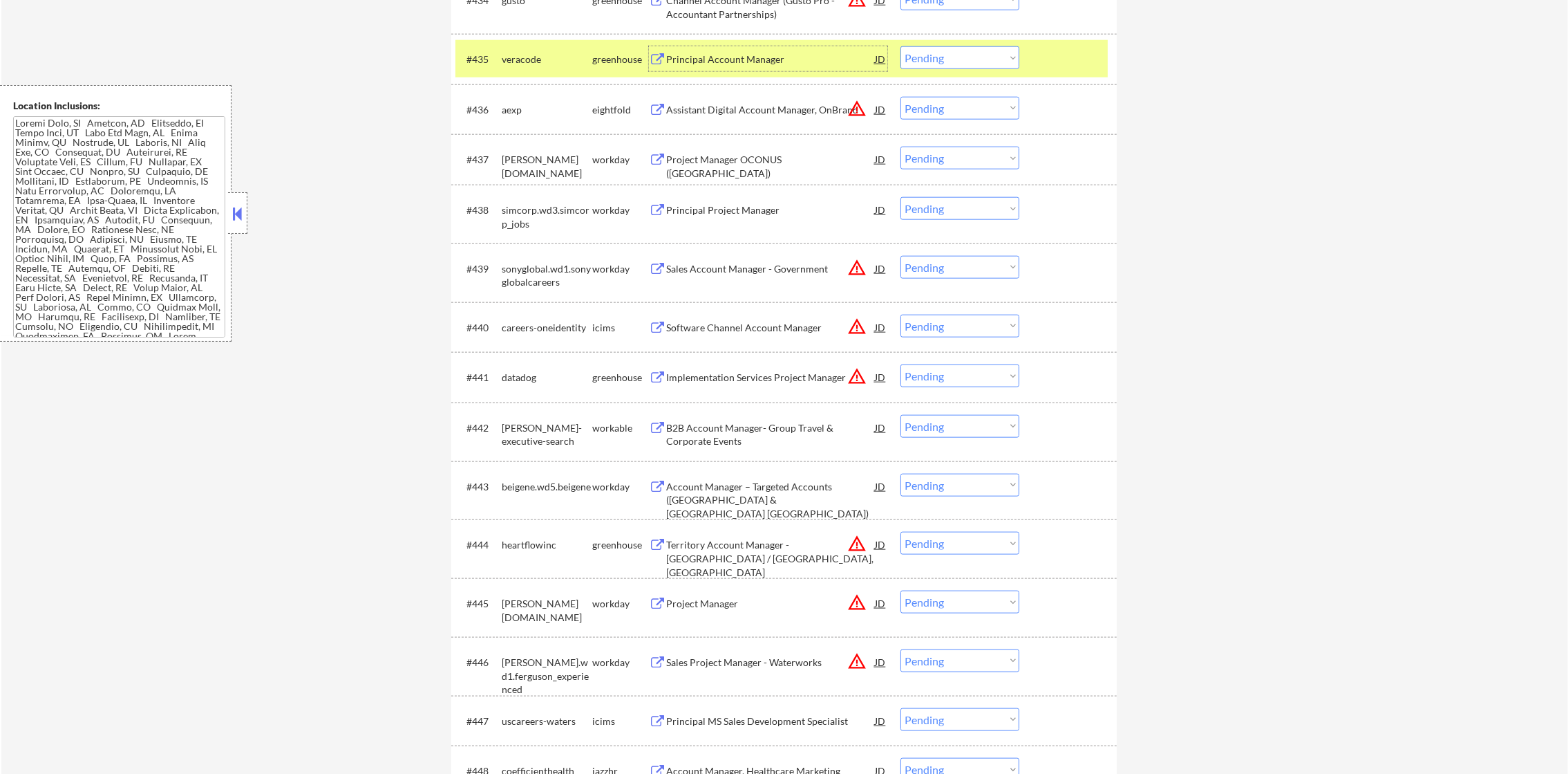
click at [940, 50] on select "Choose an option... Pending Applied Excluded (Questions) Excluded (Expired) Exc…" at bounding box center [960, 57] width 119 height 23
click at [900, 46] on select "Choose an option... Pending Applied Excluded (Questions) Excluded (Expired) Exc…" at bounding box center [960, 57] width 119 height 23
select select ""pending""
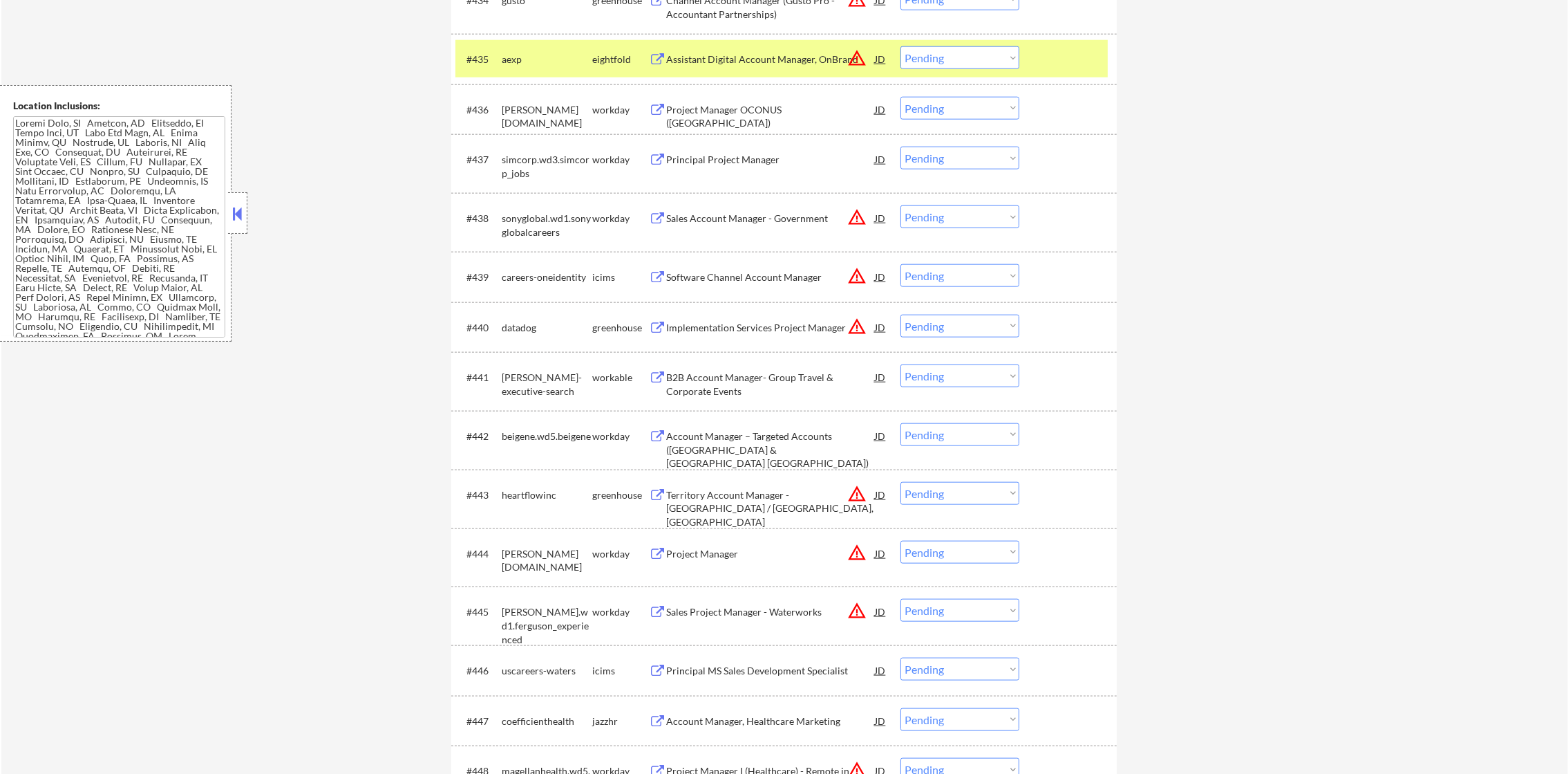
click at [511, 61] on div "aexp" at bounding box center [547, 59] width 91 height 14
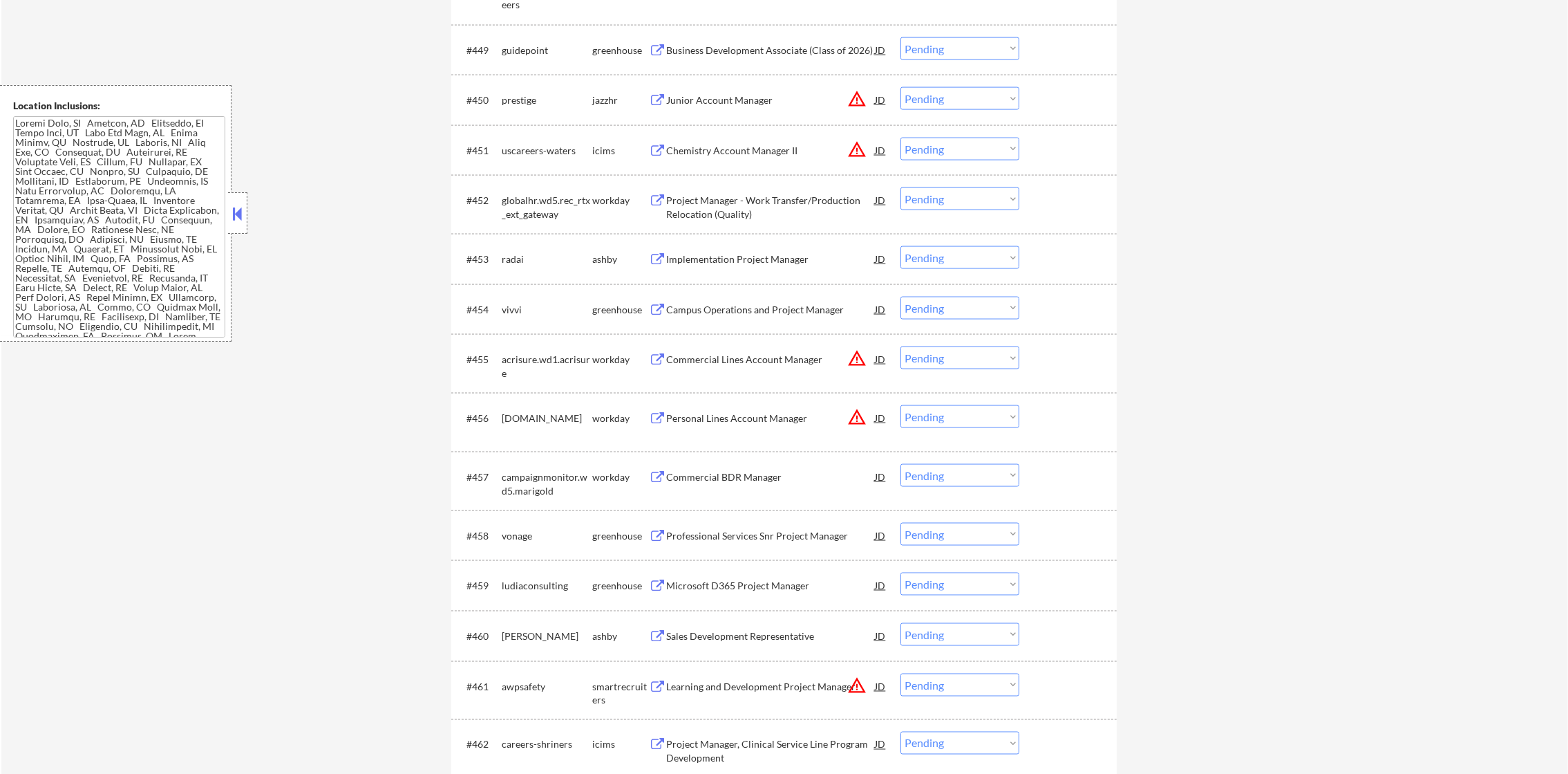
scroll to position [3215, 0]
click at [798, 44] on div "Business Development Associate (Class of 2026)" at bounding box center [771, 48] width 209 height 14
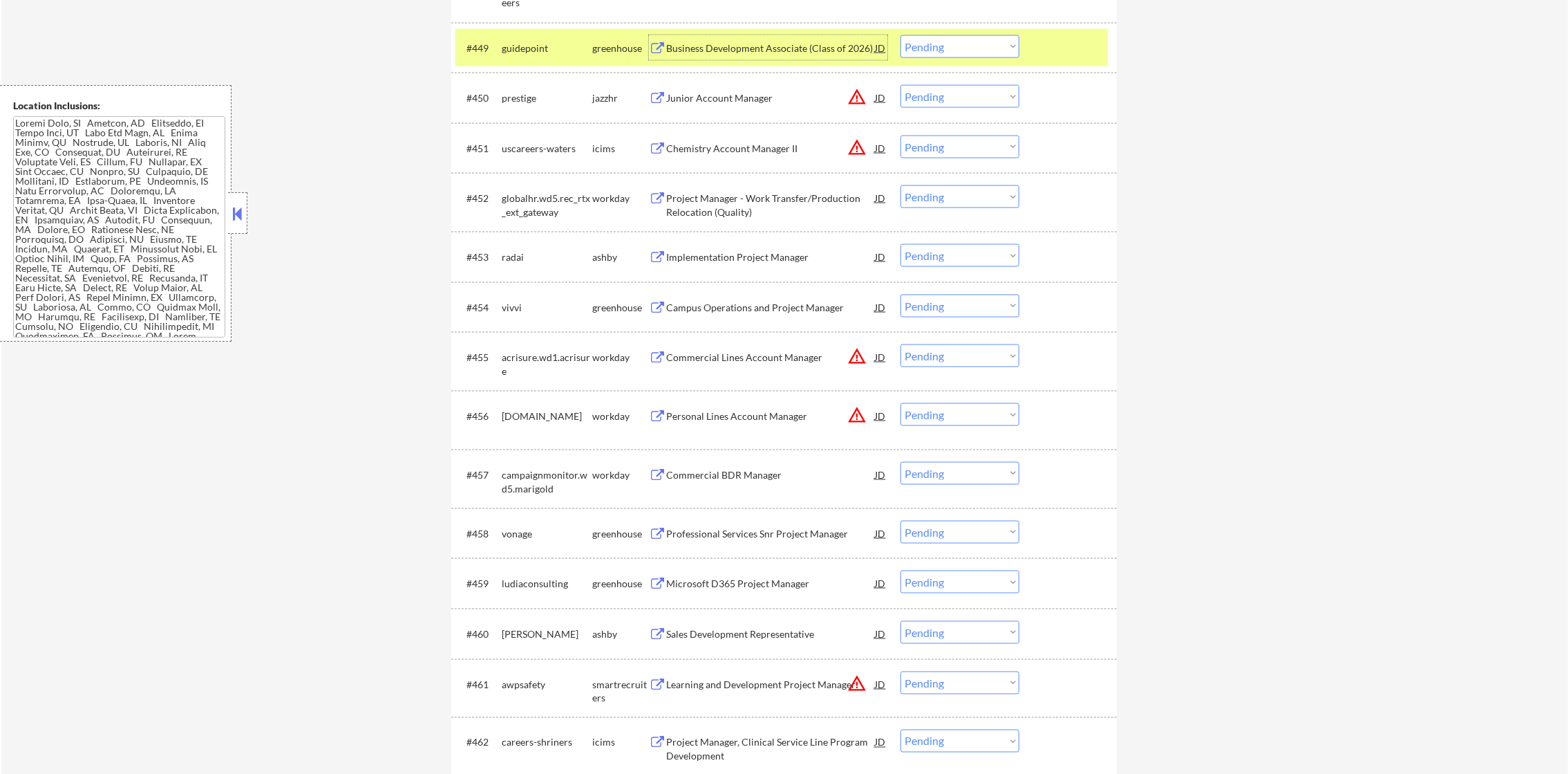
click at [940, 57] on select "Choose an option... Pending Applied Excluded (Questions) Excluded (Expired) Exc…" at bounding box center [960, 46] width 119 height 23
click at [900, 35] on select "Choose an option... Pending Applied Excluded (Questions) Excluded (Expired) Exc…" at bounding box center [960, 46] width 119 height 23
click at [533, 61] on div "#449 guidepoint greenhouse Business Development Associate (Class of 2026) JD wa…" at bounding box center [782, 48] width 653 height 37
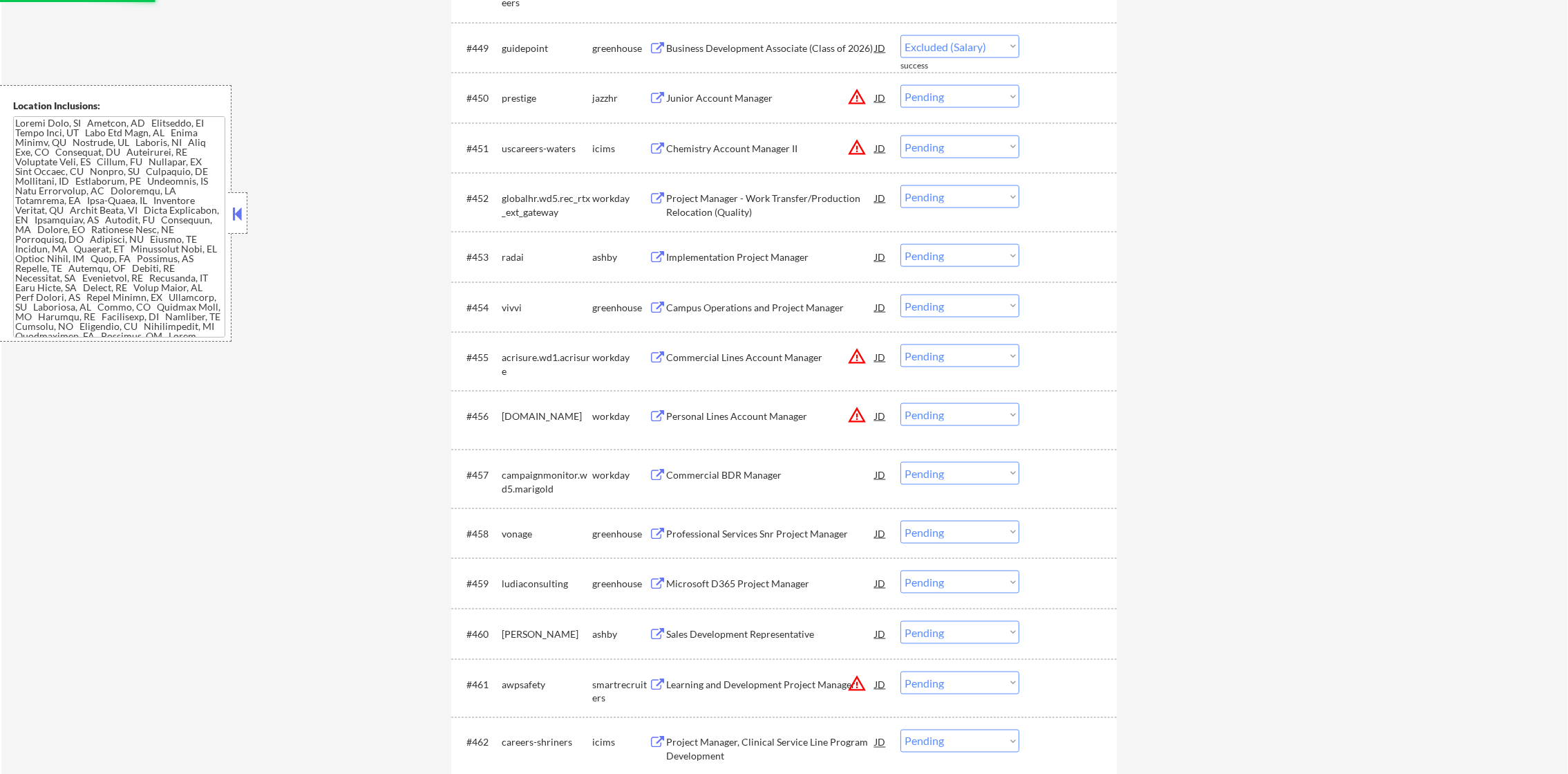
select select ""pending""
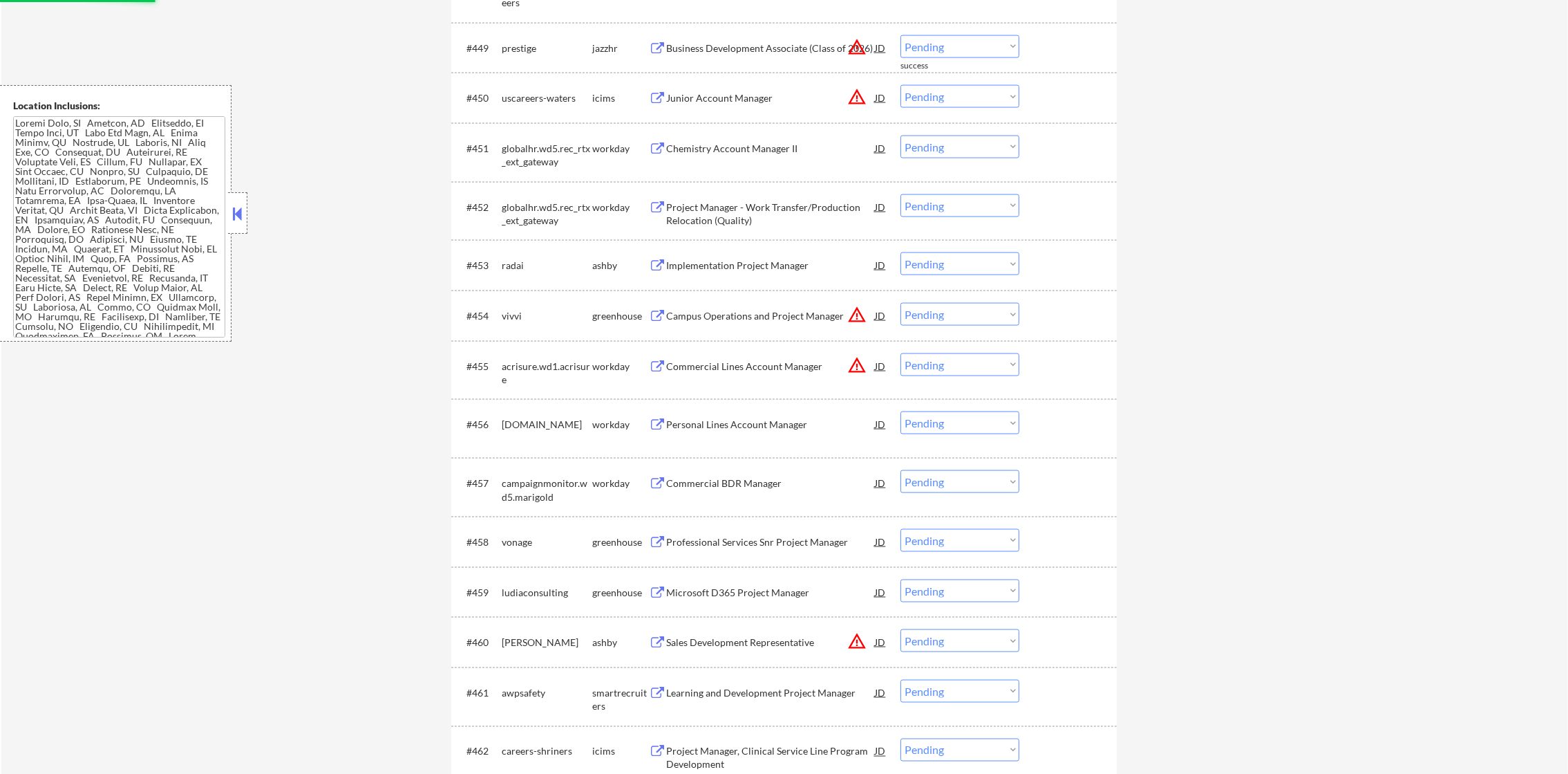
scroll to position [3250, 0]
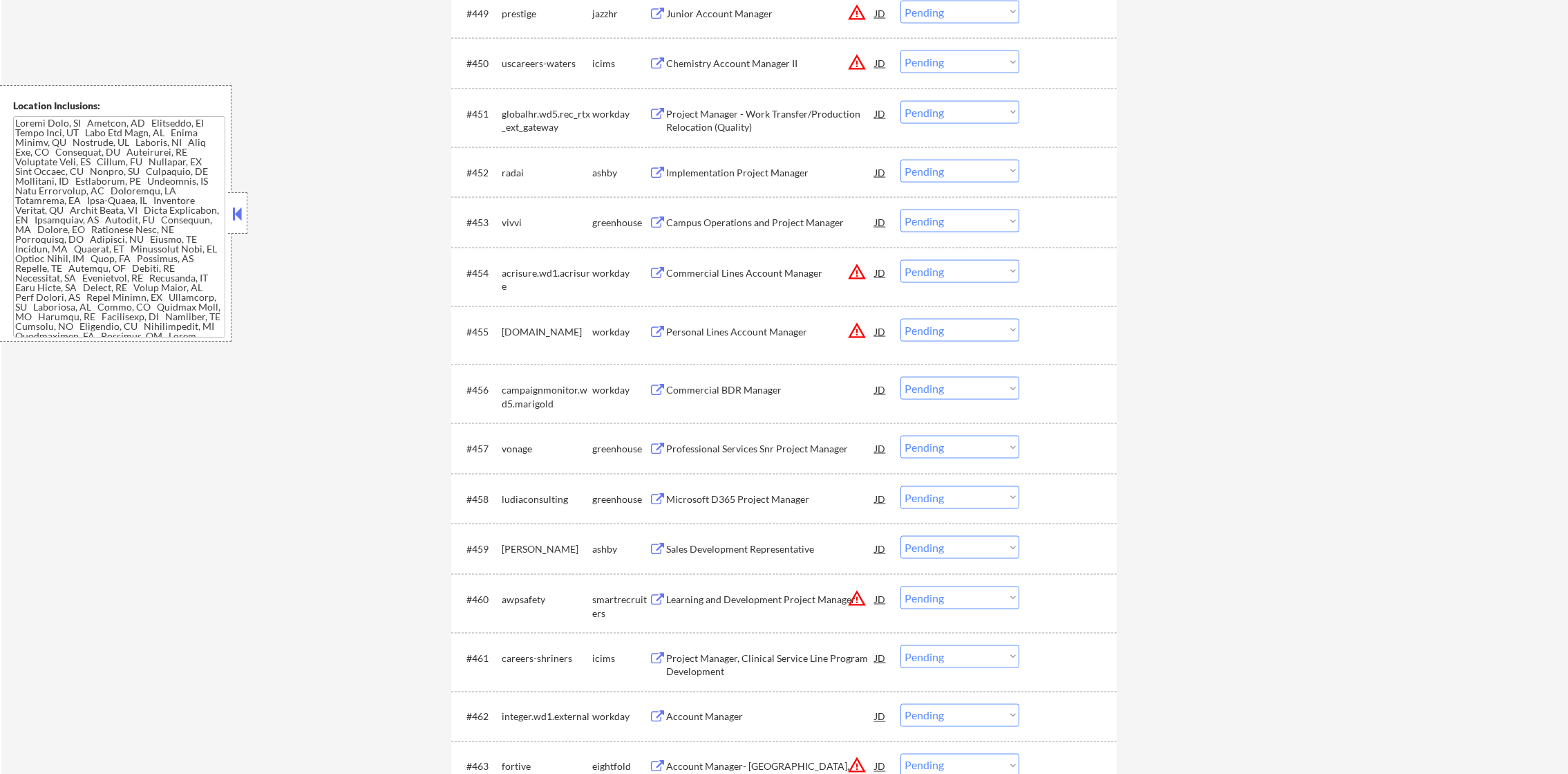
click at [786, 177] on div "Implementation Project Manager" at bounding box center [771, 173] width 209 height 14
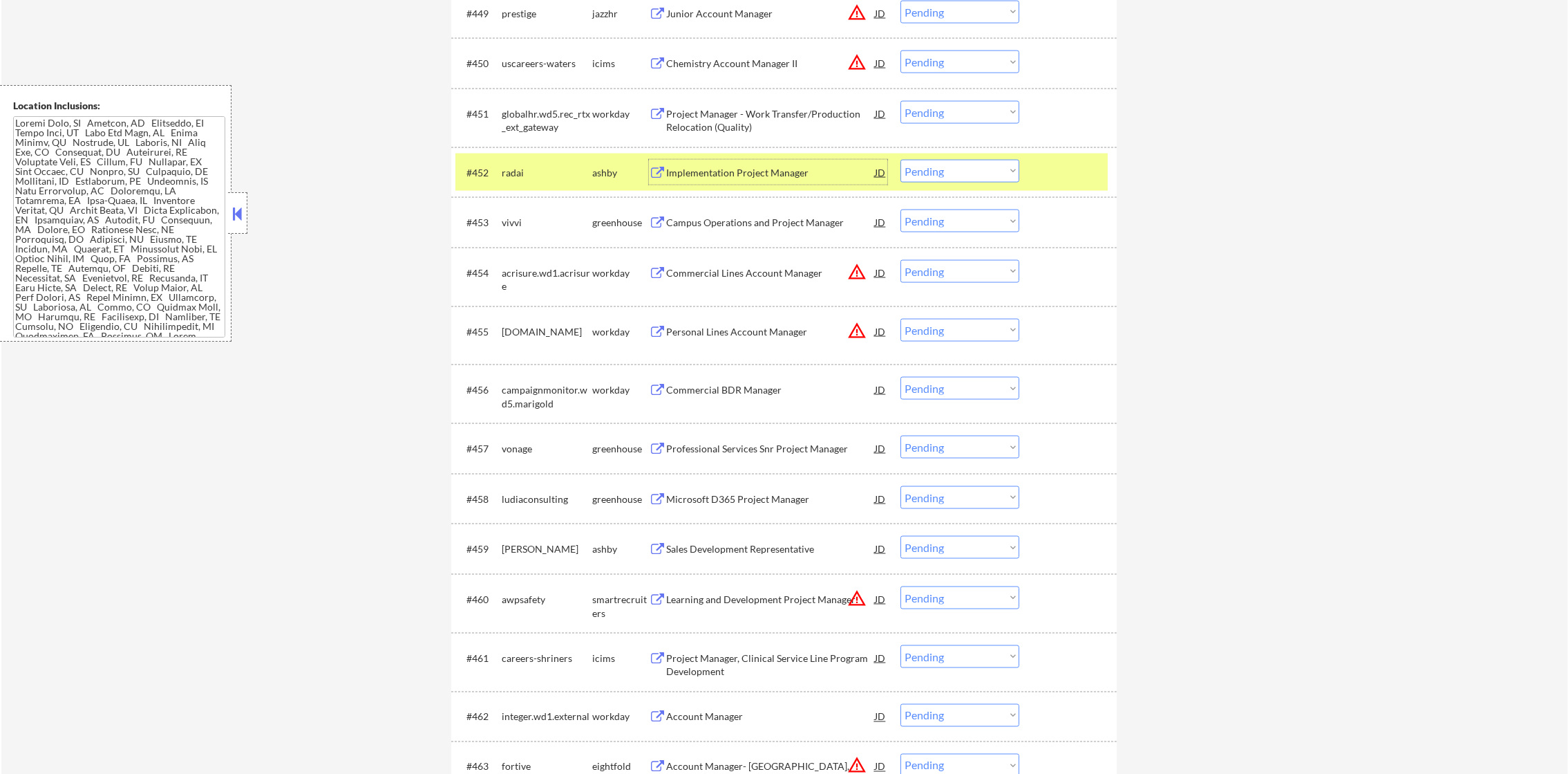
drag, startPoint x: 922, startPoint y: 174, endPoint x: 922, endPoint y: 185, distance: 11.0
click at [923, 174] on select "Choose an option... Pending Applied Excluded (Questions) Excluded (Expired) Exc…" at bounding box center [960, 171] width 119 height 23
click at [900, 160] on select "Choose an option... Pending Applied Excluded (Questions) Excluded (Expired) Exc…" at bounding box center [960, 171] width 119 height 23
click at [515, 183] on div "radai" at bounding box center [547, 172] width 91 height 25
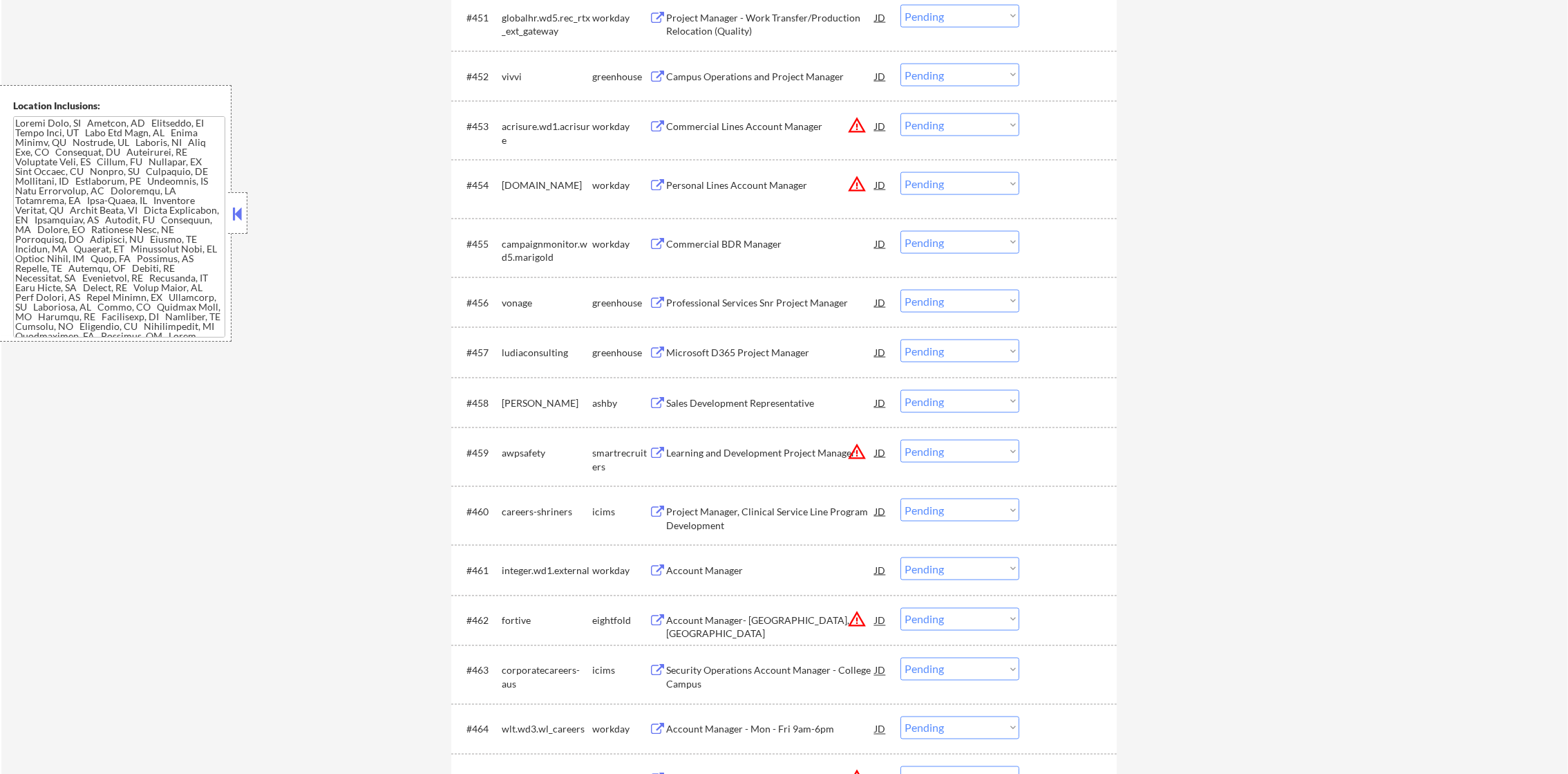
scroll to position [3353, 0]
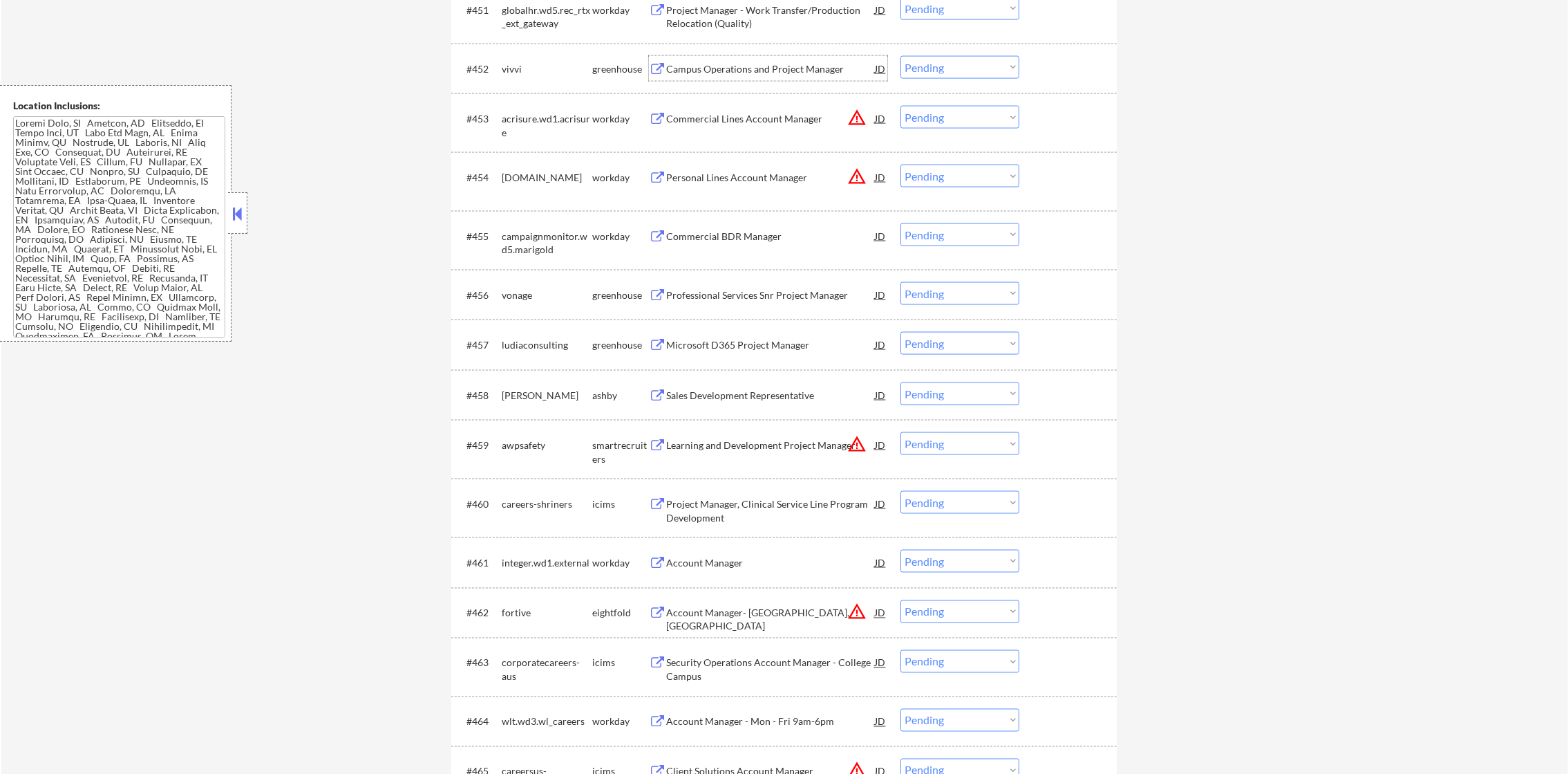
click at [796, 70] on div "Campus Operations and Project Manager" at bounding box center [771, 69] width 209 height 14
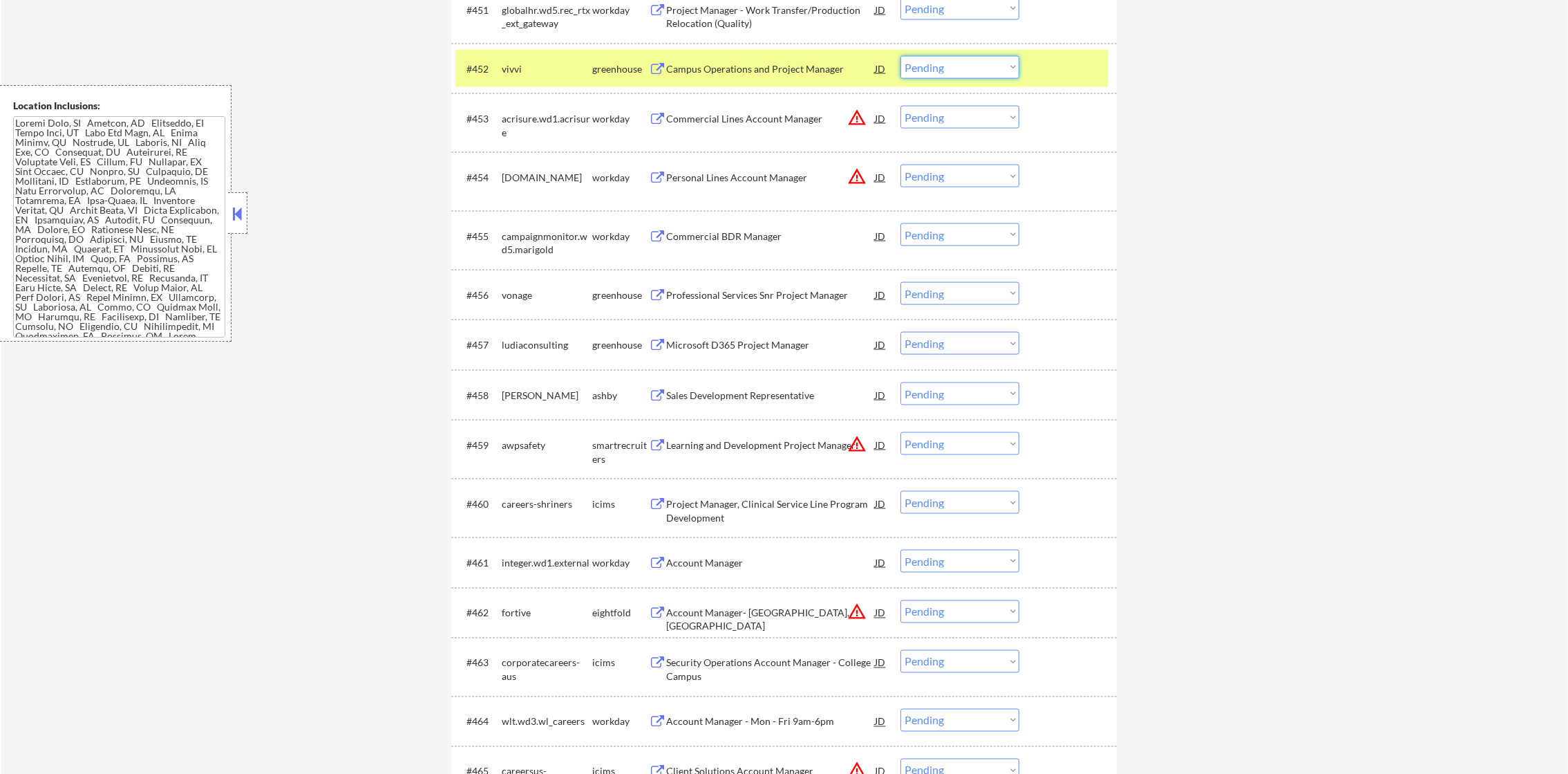
click at [951, 62] on select "Choose an option... Pending Applied Excluded (Questions) Excluded (Expired) Exc…" at bounding box center [960, 67] width 119 height 23
click at [900, 56] on select "Choose an option... Pending Applied Excluded (Questions) Excluded (Expired) Exc…" at bounding box center [960, 67] width 119 height 23
click at [525, 64] on div "vivvi" at bounding box center [547, 69] width 91 height 14
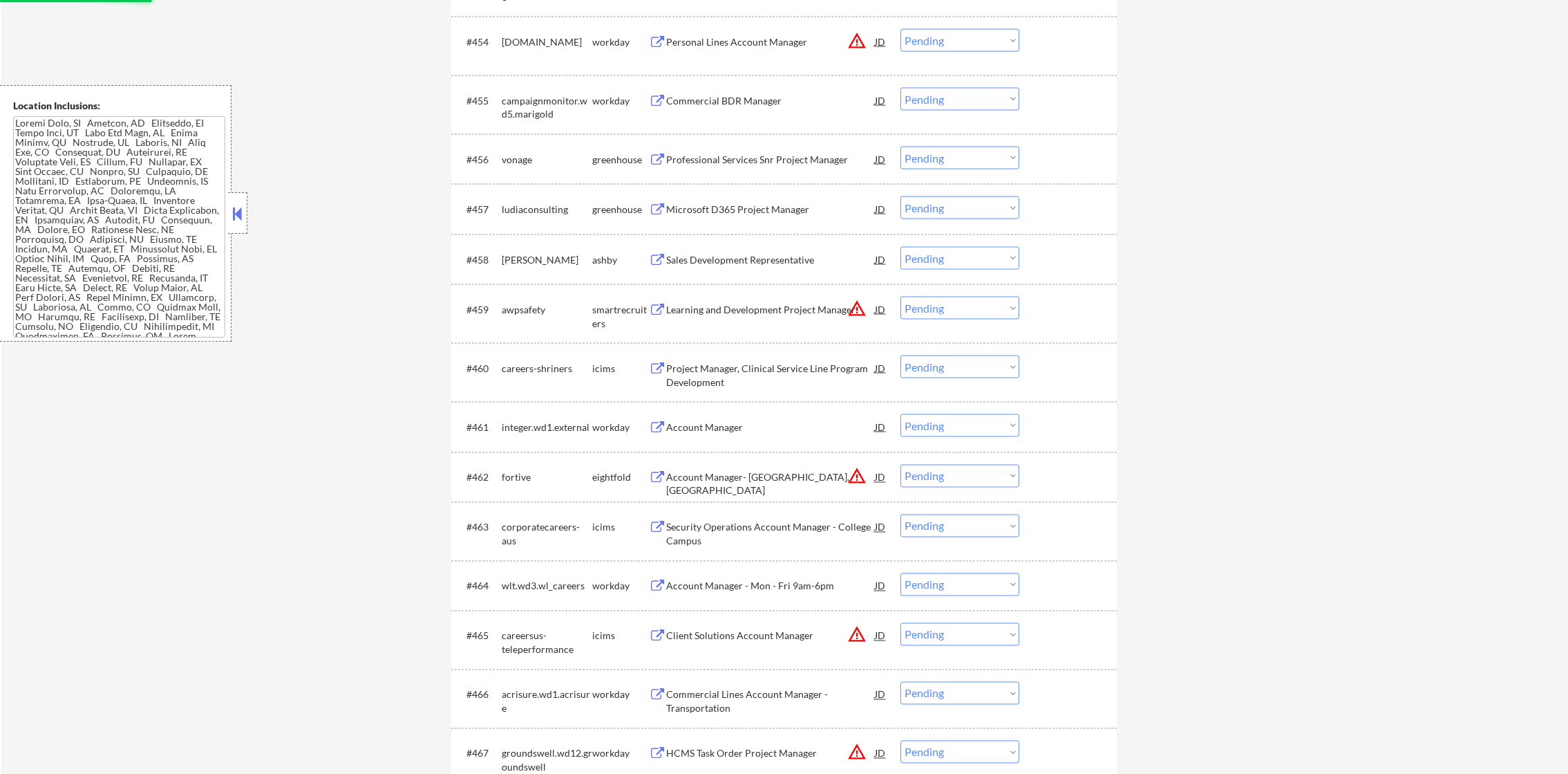
scroll to position [3491, 0]
select select ""pending""
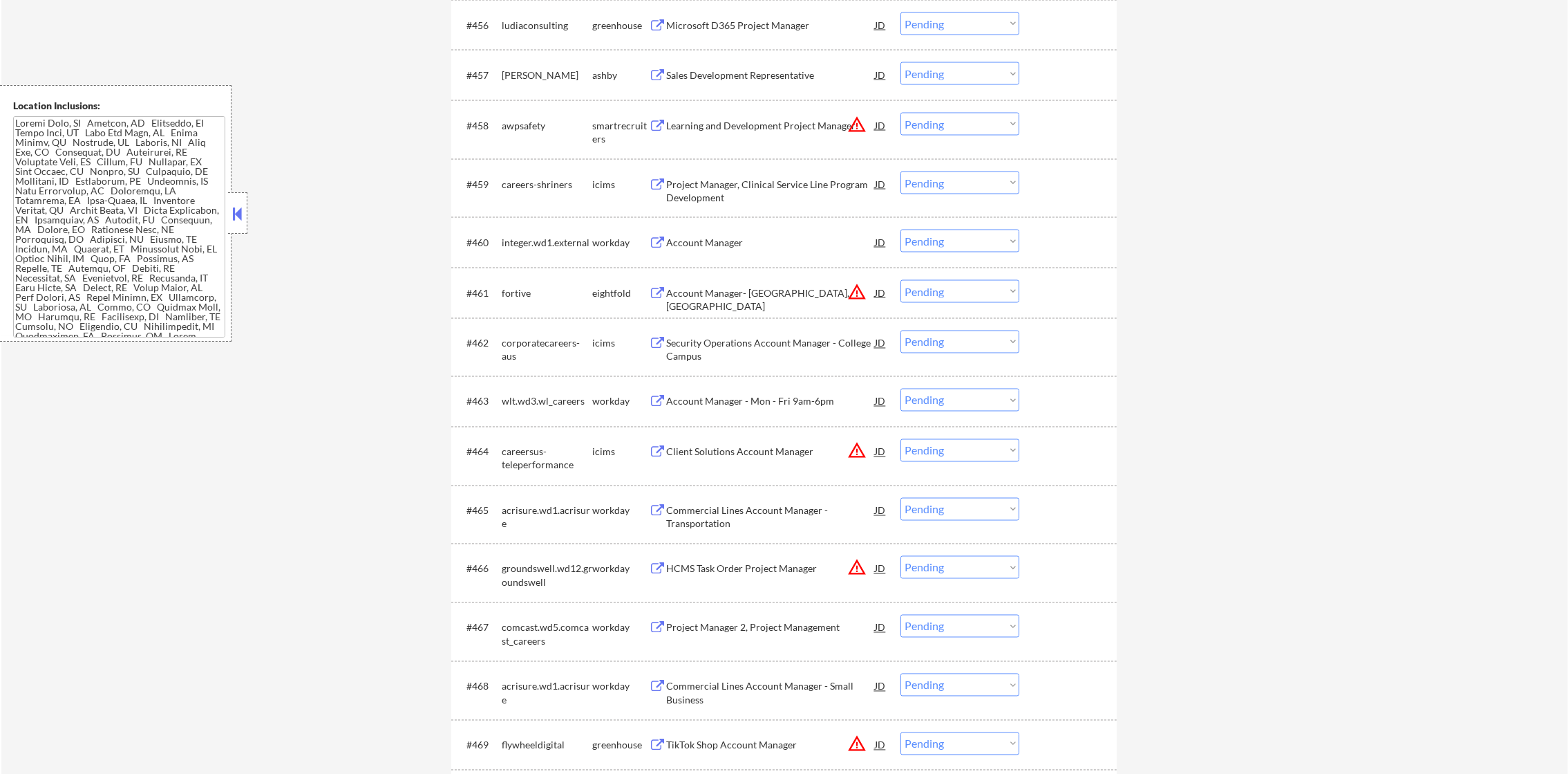
scroll to position [3629, 0]
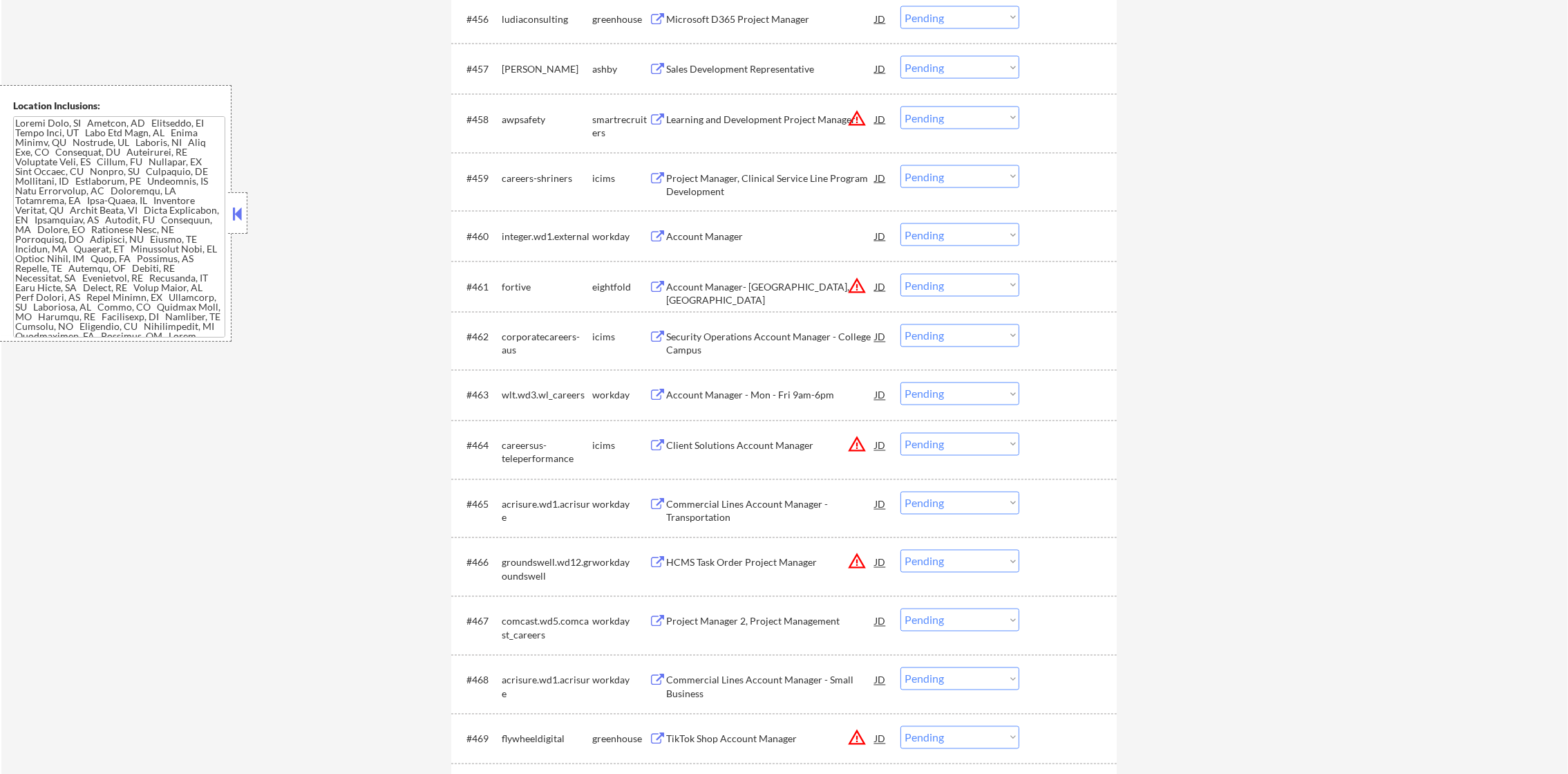
click at [778, 59] on div "Sales Development Representative" at bounding box center [771, 68] width 209 height 25
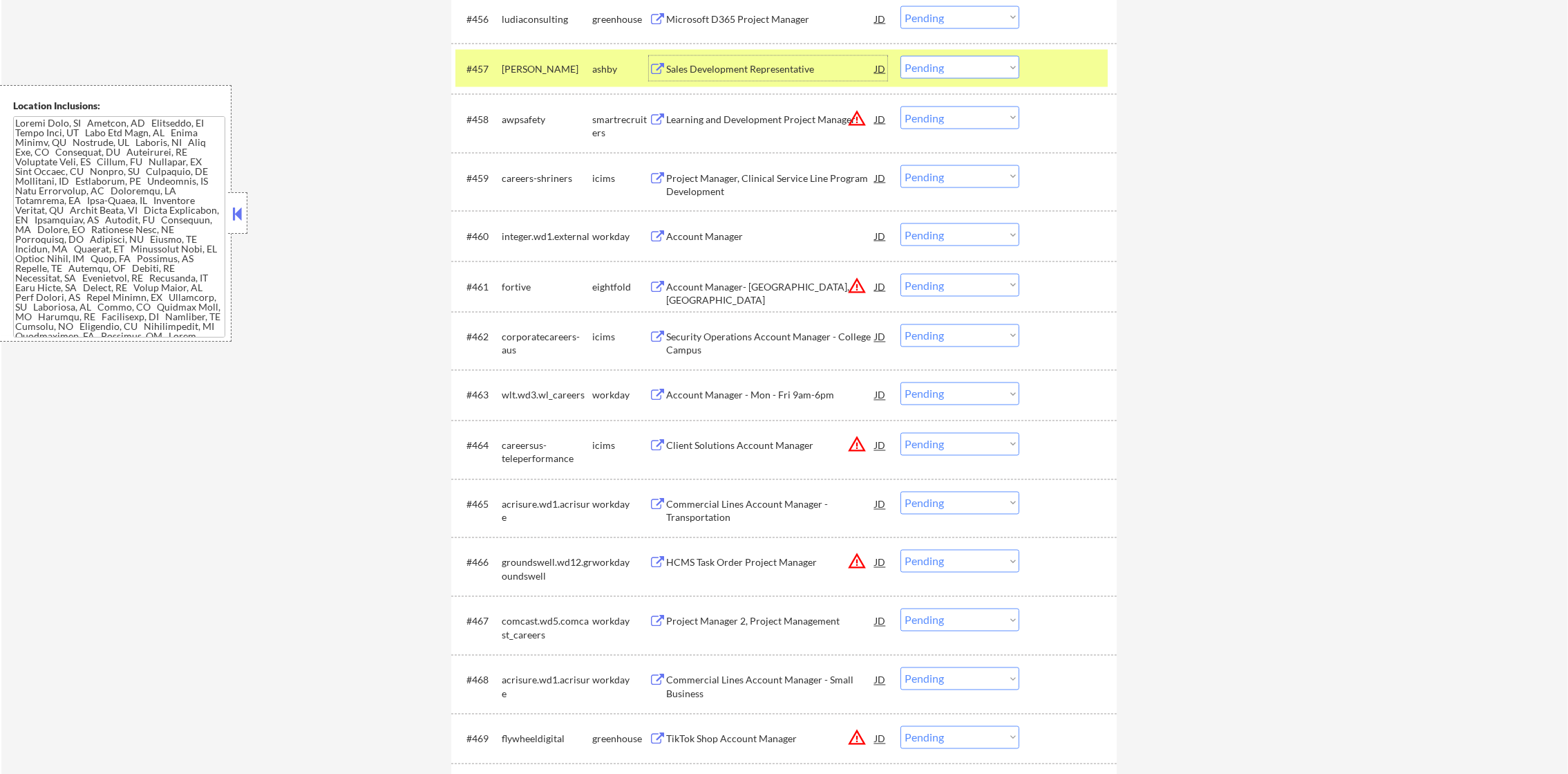
click at [963, 64] on select "Choose an option... Pending Applied Excluded (Questions) Excluded (Expired) Exc…" at bounding box center [960, 67] width 119 height 23
click at [900, 56] on select "Choose an option... Pending Applied Excluded (Questions) Excluded (Expired) Exc…" at bounding box center [960, 67] width 119 height 23
click at [509, 69] on div "[PERSON_NAME]" at bounding box center [547, 69] width 91 height 14
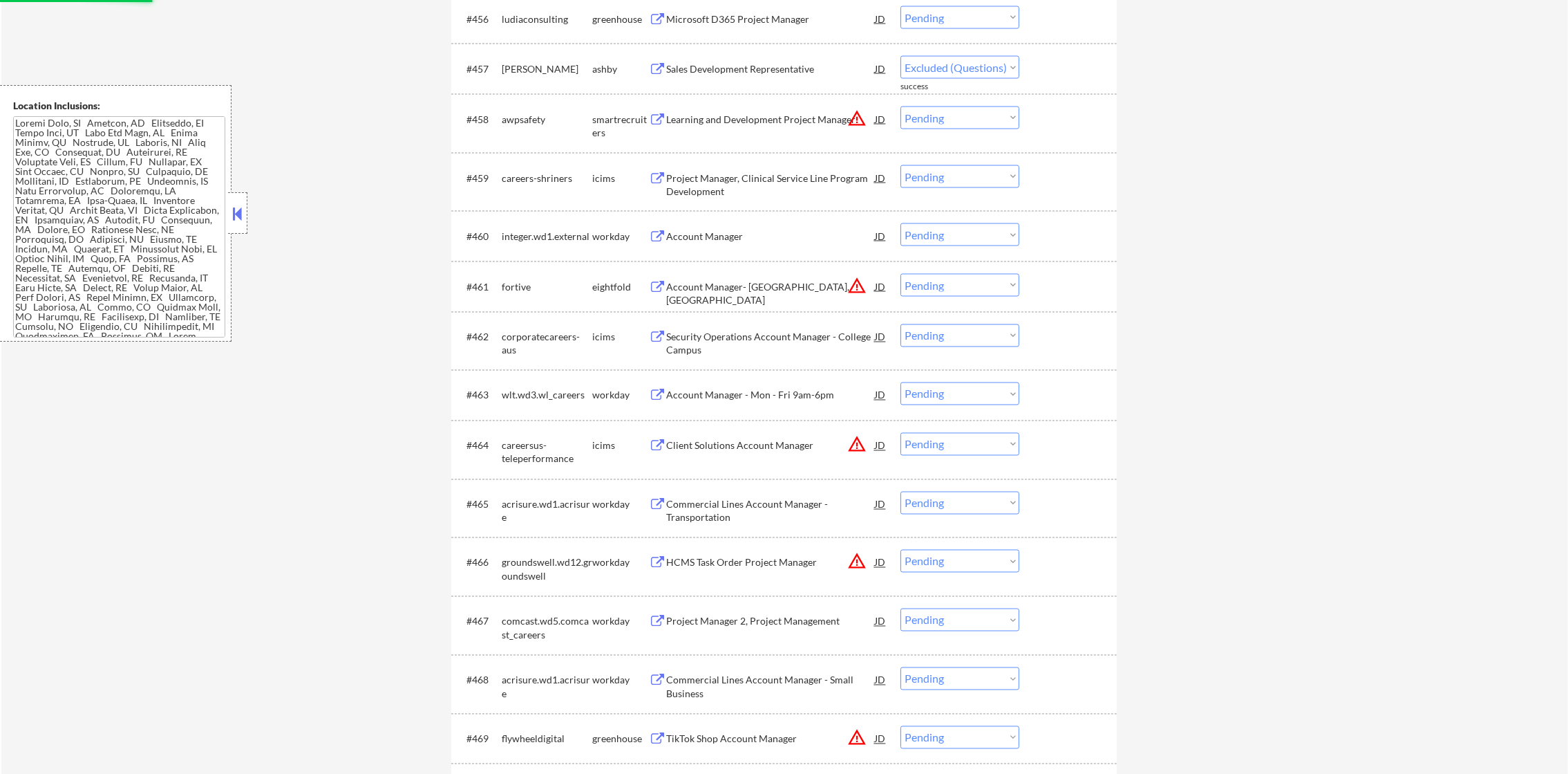
select select ""pending""
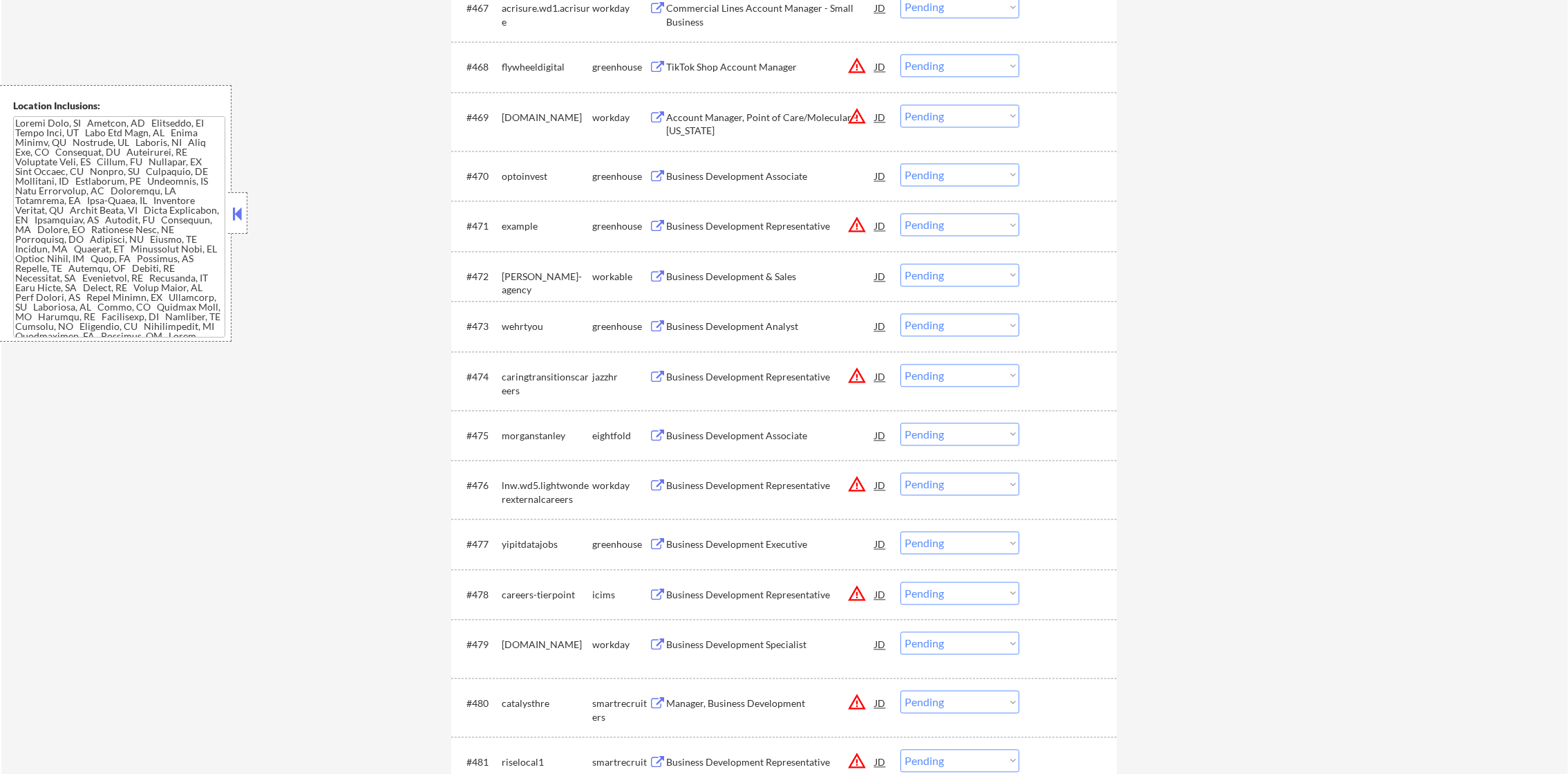
scroll to position [4320, 0]
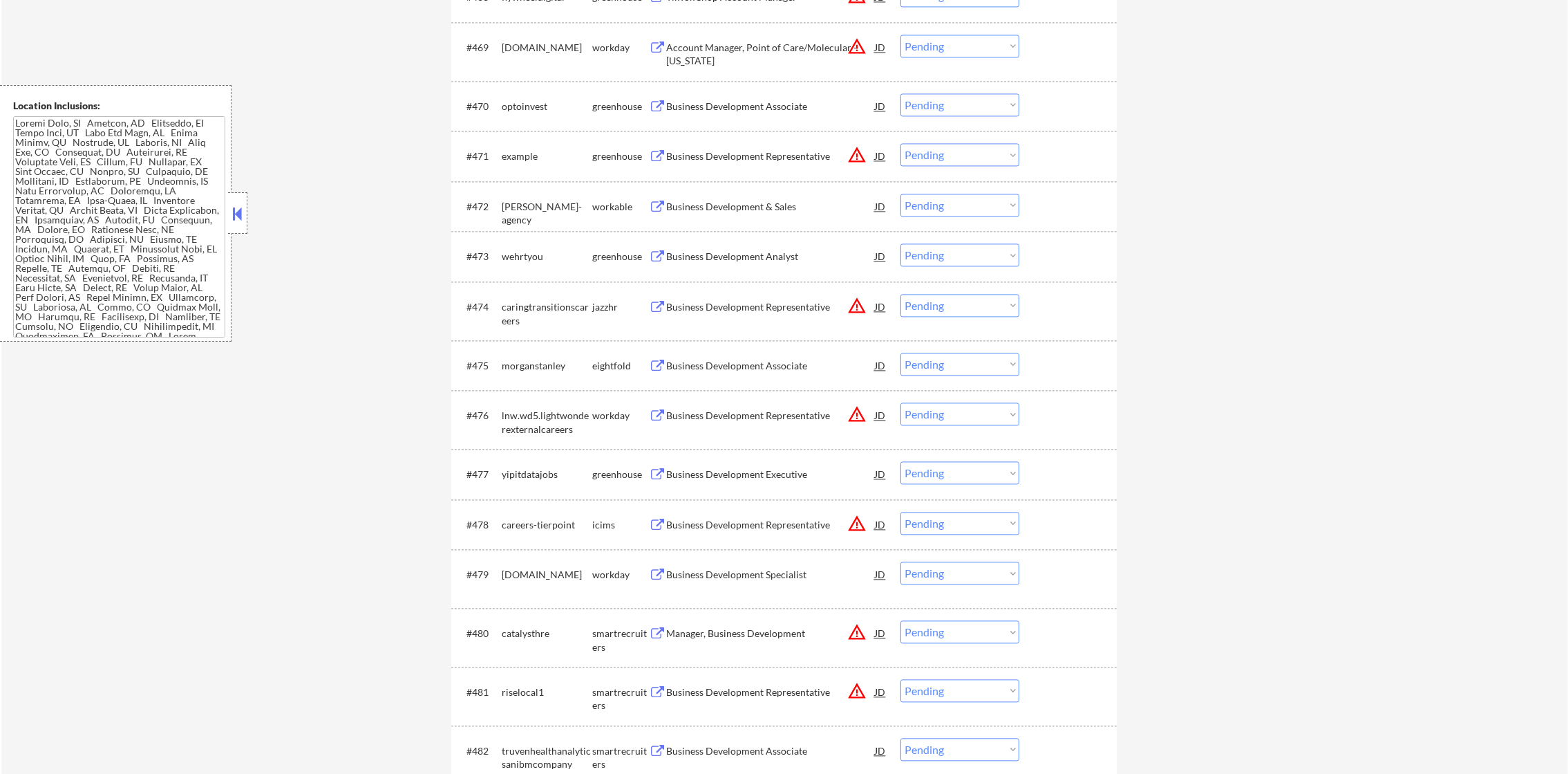
click at [752, 102] on div "Business Development Associate" at bounding box center [771, 107] width 209 height 14
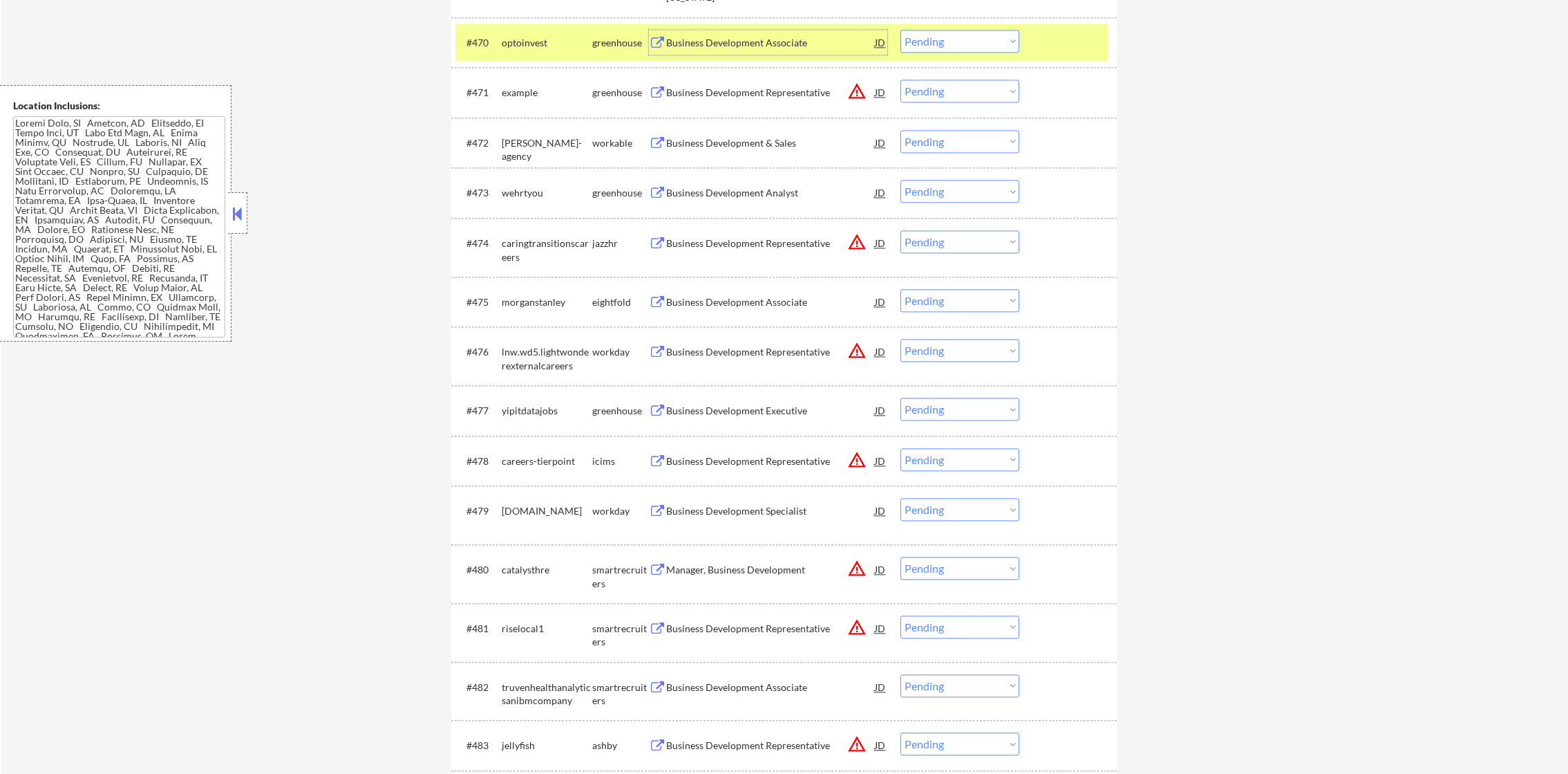
scroll to position [4390, 0]
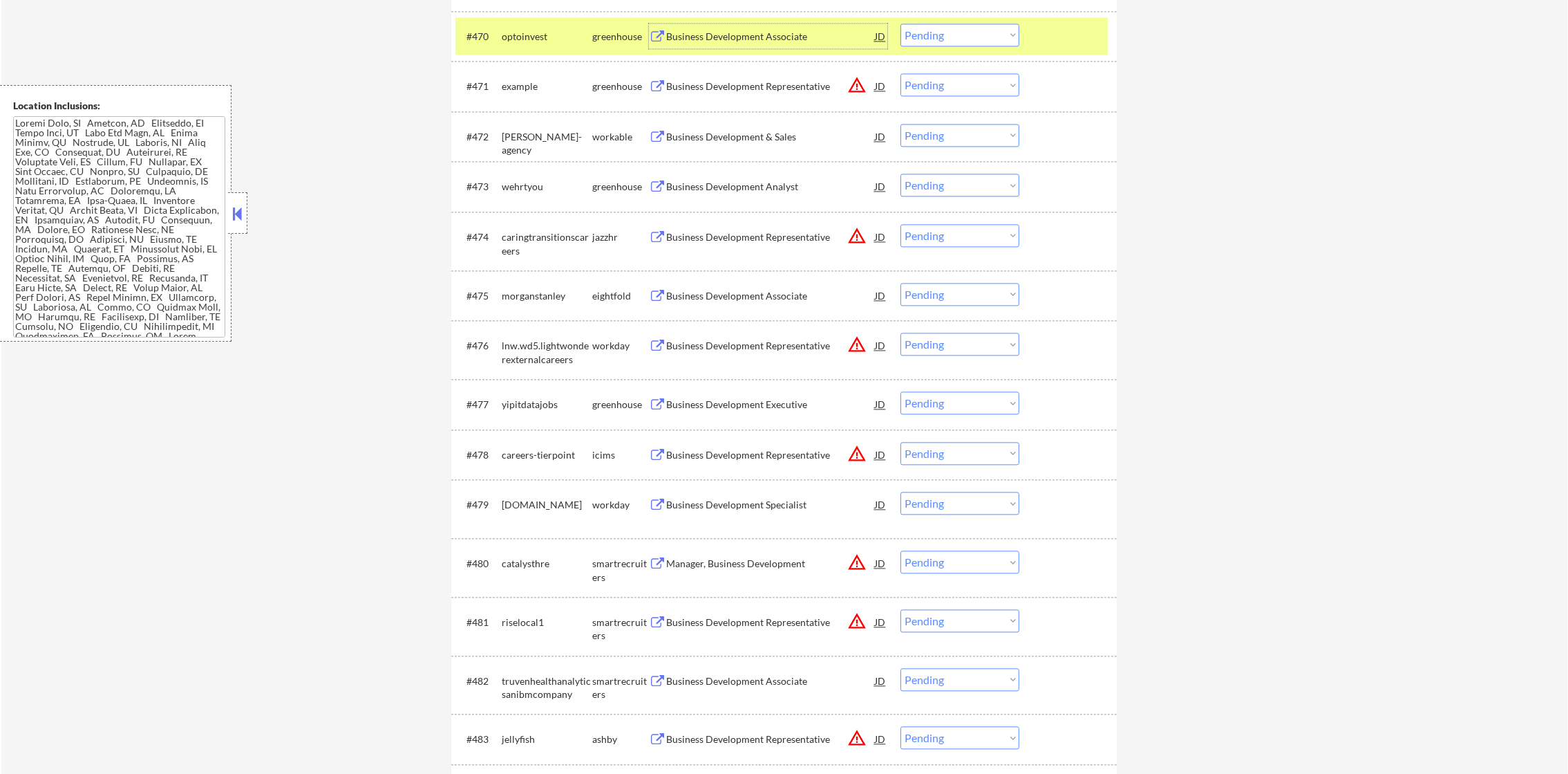
click at [978, 34] on select "Choose an option... Pending Applied Excluded (Questions) Excluded (Expired) Exc…" at bounding box center [960, 35] width 119 height 23
click at [900, 24] on select "Choose an option... Pending Applied Excluded (Questions) Excluded (Expired) Exc…" at bounding box center [960, 35] width 119 height 23
click at [524, 47] on div "optoinvest" at bounding box center [547, 36] width 91 height 25
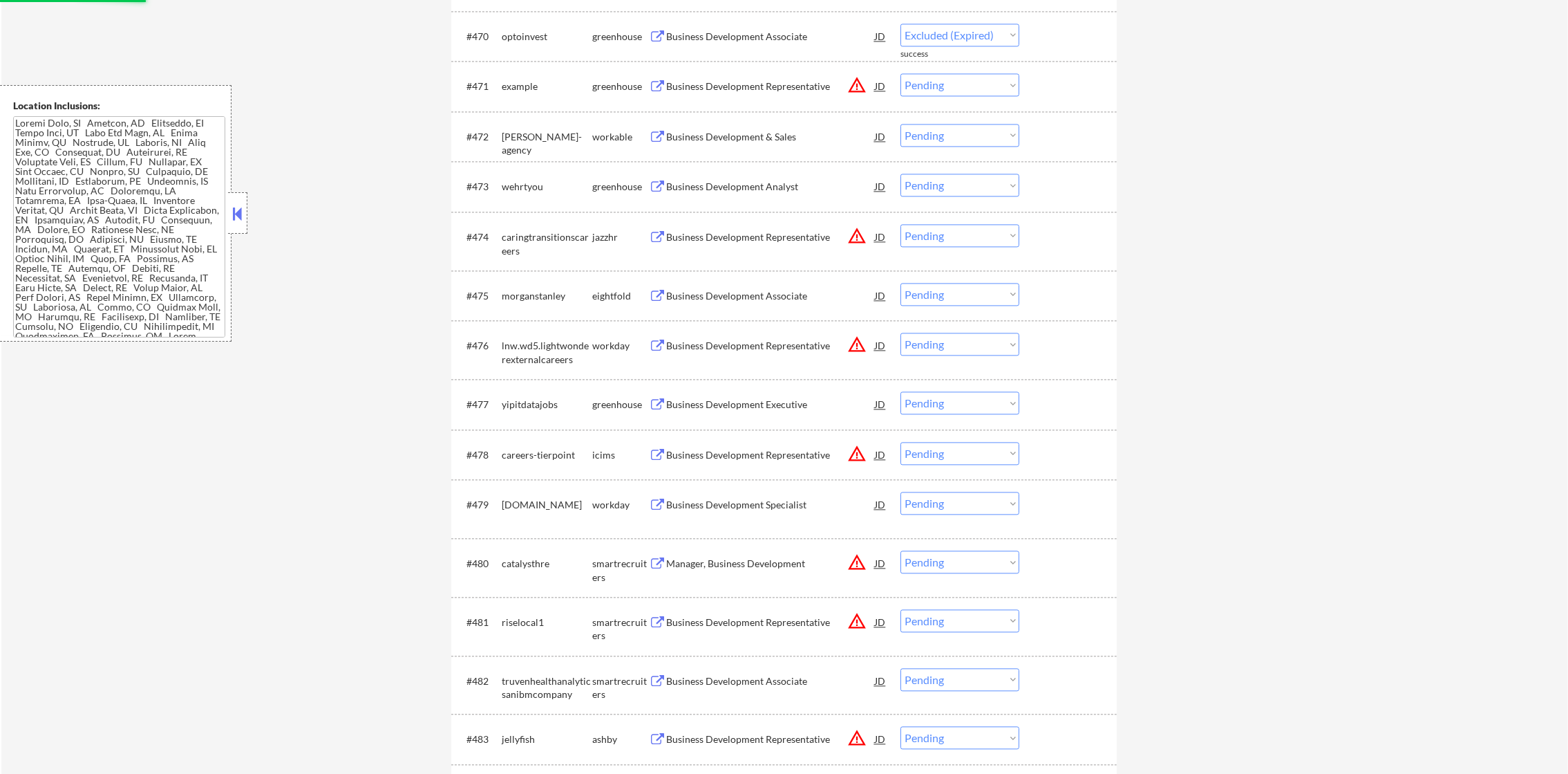
select select ""pending""
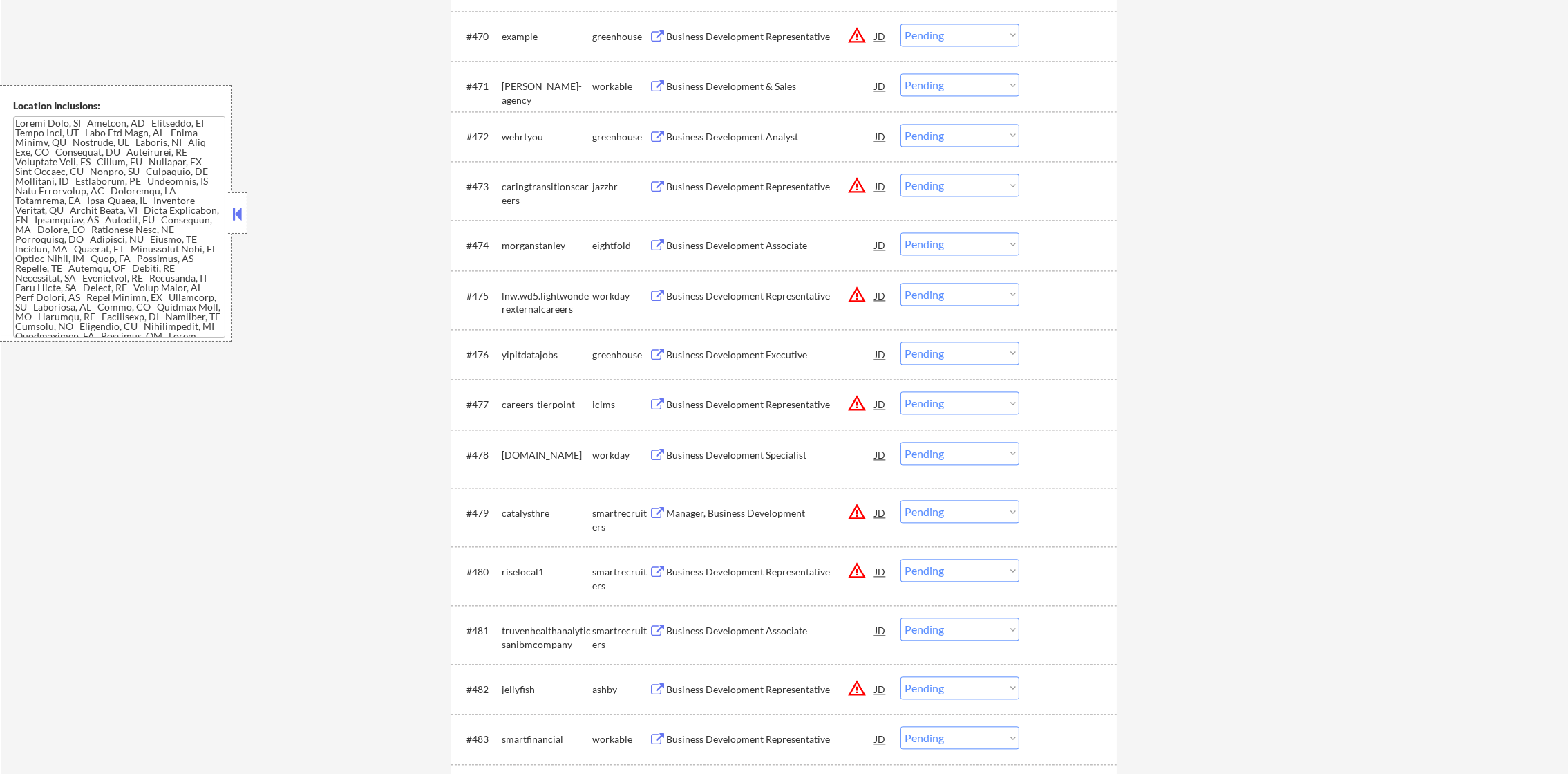
scroll to position [4355, 0]
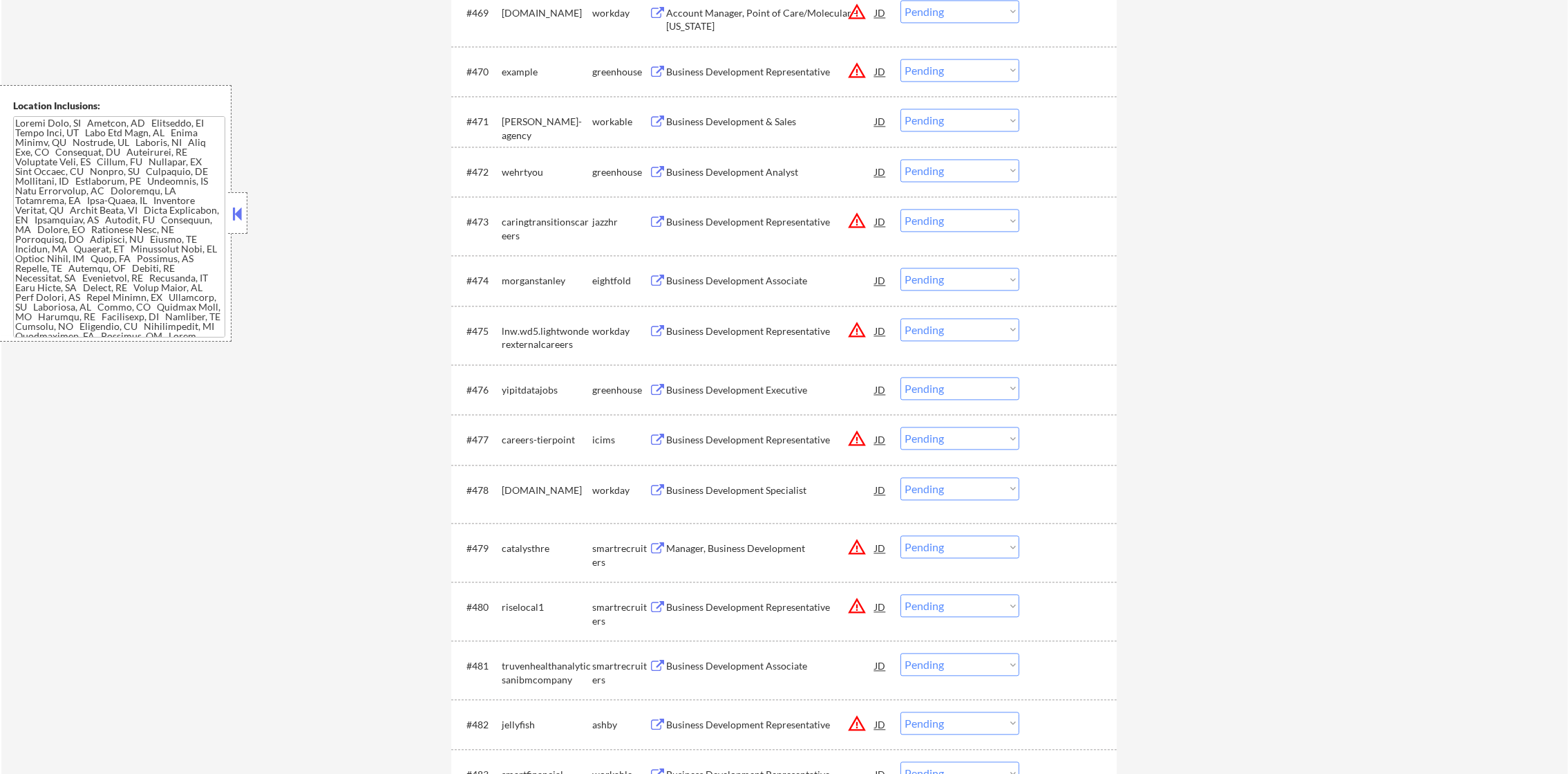
click at [778, 129] on div "Business Development & Sales" at bounding box center [771, 121] width 209 height 25
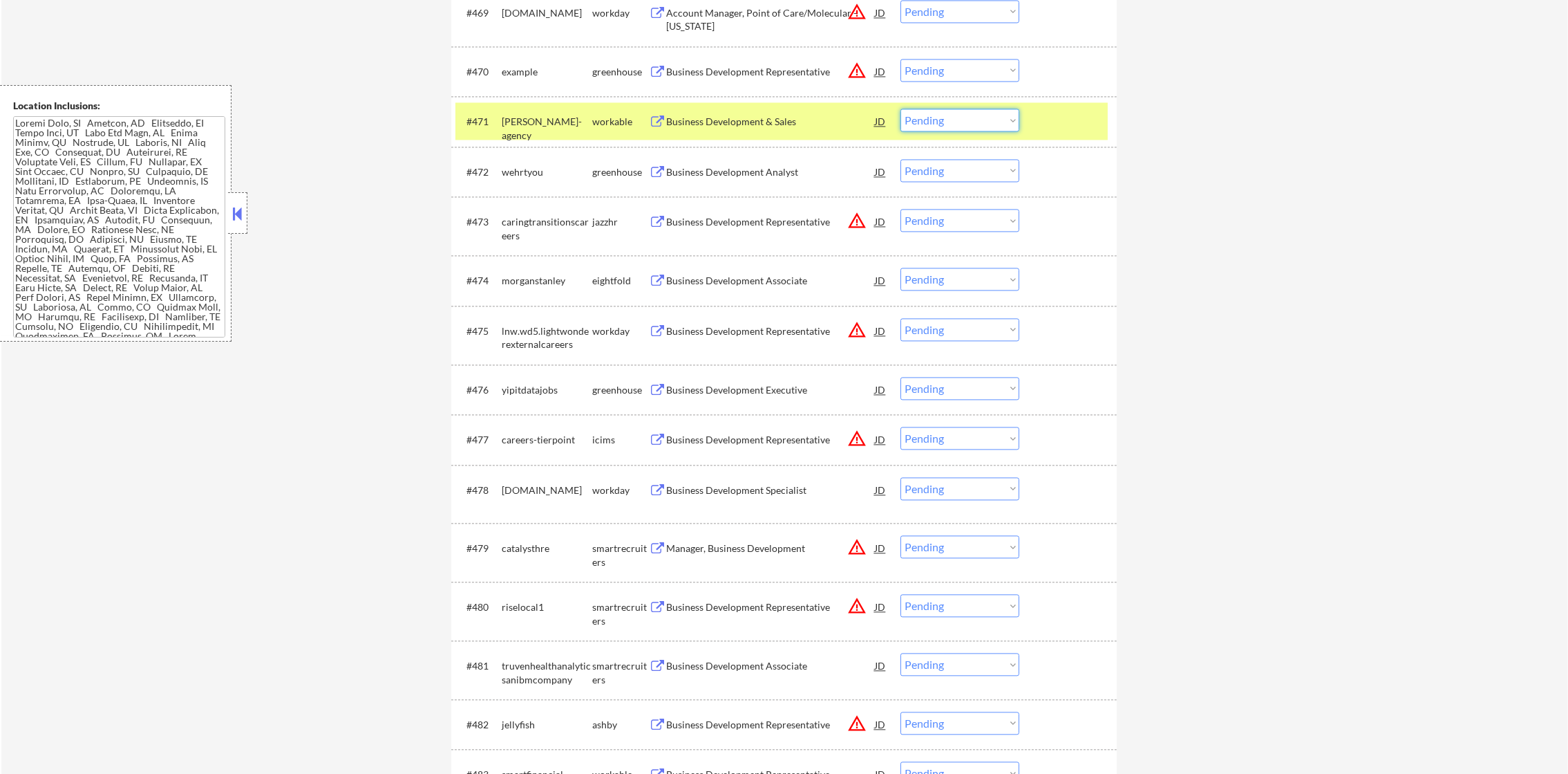
click at [929, 119] on select "Choose an option... Pending Applied Excluded (Questions) Excluded (Expired) Exc…" at bounding box center [960, 120] width 119 height 23
click at [900, 109] on select "Choose an option... Pending Applied Excluded (Questions) Excluded (Expired) Exc…" at bounding box center [960, 120] width 119 height 23
click at [509, 119] on div "[PERSON_NAME]-agency" at bounding box center [547, 128] width 91 height 27
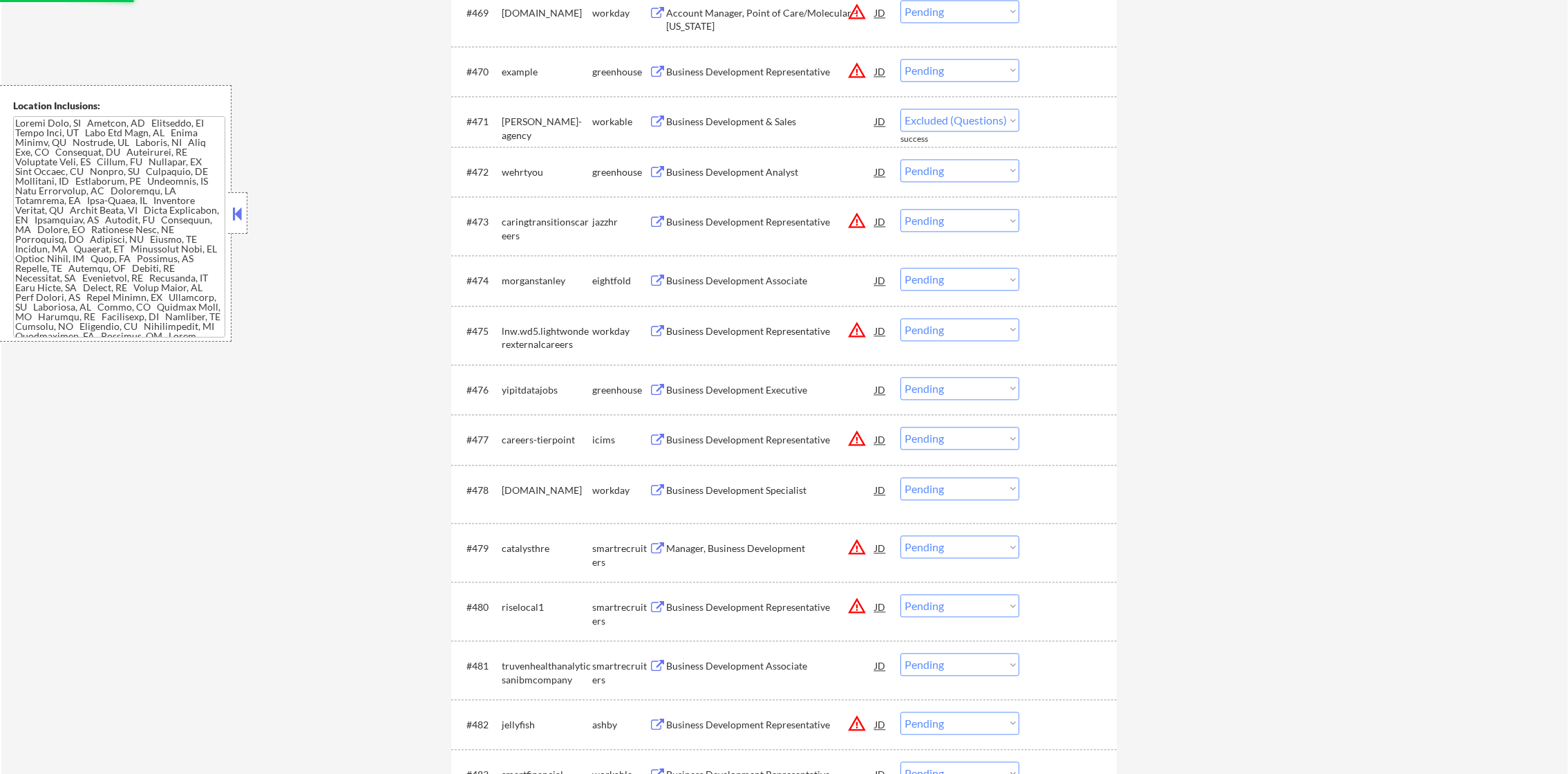
select select ""pending""
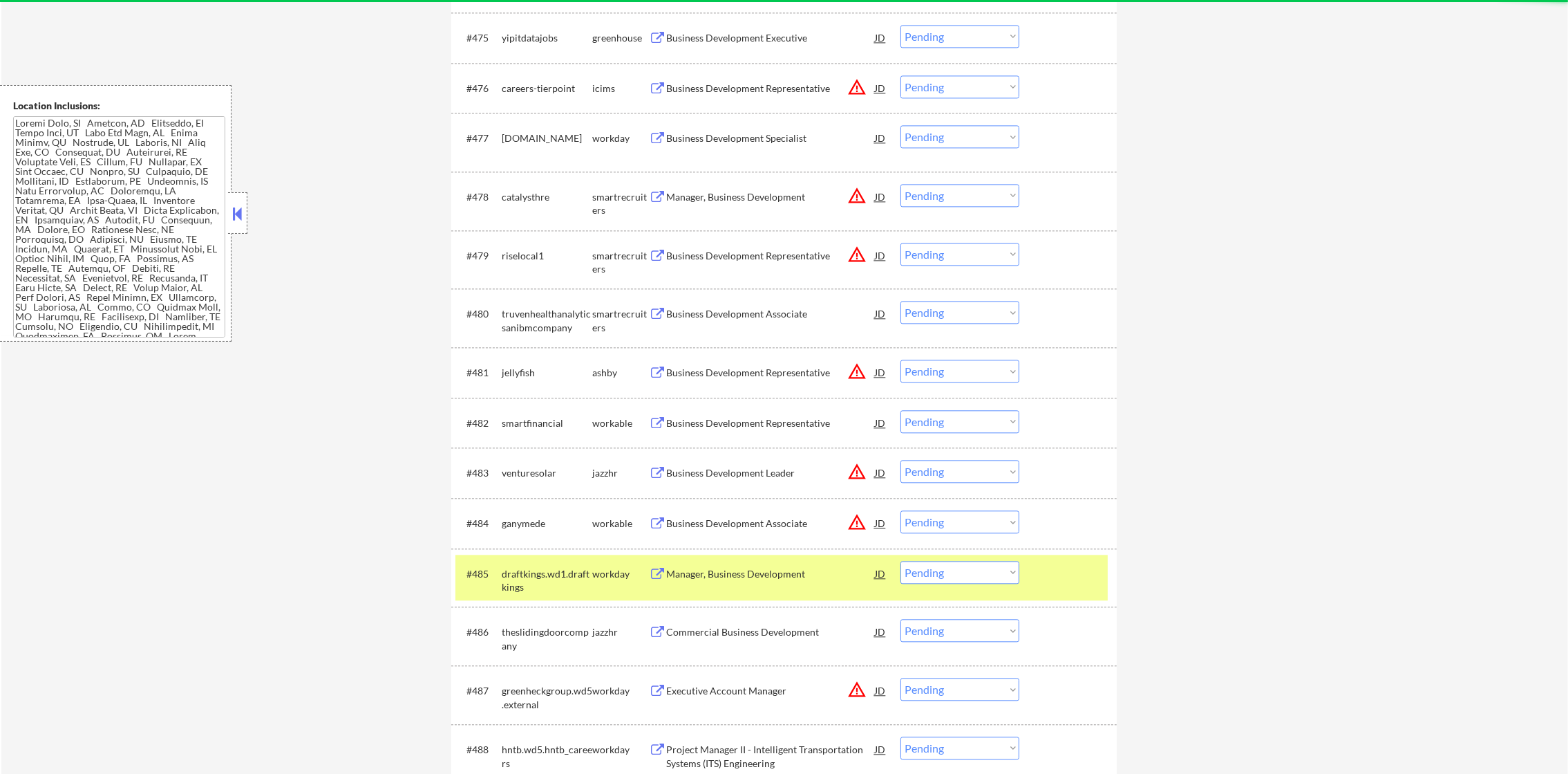
scroll to position [4666, 0]
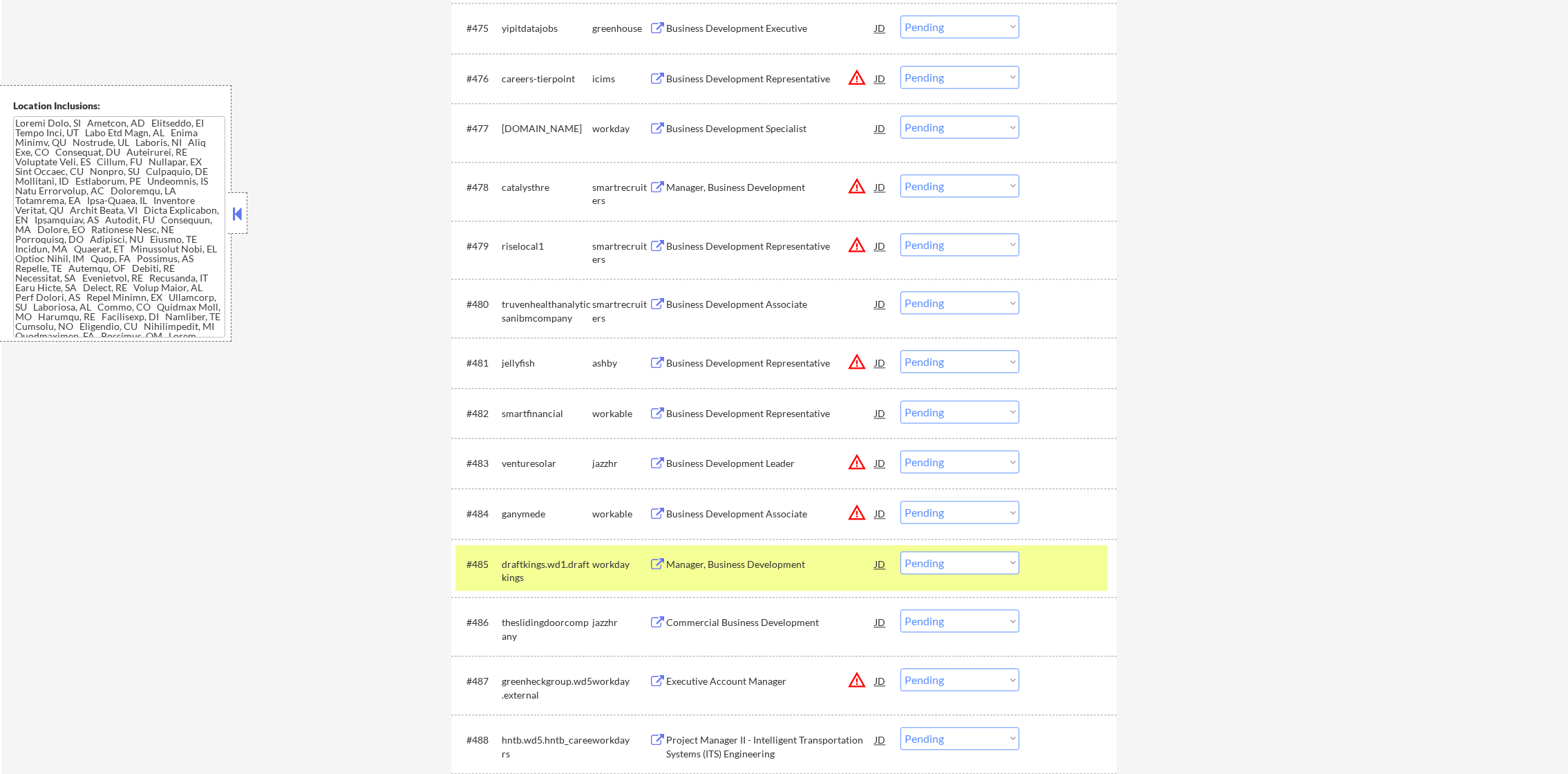
click at [543, 565] on div "draftkings.wd1.draftkings" at bounding box center [547, 571] width 91 height 27
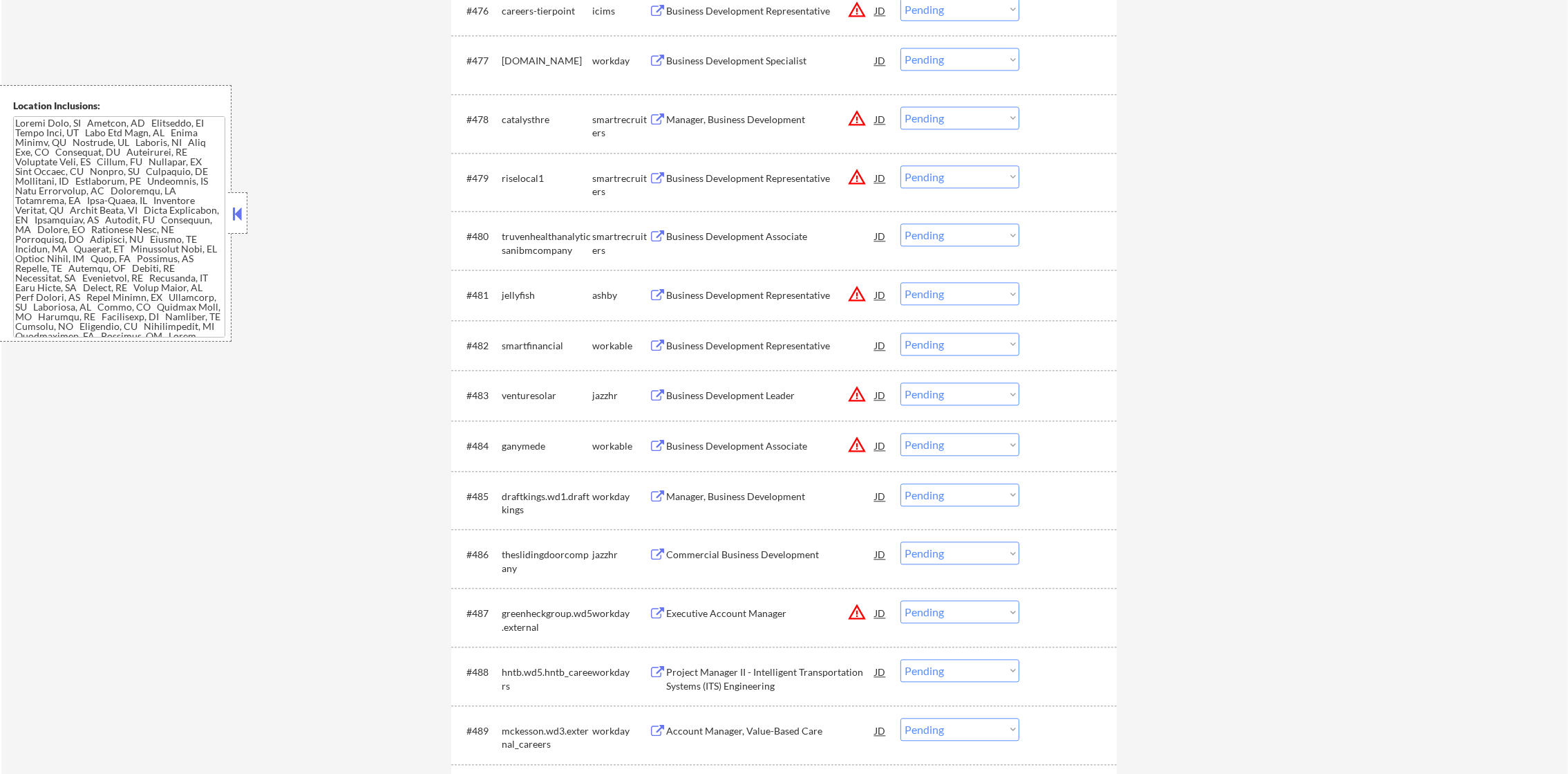
scroll to position [4735, 0]
click at [857, 111] on button "warning_amber" at bounding box center [857, 117] width 19 height 19
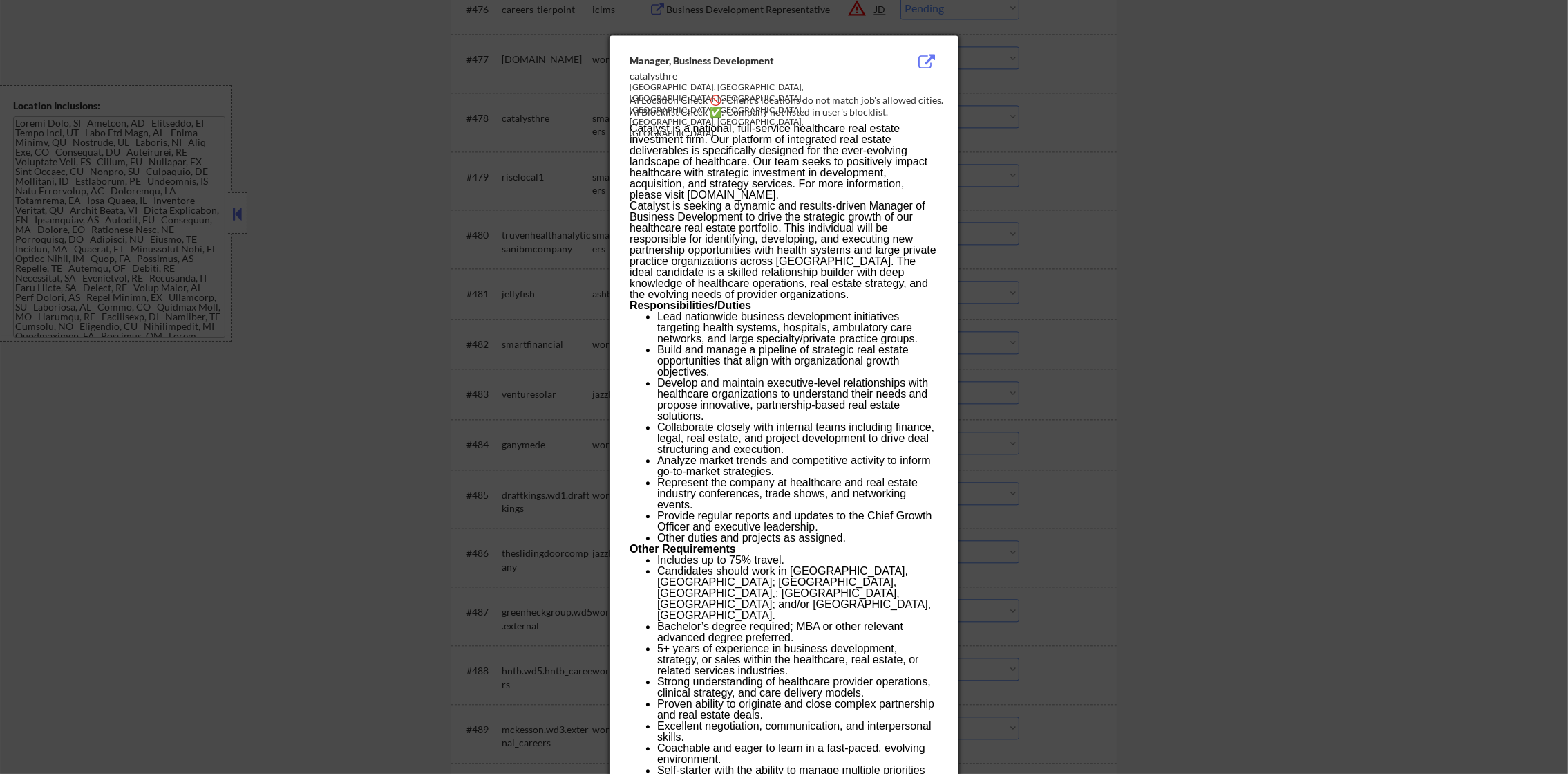
click at [1012, 92] on div at bounding box center [784, 387] width 1568 height 774
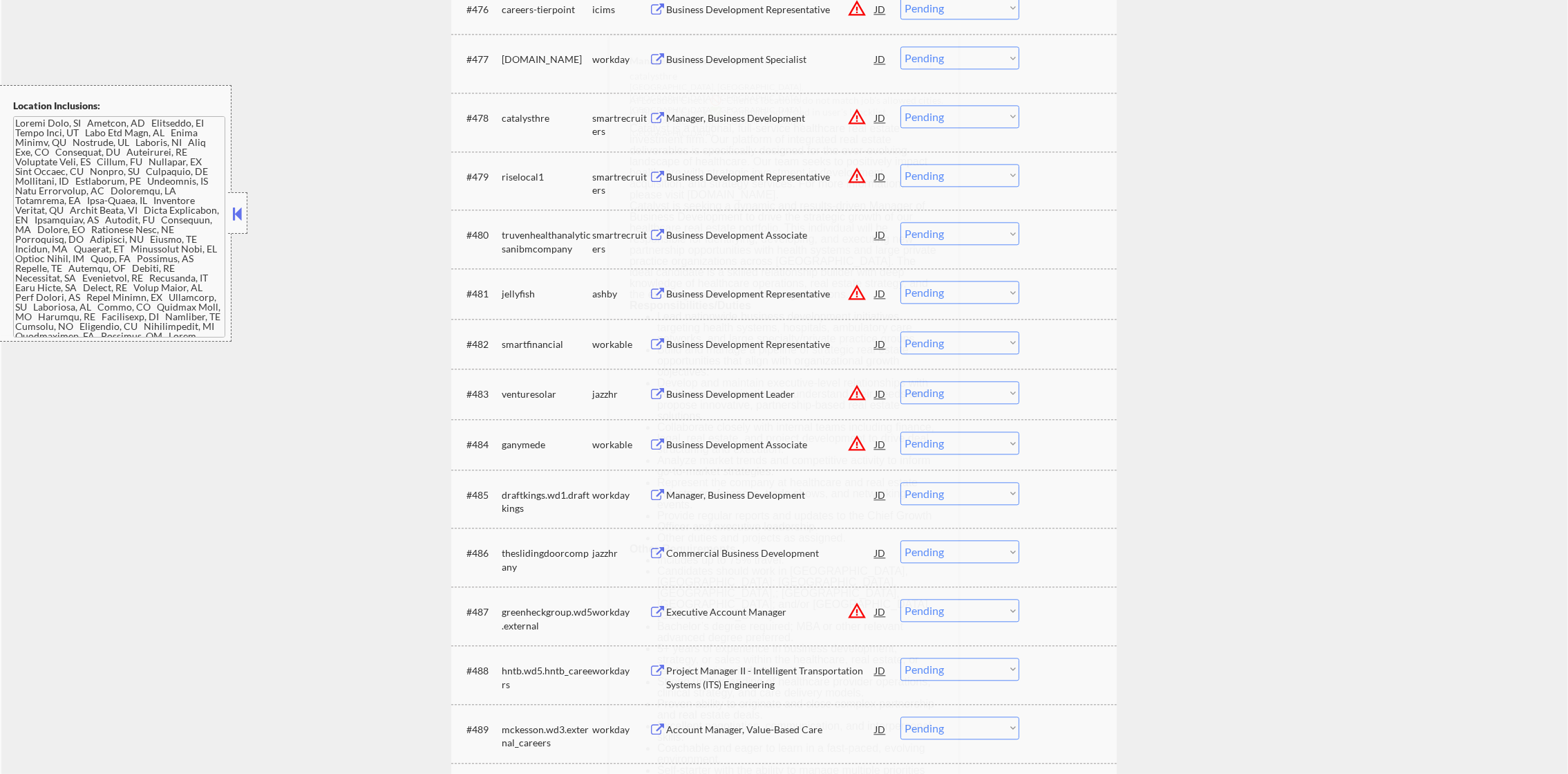
click at [957, 118] on select "Choose an option... Pending Applied Excluded (Questions) Excluded (Expired) Exc…" at bounding box center [960, 116] width 119 height 23
click at [900, 105] on select "Choose an option... Pending Applied Excluded (Questions) Excluded (Expired) Exc…" at bounding box center [960, 116] width 119 height 23
click at [864, 172] on button "warning_amber" at bounding box center [857, 176] width 19 height 19
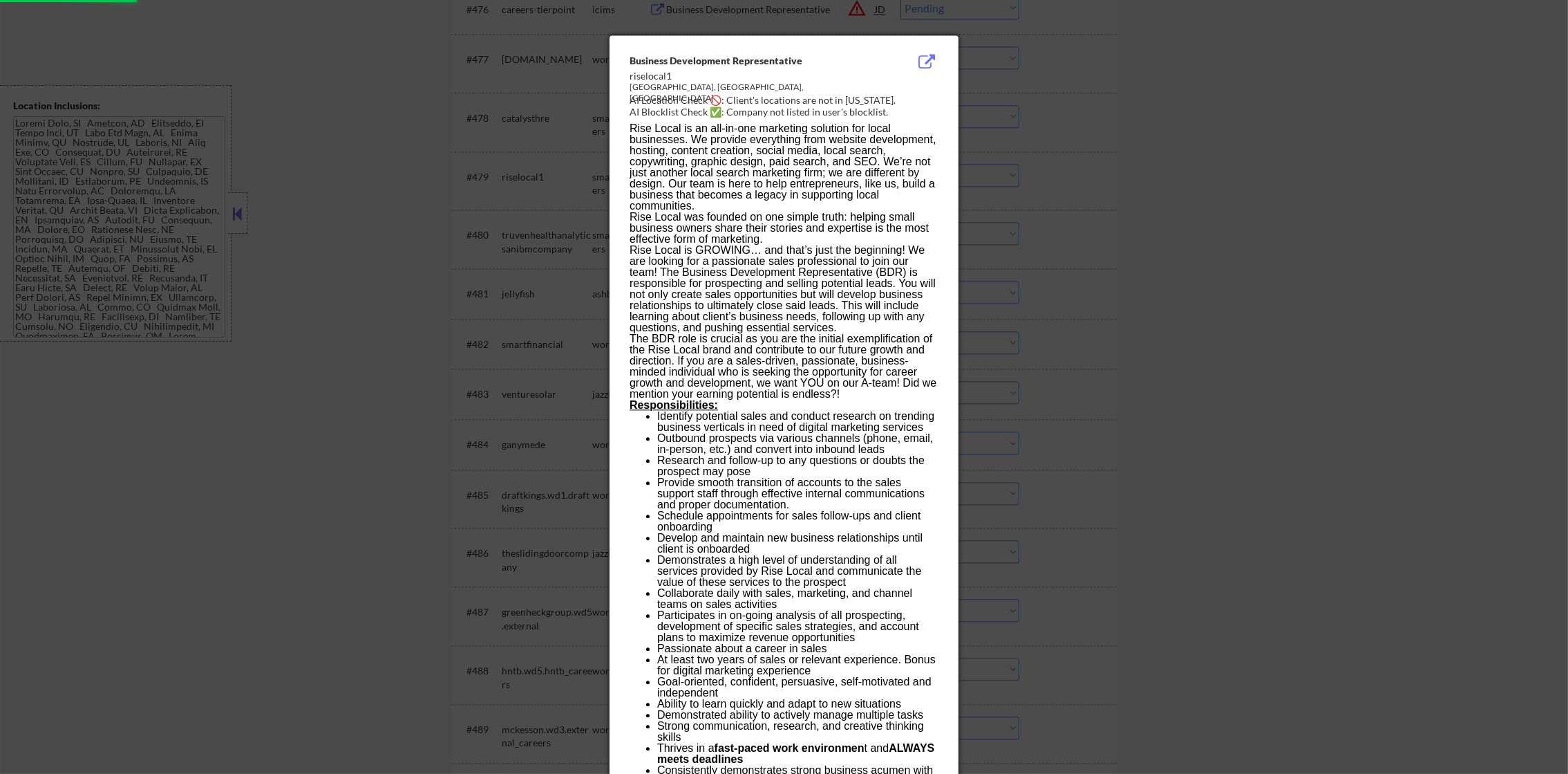
click at [1079, 150] on div at bounding box center [784, 387] width 1568 height 774
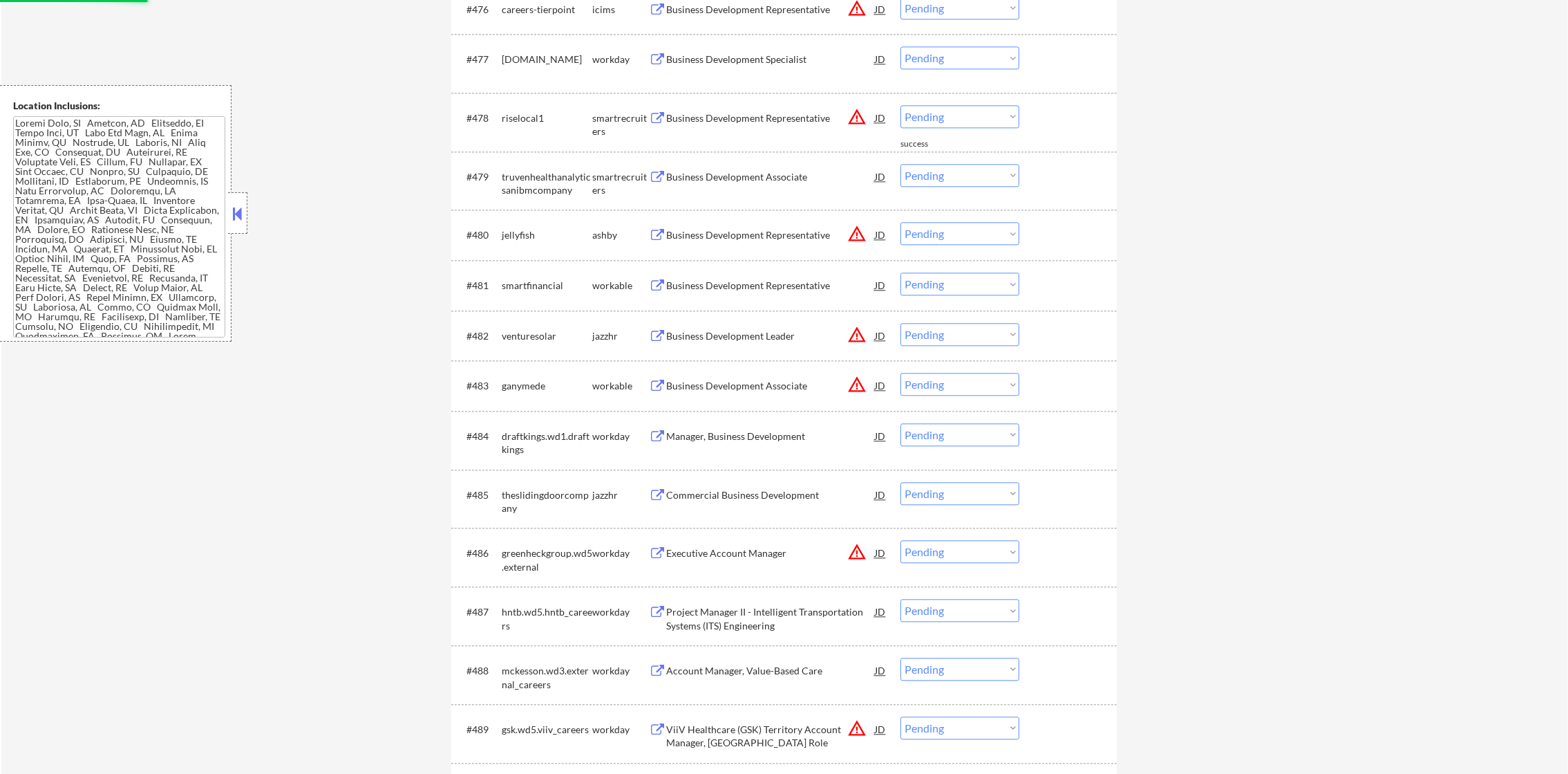
click at [927, 113] on select "Choose an option... Pending Applied Excluded (Questions) Excluded (Expired) Exc…" at bounding box center [960, 116] width 119 height 23
click at [900, 105] on select "Choose an option... Pending Applied Excluded (Questions) Excluded (Expired) Exc…" at bounding box center [960, 116] width 119 height 23
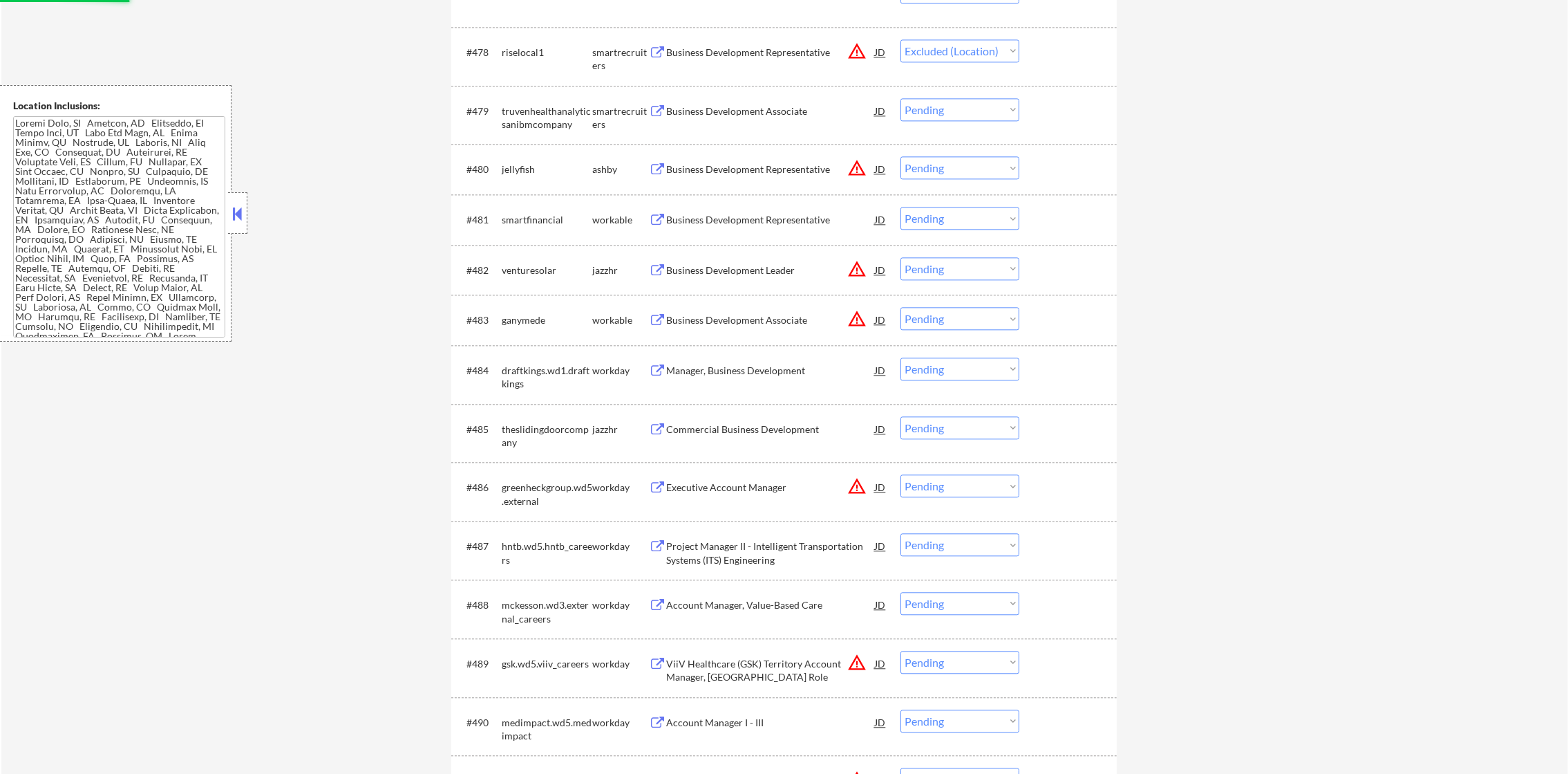
scroll to position [4805, 0]
click at [855, 156] on button "warning_amber" at bounding box center [857, 164] width 19 height 19
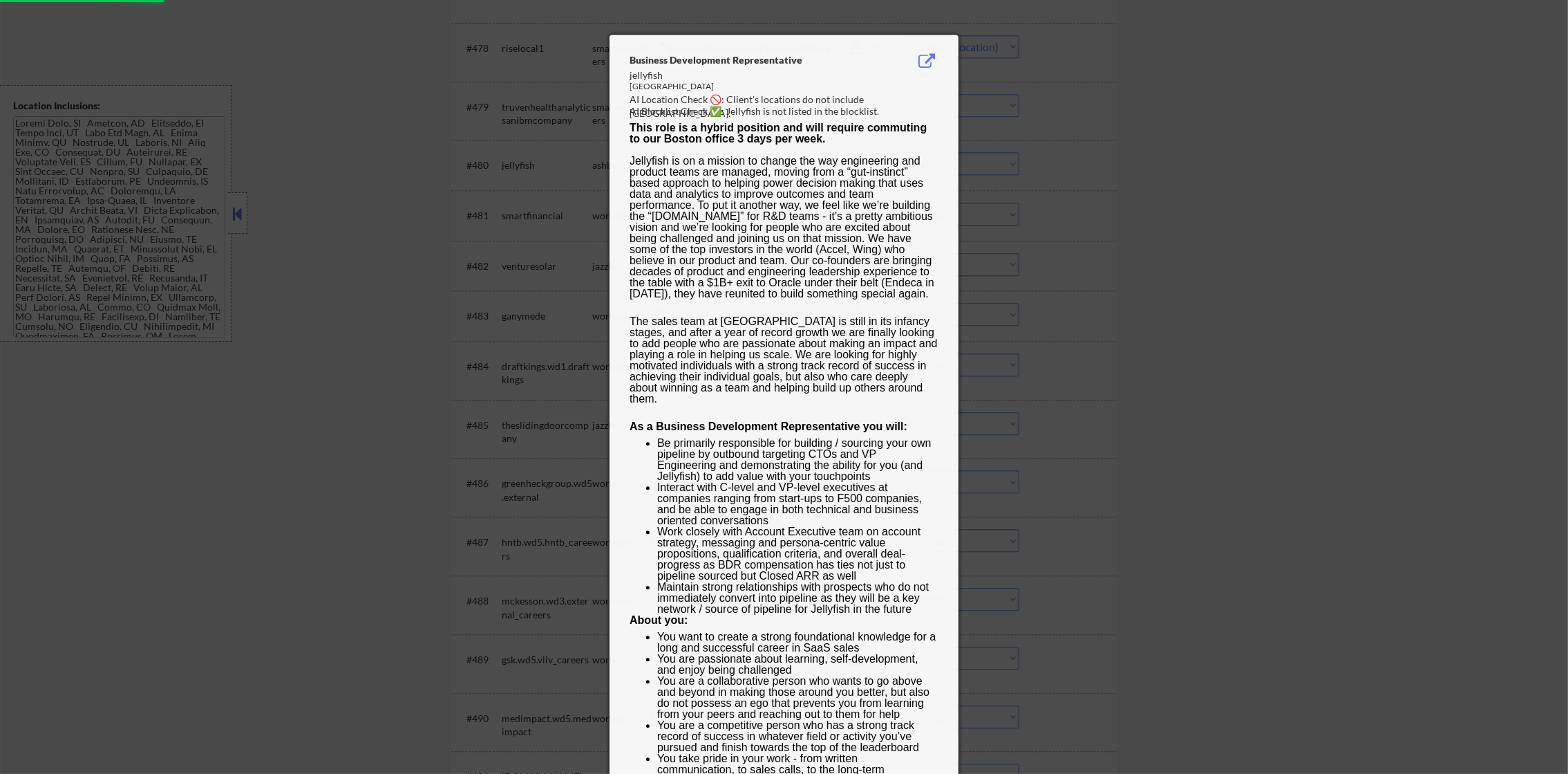
select select ""pending""
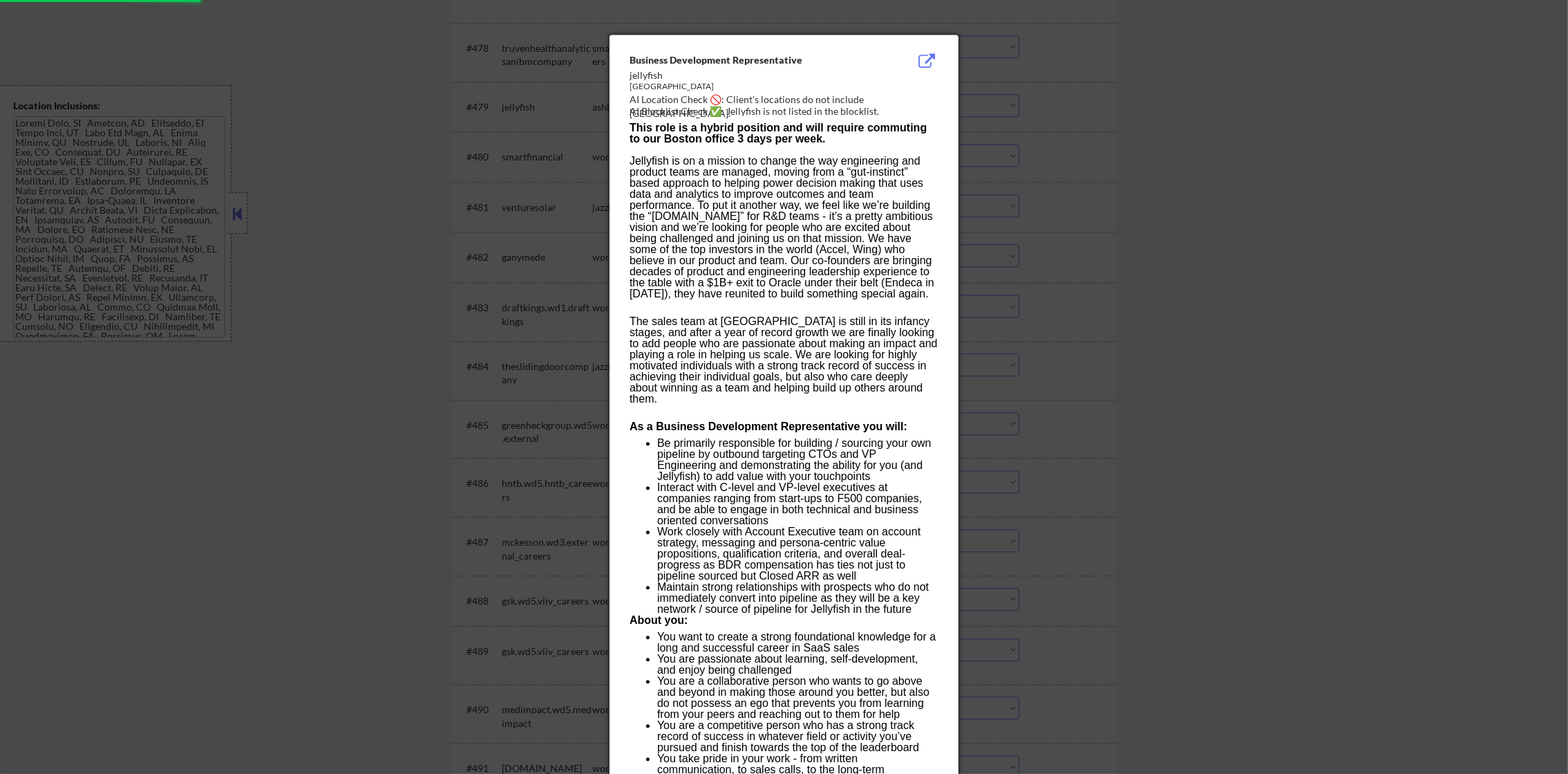
click at [1067, 142] on div at bounding box center [784, 387] width 1568 height 774
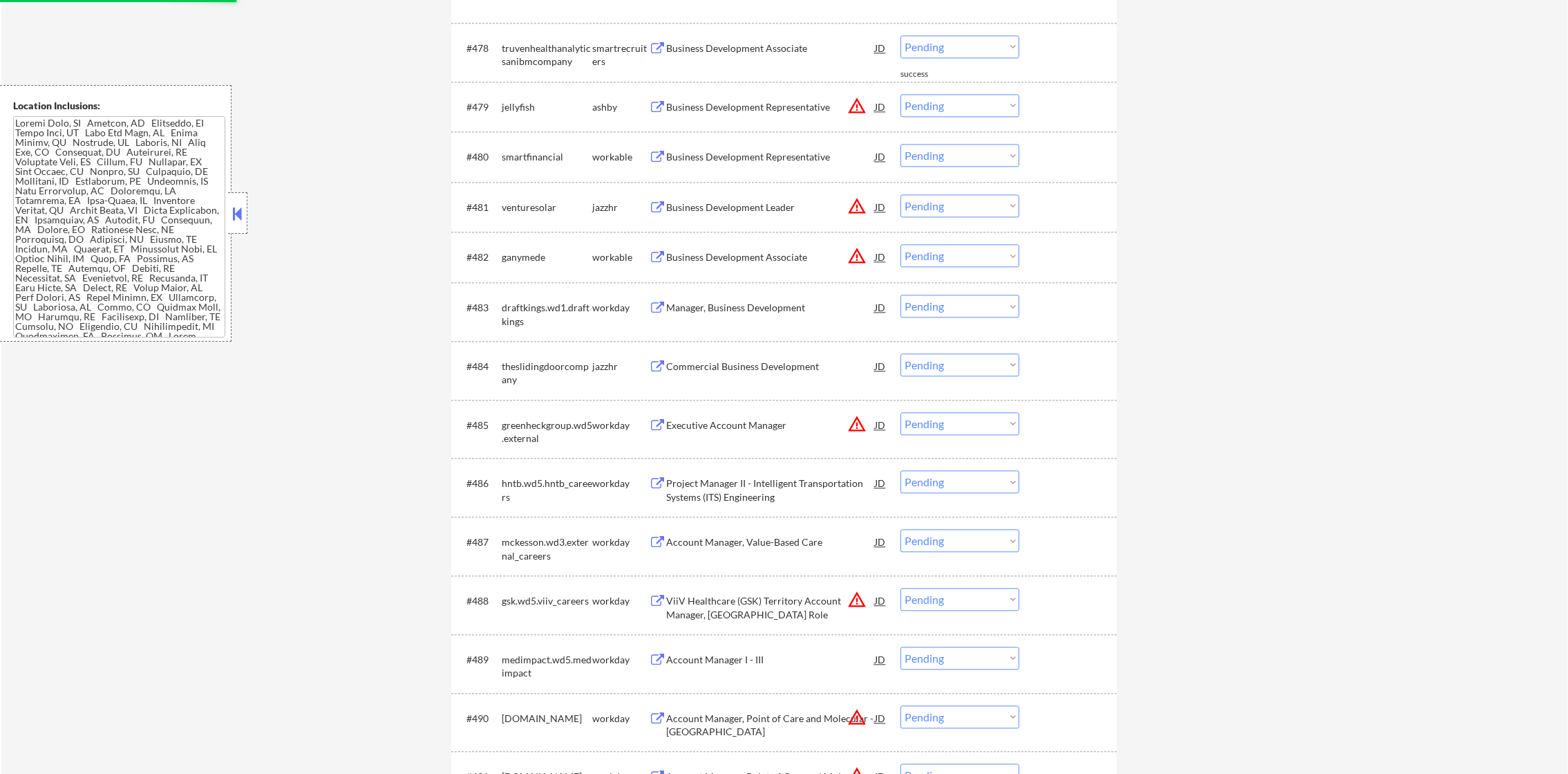
click at [935, 111] on select "Choose an option... Pending Applied Excluded (Questions) Excluded (Expired) Exc…" at bounding box center [960, 105] width 119 height 23
click at [900, 94] on select "Choose an option... Pending Applied Excluded (Questions) Excluded (Expired) Exc…" at bounding box center [960, 105] width 119 height 23
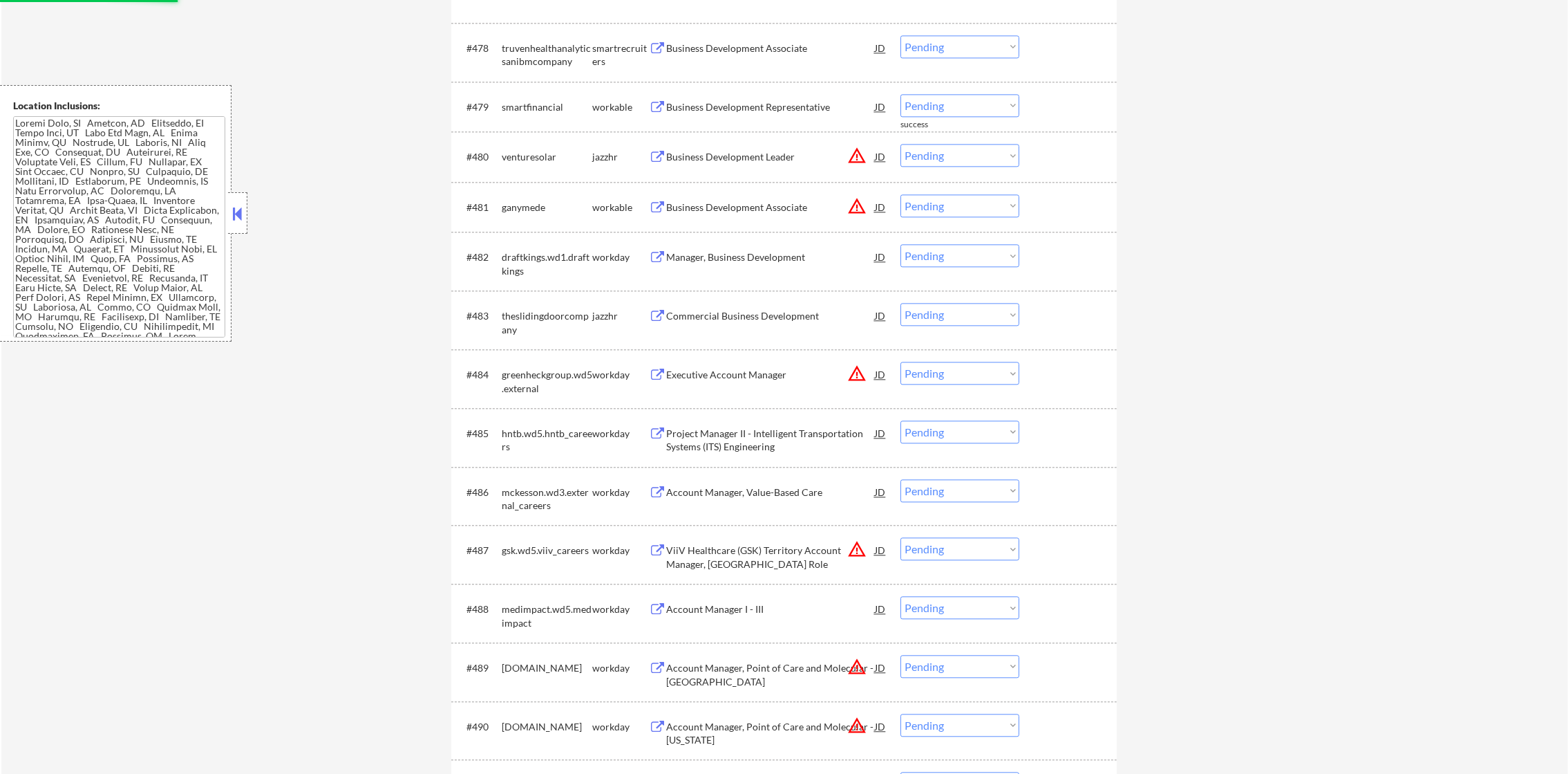
click at [758, 99] on div "Business Development Representative" at bounding box center [771, 107] width 209 height 25
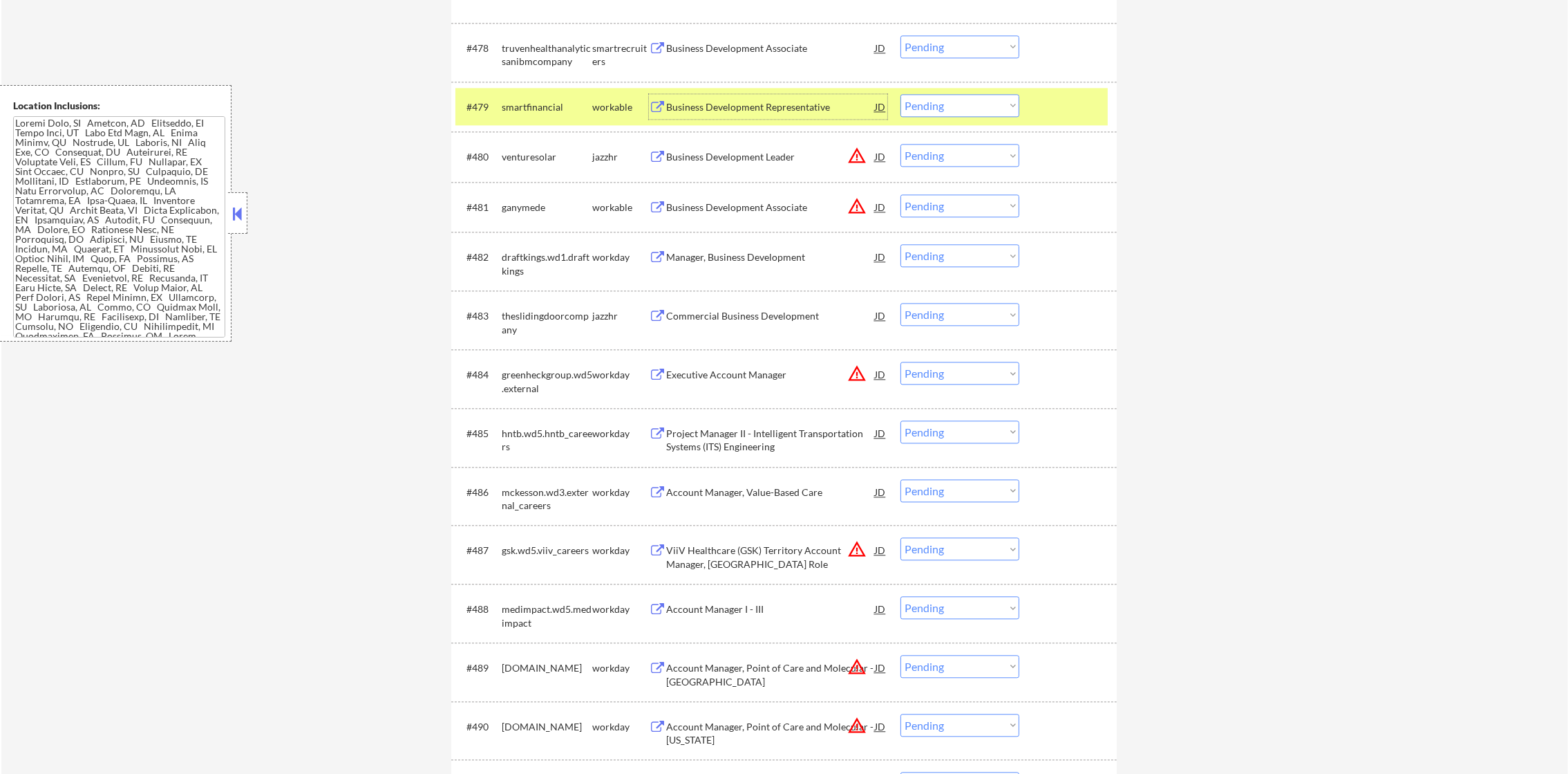
drag, startPoint x: 944, startPoint y: 105, endPoint x: 944, endPoint y: 119, distance: 14.0
click at [944, 105] on select "Choose an option... Pending Applied Excluded (Questions) Excluded (Expired) Exc…" at bounding box center [960, 105] width 119 height 23
click at [900, 94] on select "Choose an option... Pending Applied Excluded (Questions) Excluded (Expired) Exc…" at bounding box center [960, 105] width 119 height 23
select select ""pending""
click at [553, 104] on div "smartfinancial" at bounding box center [547, 107] width 91 height 14
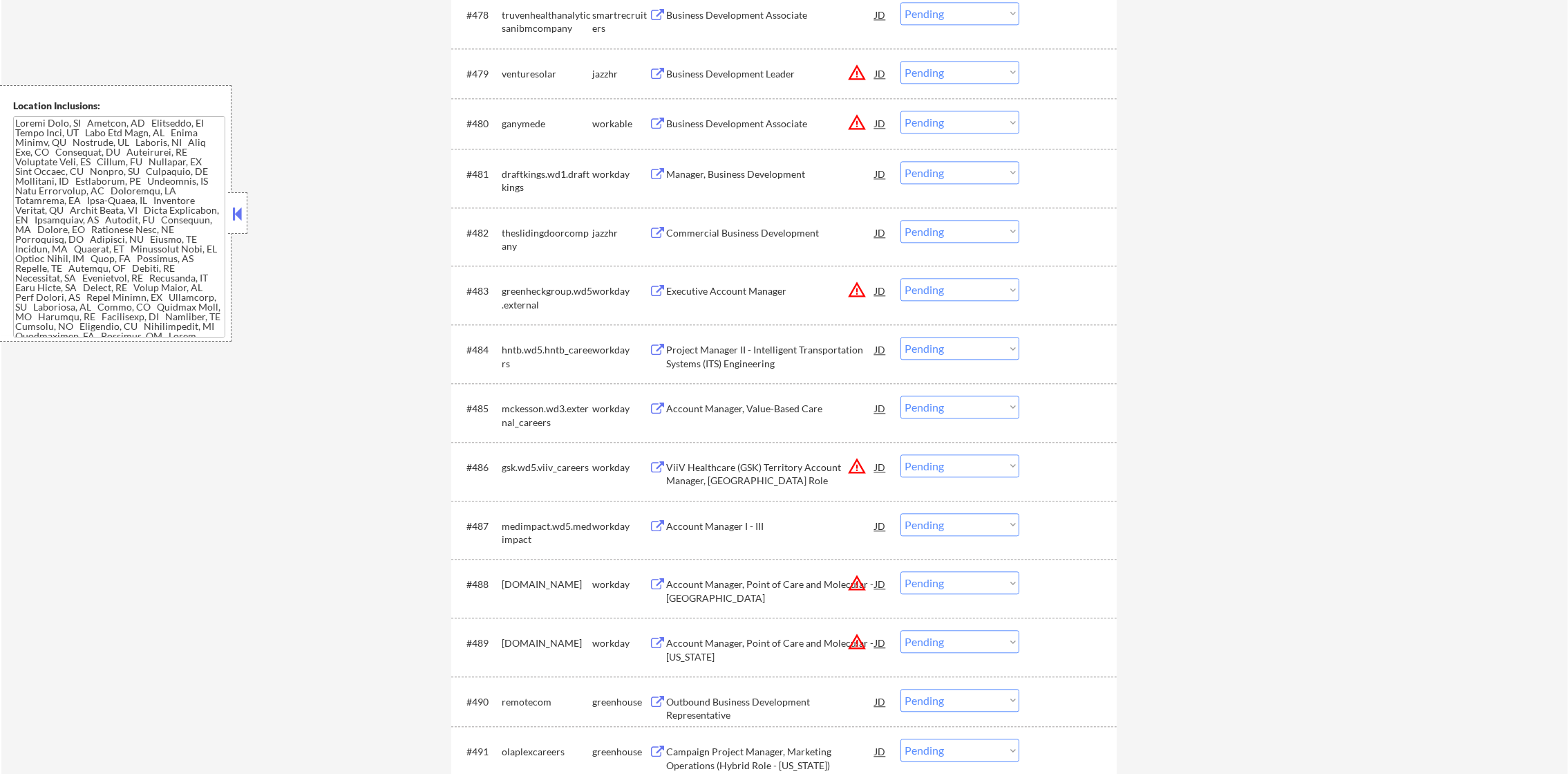
scroll to position [4874, 0]
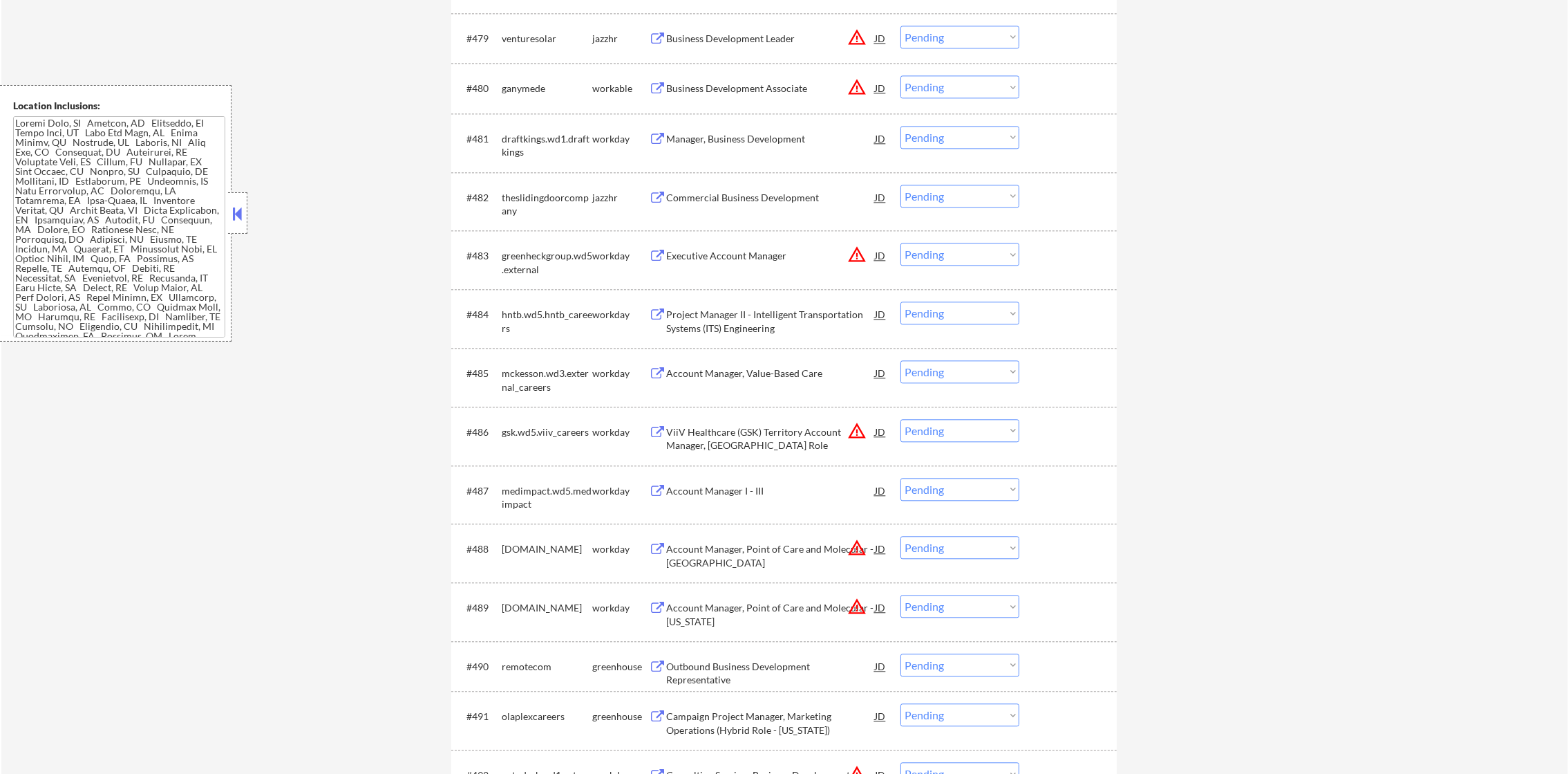
click at [860, 37] on button "warning_amber" at bounding box center [857, 37] width 19 height 19
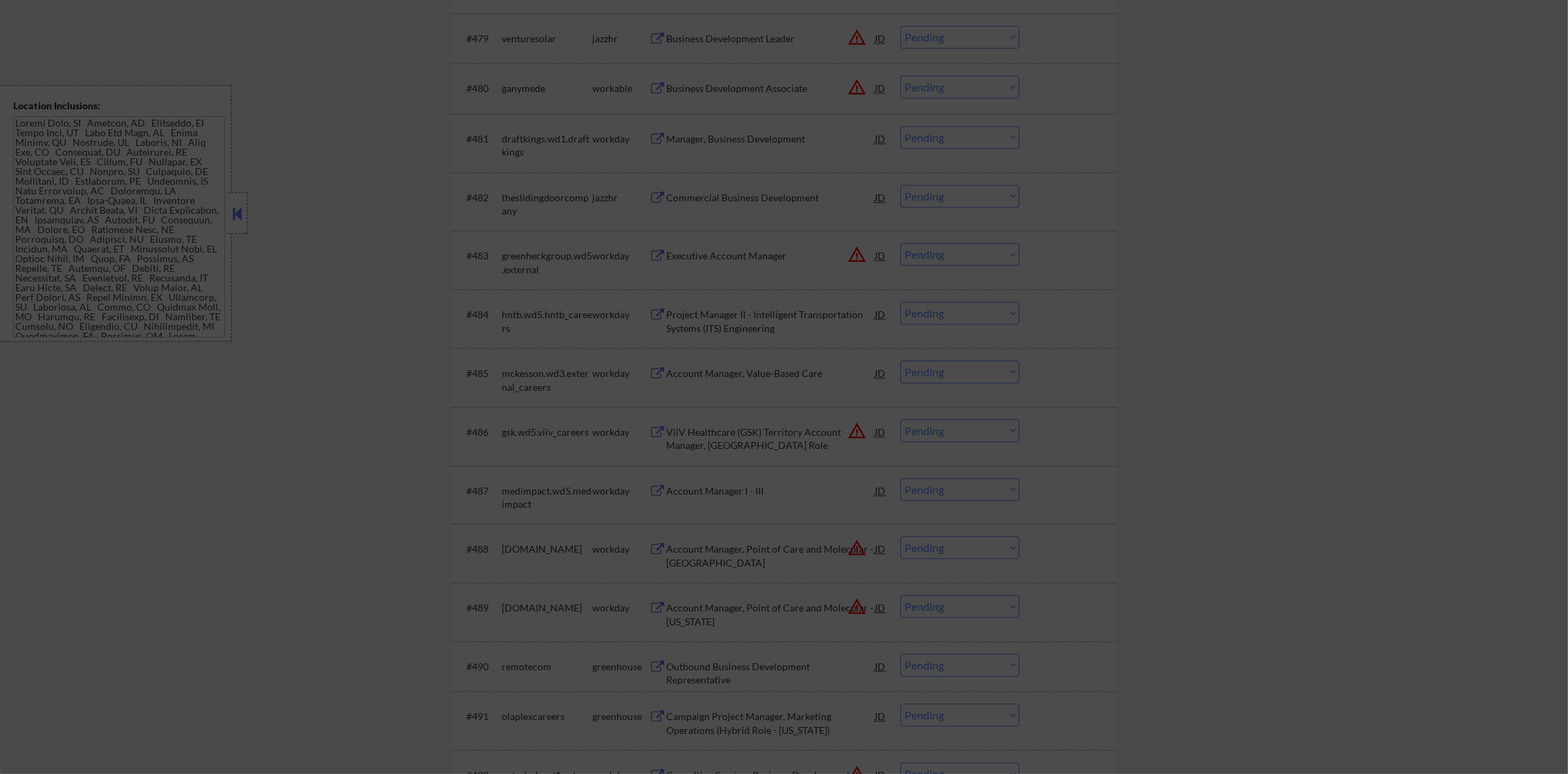
click at [1150, 63] on div at bounding box center [784, 387] width 1568 height 774
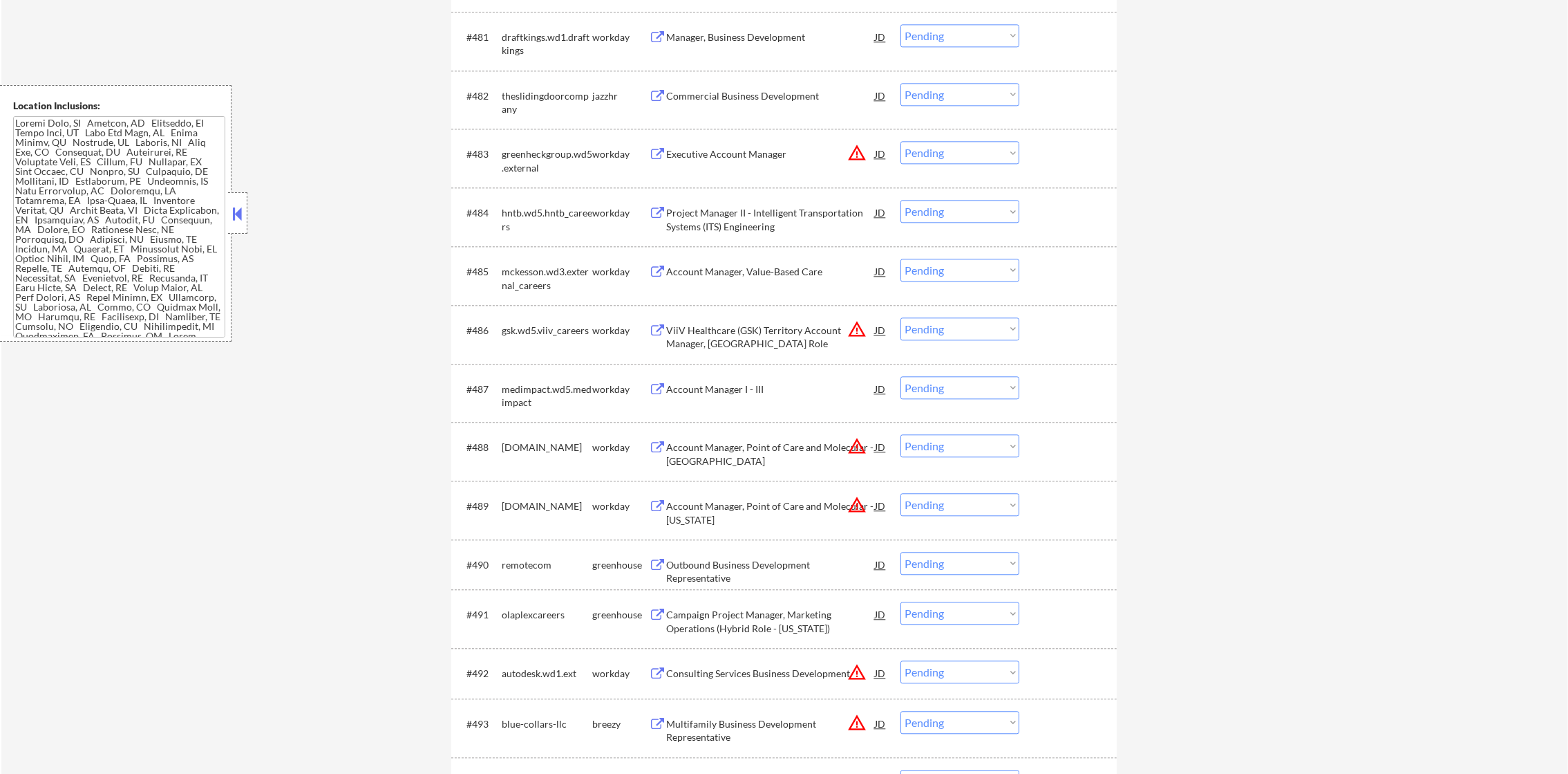
scroll to position [4977, 0]
click at [816, 87] on div "Commercial Business Development" at bounding box center [771, 94] width 209 height 14
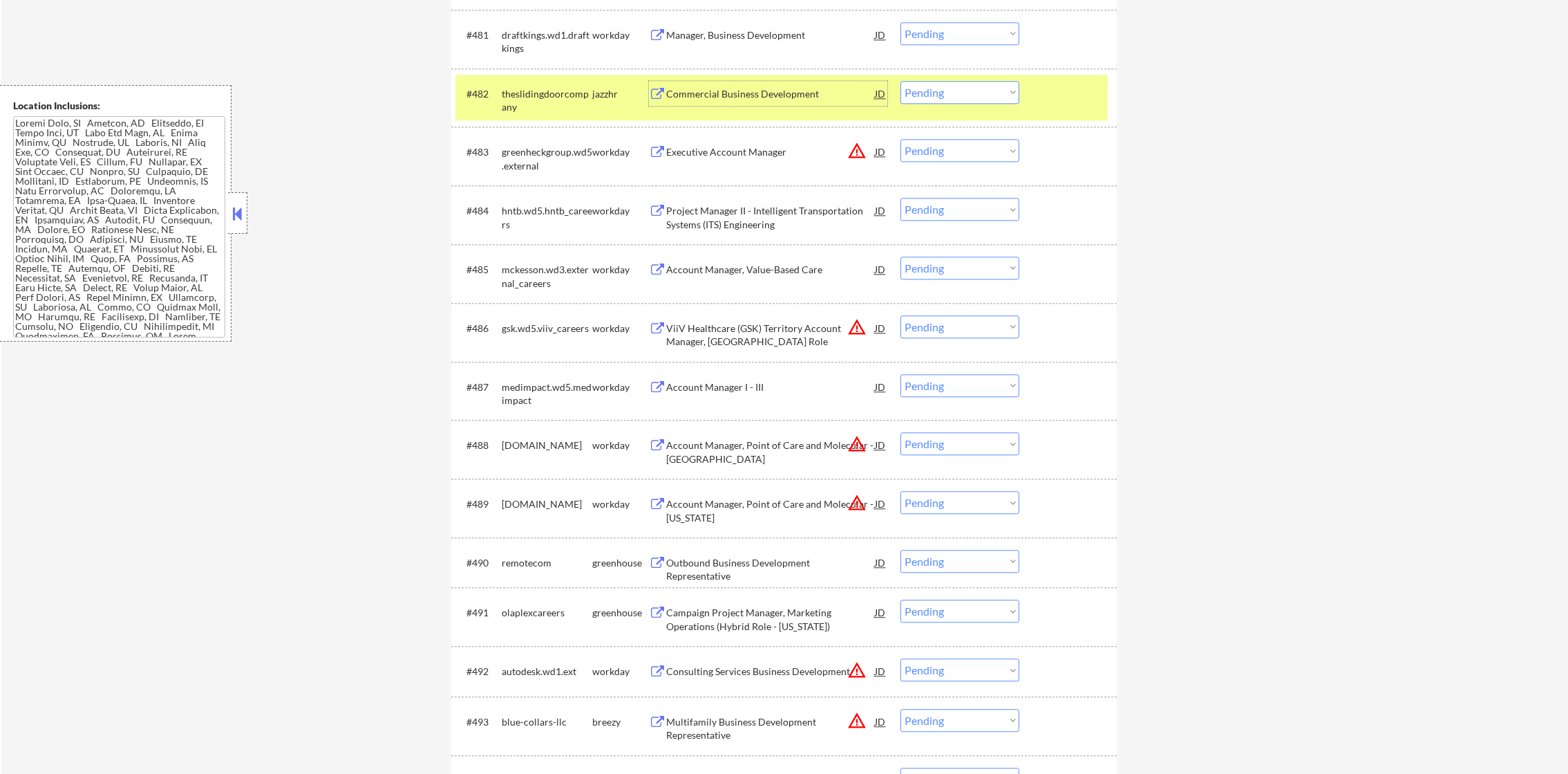
click at [924, 83] on select "Choose an option... Pending Applied Excluded (Questions) Excluded (Expired) Exc…" at bounding box center [960, 92] width 119 height 23
click at [900, 81] on select "Choose an option... Pending Applied Excluded (Questions) Excluded (Expired) Exc…" at bounding box center [960, 92] width 119 height 23
select select ""pending""
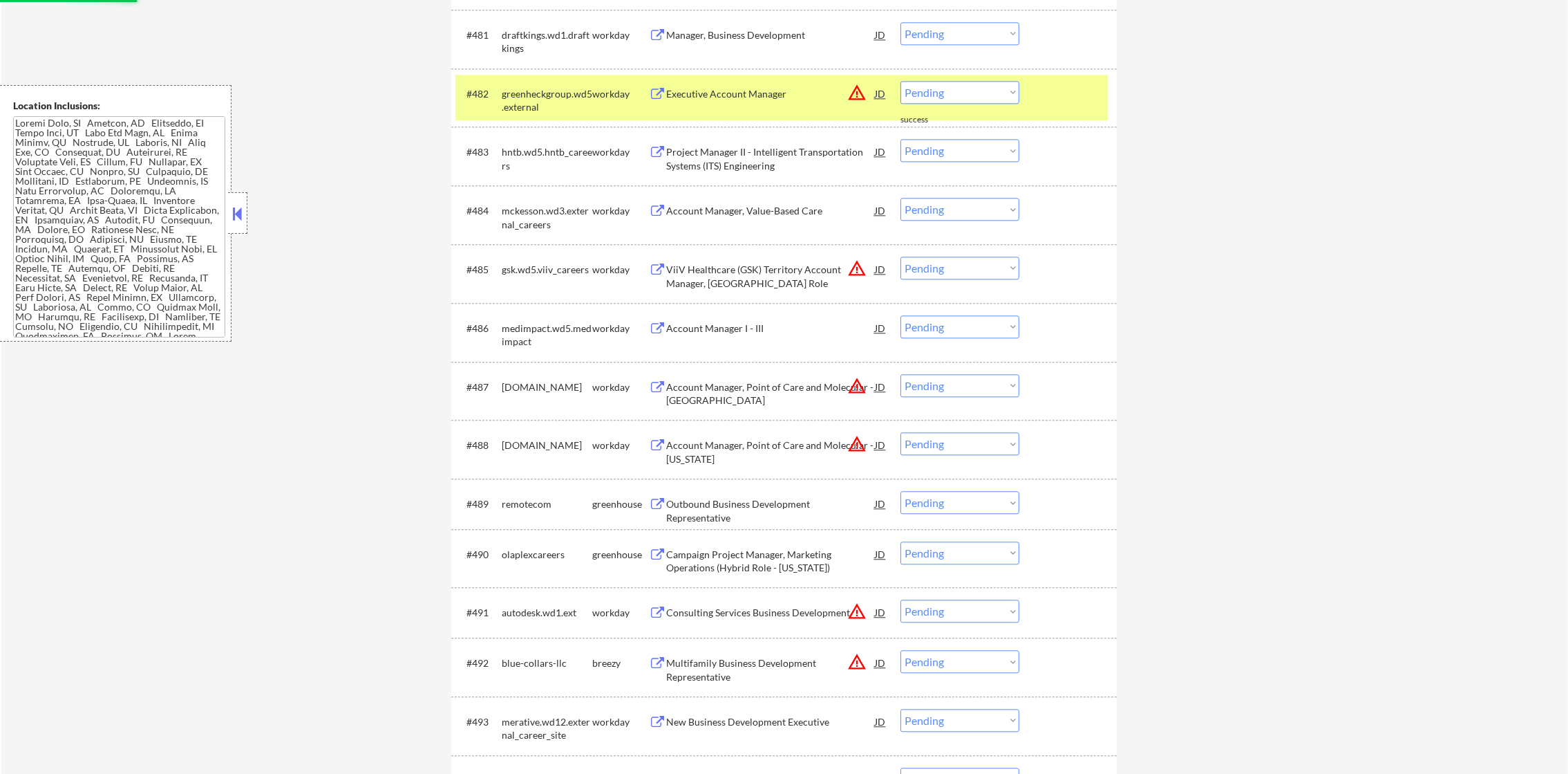
click at [569, 103] on div "greenheckgroup.wd5.external" at bounding box center [547, 100] width 91 height 27
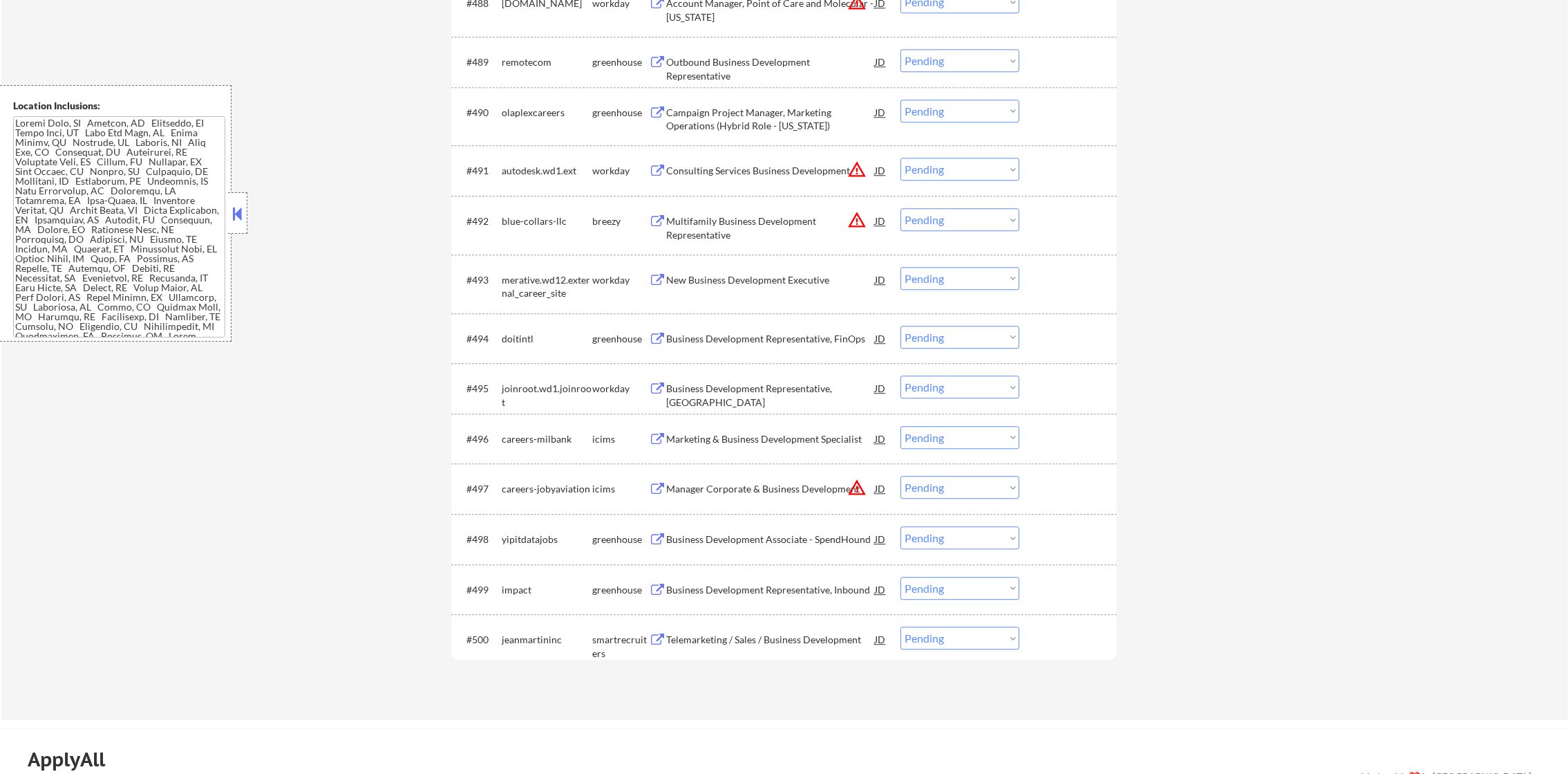
scroll to position [5428, 0]
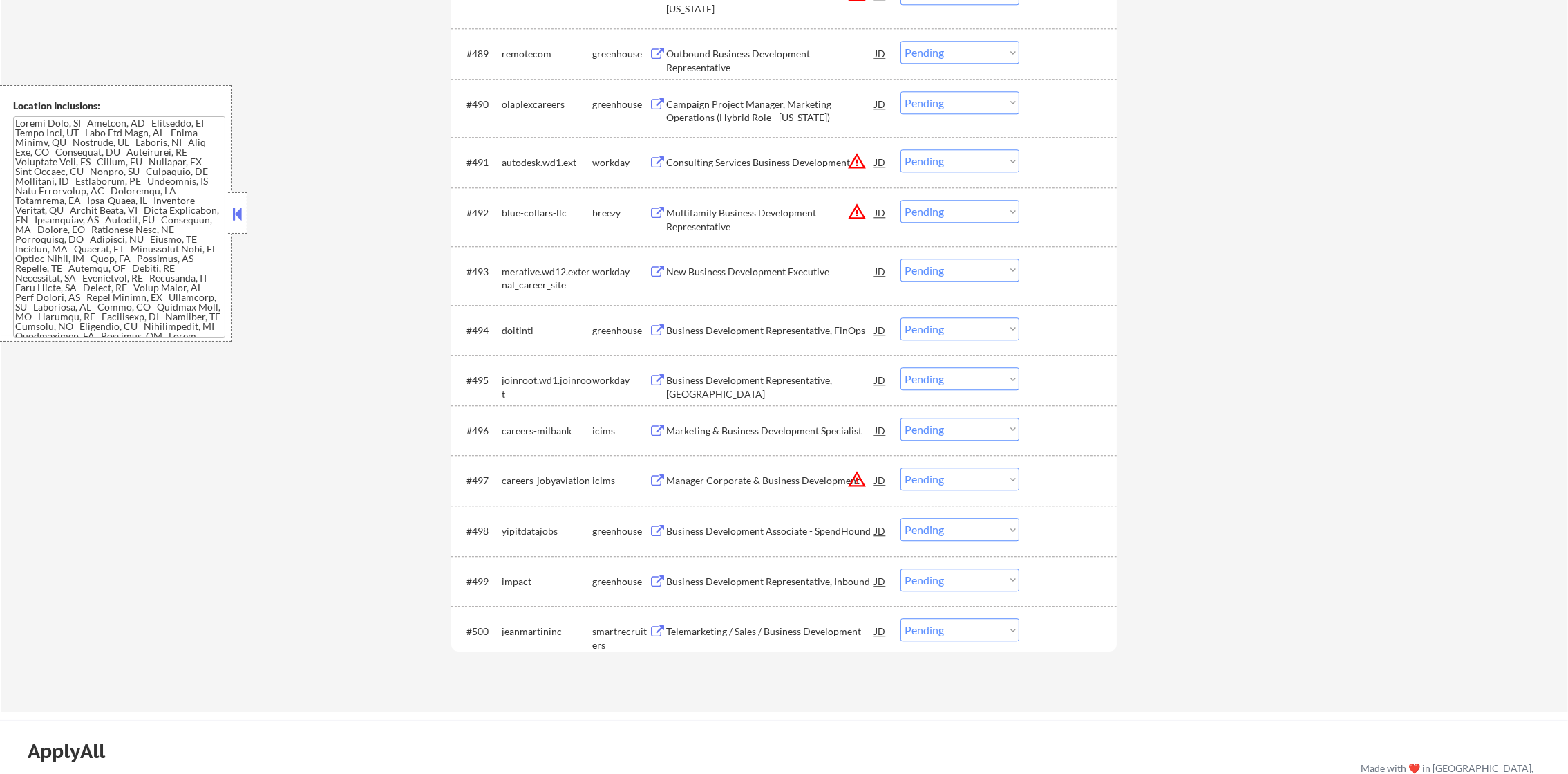
click at [811, 50] on div "Outbound Business Development Representative" at bounding box center [771, 60] width 209 height 27
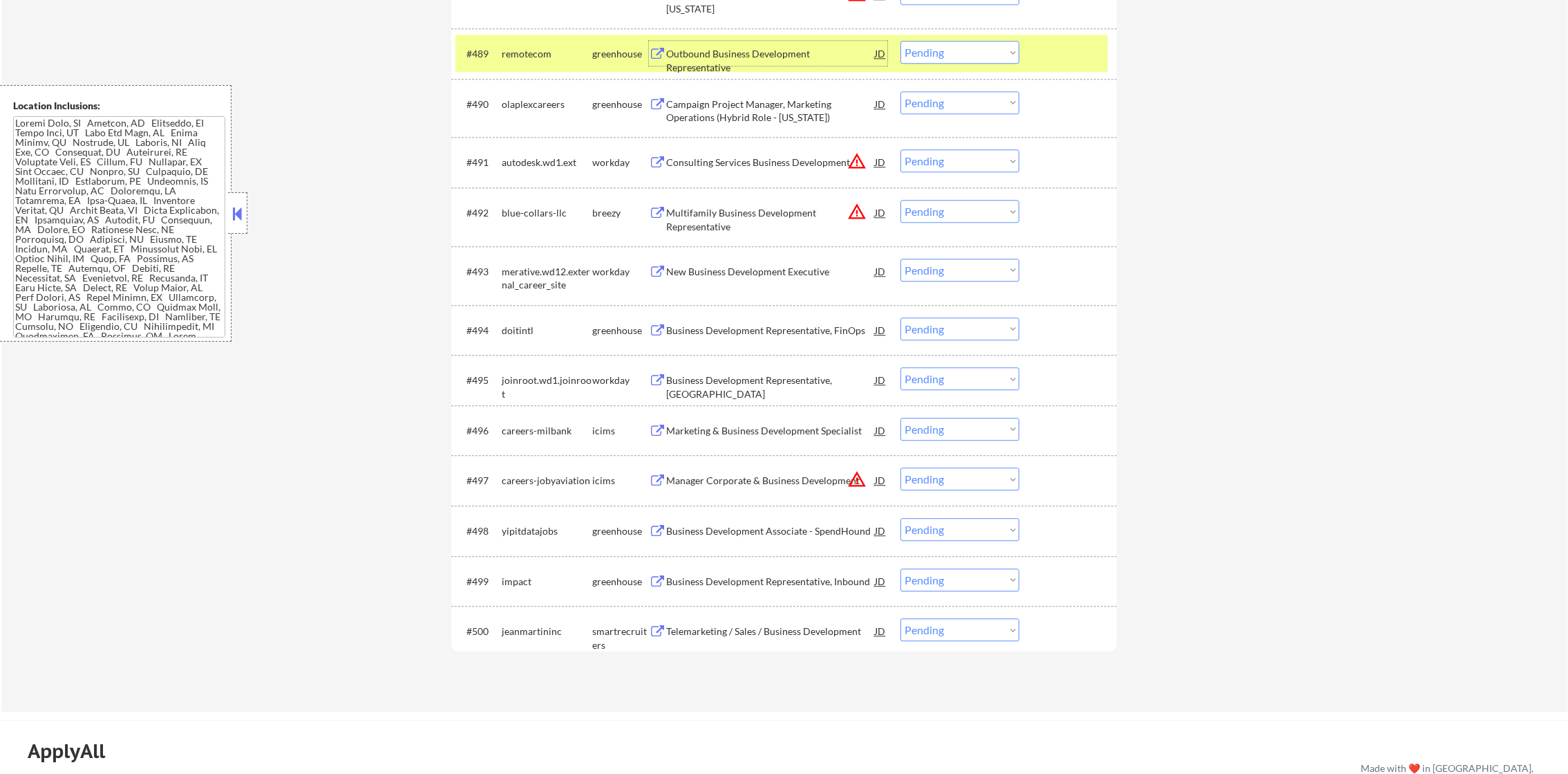
click at [946, 65] on div "#489 remotecom greenhouse Outbound Business Development Representative JD warni…" at bounding box center [782, 53] width 653 height 37
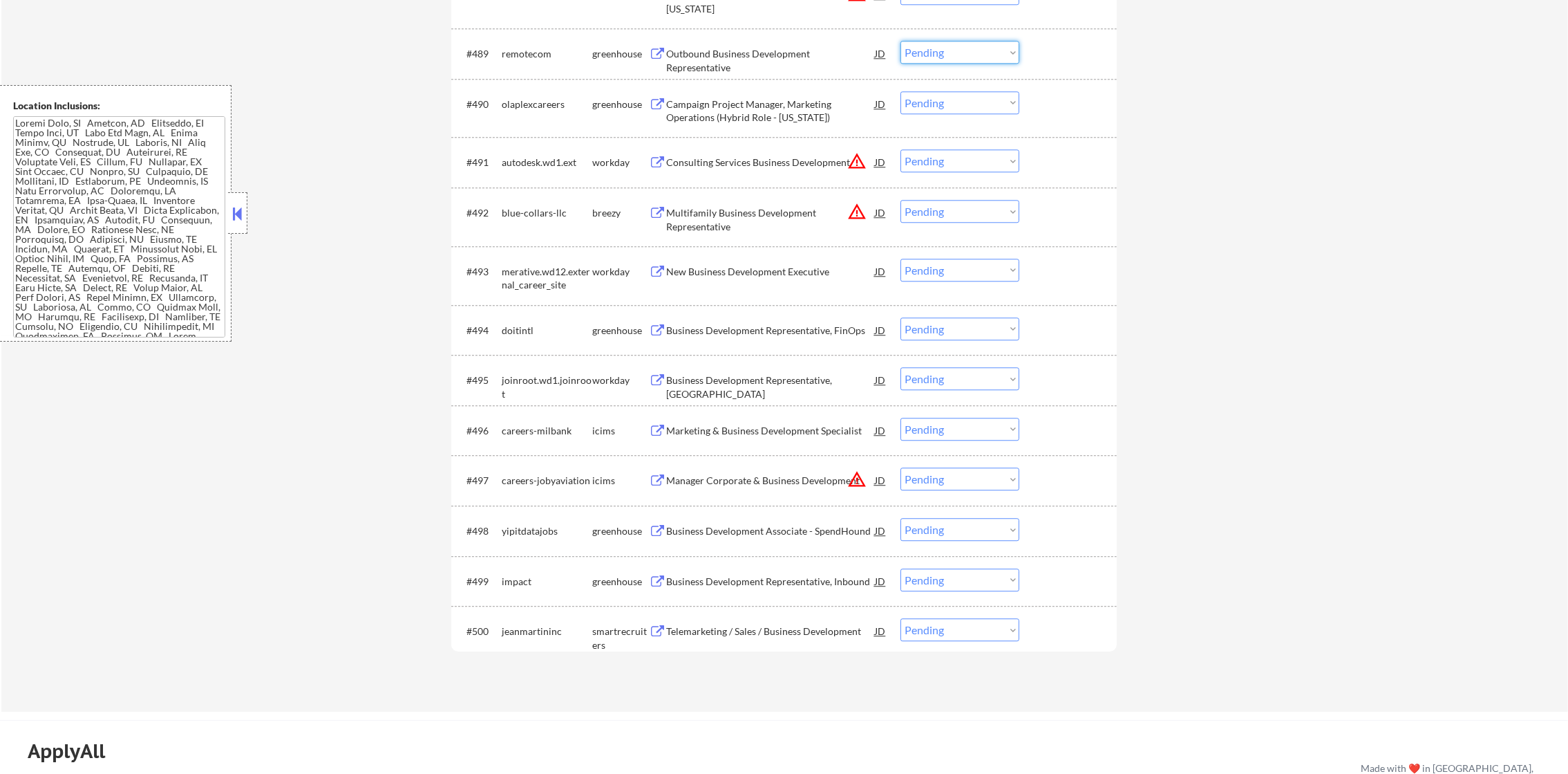
click at [976, 62] on select "Choose an option... Pending Applied Excluded (Questions) Excluded (Expired) Exc…" at bounding box center [960, 52] width 119 height 23
click at [900, 41] on select "Choose an option... Pending Applied Excluded (Questions) Excluded (Expired) Exc…" at bounding box center [960, 52] width 119 height 23
select select ""pending""
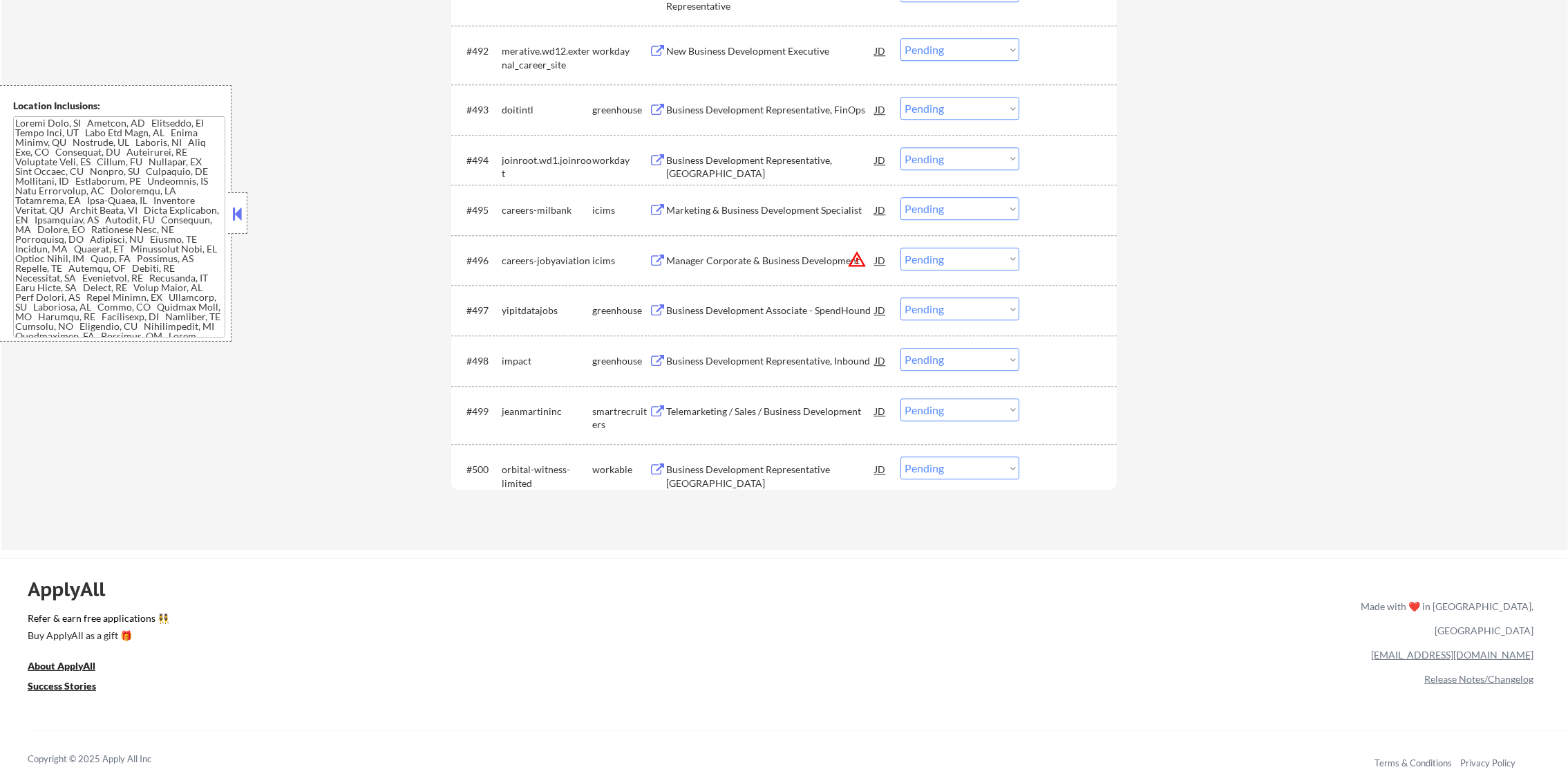
scroll to position [5599, 0]
click at [786, 101] on div "Business Development Representative, FinOps" at bounding box center [771, 108] width 209 height 14
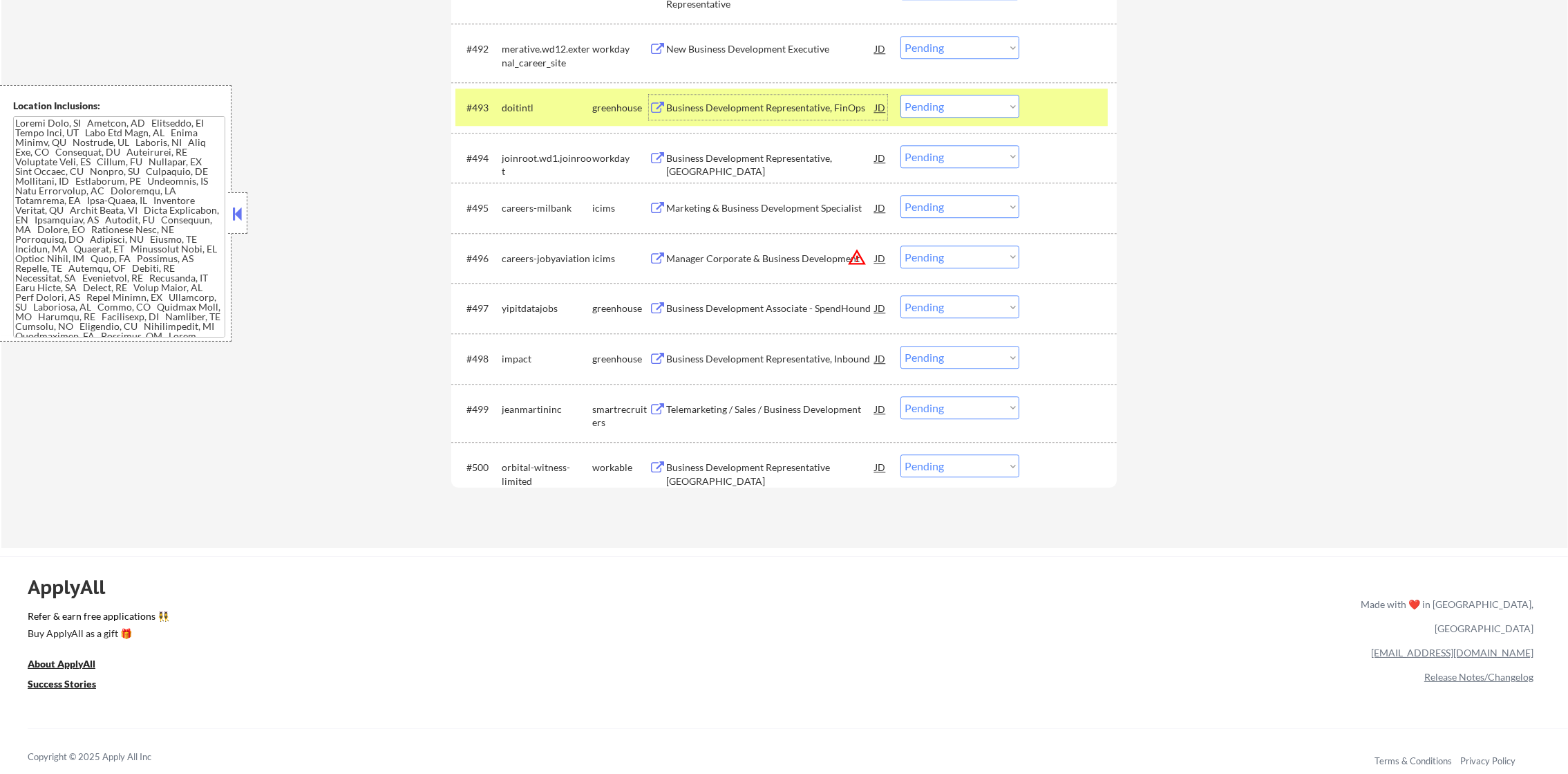
drag, startPoint x: 961, startPoint y: 109, endPoint x: 962, endPoint y: 117, distance: 8.1
click at [961, 109] on select "Choose an option... Pending Applied Excluded (Questions) Excluded (Expired) Exc…" at bounding box center [960, 106] width 119 height 23
click at [900, 95] on select "Choose an option... Pending Applied Excluded (Questions) Excluded (Expired) Exc…" at bounding box center [960, 106] width 119 height 23
click at [543, 91] on div "#493 doitintl greenhouse Business Development Representative, FinOps JD warning…" at bounding box center [782, 107] width 653 height 37
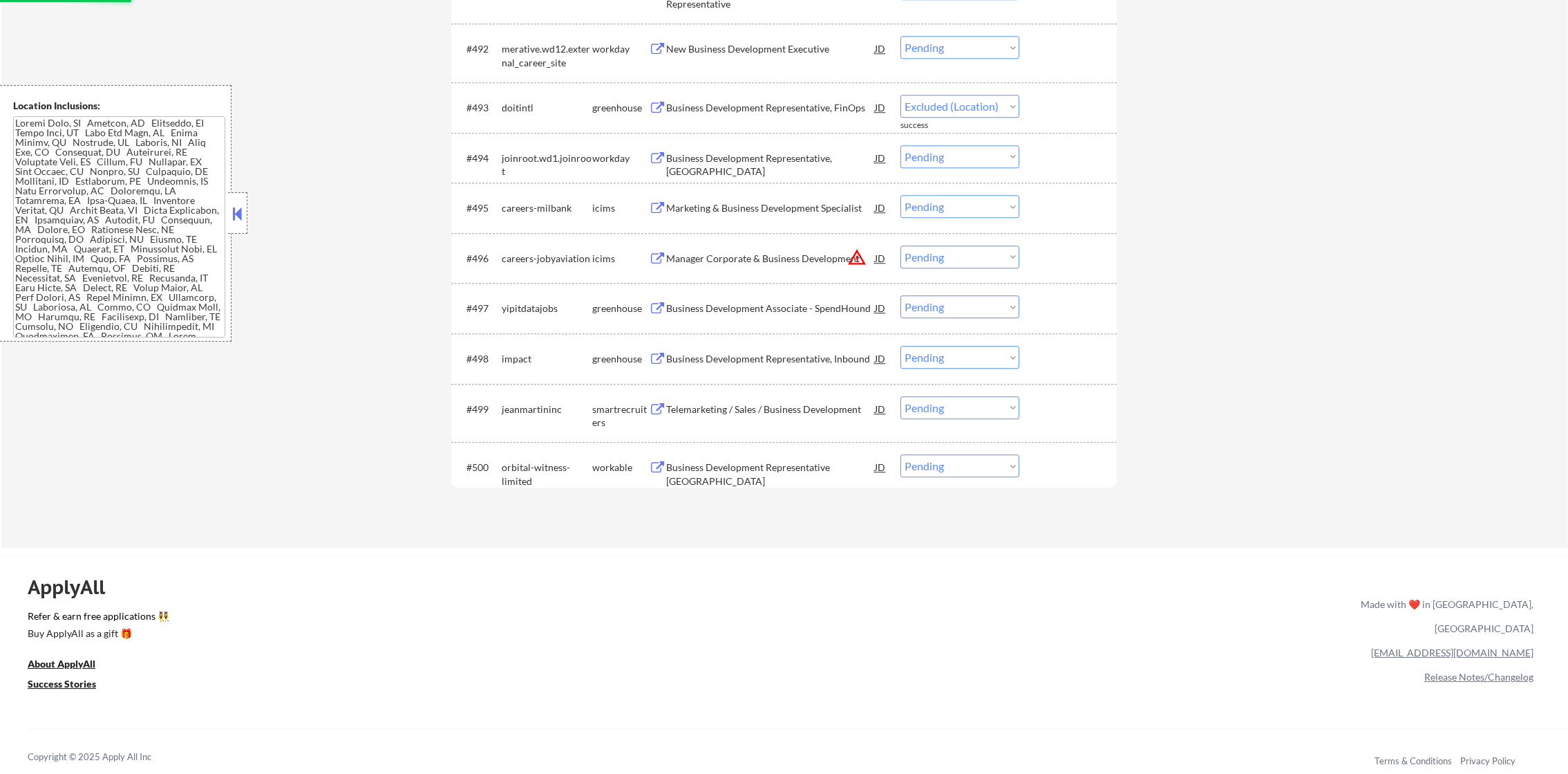
select select ""pending""
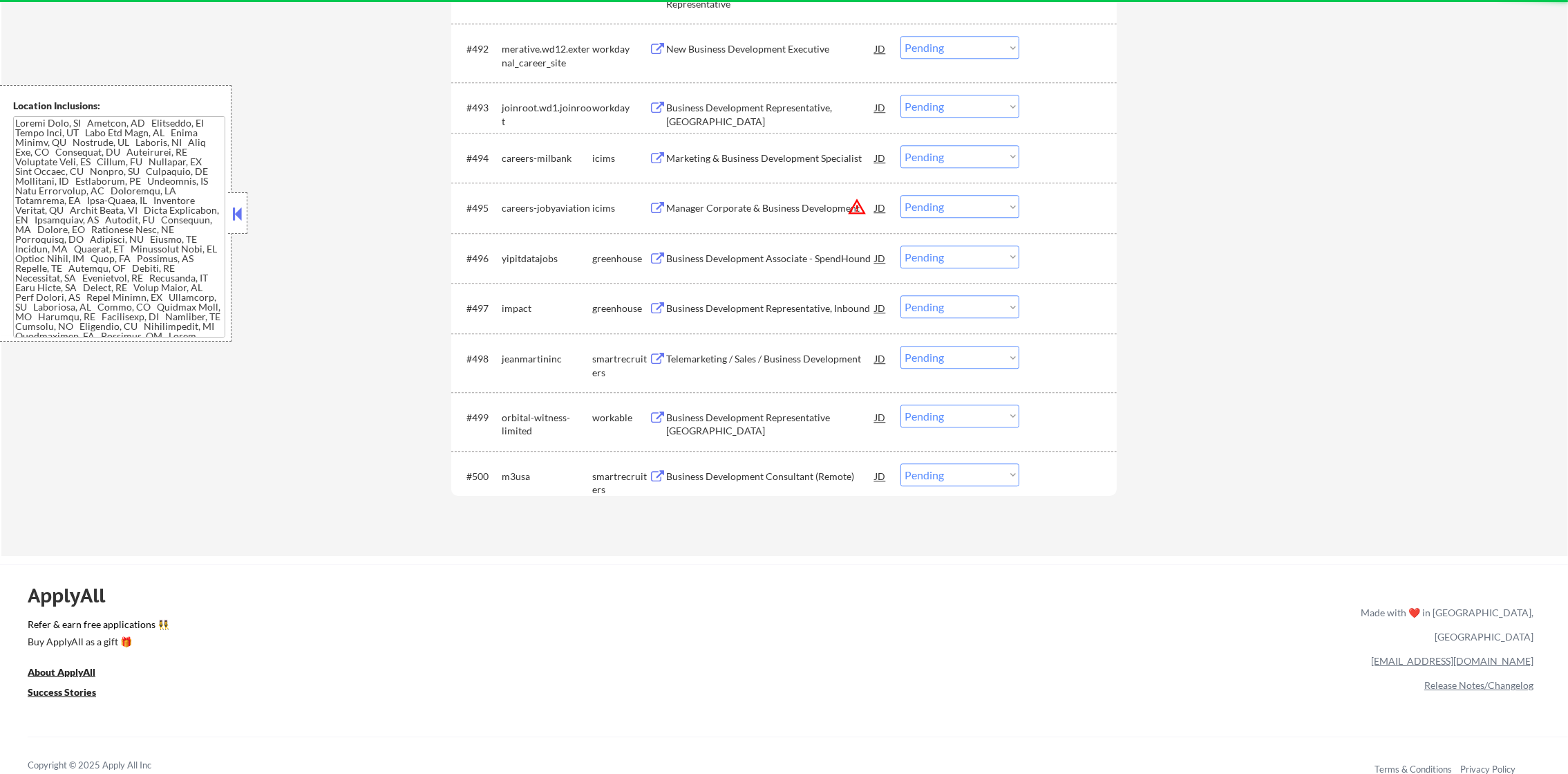
scroll to position [5668, 0]
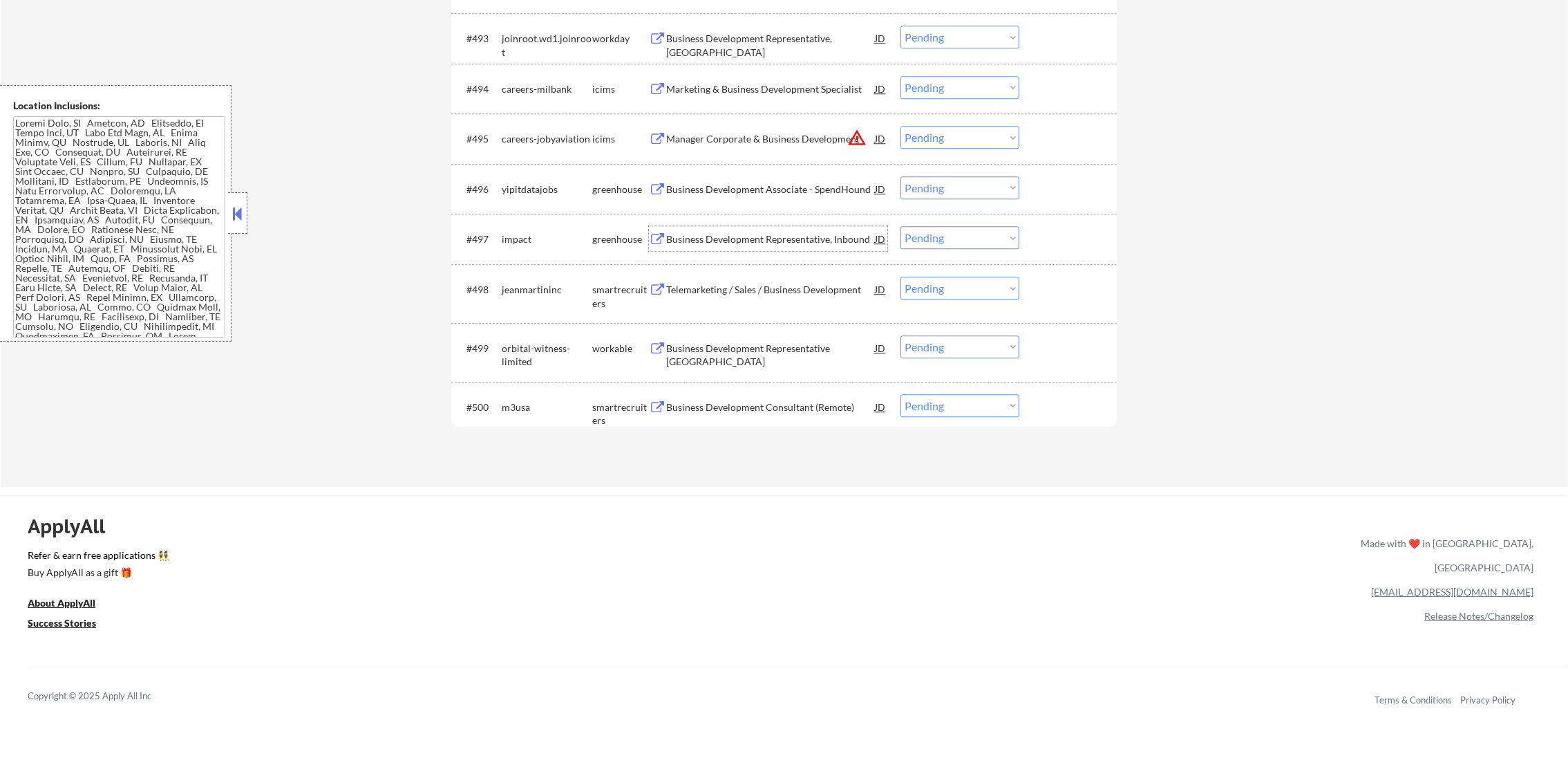
click at [742, 244] on div "Business Development Representative, Inbound" at bounding box center [771, 239] width 209 height 14
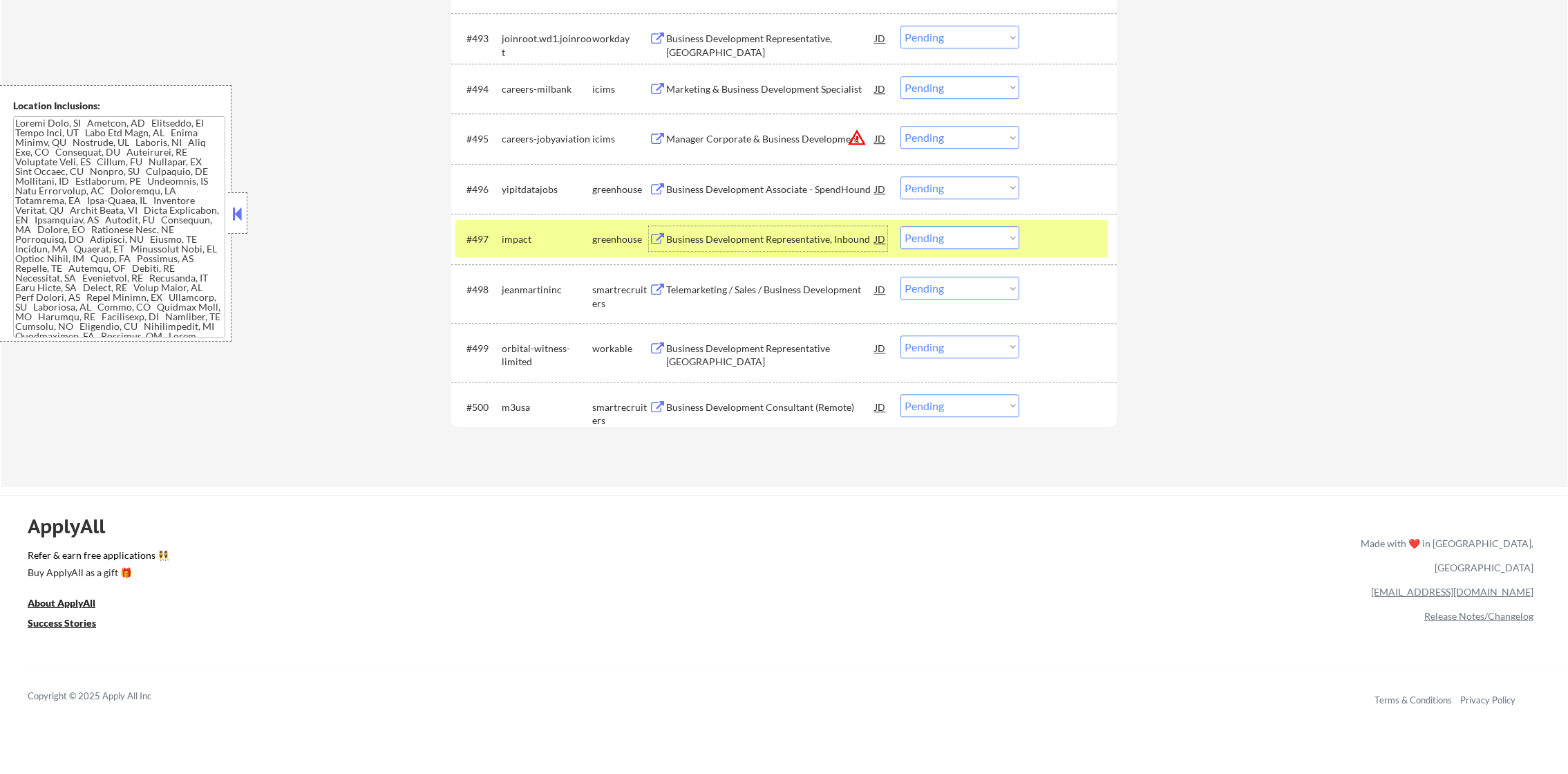
drag, startPoint x: 915, startPoint y: 232, endPoint x: 923, endPoint y: 240, distance: 11.3
click at [915, 232] on select "Choose an option... Pending Applied Excluded (Questions) Excluded (Expired) Exc…" at bounding box center [960, 237] width 119 height 23
click at [900, 226] on select "Choose an option... Pending Applied Excluded (Questions) Excluded (Expired) Exc…" at bounding box center [960, 237] width 119 height 23
click at [530, 250] on div "impact" at bounding box center [547, 239] width 91 height 25
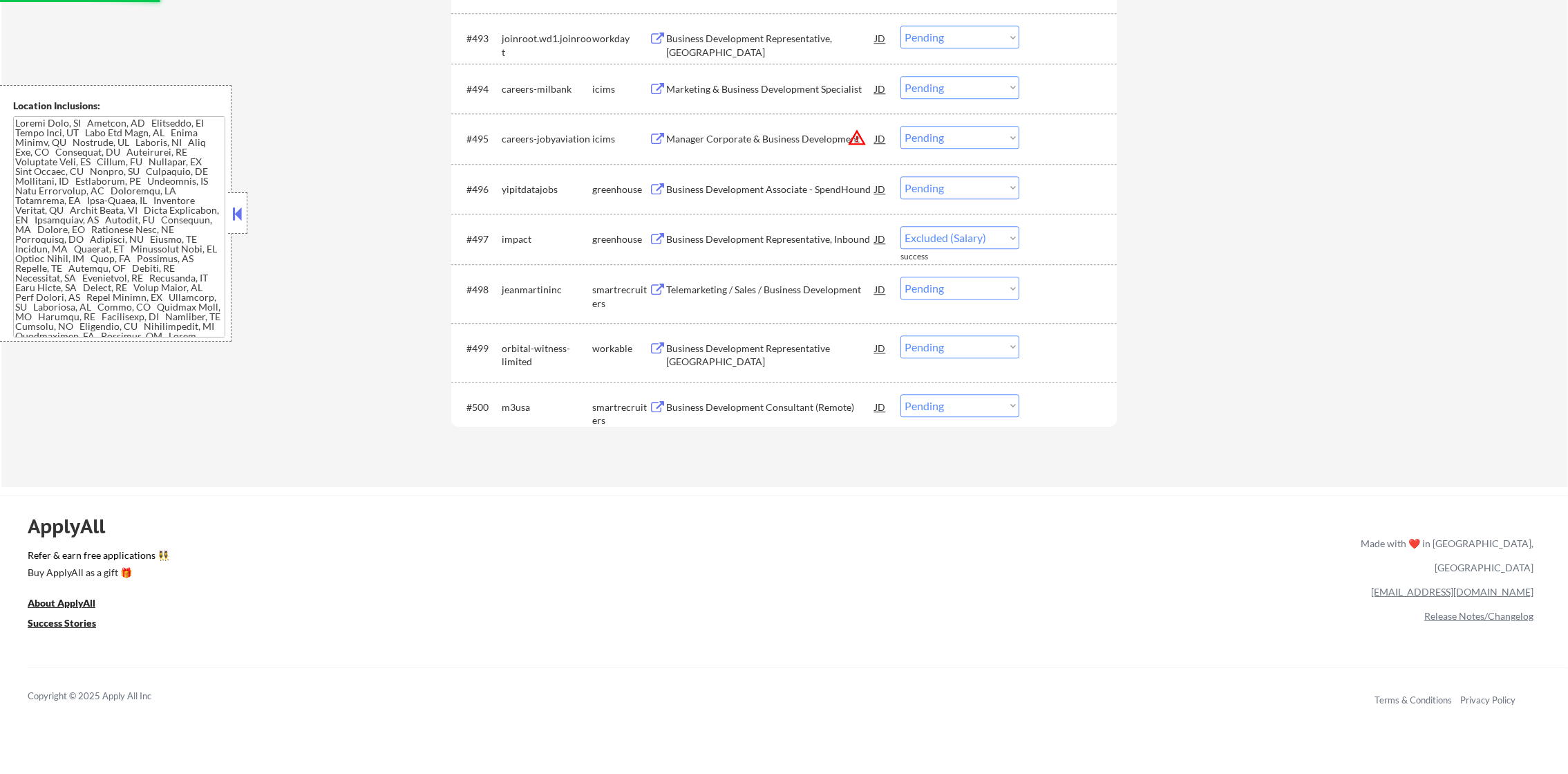
select select ""pending""
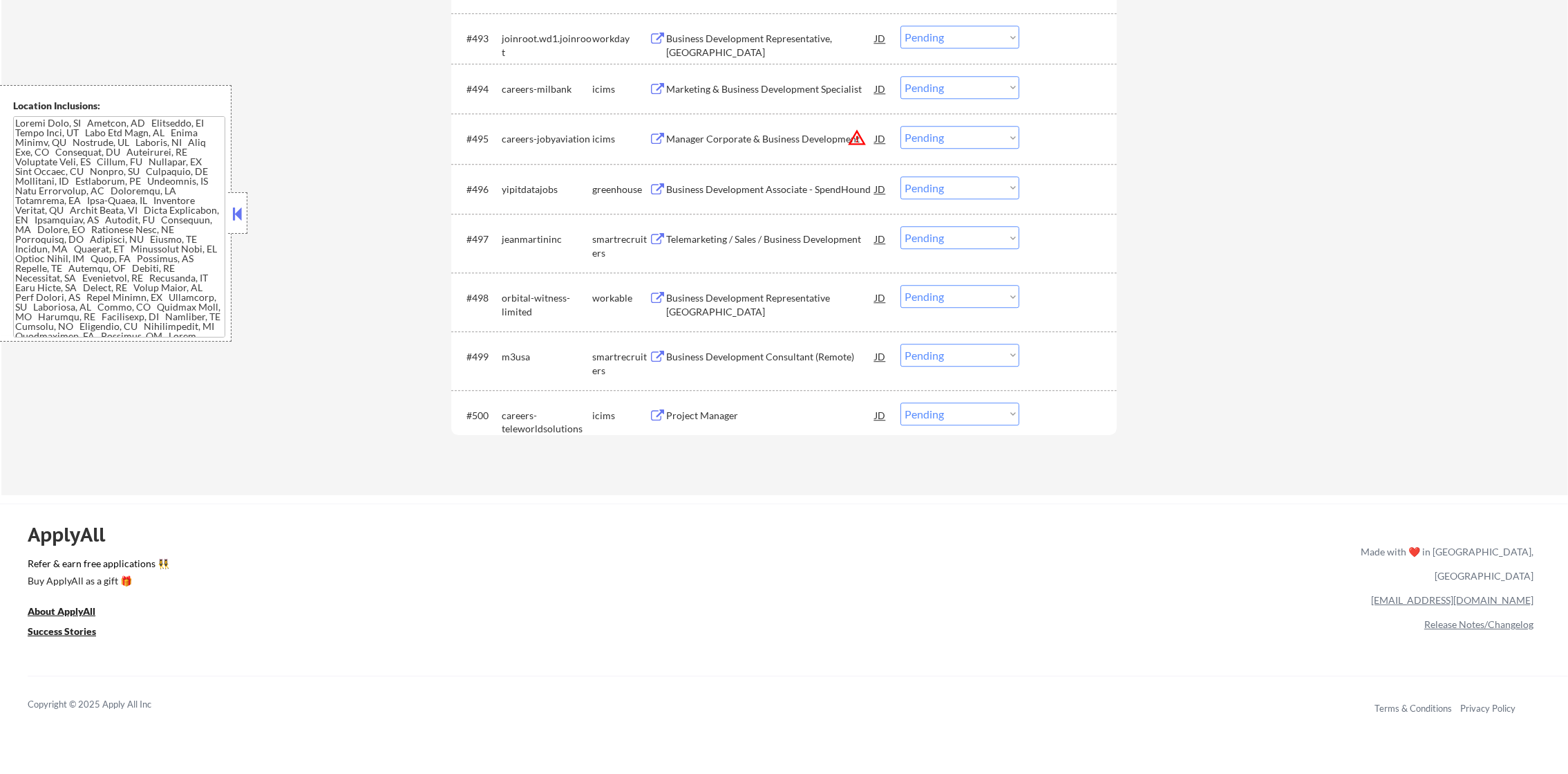
click at [803, 303] on div "Business Development Representative [GEOGRAPHIC_DATA]" at bounding box center [771, 304] width 209 height 27
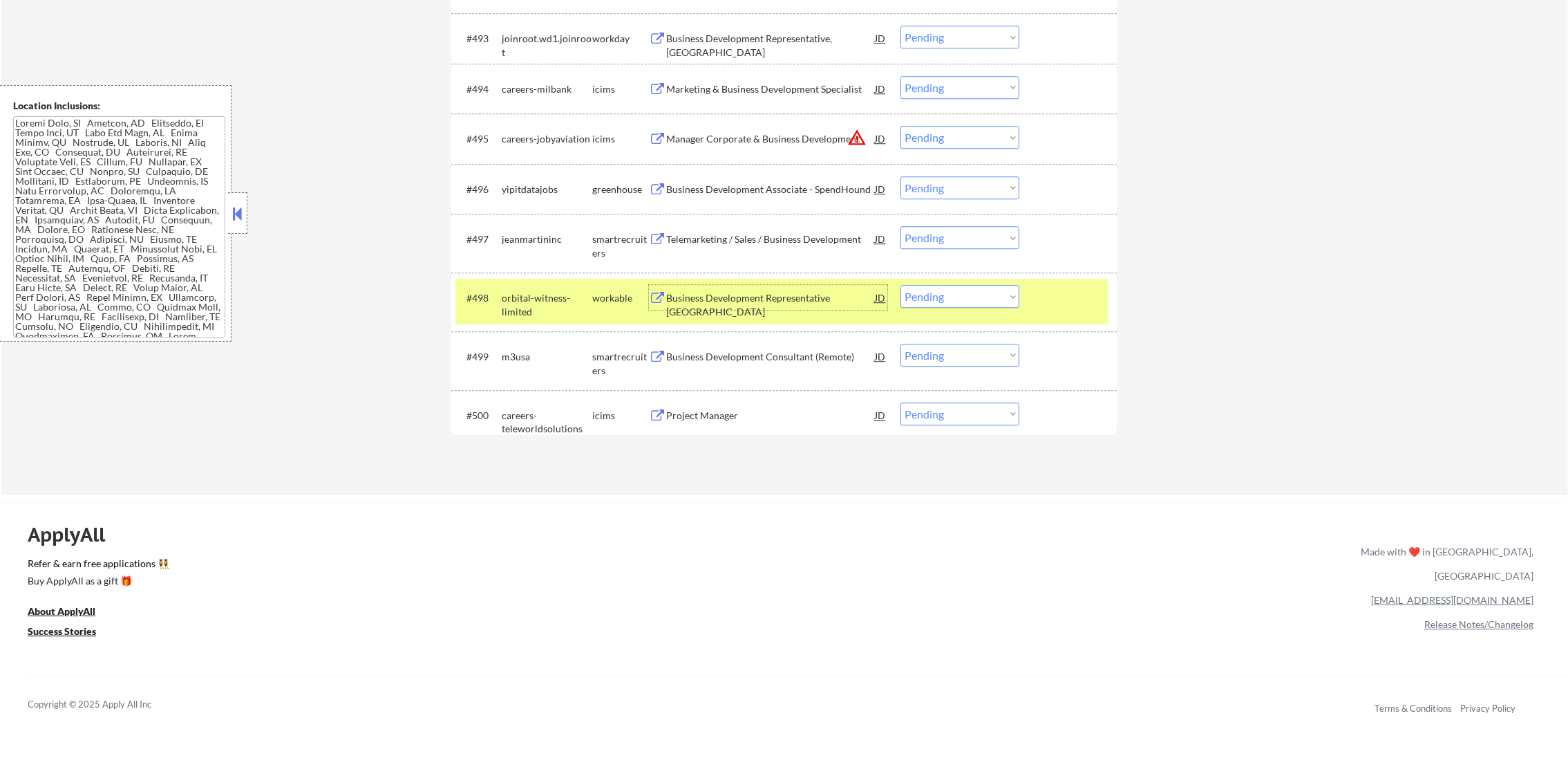
click at [926, 304] on select "Choose an option... Pending Applied Excluded (Questions) Excluded (Expired) Exc…" at bounding box center [960, 296] width 119 height 23
click at [900, 285] on select "Choose an option... Pending Applied Excluded (Questions) Excluded (Expired) Exc…" at bounding box center [960, 296] width 119 height 23
click at [557, 315] on div "orbital-witness-limited" at bounding box center [547, 304] width 91 height 27
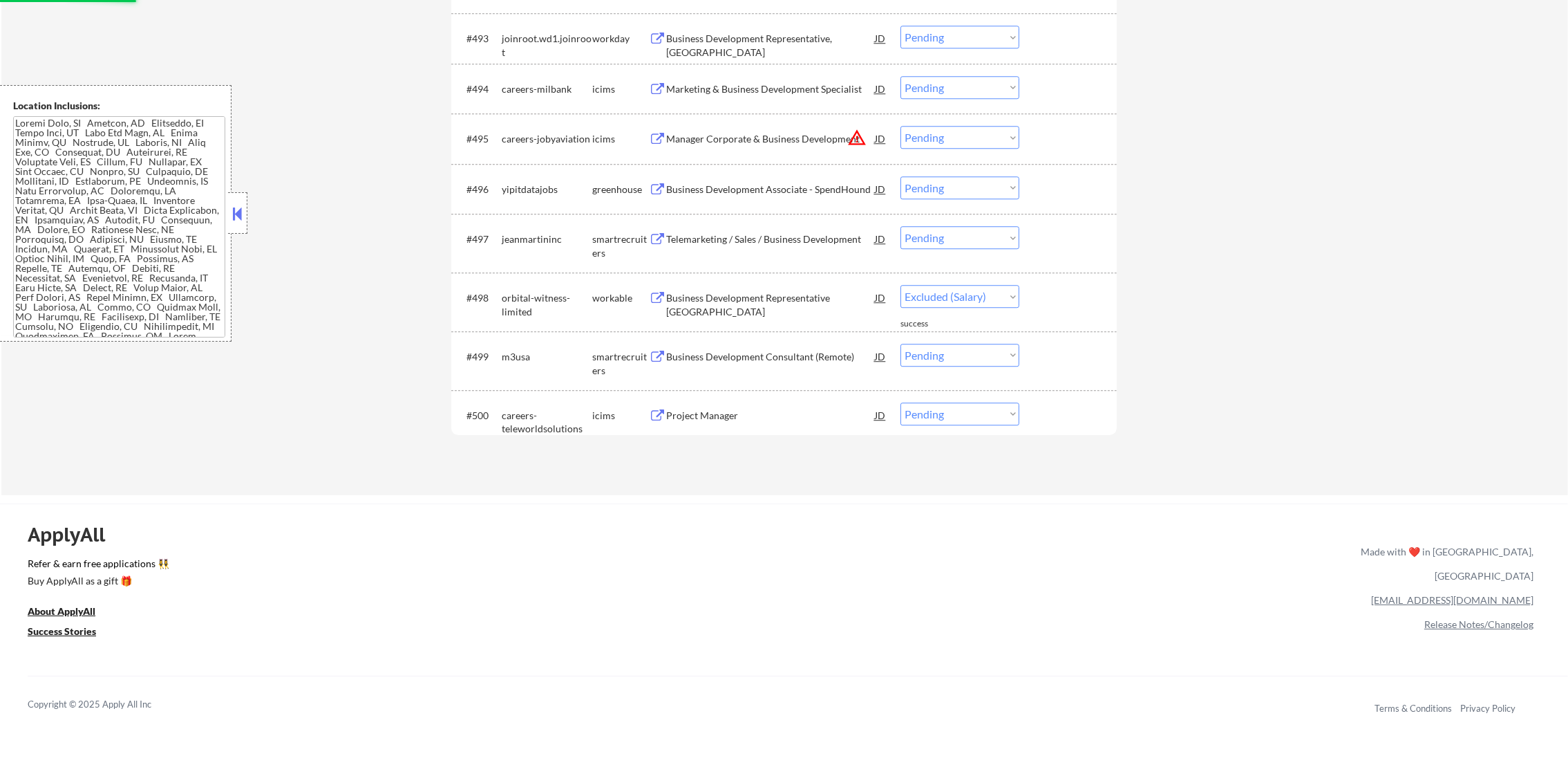
select select ""pending""
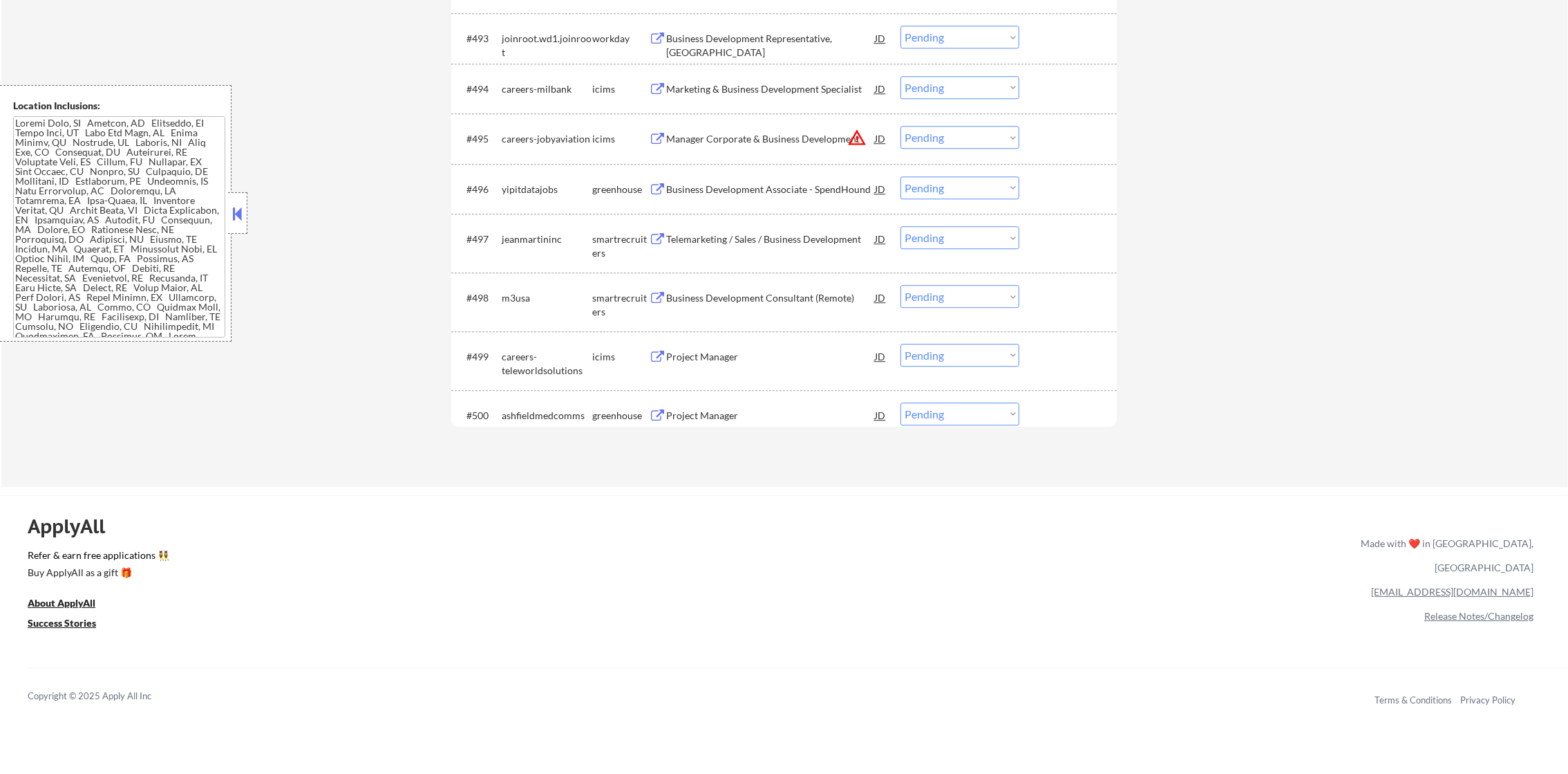
click at [752, 406] on div "Project Manager" at bounding box center [771, 415] width 209 height 25
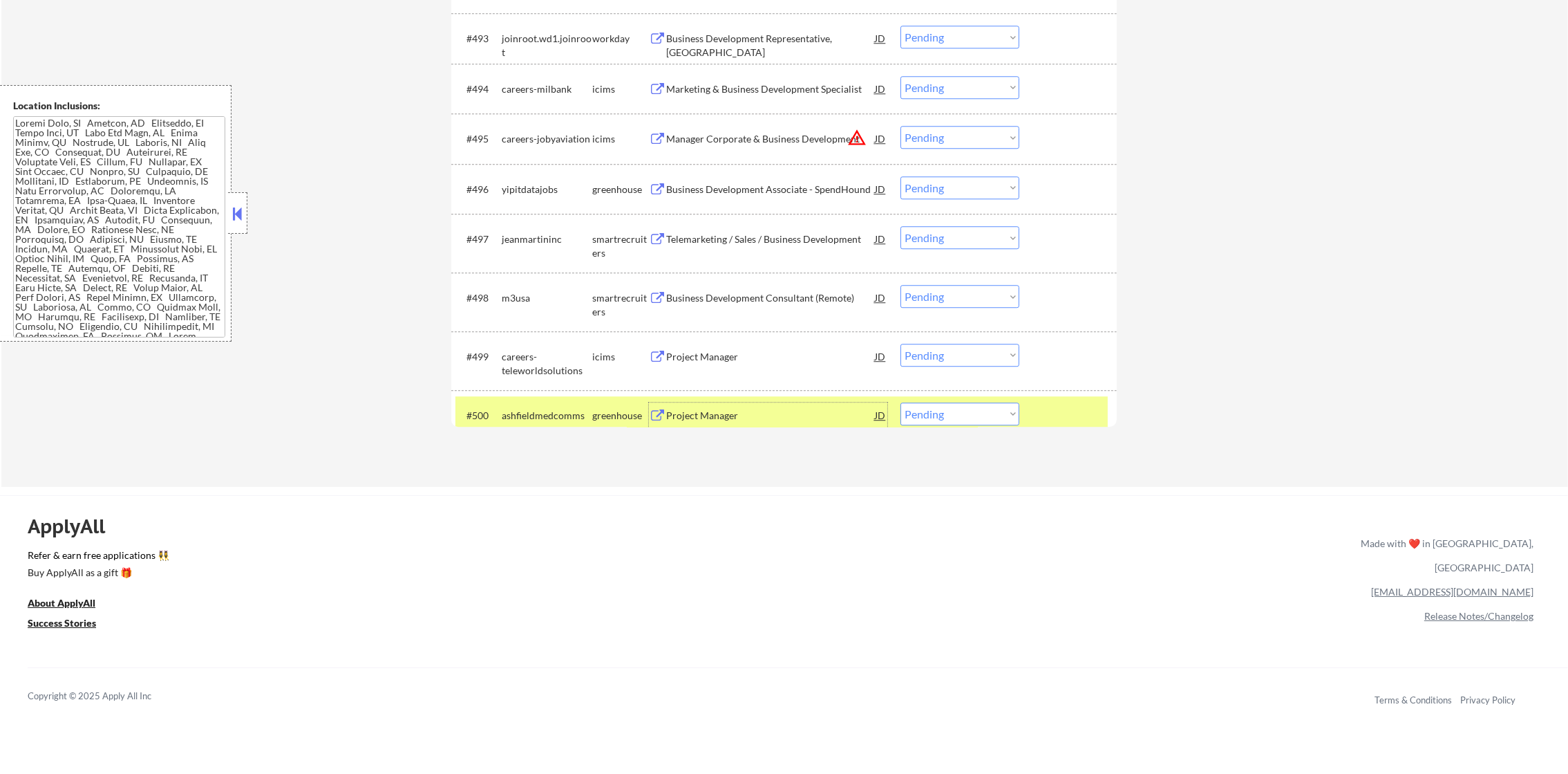
click at [962, 423] on select "Choose an option... Pending Applied Excluded (Questions) Excluded (Expired) Exc…" at bounding box center [960, 414] width 119 height 23
click at [900, 403] on select "Choose an option... Pending Applied Excluded (Questions) Excluded (Expired) Exc…" at bounding box center [960, 414] width 119 height 23
select select ""pending""
click at [555, 409] on div "careers-sentinel" at bounding box center [547, 416] width 91 height 14
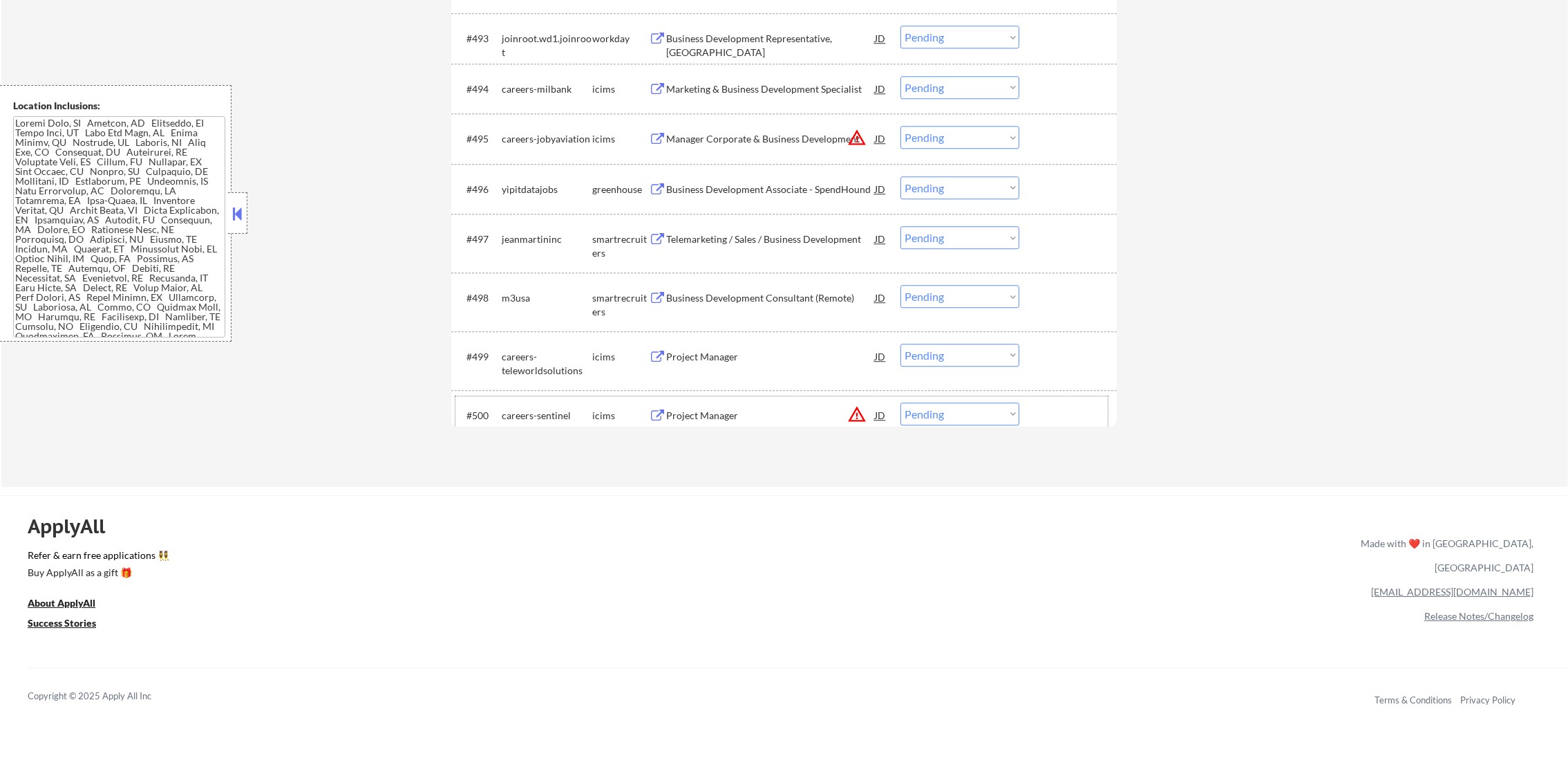
click at [763, 289] on div "Business Development Consultant (Remote)" at bounding box center [771, 297] width 209 height 25
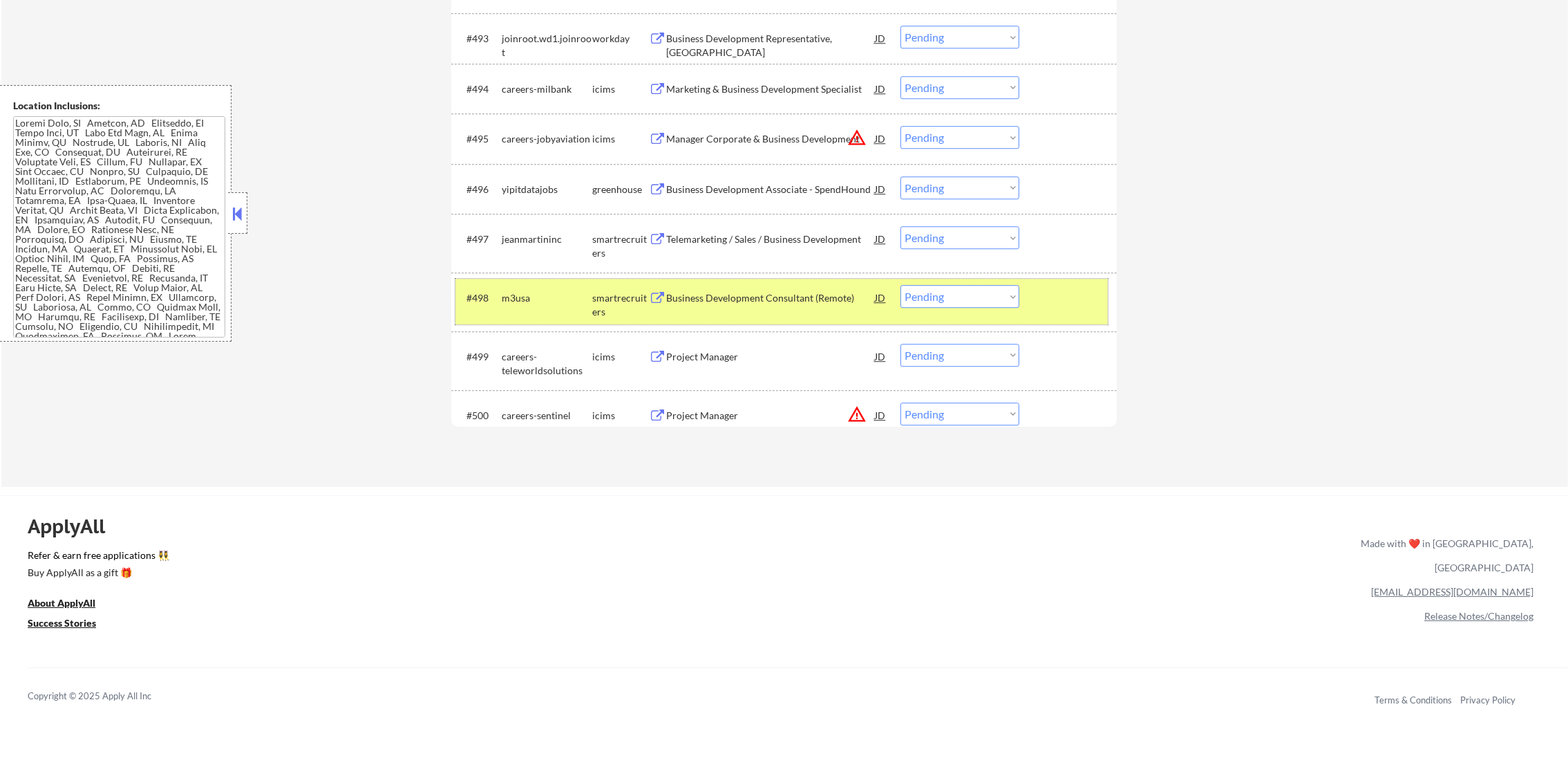
click at [505, 323] on div "#498 m3usa smartrecruiters Business Development Consultant (Remote) JD warning_…" at bounding box center [782, 302] width 653 height 46
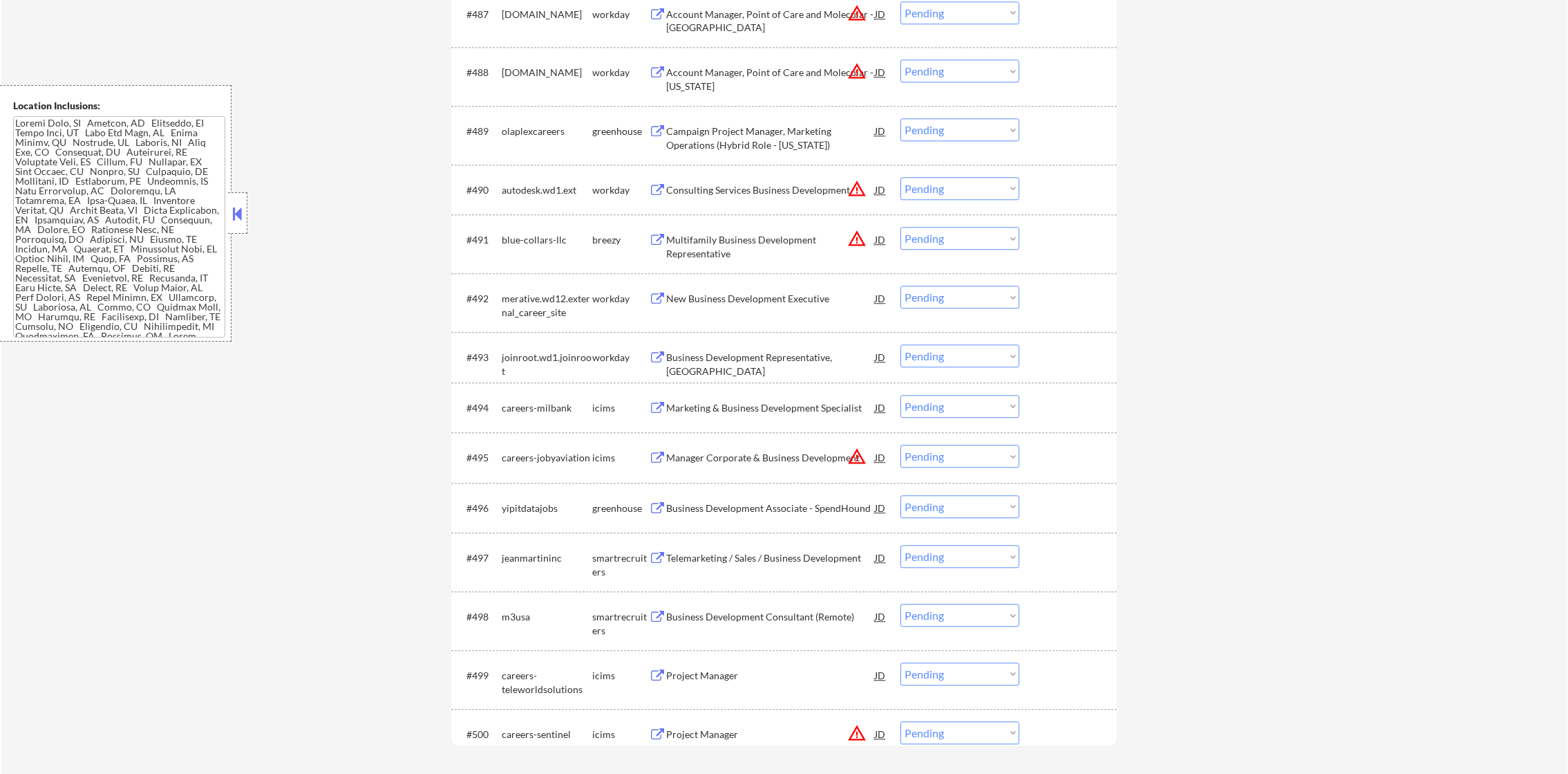
scroll to position [5289, 0]
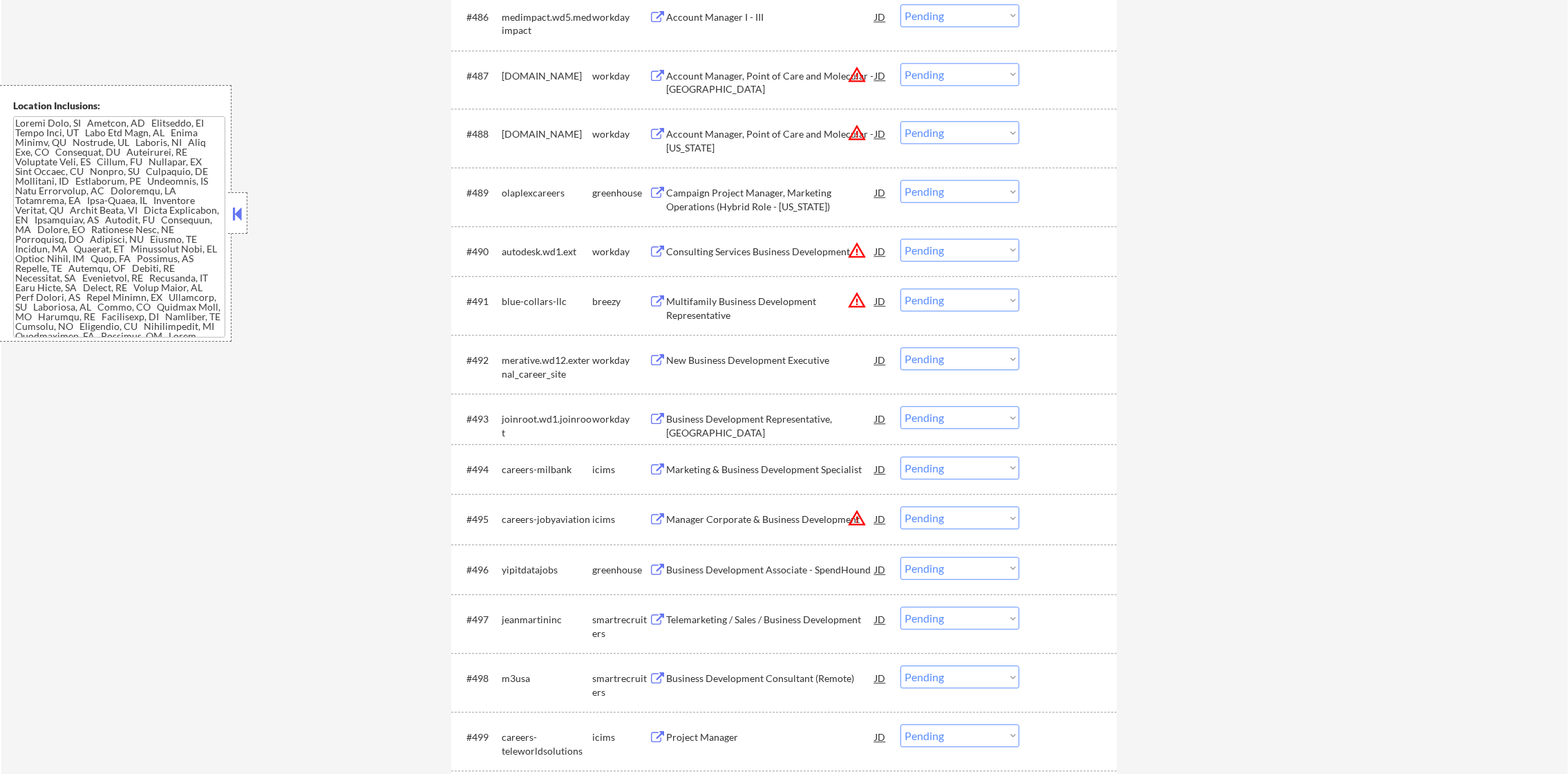
click at [859, 303] on button "warning_amber" at bounding box center [857, 300] width 19 height 19
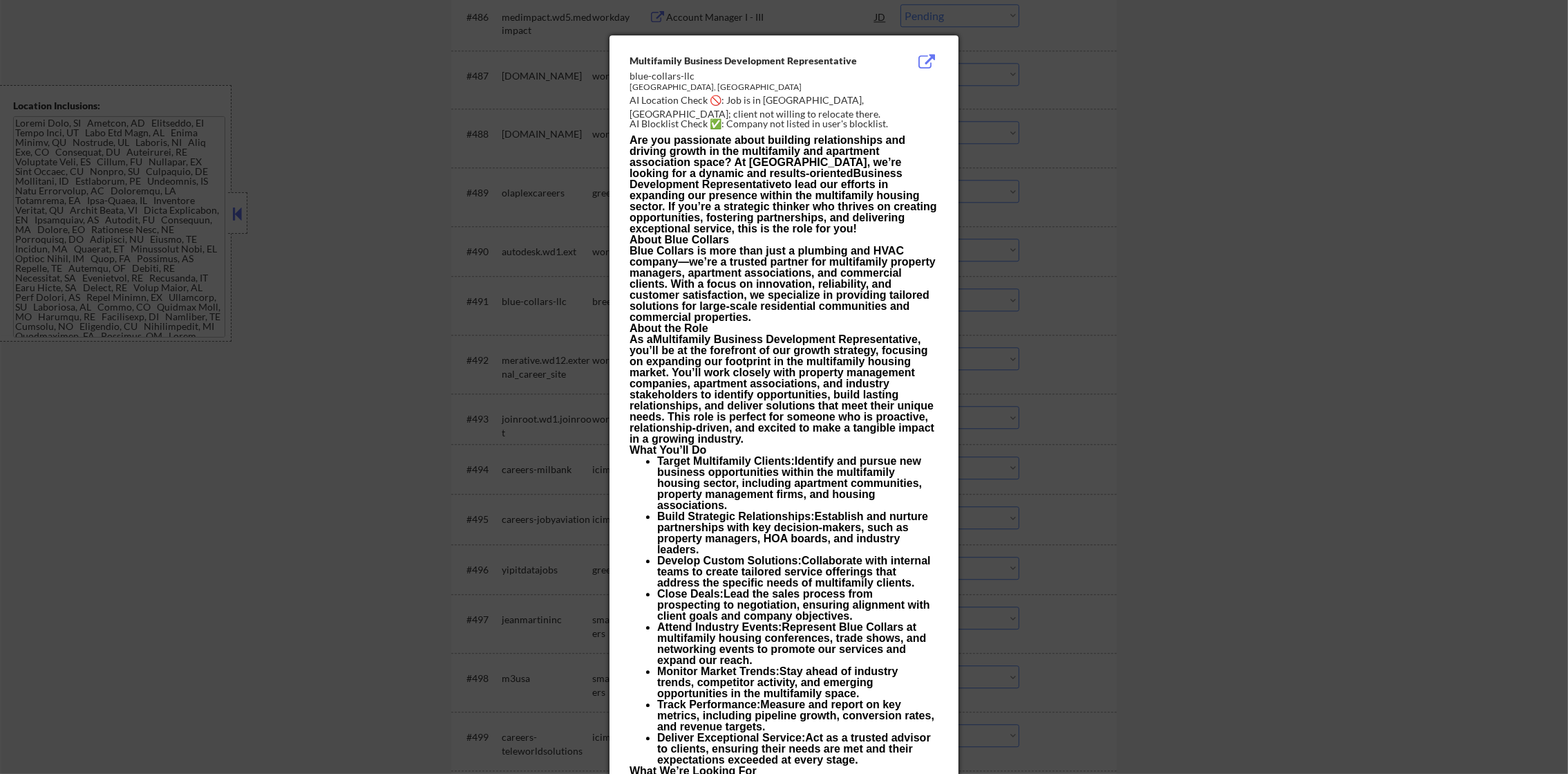
click at [1002, 275] on div at bounding box center [784, 387] width 1568 height 774
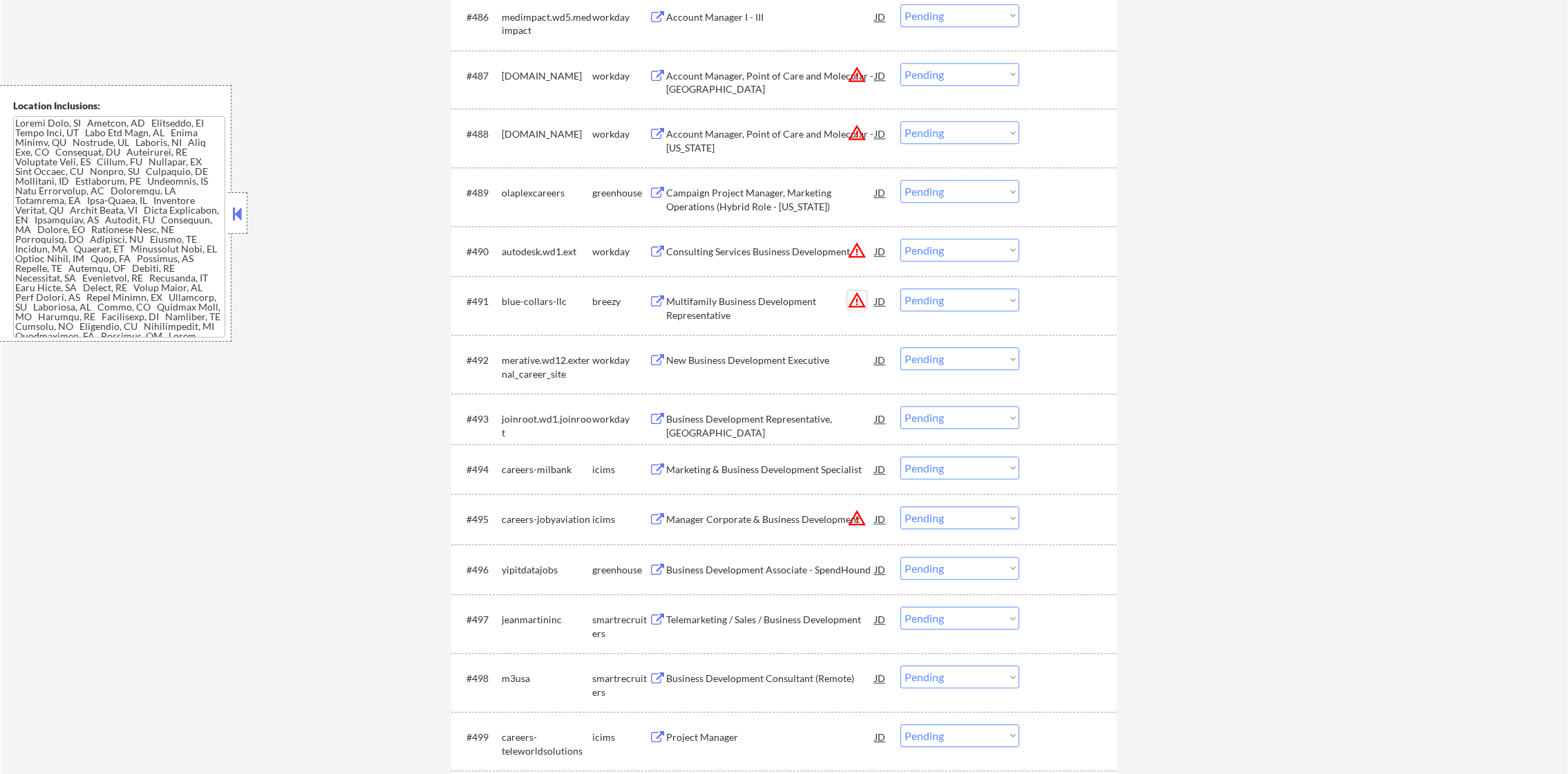
click at [856, 302] on button "warning_amber" at bounding box center [857, 300] width 19 height 19
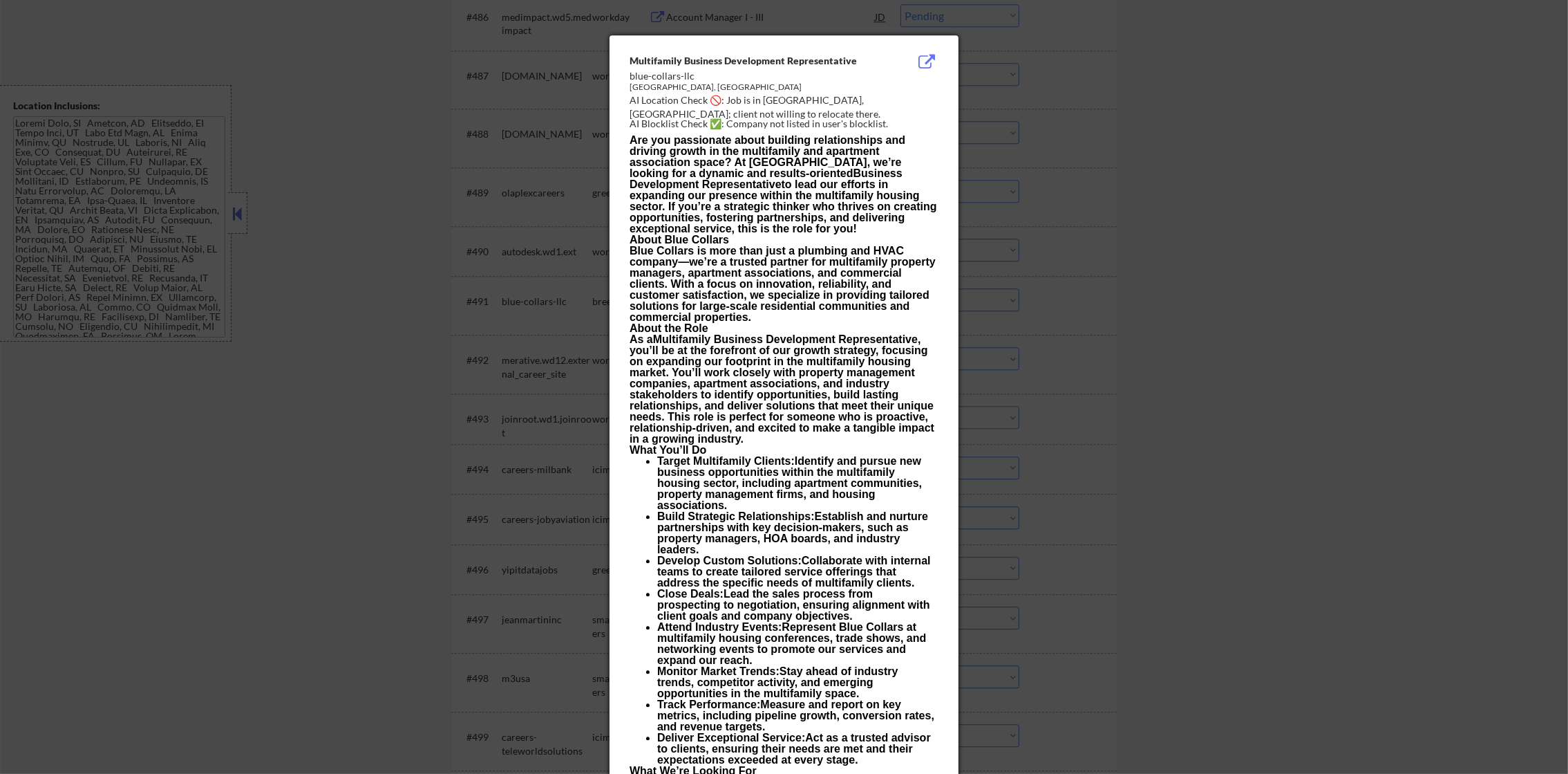
click at [785, 102] on div "AI Location Check 🚫: Job is in [GEOGRAPHIC_DATA], [GEOGRAPHIC_DATA]; client not…" at bounding box center [787, 107] width 315 height 27
copy div "harleston,"
click at [1041, 162] on div at bounding box center [784, 387] width 1568 height 774
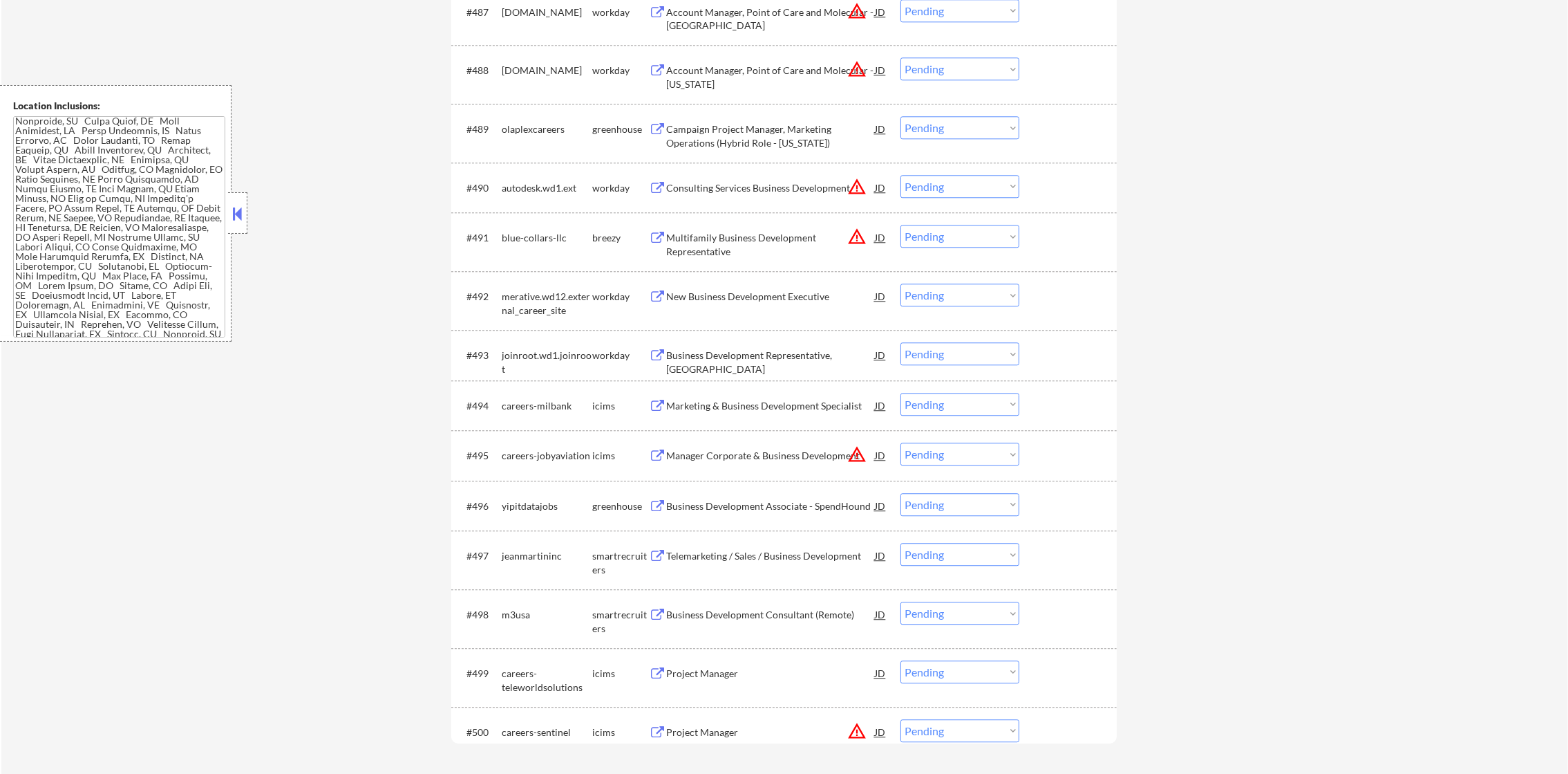
scroll to position [5358, 0]
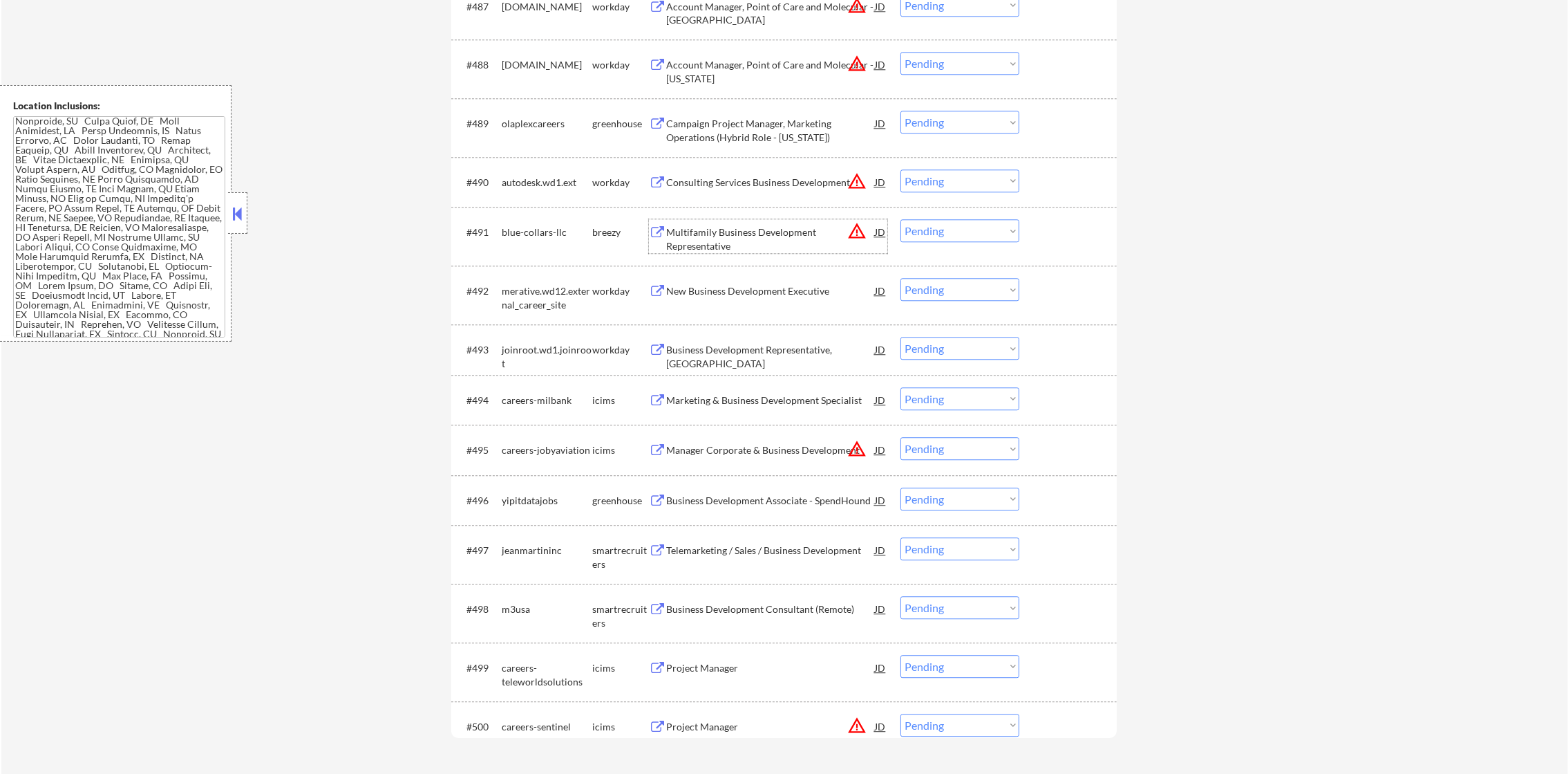
click at [767, 225] on div "Multifamily Business Development Representative" at bounding box center [771, 239] width 209 height 27
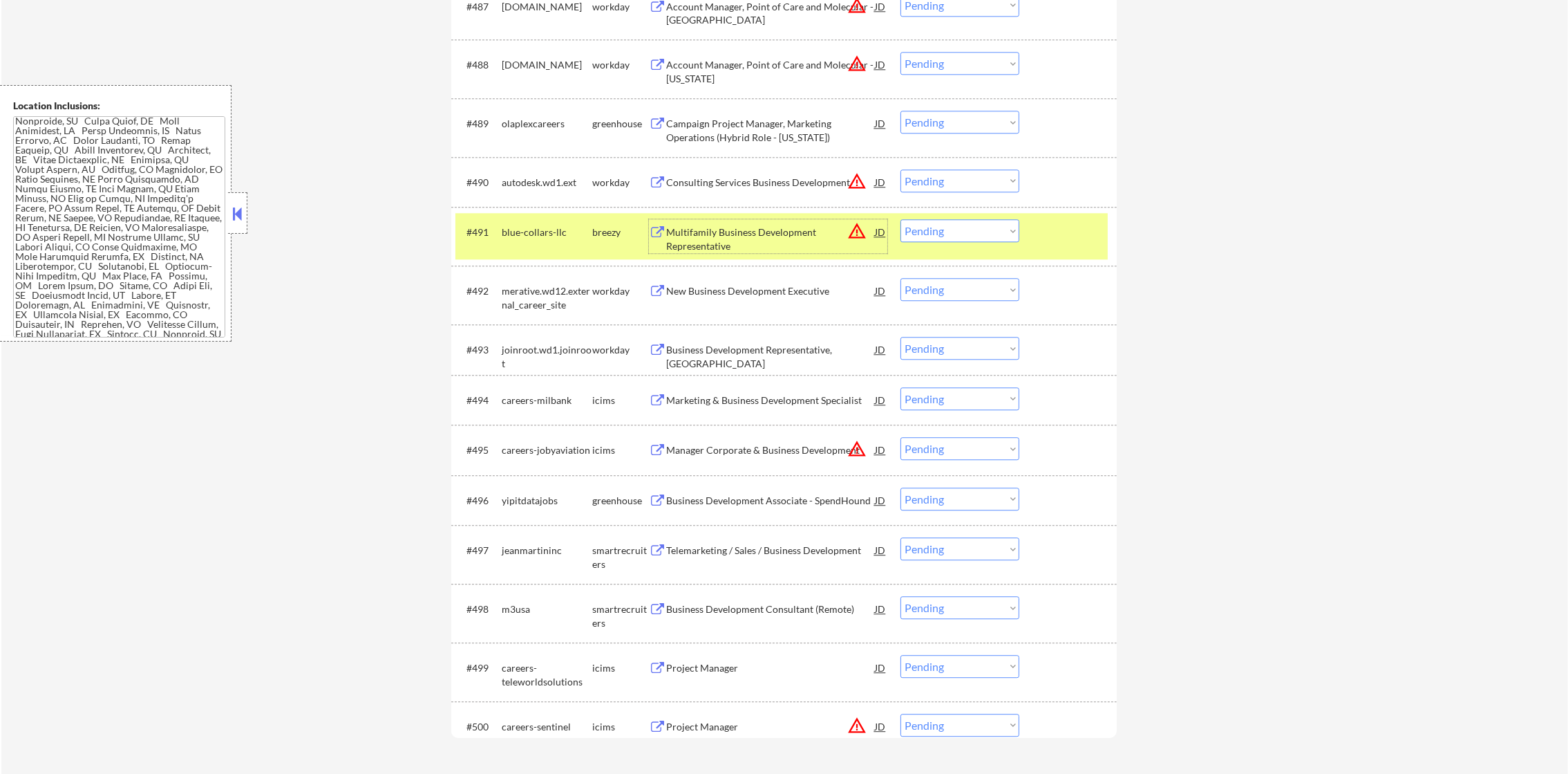
drag, startPoint x: 965, startPoint y: 234, endPoint x: 965, endPoint y: 245, distance: 11.0
click at [965, 234] on select "Choose an option... Pending Applied Excluded (Questions) Excluded (Expired) Exc…" at bounding box center [960, 230] width 119 height 23
click at [900, 219] on select "Choose an option... Pending Applied Excluded (Questions) Excluded (Expired) Exc…" at bounding box center [960, 230] width 119 height 23
click at [496, 236] on div "#491 blue-collars-llc breezy Multifamily Business Development Representative JD…" at bounding box center [782, 236] width 653 height 46
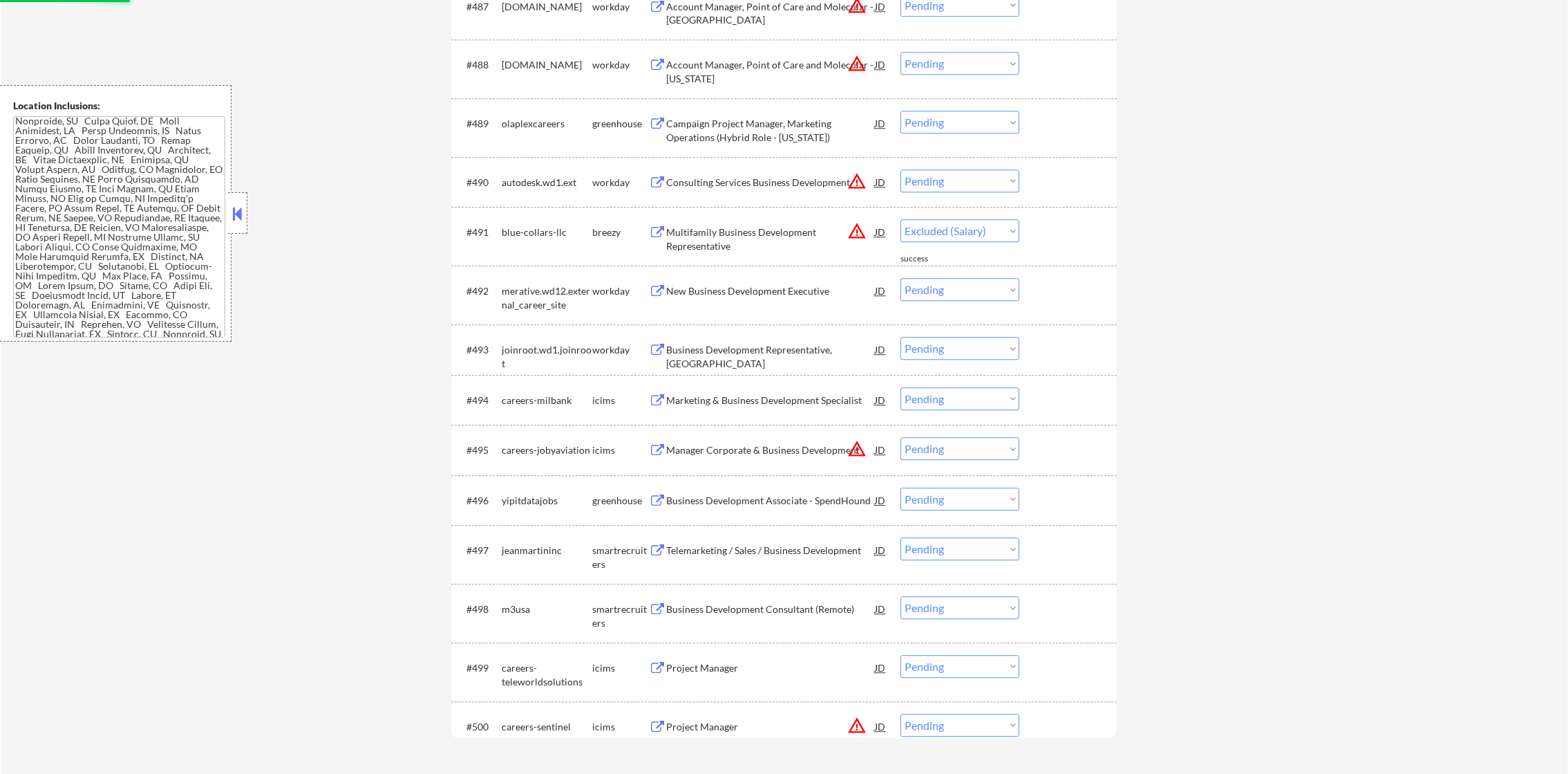
select select ""pending""
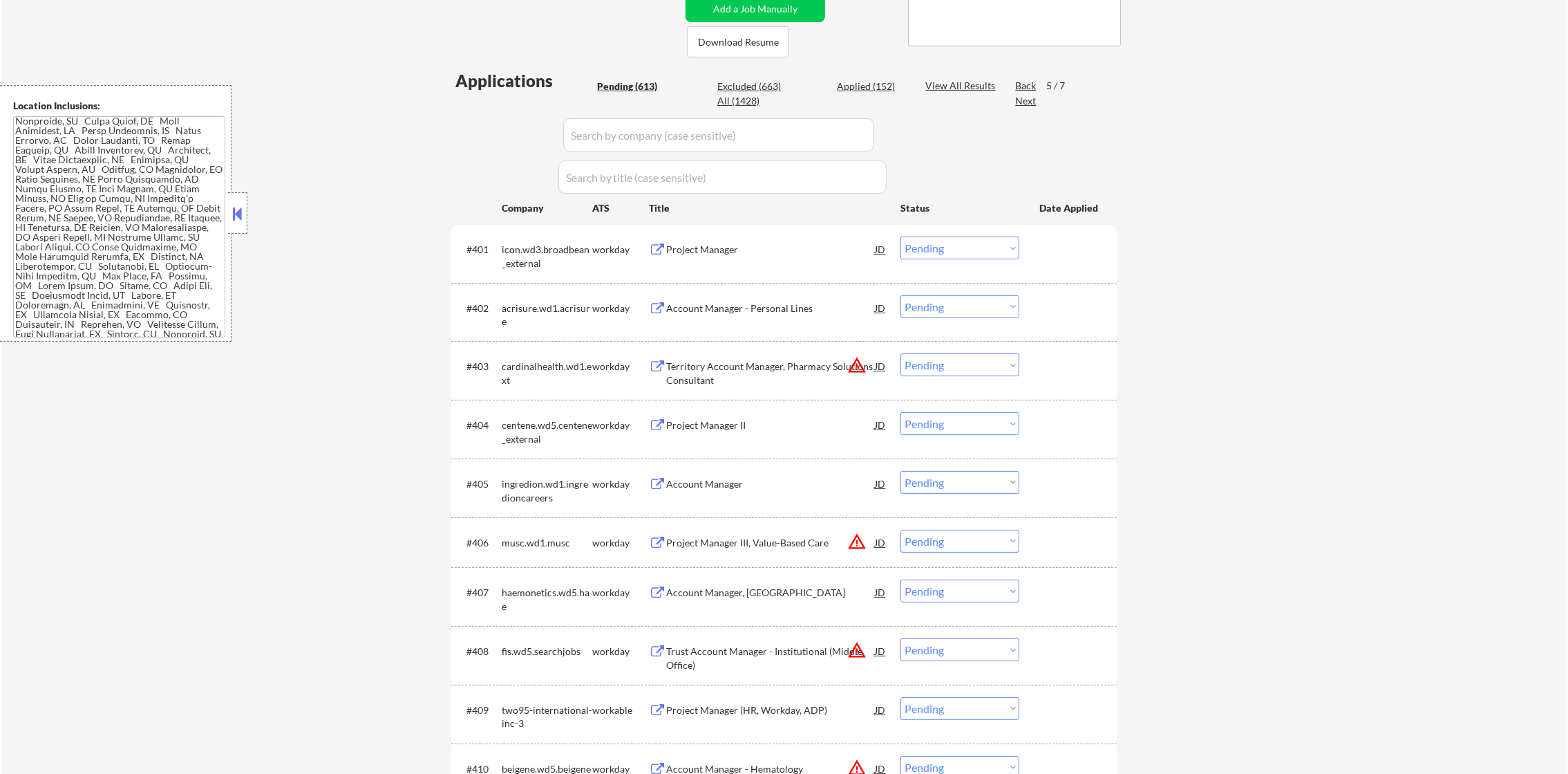
scroll to position [277, 0]
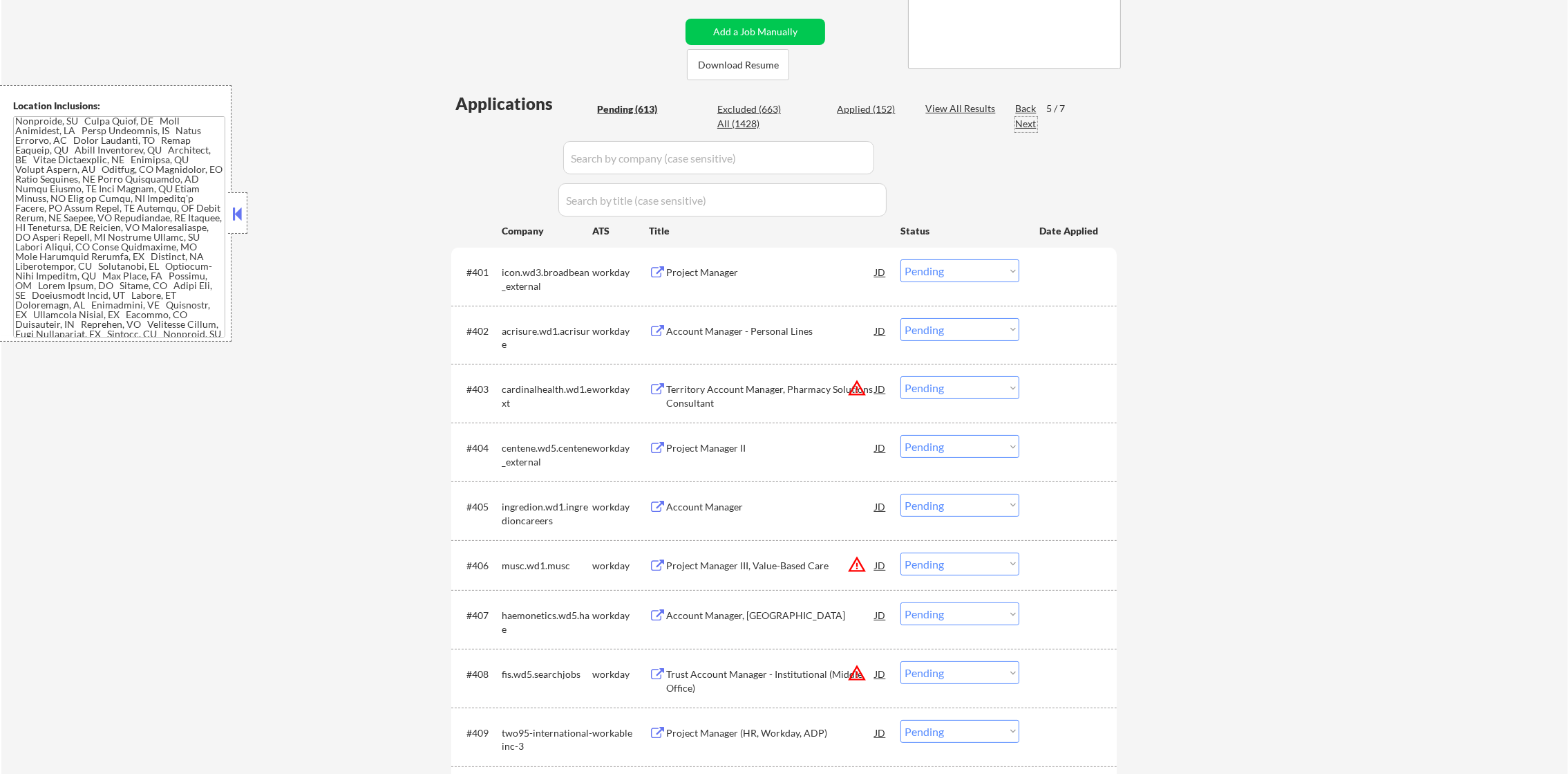
click at [1025, 123] on div "Next" at bounding box center [1026, 124] width 22 height 14
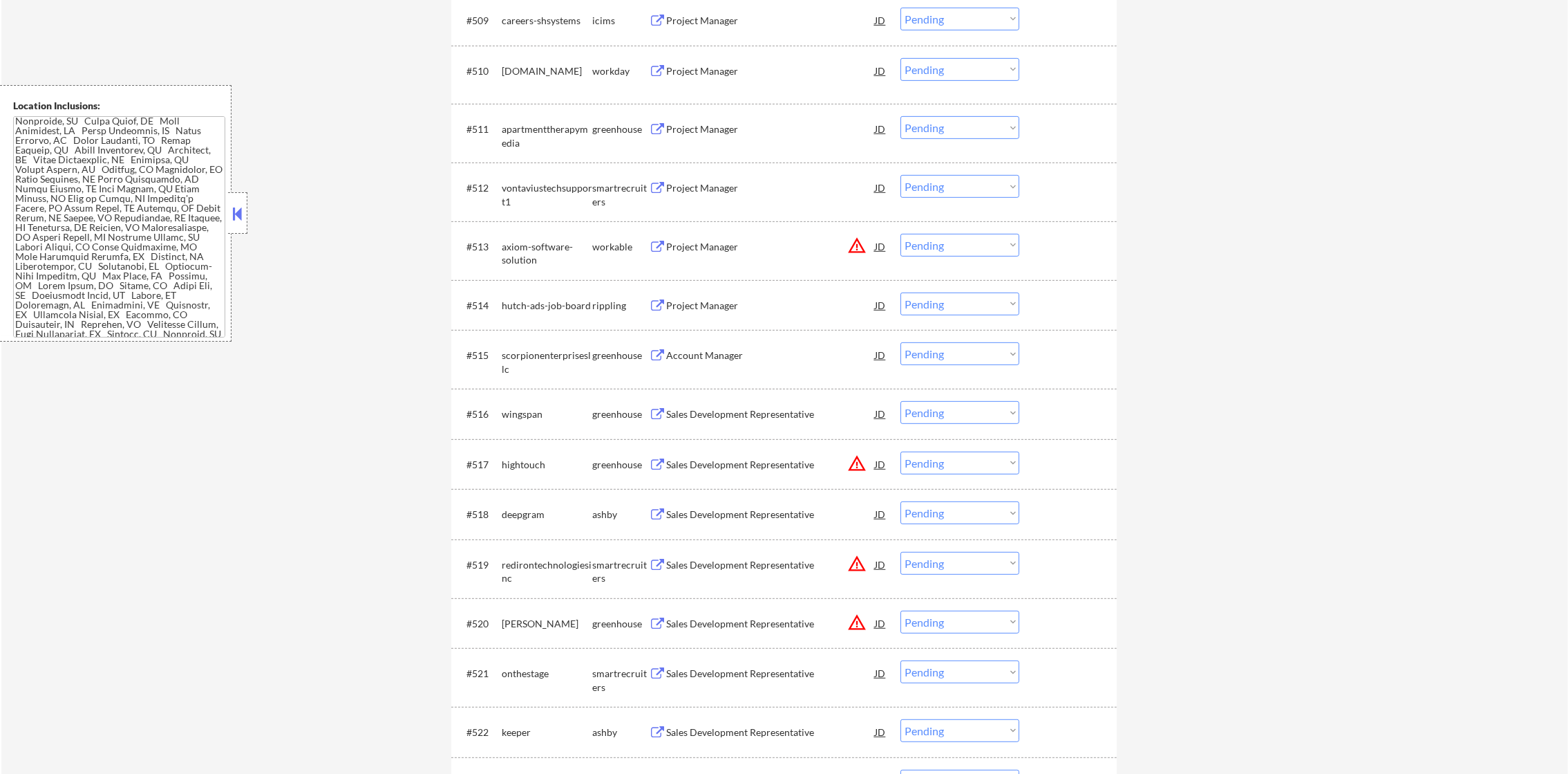
scroll to position [934, 0]
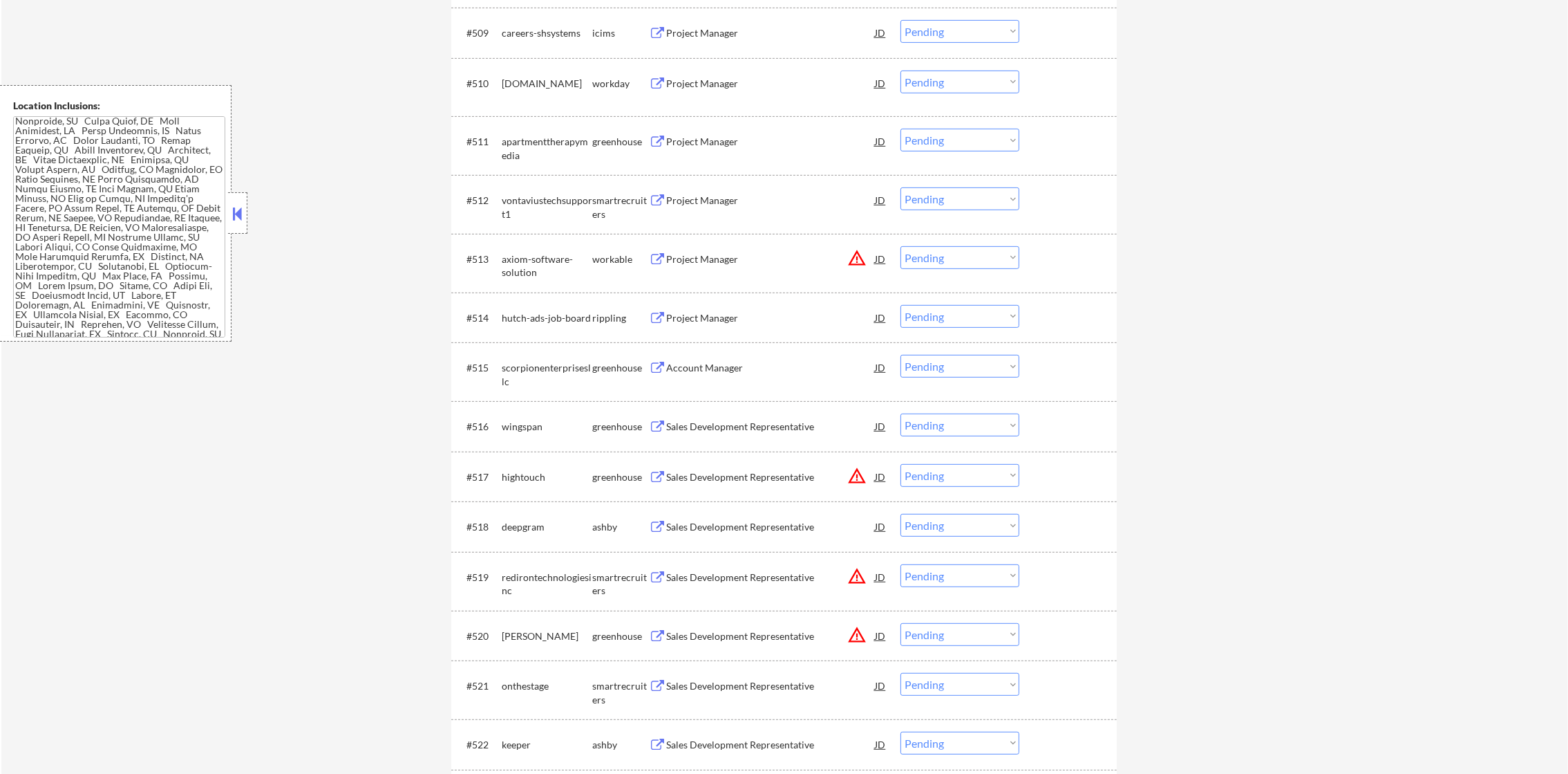
click at [733, 154] on div "#511 apartmenttherapymedia greenhouse Project Manager JD warning_amber Choose a…" at bounding box center [782, 145] width 653 height 46
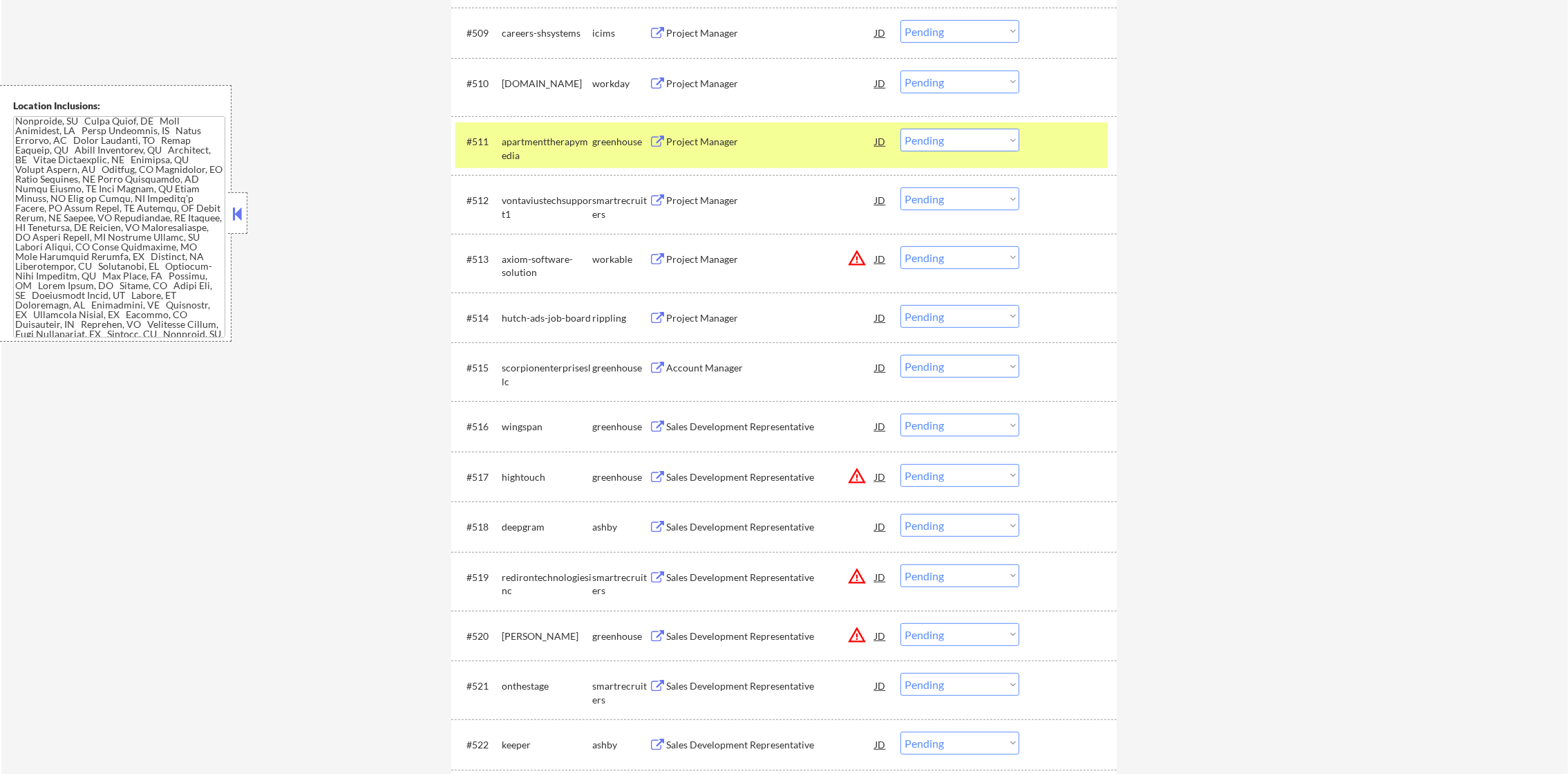
click at [725, 160] on div "#511 apartmenttherapymedia greenhouse Project Manager JD warning_amber Choose a…" at bounding box center [782, 145] width 653 height 46
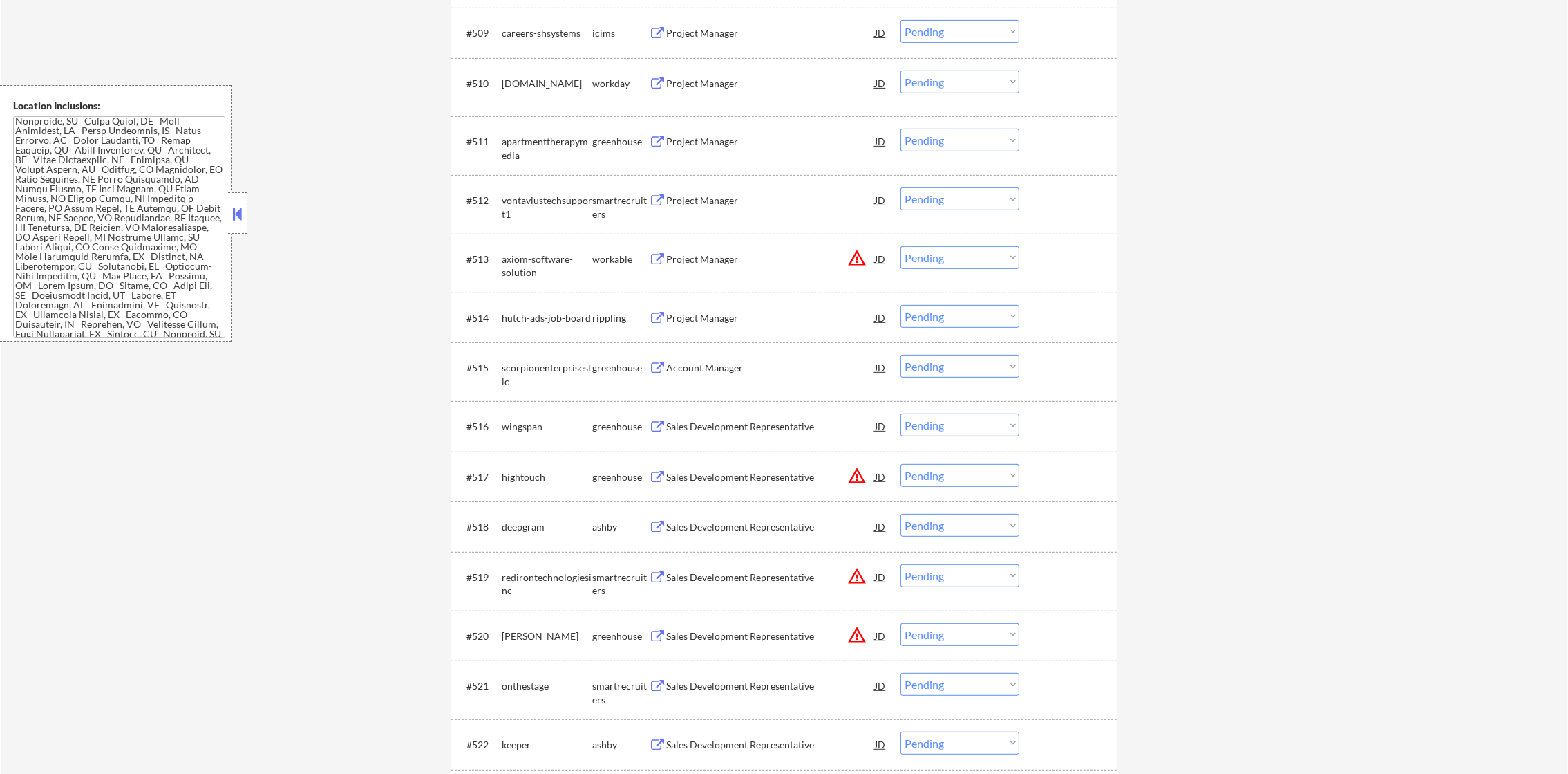
click at [736, 140] on div "Project Manager" at bounding box center [771, 142] width 209 height 14
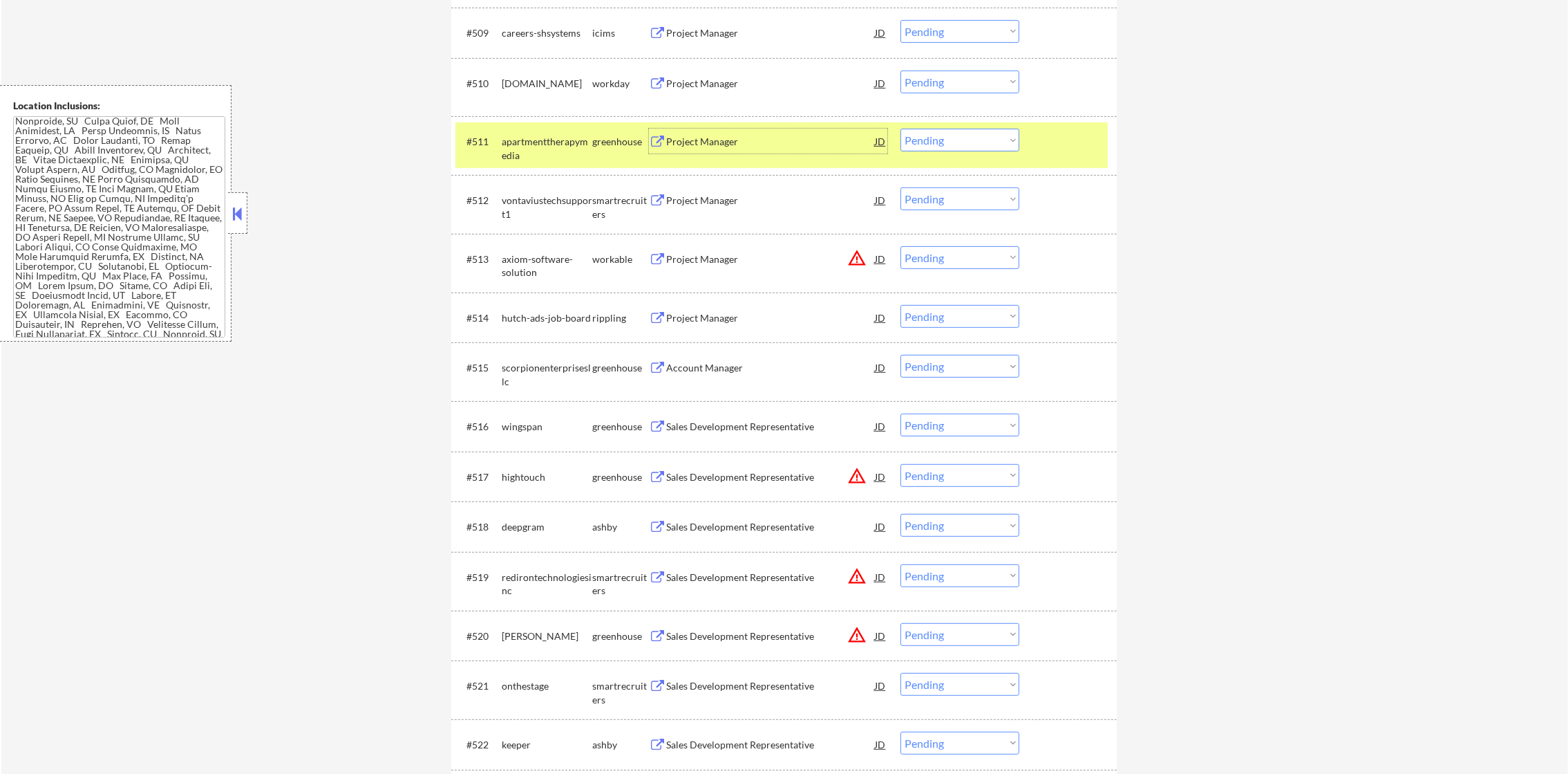
drag, startPoint x: 925, startPoint y: 138, endPoint x: 926, endPoint y: 150, distance: 12.0
click at [925, 138] on select "Choose an option... Pending Applied Excluded (Questions) Excluded (Expired) Exc…" at bounding box center [960, 140] width 119 height 23
click at [900, 129] on select "Choose an option... Pending Applied Excluded (Questions) Excluded (Expired) Exc…" at bounding box center [960, 140] width 119 height 23
click at [544, 149] on div "apartmenttherapymedia" at bounding box center [547, 148] width 91 height 27
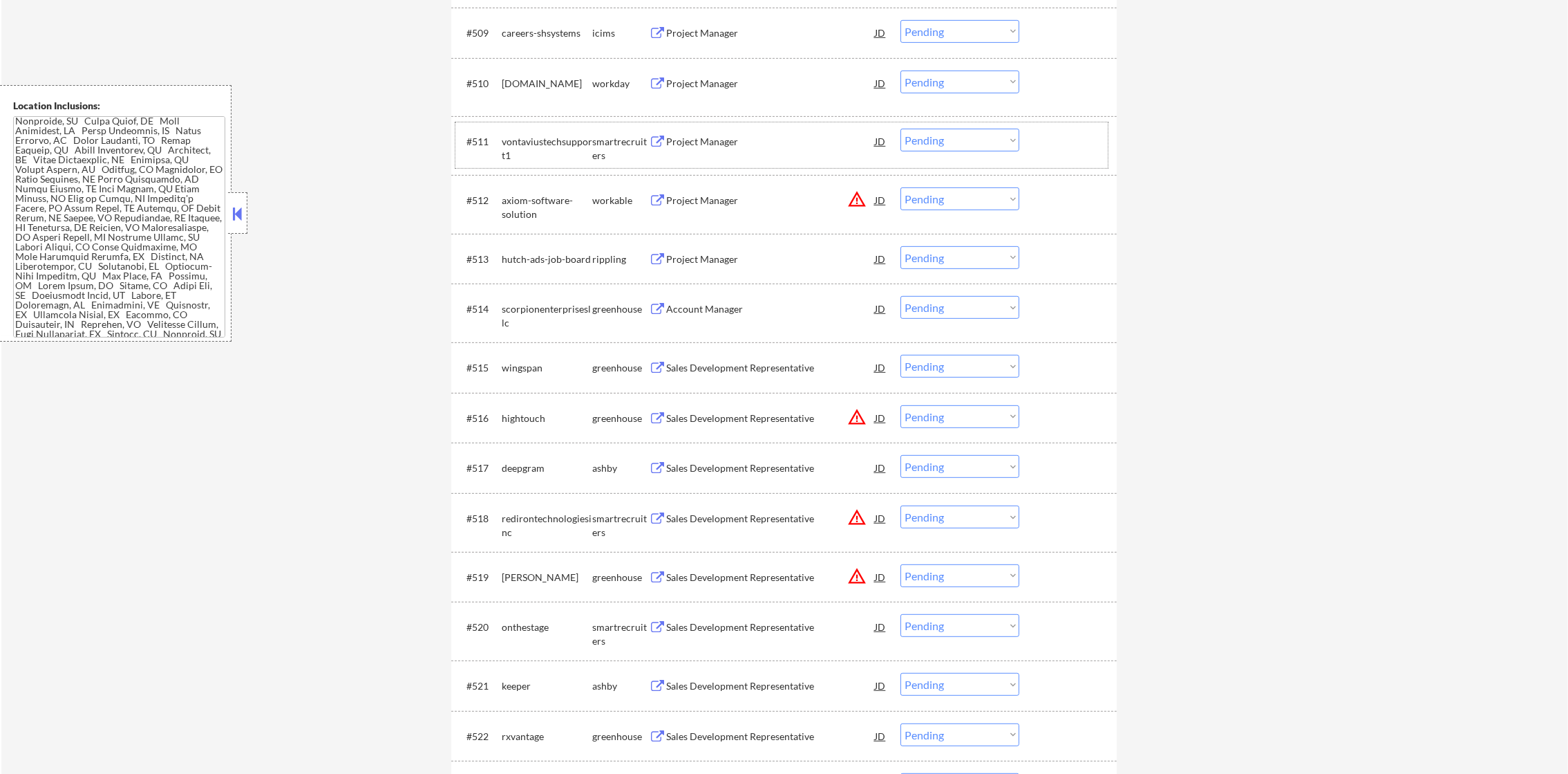
click at [729, 125] on div "#511 vontaviustechsupport1 smartrecruiters Project Manager JD warning_amber Cho…" at bounding box center [782, 145] width 653 height 46
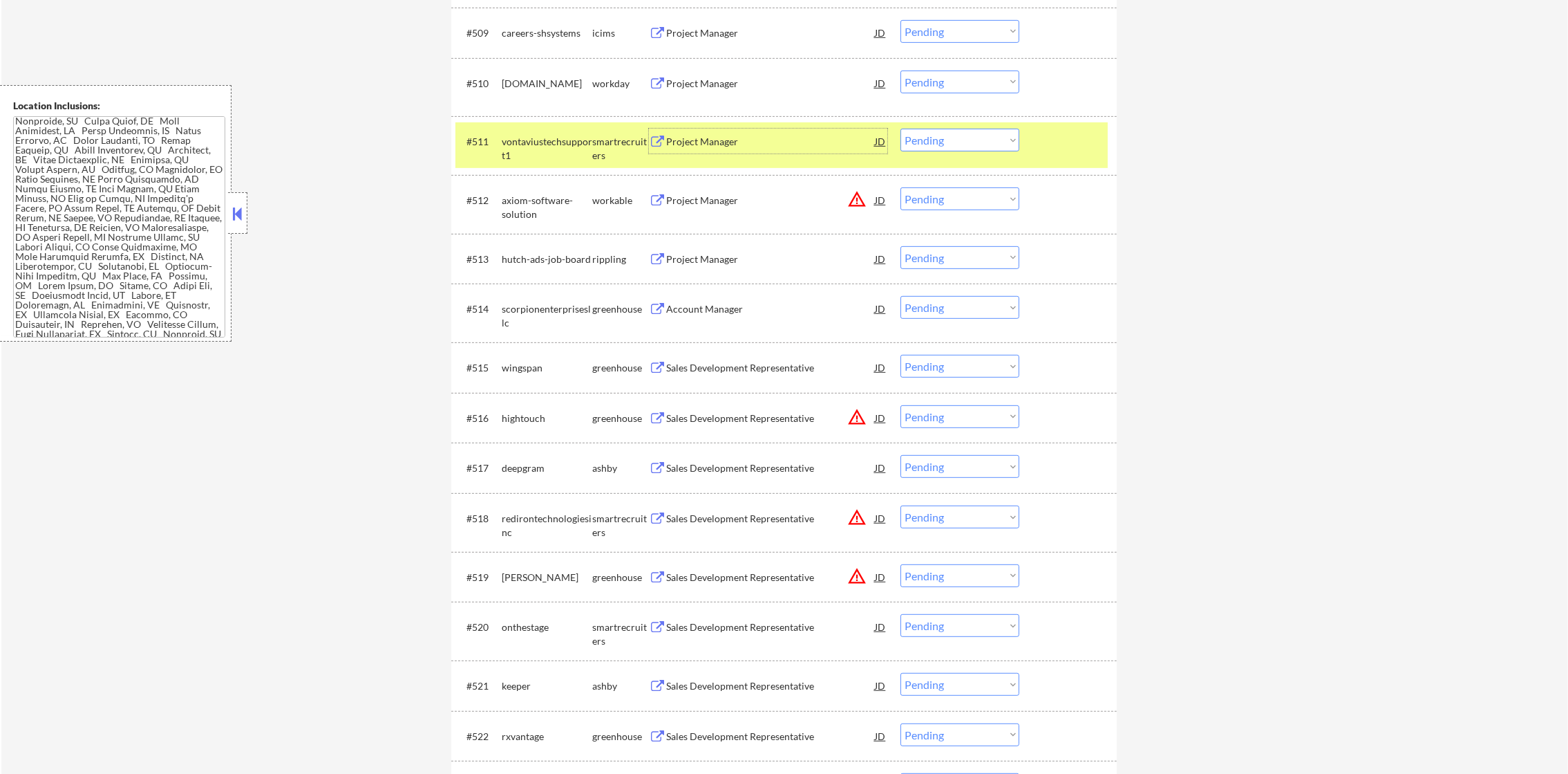
click at [712, 137] on div "Project Manager" at bounding box center [771, 142] width 209 height 14
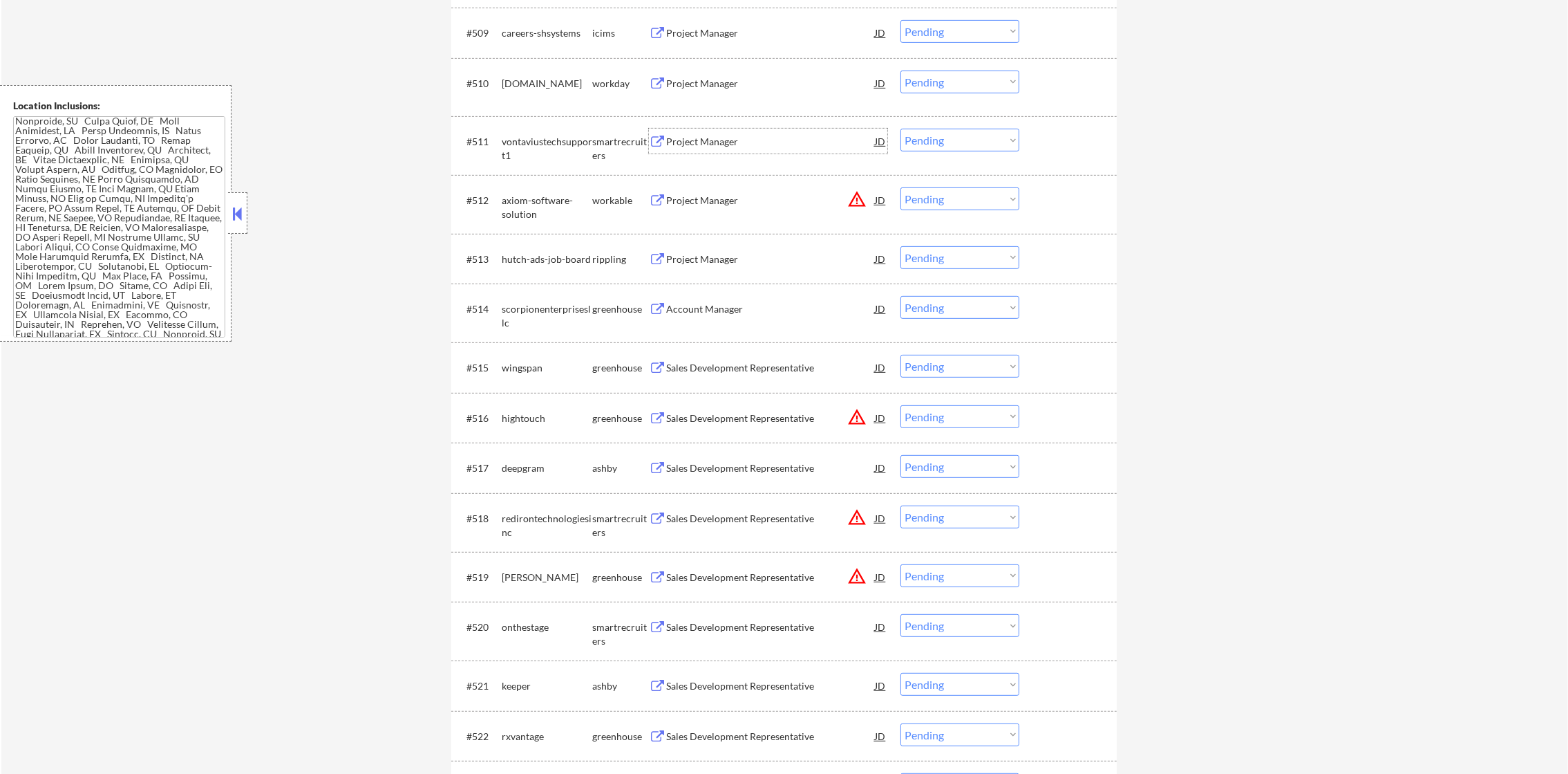
click at [930, 147] on select "Choose an option... Pending Applied Excluded (Questions) Excluded (Expired) Exc…" at bounding box center [960, 140] width 119 height 23
click at [900, 129] on select "Choose an option... Pending Applied Excluded (Questions) Excluded (Expired) Exc…" at bounding box center [960, 140] width 119 height 23
select select ""pending""
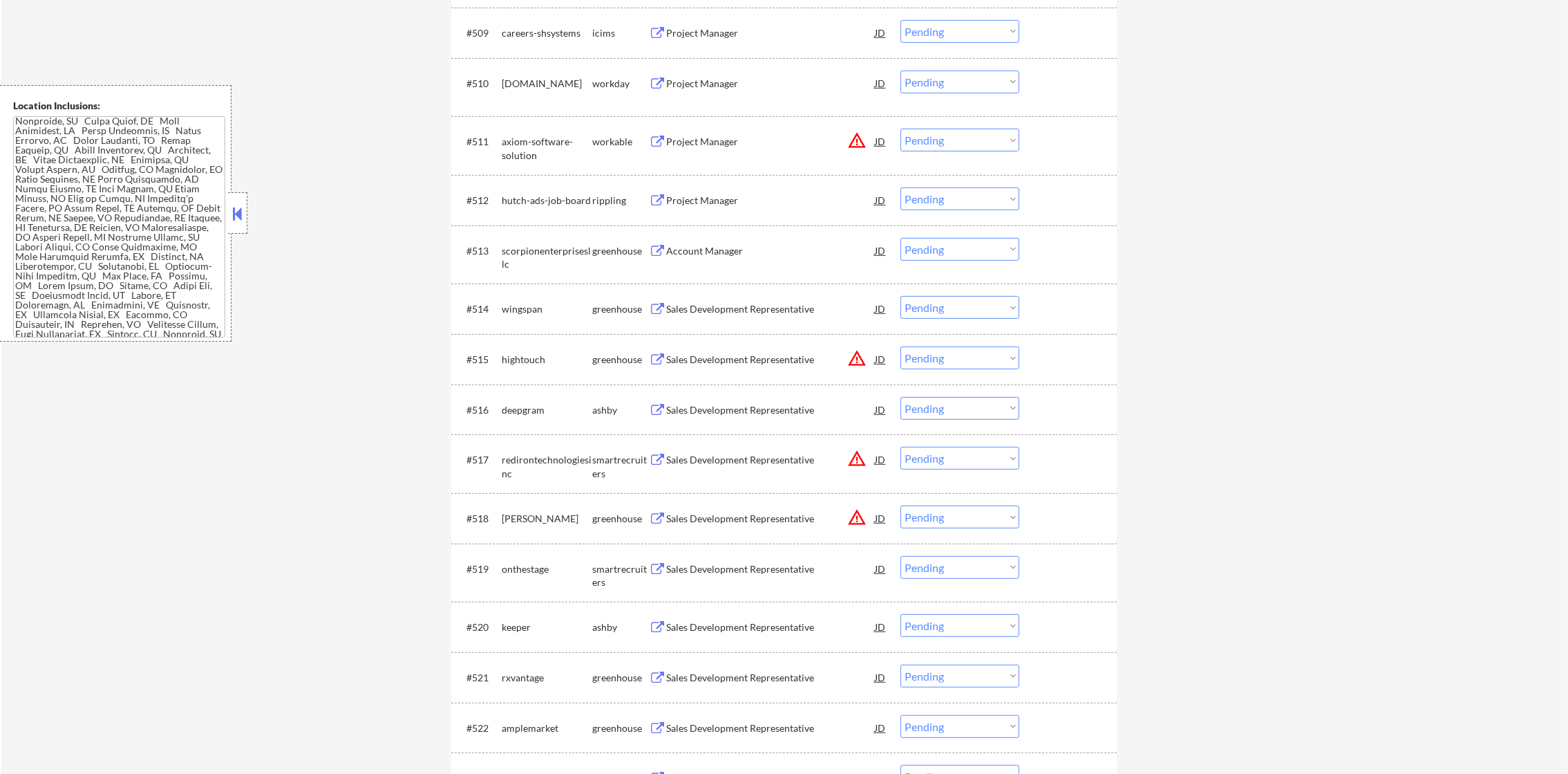
click at [765, 196] on div "Project Manager" at bounding box center [771, 201] width 209 height 14
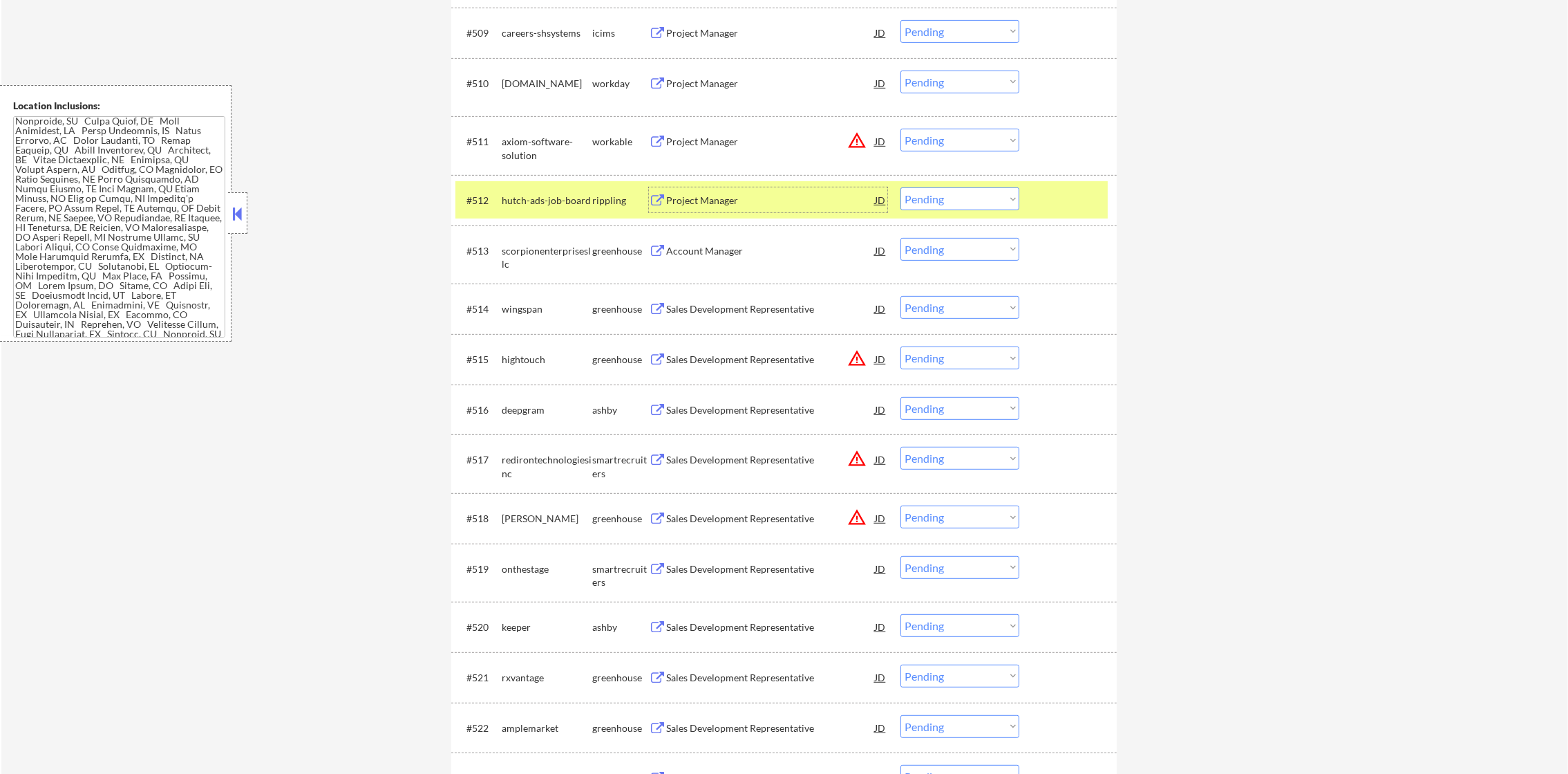
click at [931, 198] on select "Choose an option... Pending Applied Excluded (Questions) Excluded (Expired) Exc…" at bounding box center [960, 199] width 119 height 23
click at [900, 187] on select "Choose an option... Pending Applied Excluded (Questions) Excluded (Expired) Exc…" at bounding box center [960, 199] width 119 height 23
select select ""pending""
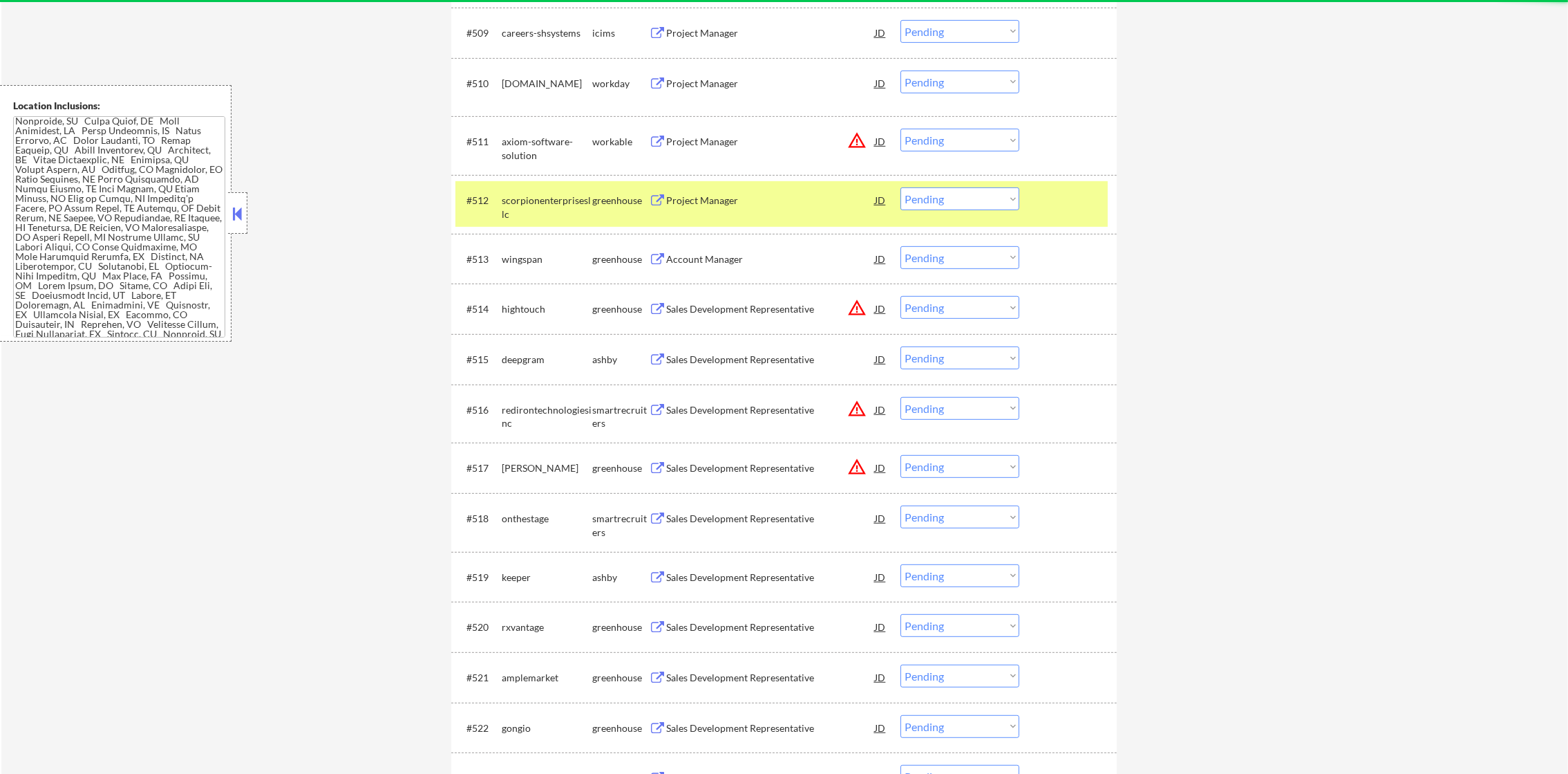
click at [548, 212] on div "scorpionenterprisesllc" at bounding box center [547, 207] width 91 height 27
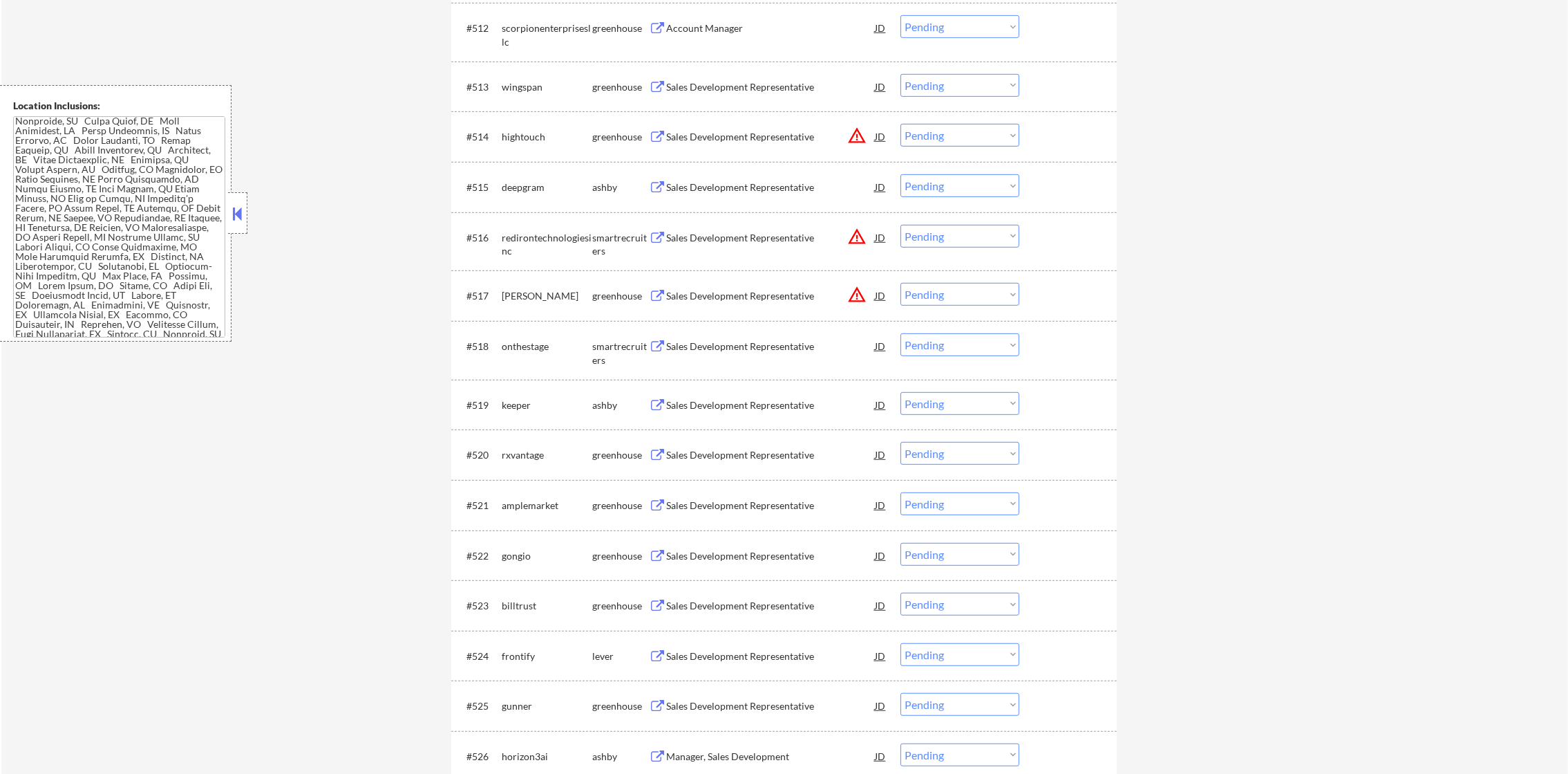
scroll to position [1072, 0]
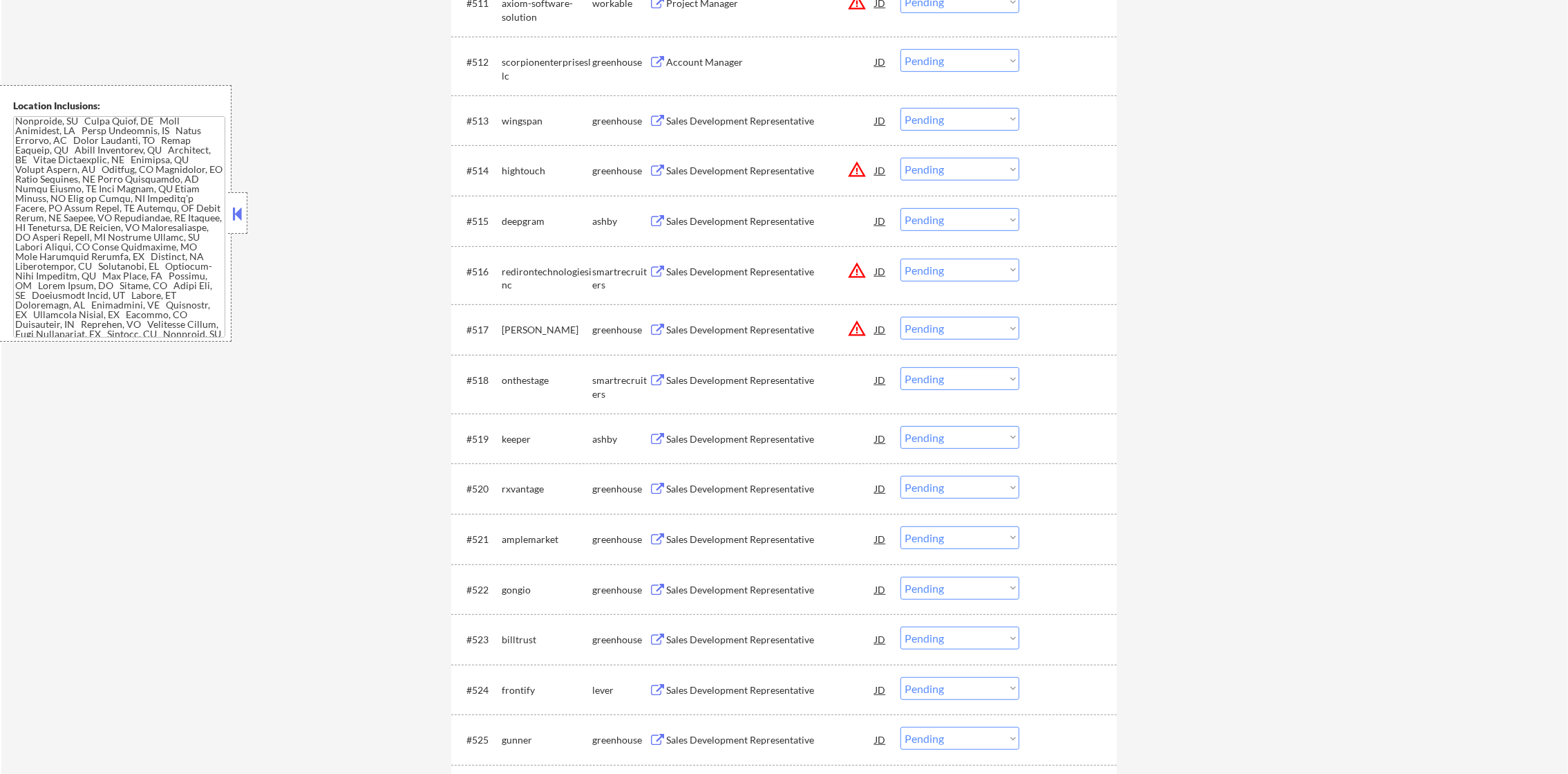
click at [750, 44] on div "#512 scorpionenterprisesllc greenhouse Account Manager JD warning_amber Choose …" at bounding box center [782, 66] width 653 height 46
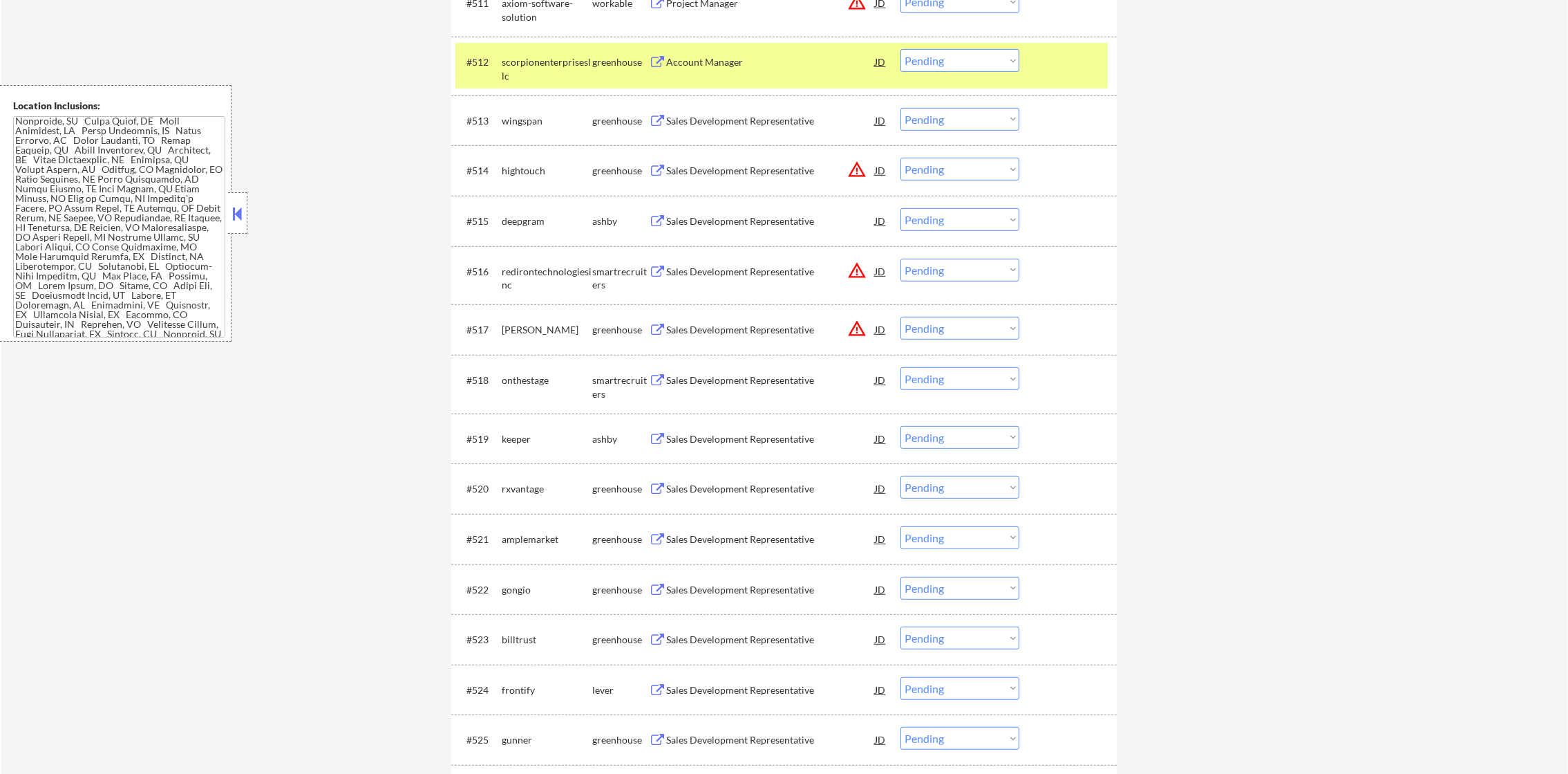
click at [744, 50] on div "Account Manager" at bounding box center [771, 62] width 209 height 25
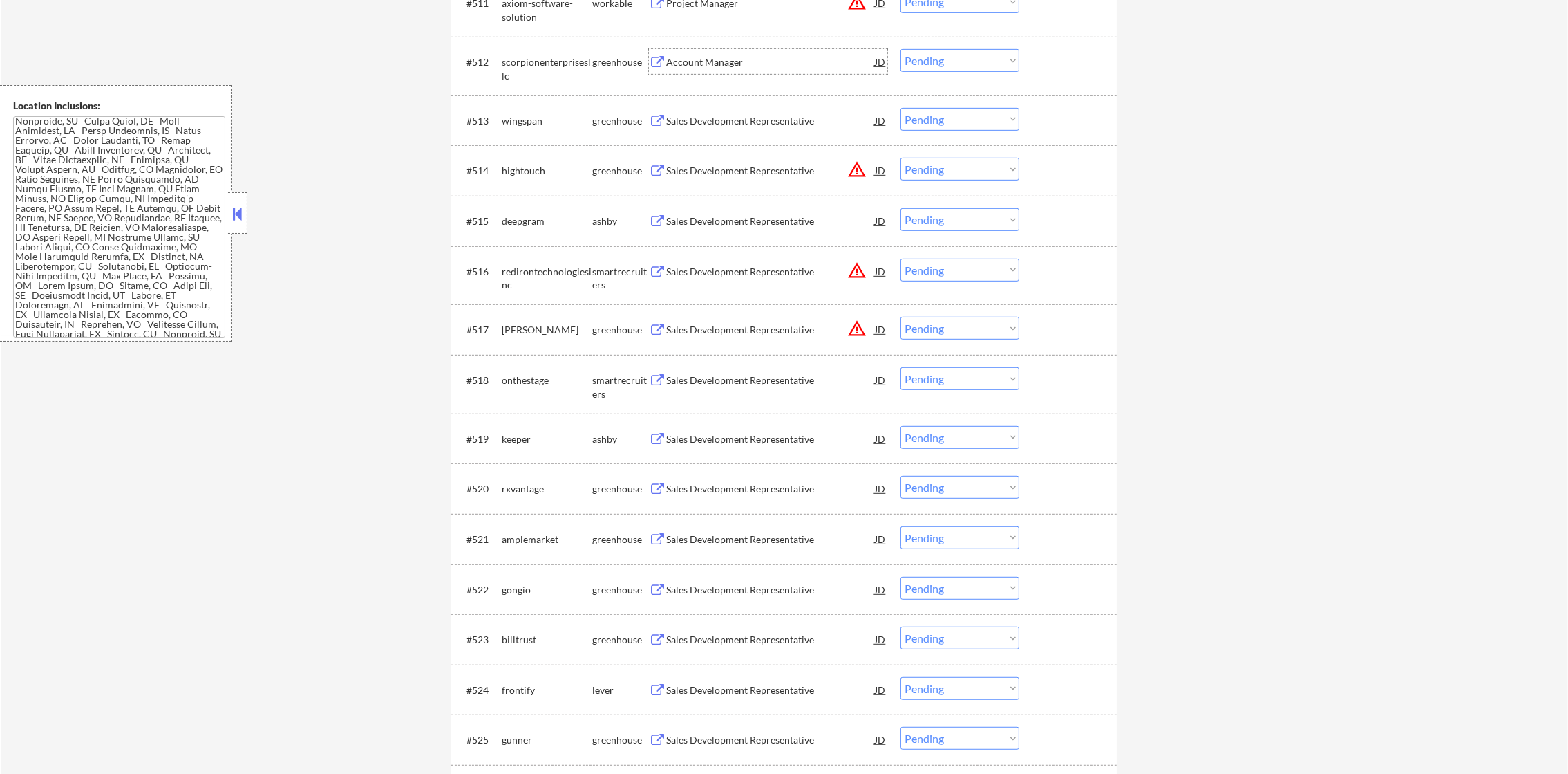
click at [569, 66] on div "scorpionenterprisesllc" at bounding box center [547, 68] width 91 height 27
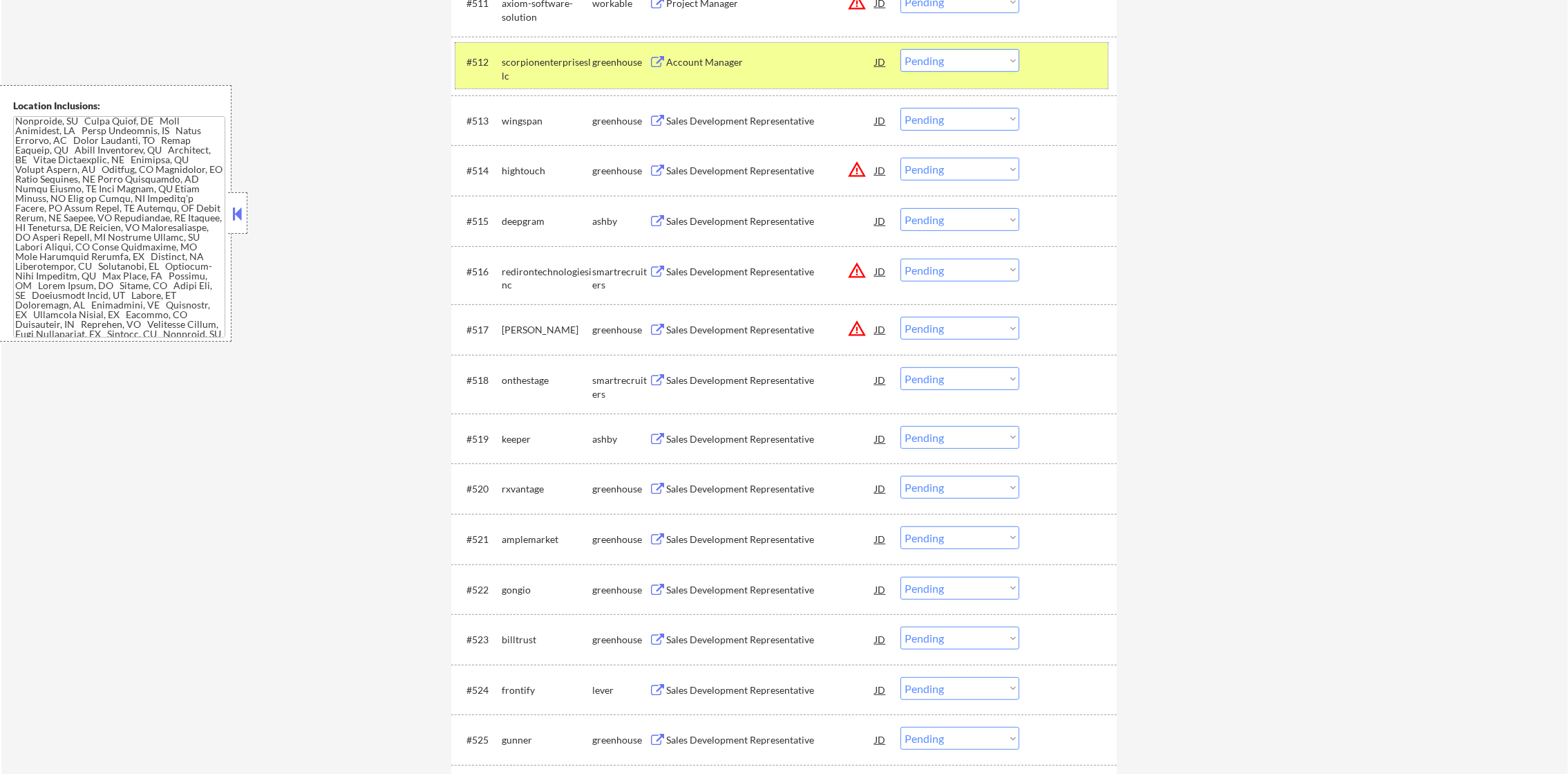
click at [538, 66] on div "scorpionenterprisesllc" at bounding box center [547, 68] width 91 height 27
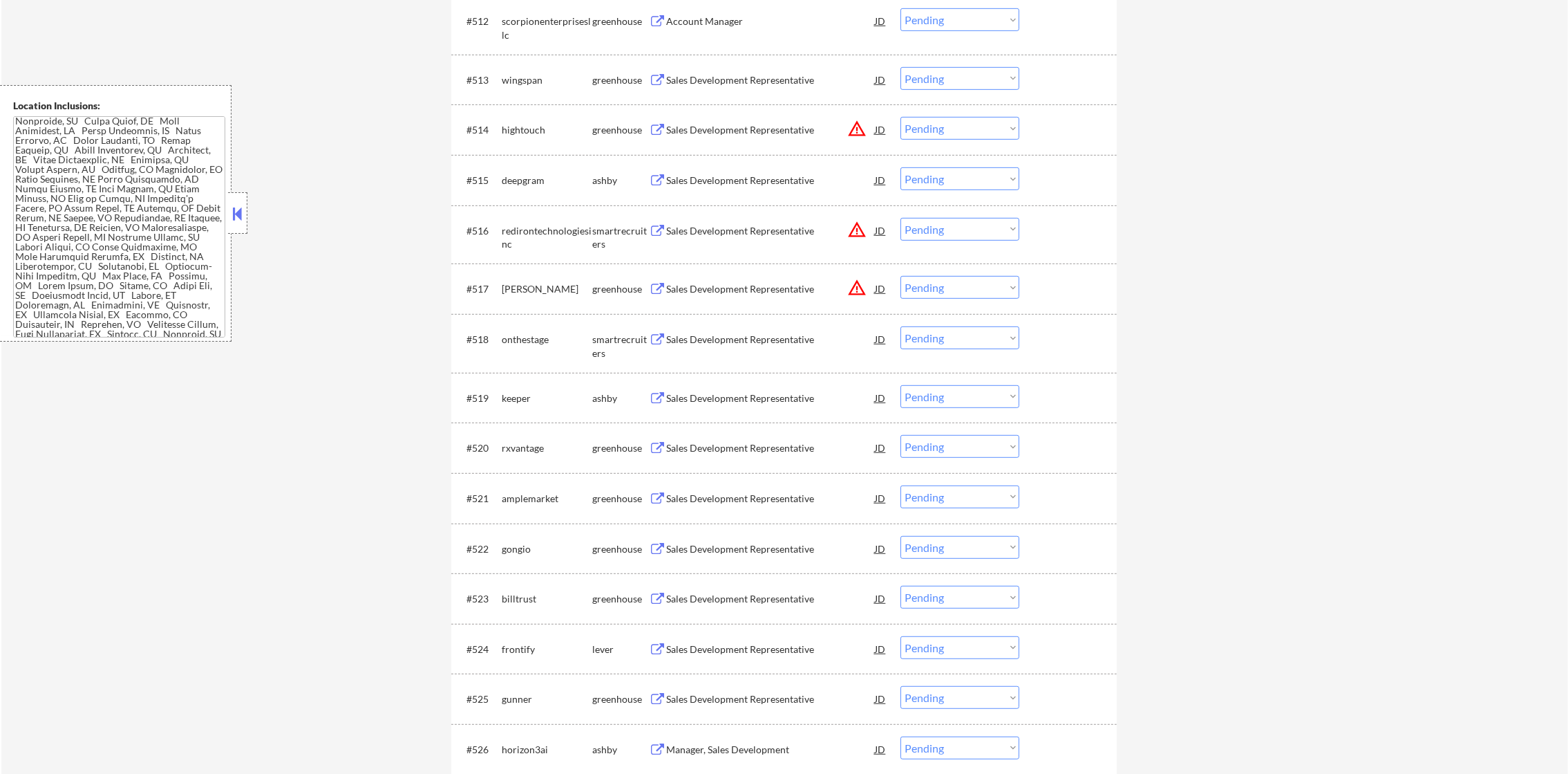
scroll to position [1141, 0]
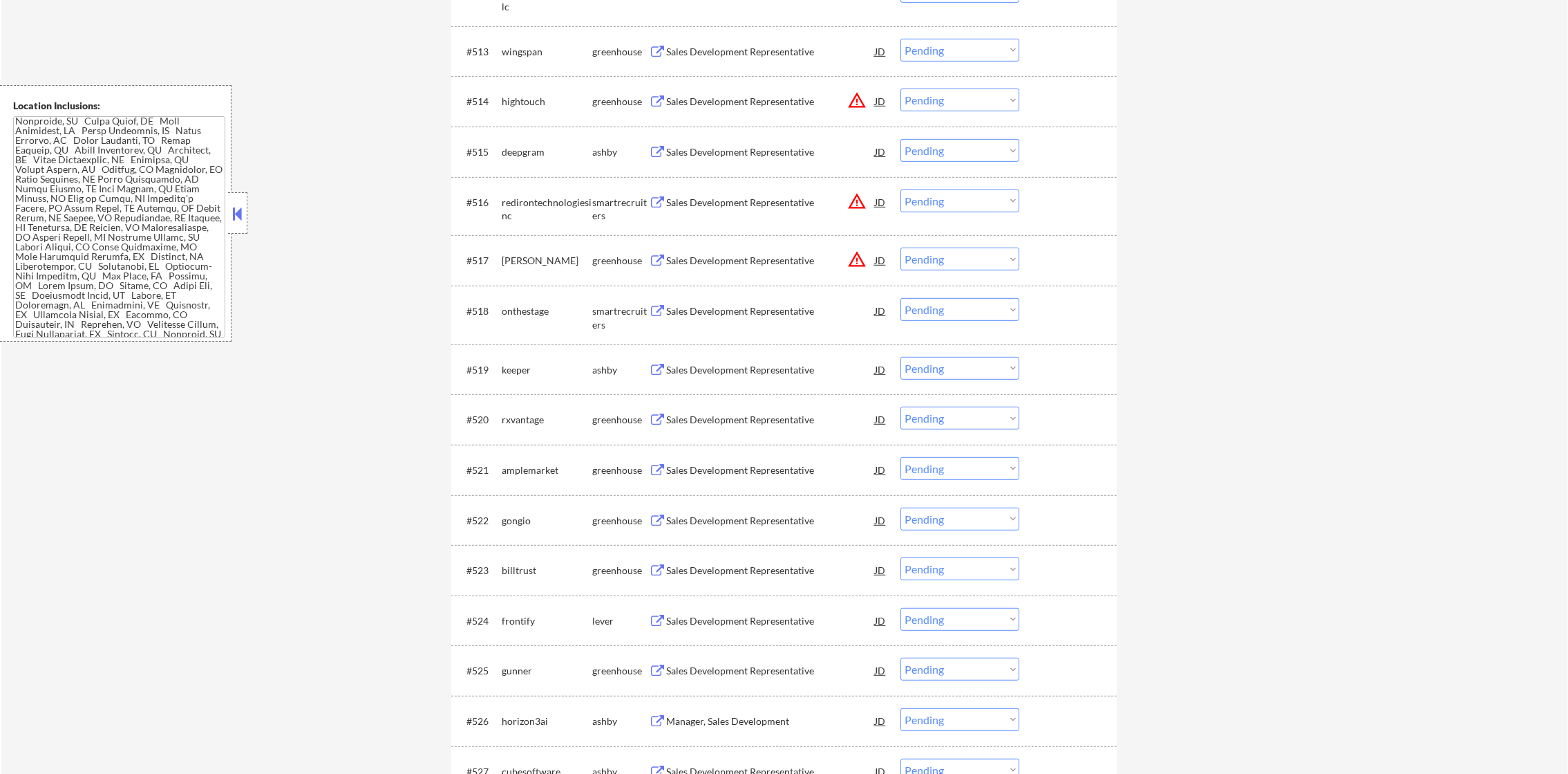
click at [749, 42] on div "Sales Development Representative" at bounding box center [771, 51] width 209 height 25
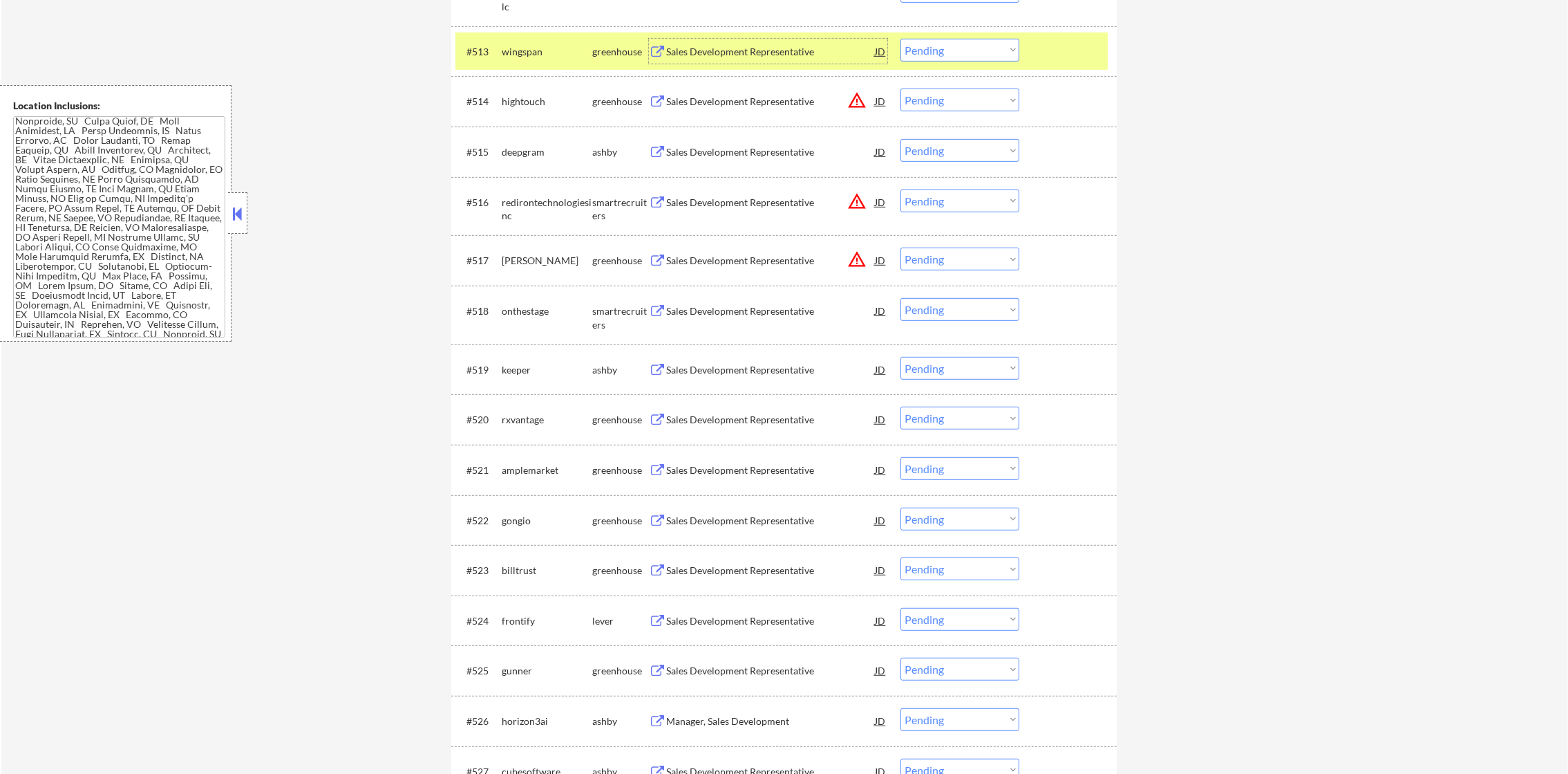
drag, startPoint x: 928, startPoint y: 38, endPoint x: 933, endPoint y: 43, distance: 7.1
click at [928, 39] on select "Choose an option... Pending Applied Excluded (Questions) Excluded (Expired) Exc…" at bounding box center [960, 50] width 119 height 23
click at [933, 43] on select "Choose an option... Pending Applied Excluded (Questions) Excluded (Expired) Exc…" at bounding box center [960, 50] width 119 height 23
click at [937, 71] on div "#513 wingspan greenhouse Sales Development Representative JD warning_amber Choo…" at bounding box center [784, 51] width 666 height 50
drag, startPoint x: 961, startPoint y: 51, endPoint x: 961, endPoint y: 62, distance: 11.0
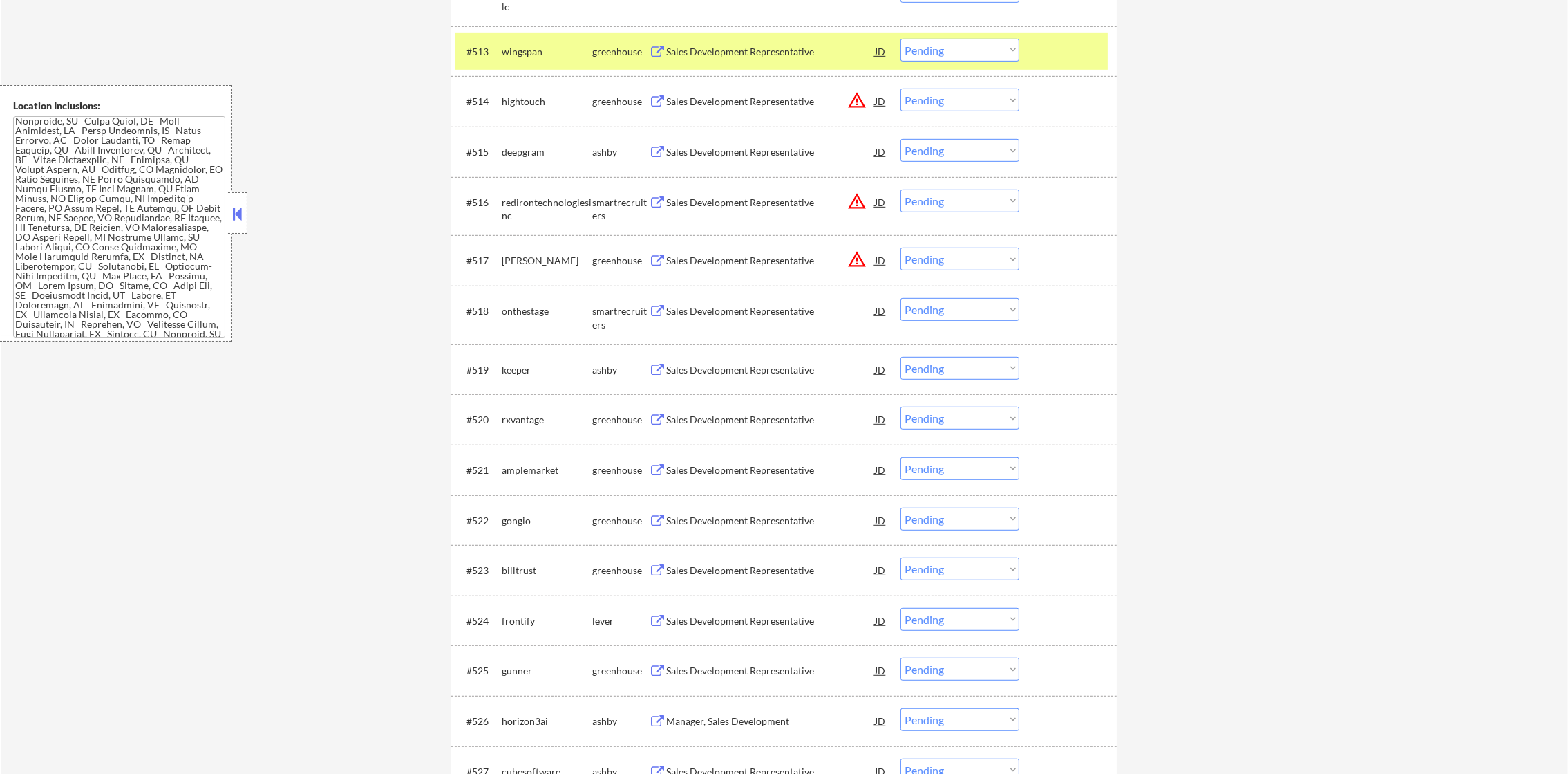
click at [962, 51] on select "Choose an option... Pending Applied Excluded (Questions) Excluded (Expired) Exc…" at bounding box center [960, 50] width 119 height 23
click at [900, 39] on select "Choose an option... Pending Applied Excluded (Questions) Excluded (Expired) Exc…" at bounding box center [960, 50] width 119 height 23
click at [498, 40] on div "#513 wingspan greenhouse Sales Development Representative JD warning_amber Choo…" at bounding box center [782, 51] width 653 height 37
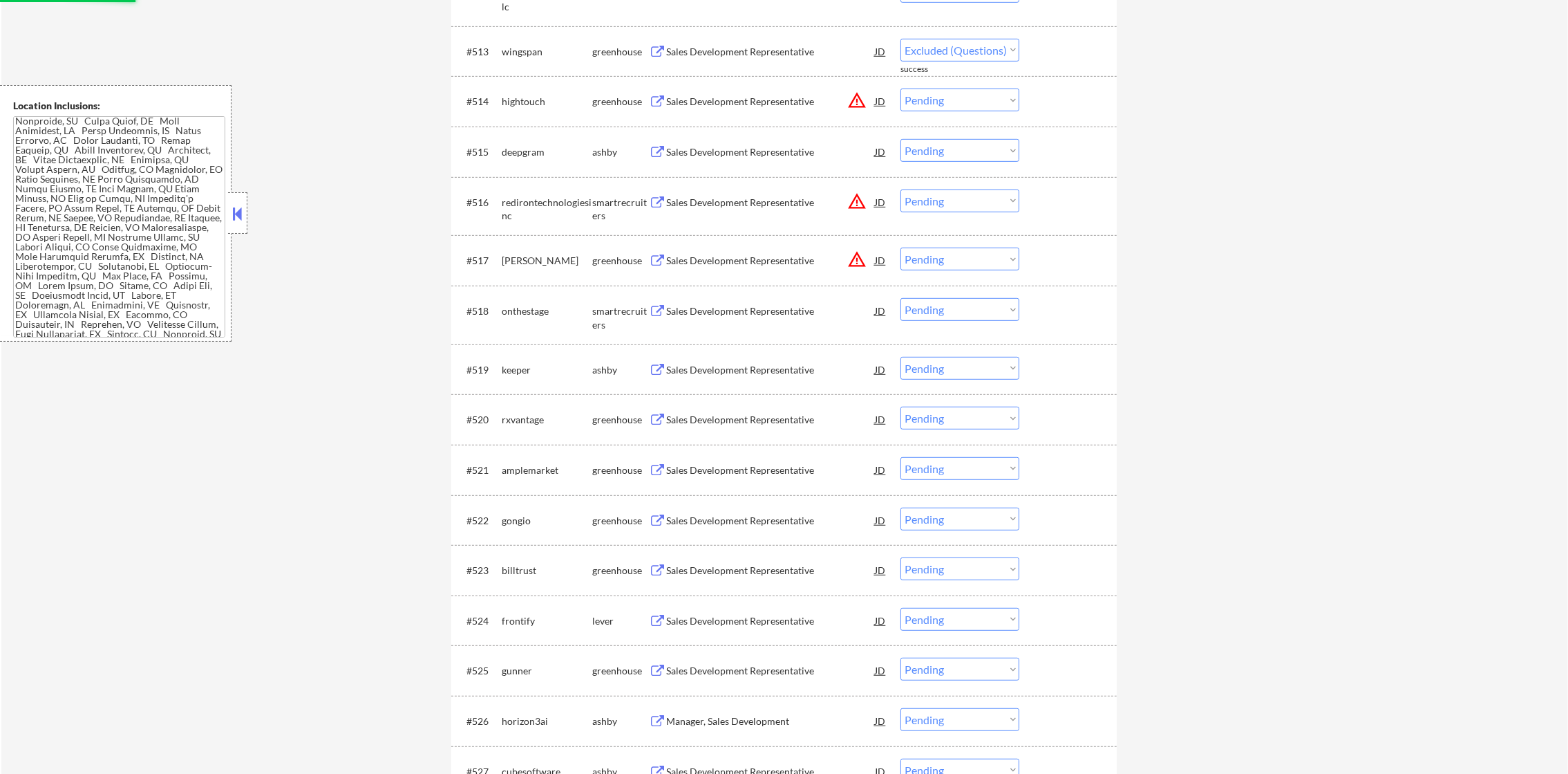
select select ""pending""
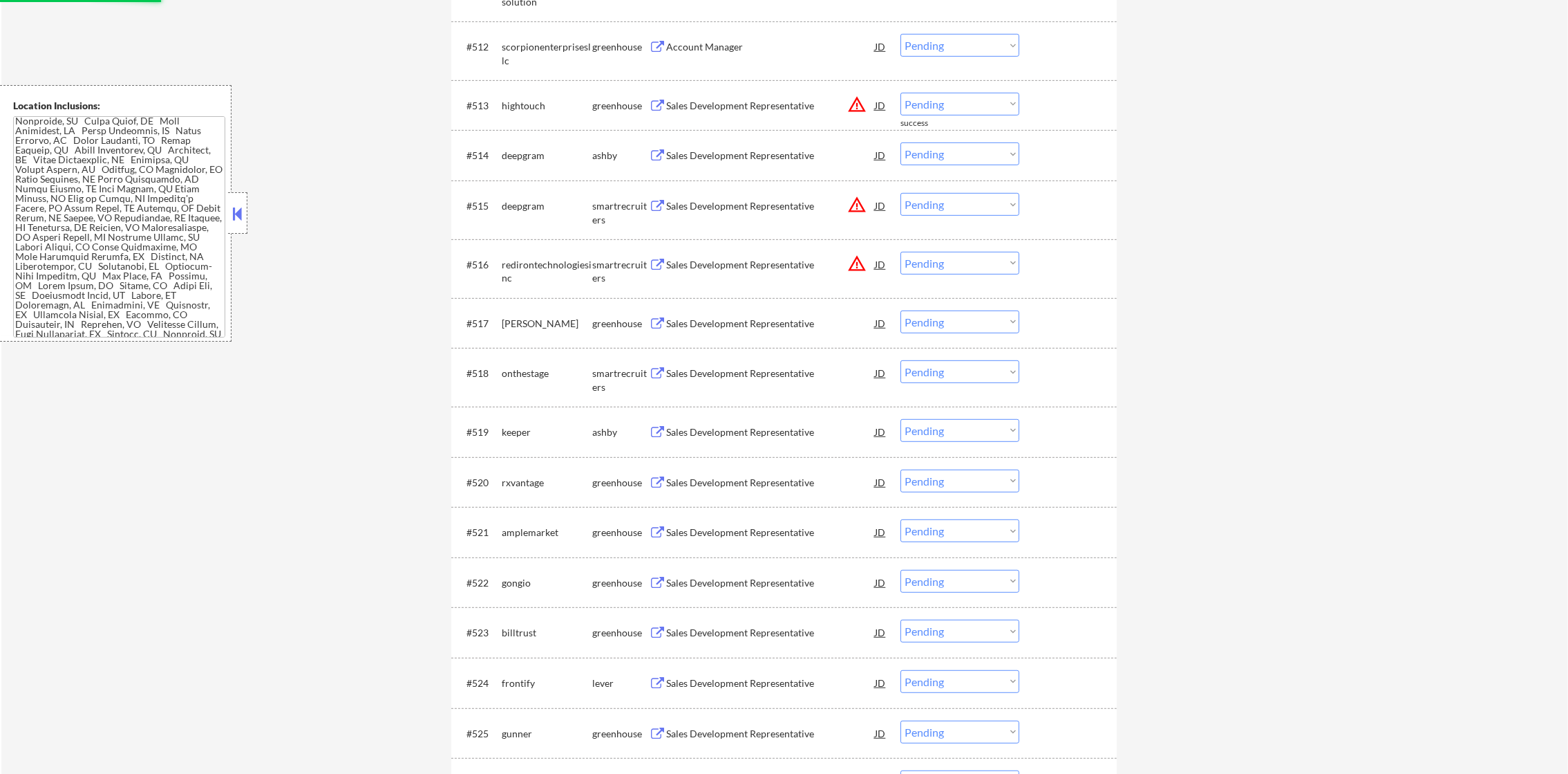
scroll to position [1072, 0]
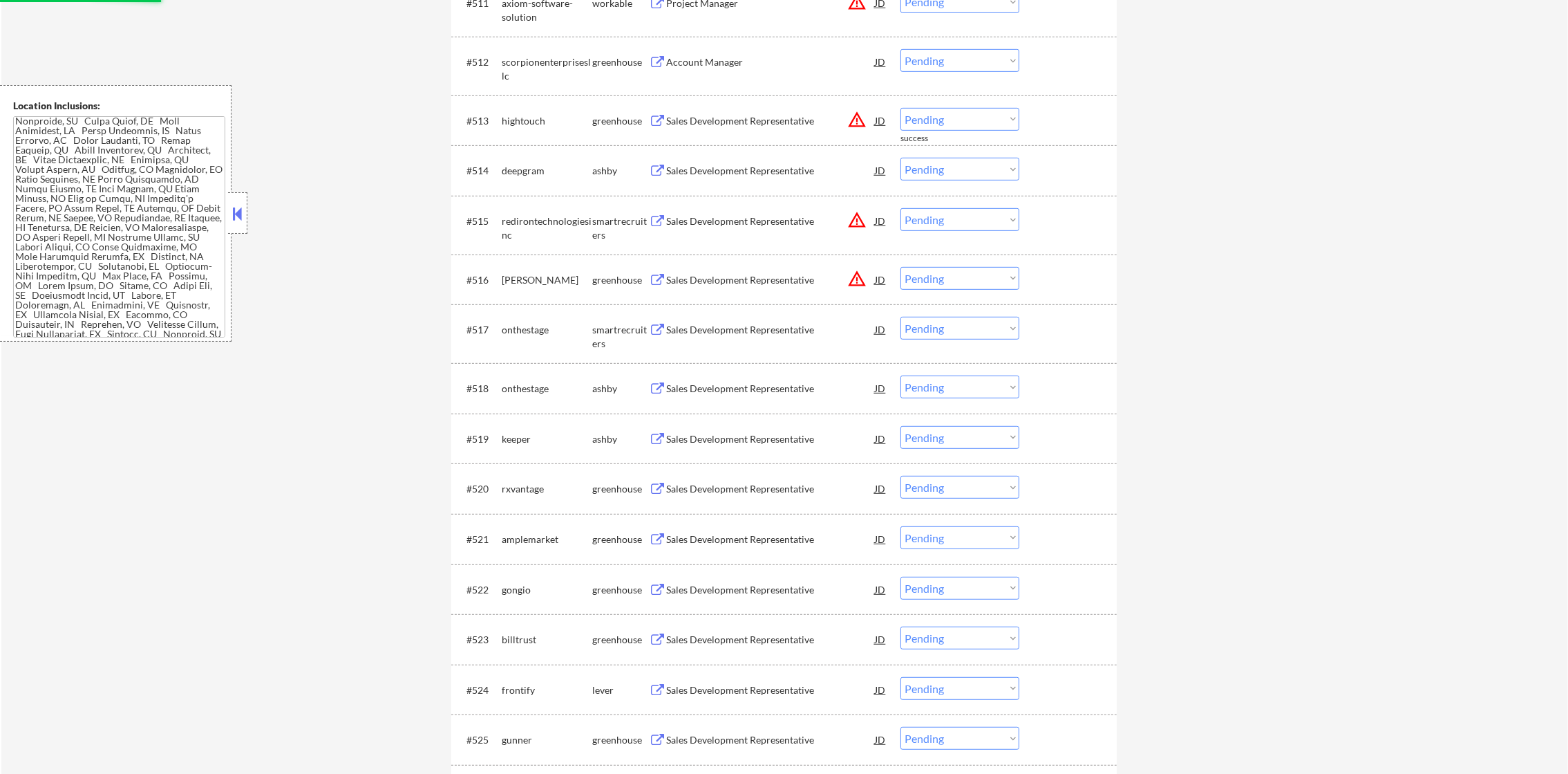
click at [855, 120] on button "warning_amber" at bounding box center [857, 120] width 19 height 19
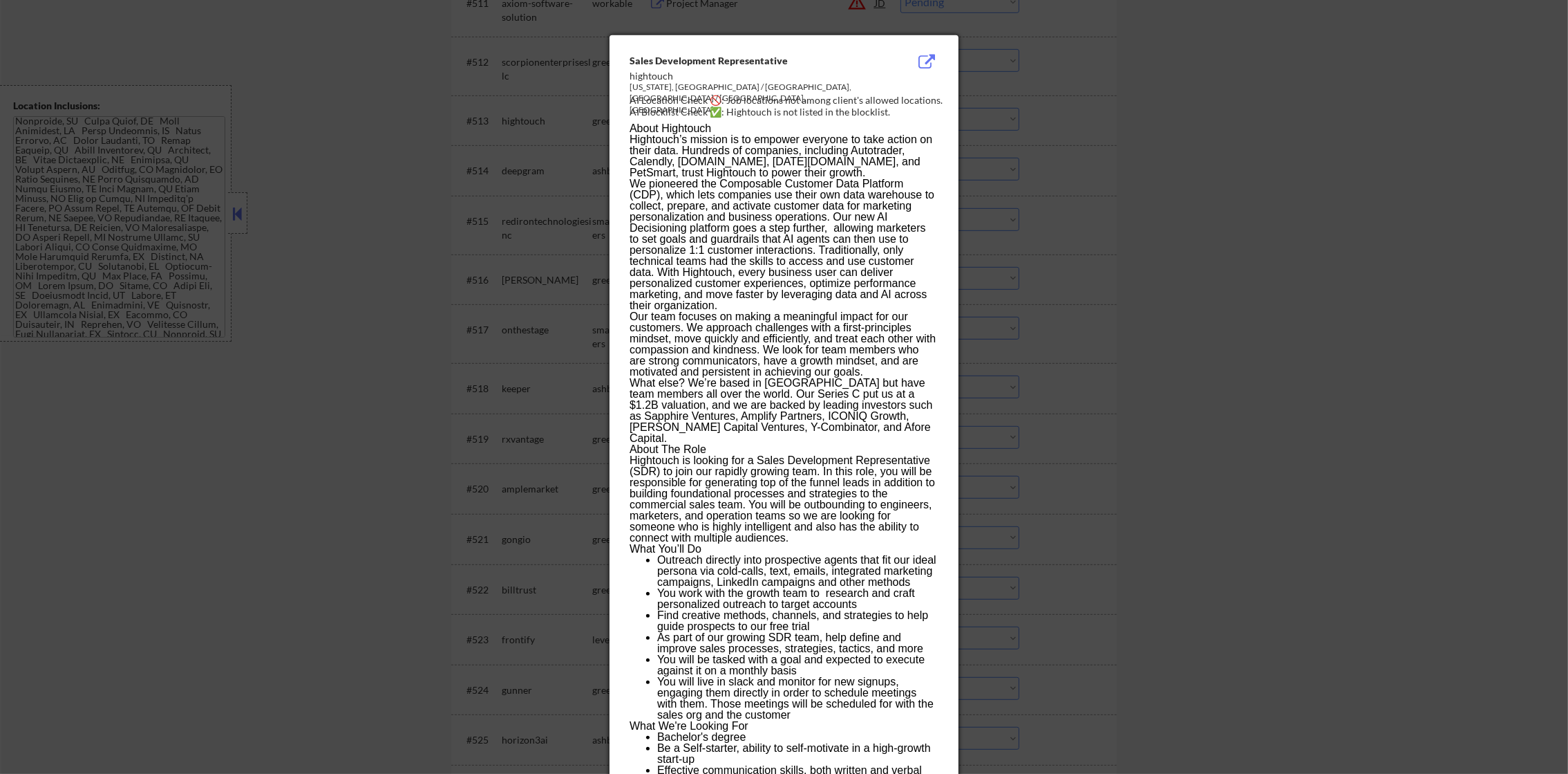
click at [971, 111] on div at bounding box center [784, 387] width 1568 height 774
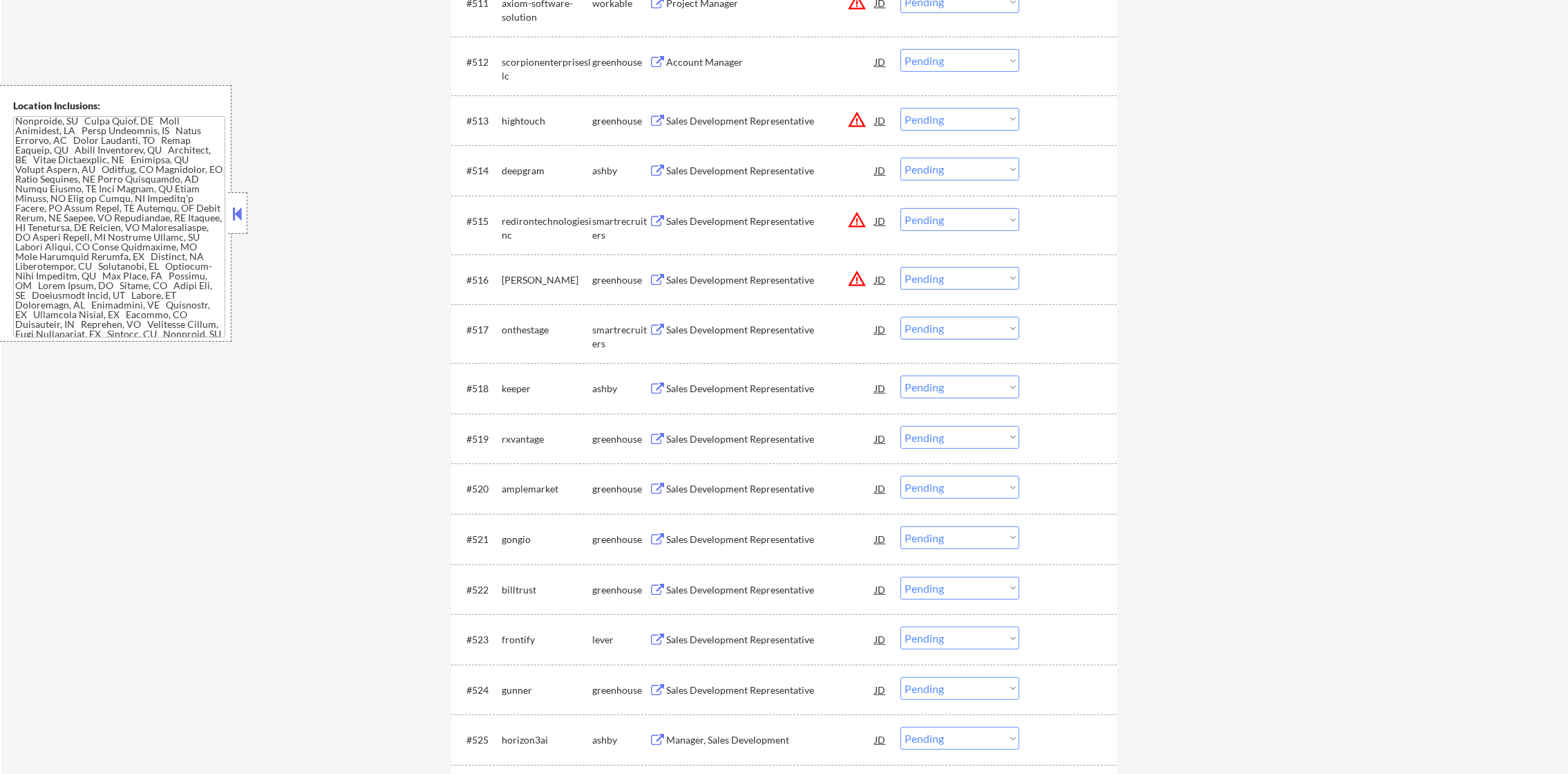
click at [853, 117] on button "warning_amber" at bounding box center [857, 120] width 19 height 19
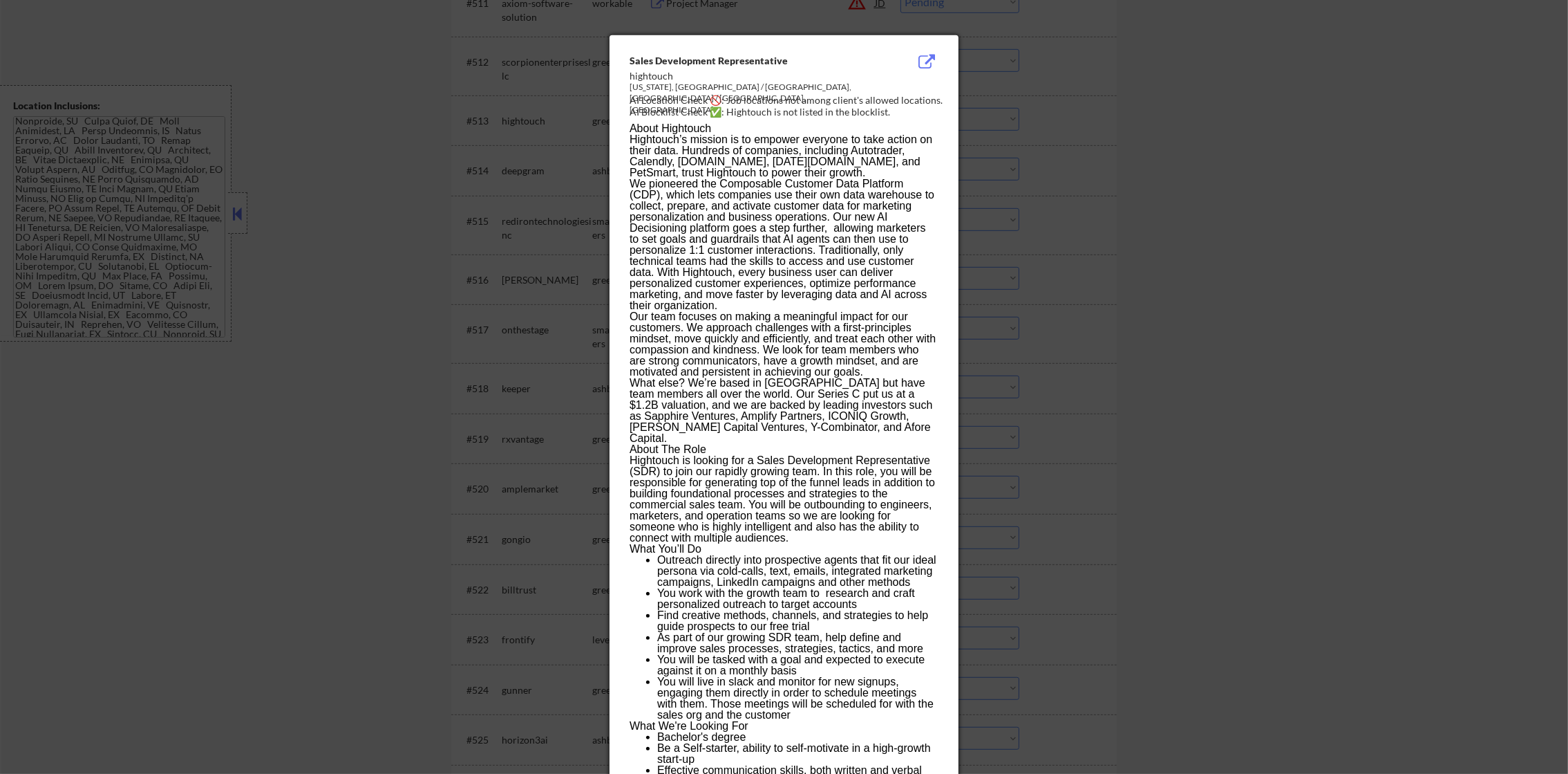
click at [1022, 99] on div at bounding box center [784, 387] width 1568 height 774
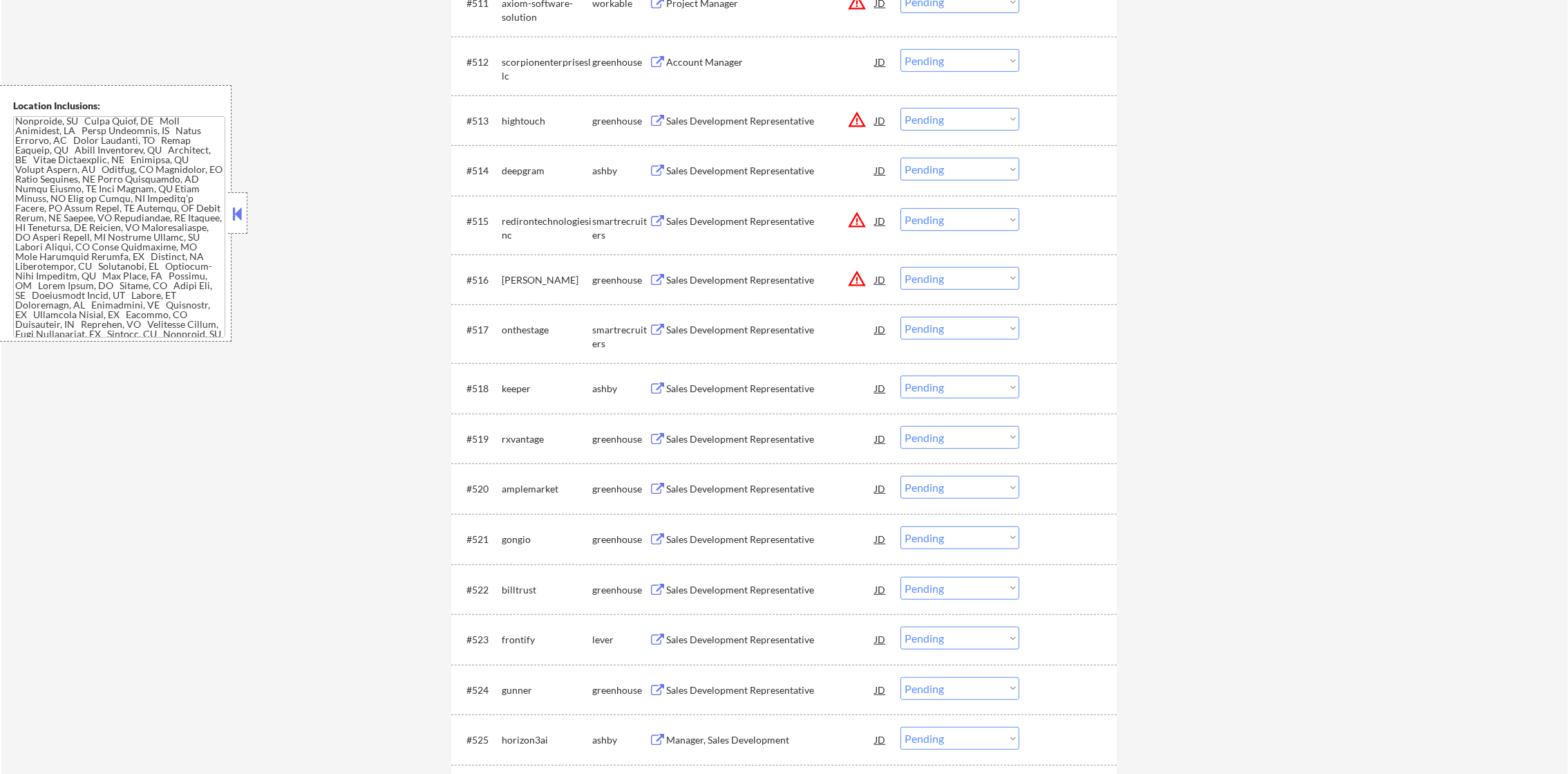
click at [745, 125] on div "Sales Development Representative" at bounding box center [771, 121] width 209 height 14
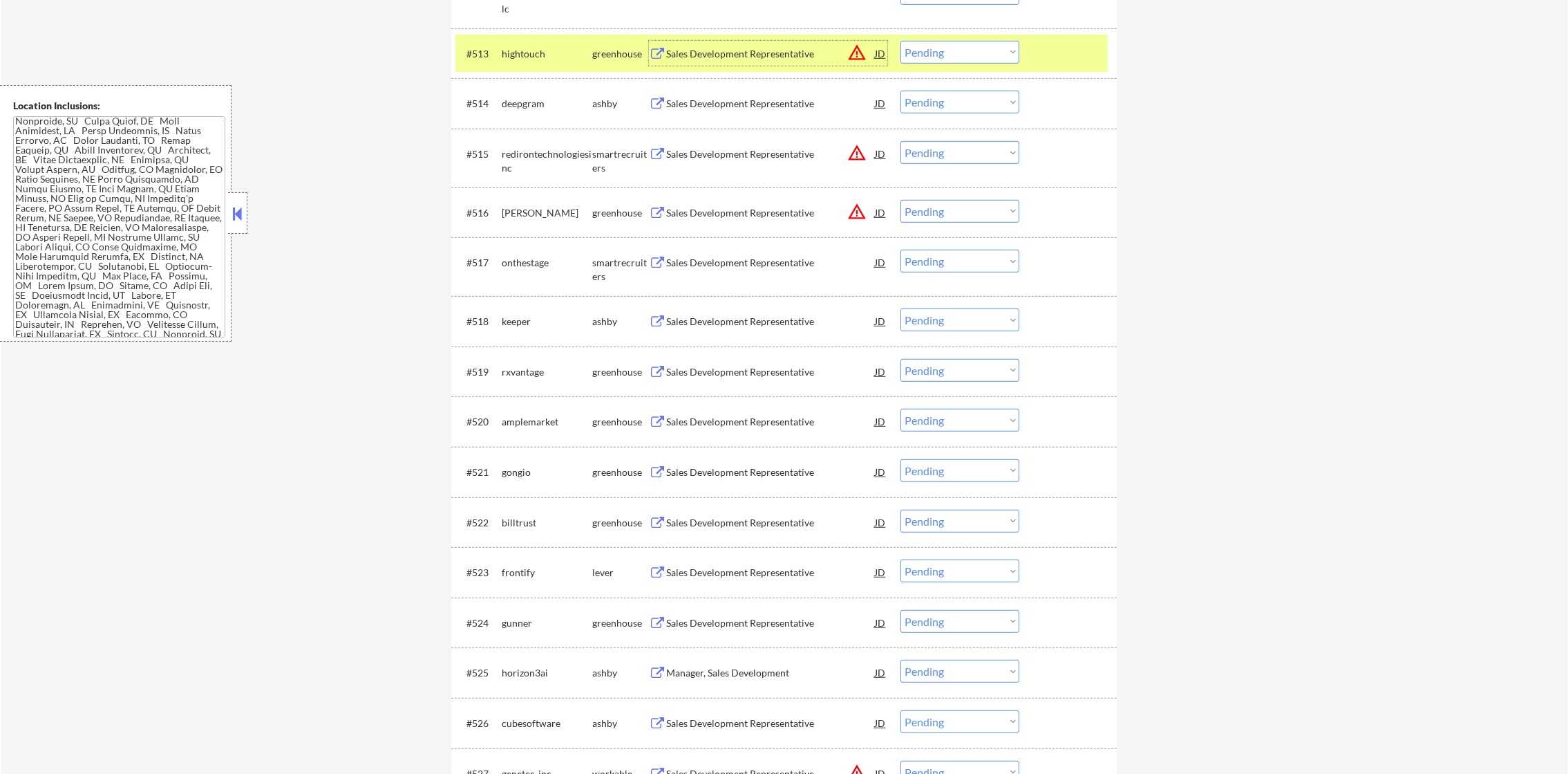
scroll to position [1141, 0]
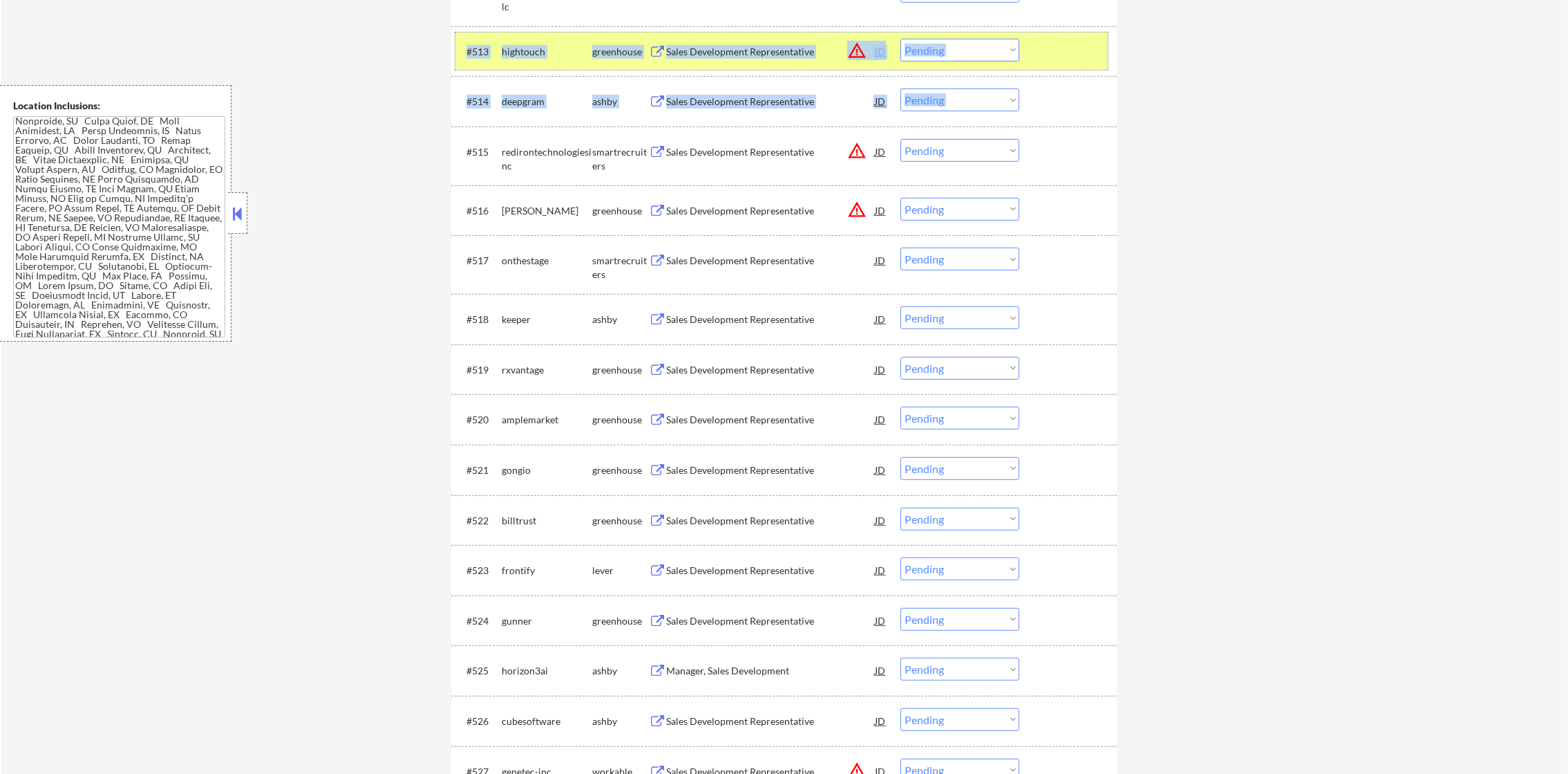
click at [541, 59] on div "hightouch" at bounding box center [547, 51] width 91 height 25
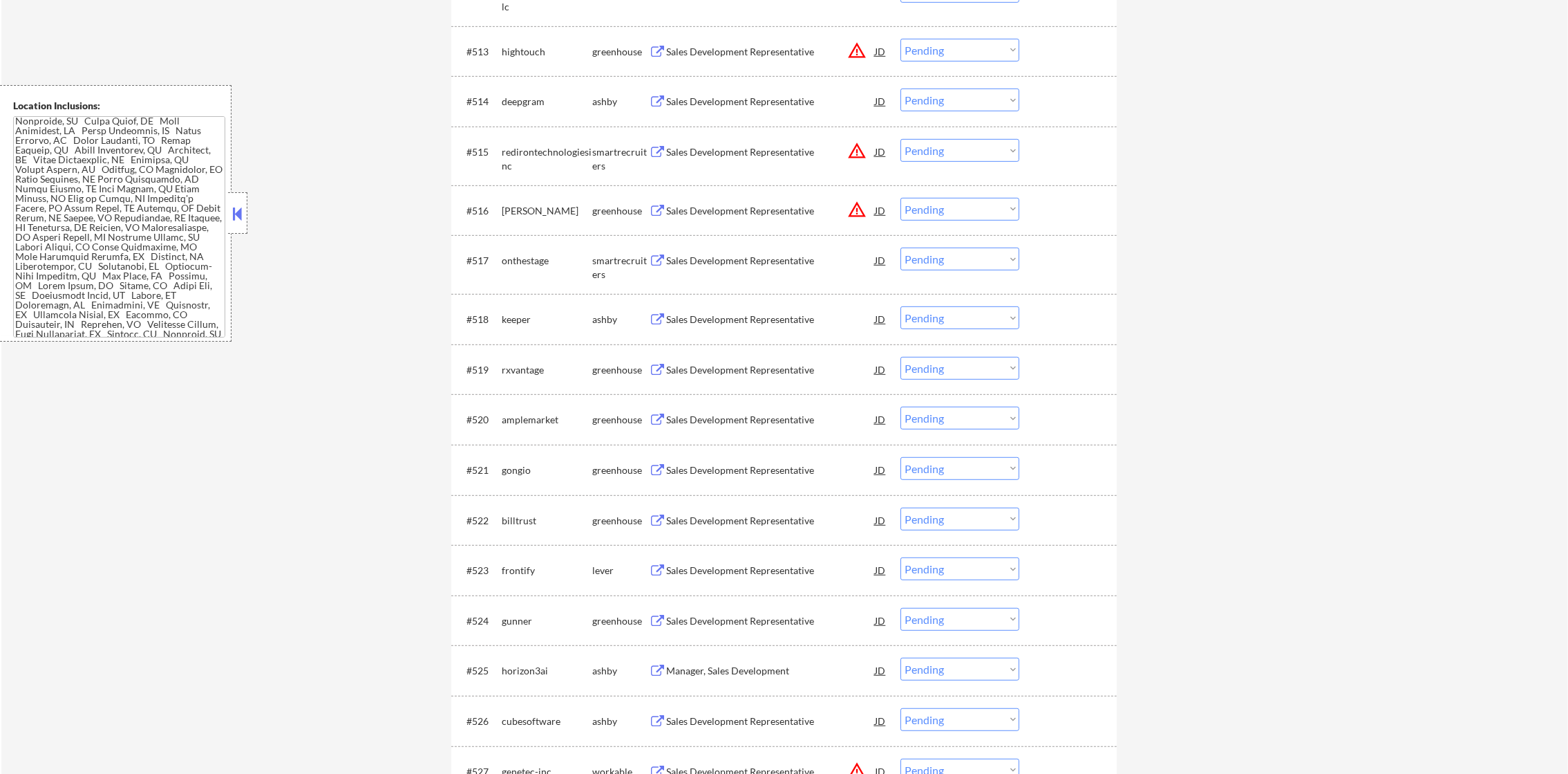
click at [778, 102] on div "Sales Development Representative" at bounding box center [771, 102] width 209 height 14
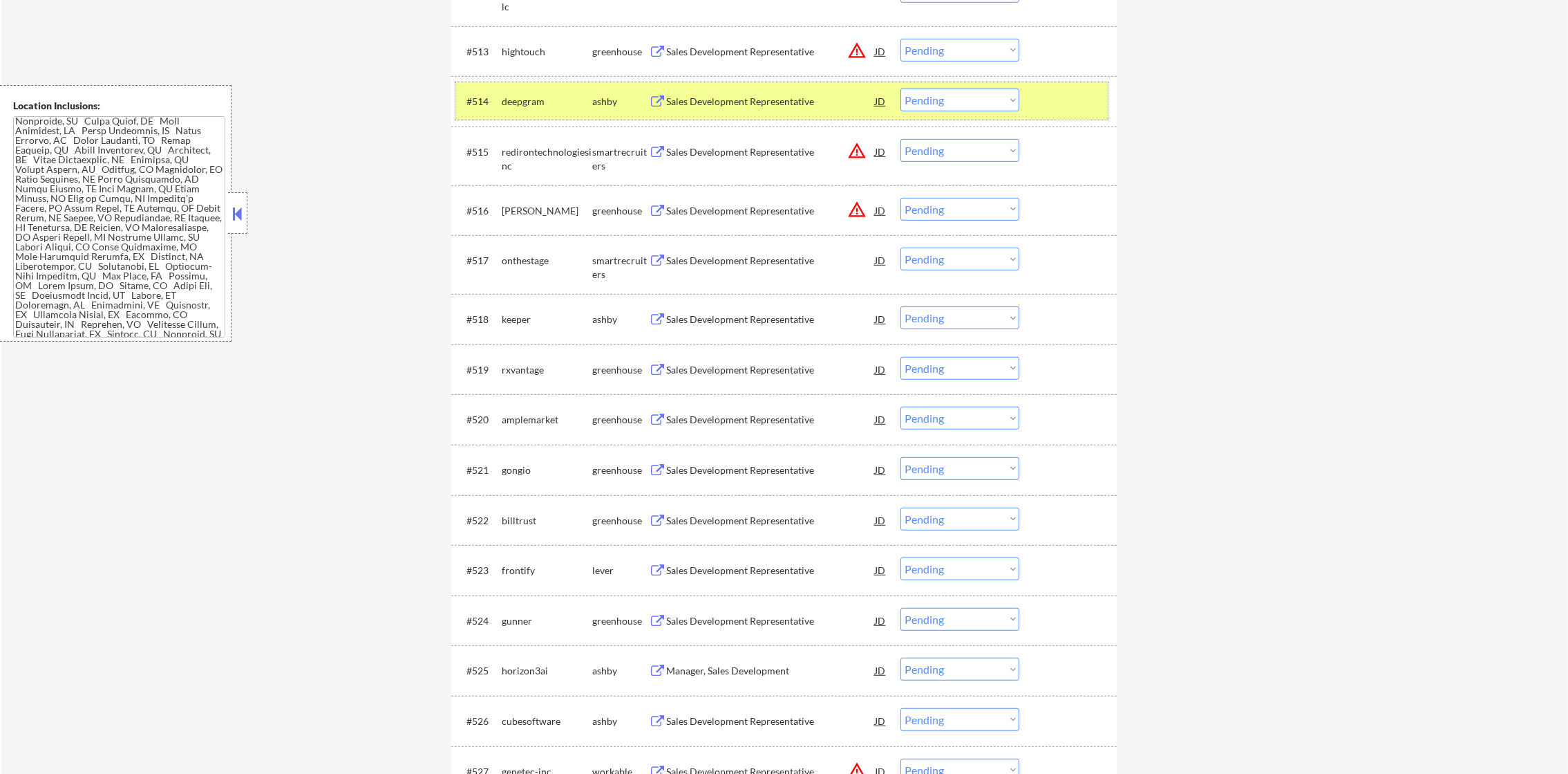
drag, startPoint x: 920, startPoint y: 80, endPoint x: 921, endPoint y: 92, distance: 12.0
click at [921, 83] on div "#514 deepgram [PERSON_NAME] Sales Development Representative JD warning_amber C…" at bounding box center [782, 101] width 653 height 37
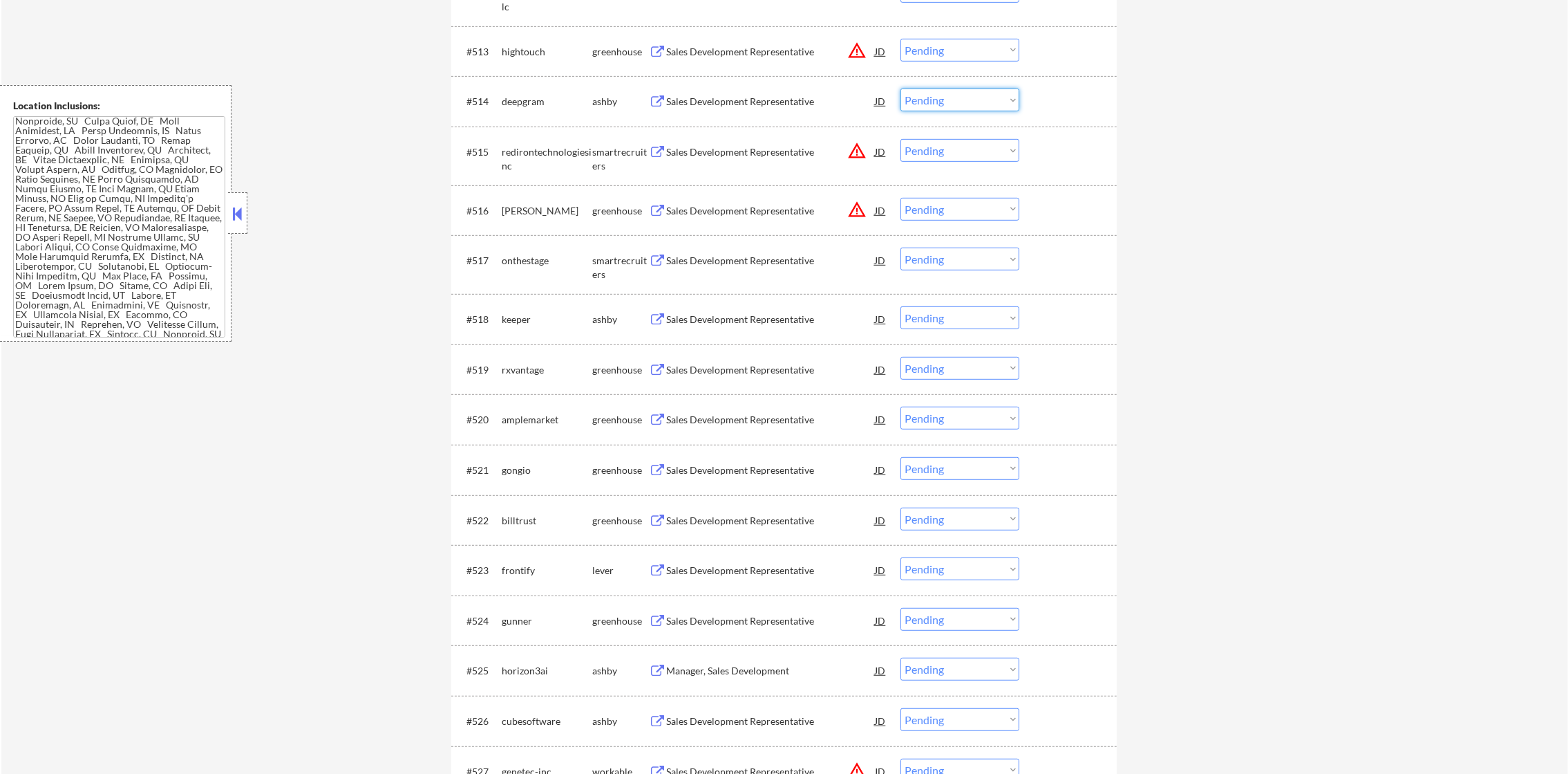
drag, startPoint x: 921, startPoint y: 92, endPoint x: 922, endPoint y: 108, distance: 16.0
click at [921, 96] on select "Choose an option... Pending Applied Excluded (Questions) Excluded (Expired) Exc…" at bounding box center [960, 100] width 119 height 23
click at [900, 89] on select "Choose an option... Pending Applied Excluded (Questions) Excluded (Expired) Exc…" at bounding box center [960, 100] width 119 height 23
select select ""pending""
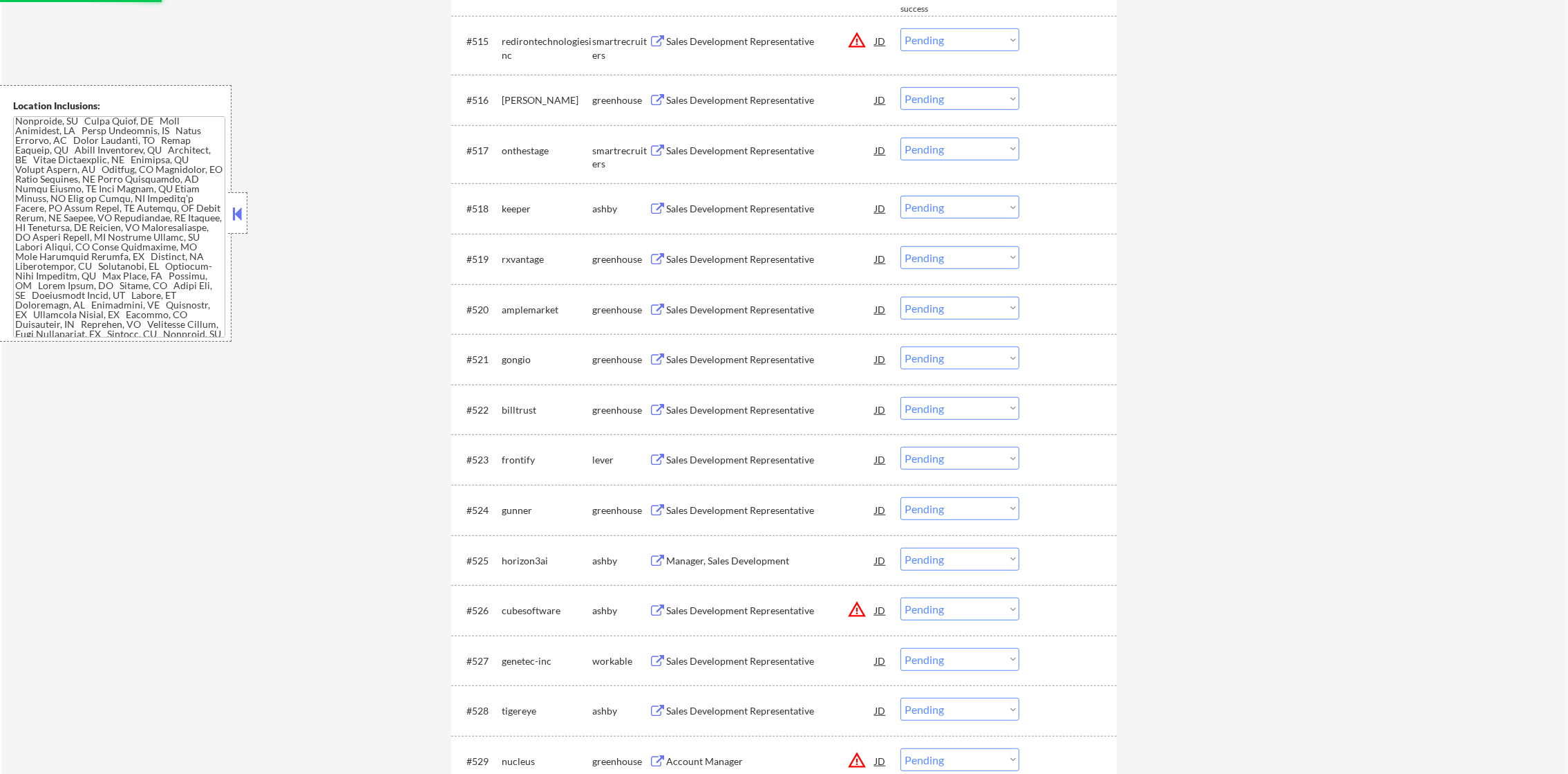
scroll to position [1280, 0]
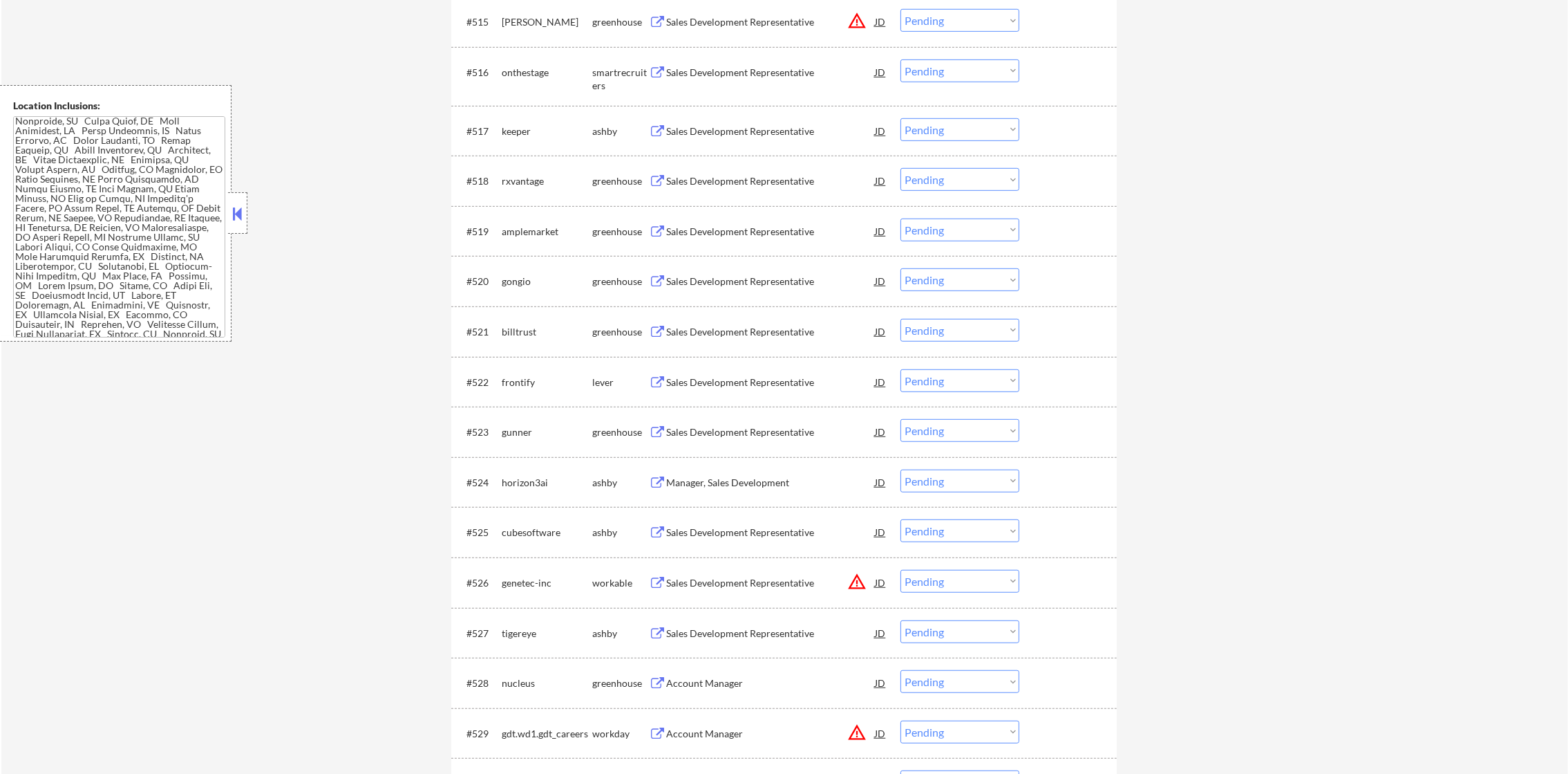
click at [760, 79] on div "Sales Development Representative" at bounding box center [771, 72] width 209 height 25
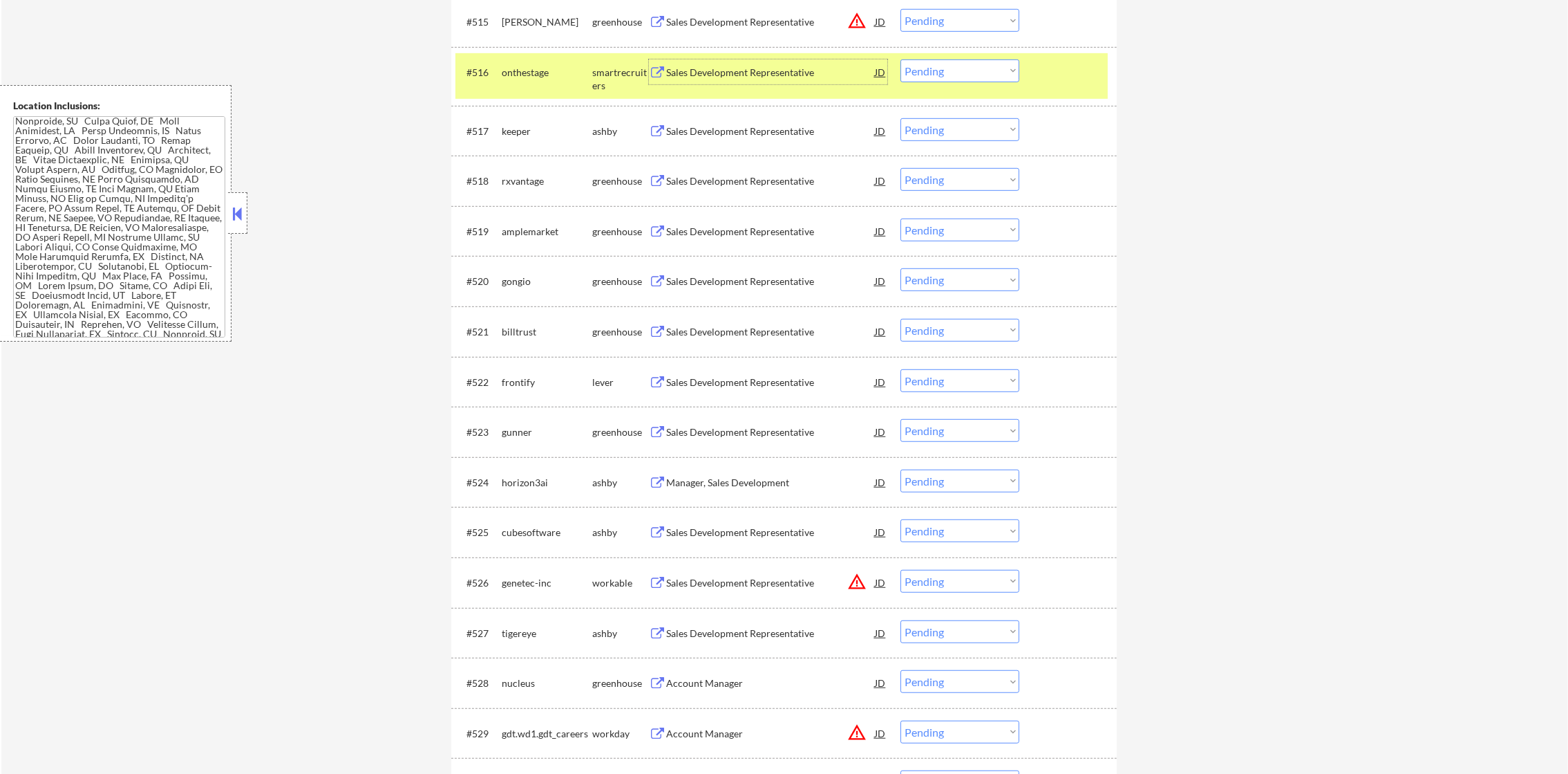
click at [955, 59] on select "Choose an option... Pending Applied Excluded (Questions) Excluded (Expired) Exc…" at bounding box center [960, 71] width 119 height 23
click at [900, 59] on select "Choose an option... Pending Applied Excluded (Questions) Excluded (Expired) Exc…" at bounding box center [960, 71] width 119 height 23
select select ""pending""
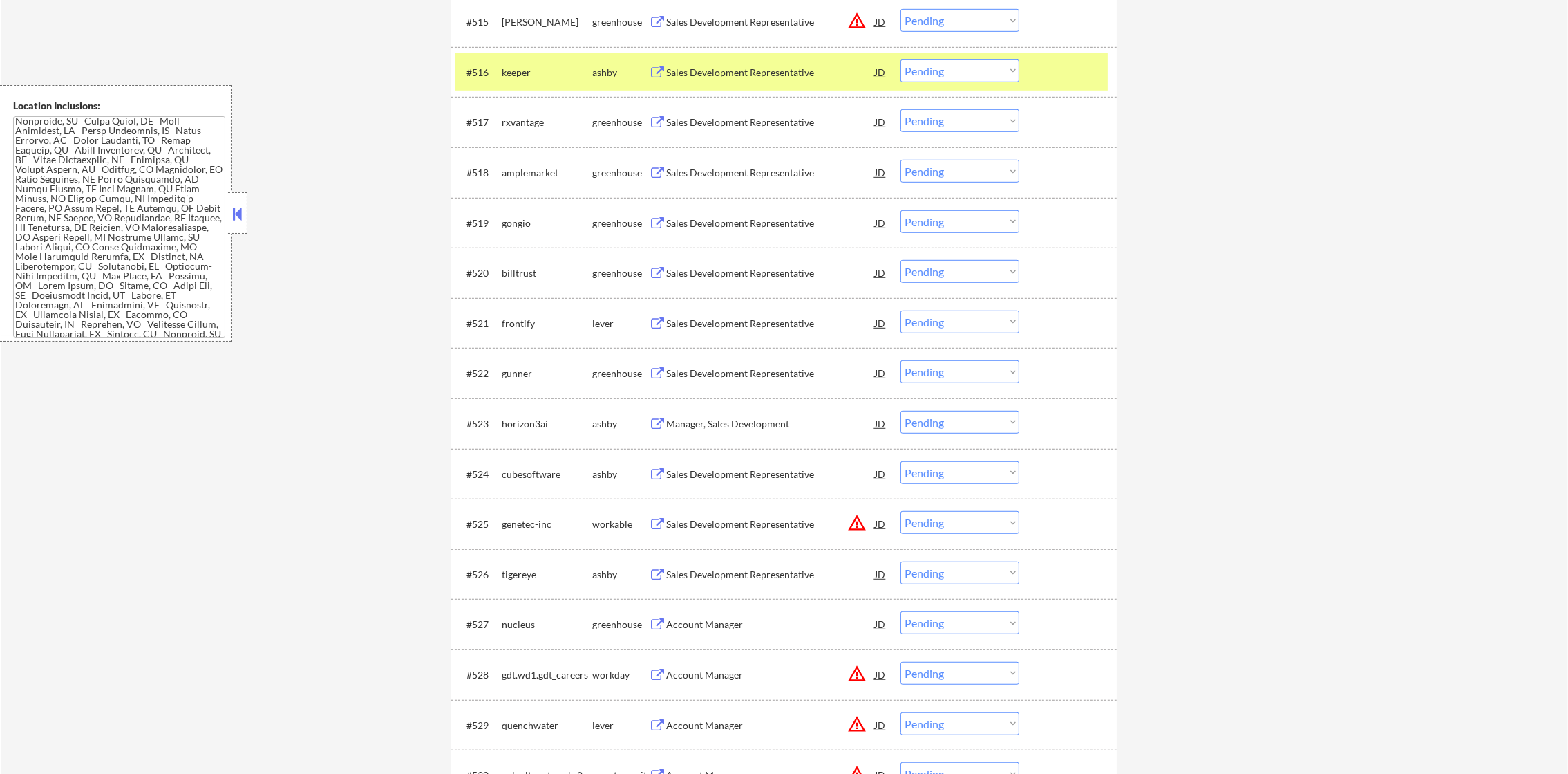
click at [524, 79] on div "keeper" at bounding box center [547, 72] width 91 height 25
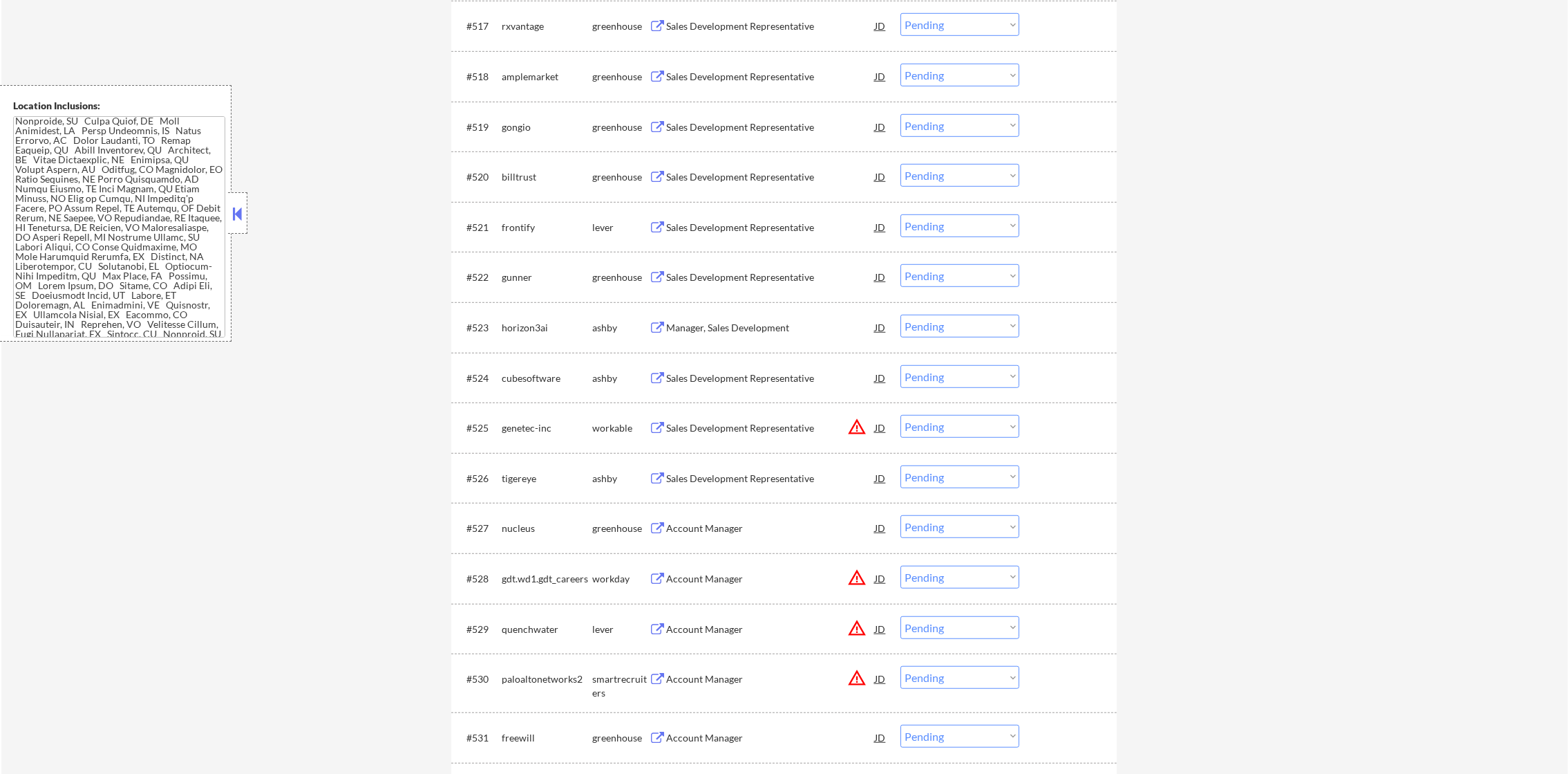
scroll to position [1383, 0]
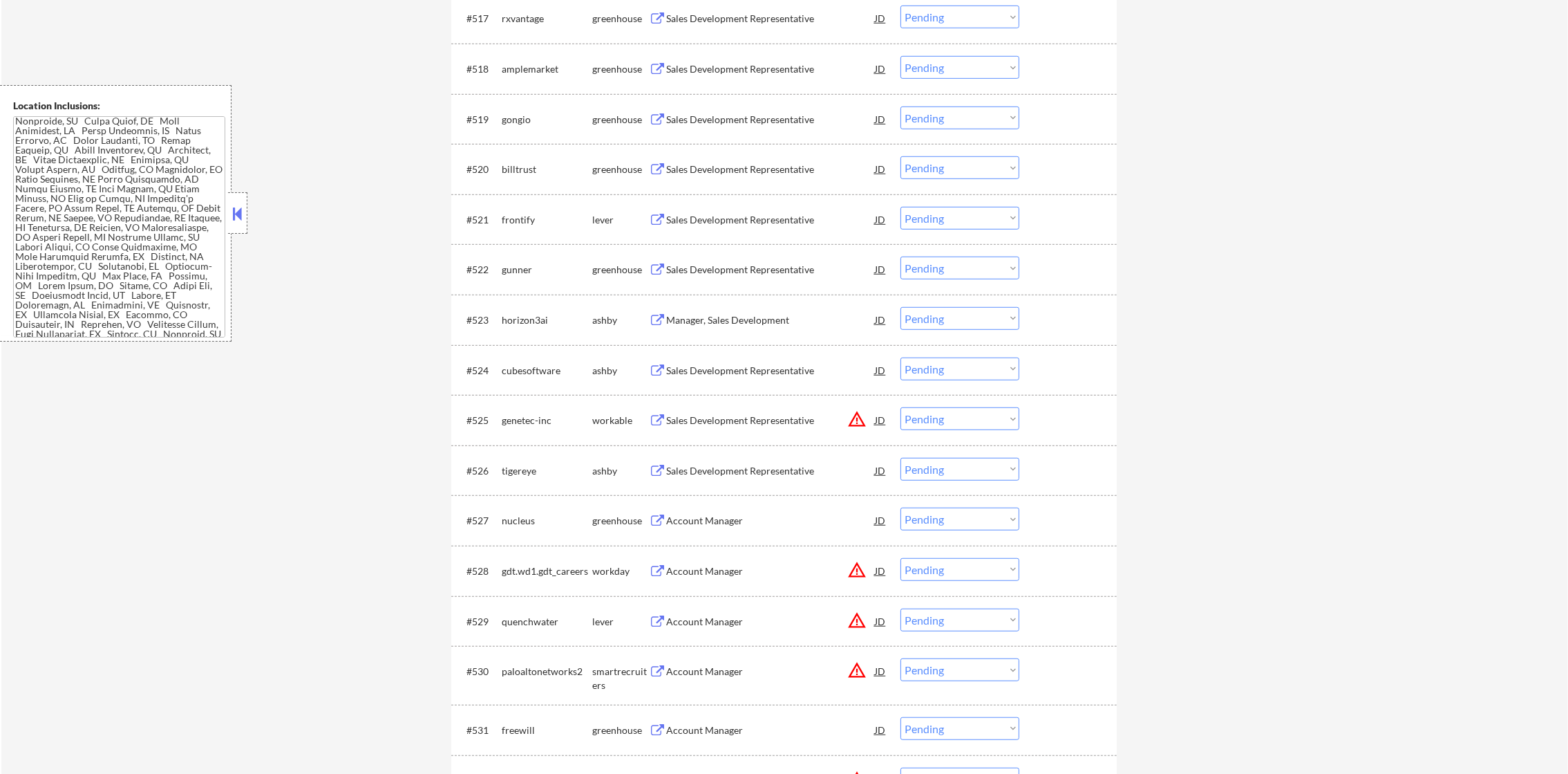
click at [779, 30] on div "#517 rxvantage greenhouse Sales Development Representative JD warning_amber Cho…" at bounding box center [782, 18] width 653 height 37
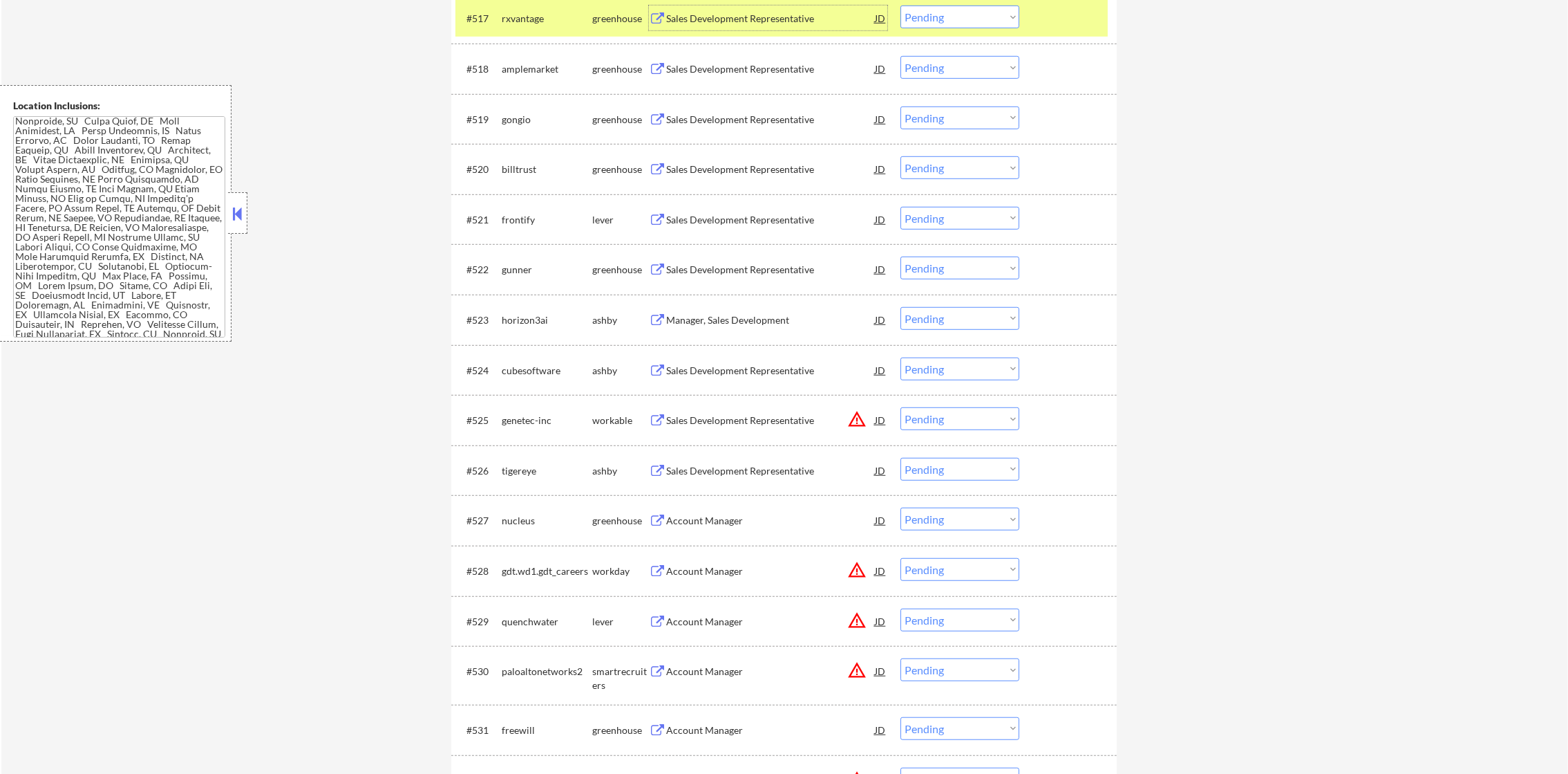
click at [835, 21] on div "Sales Development Representative" at bounding box center [771, 19] width 209 height 14
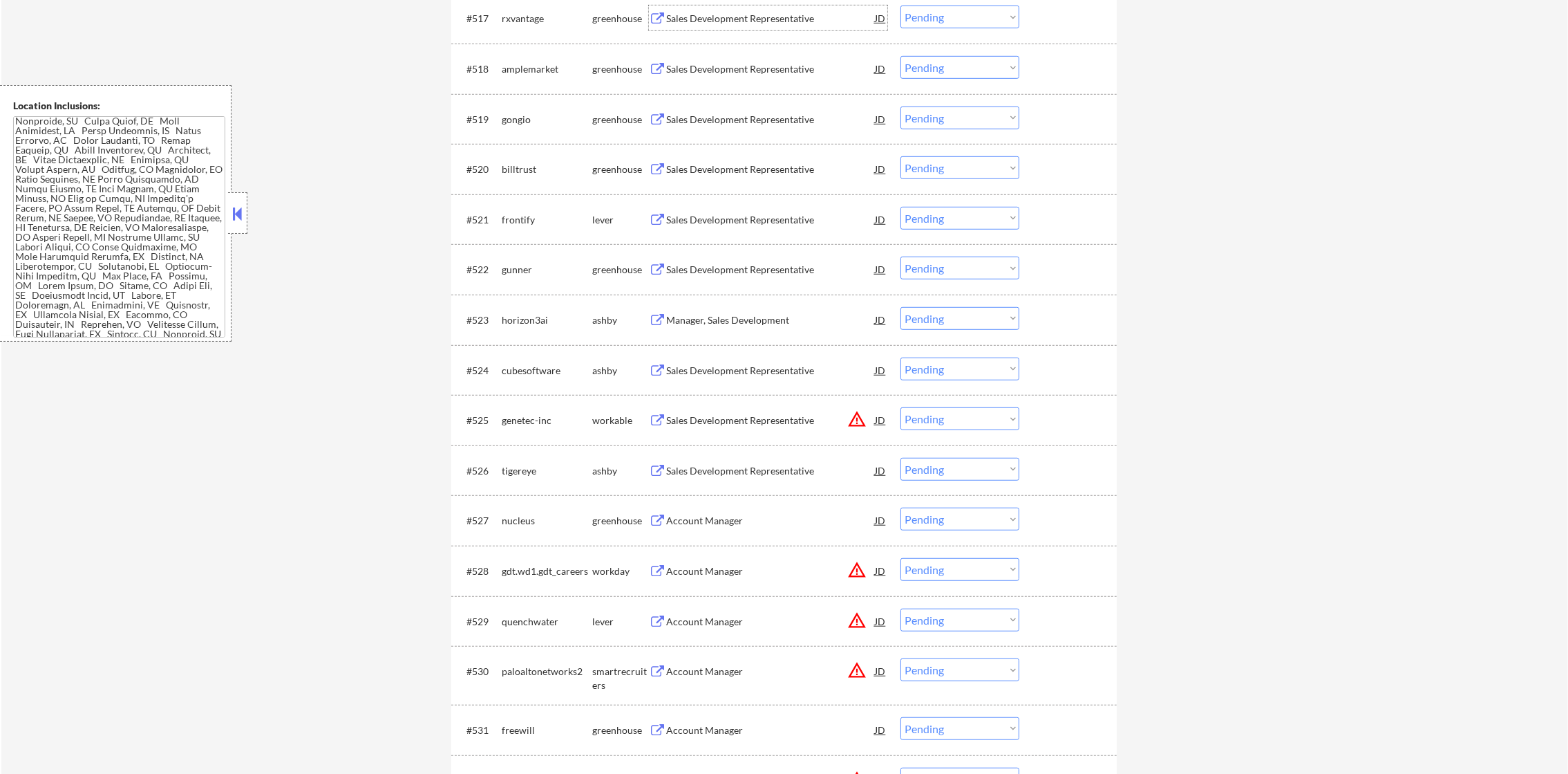
click at [948, 16] on select "Choose an option... Pending Applied Excluded (Questions) Excluded (Expired) Exc…" at bounding box center [960, 17] width 119 height 23
click at [900, 6] on select "Choose an option... Pending Applied Excluded (Questions) Excluded (Expired) Exc…" at bounding box center [960, 17] width 119 height 23
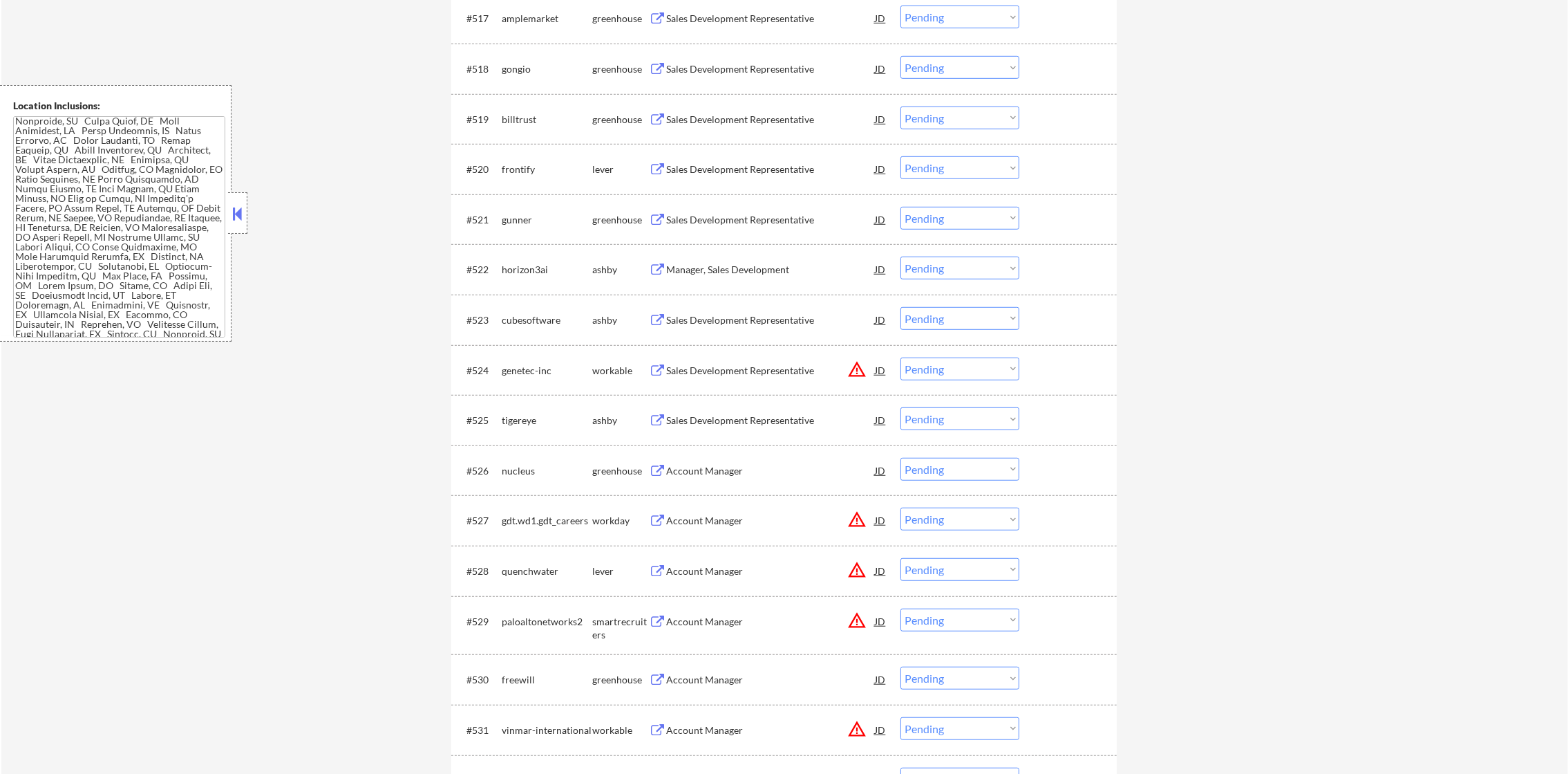
click at [753, 12] on div "Sales Development Representative" at bounding box center [771, 19] width 209 height 14
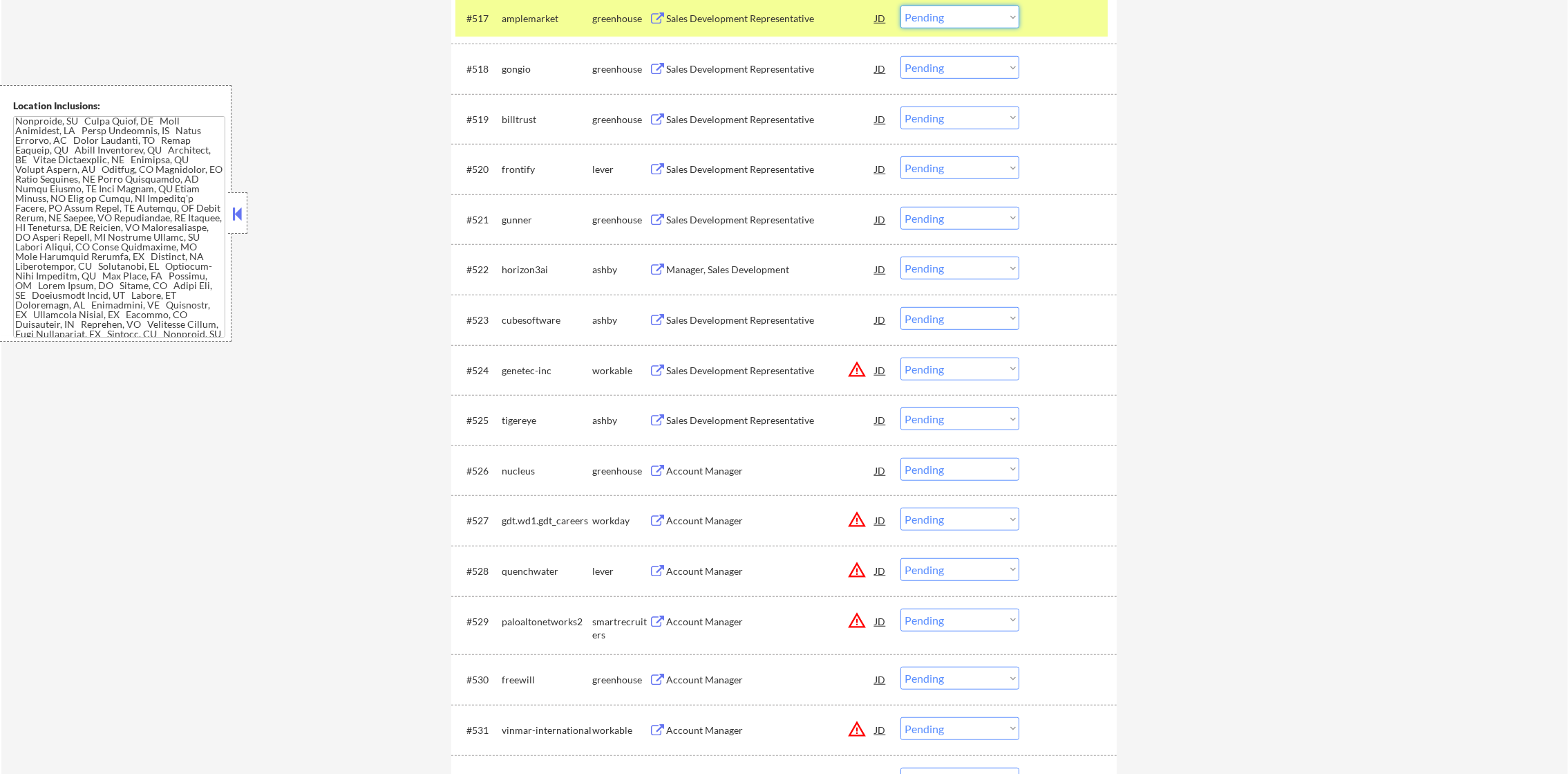
click at [951, 10] on select "Choose an option... Pending Applied Excluded (Questions) Excluded (Expired) Exc…" at bounding box center [960, 17] width 119 height 23
click at [900, 6] on select "Choose an option... Pending Applied Excluded (Questions) Excluded (Expired) Exc…" at bounding box center [960, 17] width 119 height 23
click at [526, 13] on div "amplemarket" at bounding box center [547, 19] width 91 height 14
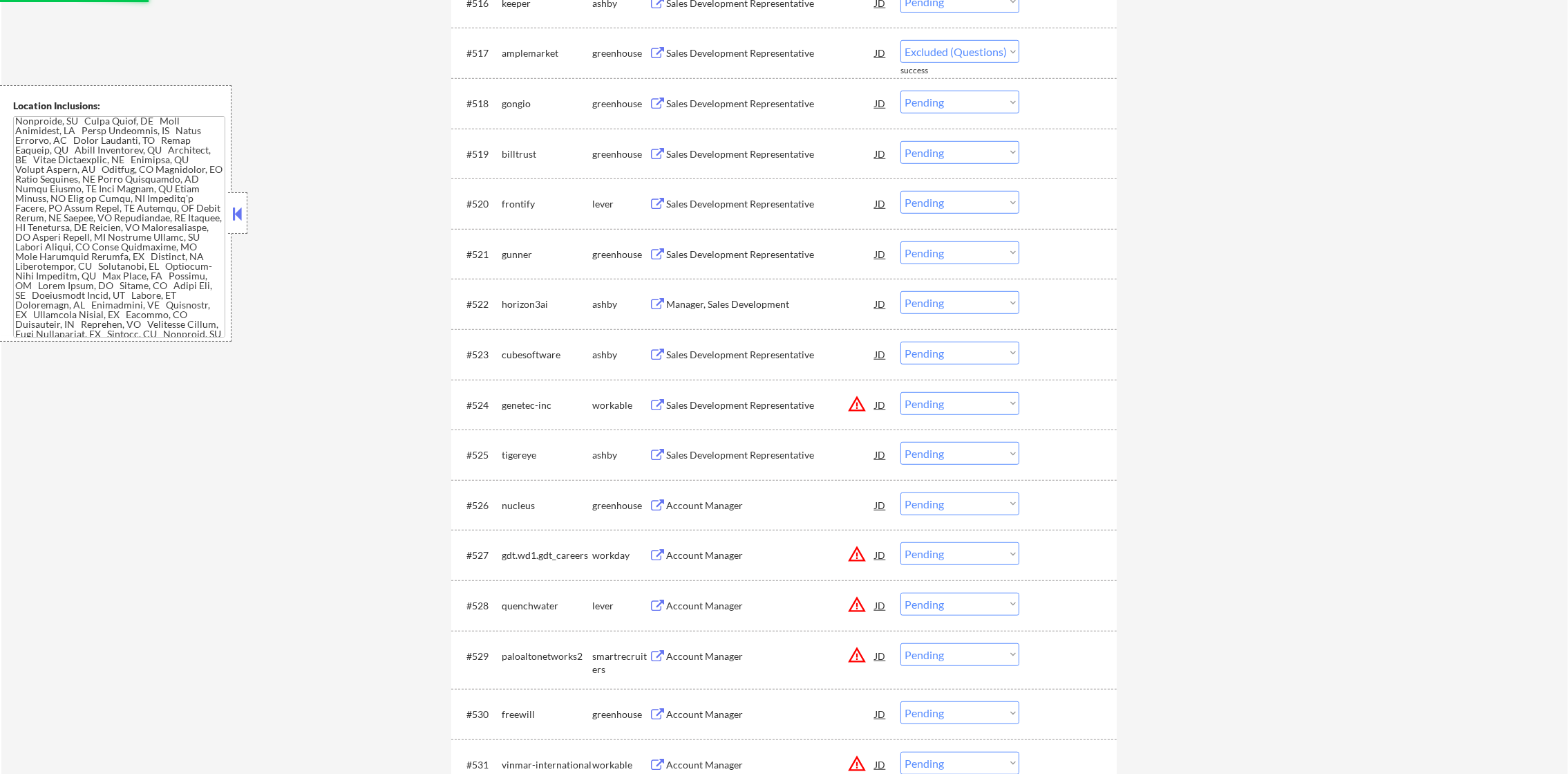
select select ""pending""
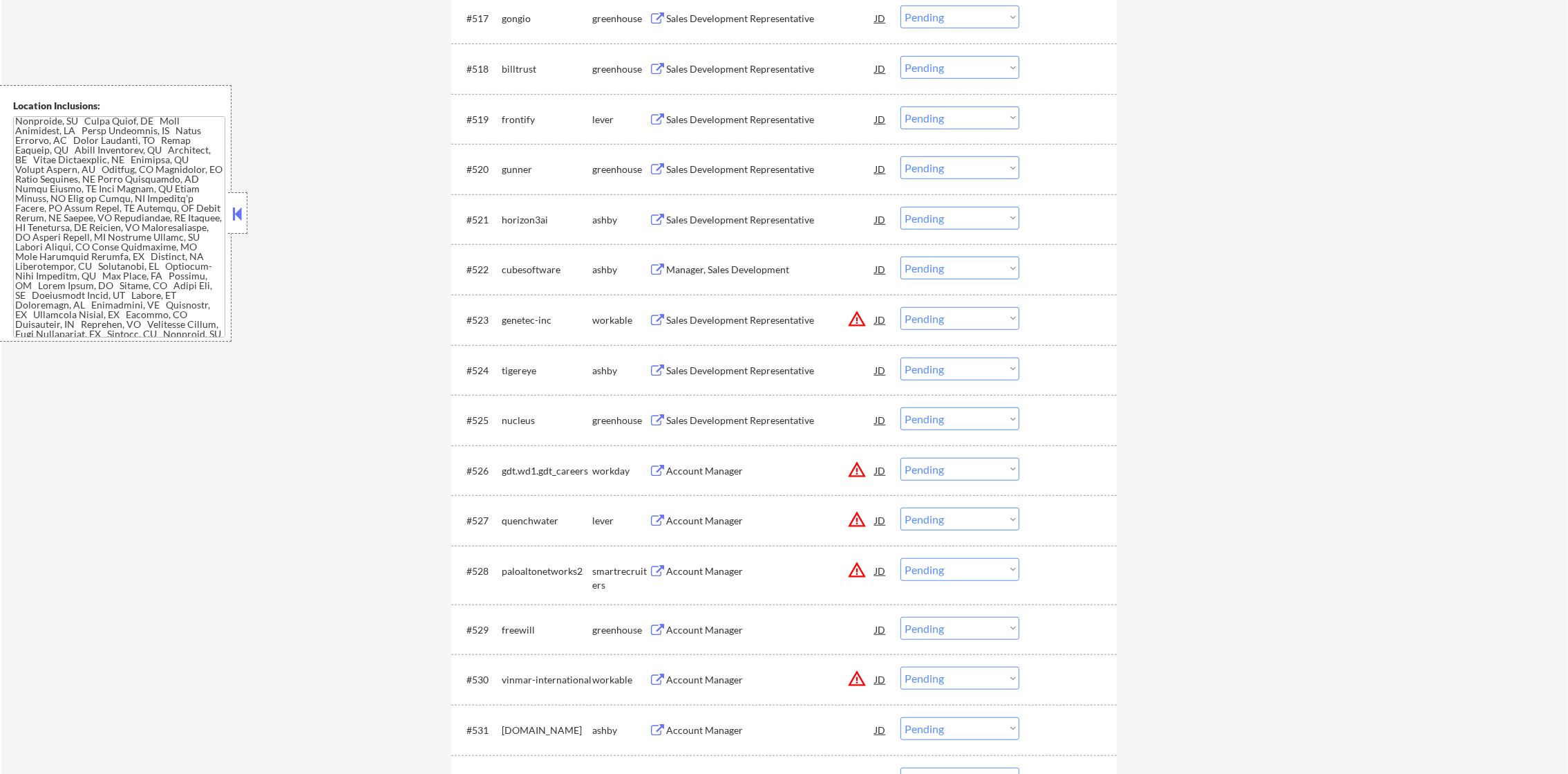
click at [758, 26] on div "Sales Development Representative" at bounding box center [771, 18] width 209 height 25
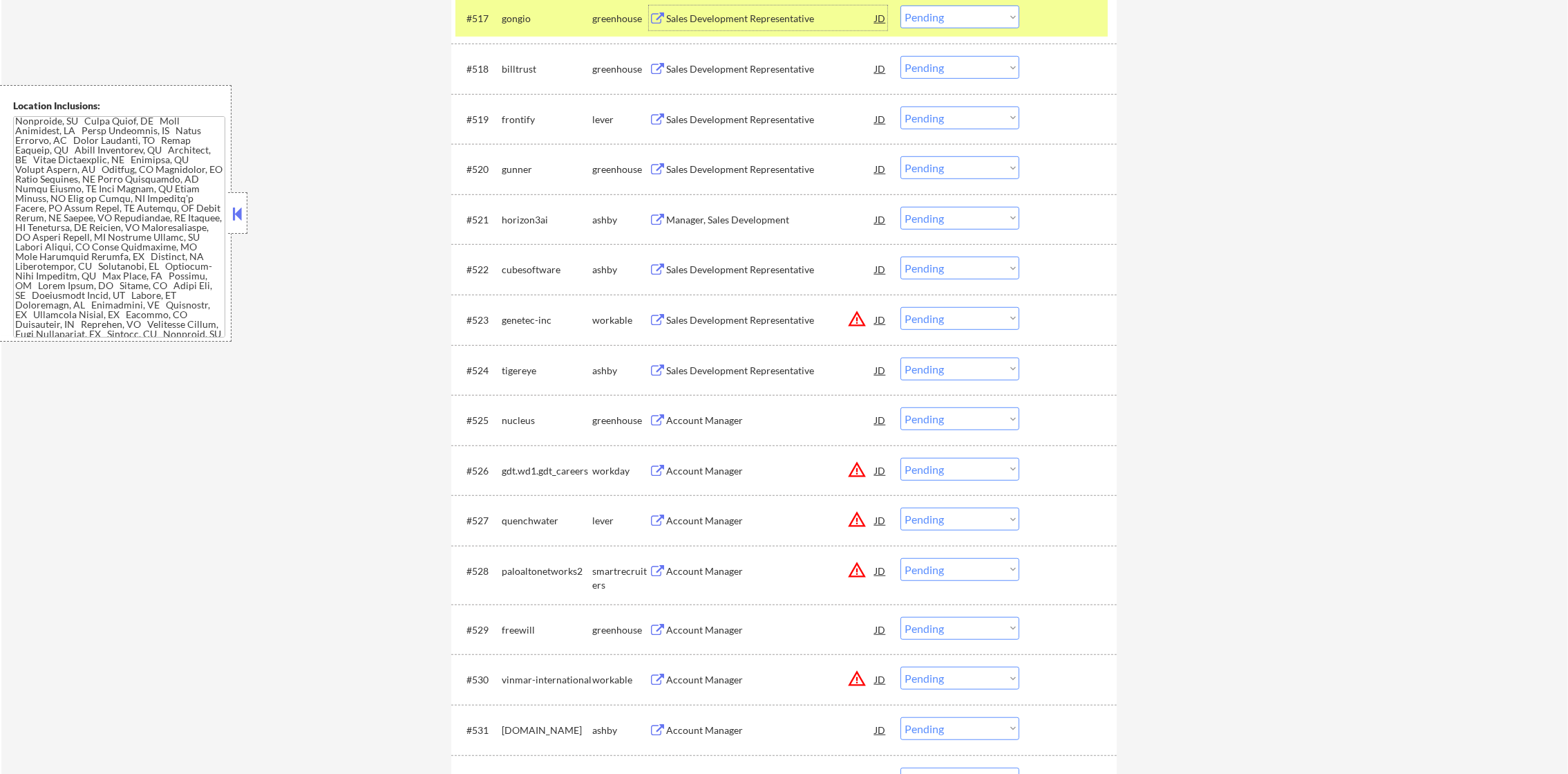
click at [505, 28] on div "gongio" at bounding box center [547, 18] width 91 height 25
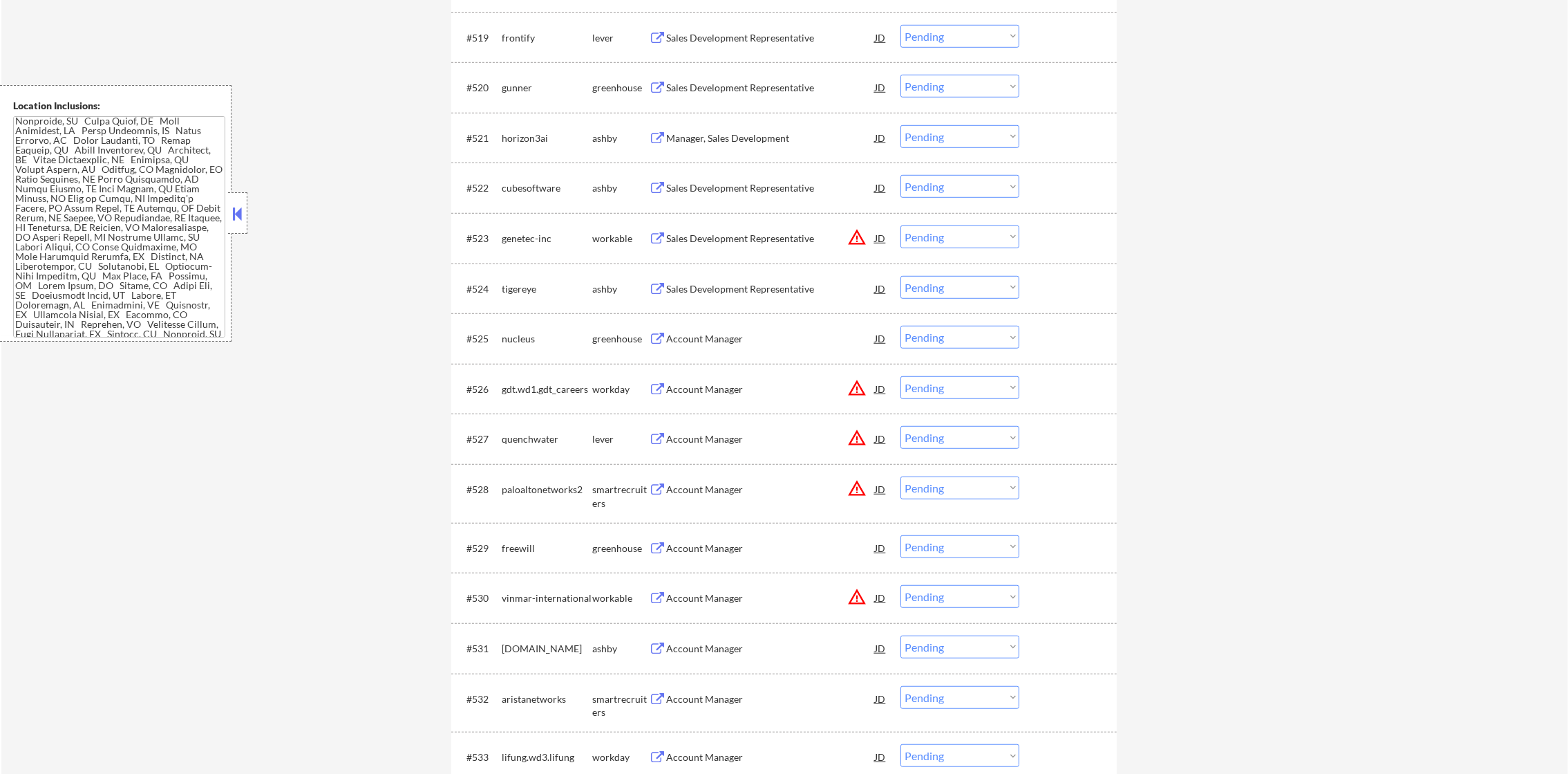
scroll to position [1487, 0]
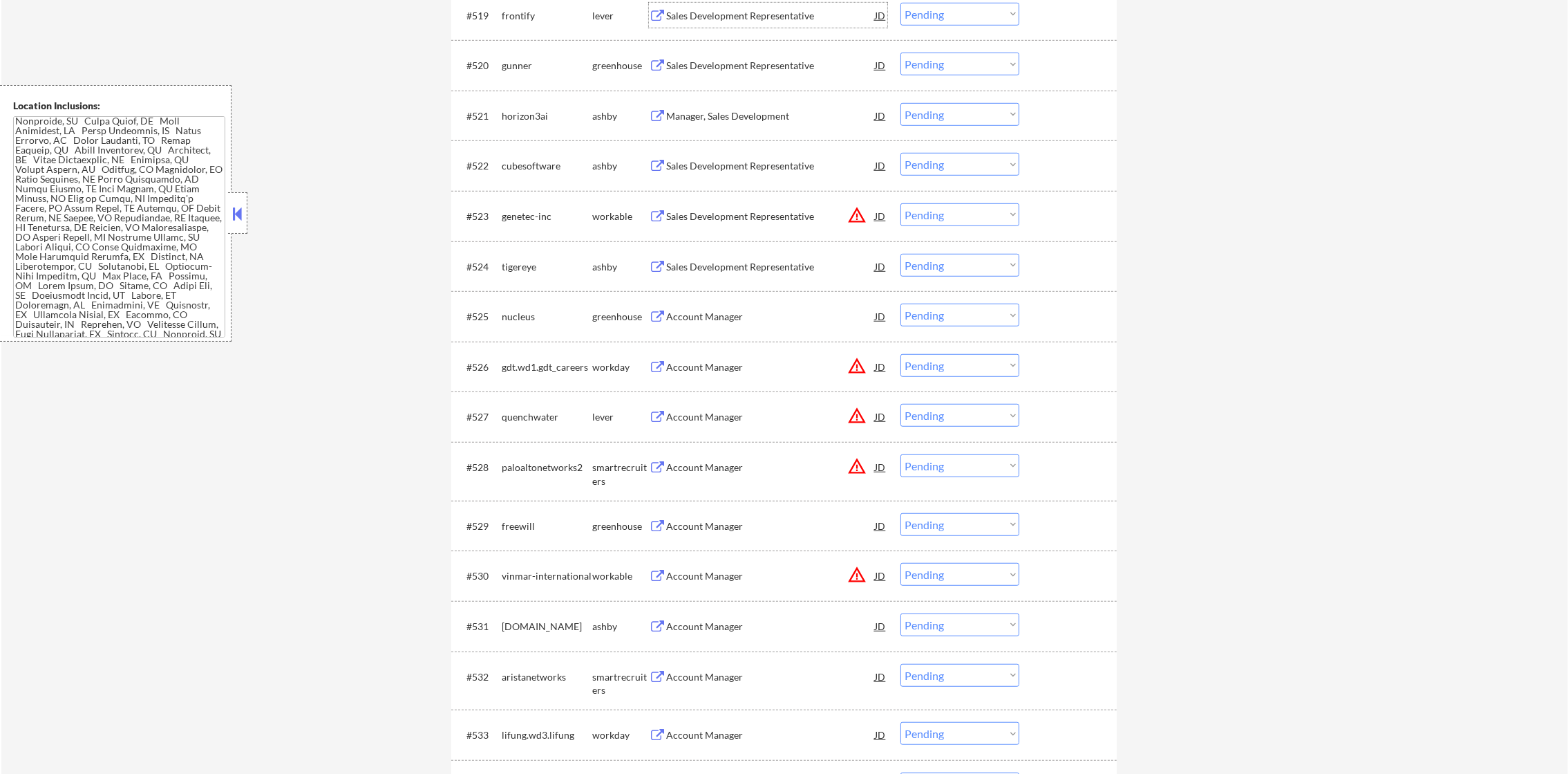
click at [813, 21] on div "Sales Development Representative" at bounding box center [771, 16] width 209 height 14
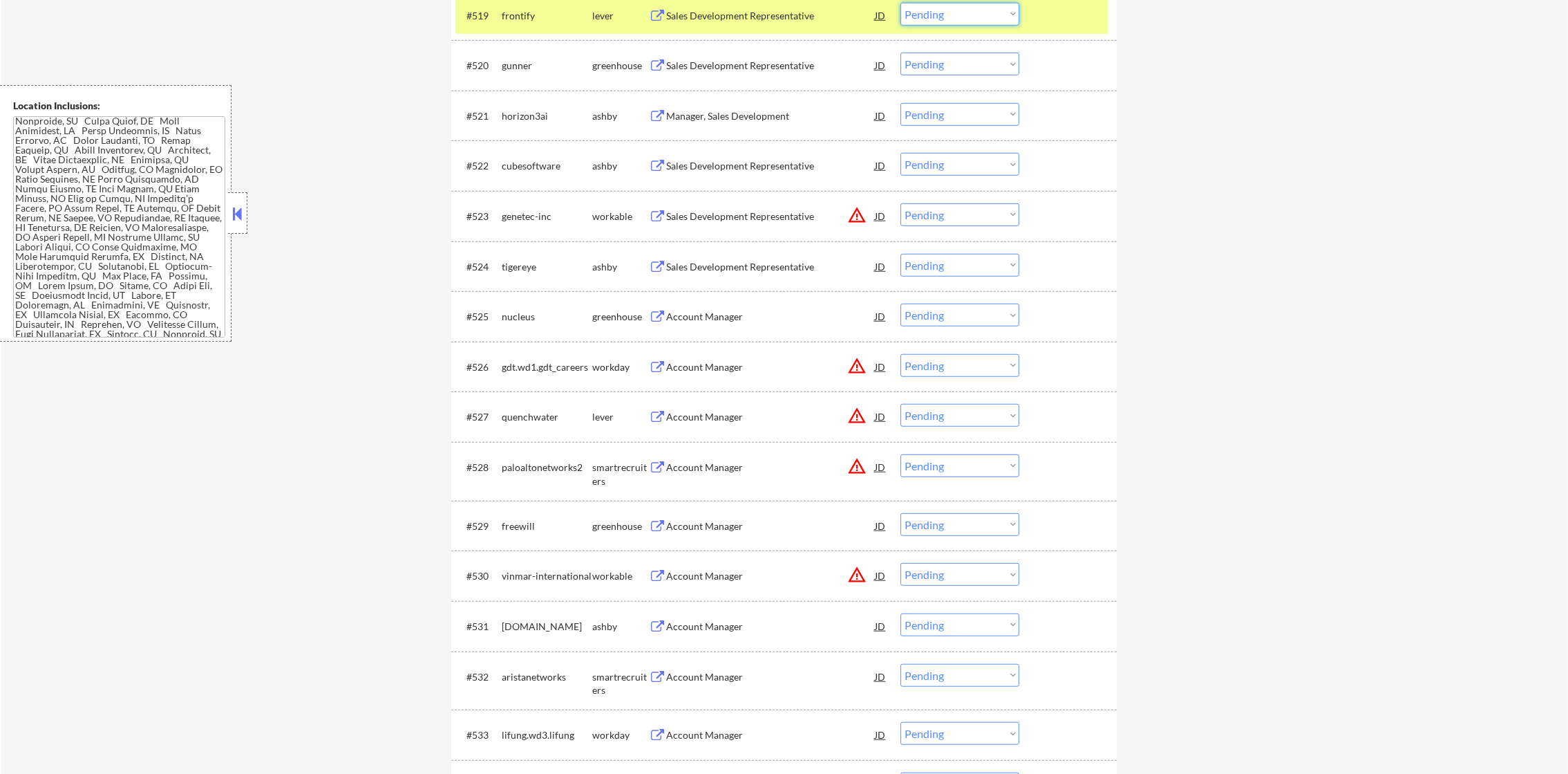
drag, startPoint x: 942, startPoint y: 15, endPoint x: 942, endPoint y: 28, distance: 13.0
click at [942, 15] on select "Choose an option... Pending Applied Excluded (Questions) Excluded (Expired) Exc…" at bounding box center [960, 14] width 119 height 23
click at [900, 3] on select "Choose an option... Pending Applied Excluded (Questions) Excluded (Expired) Exc…" at bounding box center [960, 14] width 119 height 23
click at [502, 10] on div "frontify" at bounding box center [547, 16] width 91 height 14
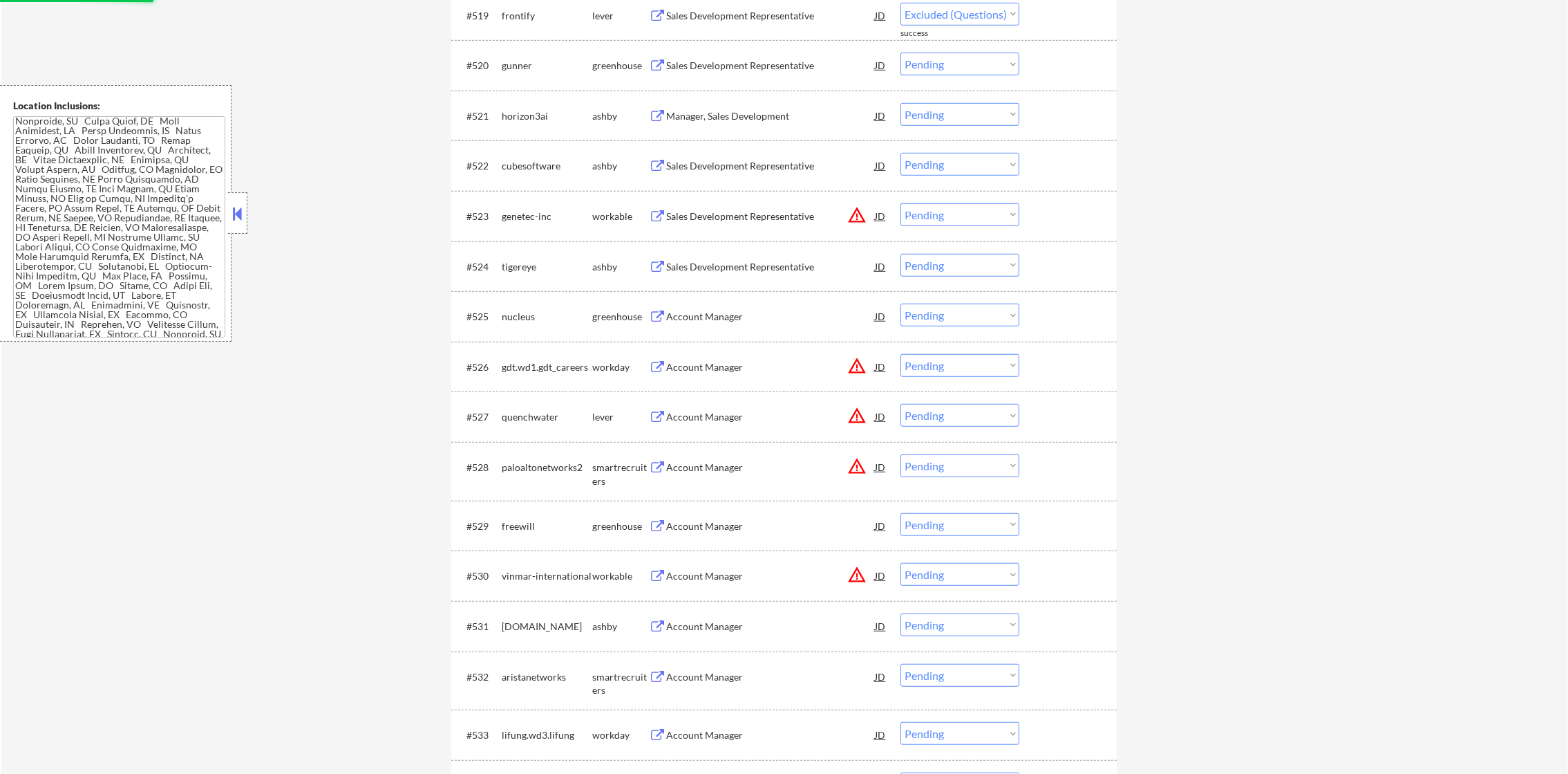
select select ""pending""
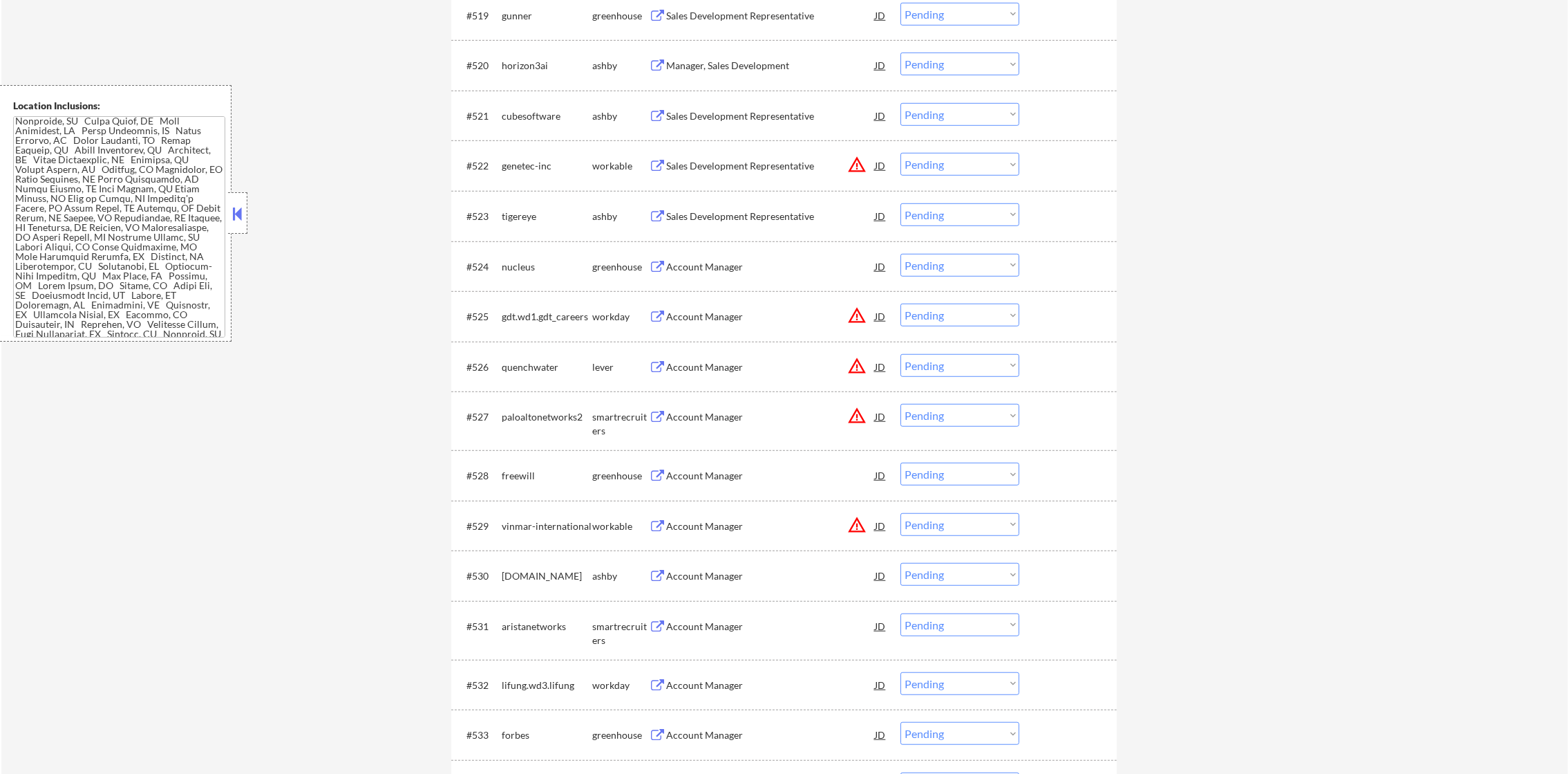
click at [769, 66] on div "Manager, Sales Development" at bounding box center [771, 66] width 209 height 14
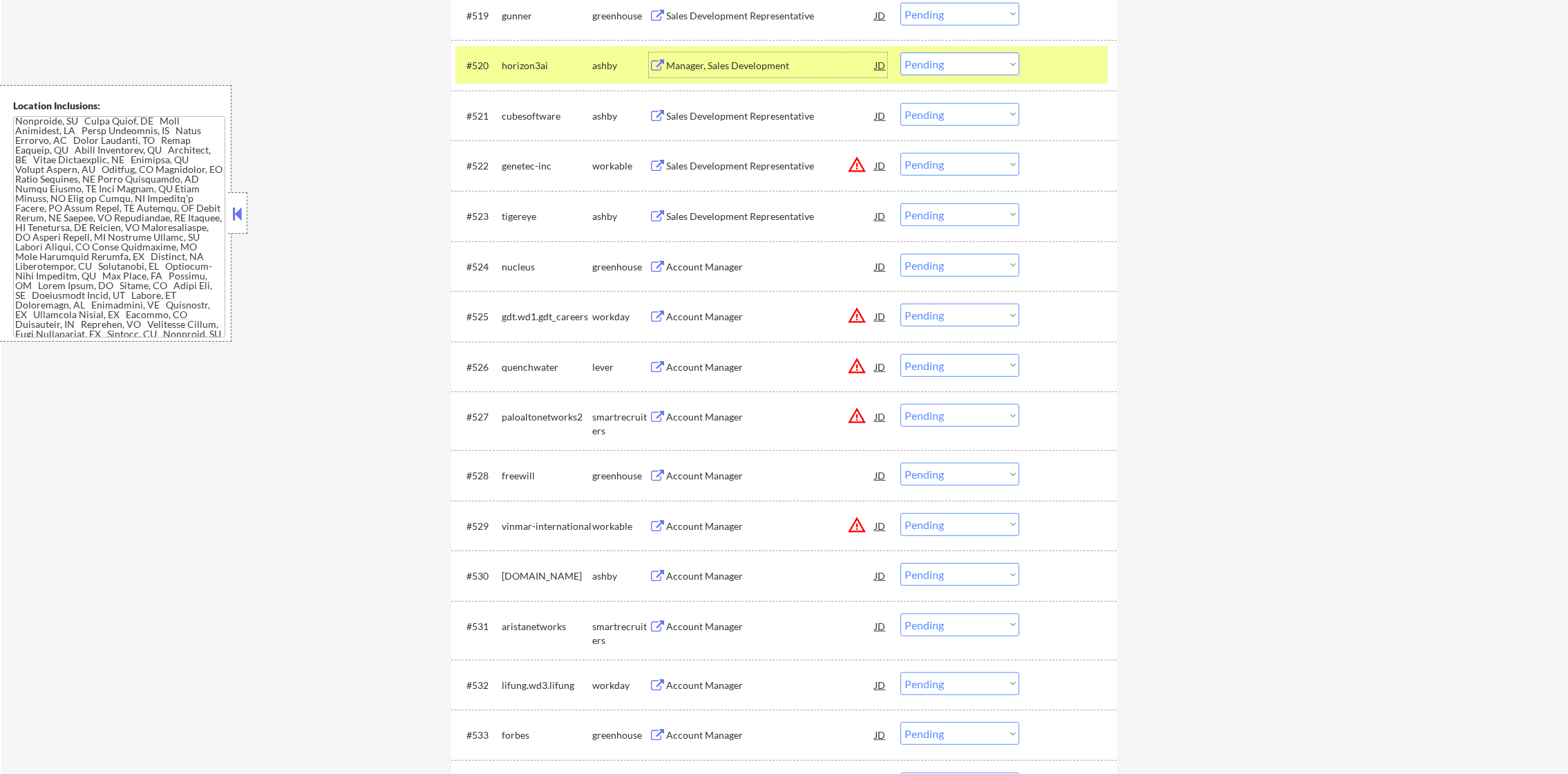
click at [933, 65] on select "Choose an option... Pending Applied Excluded (Questions) Excluded (Expired) Exc…" at bounding box center [960, 64] width 119 height 23
click at [900, 53] on select "Choose an option... Pending Applied Excluded (Questions) Excluded (Expired) Exc…" at bounding box center [960, 64] width 119 height 23
click at [559, 74] on div "horizon3ai" at bounding box center [547, 65] width 91 height 25
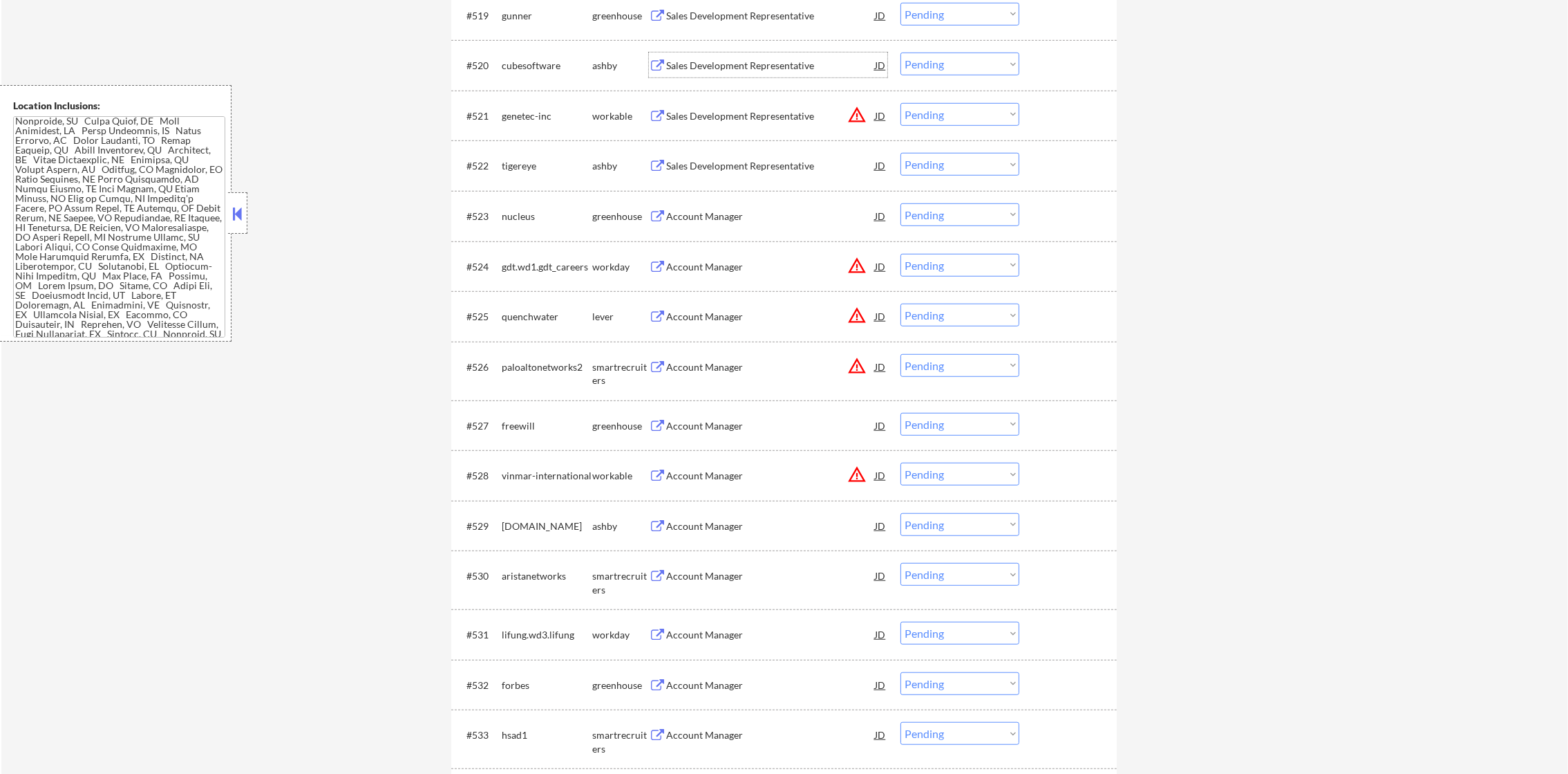
click at [757, 53] on div "Sales Development Representative" at bounding box center [771, 65] width 209 height 25
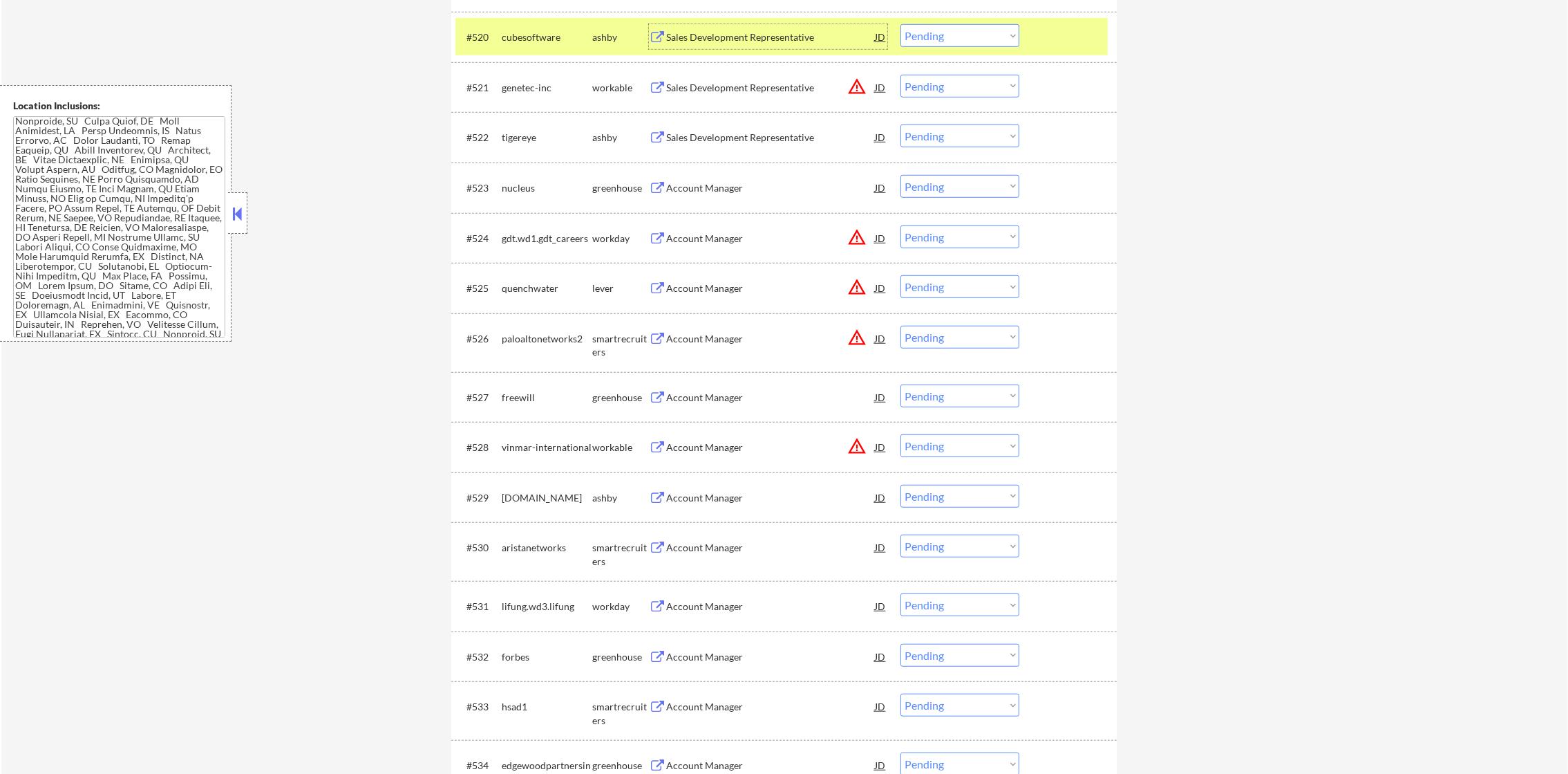
scroll to position [1521, 0]
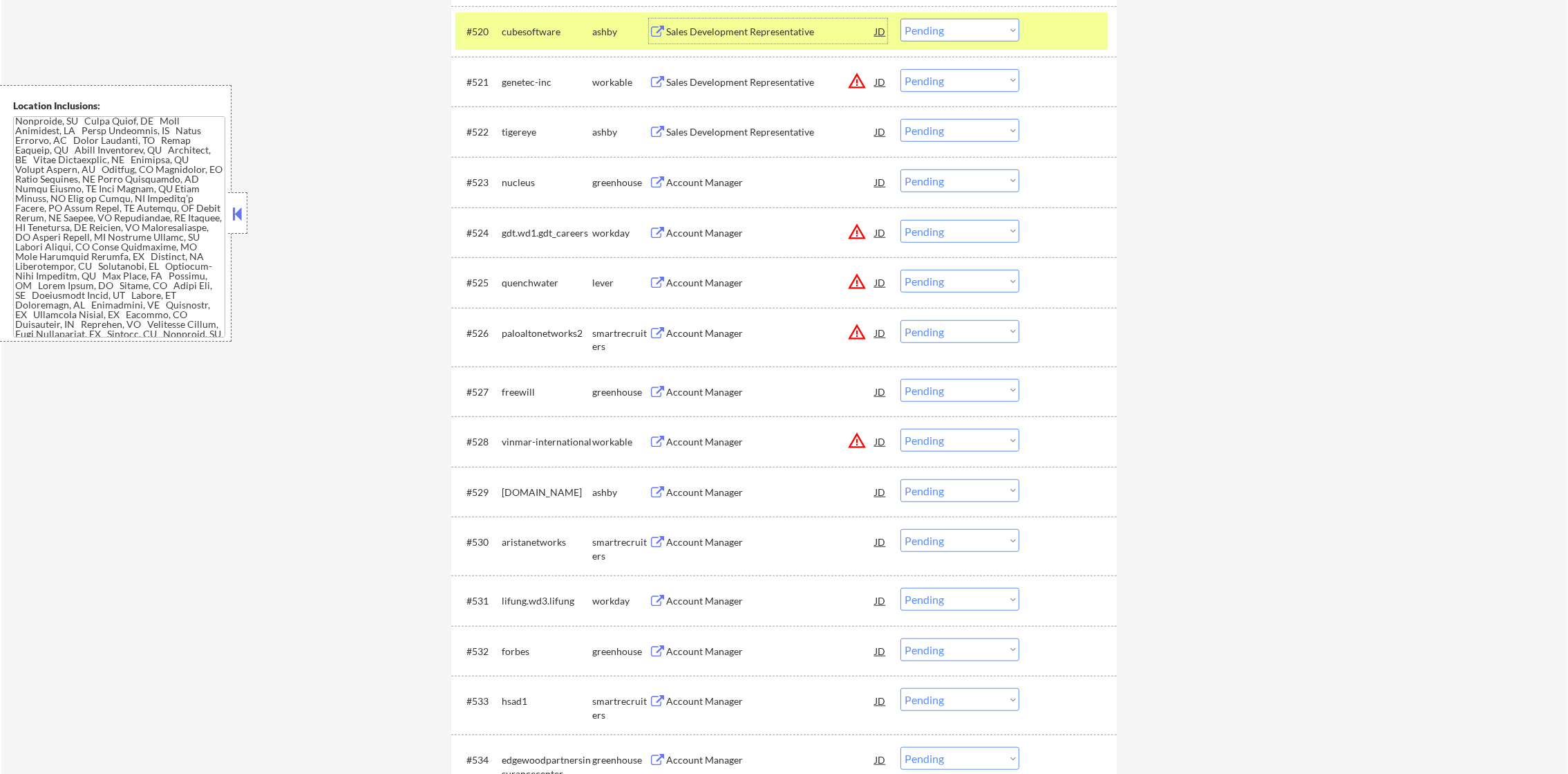
click at [946, 37] on select "Choose an option... Pending Applied Excluded (Questions) Excluded (Expired) Exc…" at bounding box center [960, 30] width 119 height 23
click at [900, 19] on select "Choose an option... Pending Applied Excluded (Questions) Excluded (Expired) Exc…" at bounding box center [960, 30] width 119 height 23
click at [544, 30] on div "cubesoftware" at bounding box center [547, 32] width 91 height 14
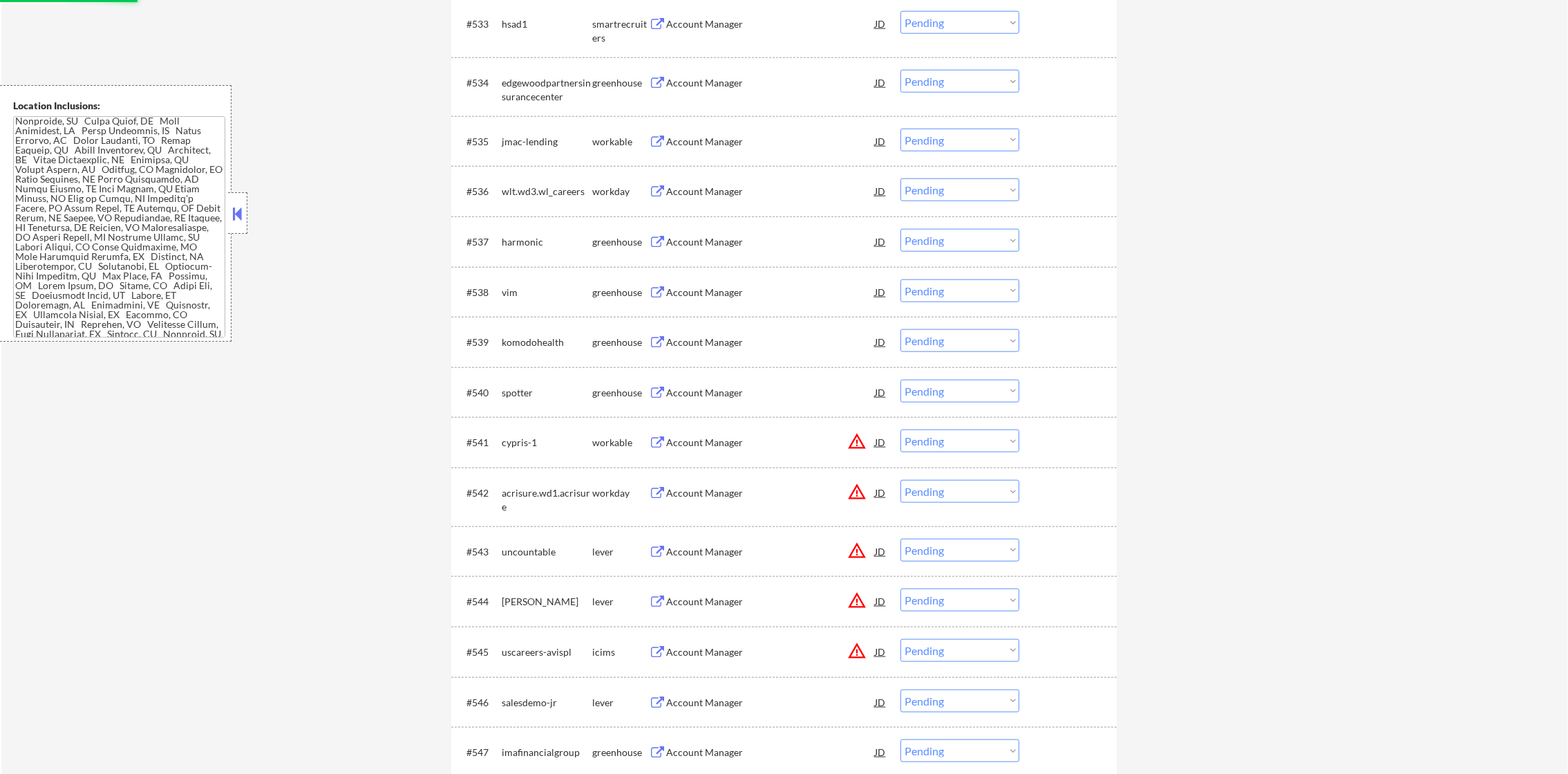
scroll to position [0, 0]
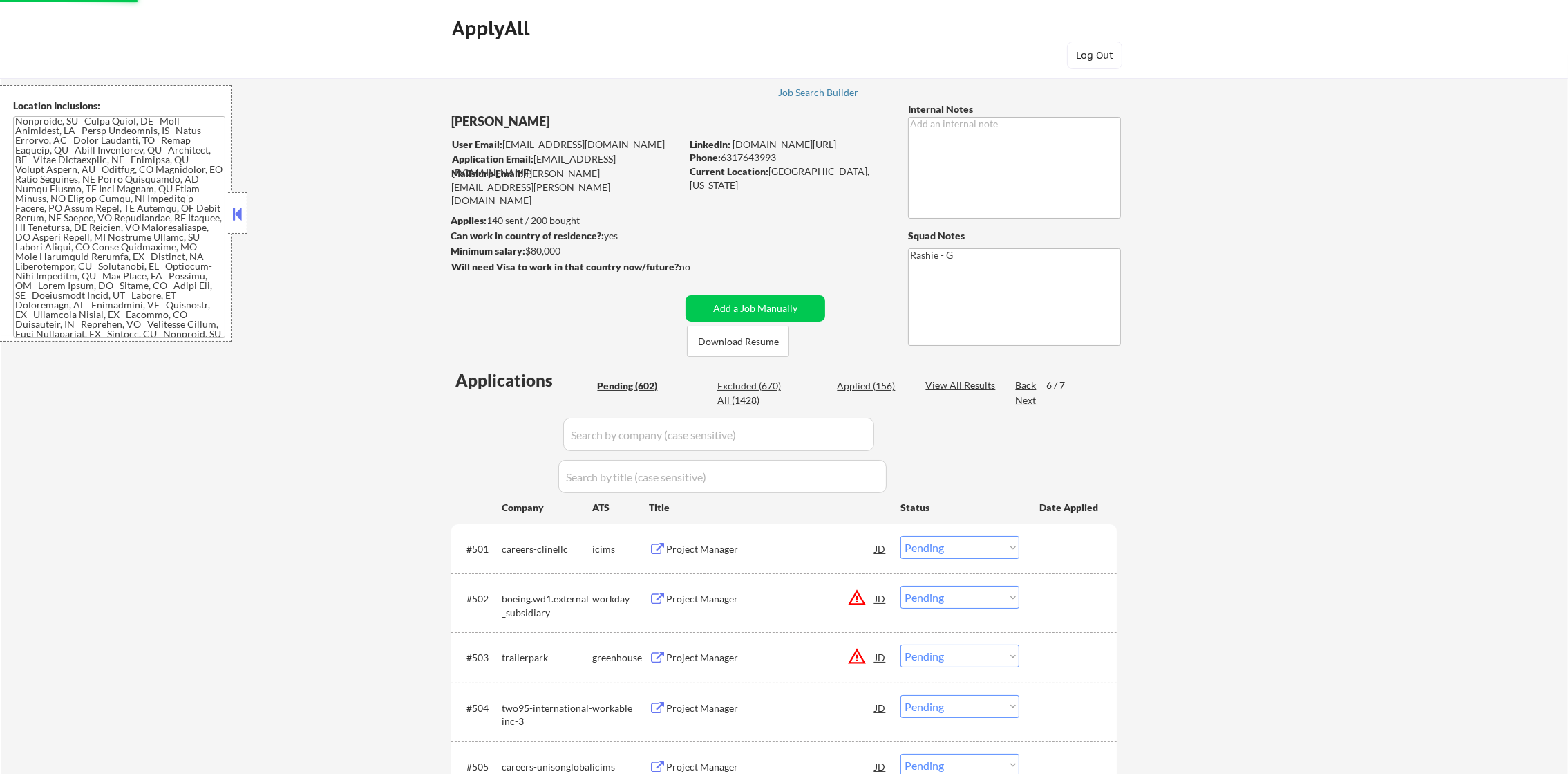
select select ""pending""
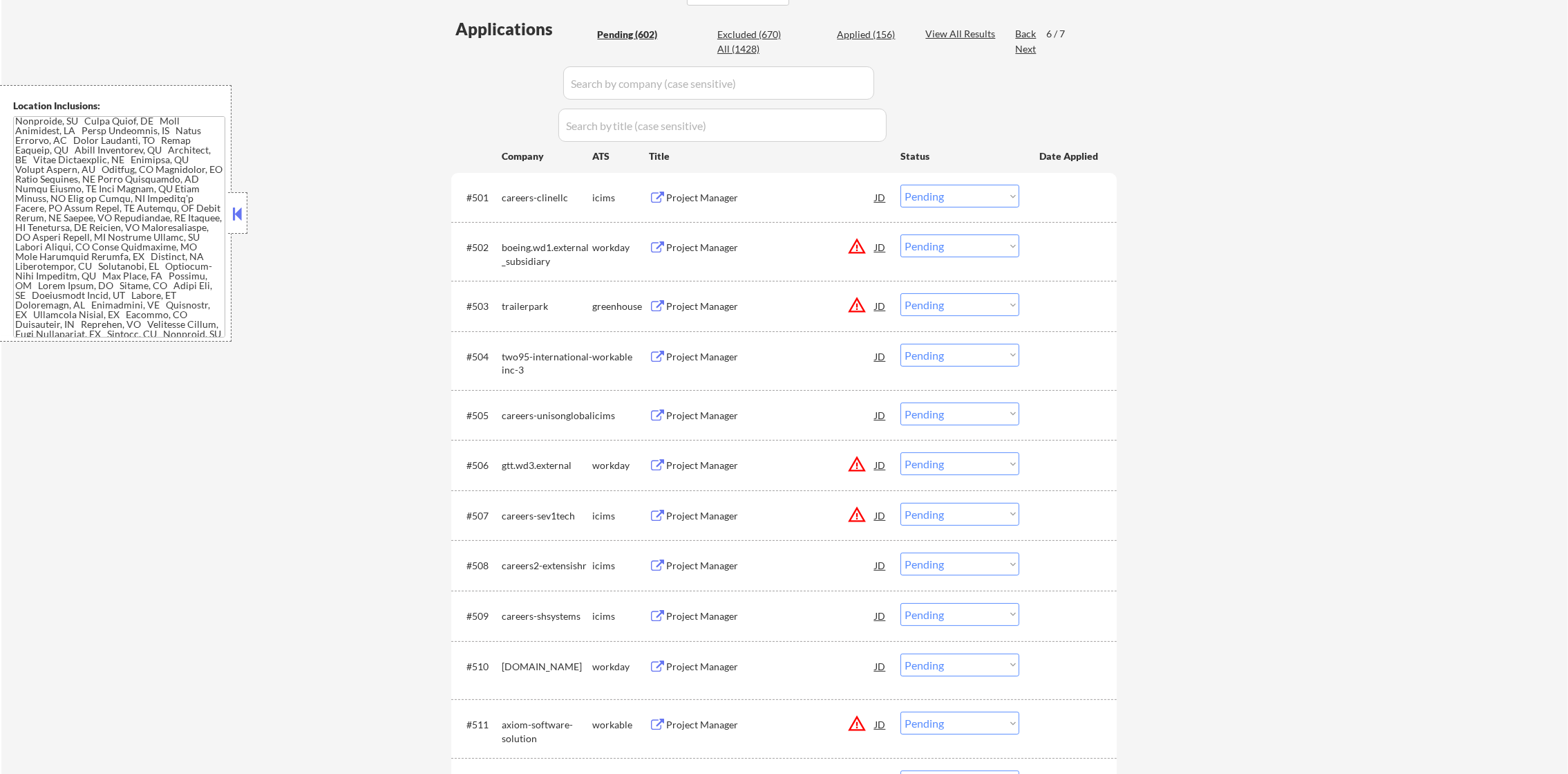
scroll to position [346, 0]
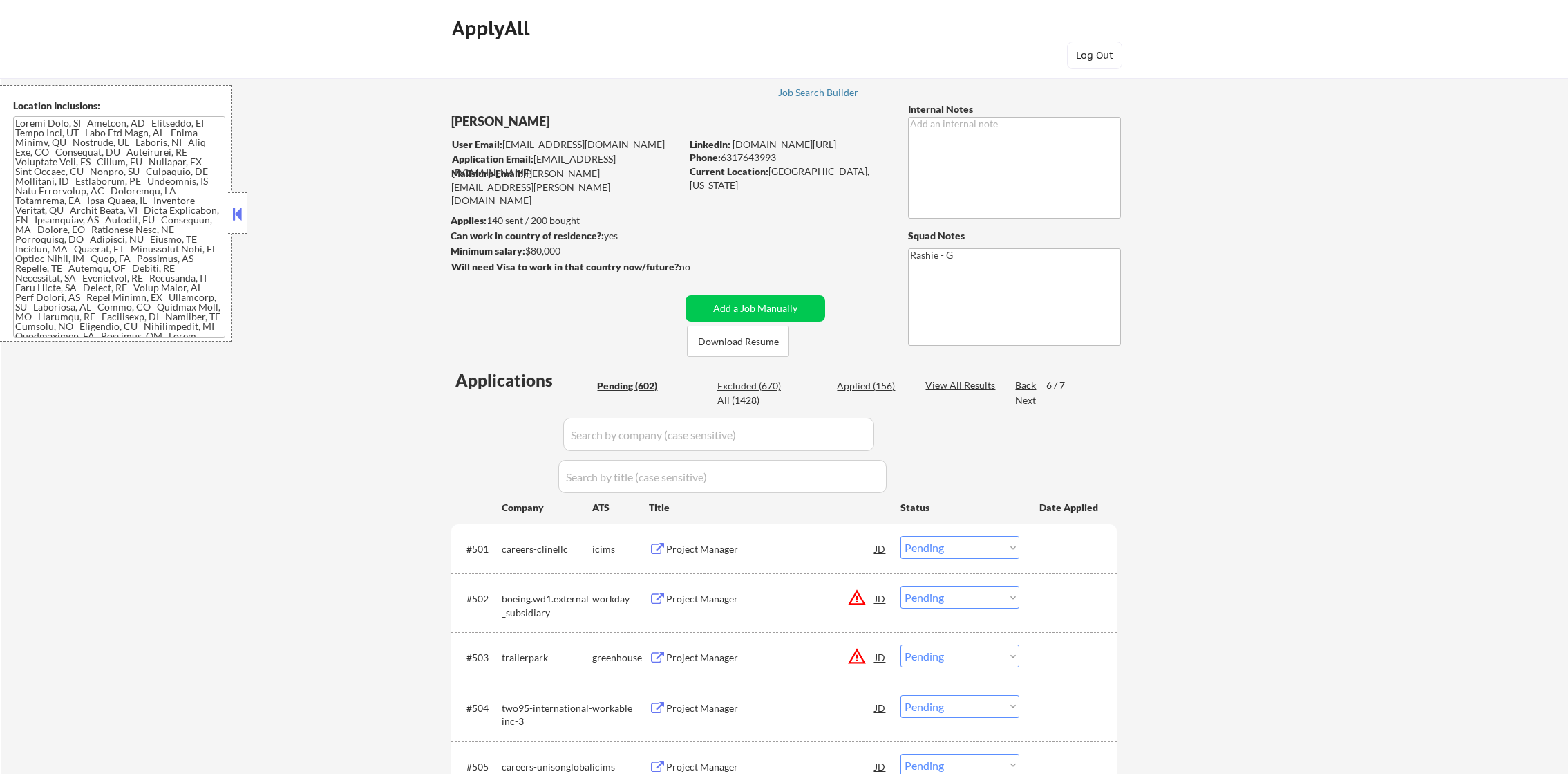
select select ""pending""
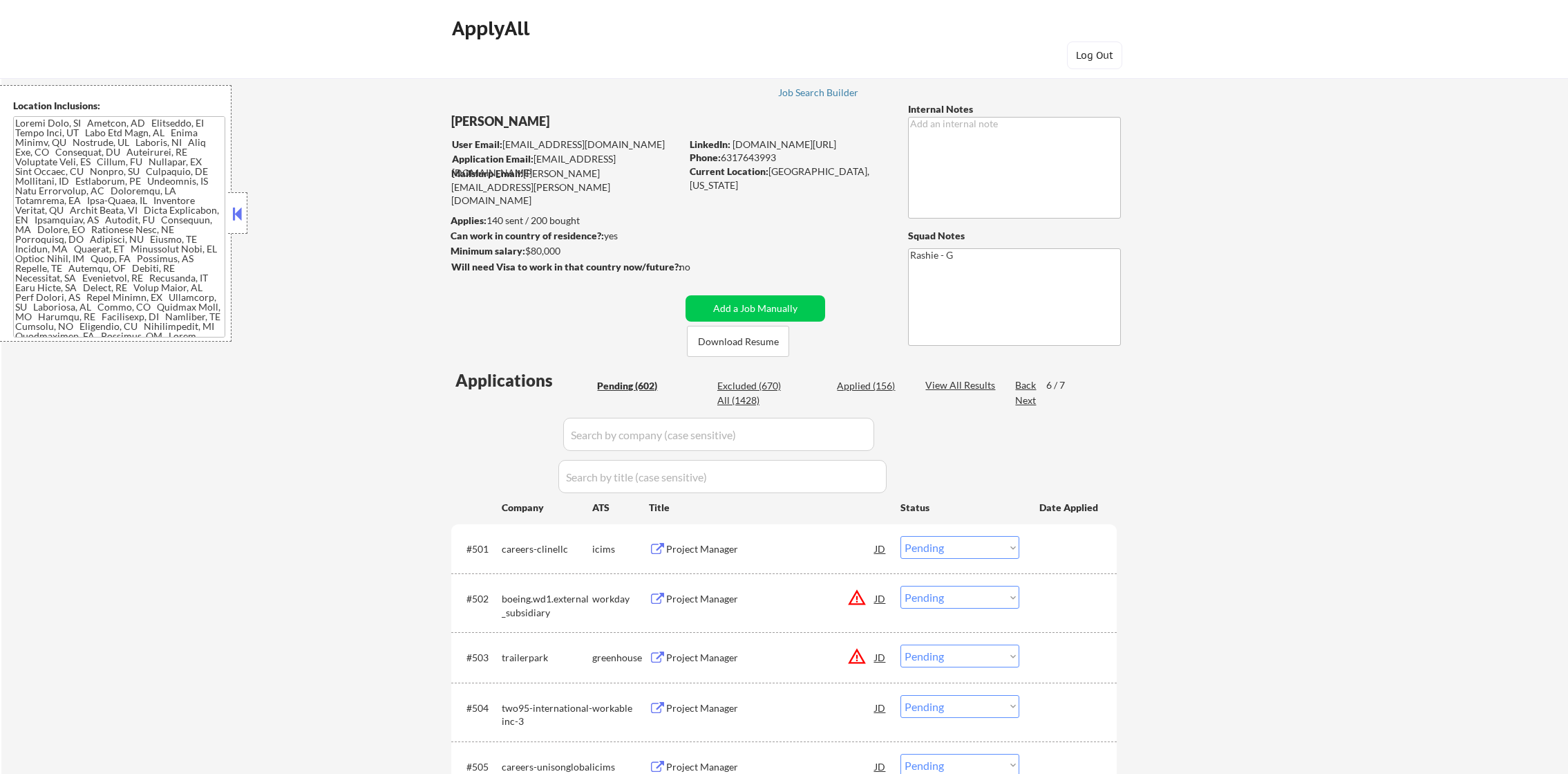
select select ""pending""
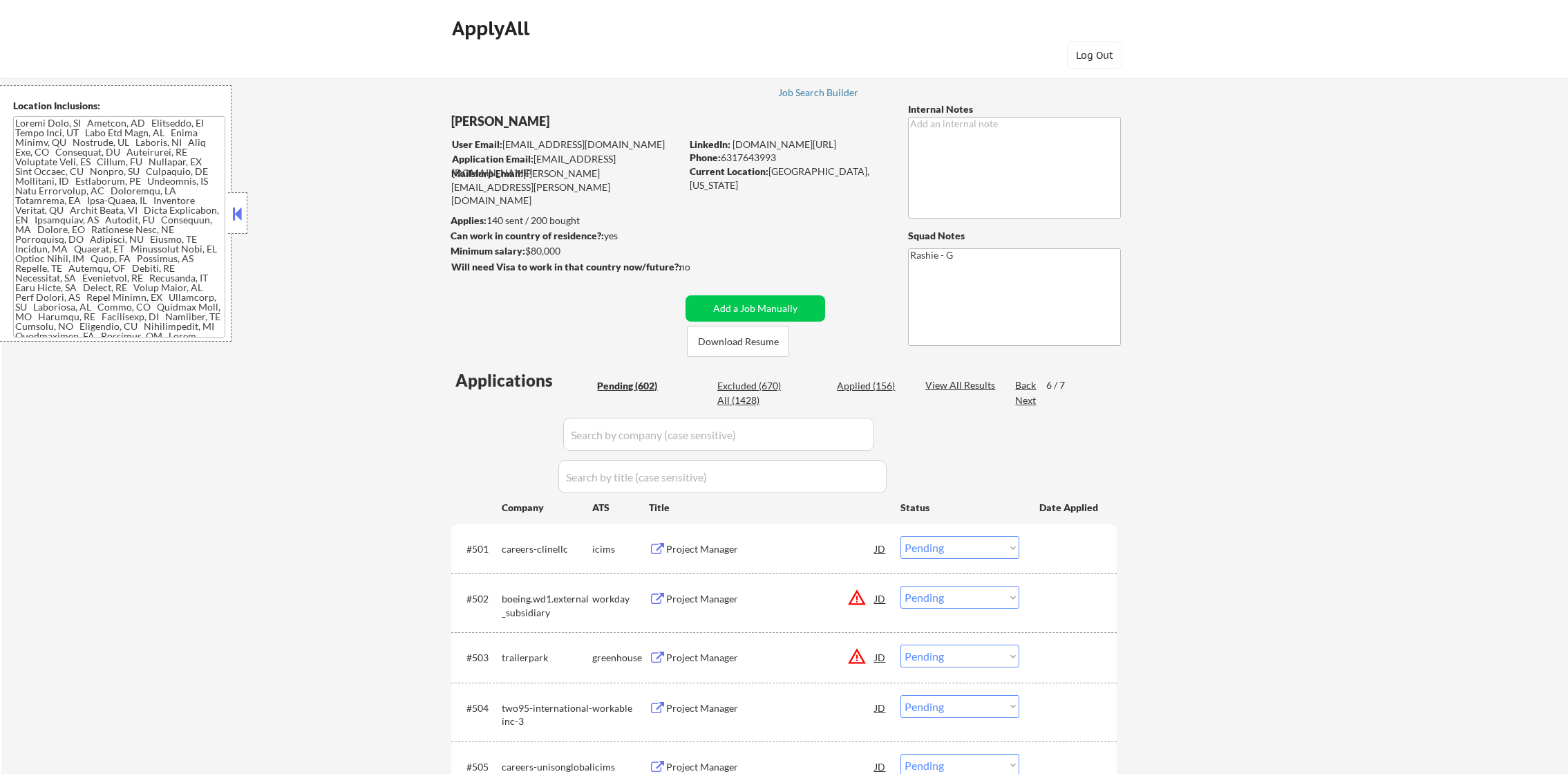
select select ""pending""
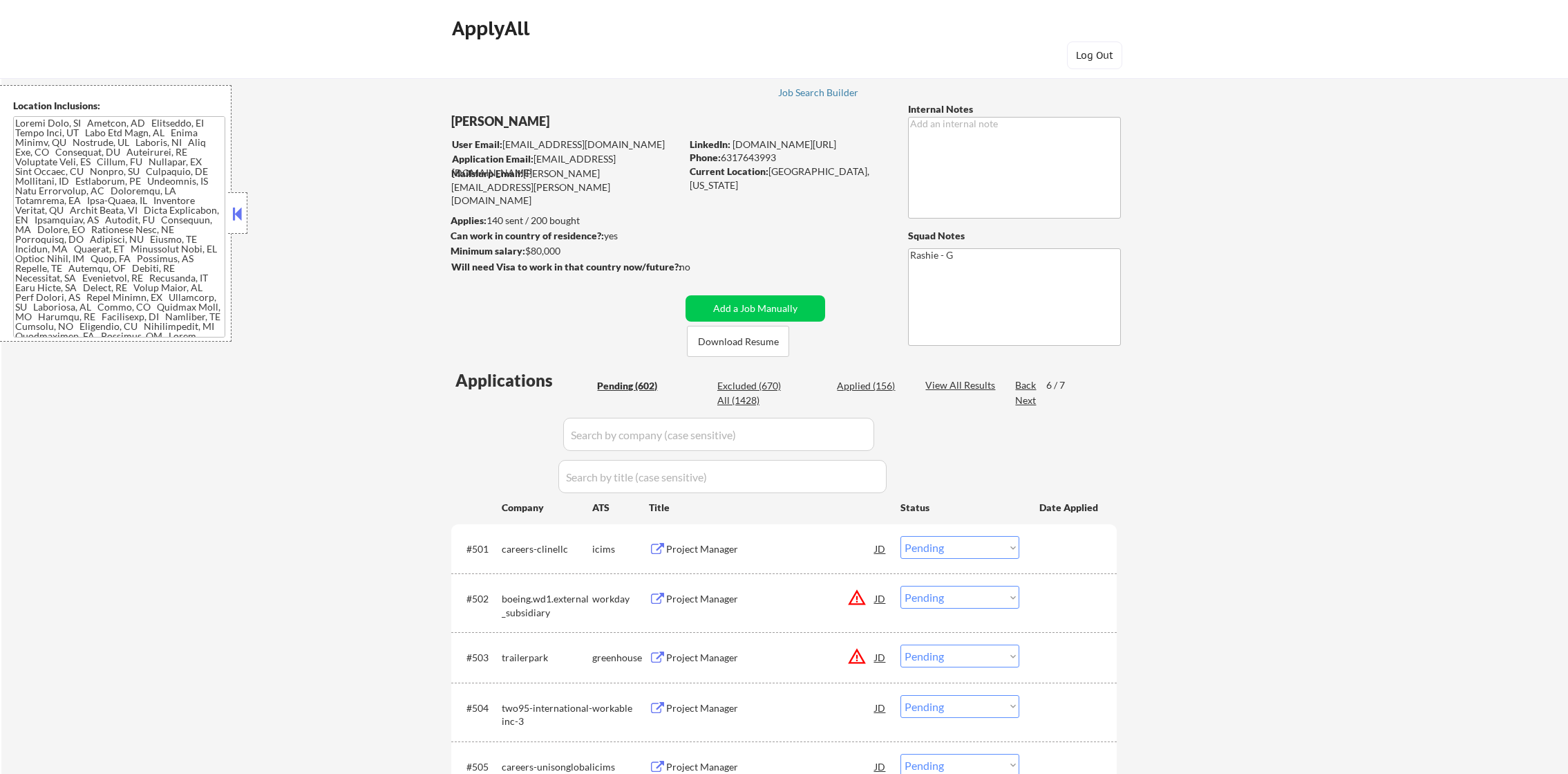
select select ""pending""
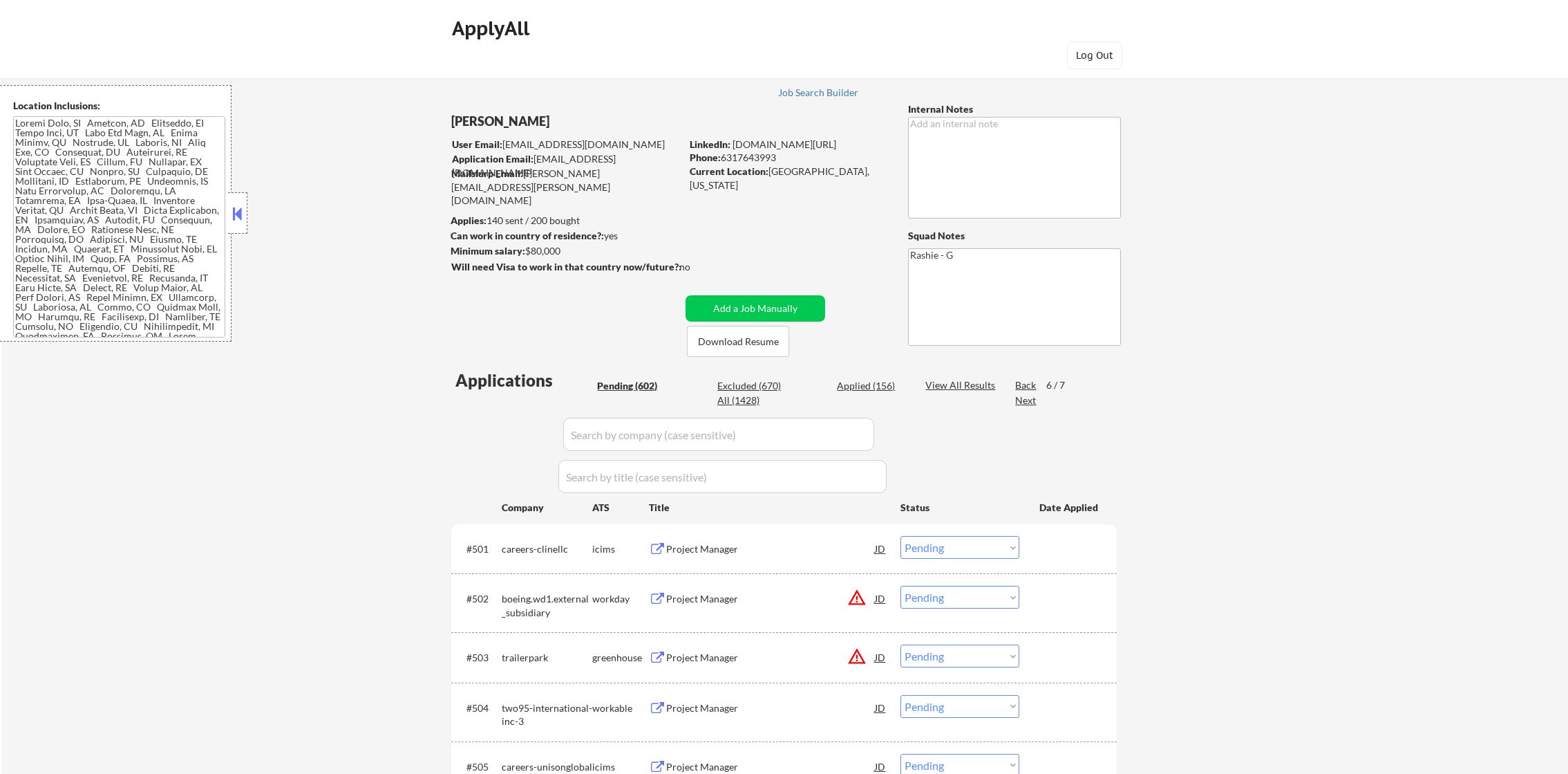
select select ""pending""
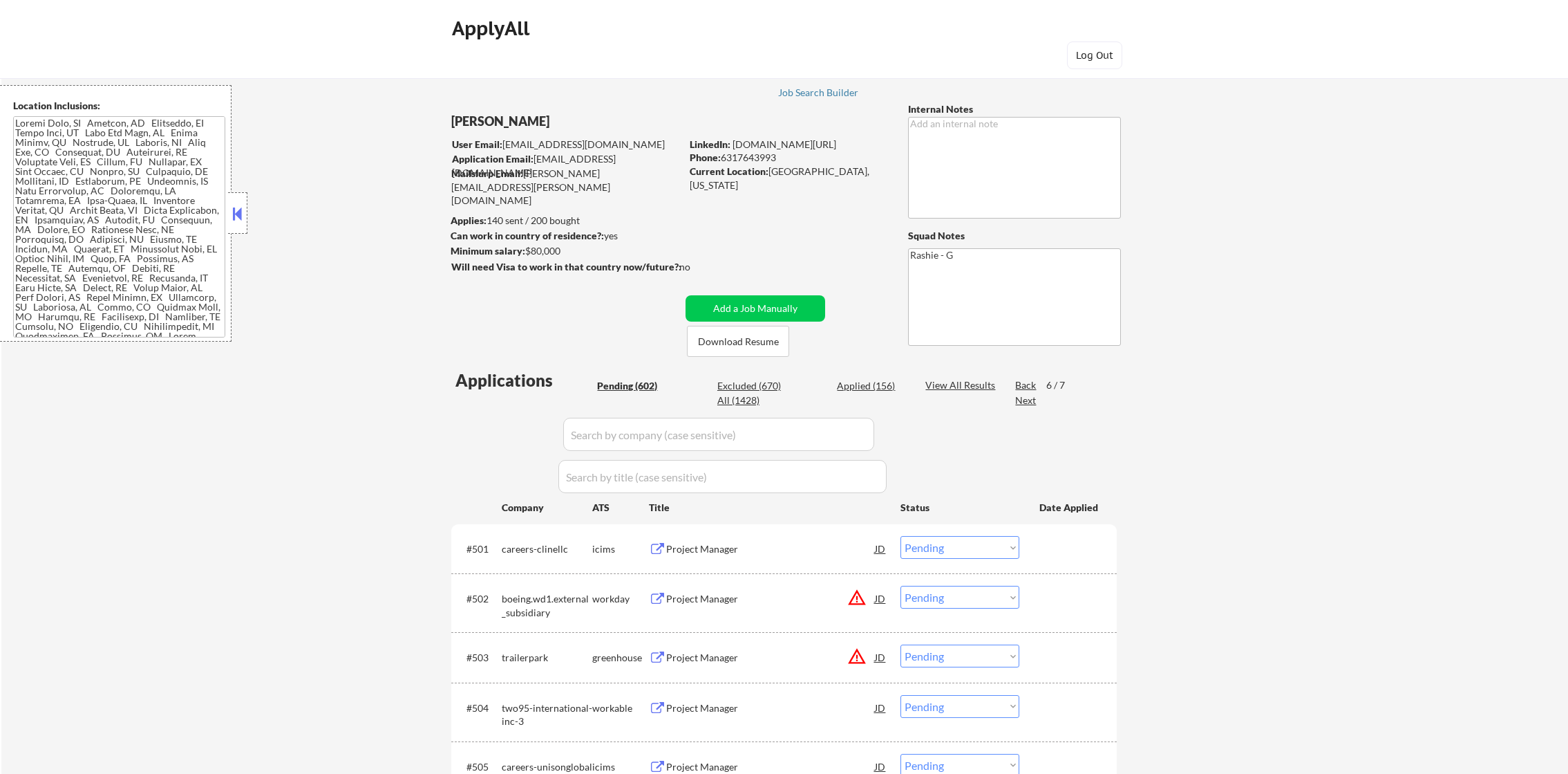
select select ""pending""
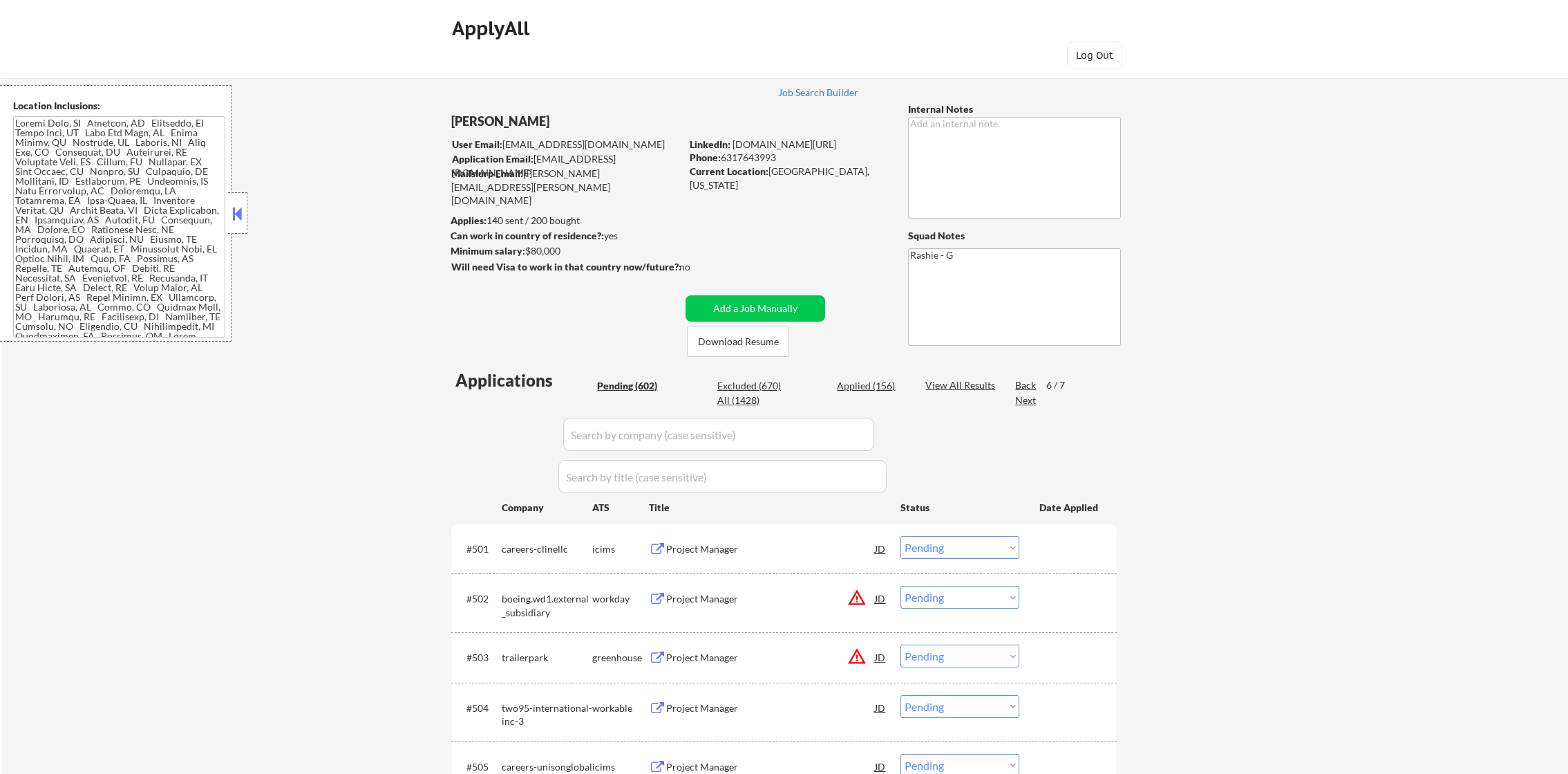
select select ""pending""
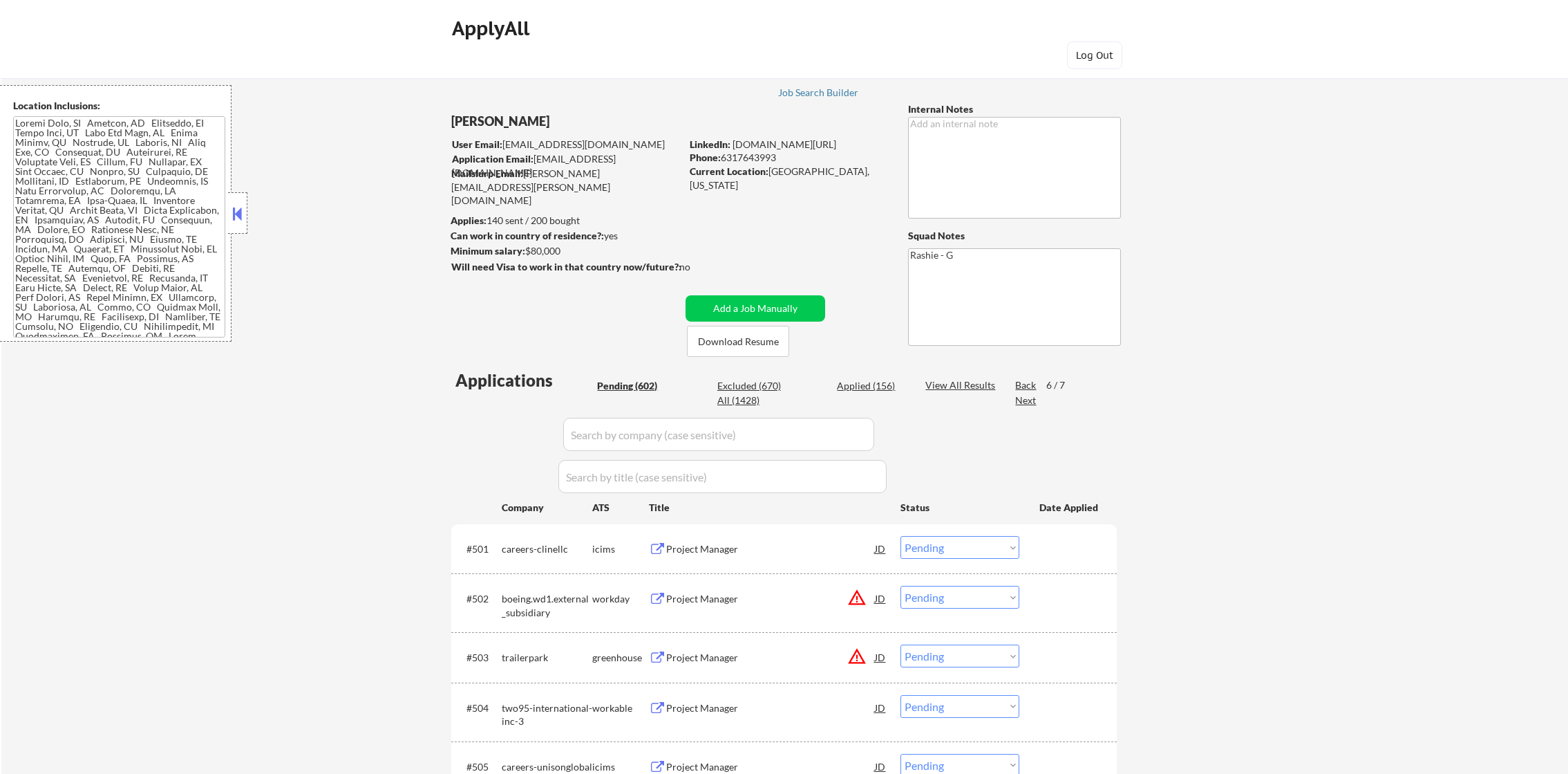
select select ""pending""
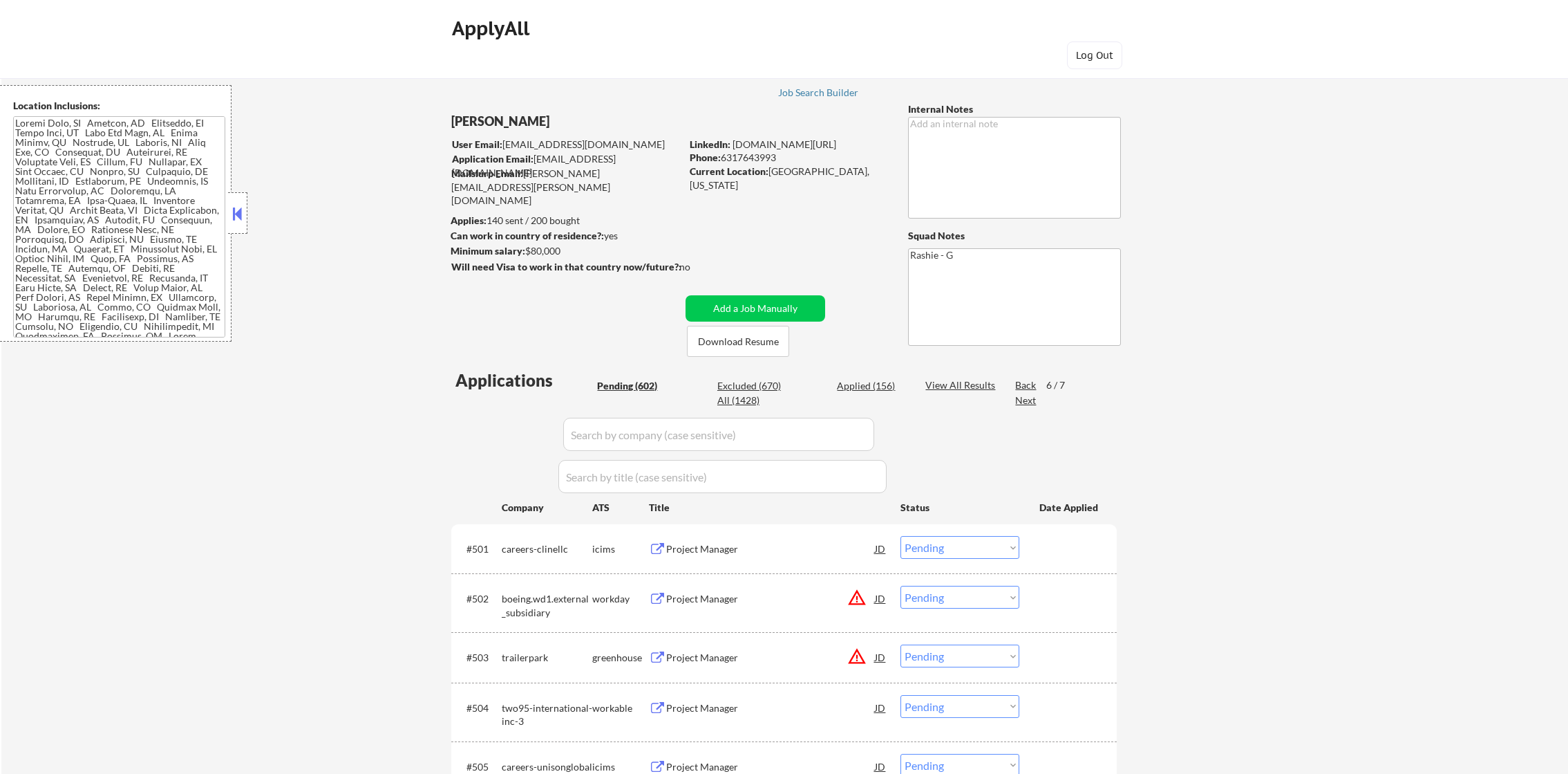
select select ""pending""
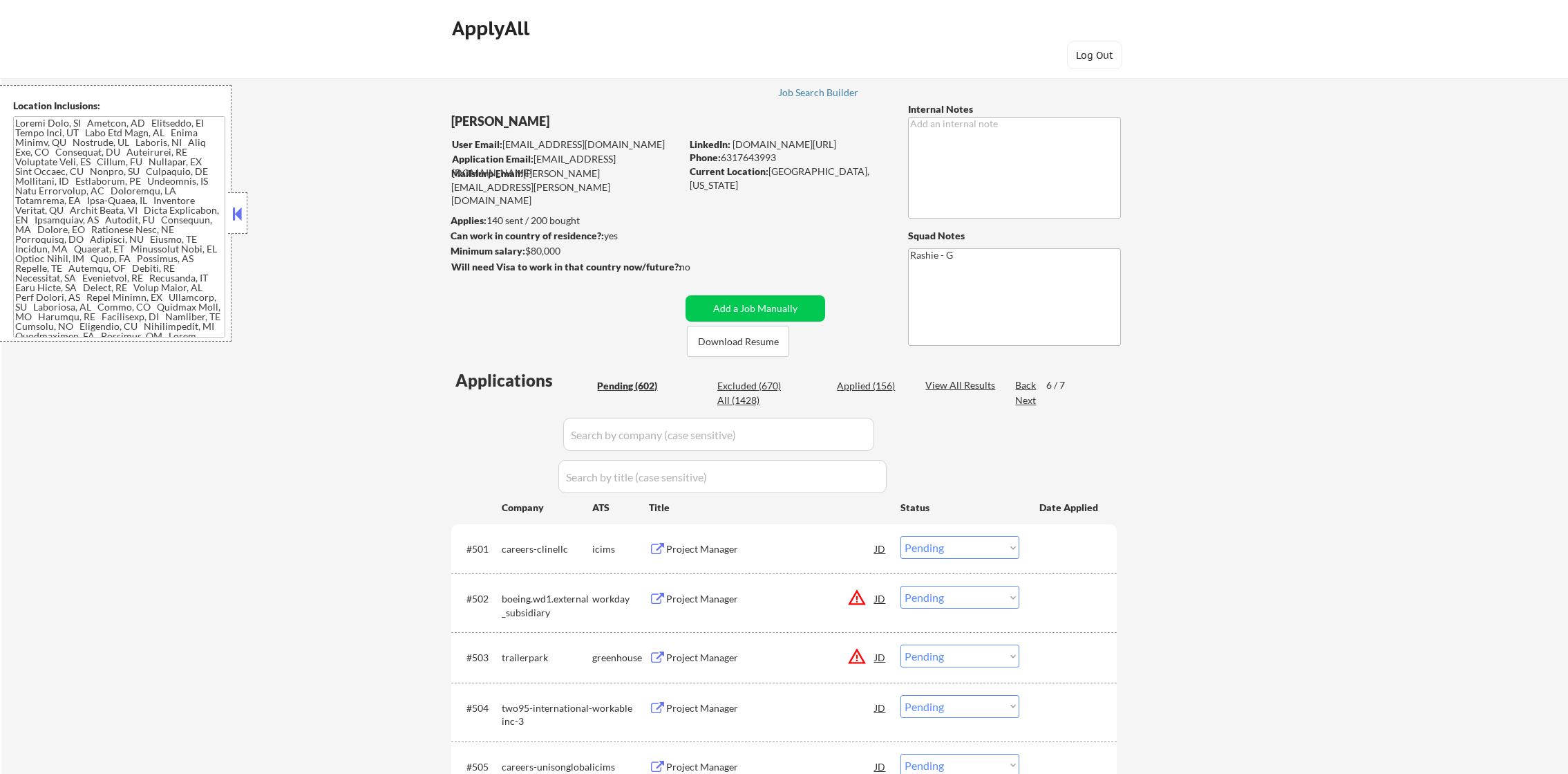
select select ""pending""
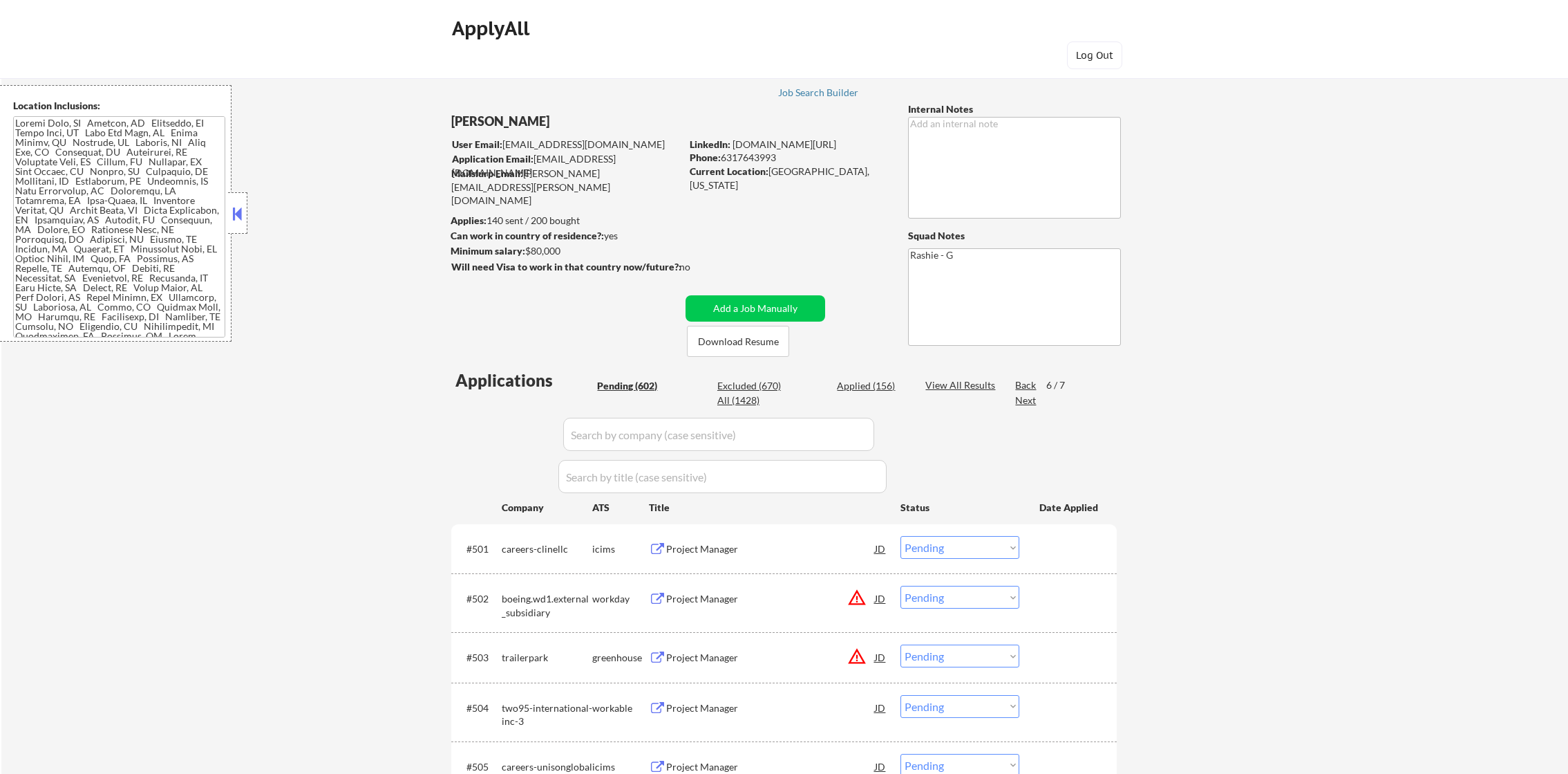
select select ""pending""
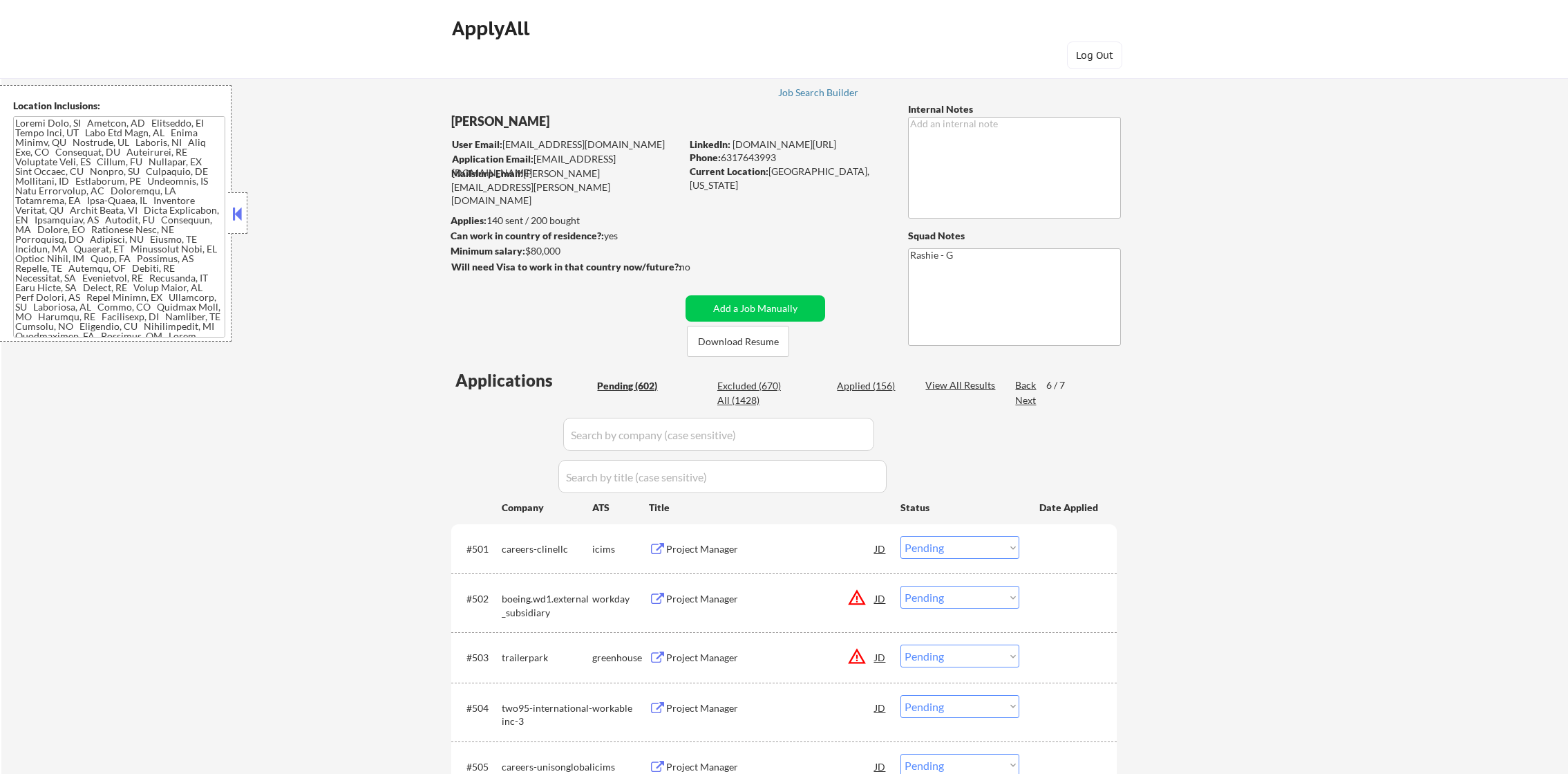
select select ""pending""
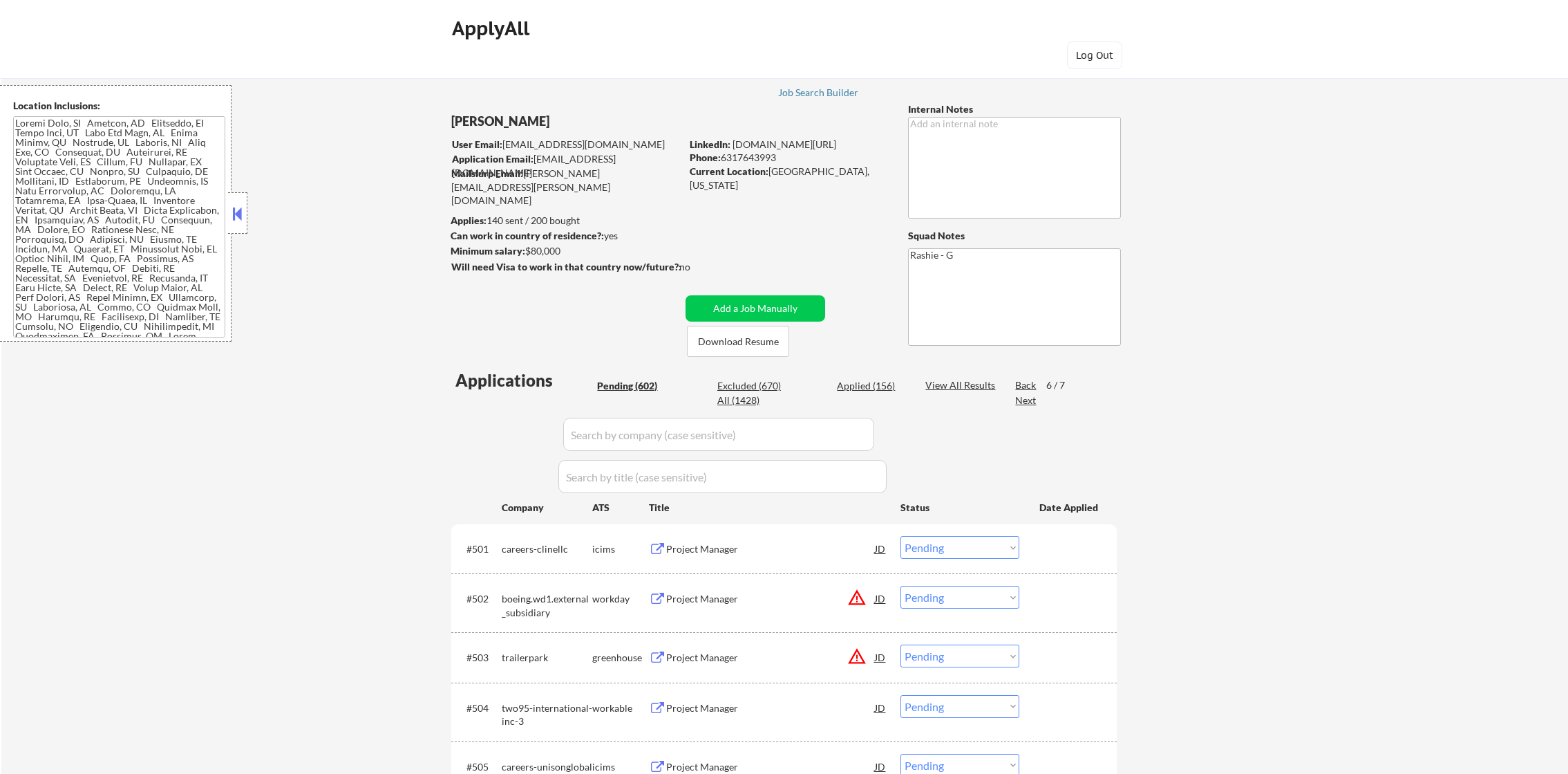
select select ""pending""
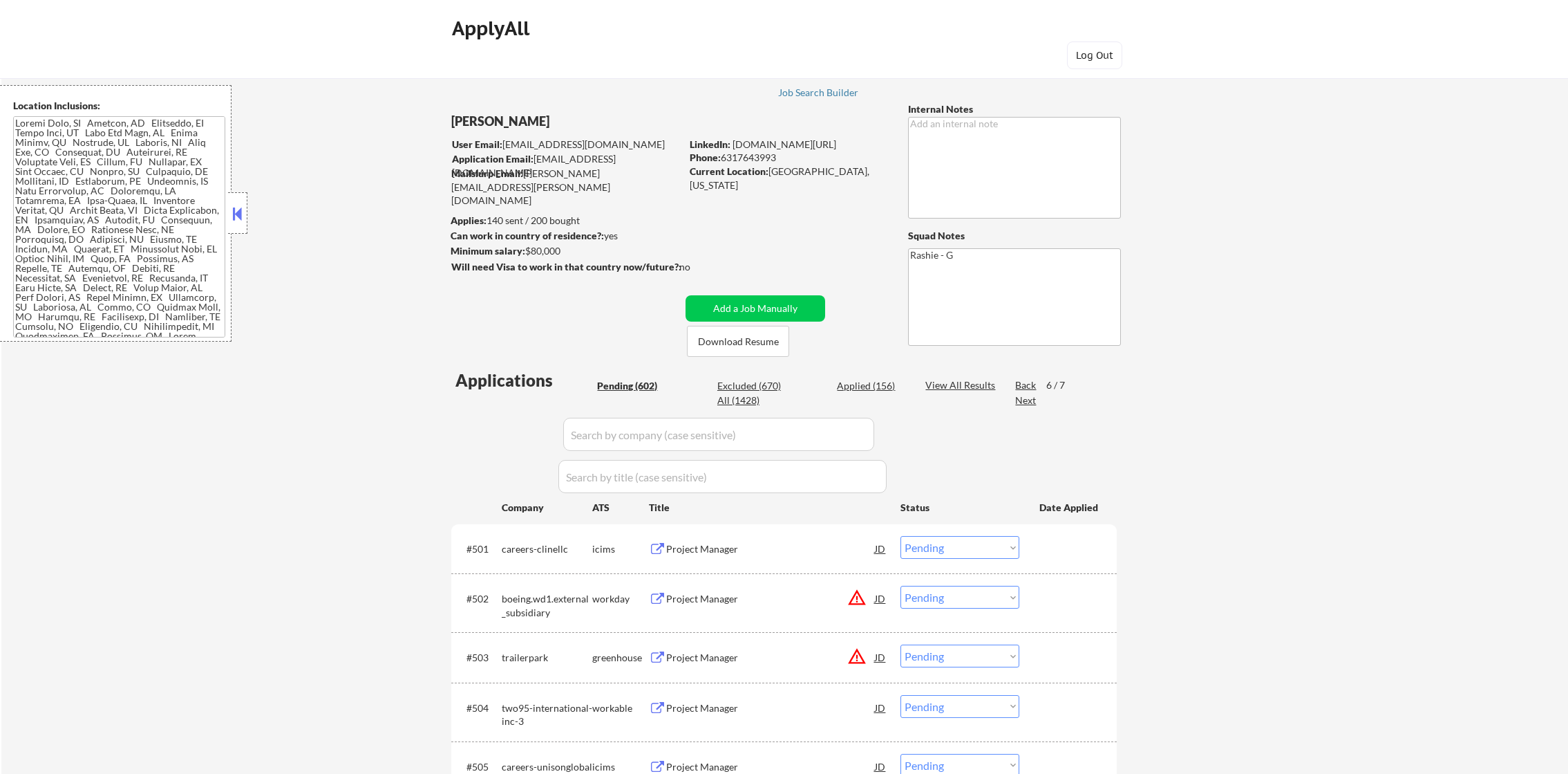
select select ""pending""
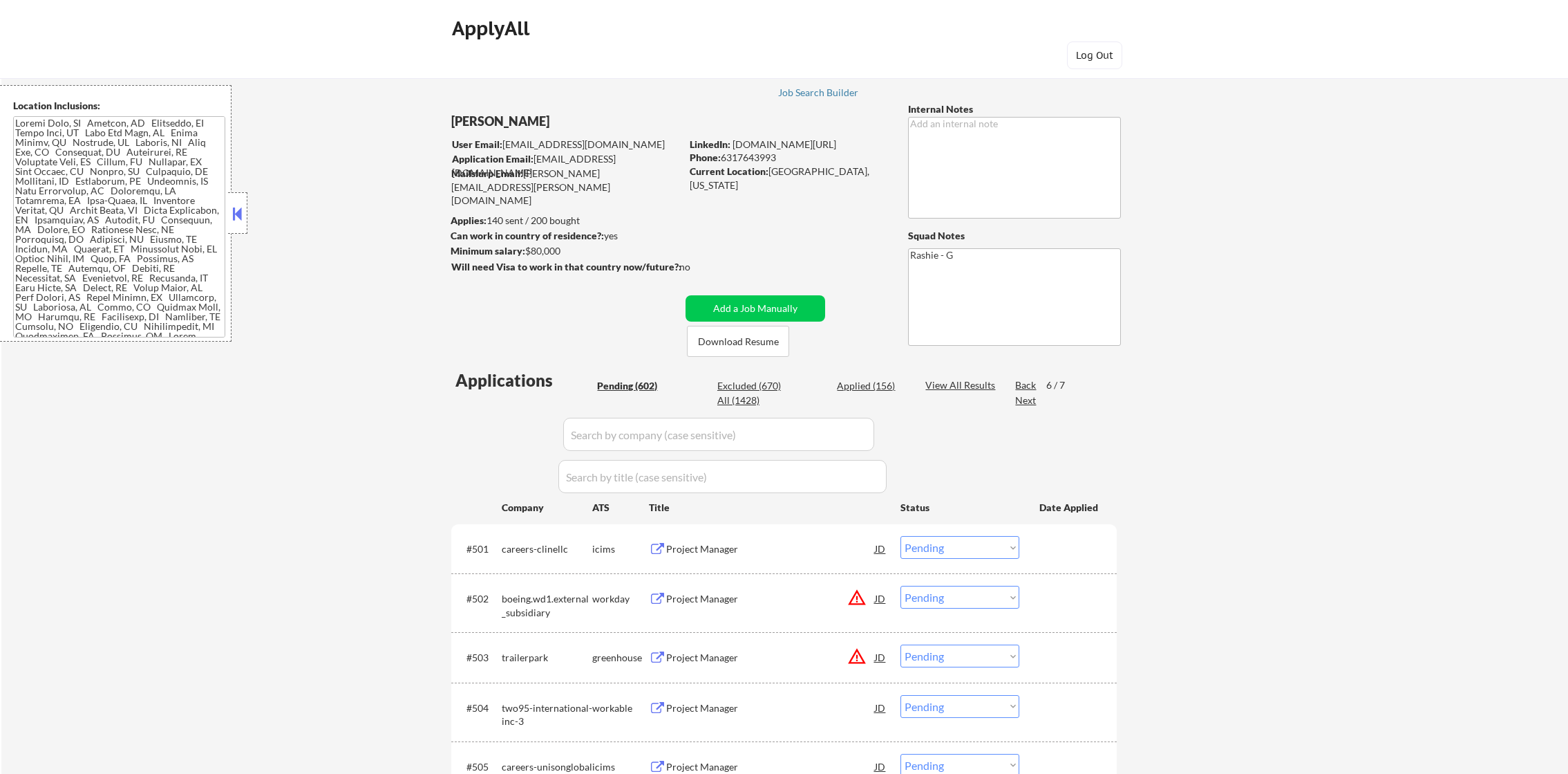
select select ""pending""
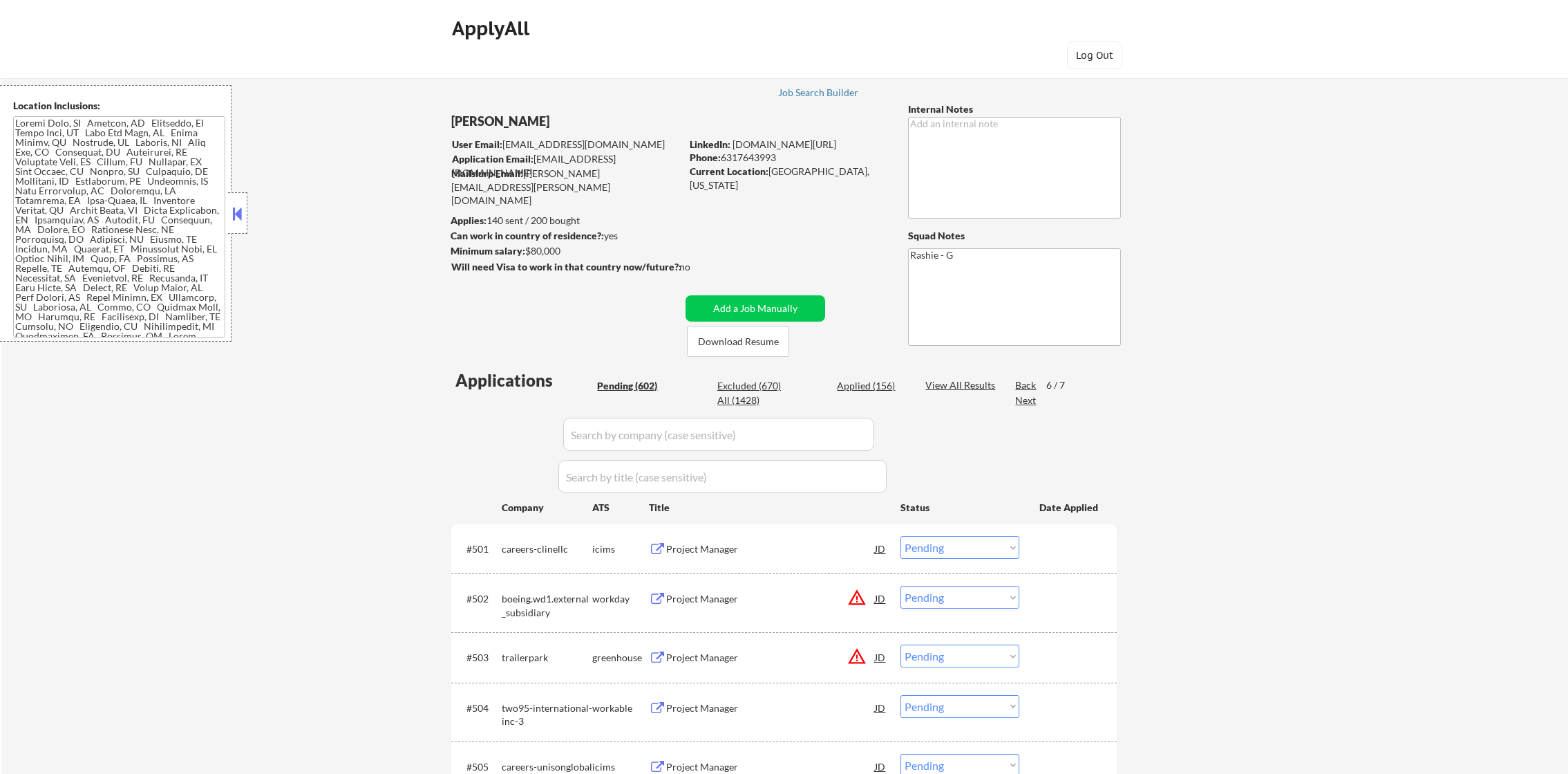
select select ""pending""
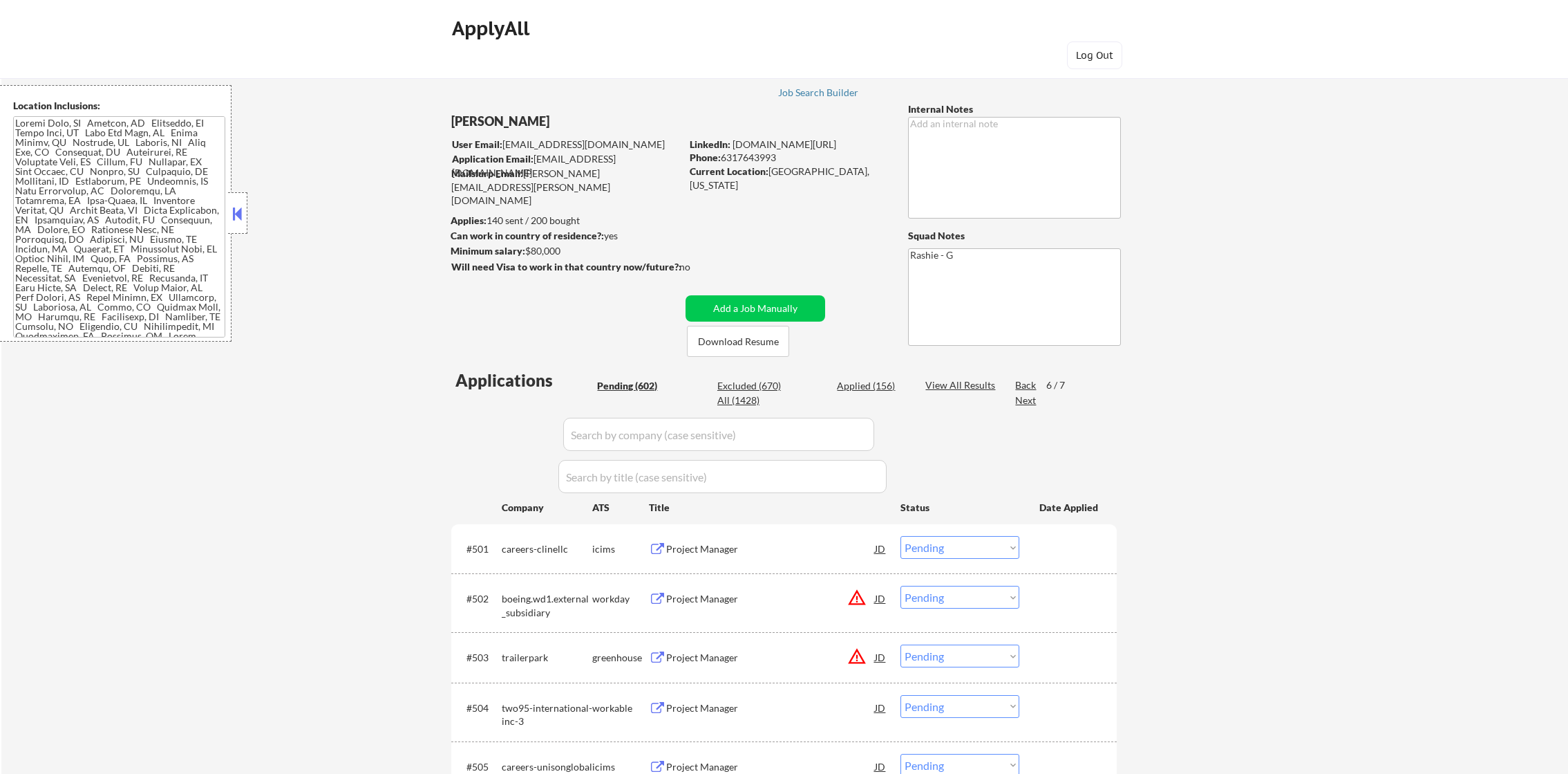
select select ""pending""
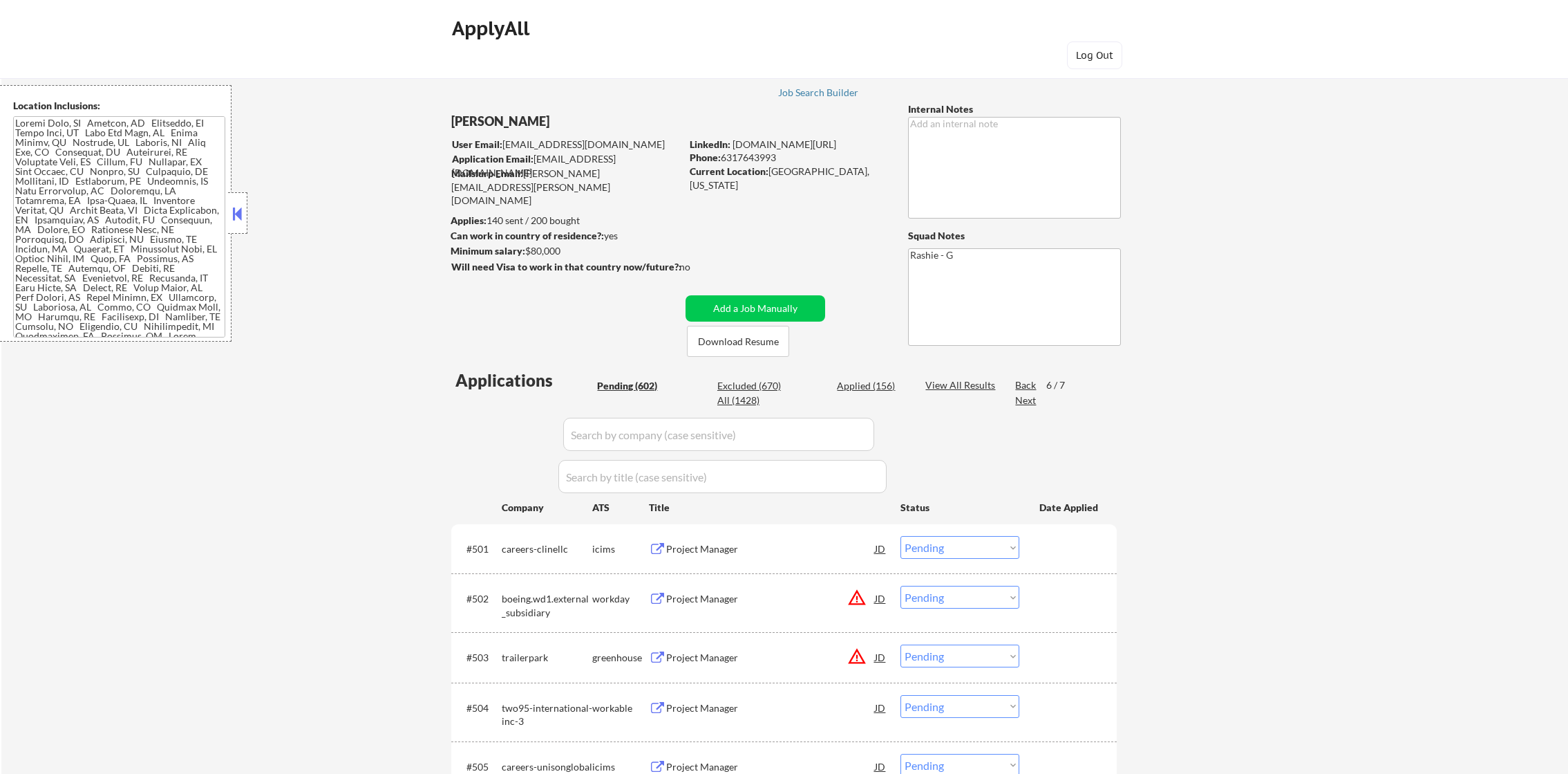
select select ""pending""
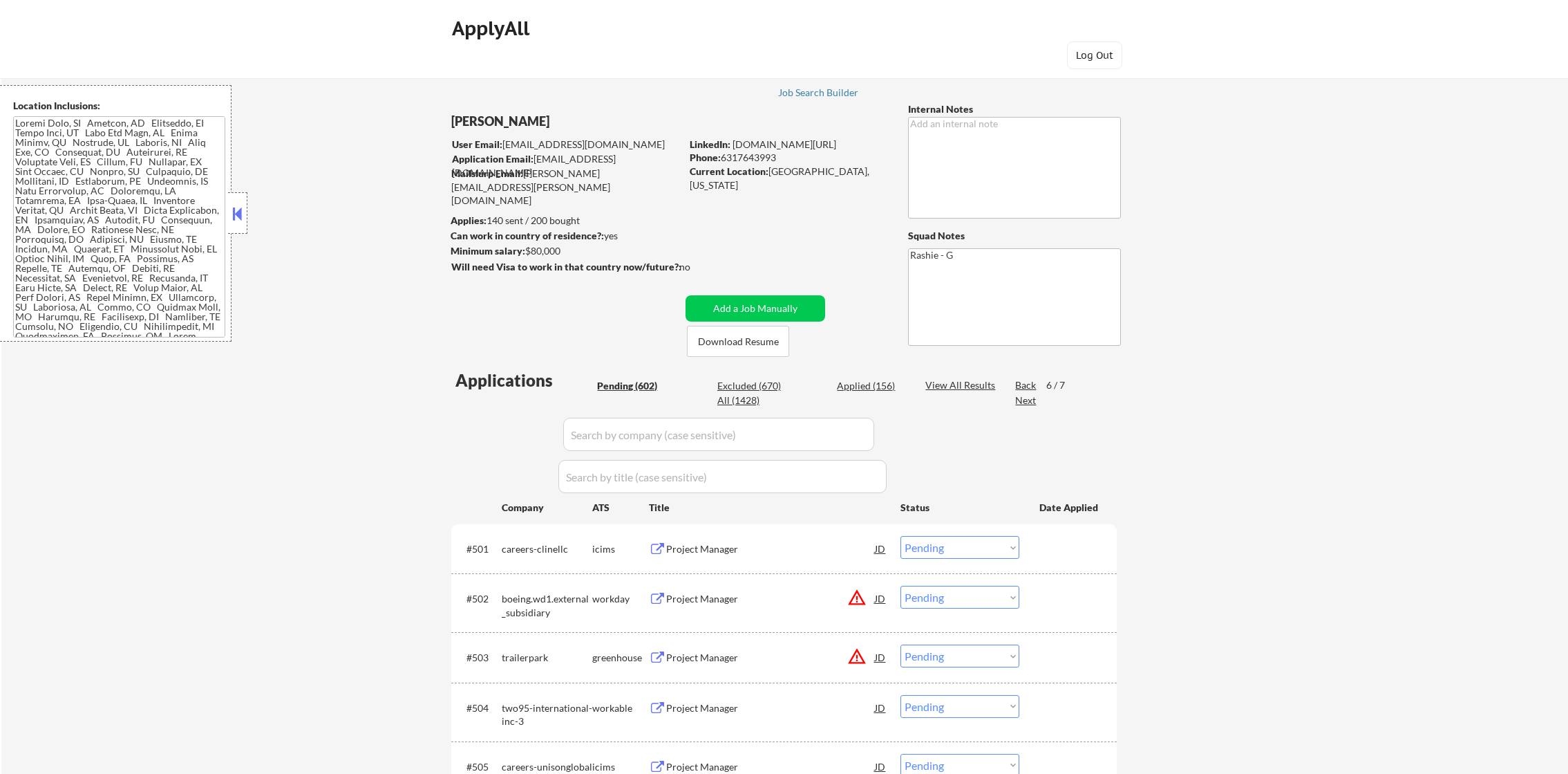
select select ""pending""
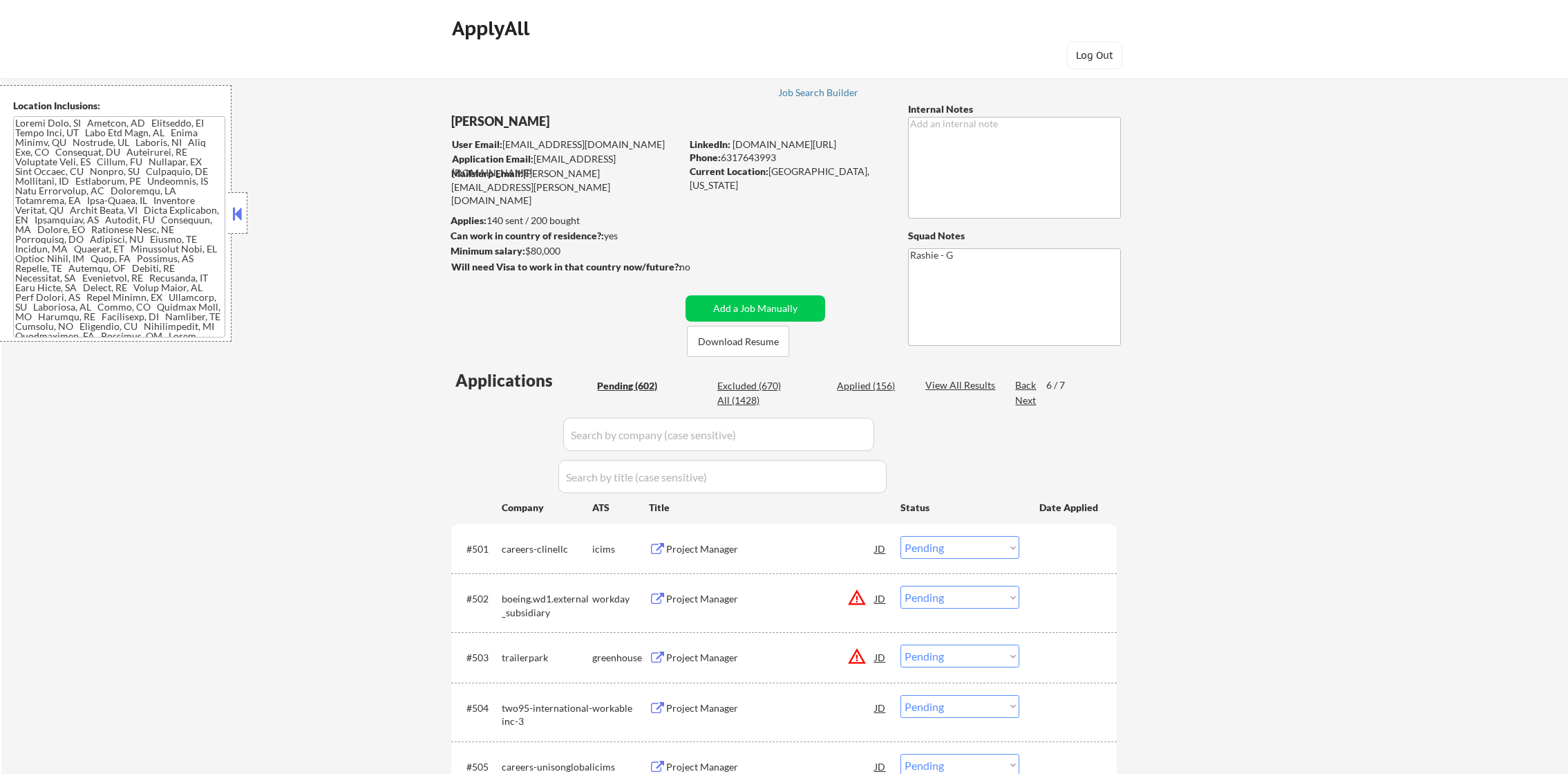
select select ""pending""
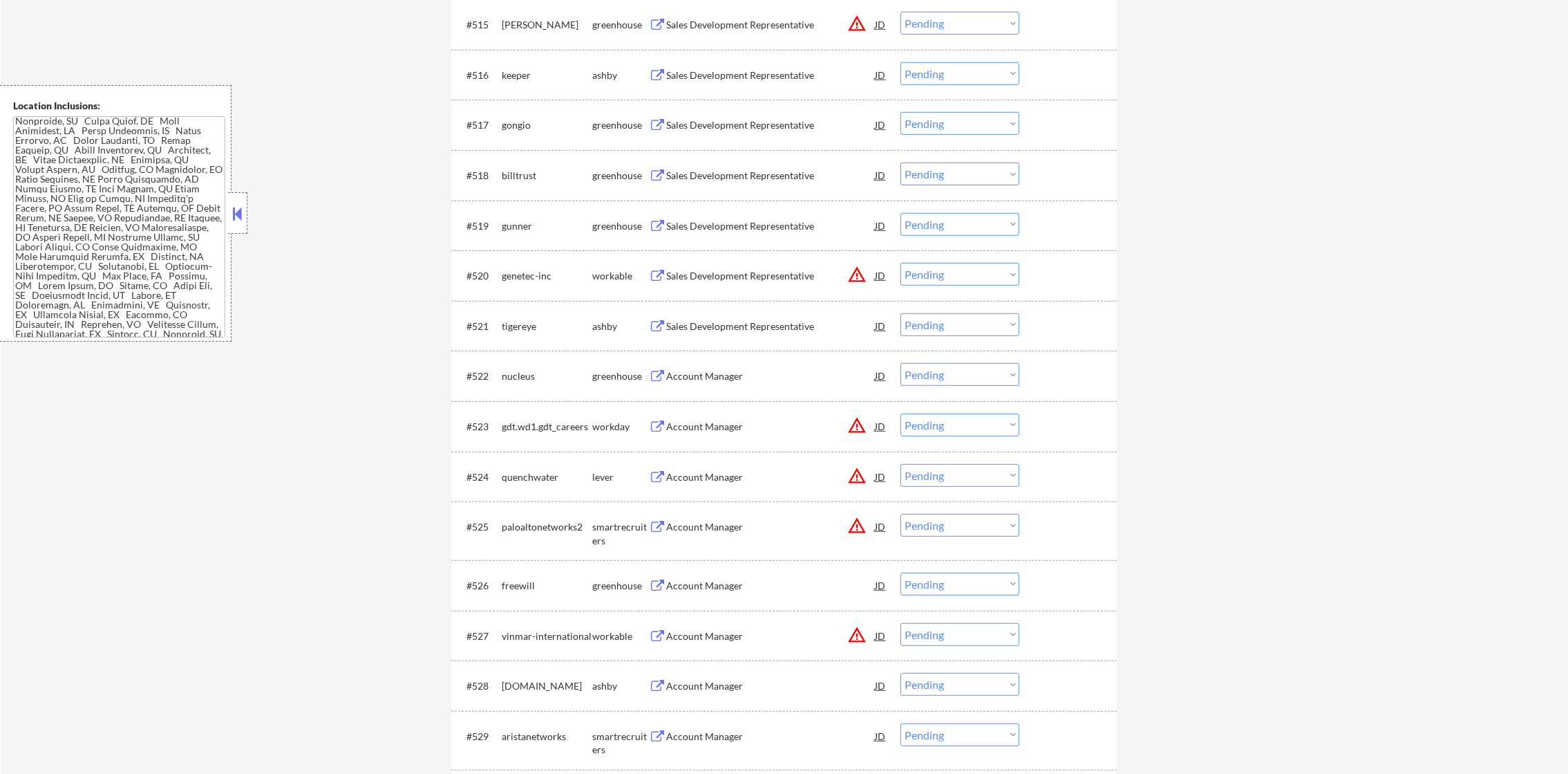
scroll to position [1279, 0]
click at [792, 67] on div "Sales Development Representative" at bounding box center [771, 73] width 209 height 14
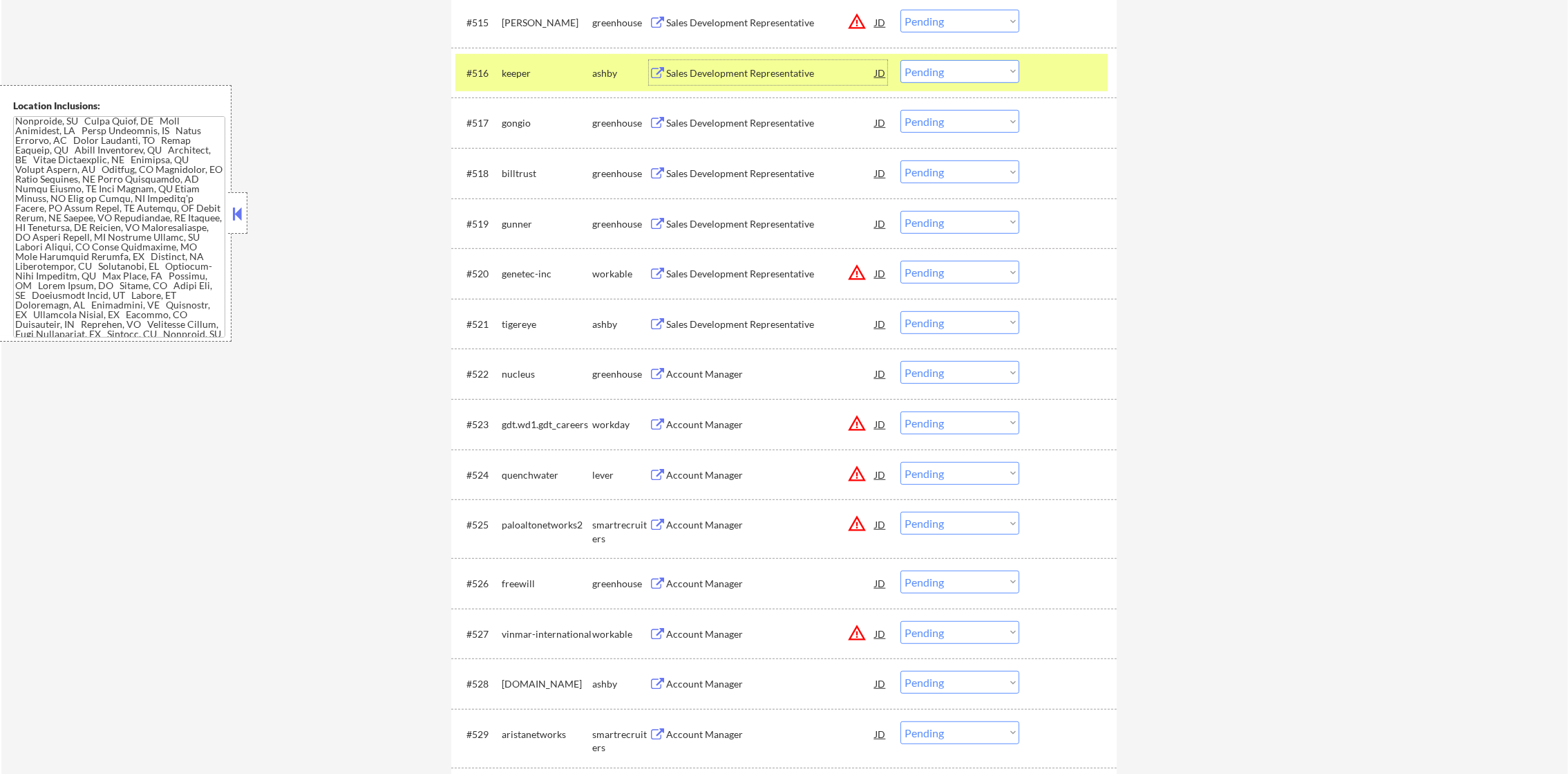
click at [497, 67] on div "#516 keeper [PERSON_NAME] Sales Development Representative JD warning_amber Cho…" at bounding box center [782, 73] width 653 height 37
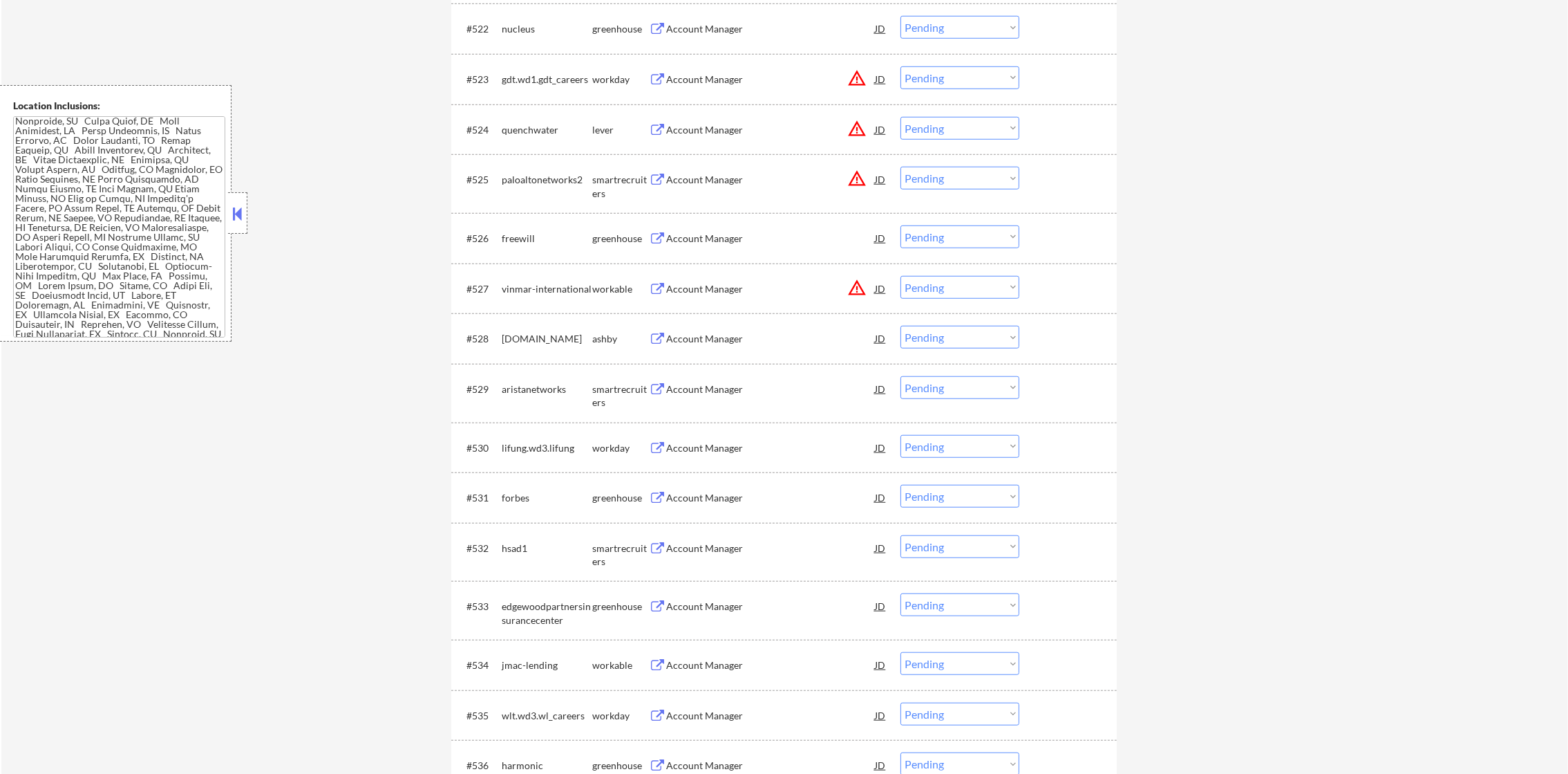
scroll to position [1556, 0]
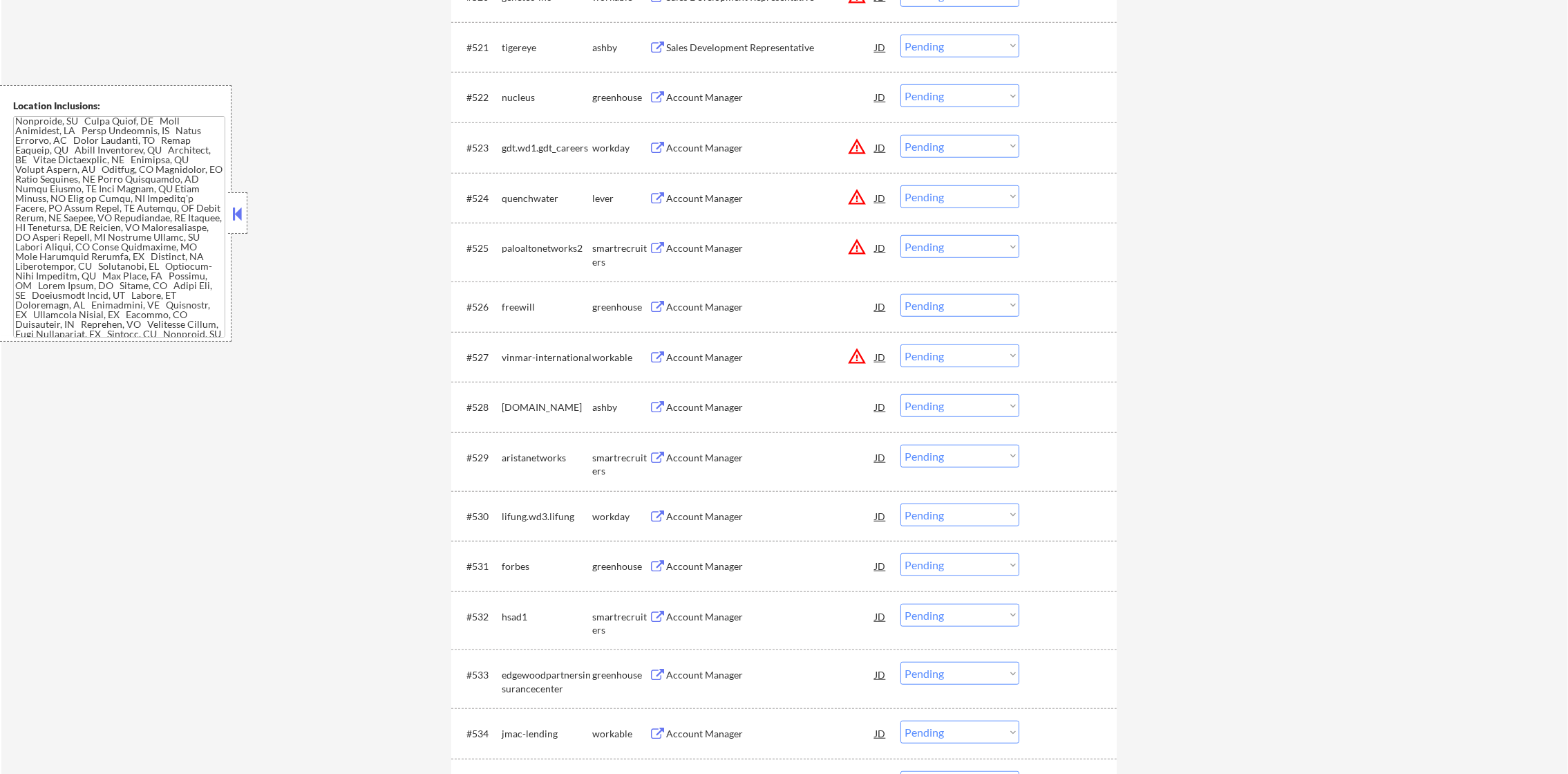
click at [776, 49] on div "Sales Development Representative" at bounding box center [771, 48] width 209 height 14
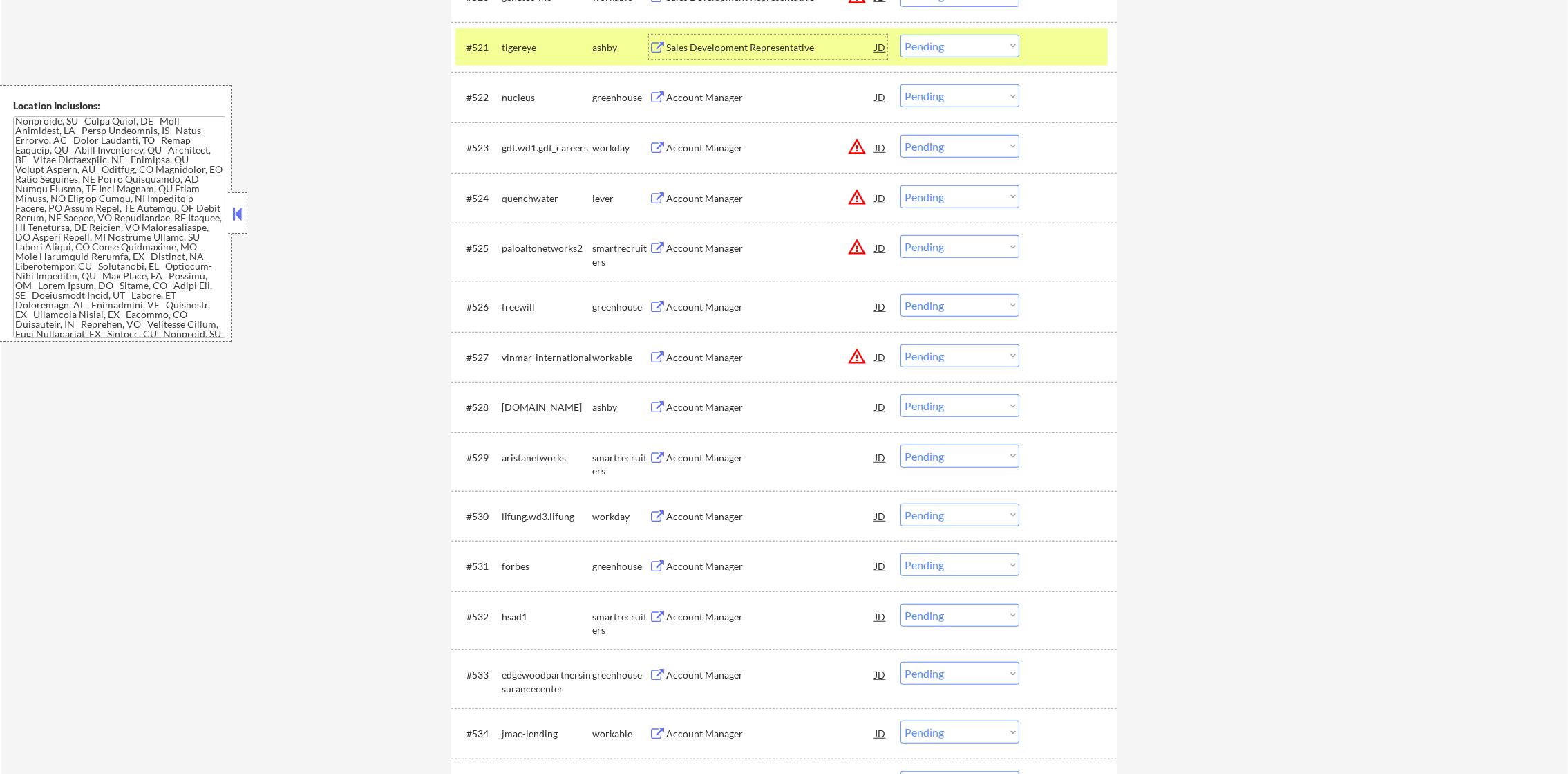
click at [951, 50] on select "Choose an option... Pending Applied Excluded (Questions) Excluded (Expired) Exc…" at bounding box center [960, 46] width 119 height 23
click at [900, 35] on select "Choose an option... Pending Applied Excluded (Questions) Excluded (Expired) Exc…" at bounding box center [960, 46] width 119 height 23
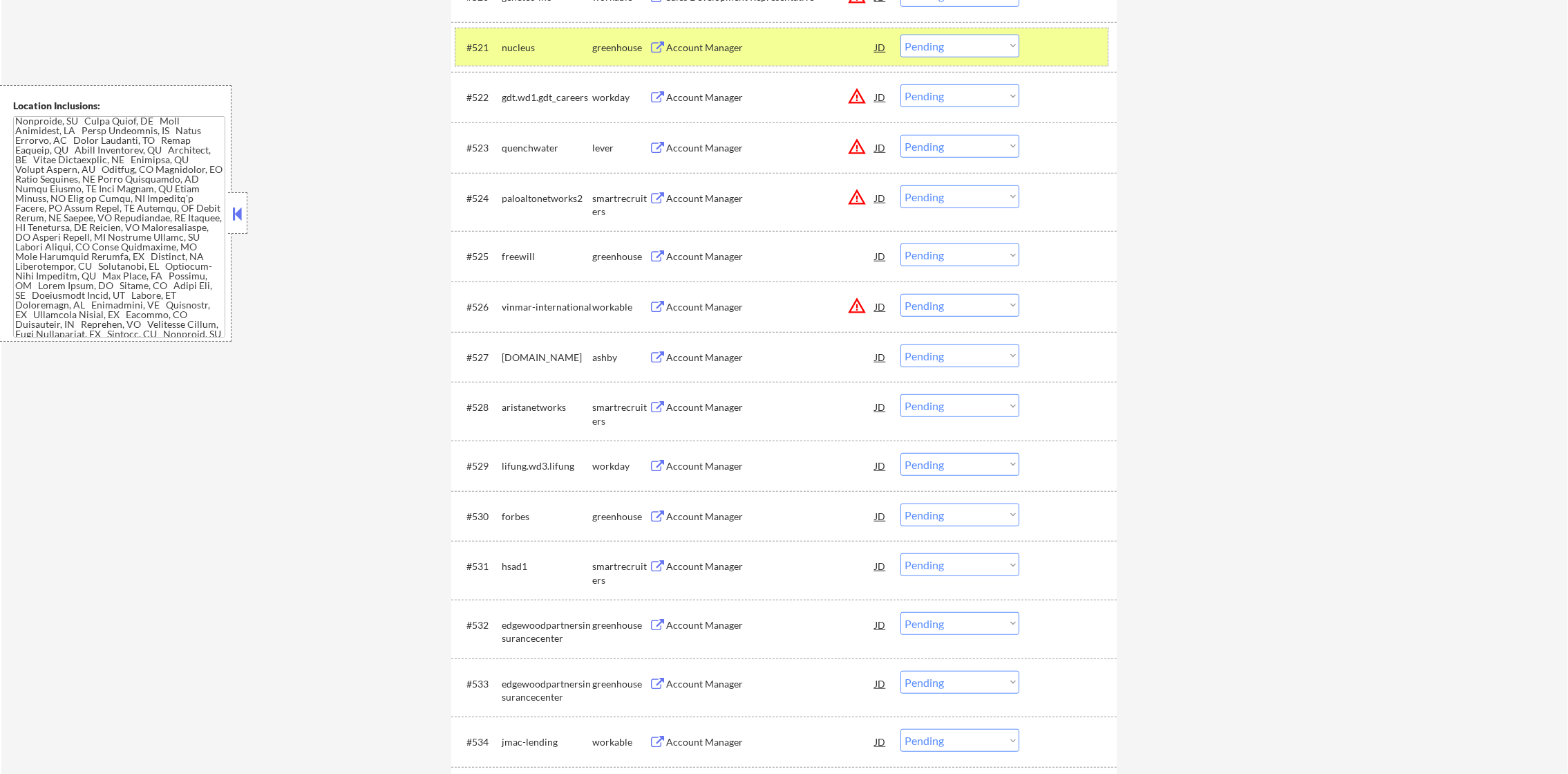
click at [554, 41] on div "nucleus" at bounding box center [547, 48] width 91 height 14
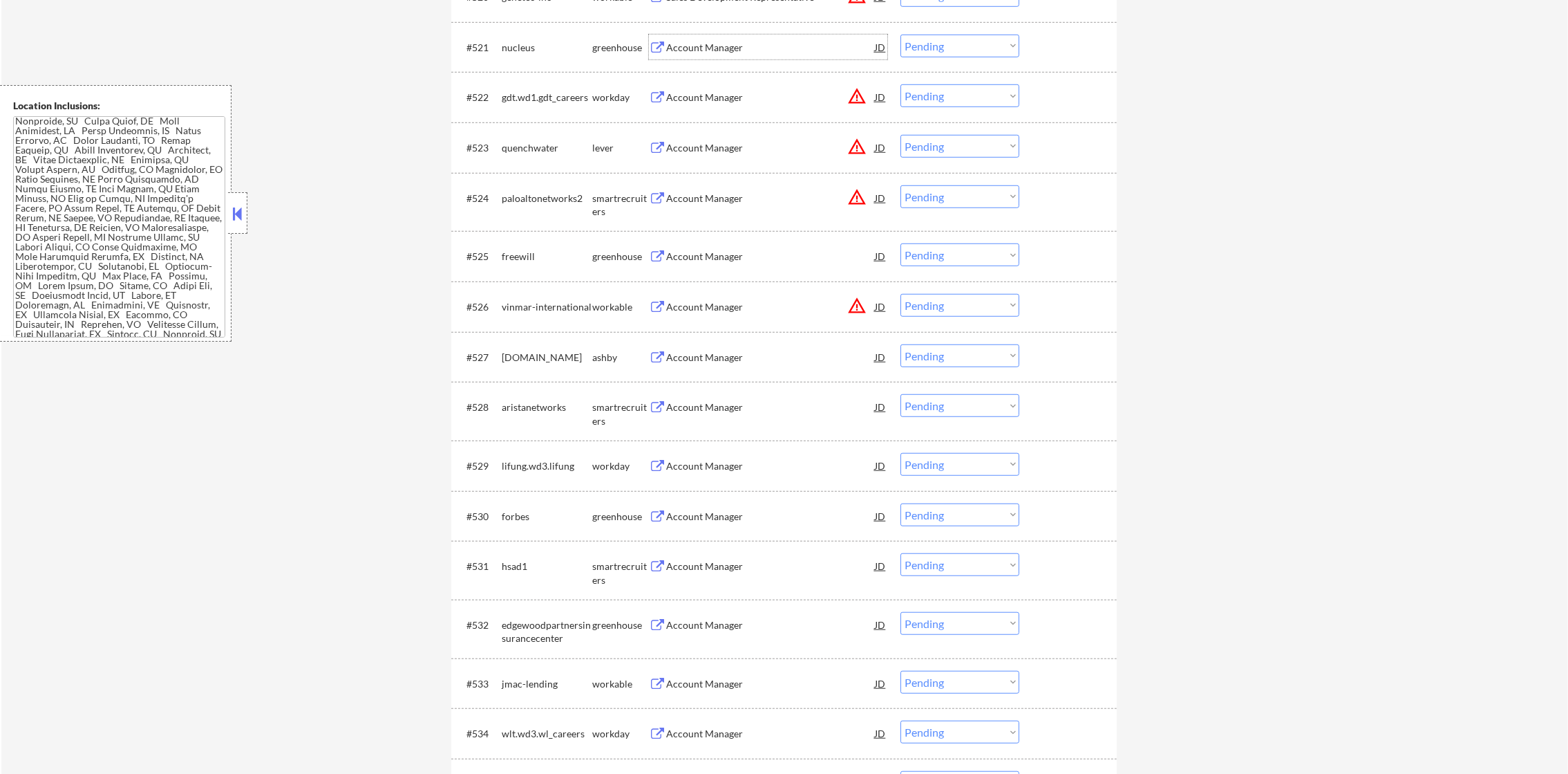
click at [760, 48] on div "Account Manager" at bounding box center [771, 48] width 209 height 14
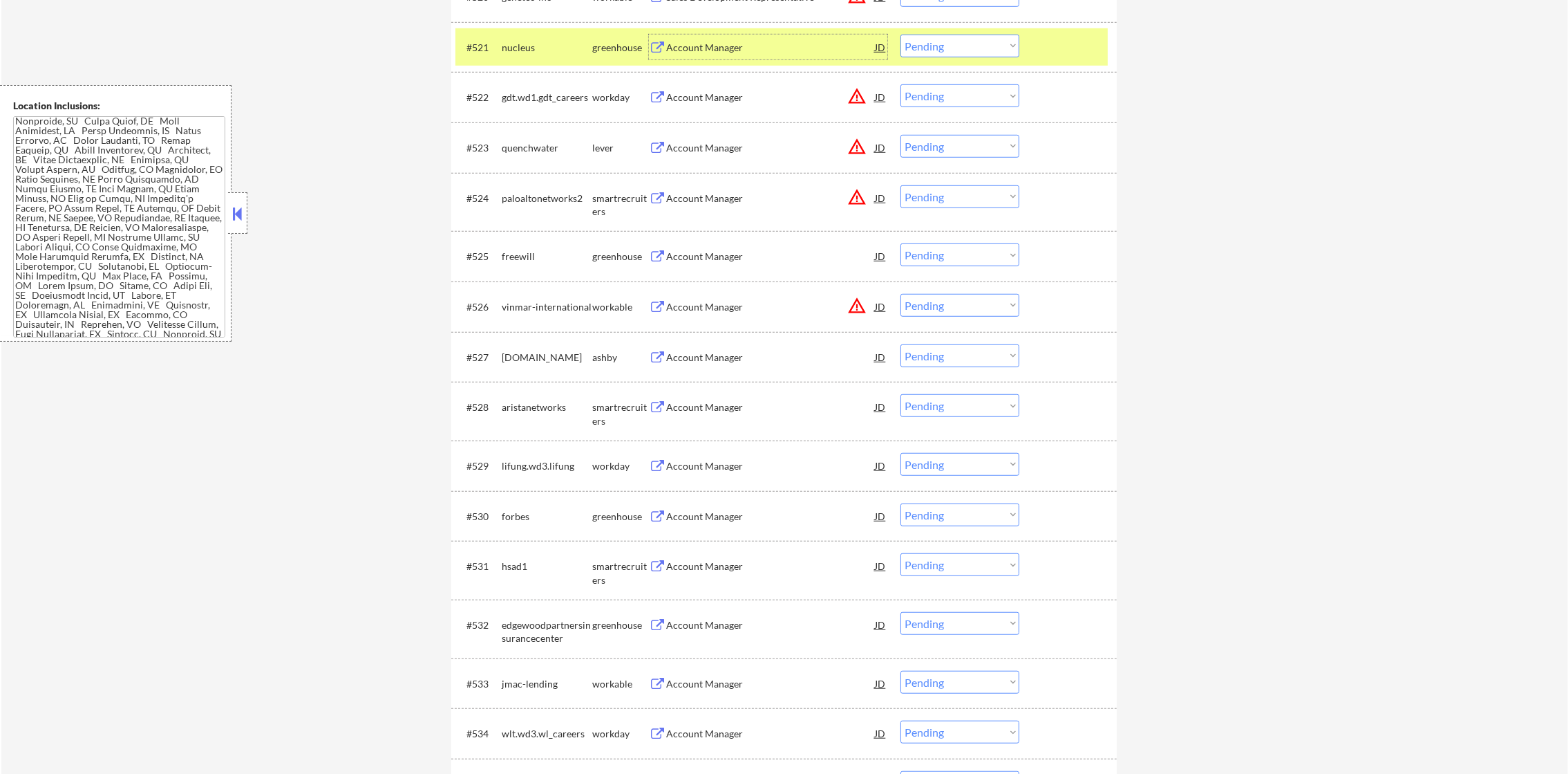
click at [944, 62] on div "#521 nucleus greenhouse Account Manager JD warning_amber Choose an option... Pe…" at bounding box center [782, 47] width 653 height 37
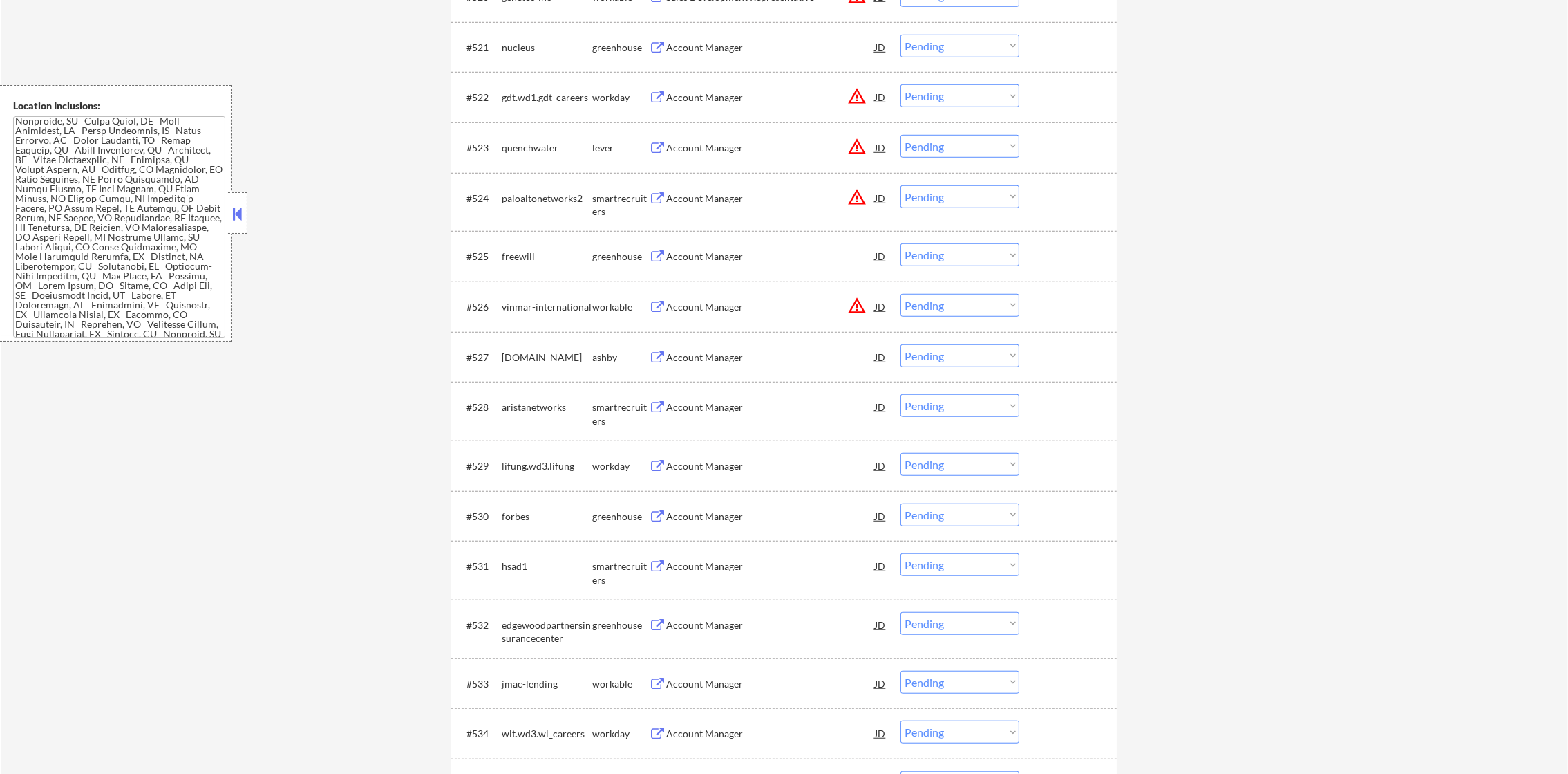
click at [963, 48] on select "Choose an option... Pending Applied Excluded (Questions) Excluded (Expired) Exc…" at bounding box center [960, 46] width 119 height 23
click at [900, 35] on select "Choose an option... Pending Applied Excluded (Questions) Excluded (Expired) Exc…" at bounding box center [960, 46] width 119 height 23
select select ""pending""
